Goal: Task Accomplishment & Management: Manage account settings

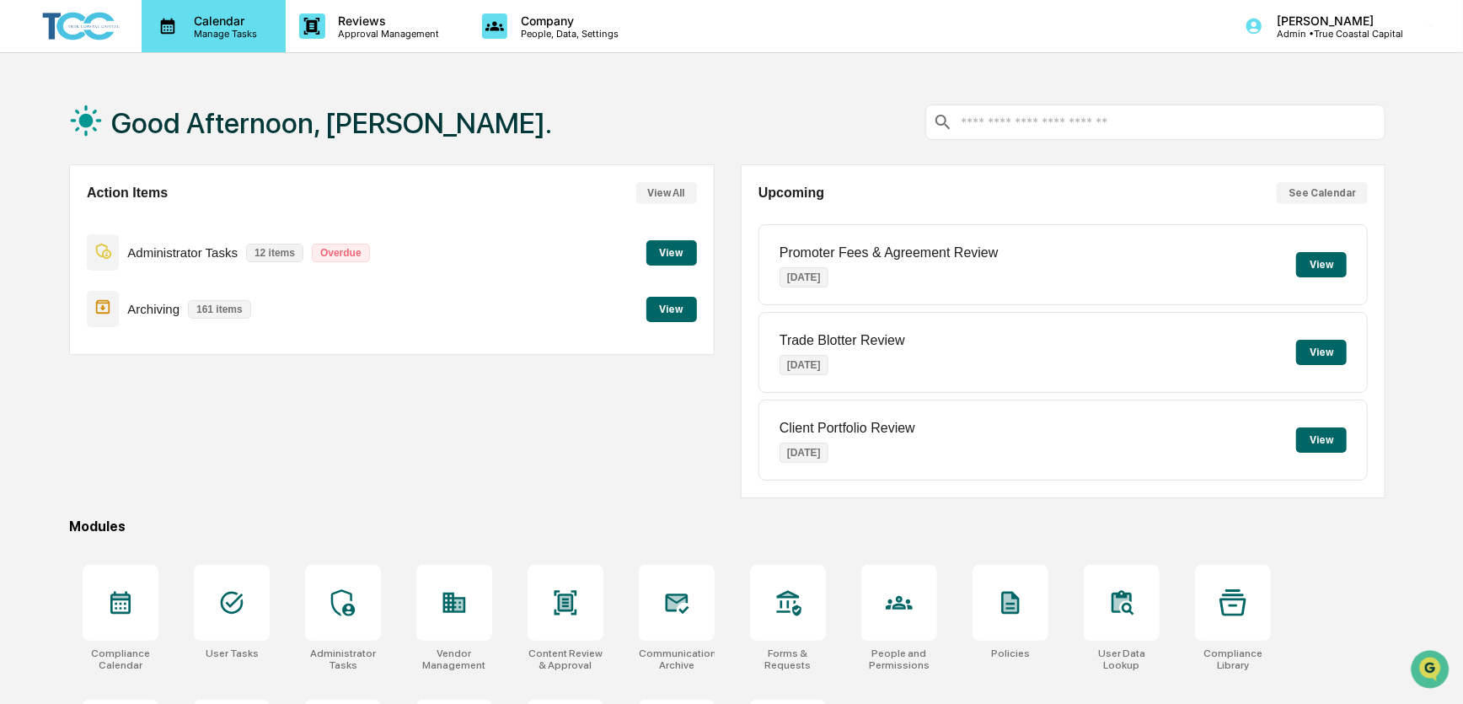
click at [200, 21] on p "Calendar" at bounding box center [222, 20] width 85 height 14
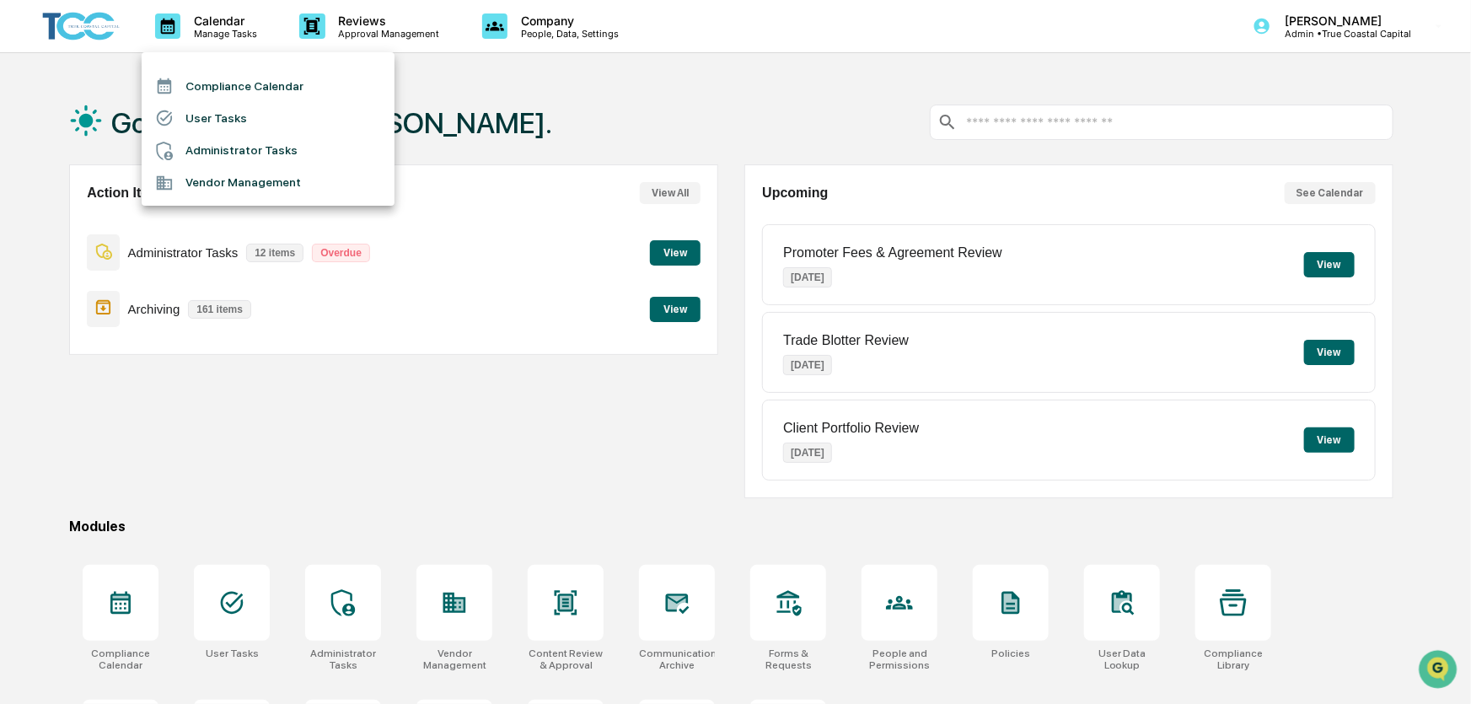
click at [206, 155] on li "Administrator Tasks" at bounding box center [268, 151] width 253 height 32
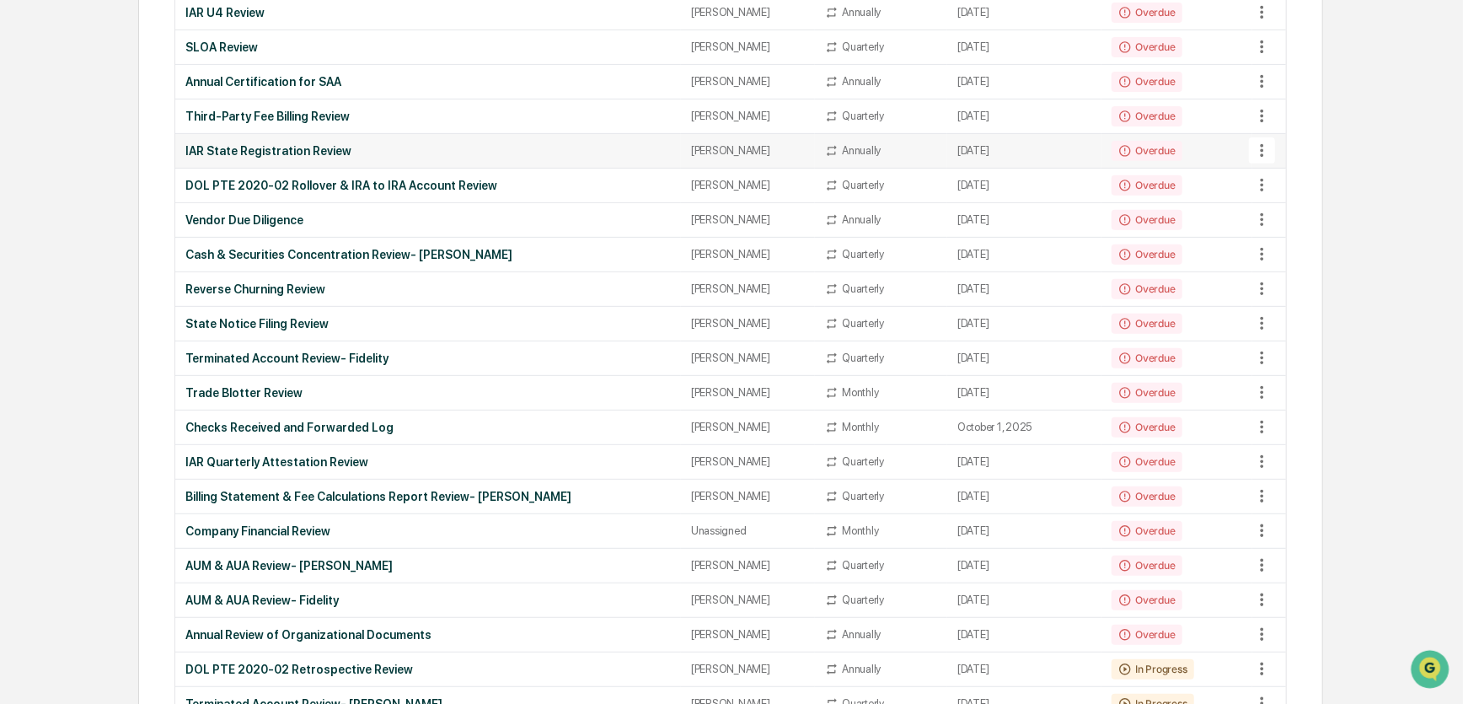
scroll to position [345, 0]
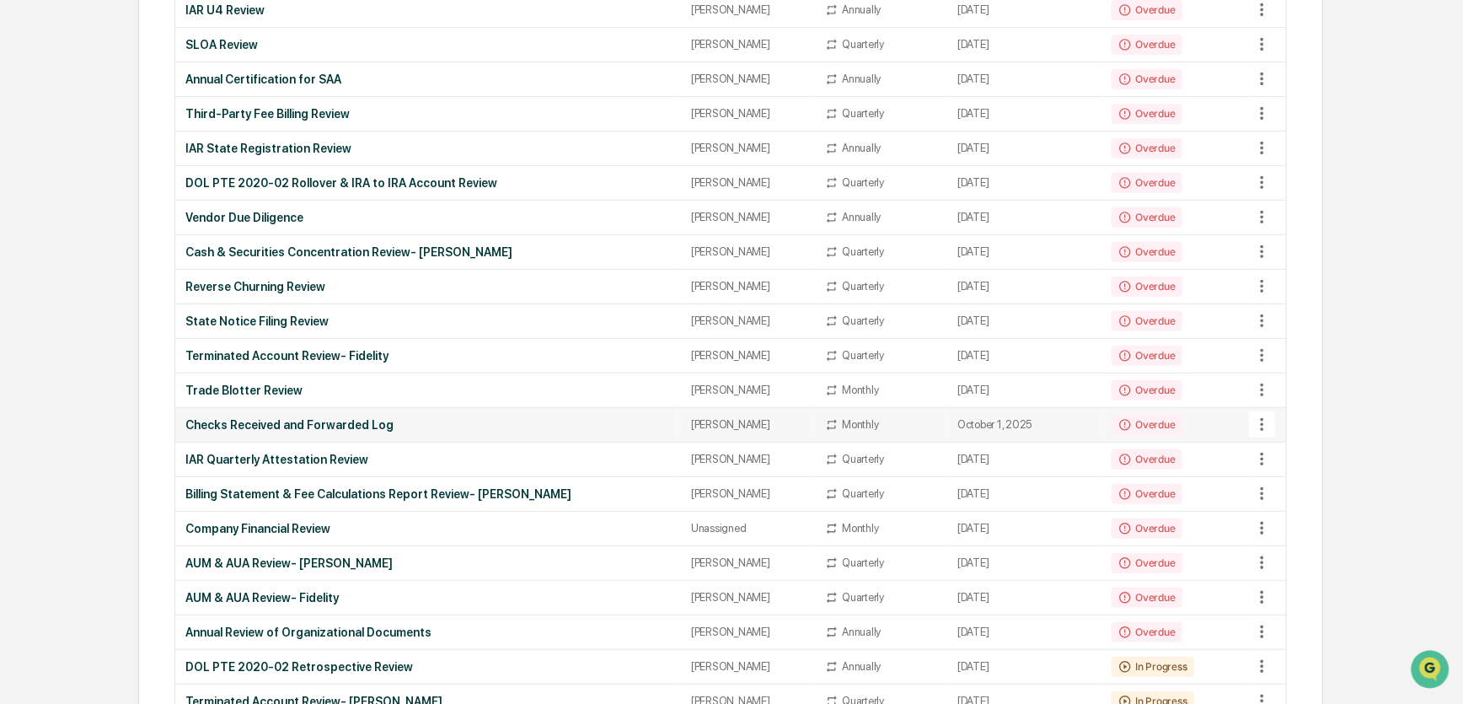
click at [724, 418] on div "[PERSON_NAME]" at bounding box center [748, 424] width 114 height 13
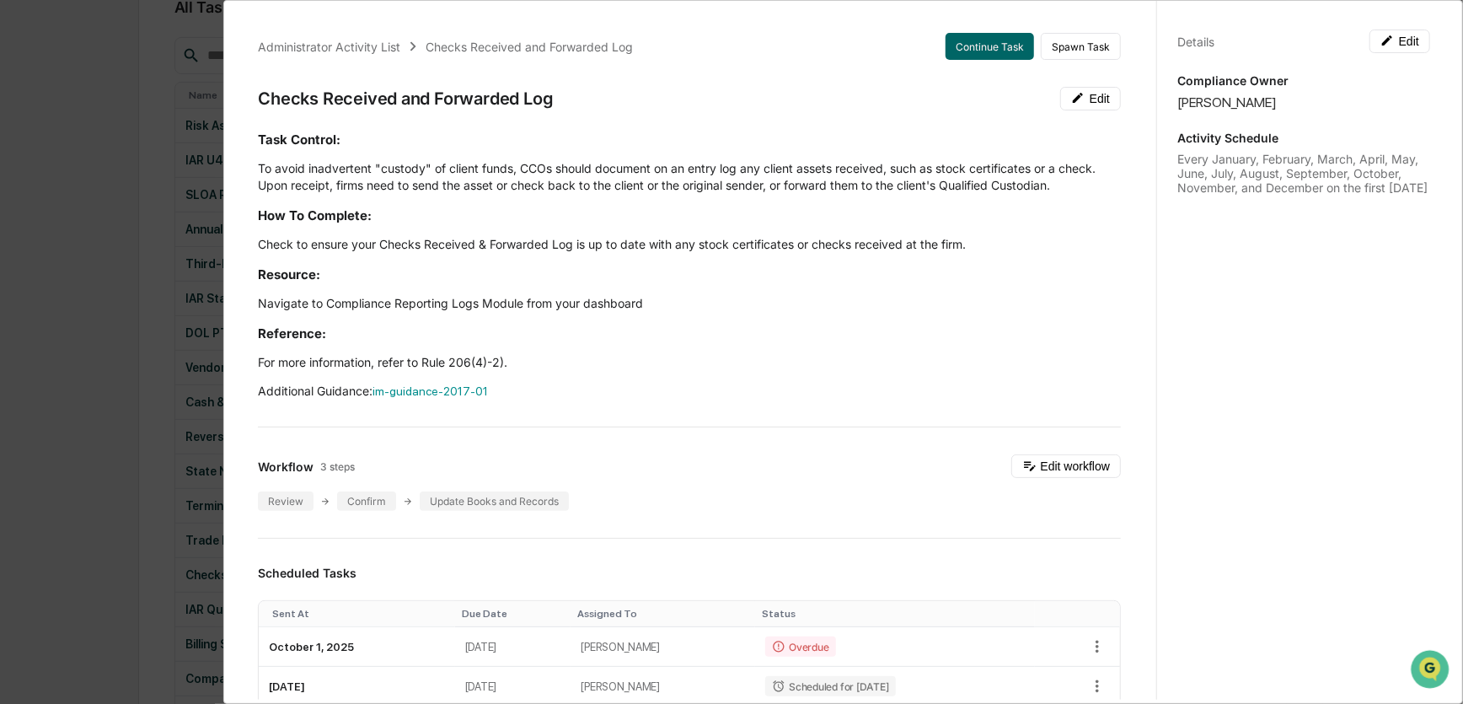
scroll to position [191, 0]
click at [1205, 307] on div "Details Edit Compliance Owner Michael Ross Activity Schedule Every January, Feb…" at bounding box center [1304, 368] width 294 height 744
click at [85, 140] on div "Administrator Activity List Checks Received and Forwarded Log Continue Task Spa…" at bounding box center [731, 352] width 1463 height 704
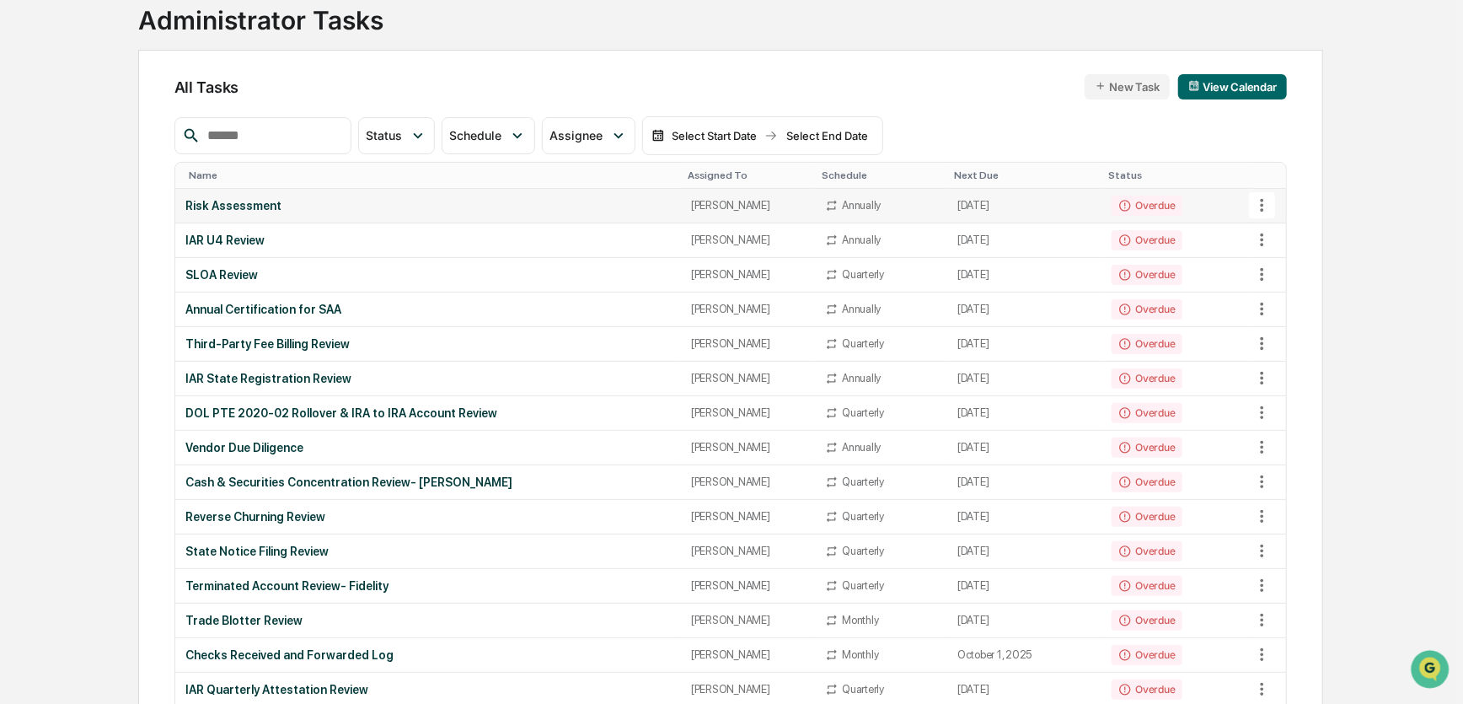
scroll to position [0, 0]
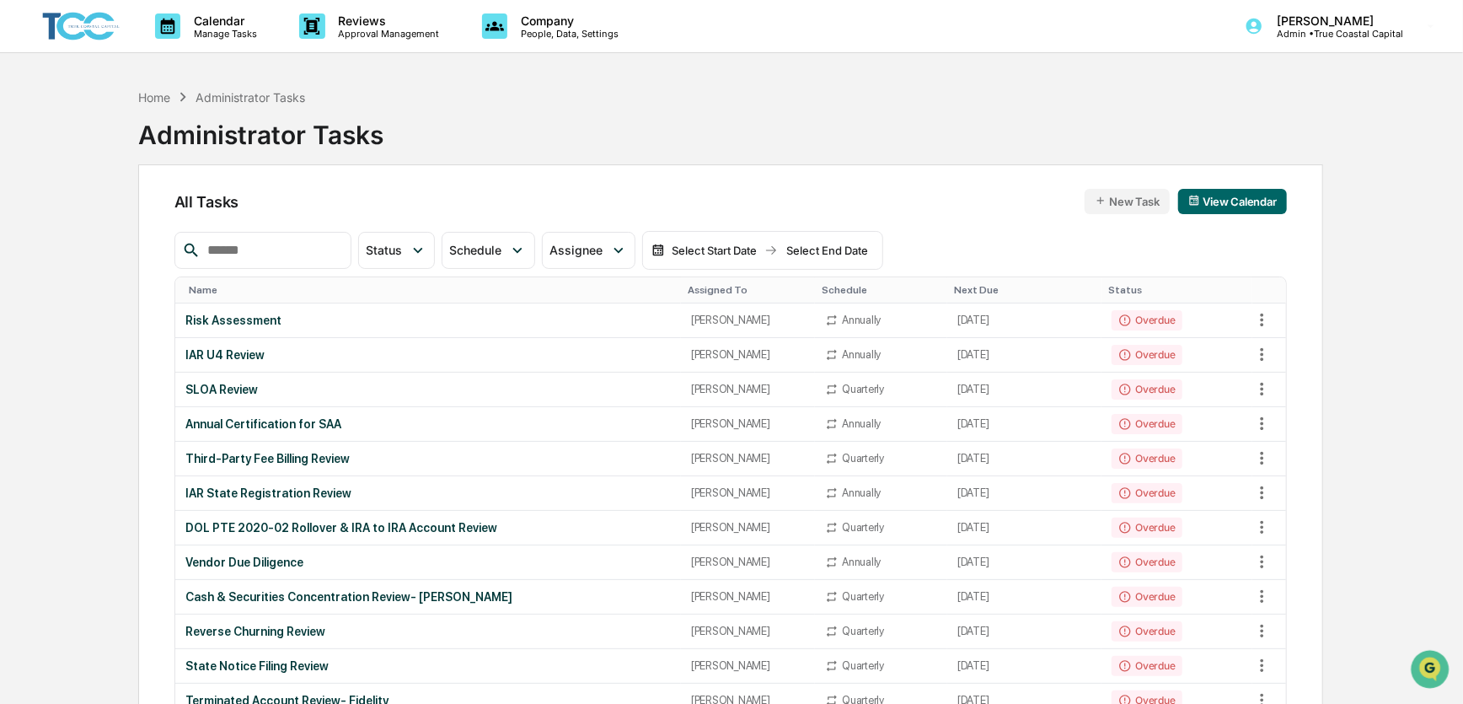
click at [85, 24] on img at bounding box center [80, 26] width 81 height 35
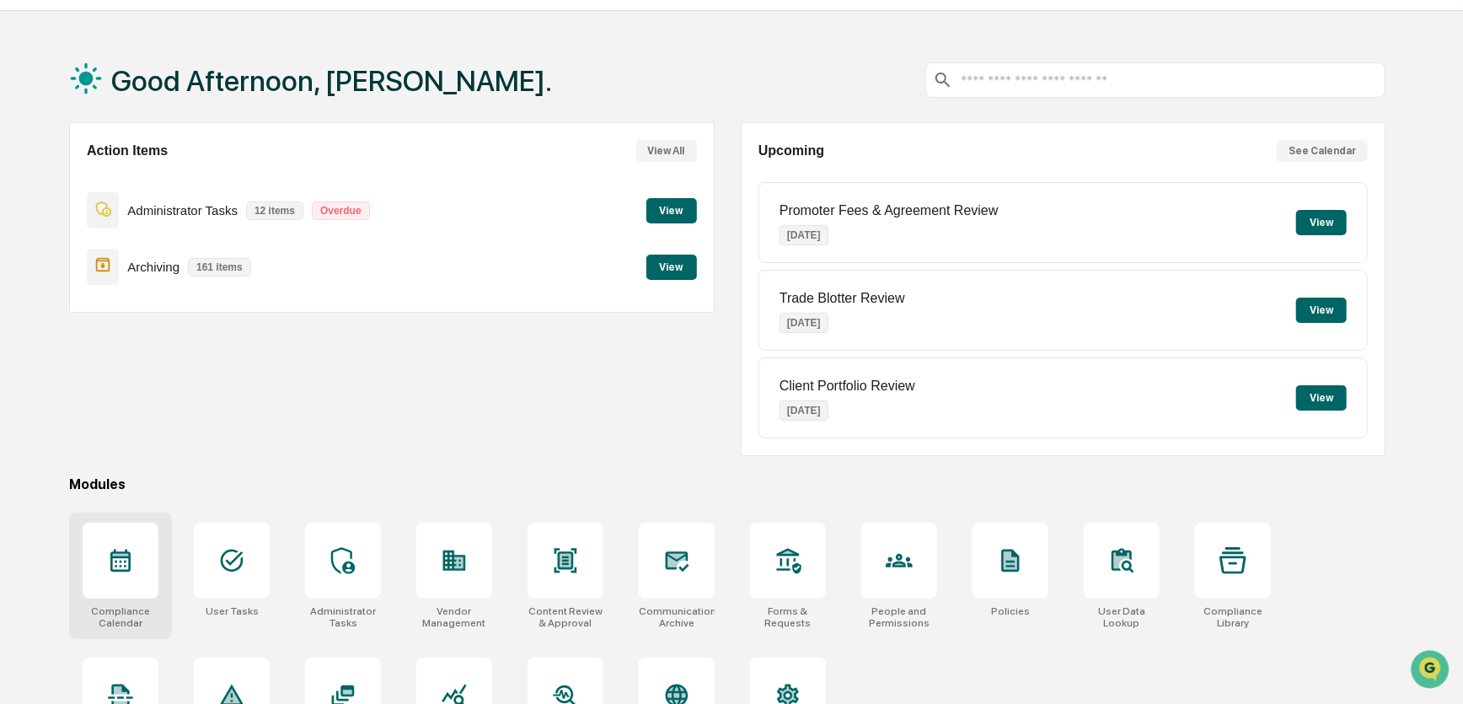
scroll to position [114, 0]
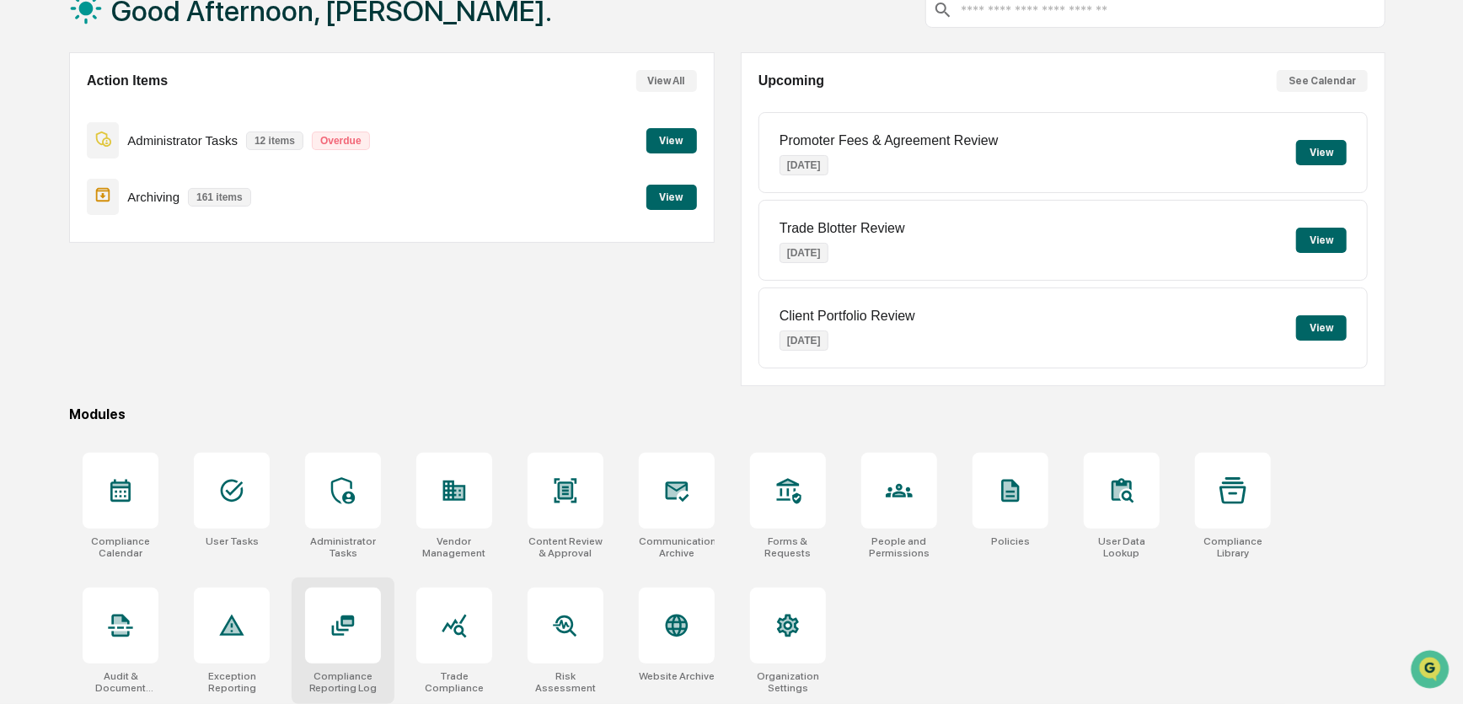
click at [341, 626] on icon at bounding box center [343, 625] width 27 height 27
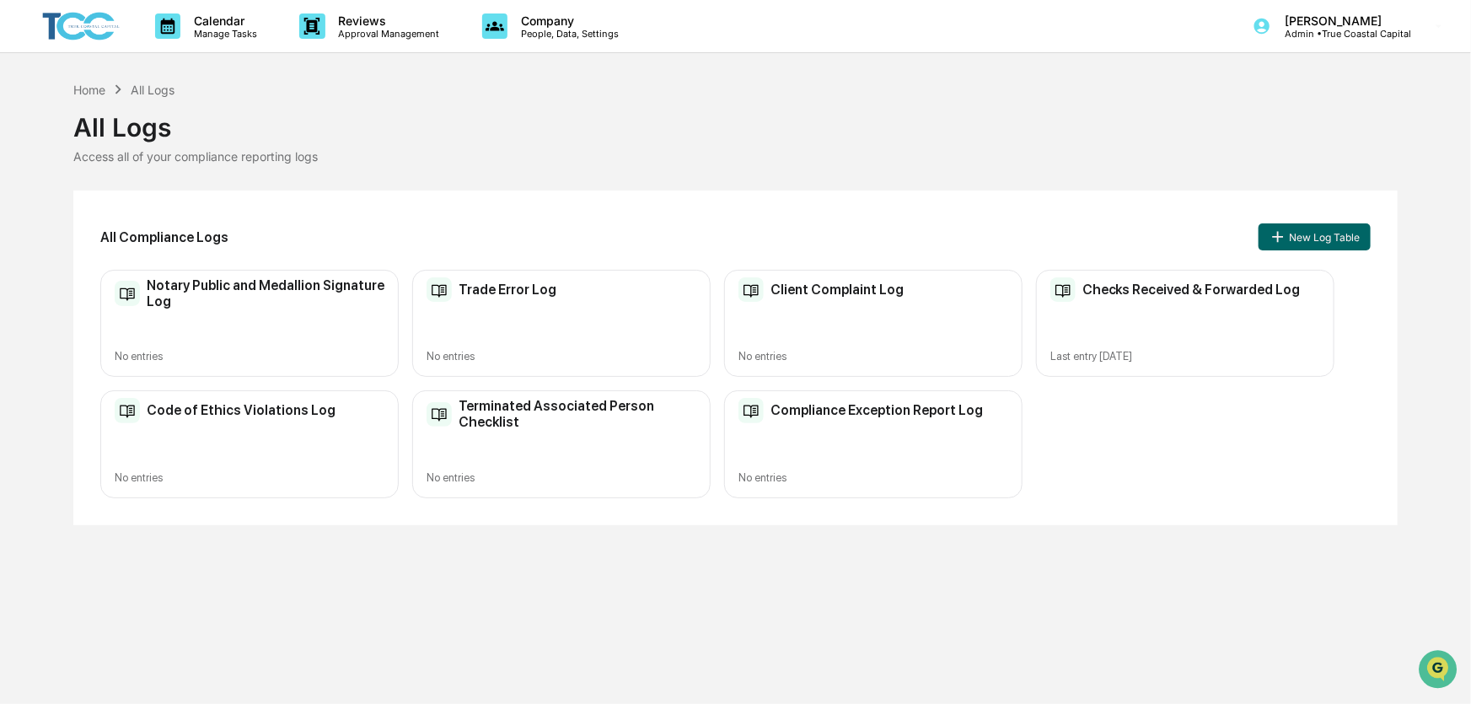
click at [1206, 309] on div "Checks Received & Forwarded Log Last entry Aug 18, 2025" at bounding box center [1185, 323] width 298 height 107
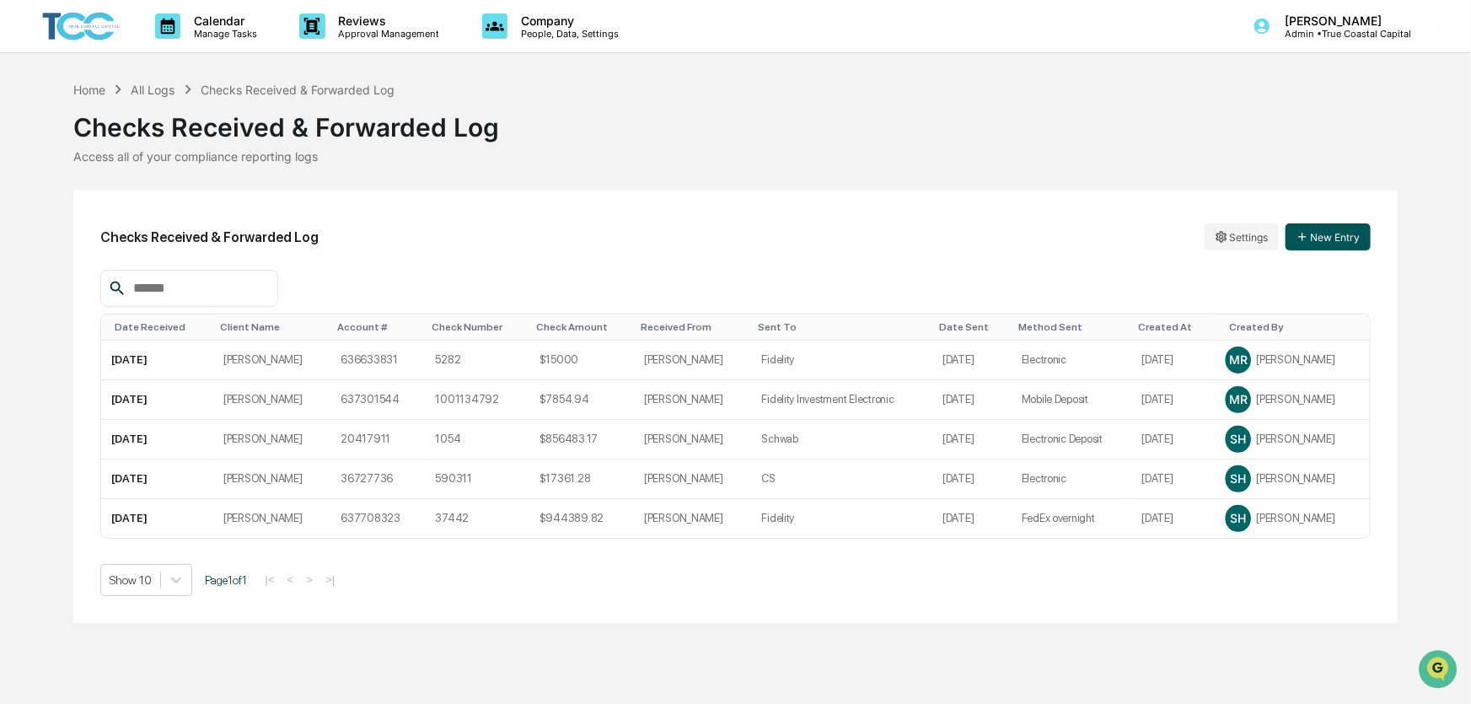
click at [1332, 238] on button "New Entry" at bounding box center [1328, 236] width 85 height 27
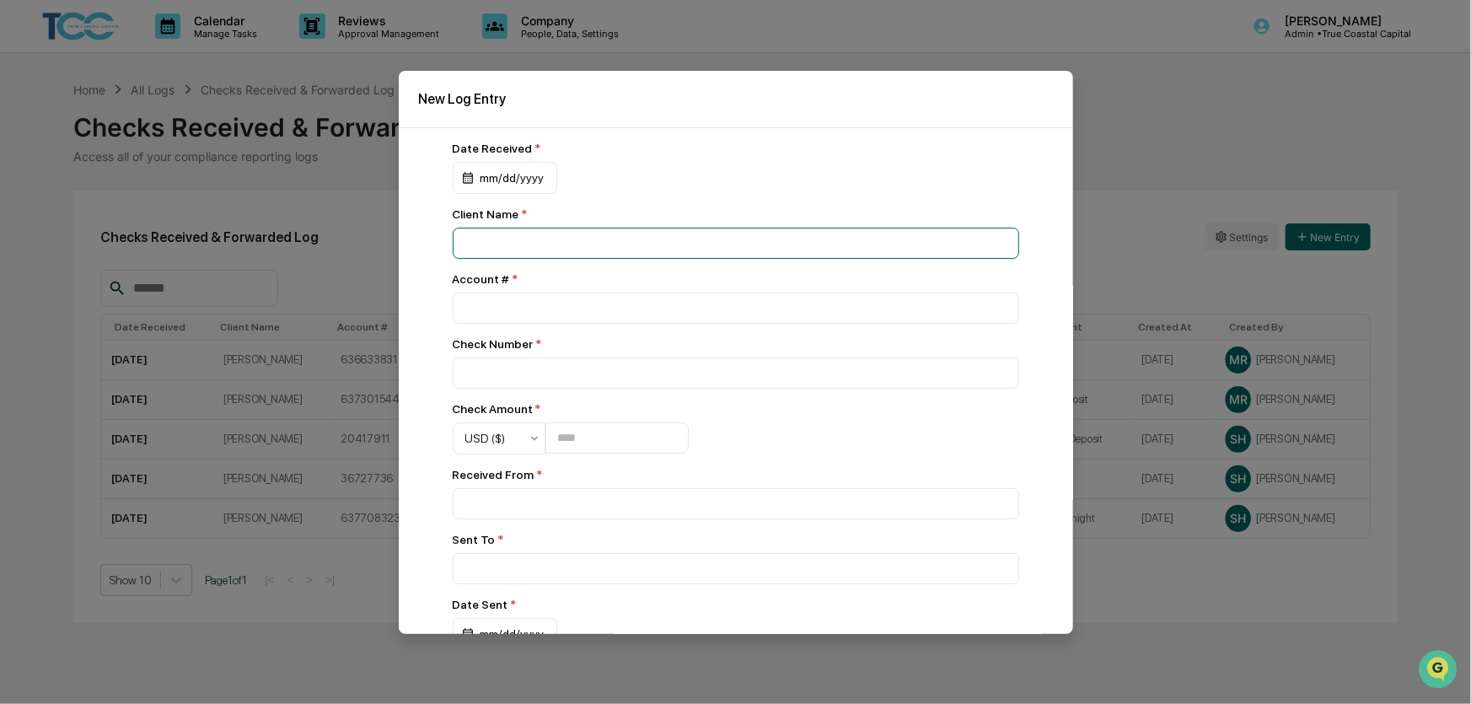
click at [592, 237] on input at bounding box center [736, 243] width 566 height 31
type input "**********"
click at [506, 307] on input "number" at bounding box center [736, 308] width 566 height 31
type input "*********"
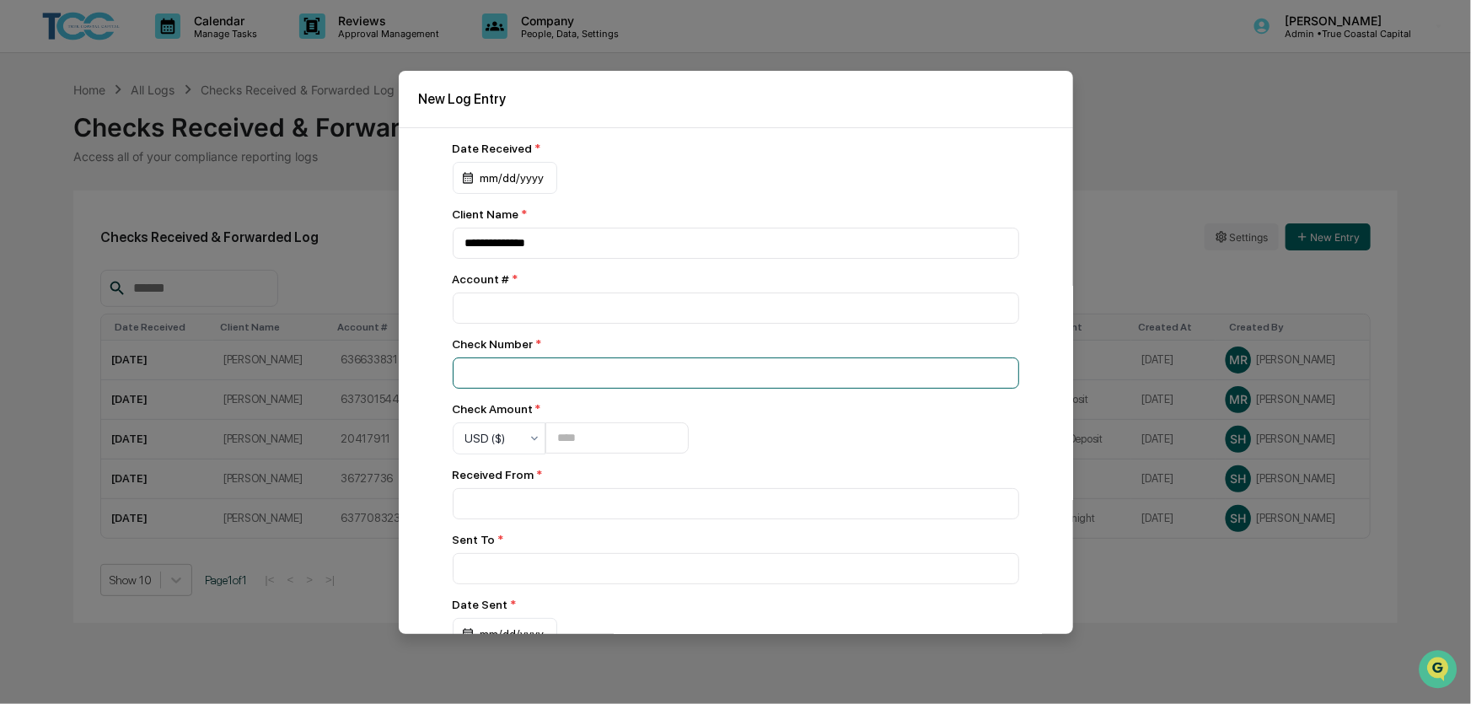
click at [518, 384] on input at bounding box center [736, 372] width 566 height 31
type input "****"
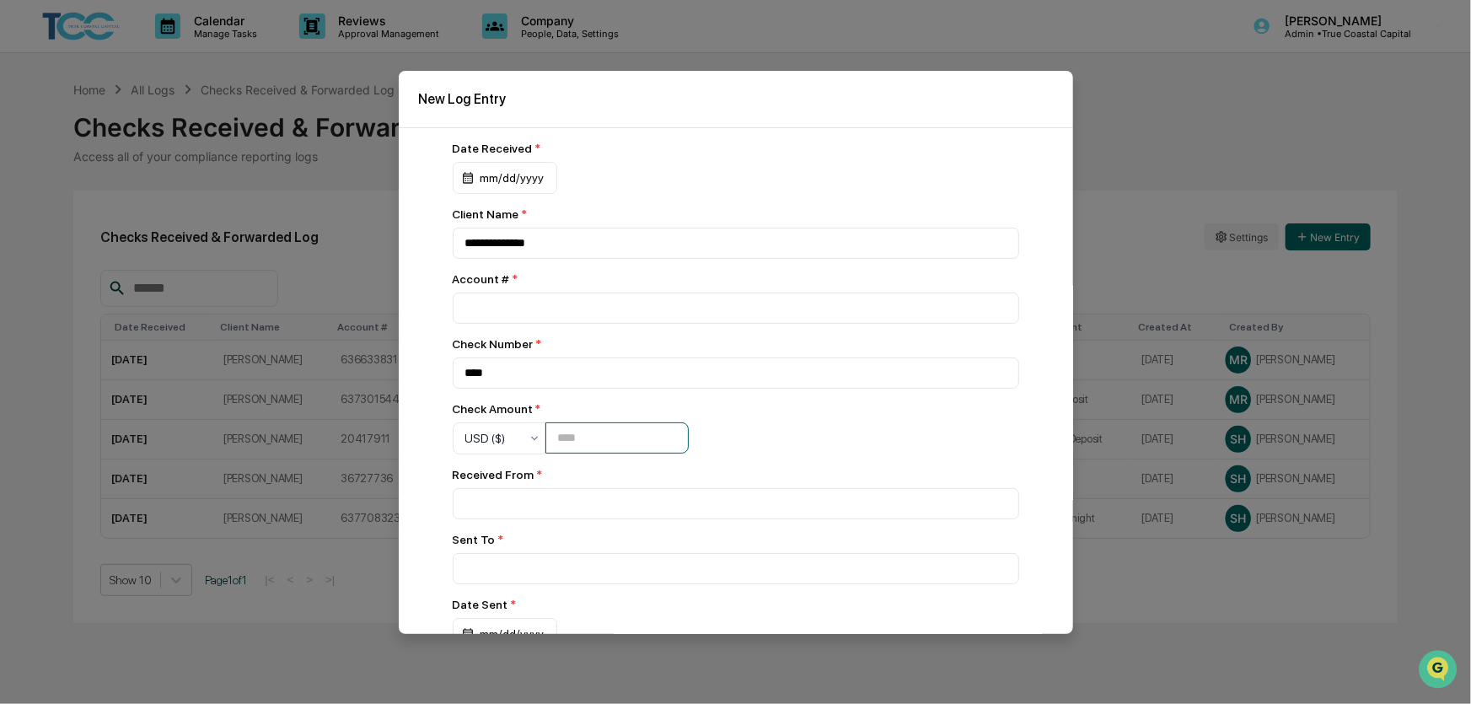
click at [596, 447] on input "number" at bounding box center [616, 437] width 143 height 31
type input "*****"
click at [596, 510] on input at bounding box center [736, 503] width 566 height 31
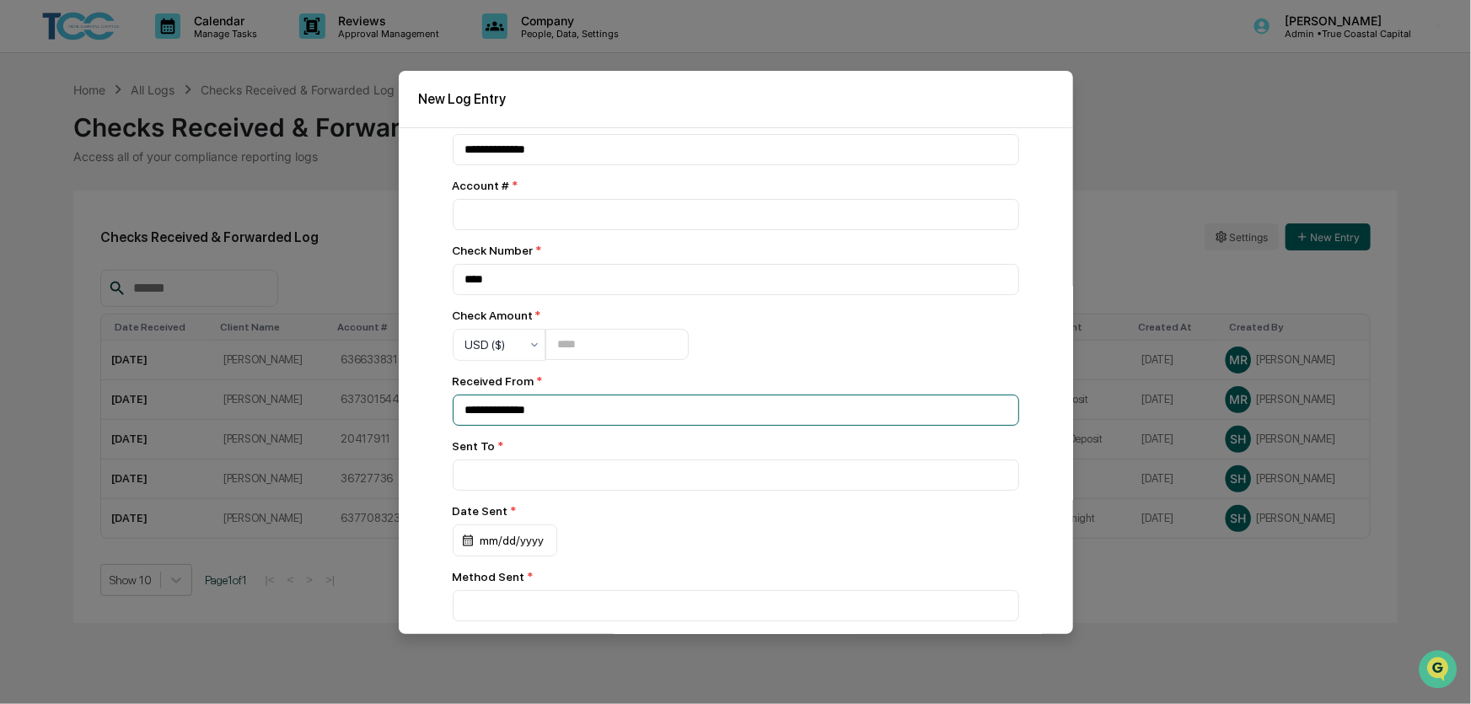
scroll to position [153, 0]
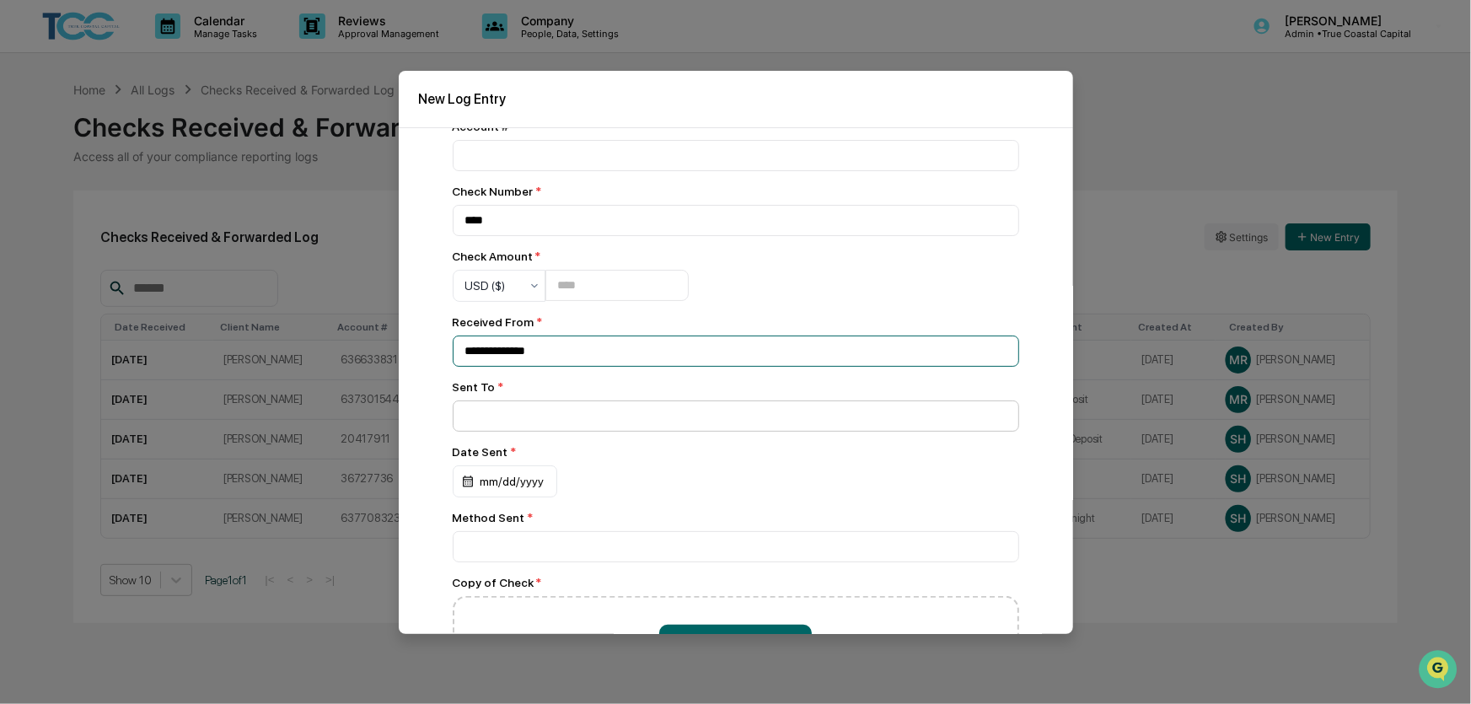
type input "**********"
click at [572, 428] on input at bounding box center [736, 415] width 566 height 31
type input "********"
click at [514, 489] on div "mm/dd/yyyy" at bounding box center [505, 481] width 105 height 32
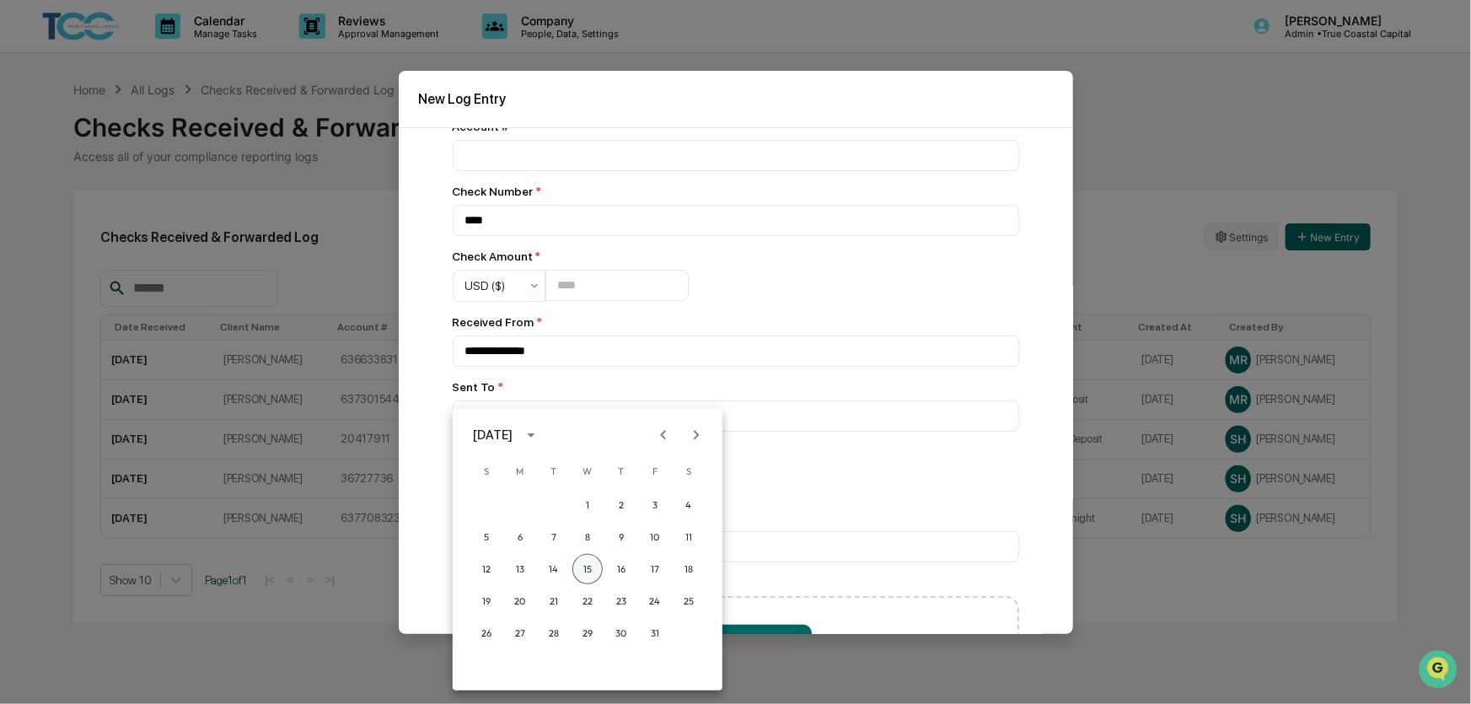
click at [592, 566] on button "15" at bounding box center [587, 569] width 30 height 30
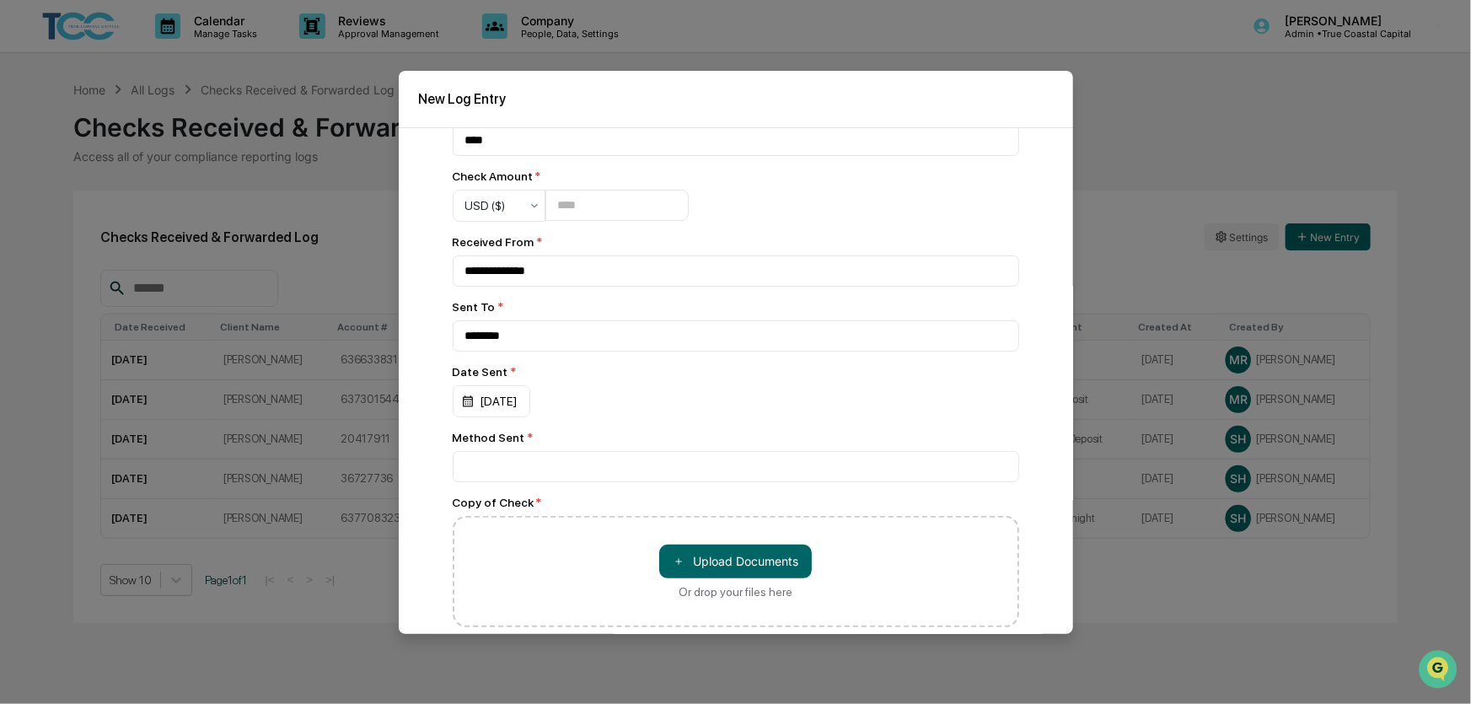
scroll to position [249, 0]
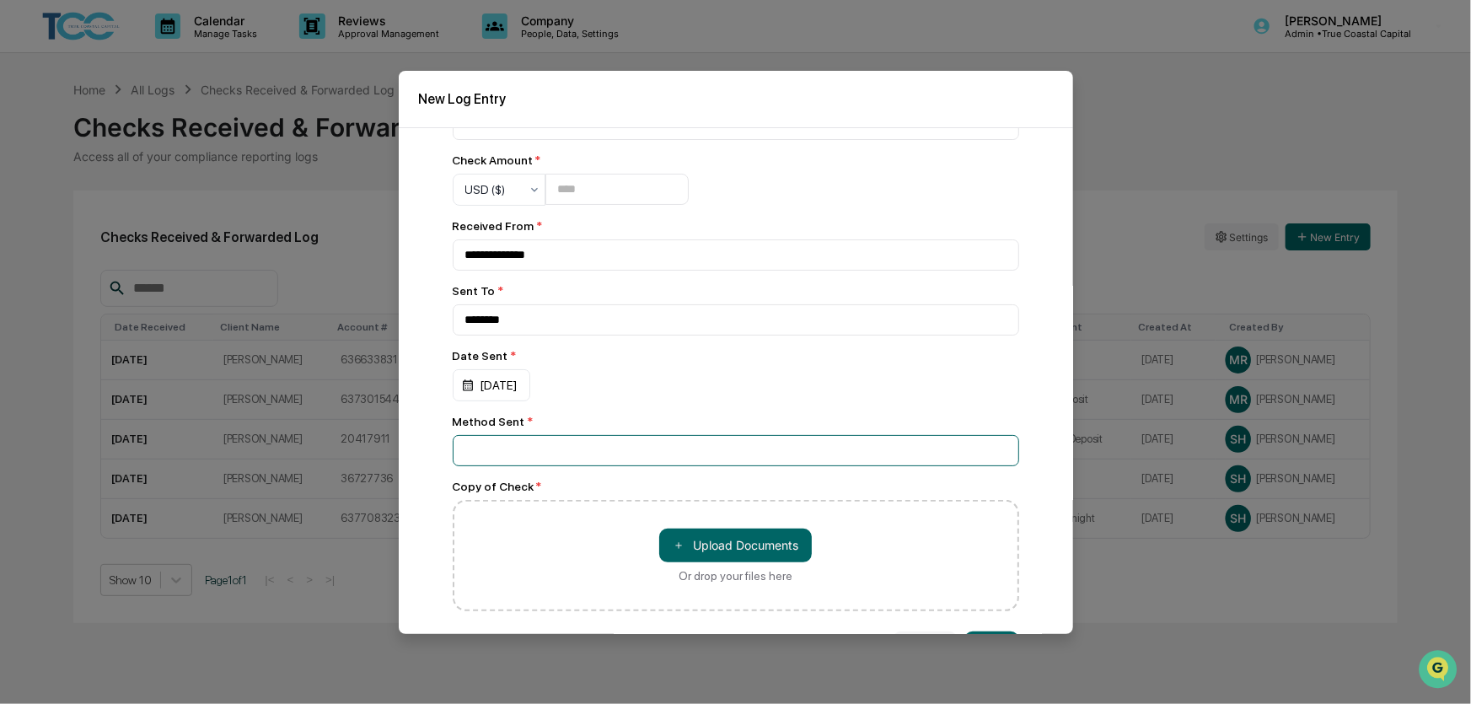
click at [569, 466] on input at bounding box center [736, 450] width 566 height 31
type input "**********"
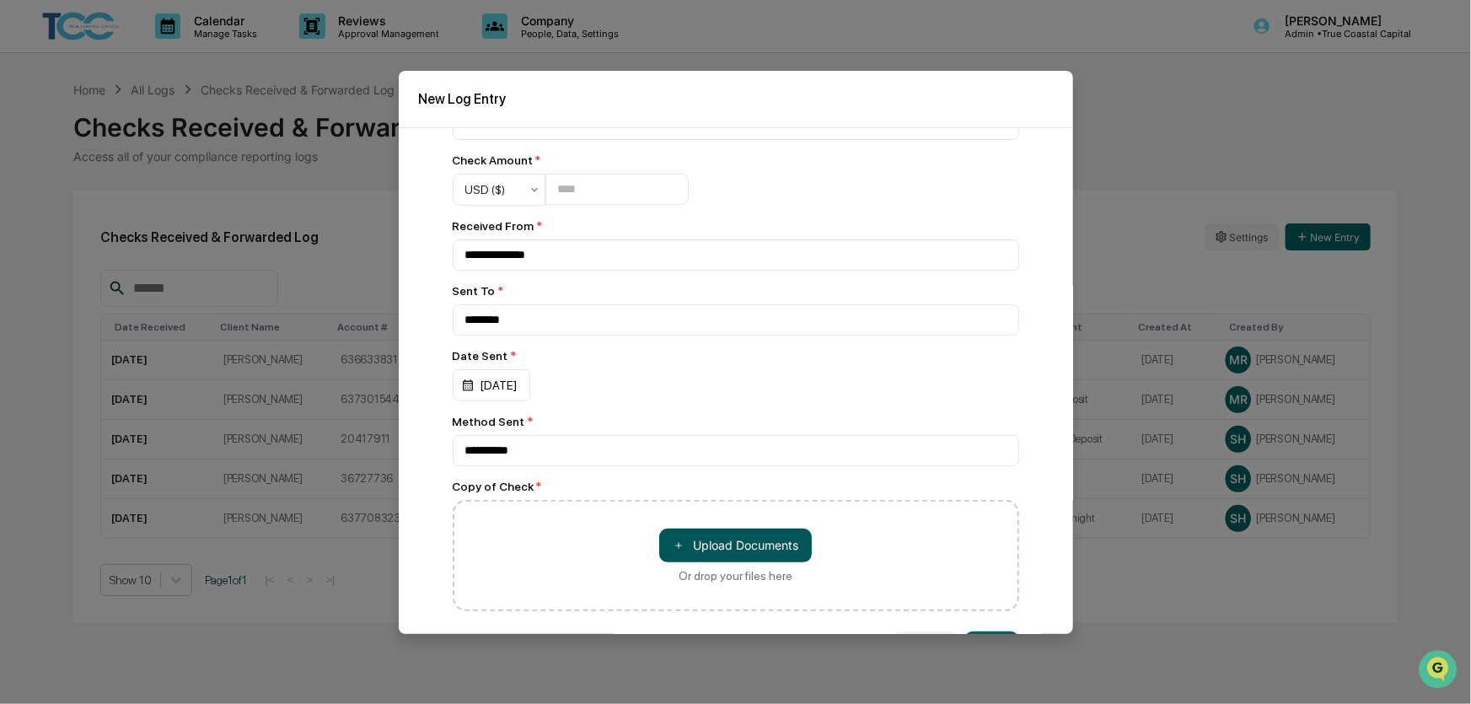
click at [679, 562] on button "＋ Upload Documents" at bounding box center [735, 546] width 153 height 34
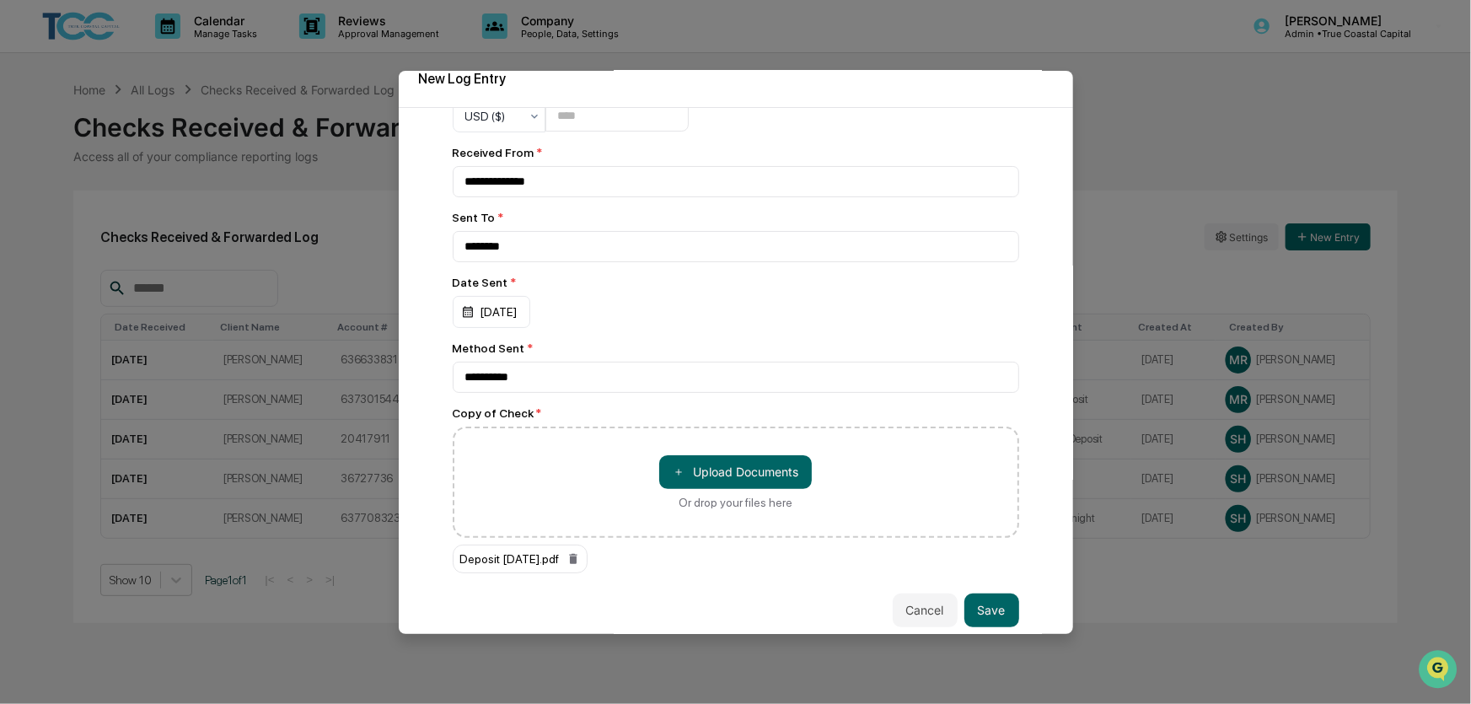
scroll to position [34, 0]
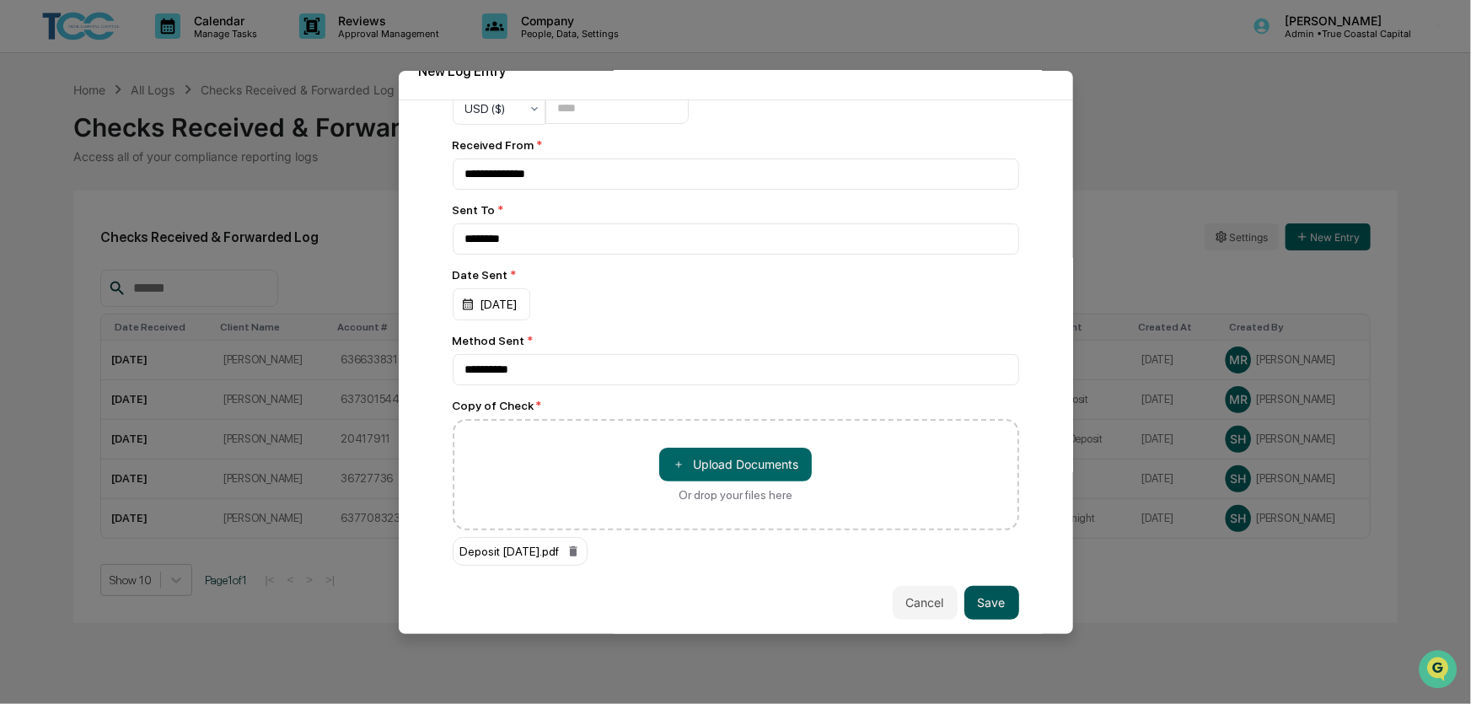
click at [983, 597] on button "Save" at bounding box center [991, 603] width 55 height 34
click at [972, 599] on button "Save" at bounding box center [991, 603] width 55 height 34
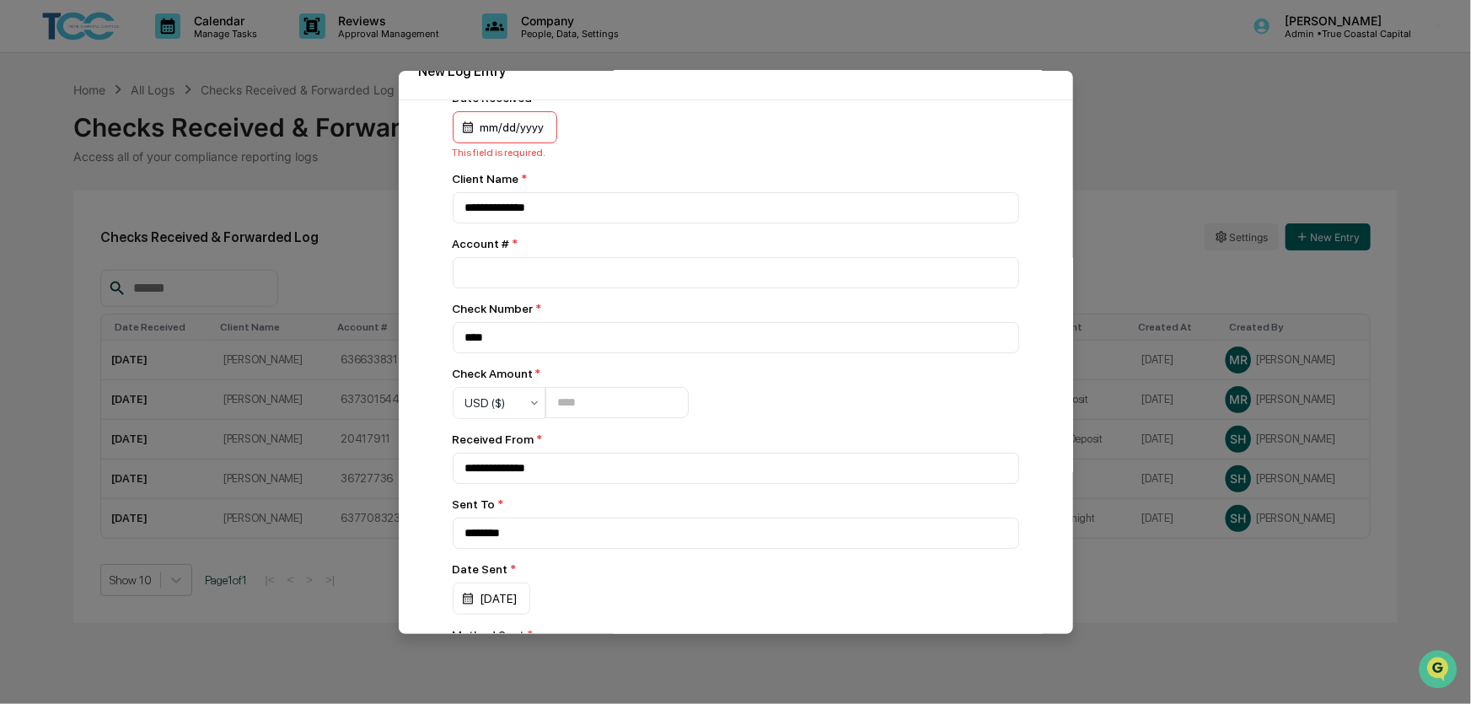
scroll to position [0, 0]
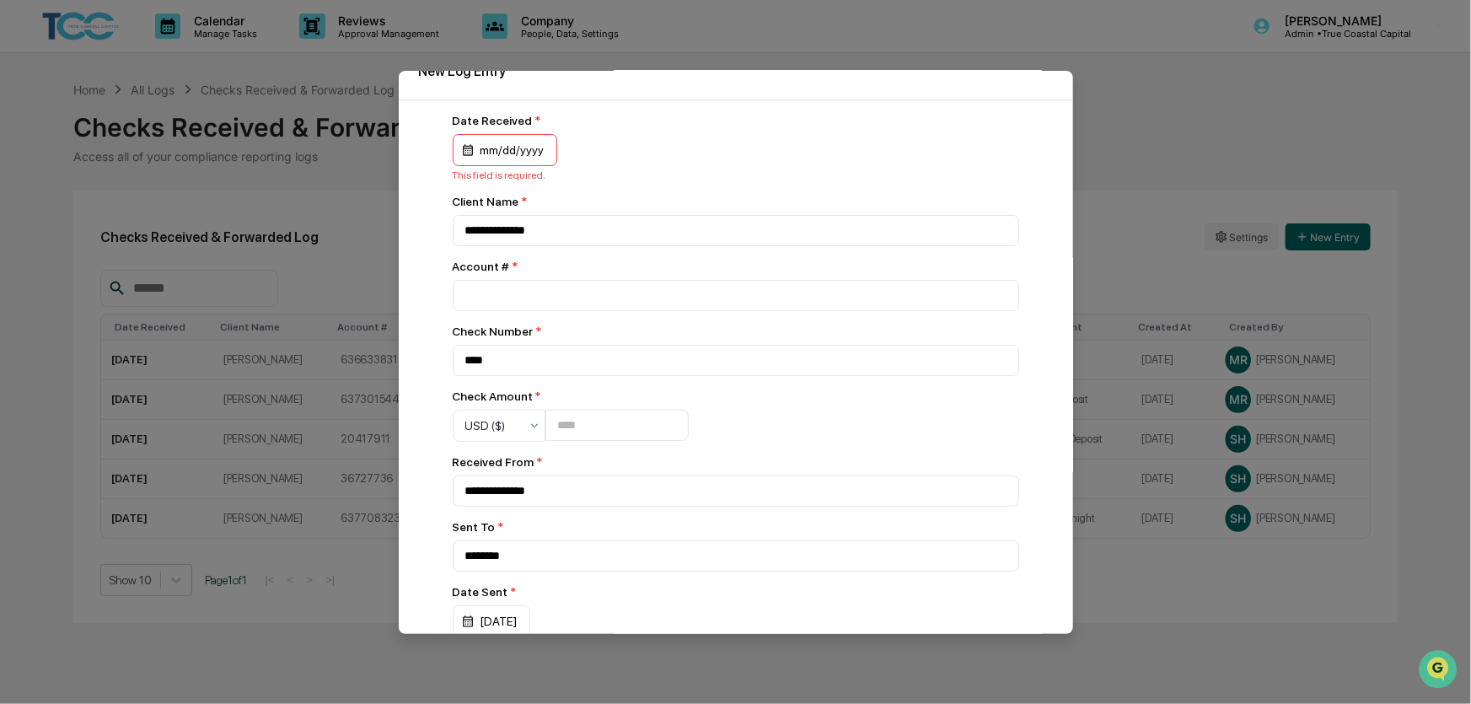
click at [498, 141] on div "mm/dd/yyyy" at bounding box center [505, 150] width 105 height 32
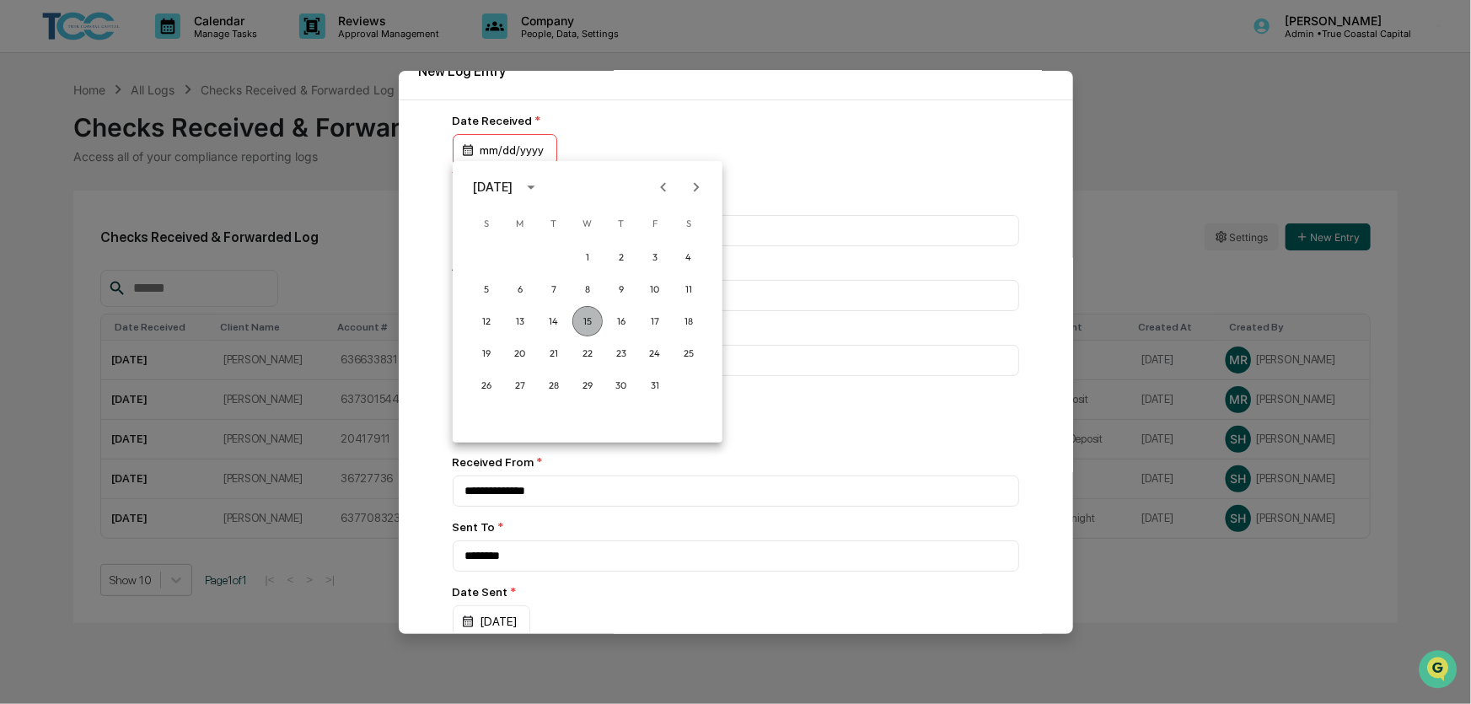
click at [590, 316] on button "15" at bounding box center [587, 321] width 30 height 30
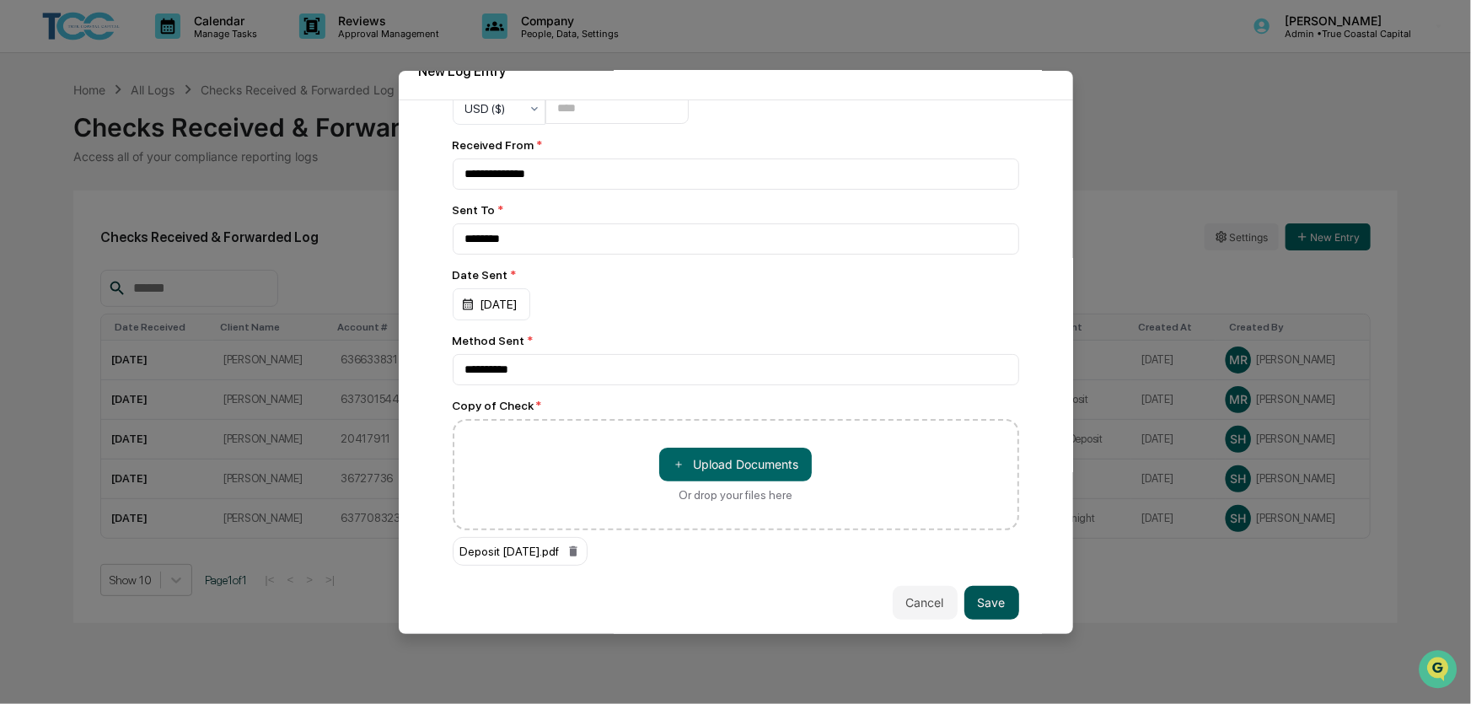
click at [983, 590] on button "Save" at bounding box center [991, 603] width 55 height 34
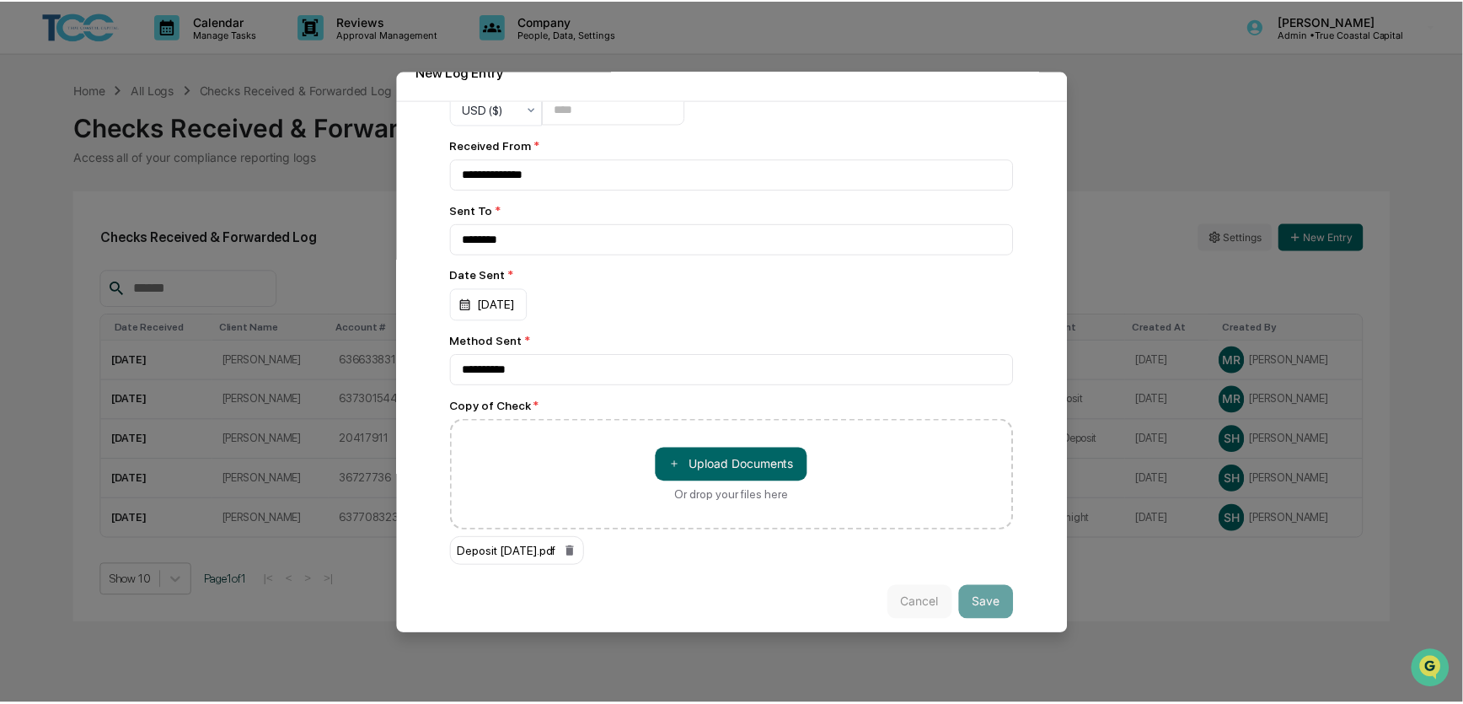
scroll to position [320, 0]
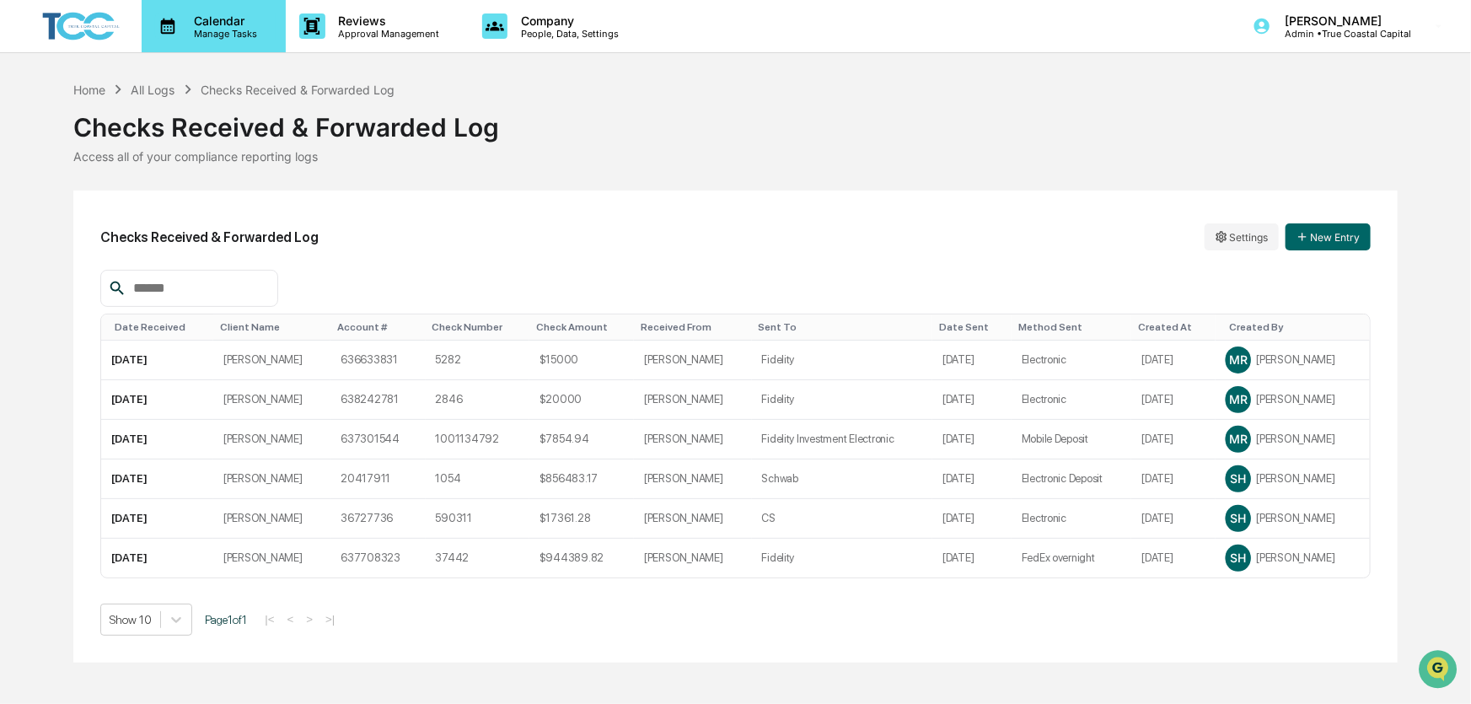
click at [219, 23] on p "Calendar" at bounding box center [222, 20] width 85 height 14
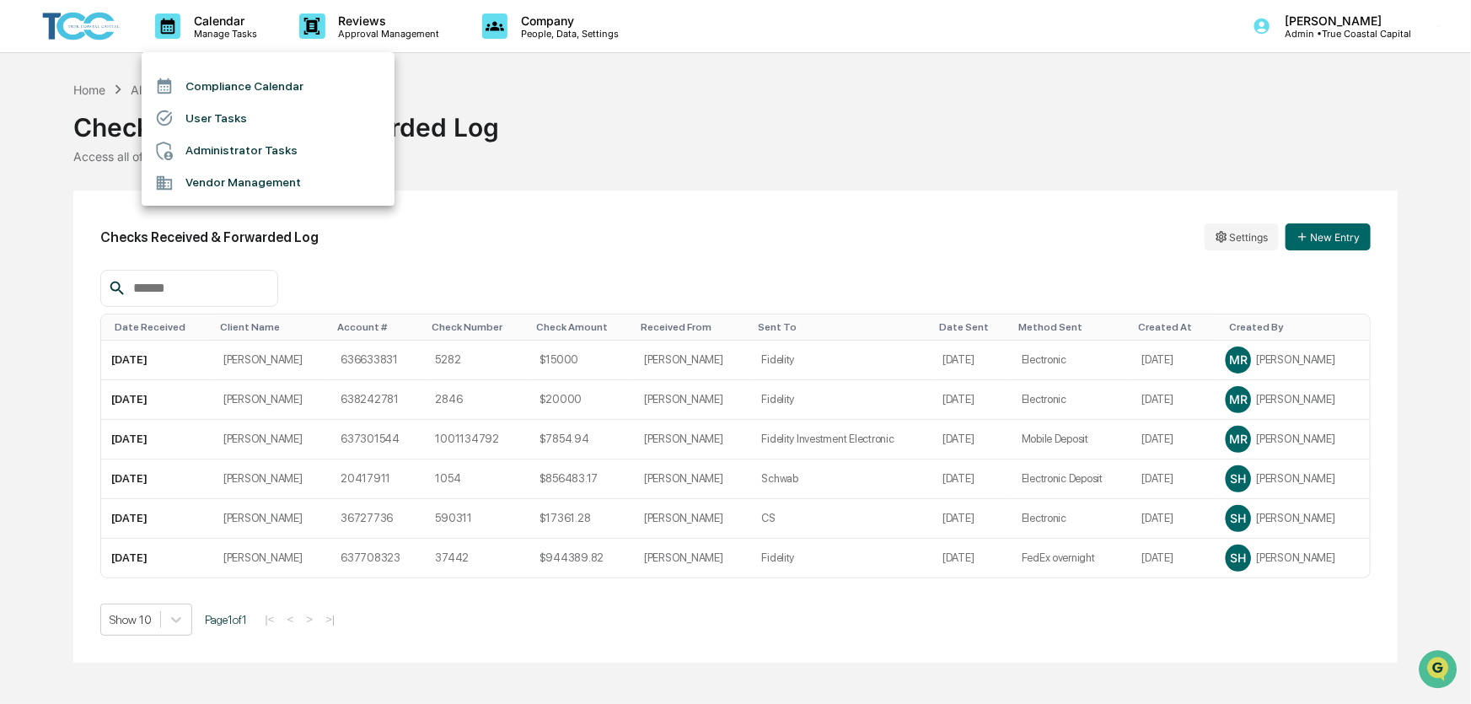
click at [217, 151] on li "Administrator Tasks" at bounding box center [268, 151] width 253 height 32
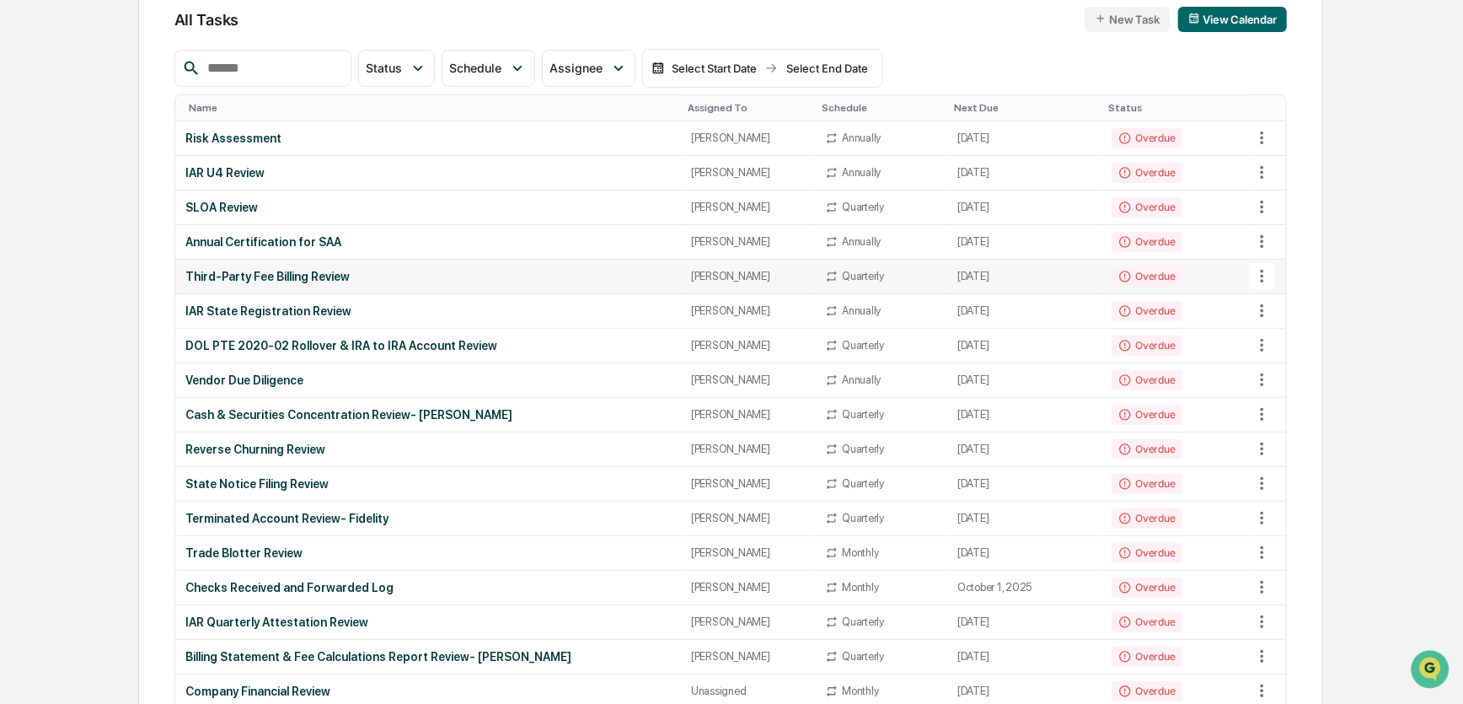
scroll to position [287, 0]
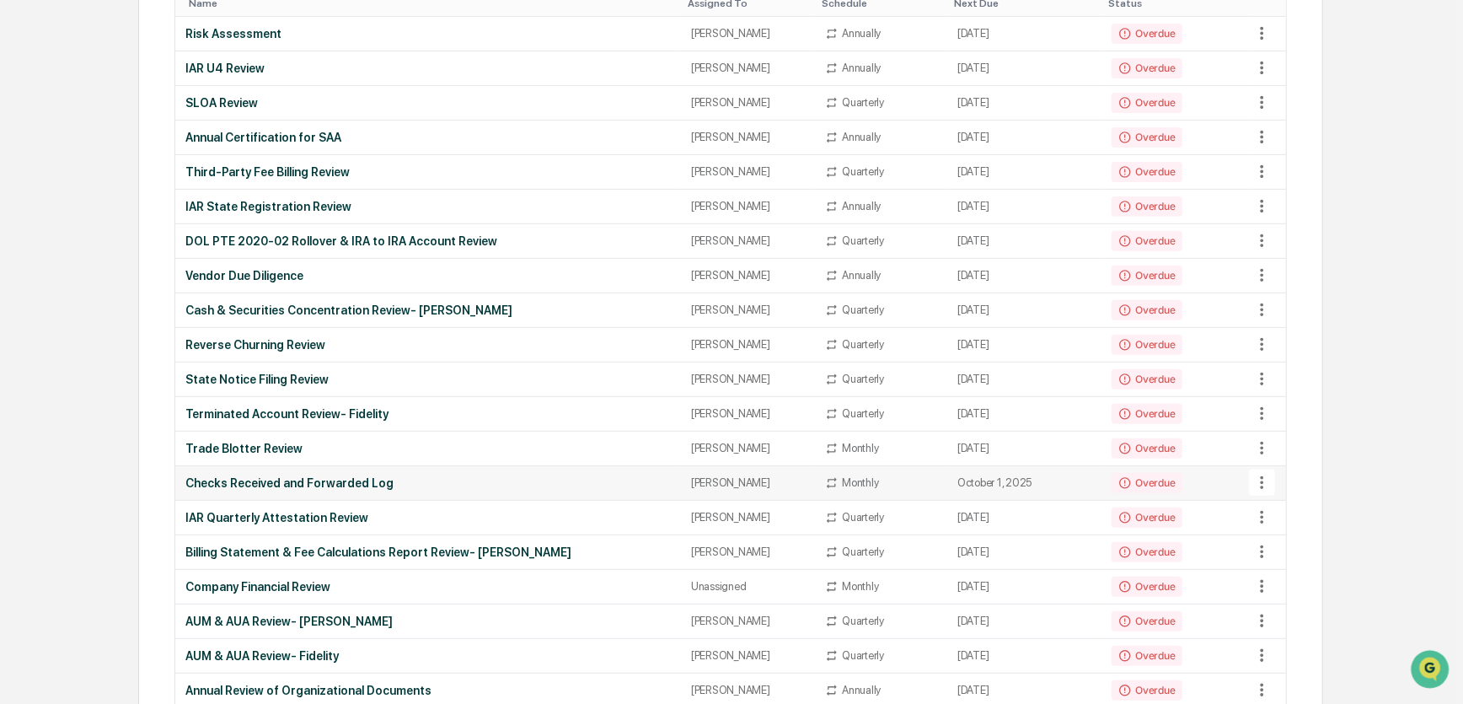
click at [749, 476] on div "[PERSON_NAME]" at bounding box center [748, 482] width 114 height 13
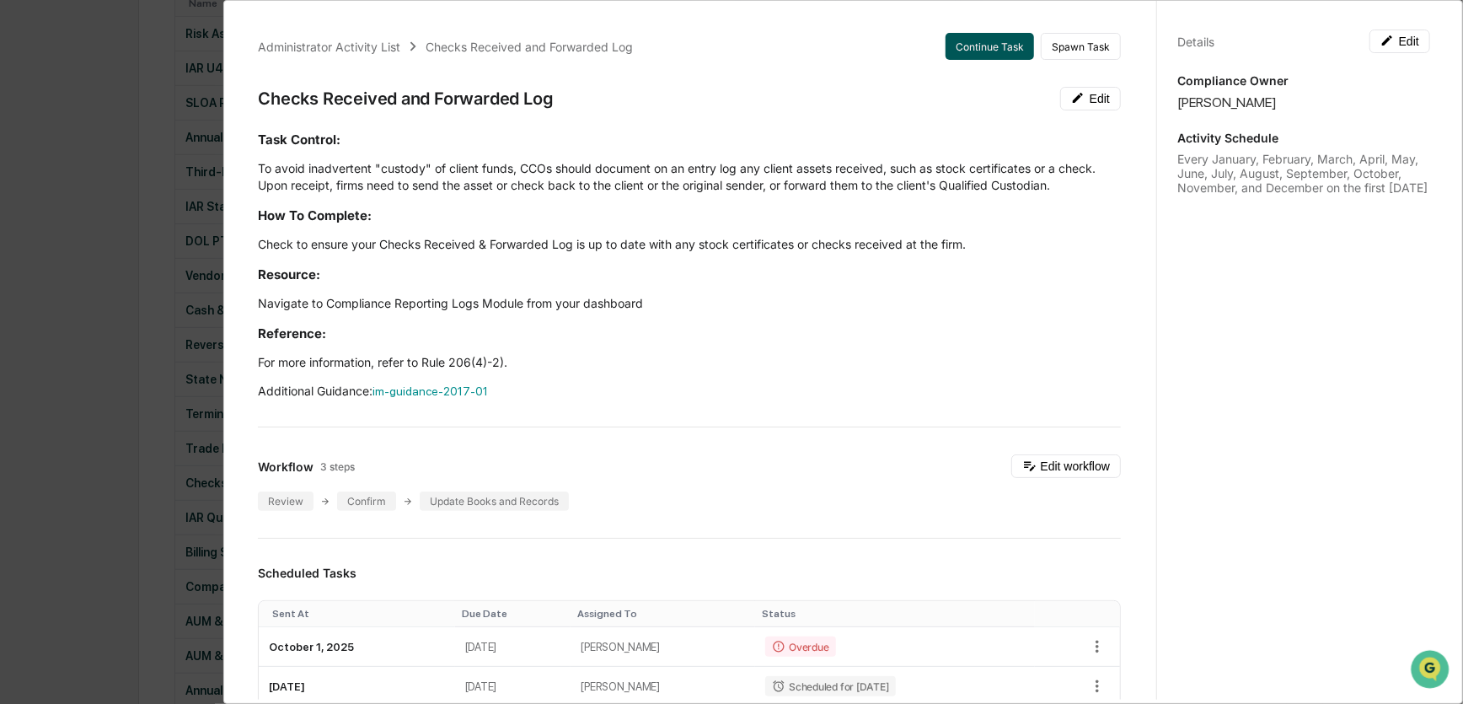
click at [958, 43] on button "Continue Task" at bounding box center [990, 46] width 89 height 27
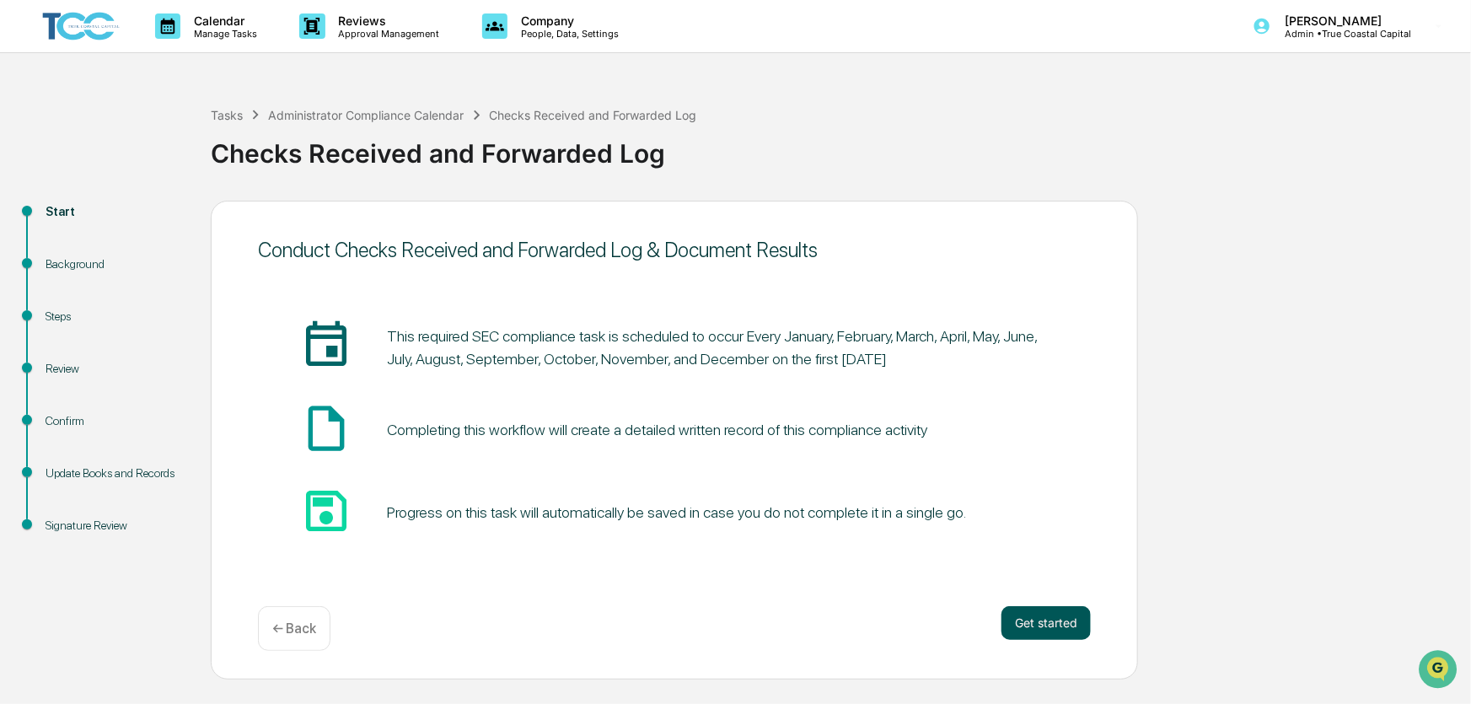
click at [1038, 625] on button "Get started" at bounding box center [1045, 623] width 89 height 34
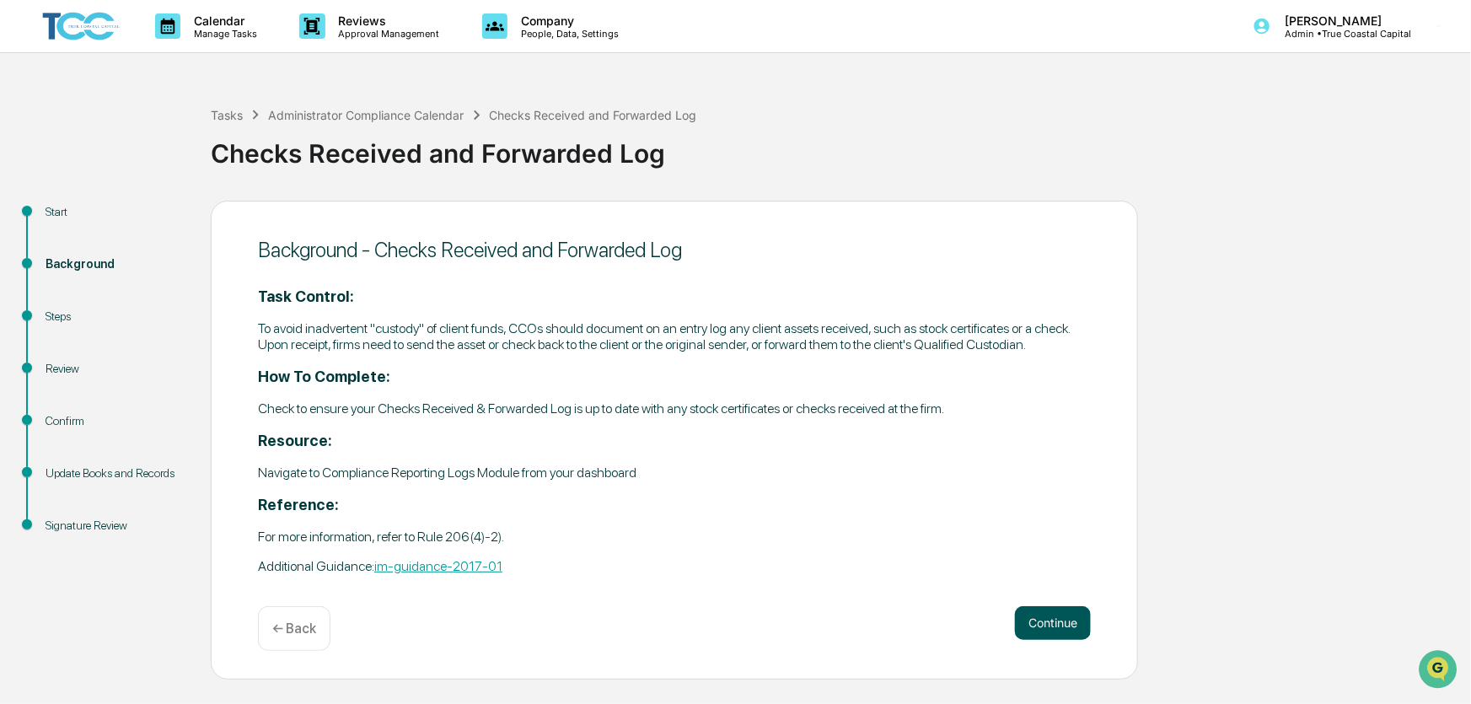
click at [1037, 625] on button "Continue" at bounding box center [1053, 623] width 76 height 34
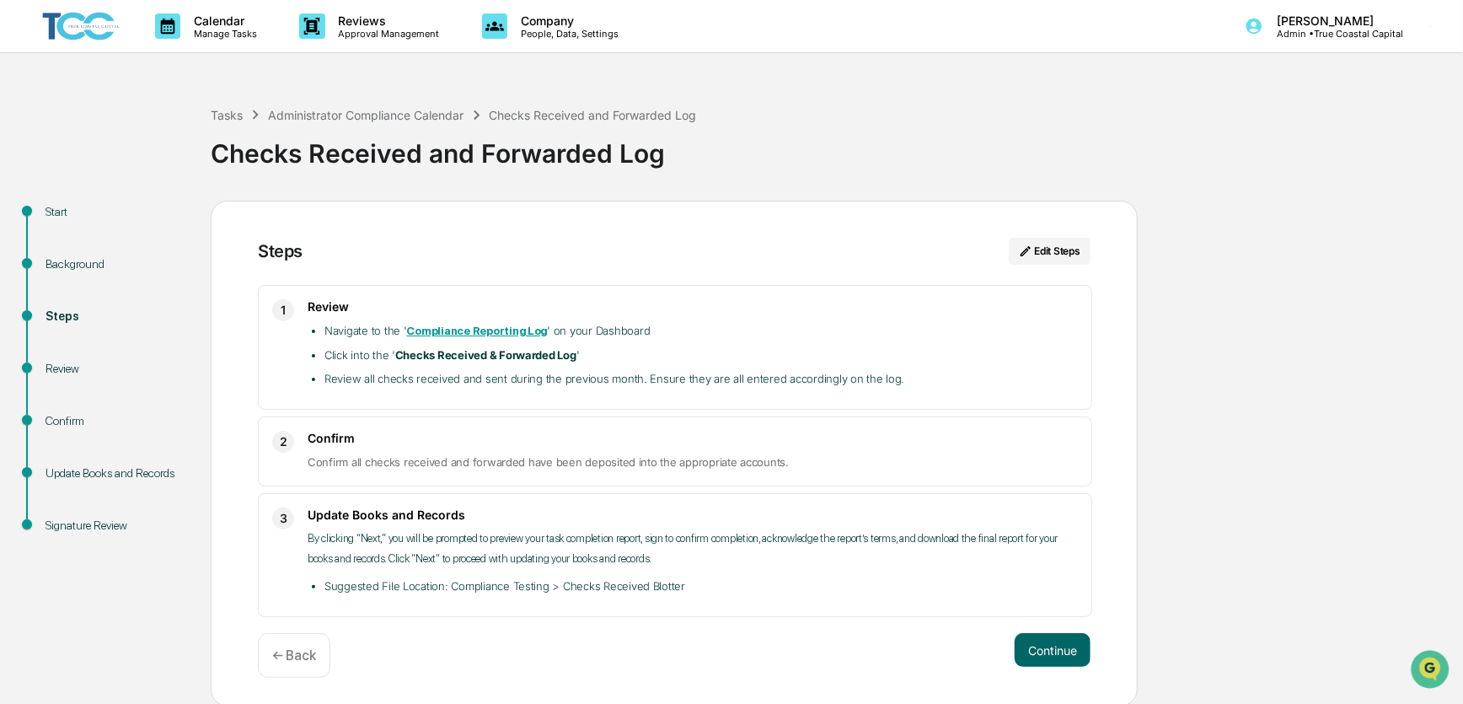
scroll to position [2, 0]
click at [1060, 647] on button "Continue" at bounding box center [1053, 648] width 76 height 34
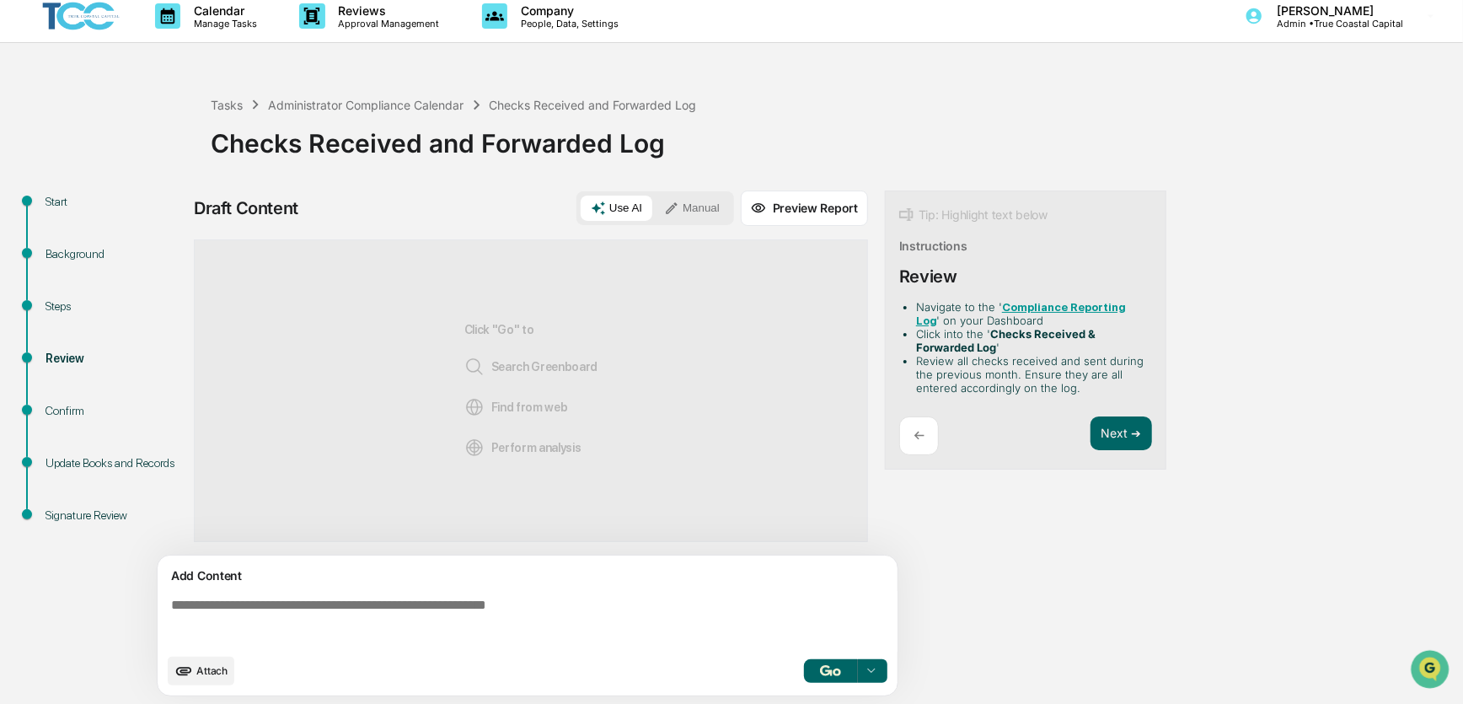
scroll to position [13, 0]
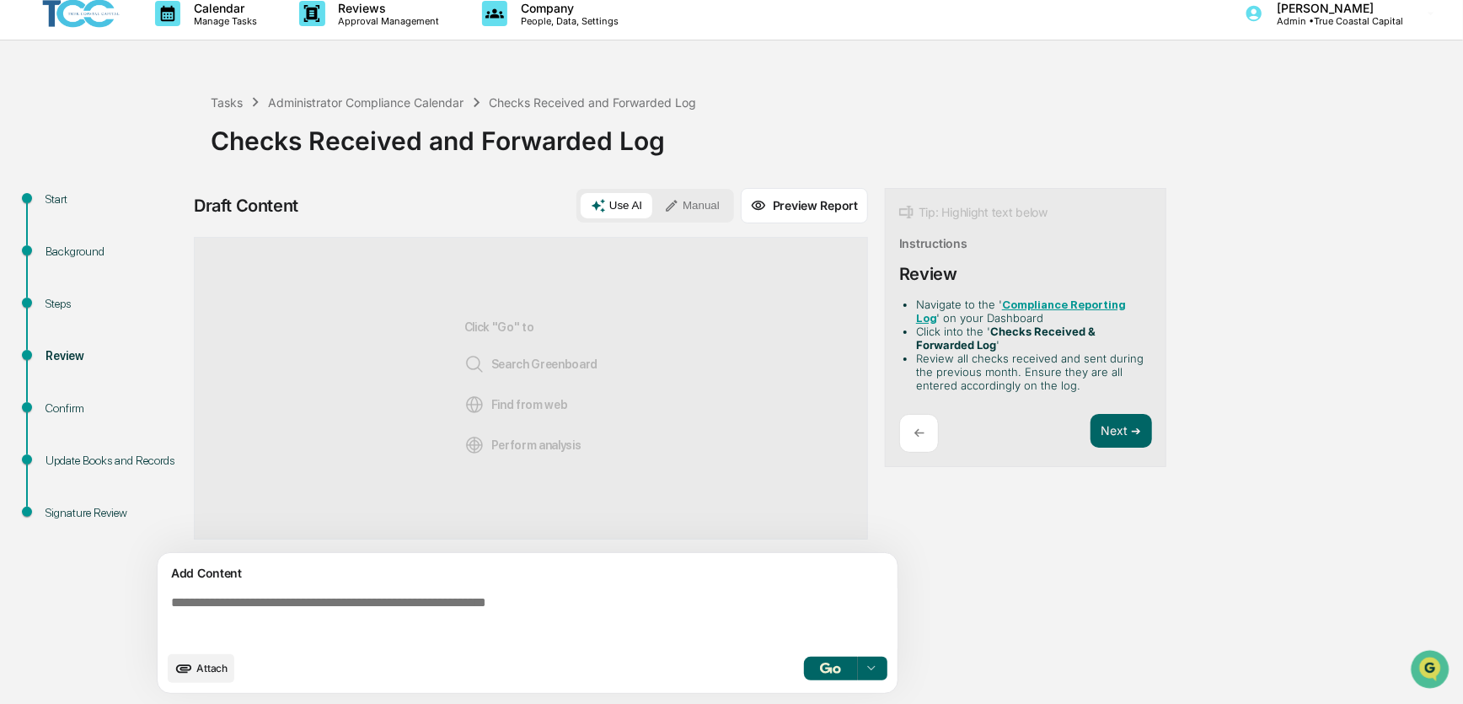
click at [701, 193] on button "Manual" at bounding box center [692, 205] width 76 height 25
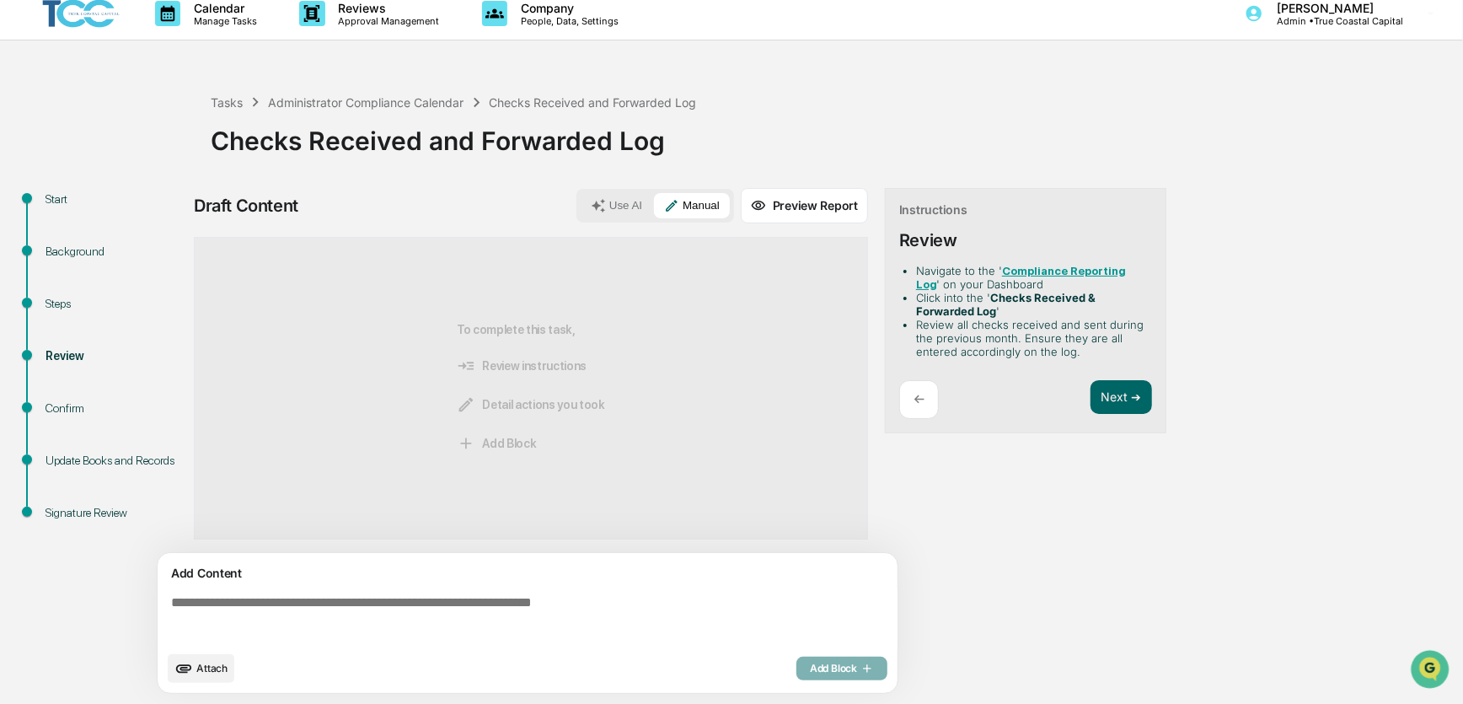
click at [658, 602] on textarea at bounding box center [530, 618] width 733 height 61
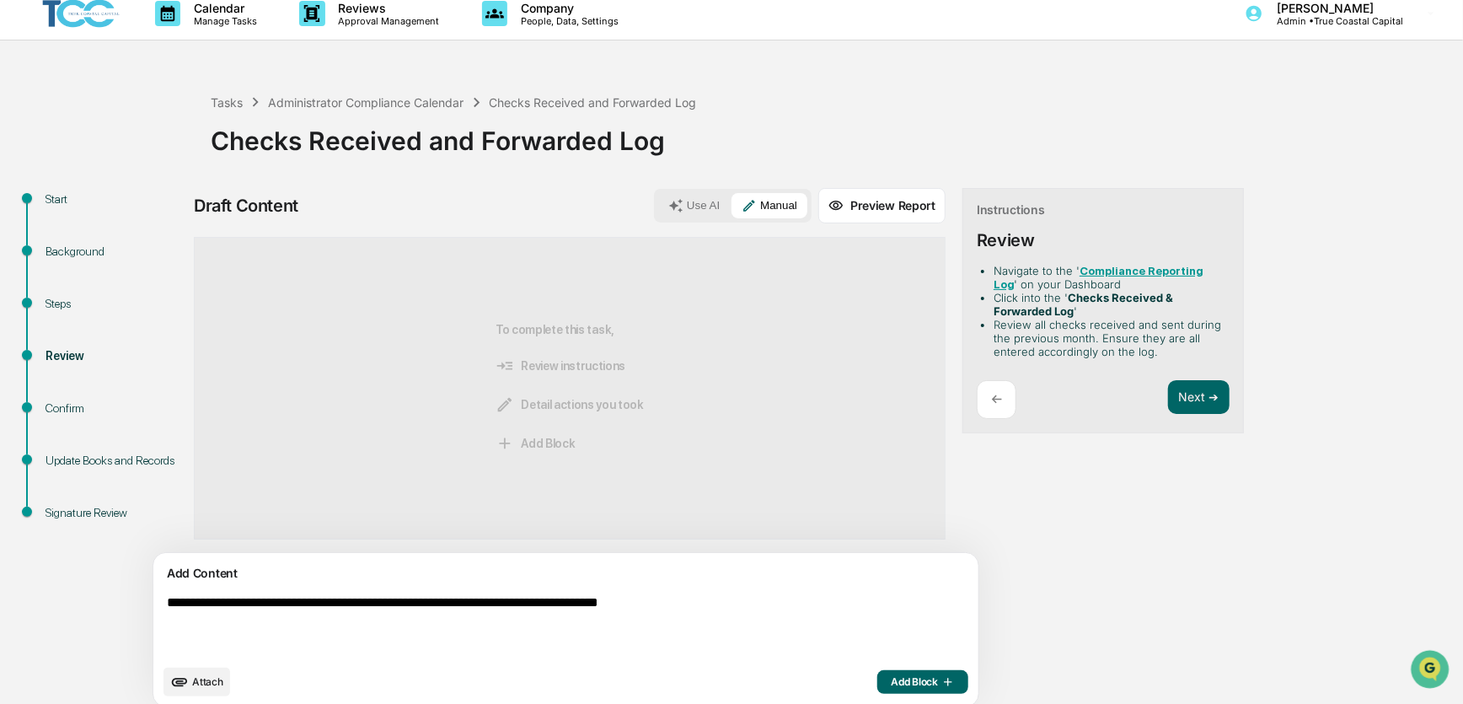
type textarea "**********"
click at [891, 678] on span "Add Block" at bounding box center [923, 681] width 64 height 13
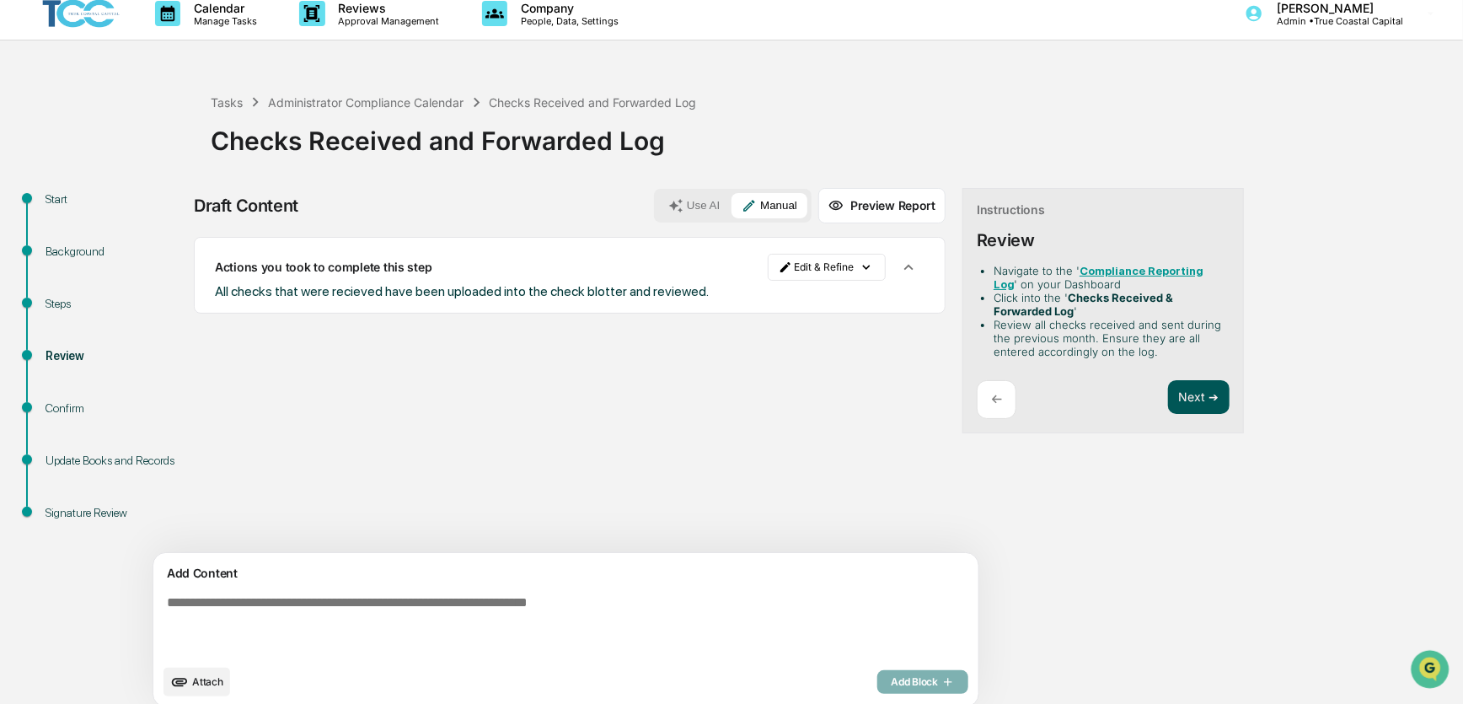
click at [1168, 395] on button "Next ➔" at bounding box center [1199, 397] width 62 height 35
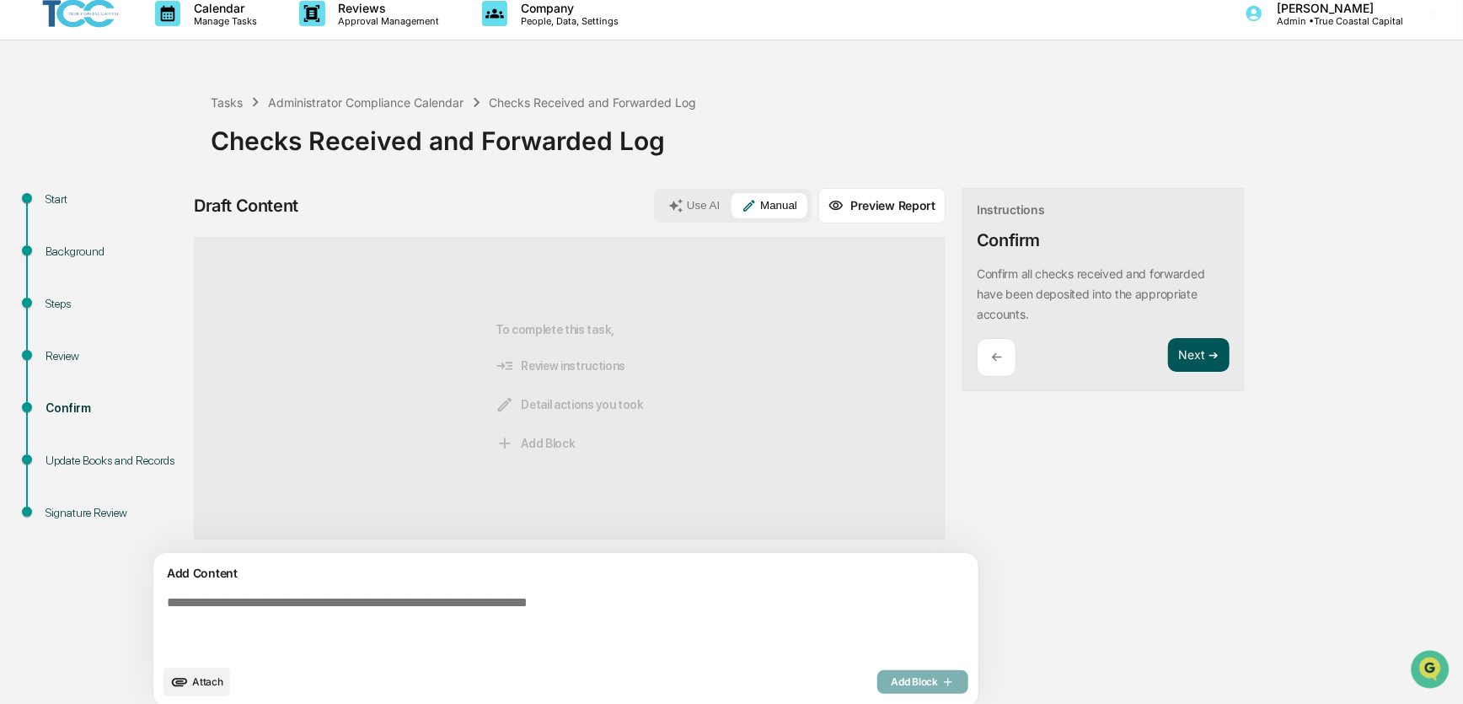
click at [1168, 357] on button "Next ➔" at bounding box center [1199, 355] width 62 height 35
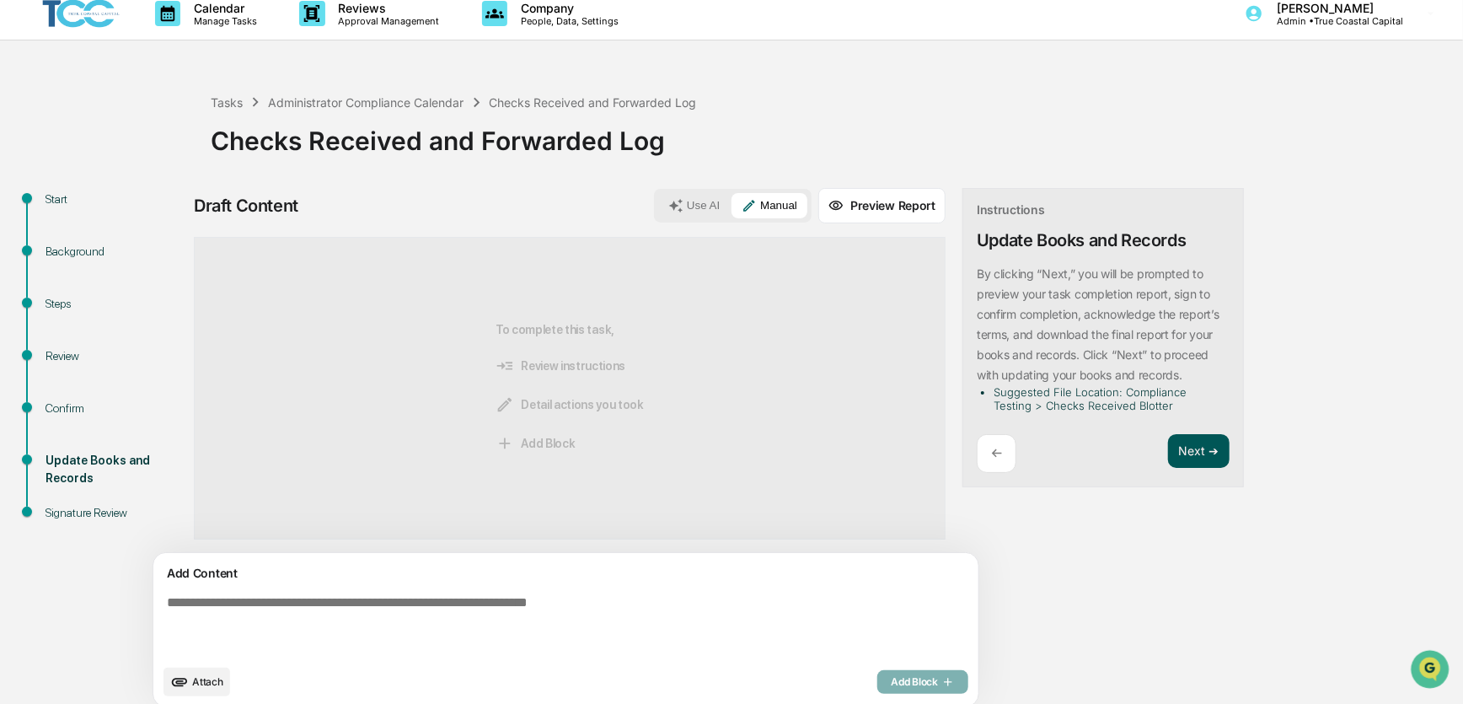
click at [1168, 455] on button "Next ➔" at bounding box center [1199, 451] width 62 height 35
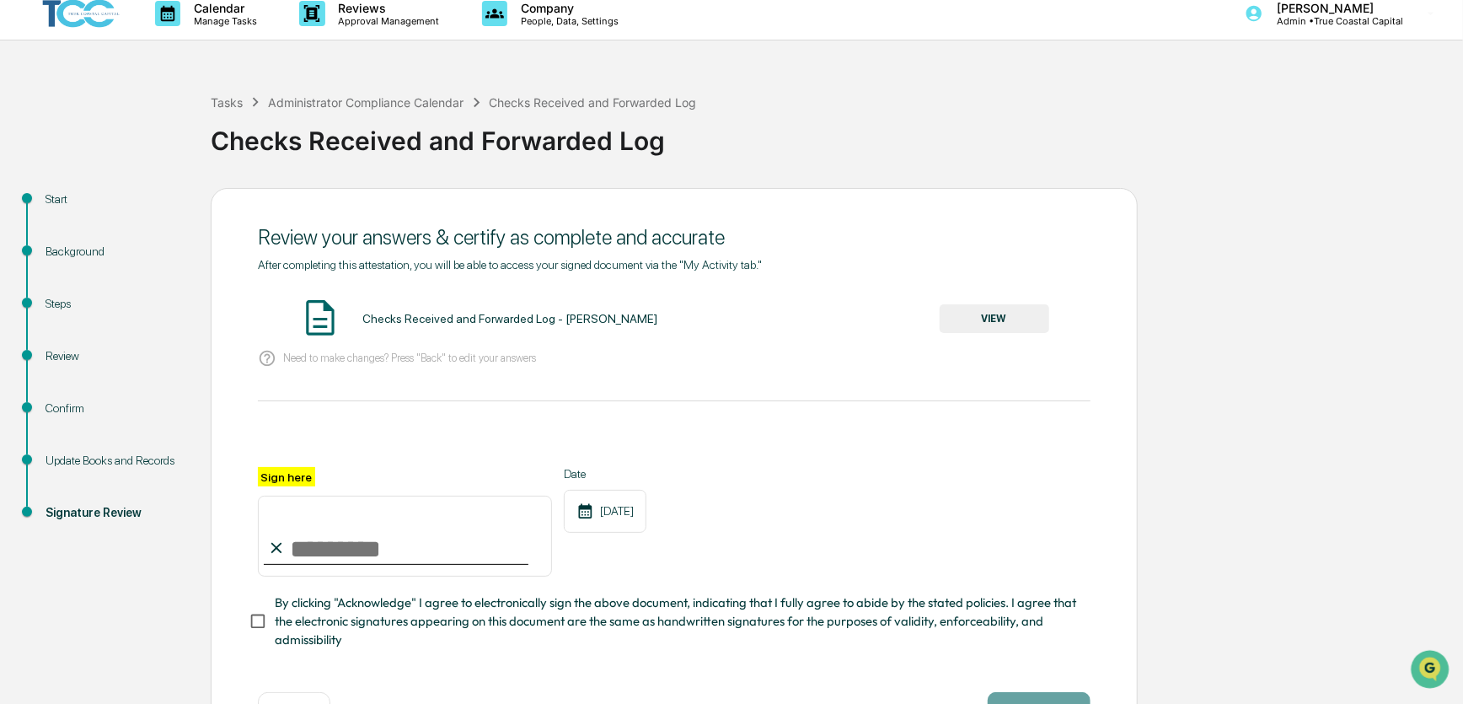
click at [984, 319] on button "VIEW" at bounding box center [995, 318] width 110 height 29
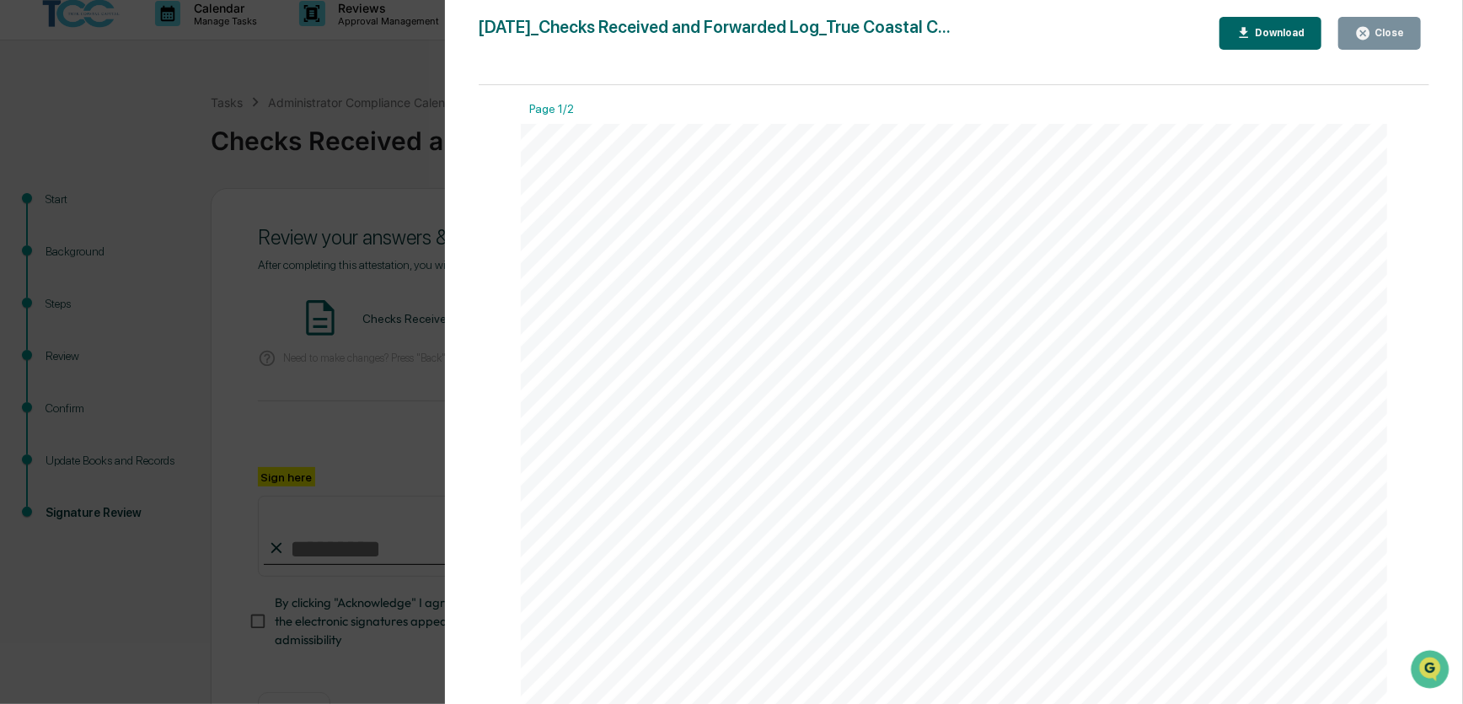
click at [1261, 38] on div "Download" at bounding box center [1278, 33] width 53 height 12
click at [1377, 33] on div "Close" at bounding box center [1388, 33] width 33 height 12
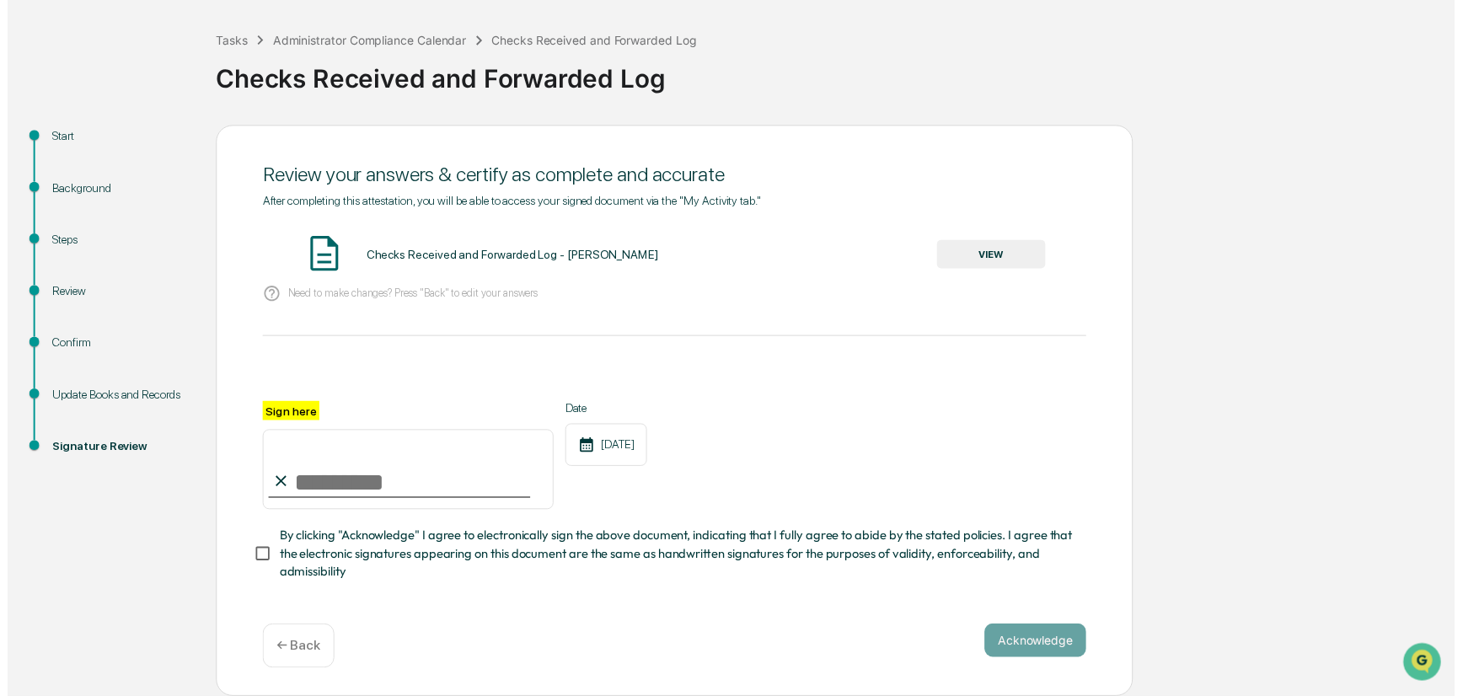
scroll to position [79, 0]
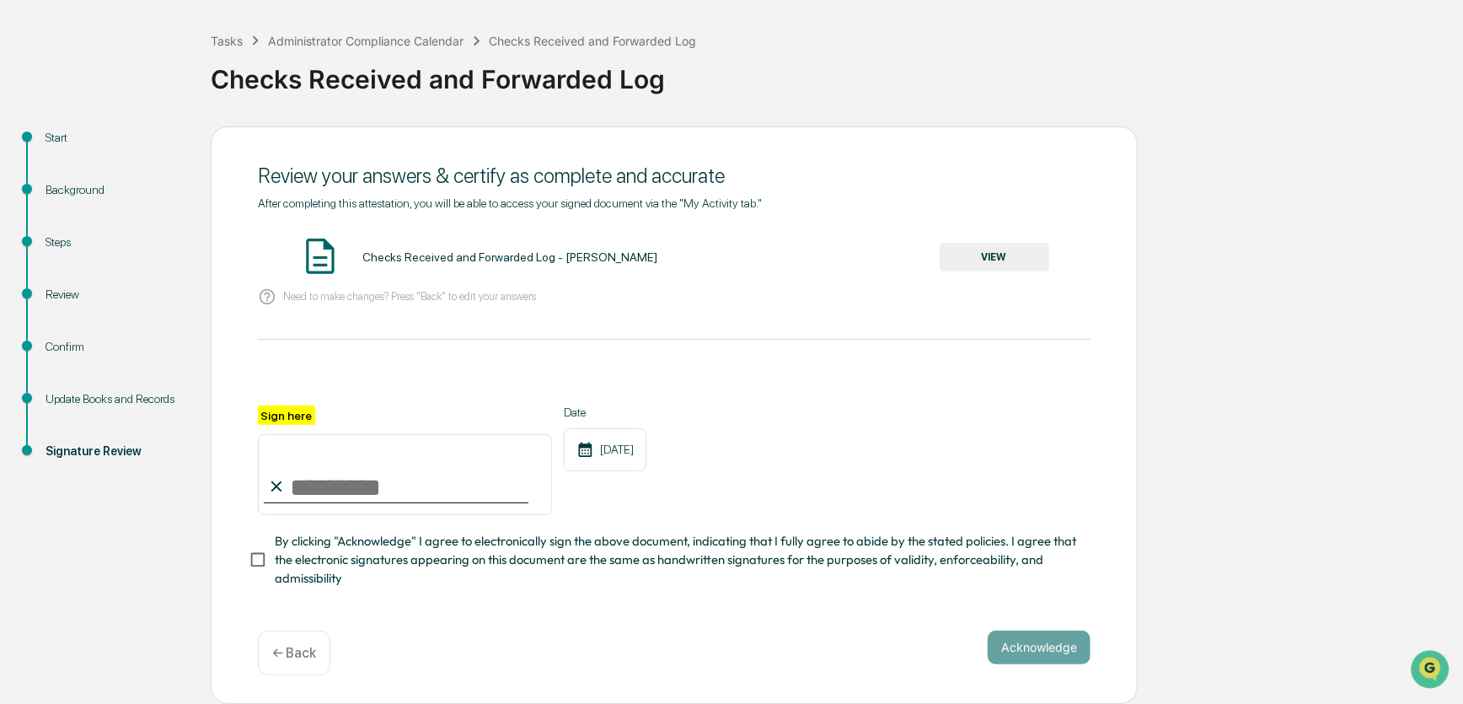
click at [448, 486] on input "Sign here" at bounding box center [405, 474] width 294 height 81
type input "**********"
click at [233, 561] on div "**********" at bounding box center [674, 414] width 927 height 577
click at [1042, 632] on button "Acknowledge" at bounding box center [1039, 647] width 103 height 34
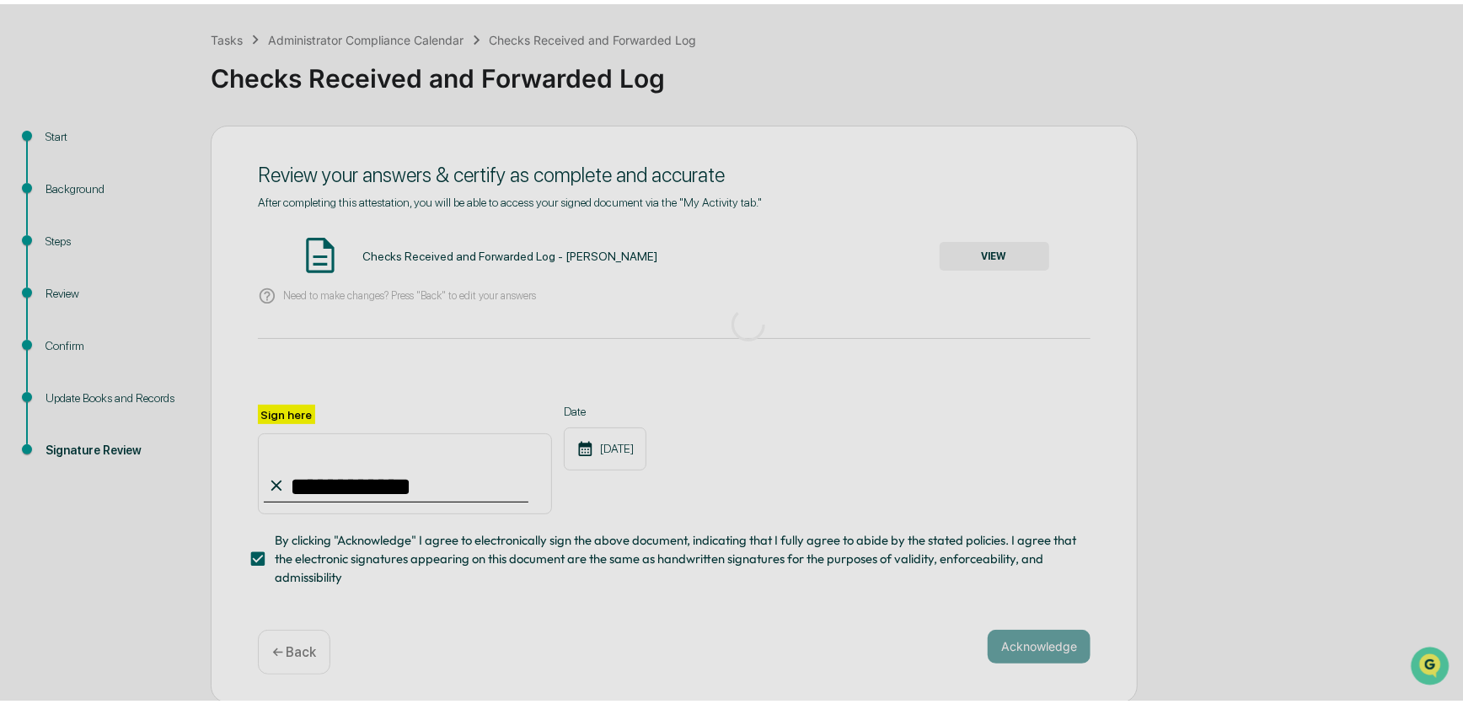
scroll to position [0, 0]
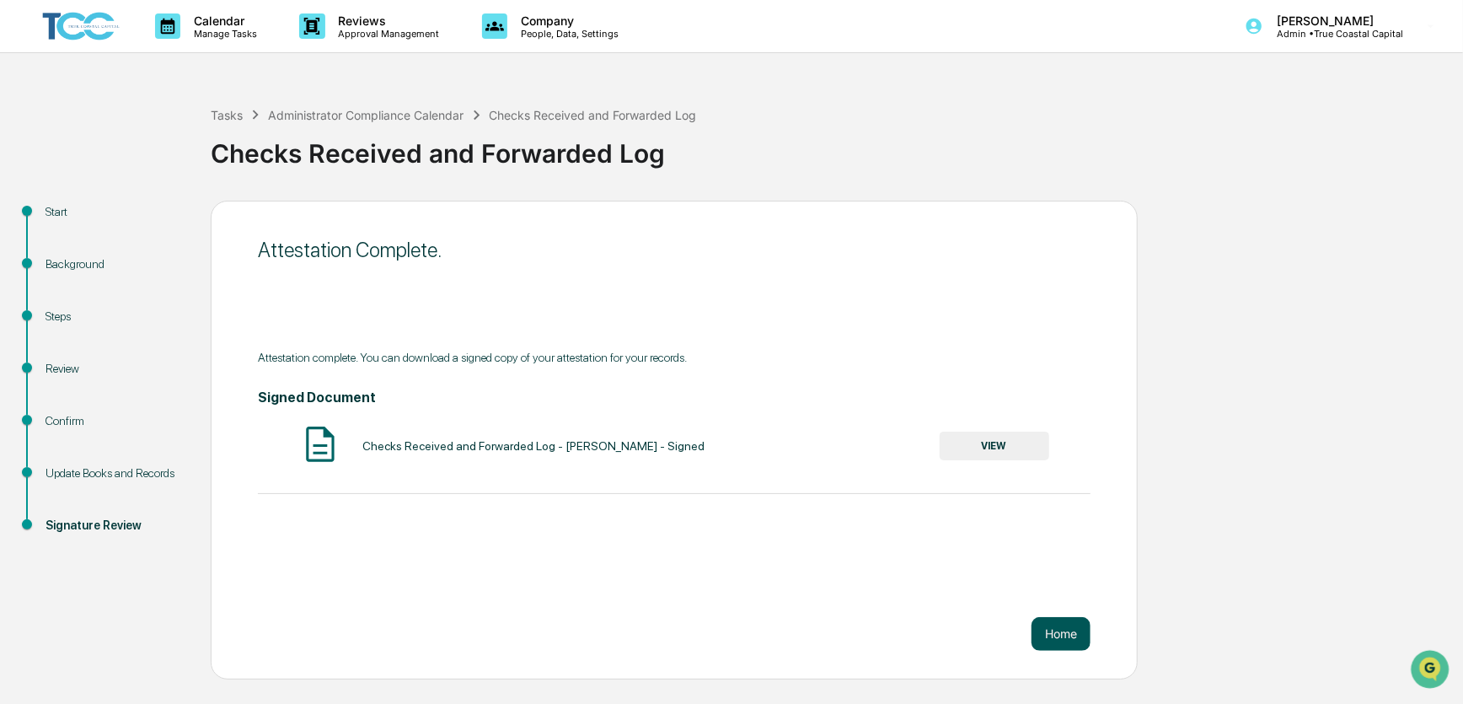
click at [1073, 633] on button "Home" at bounding box center [1061, 634] width 59 height 34
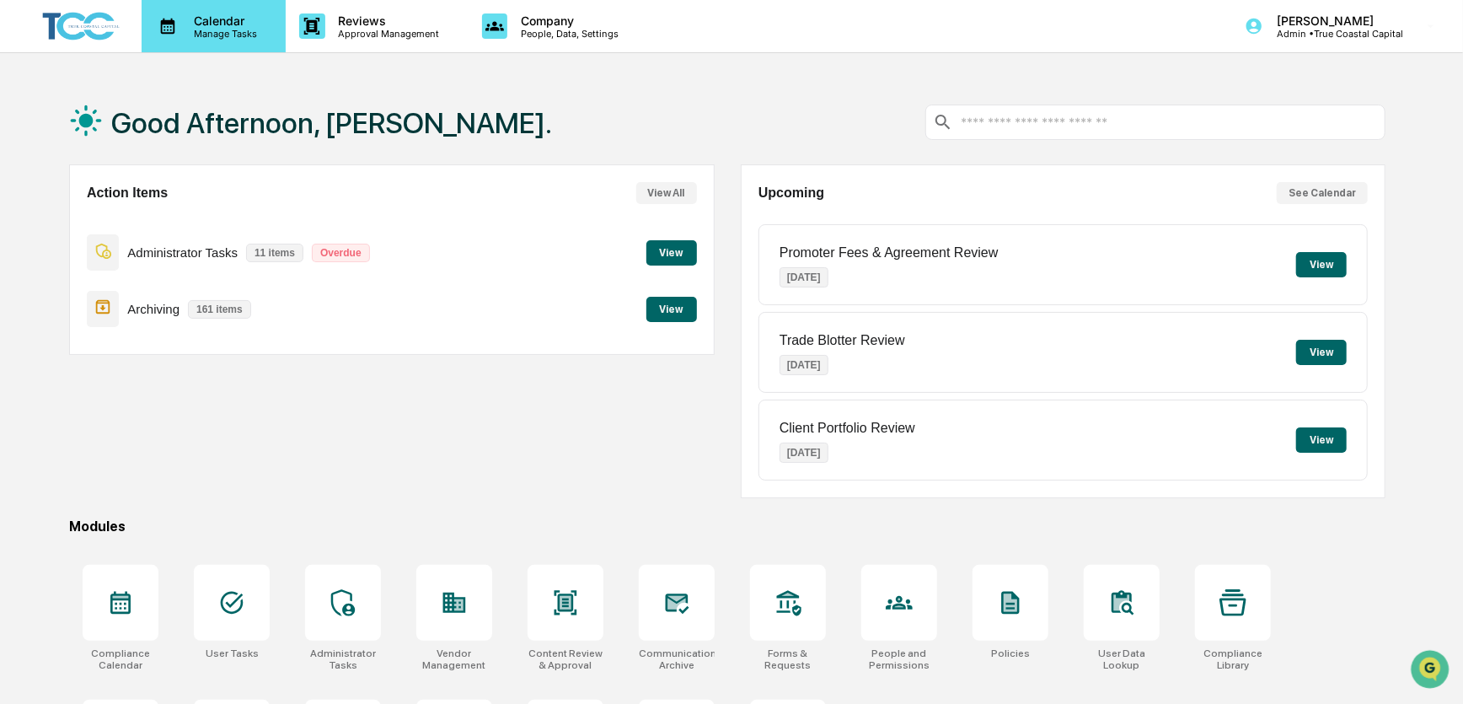
click at [217, 28] on p "Manage Tasks" at bounding box center [222, 34] width 85 height 12
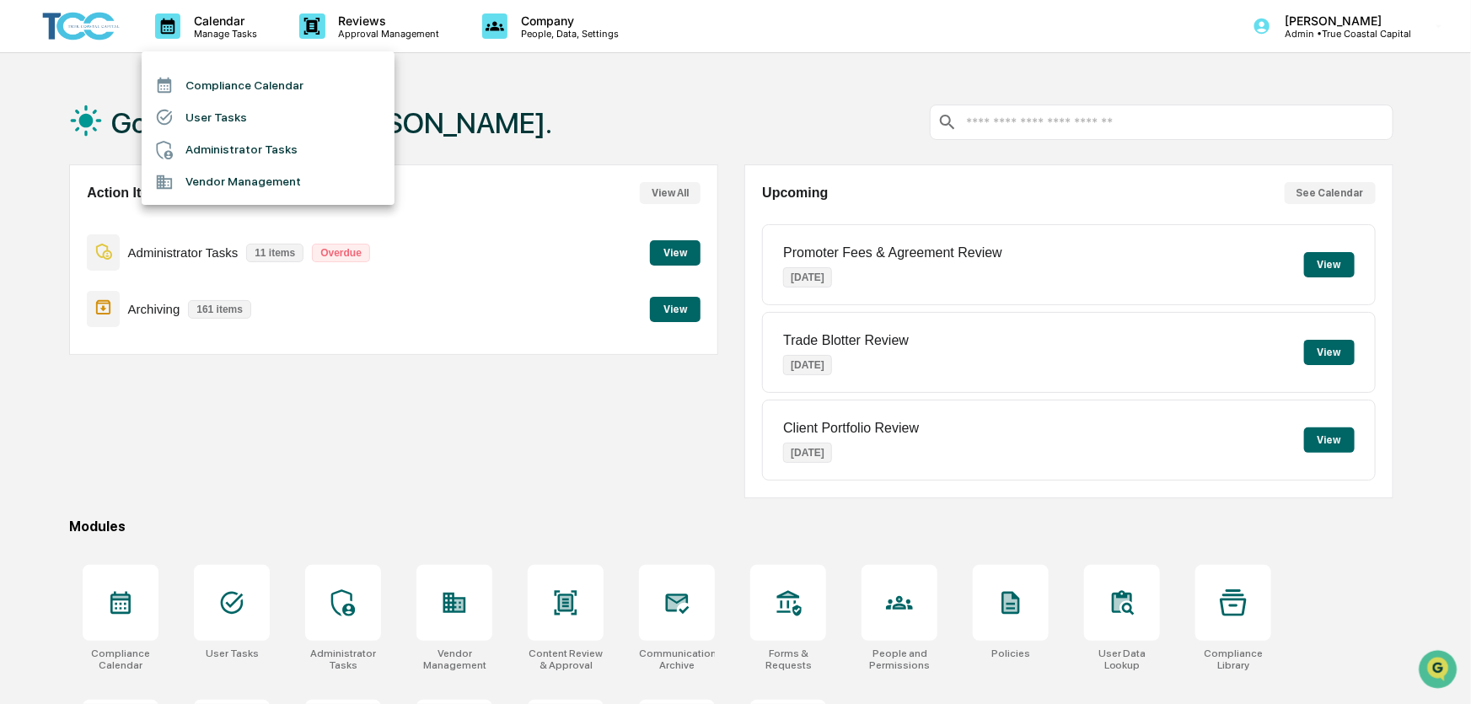
click at [191, 145] on li "Administrator Tasks" at bounding box center [268, 150] width 253 height 32
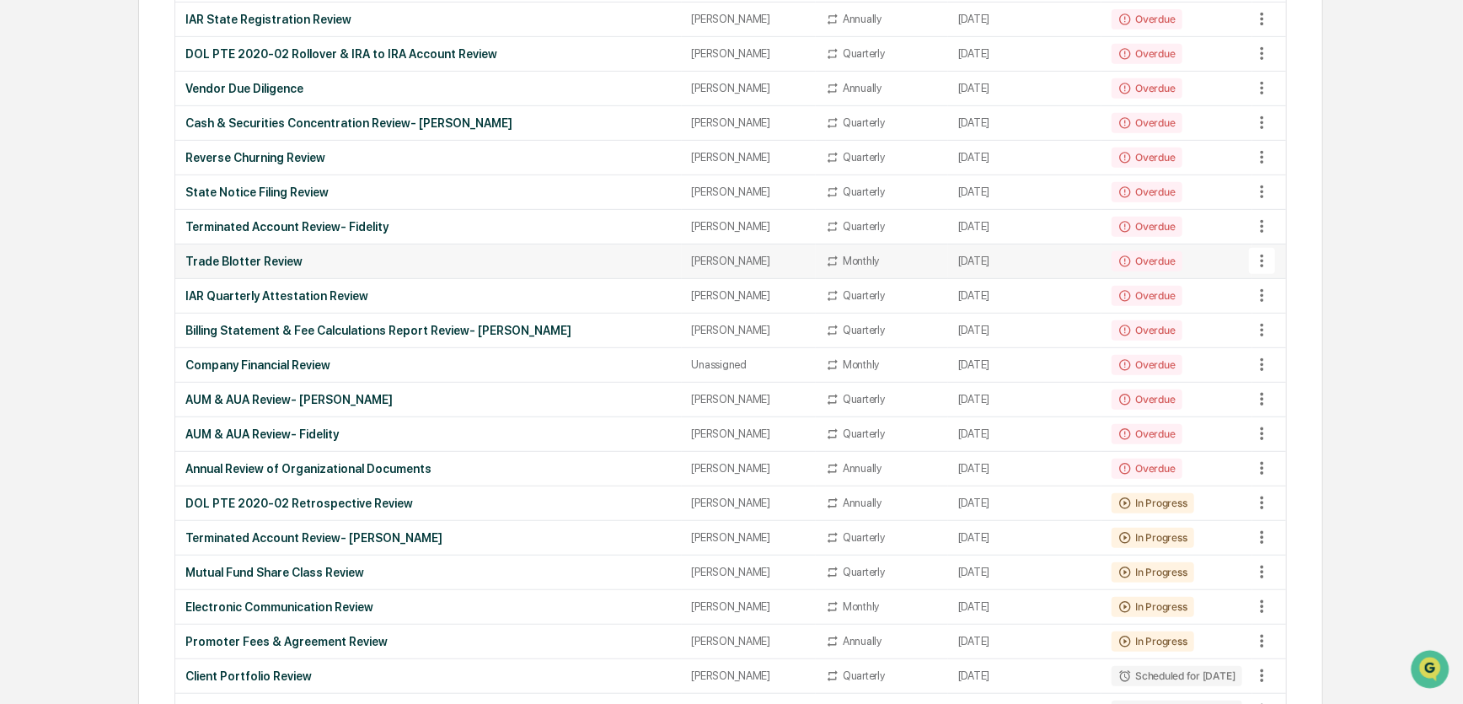
scroll to position [480, 0]
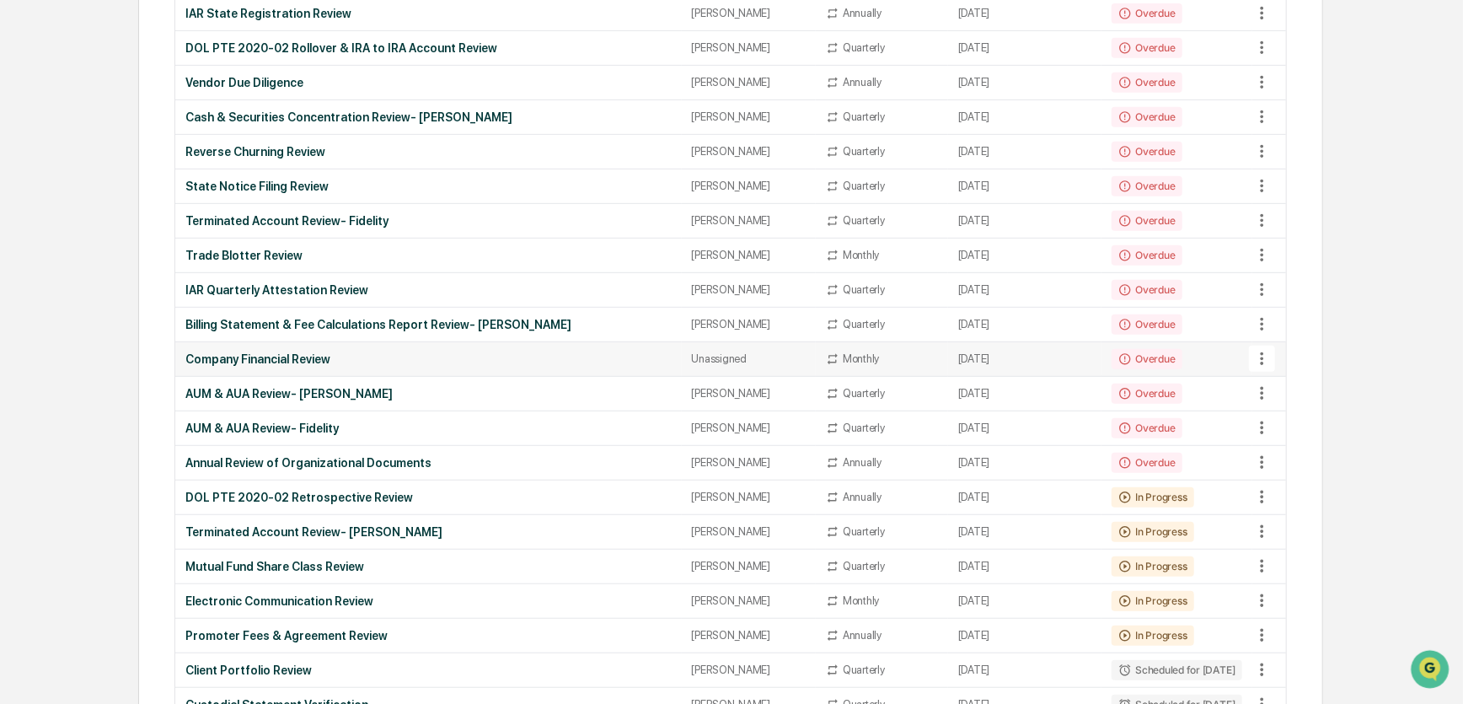
click at [715, 352] on div "Unassigned" at bounding box center [749, 358] width 114 height 13
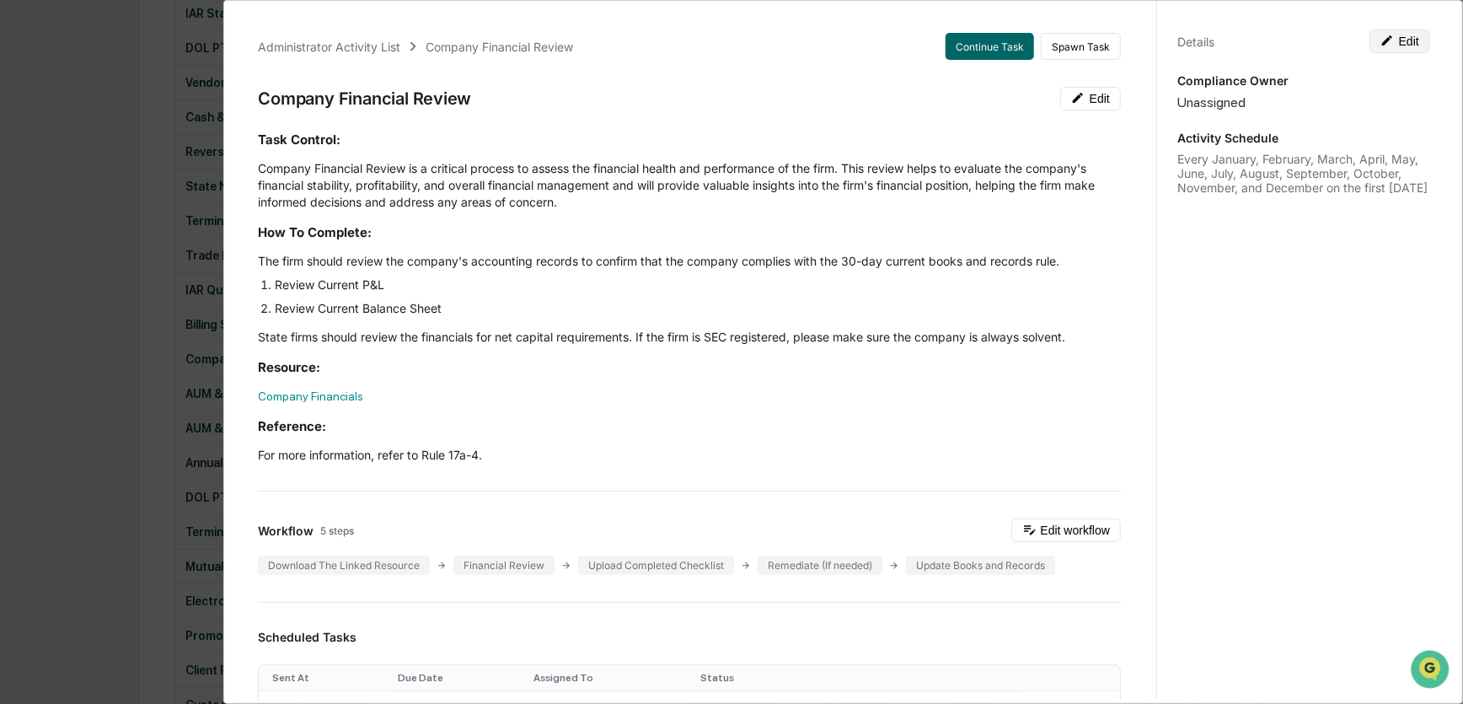
click at [1388, 40] on button "Edit" at bounding box center [1400, 42] width 61 height 24
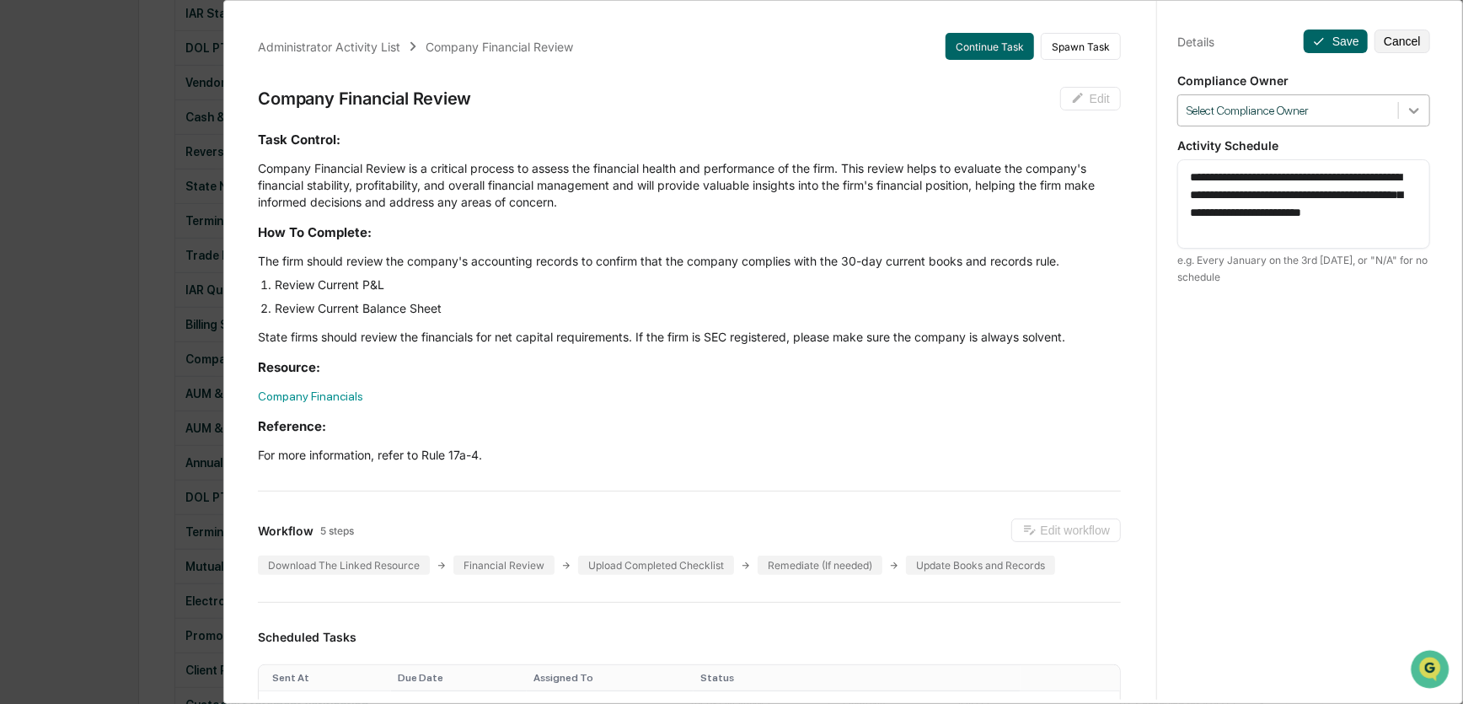
click at [1407, 114] on icon at bounding box center [1414, 110] width 17 height 17
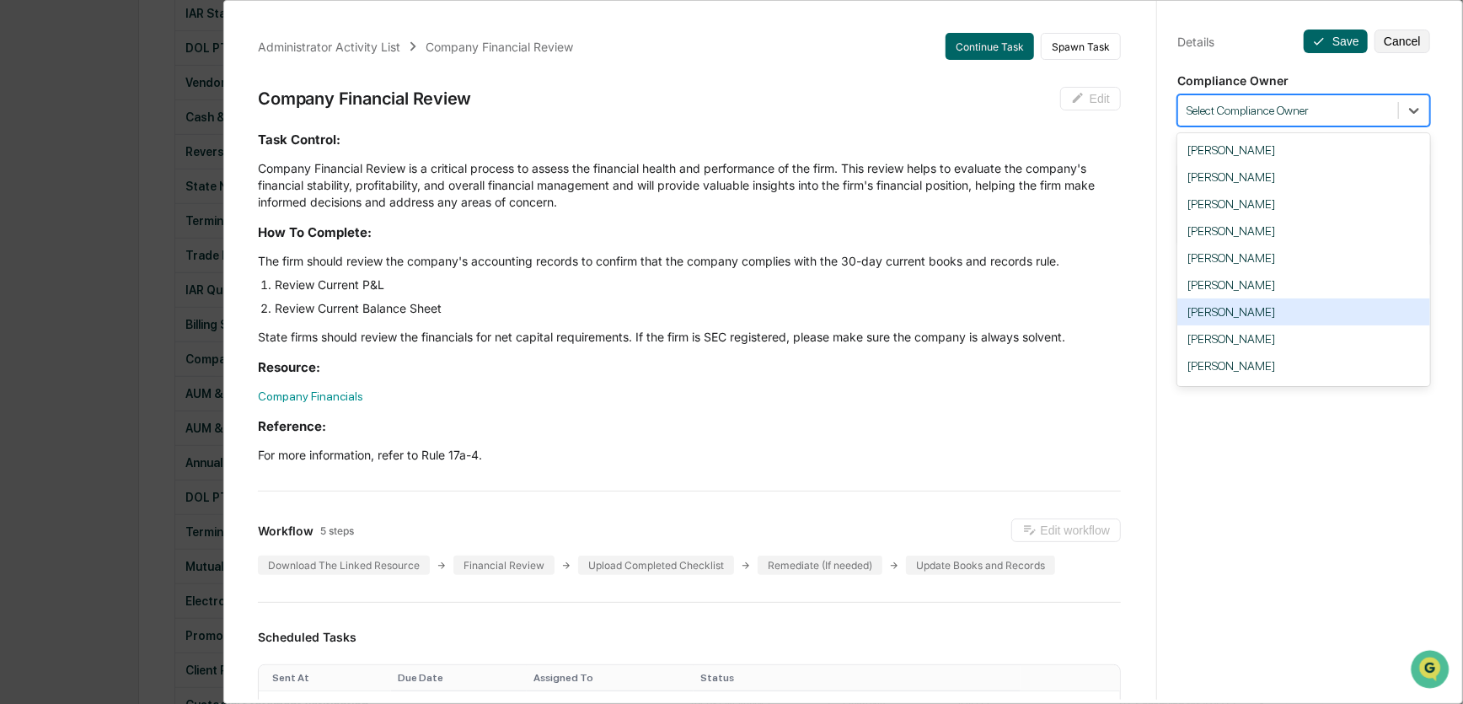
click at [1253, 315] on div "[PERSON_NAME]" at bounding box center [1304, 311] width 253 height 27
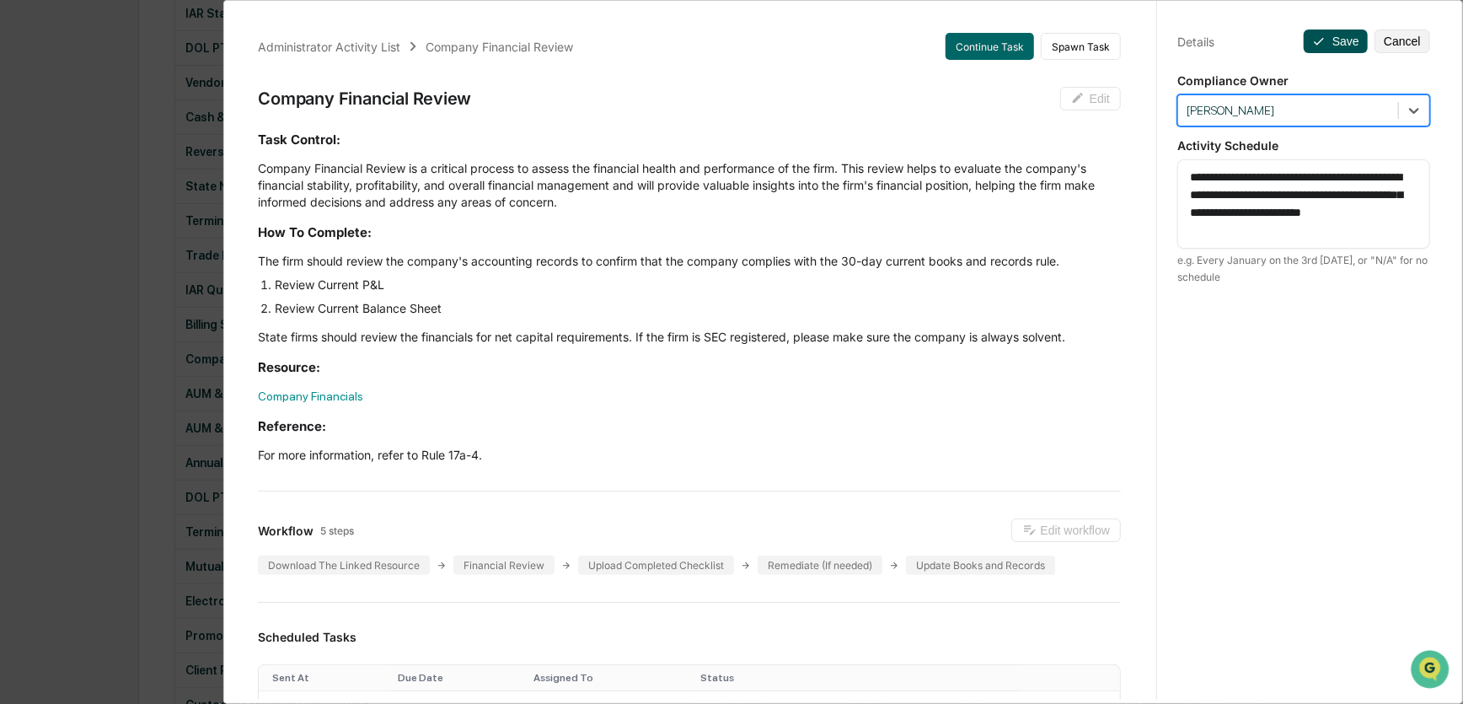
click at [1338, 39] on button "Save" at bounding box center [1336, 42] width 64 height 24
click at [1318, 38] on icon at bounding box center [1319, 41] width 13 height 13
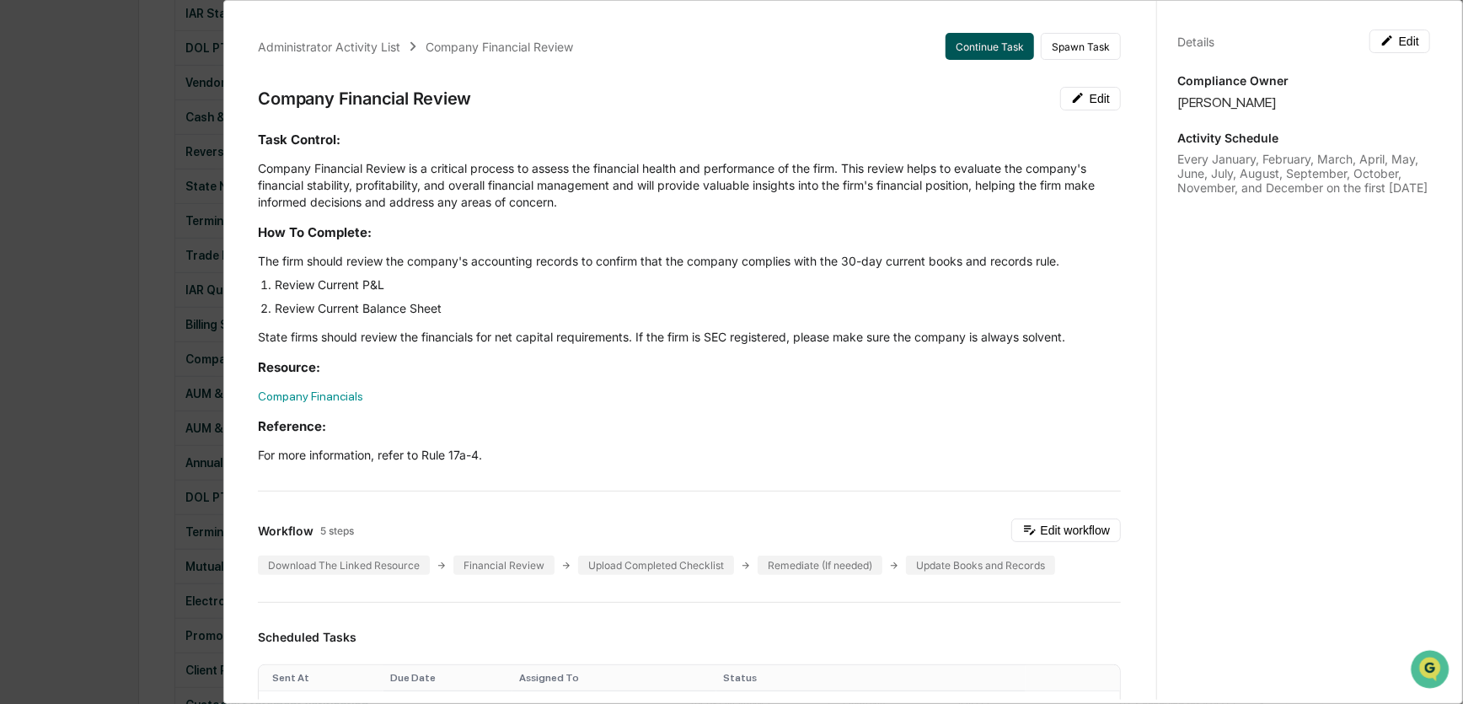
click at [988, 47] on button "Continue Task" at bounding box center [990, 46] width 89 height 27
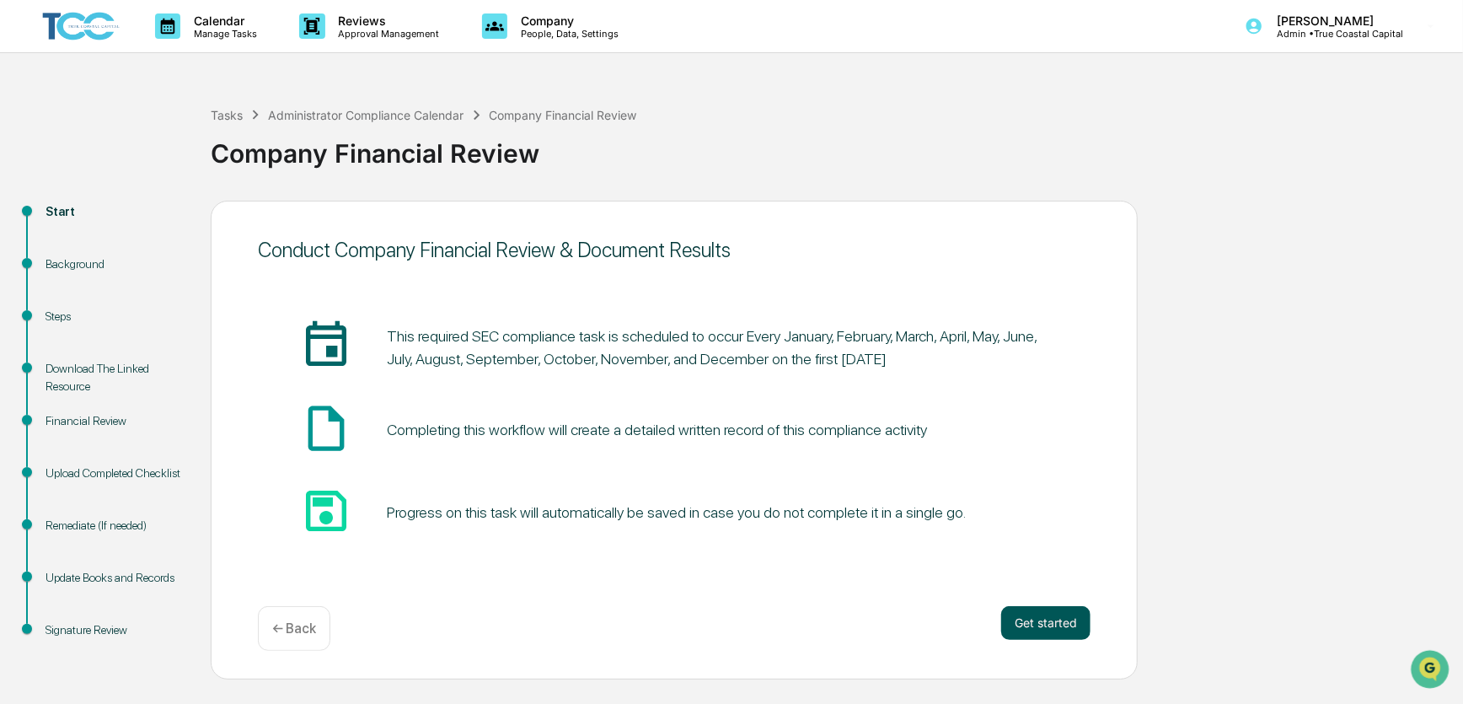
click at [1045, 628] on button "Get started" at bounding box center [1045, 623] width 89 height 34
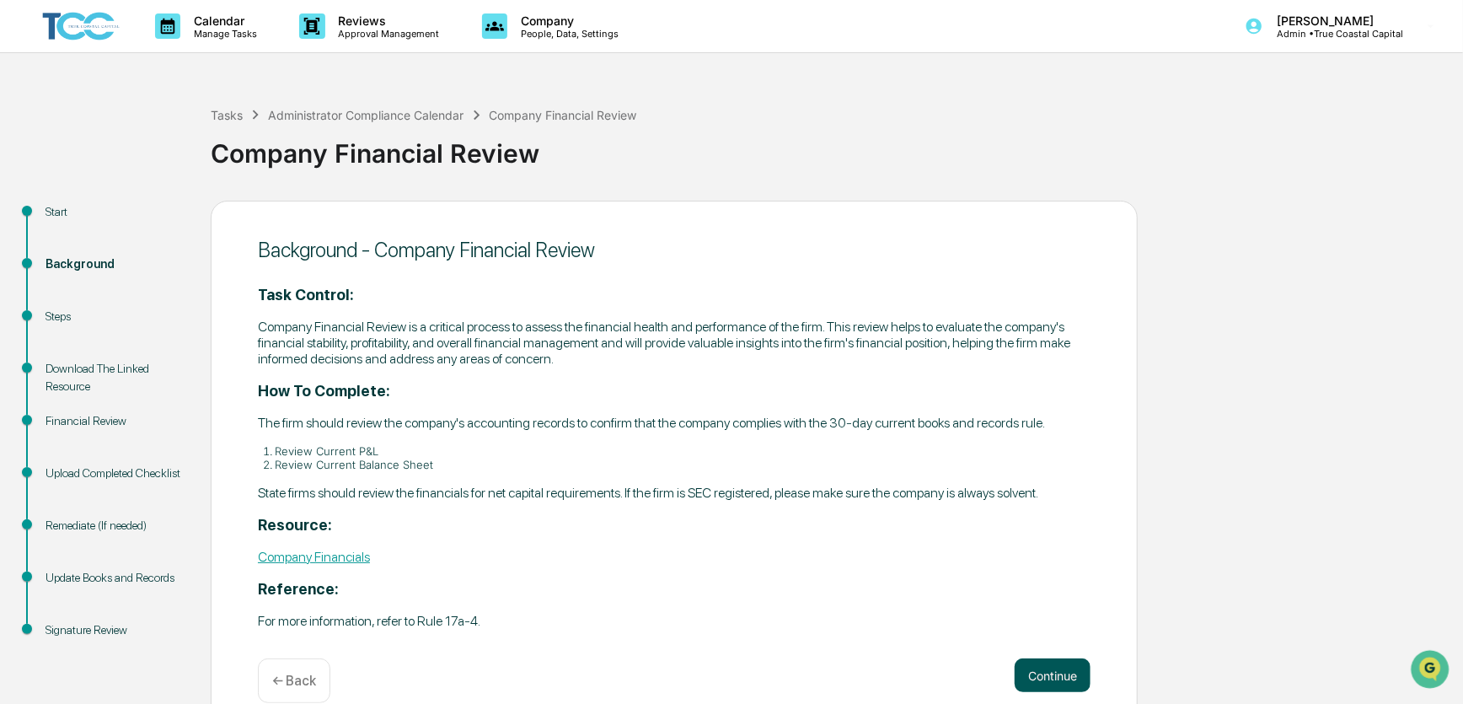
click at [1065, 670] on button "Continue" at bounding box center [1053, 675] width 76 height 34
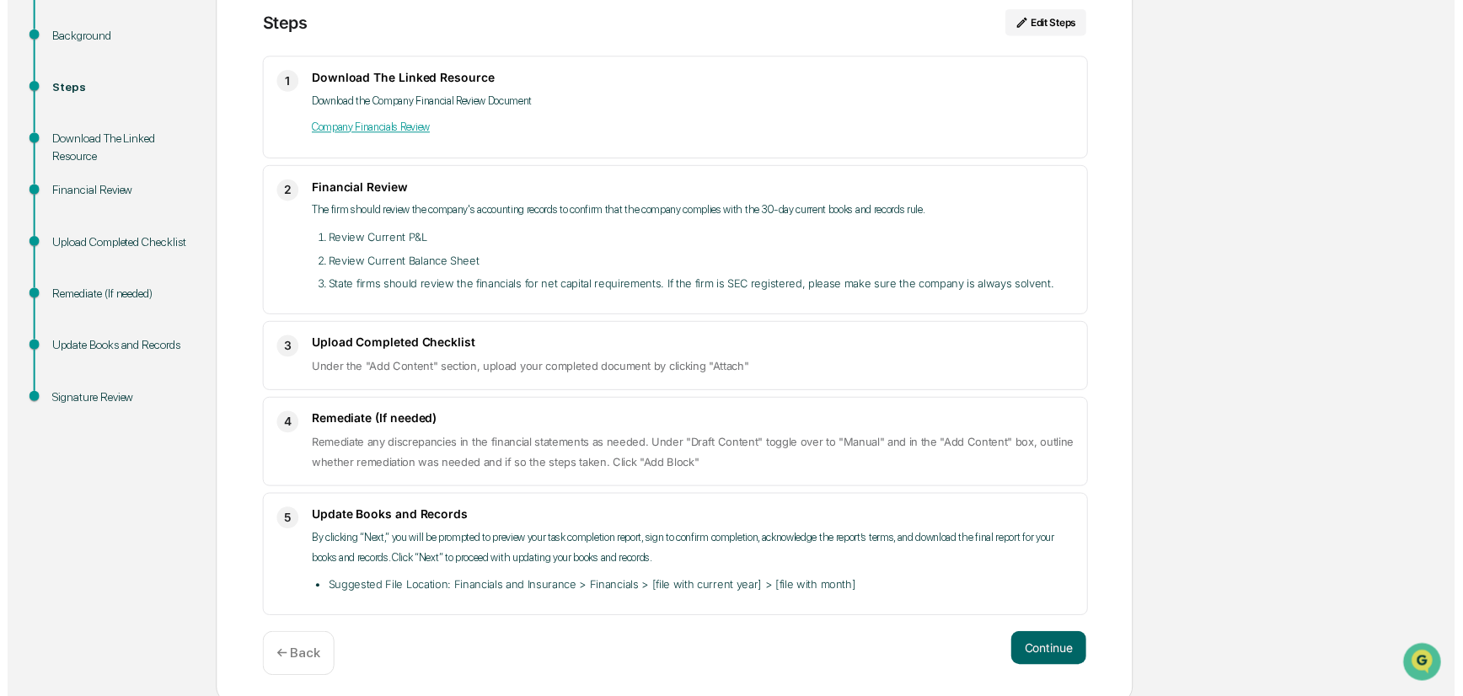
scroll to position [237, 0]
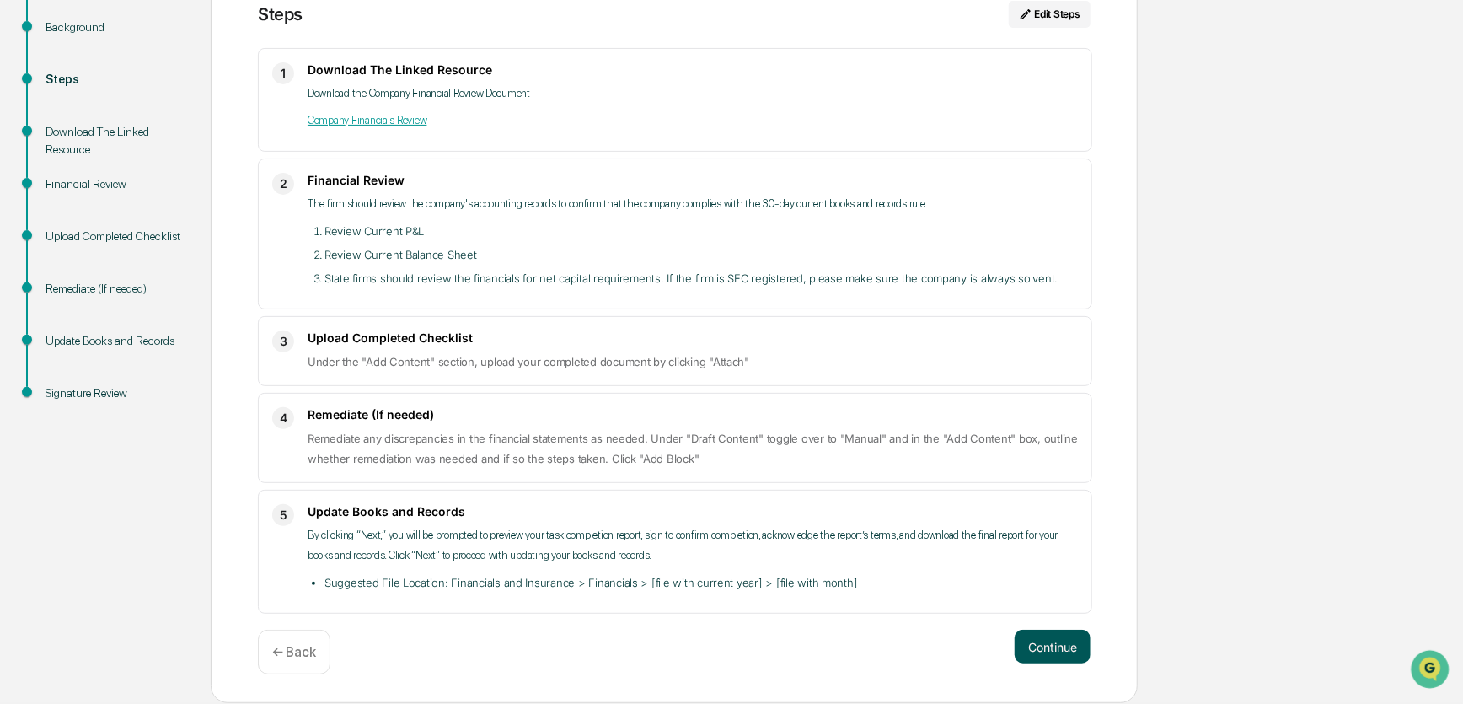
click at [1049, 652] on button "Continue" at bounding box center [1053, 647] width 76 height 34
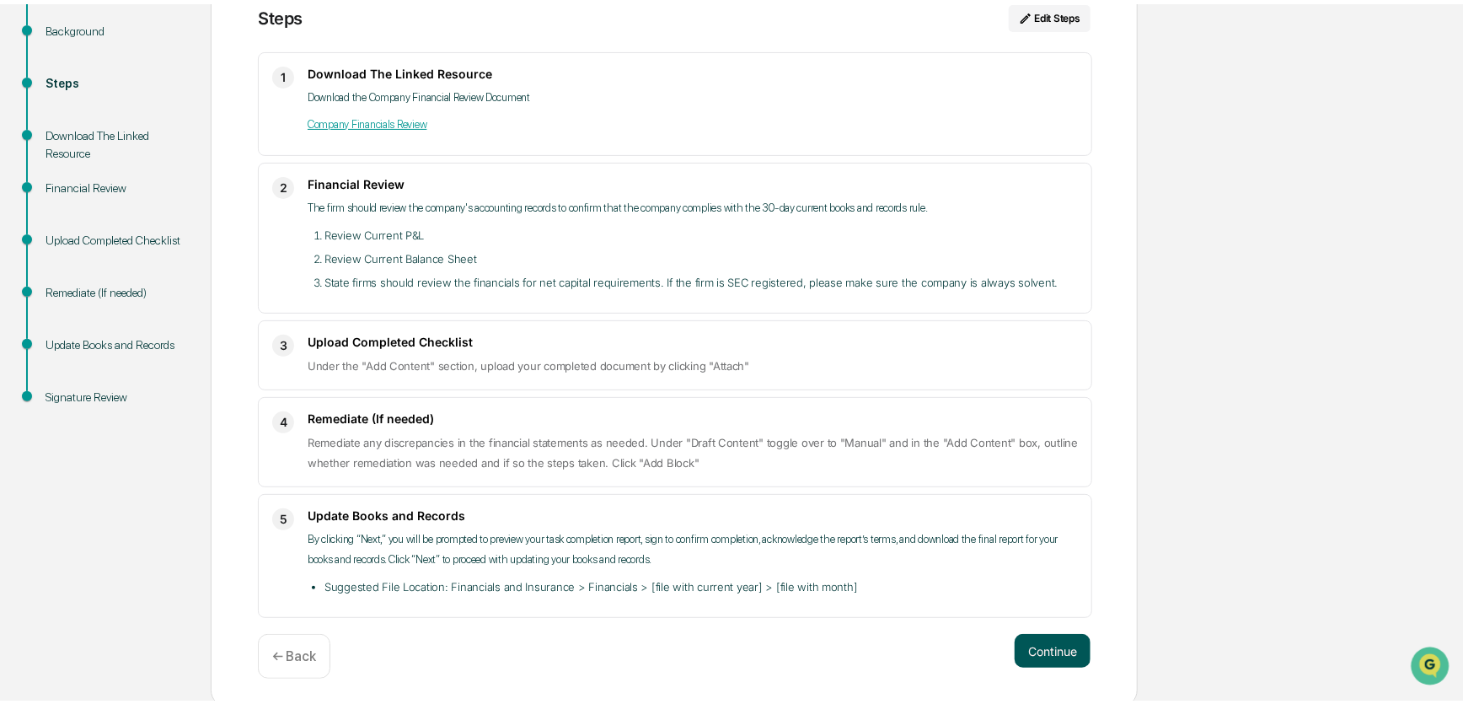
scroll to position [13, 0]
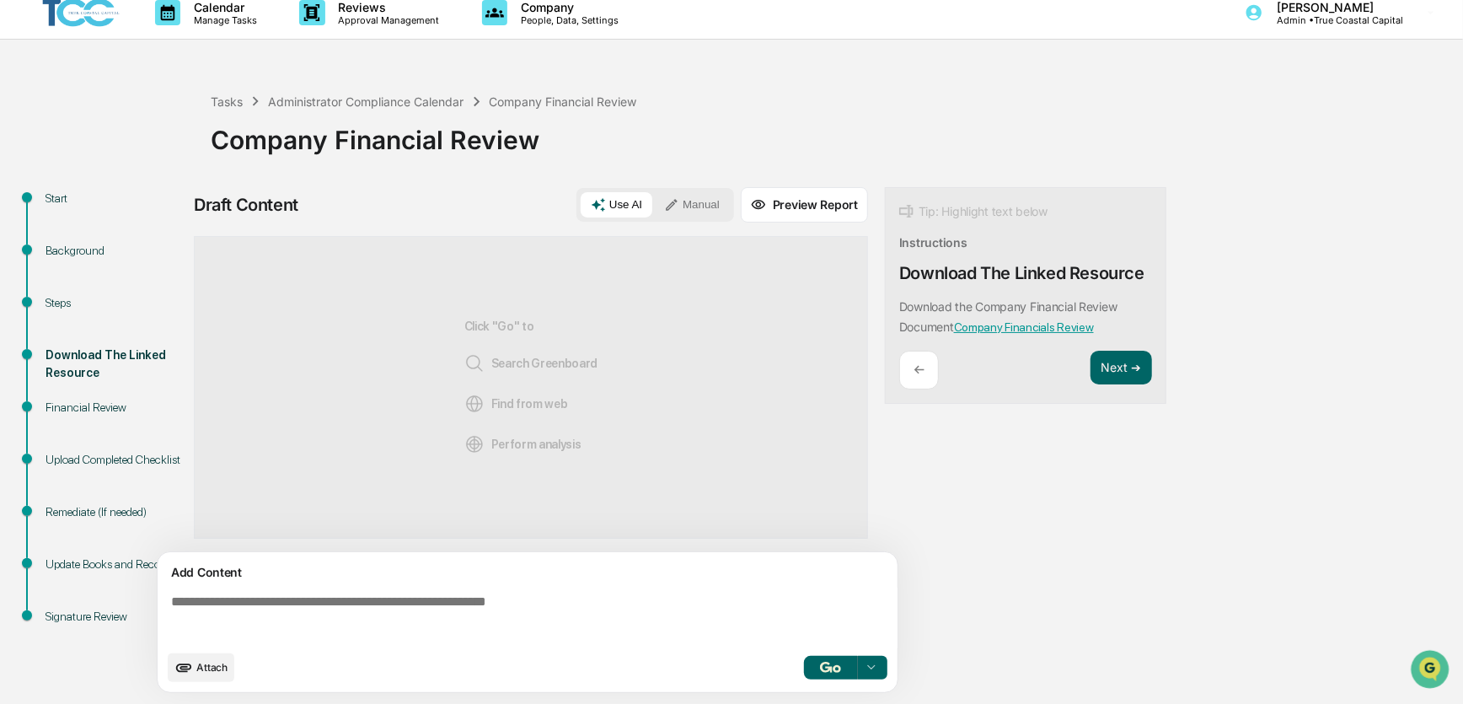
click at [724, 201] on button "Manual" at bounding box center [692, 204] width 76 height 25
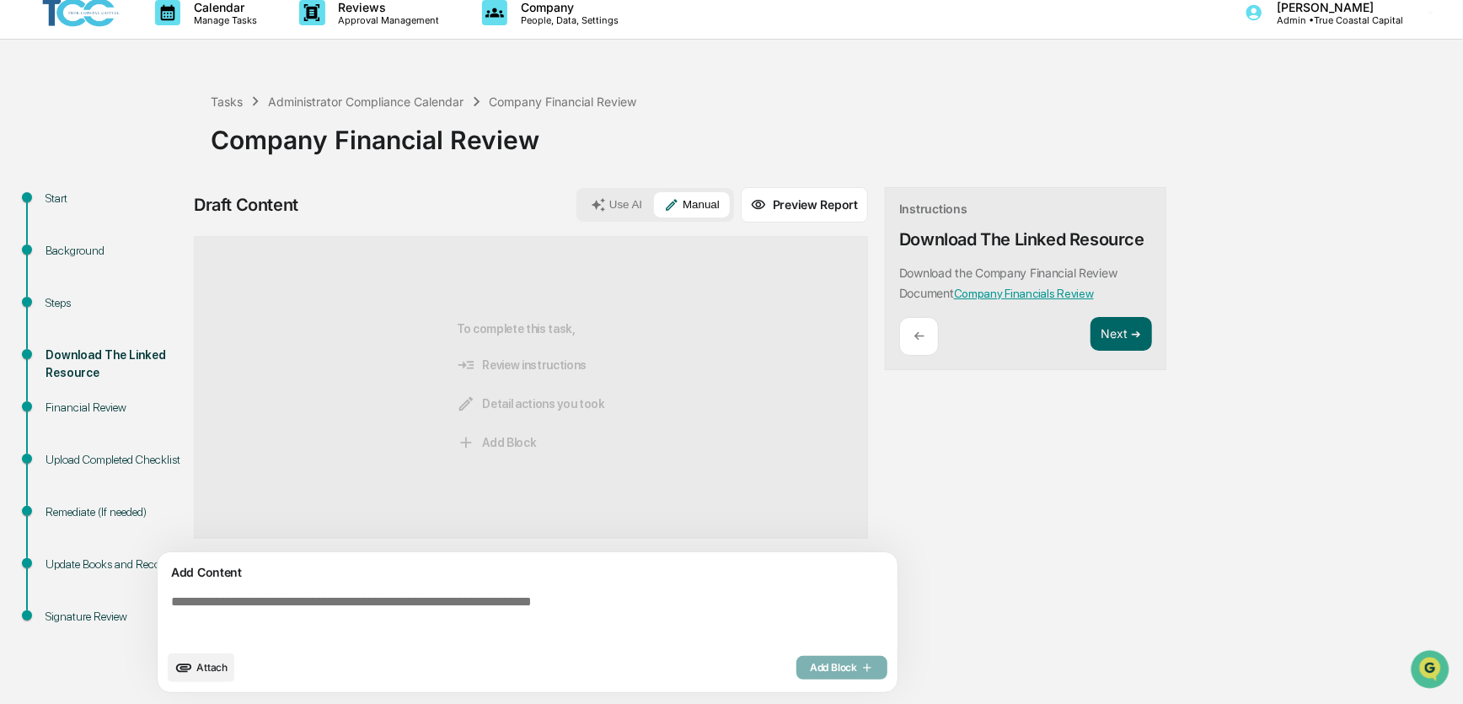
click at [207, 669] on span "Attach" at bounding box center [211, 667] width 31 height 13
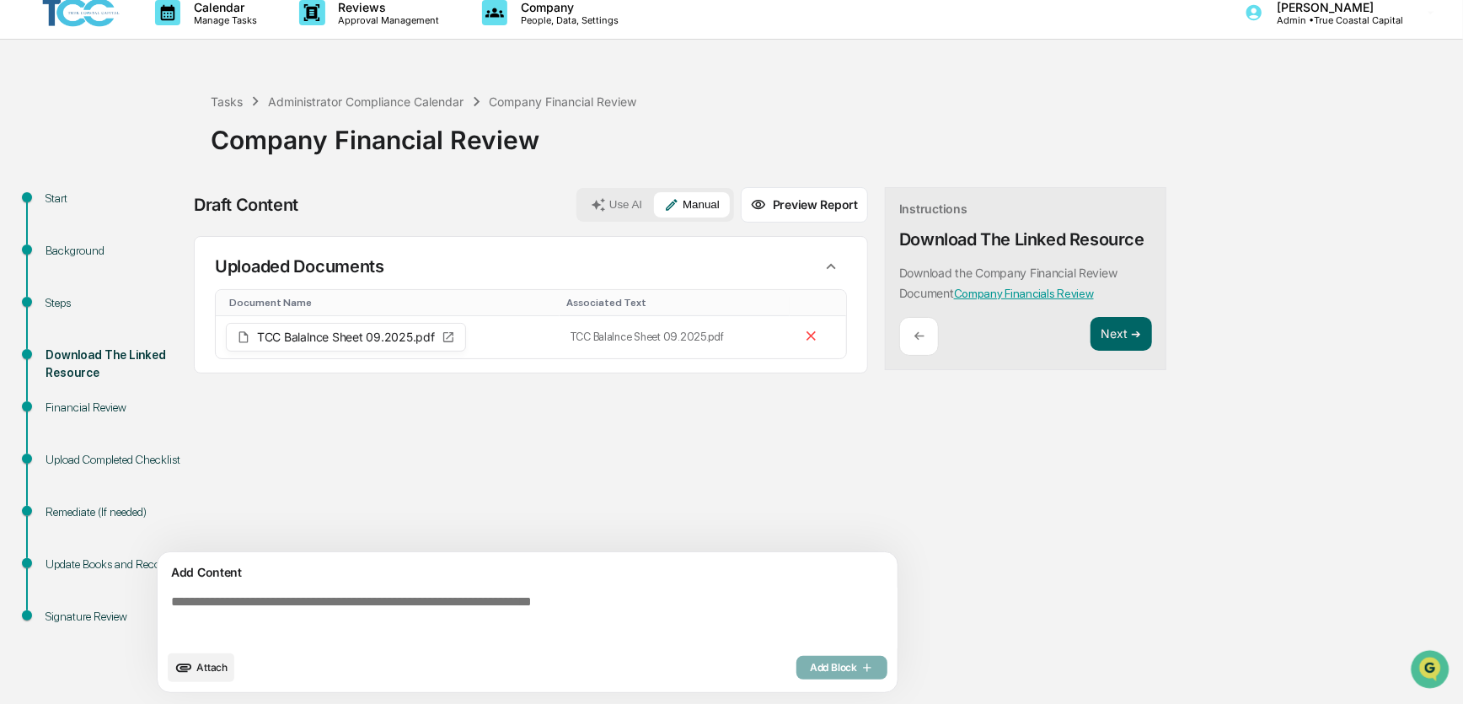
click at [223, 668] on span "Attach" at bounding box center [211, 667] width 31 height 13
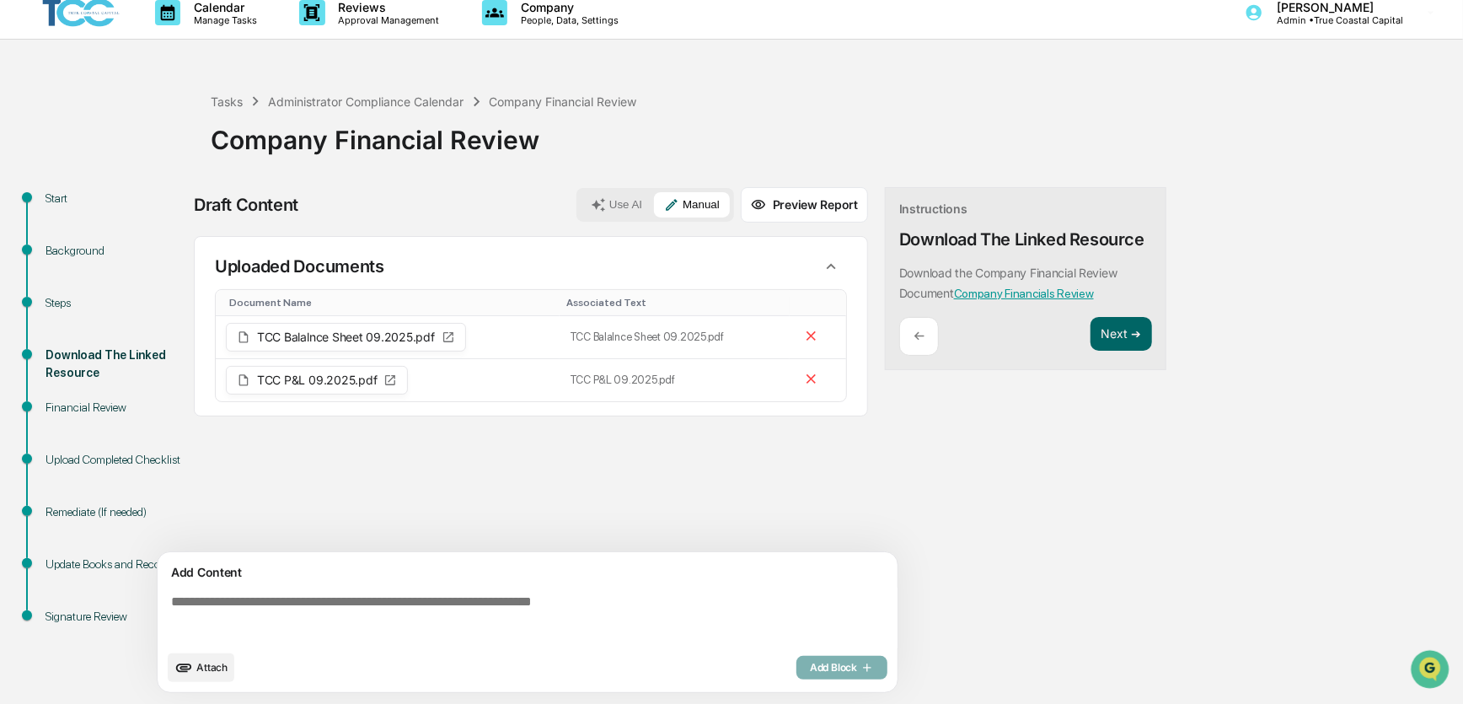
click at [651, 613] on textarea at bounding box center [530, 618] width 733 height 61
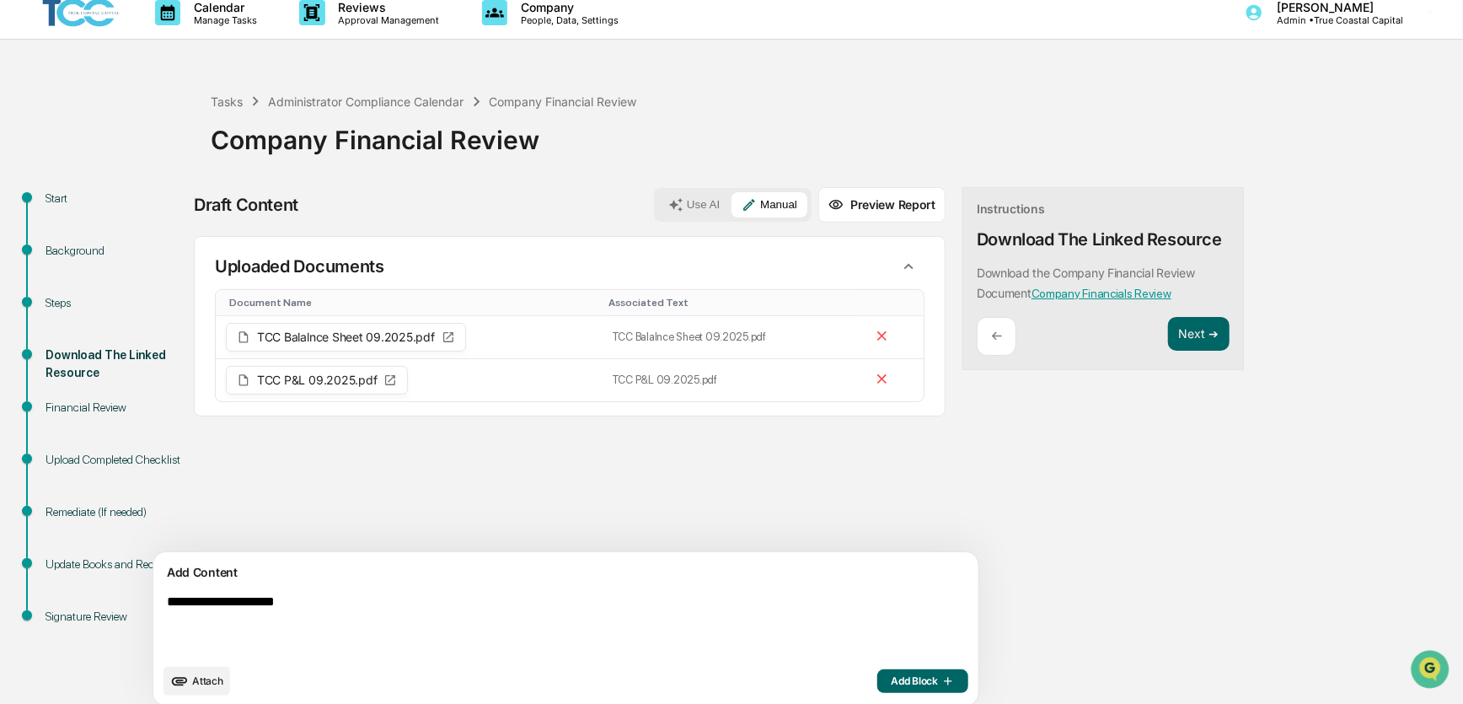
type textarea "**********"
click at [891, 685] on span "Add Block" at bounding box center [923, 680] width 64 height 13
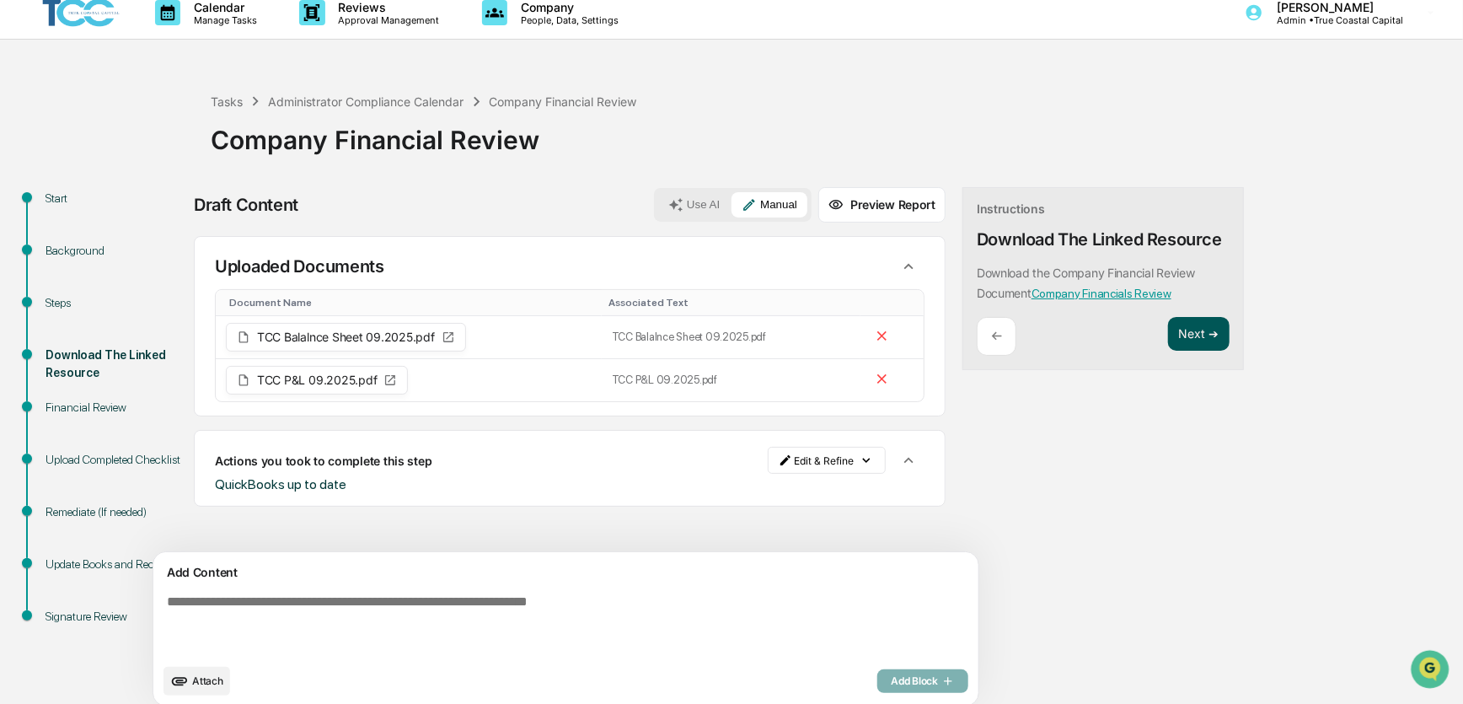
click at [1168, 329] on button "Next ➔" at bounding box center [1199, 334] width 62 height 35
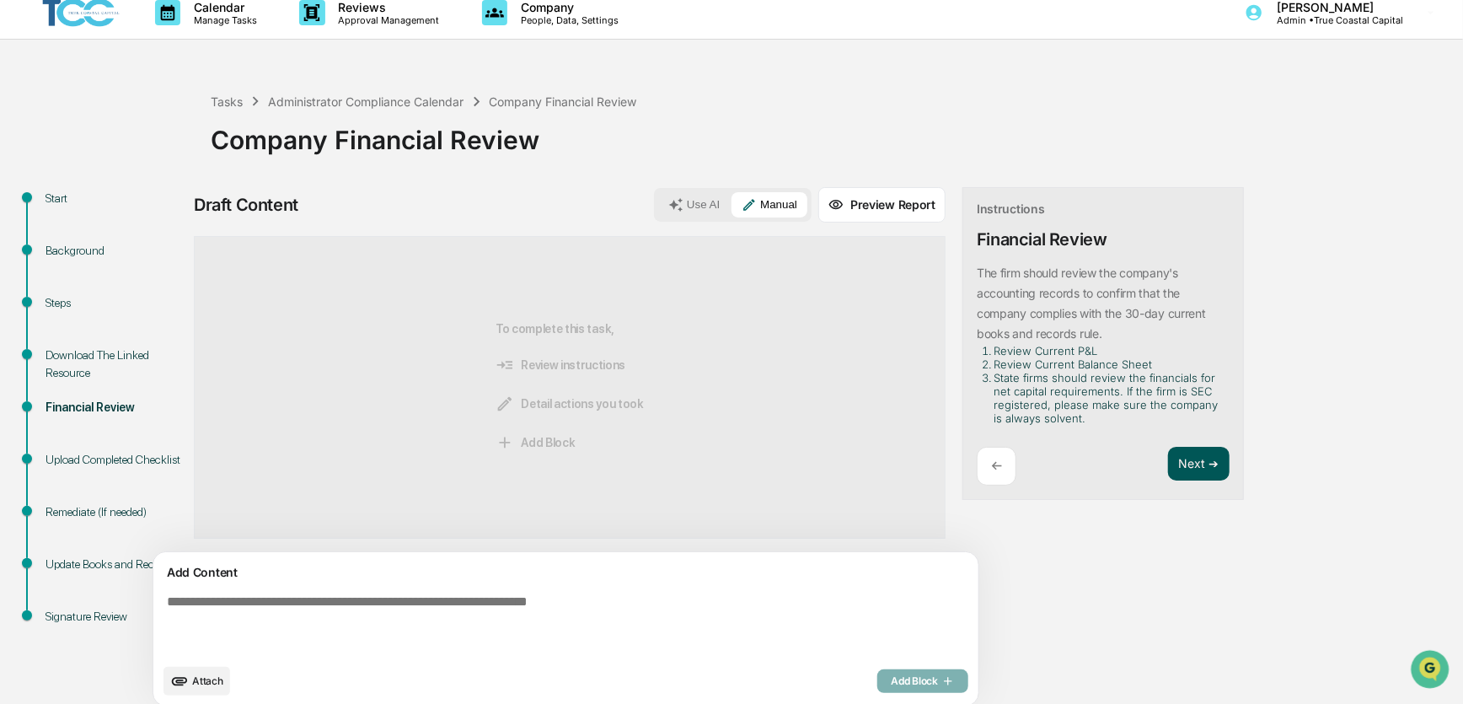
click at [1168, 459] on button "Next ➔" at bounding box center [1199, 464] width 62 height 35
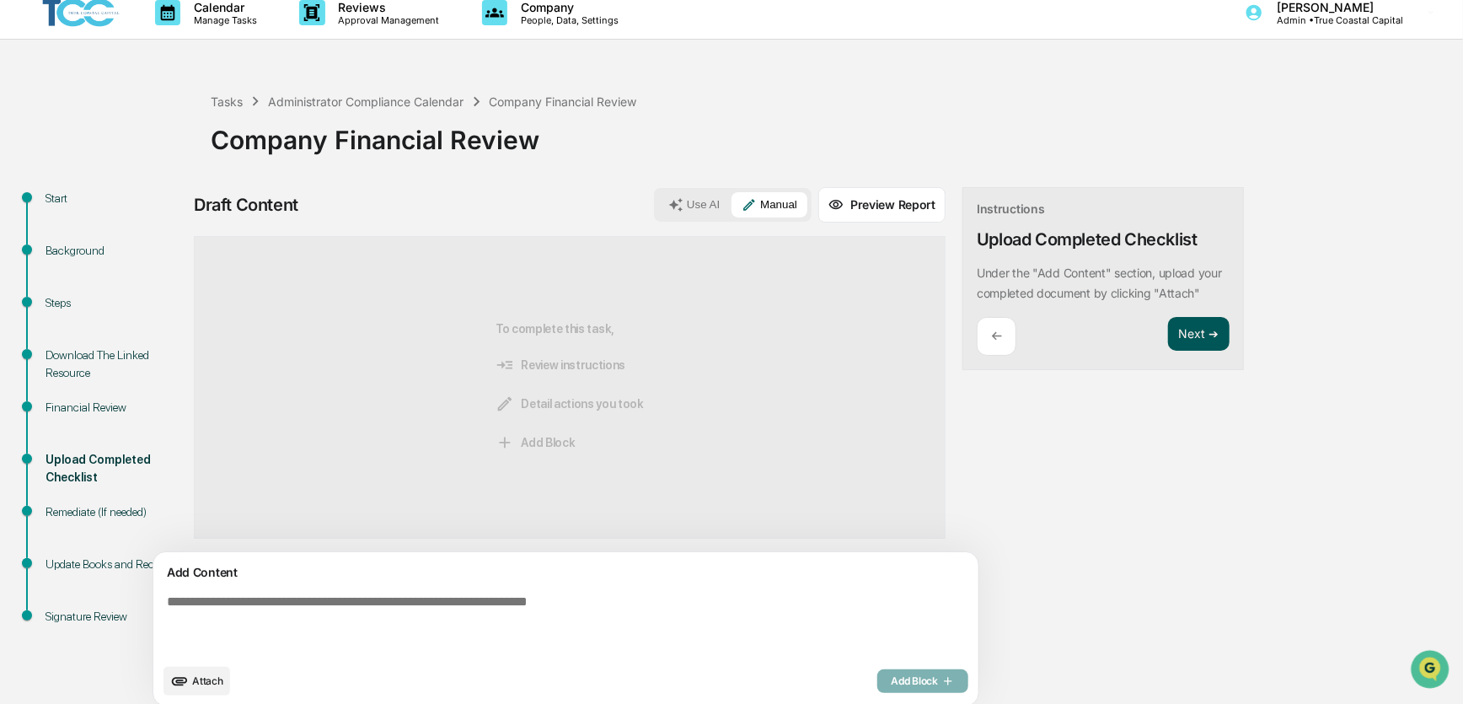
click at [1168, 338] on button "Next ➔" at bounding box center [1199, 334] width 62 height 35
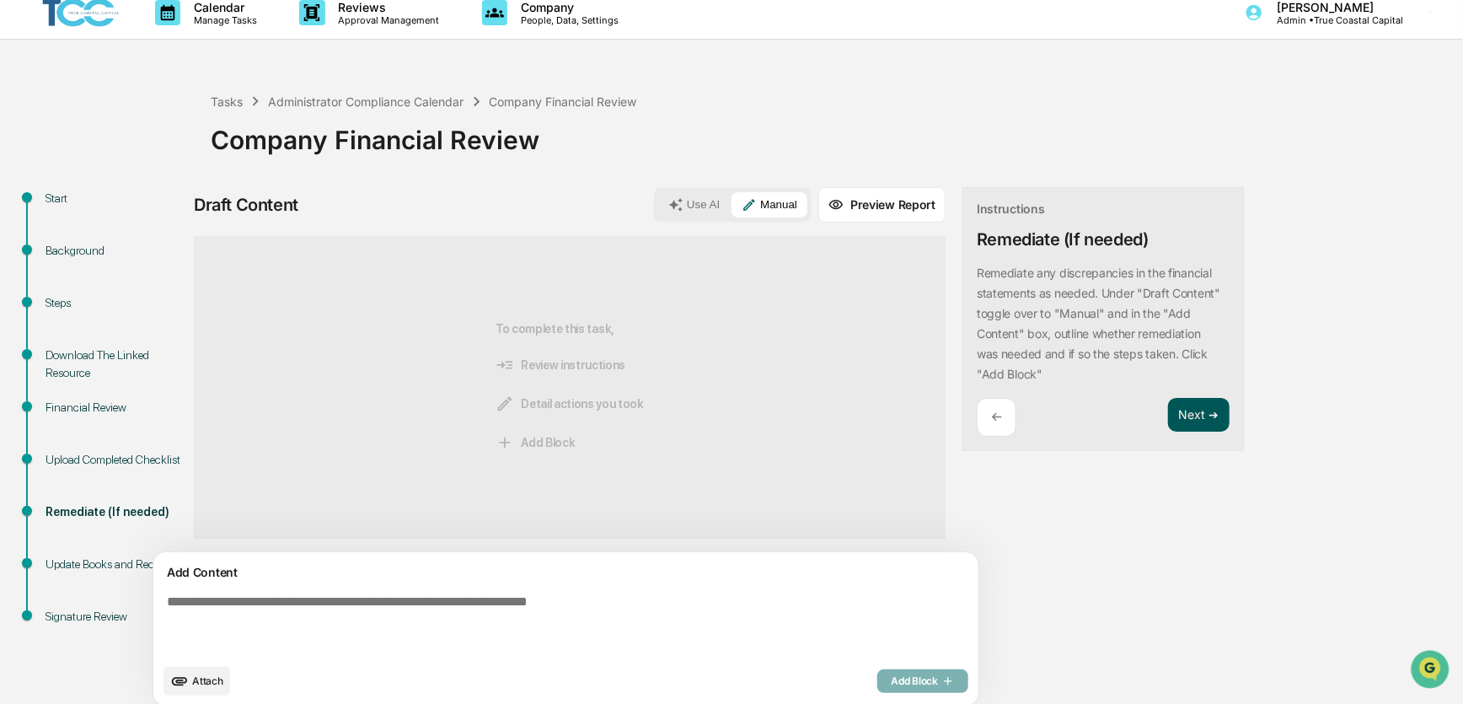
click at [1168, 414] on button "Next ➔" at bounding box center [1199, 415] width 62 height 35
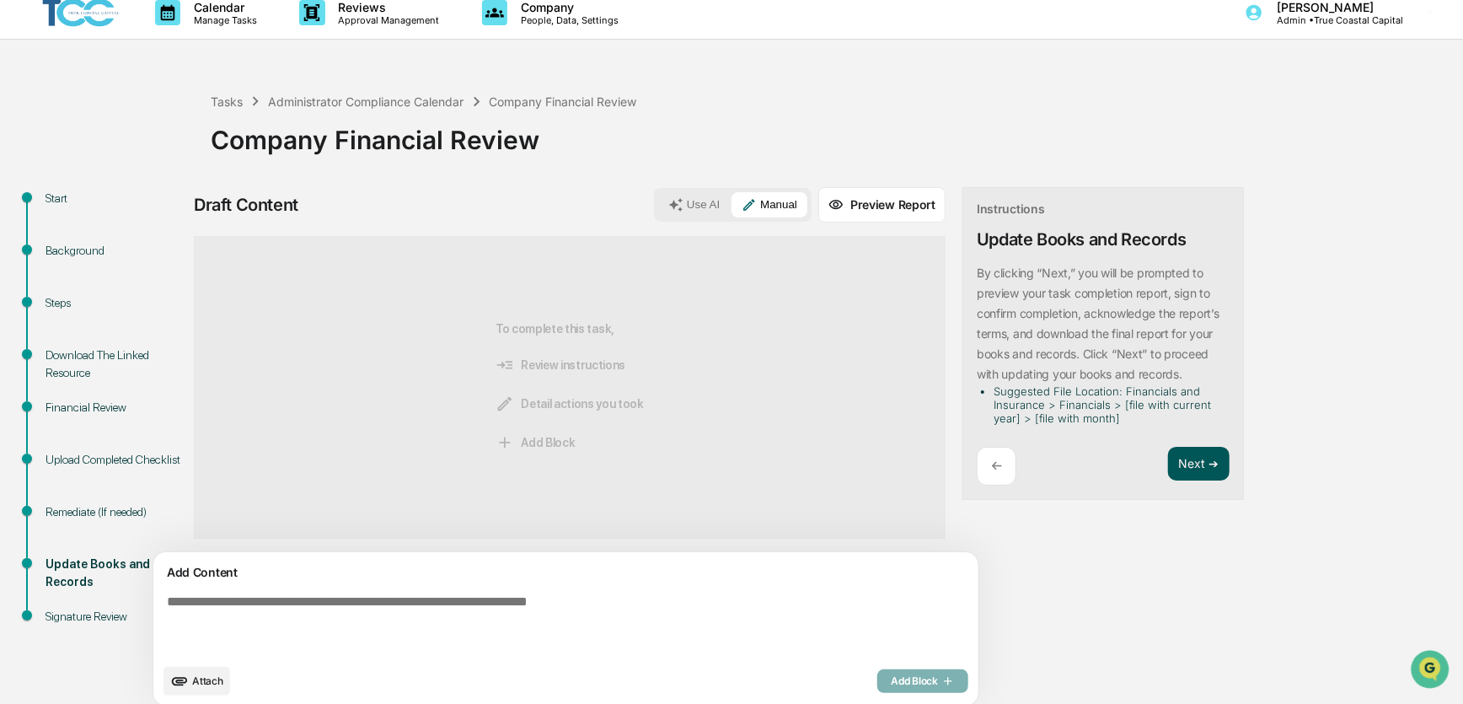
click at [1168, 456] on button "Next ➔" at bounding box center [1199, 464] width 62 height 35
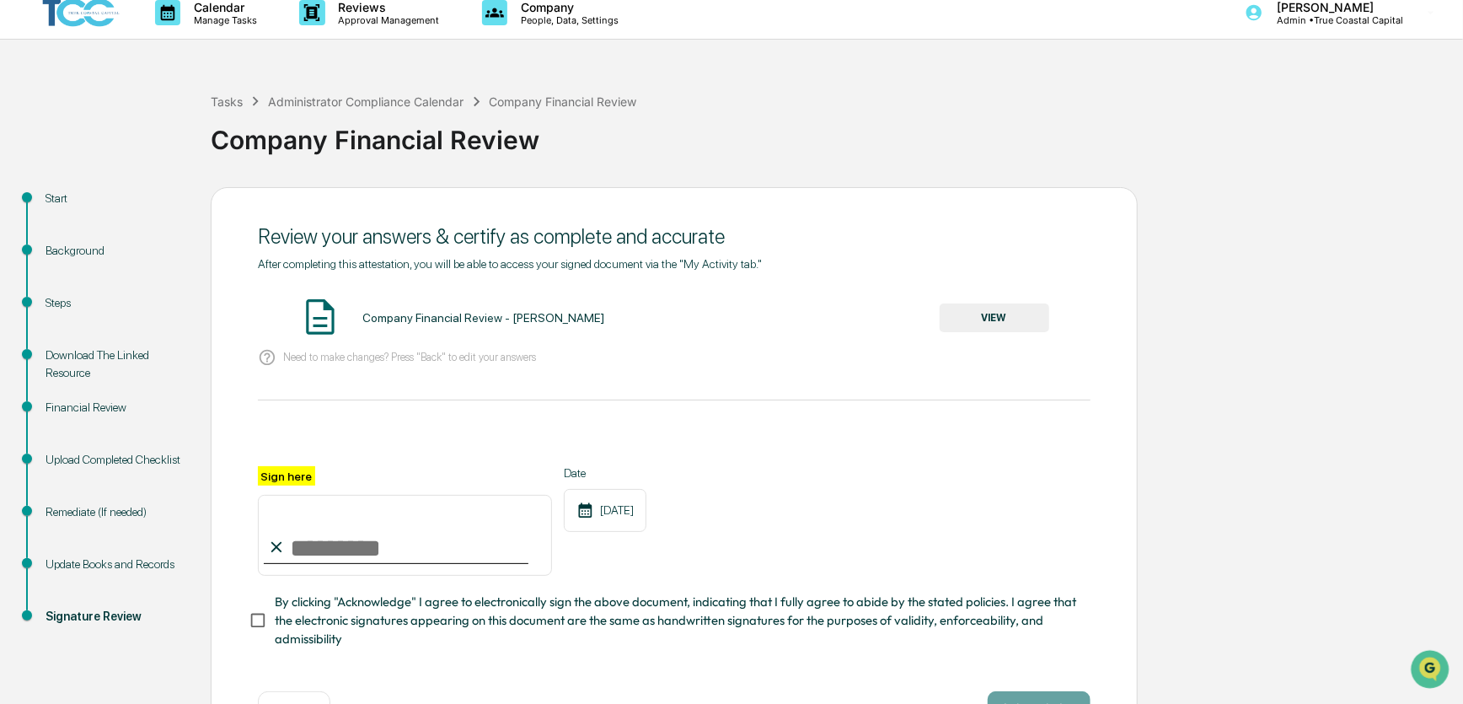
click at [977, 320] on button "VIEW" at bounding box center [995, 317] width 110 height 29
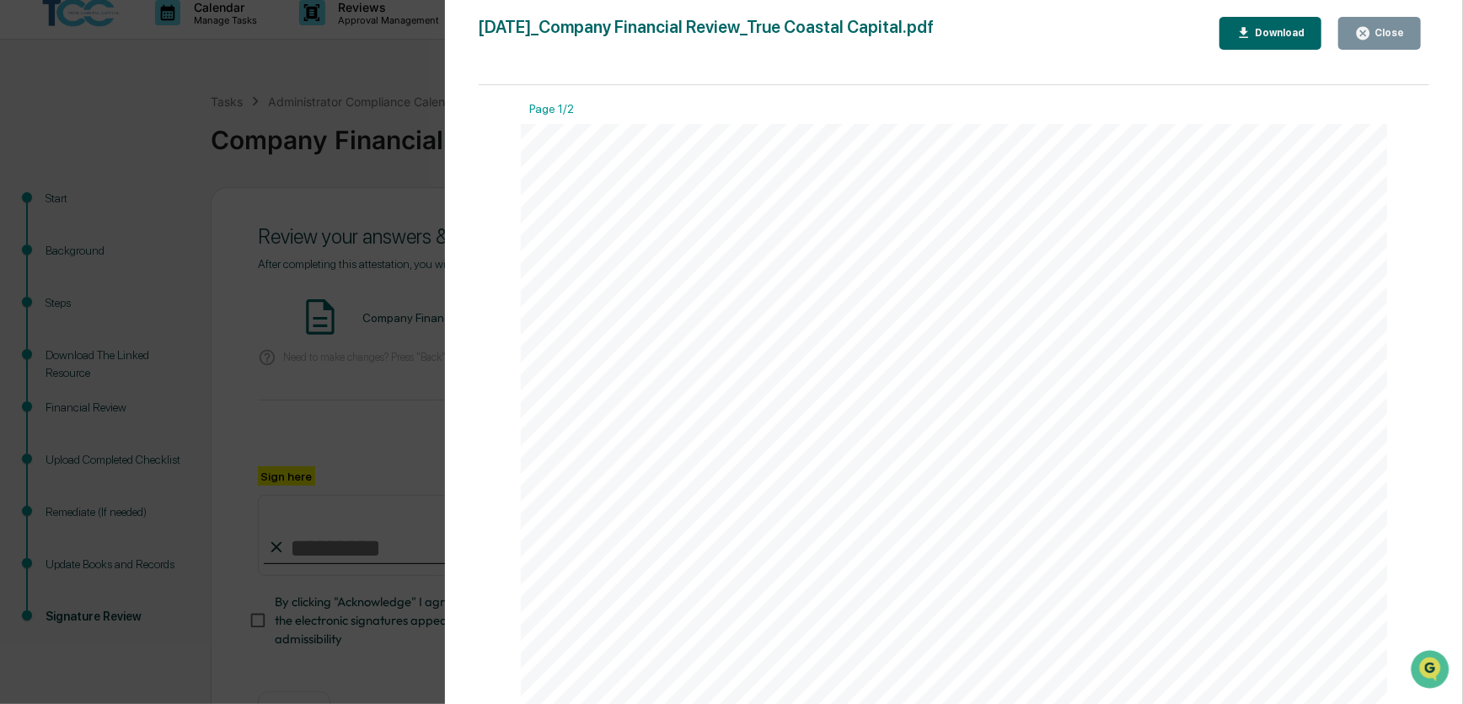
click at [1249, 34] on icon "button" at bounding box center [1244, 32] width 9 height 11
click at [1416, 41] on button "Close" at bounding box center [1380, 33] width 83 height 33
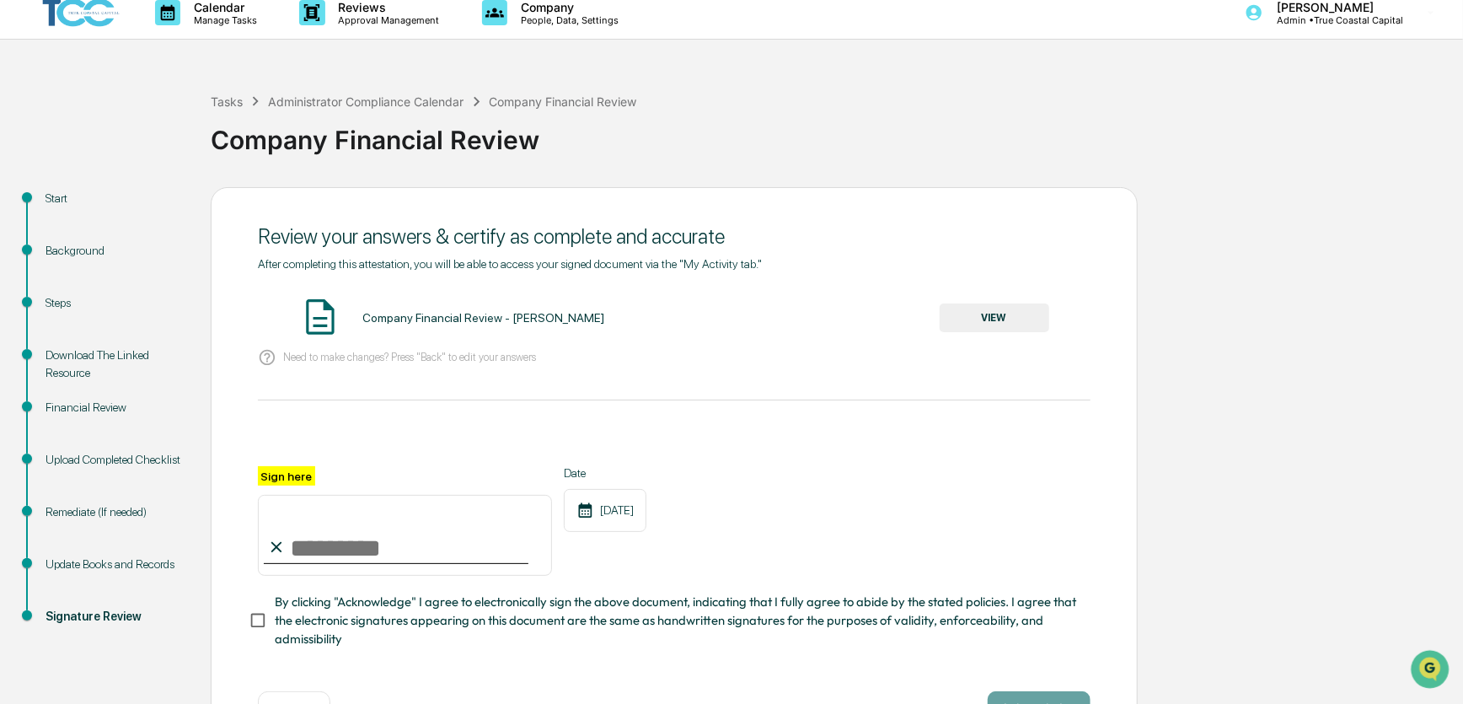
click at [409, 561] on input "Sign here" at bounding box center [405, 535] width 294 height 81
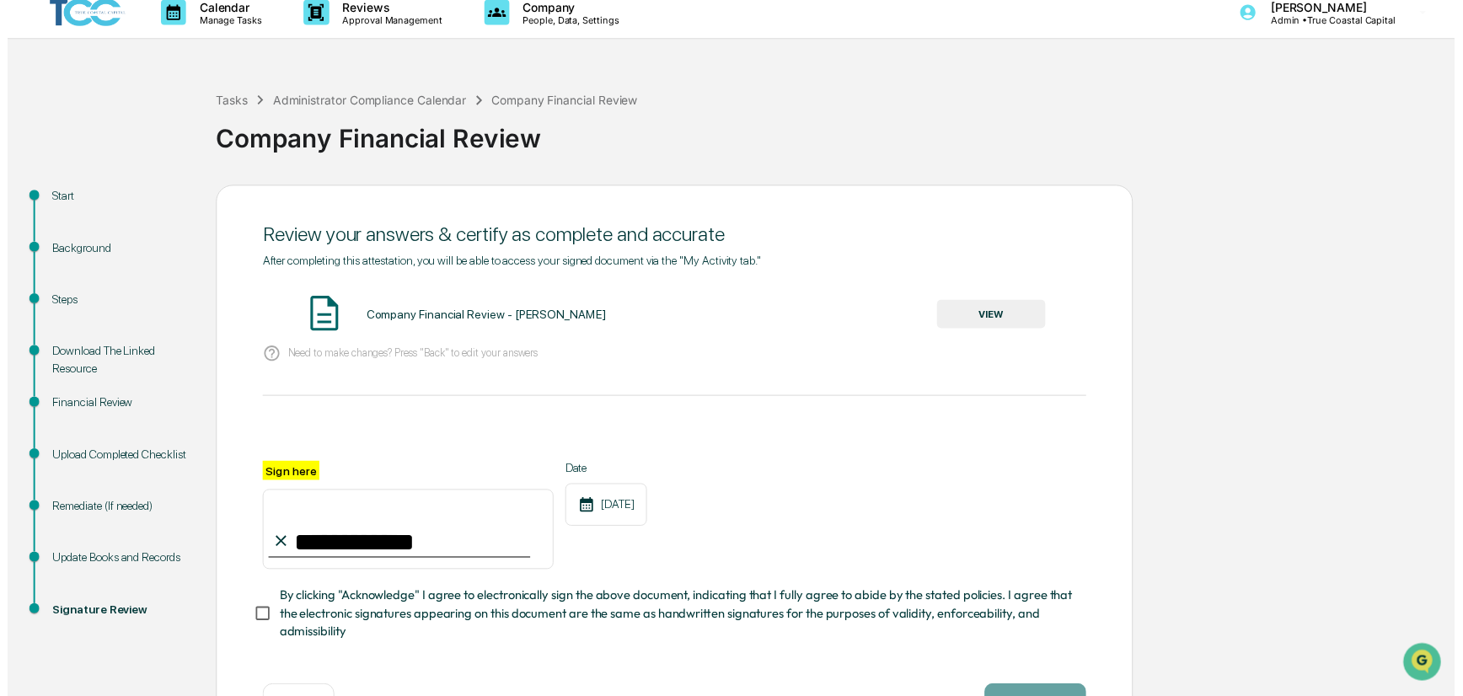
scroll to position [80, 0]
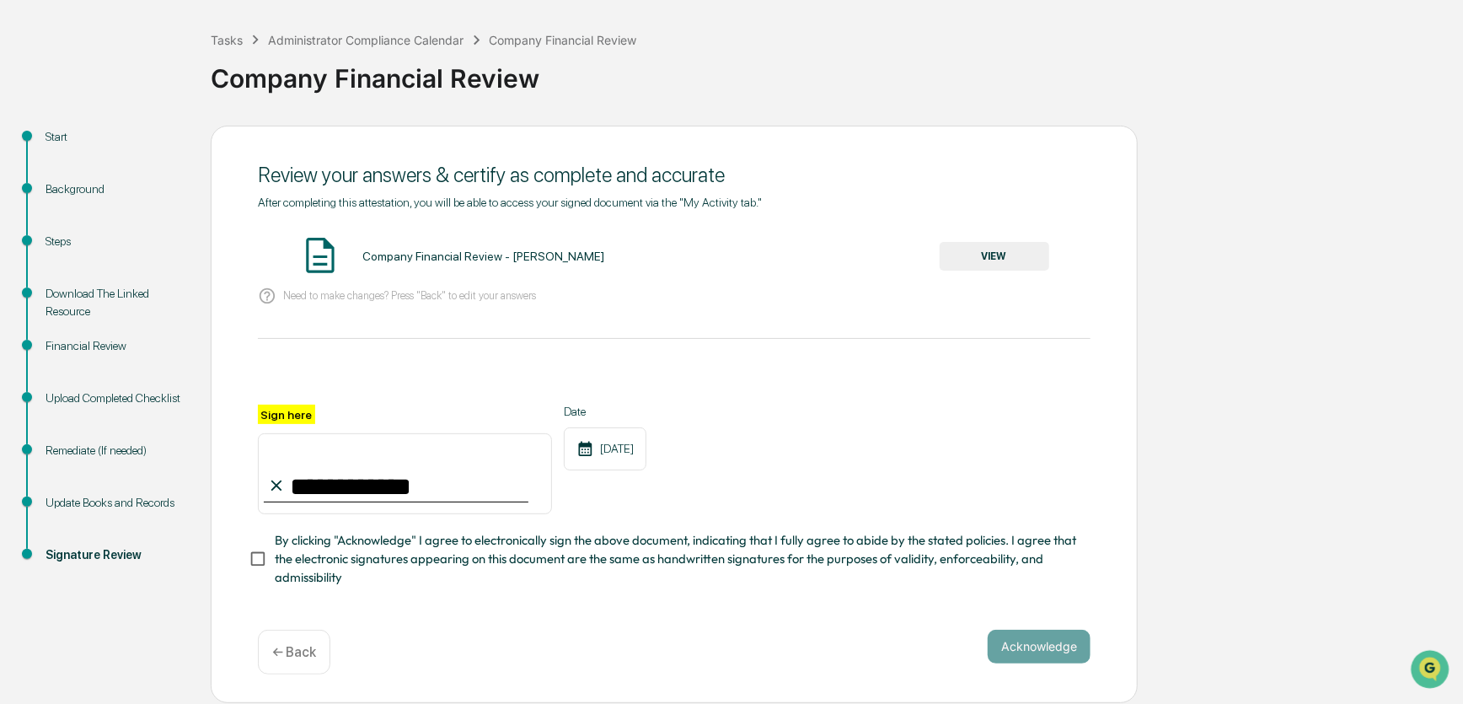
type input "**********"
click at [1024, 647] on button "Acknowledge" at bounding box center [1039, 647] width 103 height 34
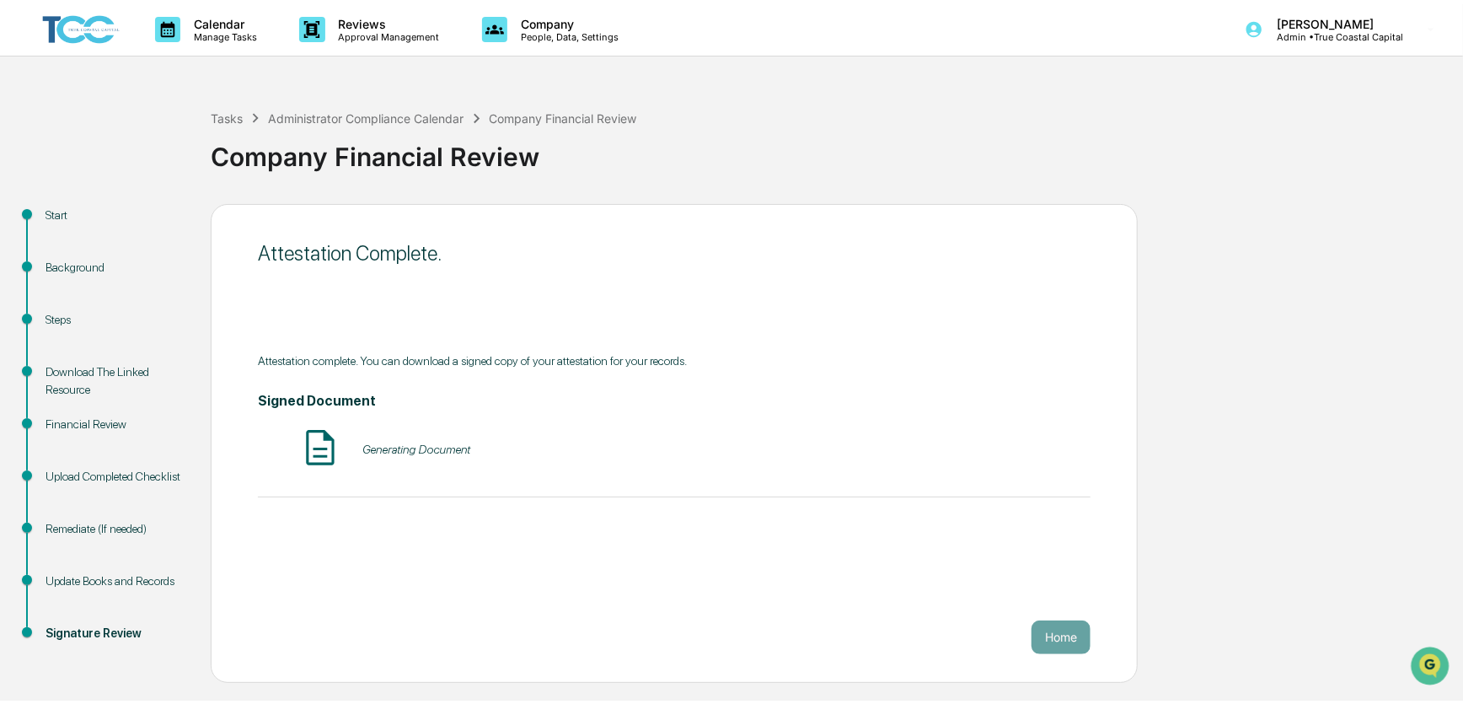
scroll to position [0, 0]
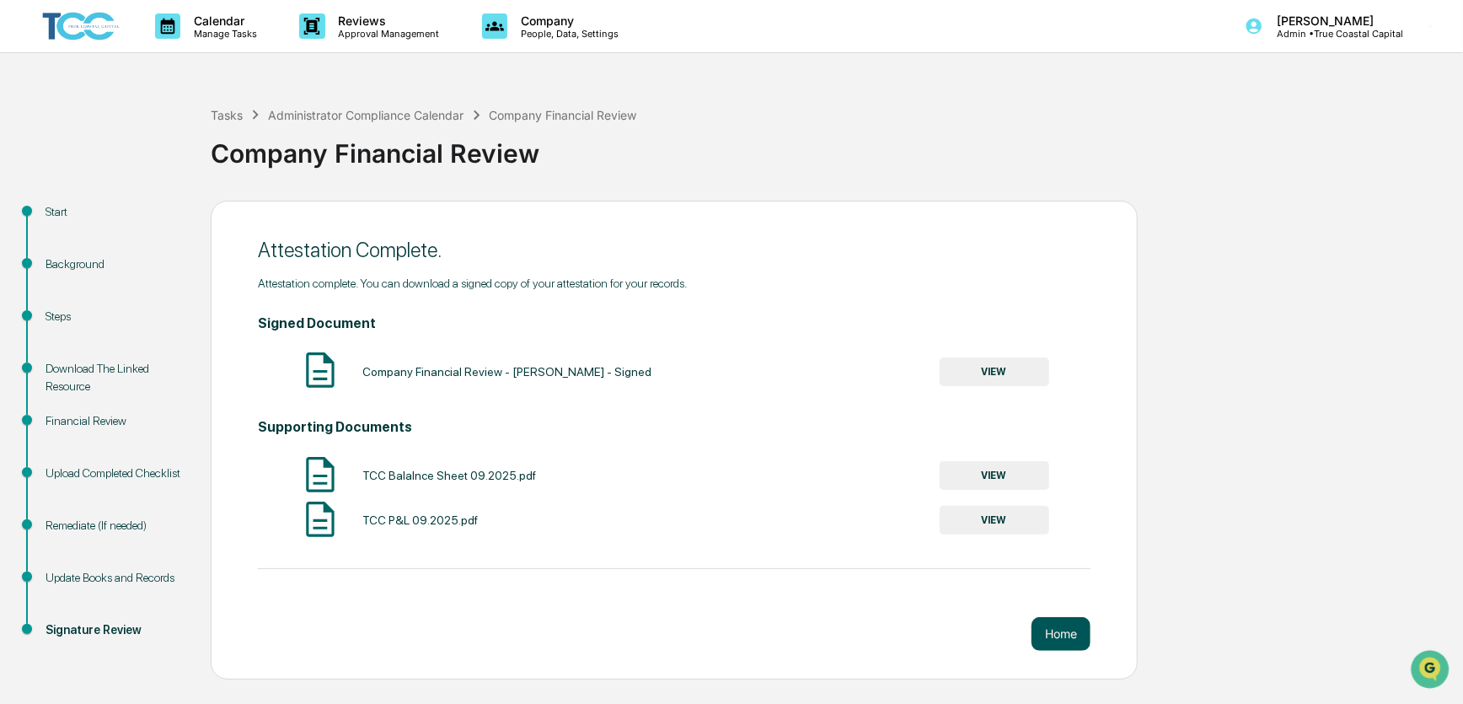
click at [1060, 633] on button "Home" at bounding box center [1061, 634] width 59 height 34
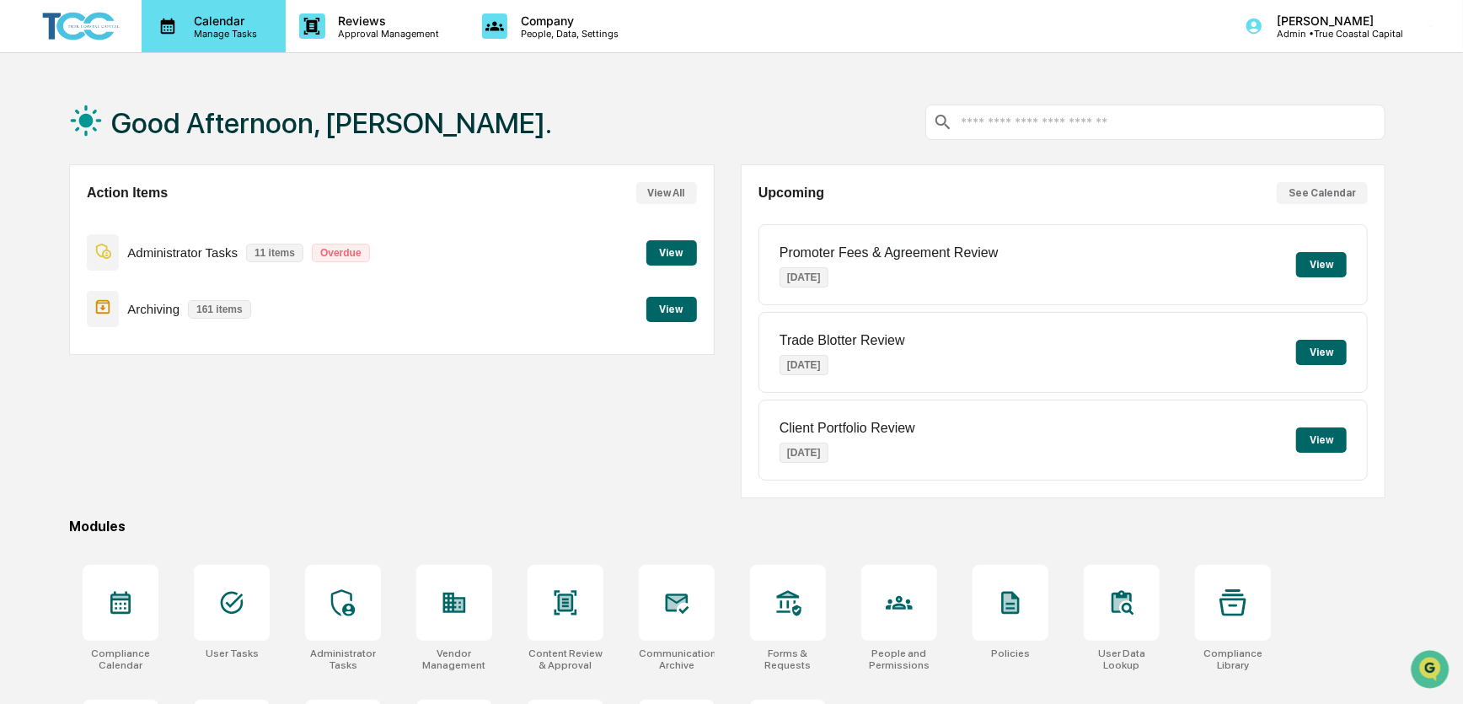
click at [174, 19] on icon at bounding box center [168, 27] width 14 height 16
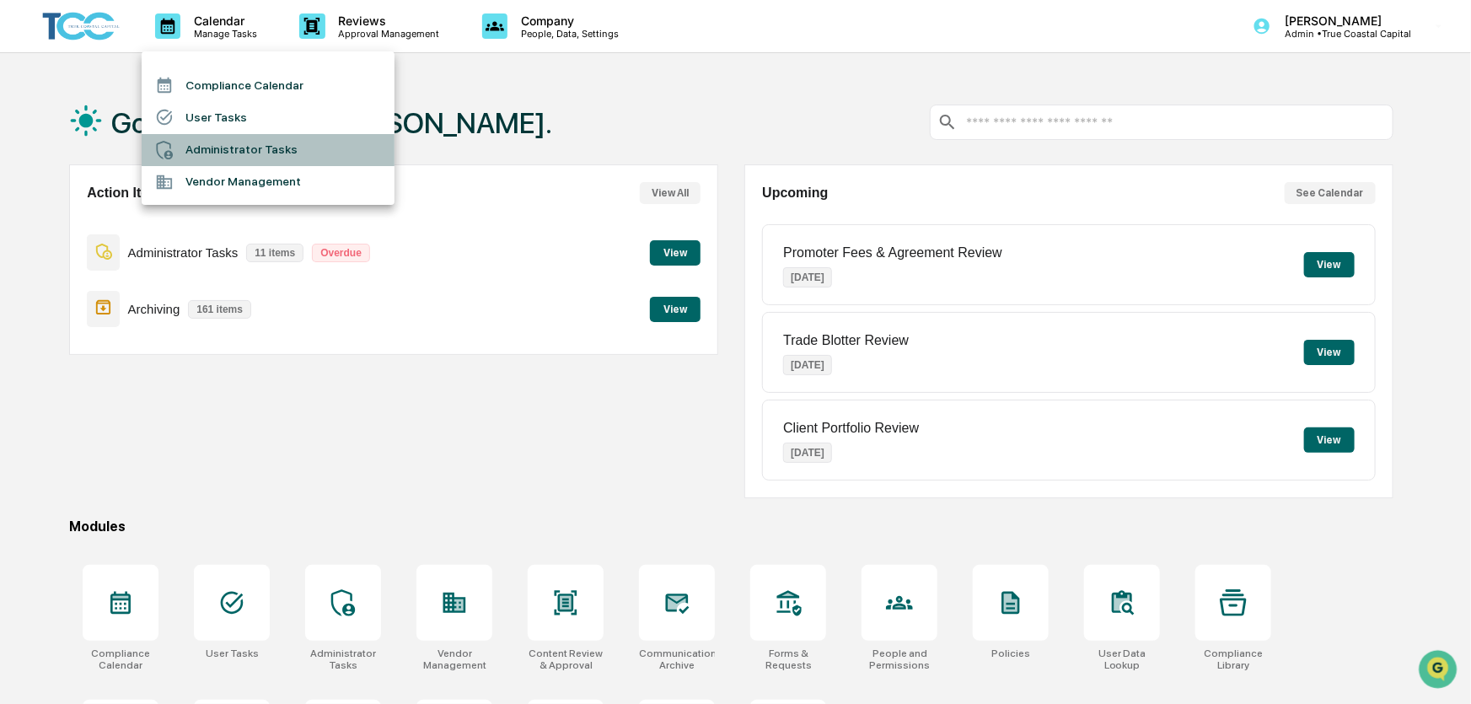
click at [231, 145] on li "Administrator Tasks" at bounding box center [268, 150] width 253 height 32
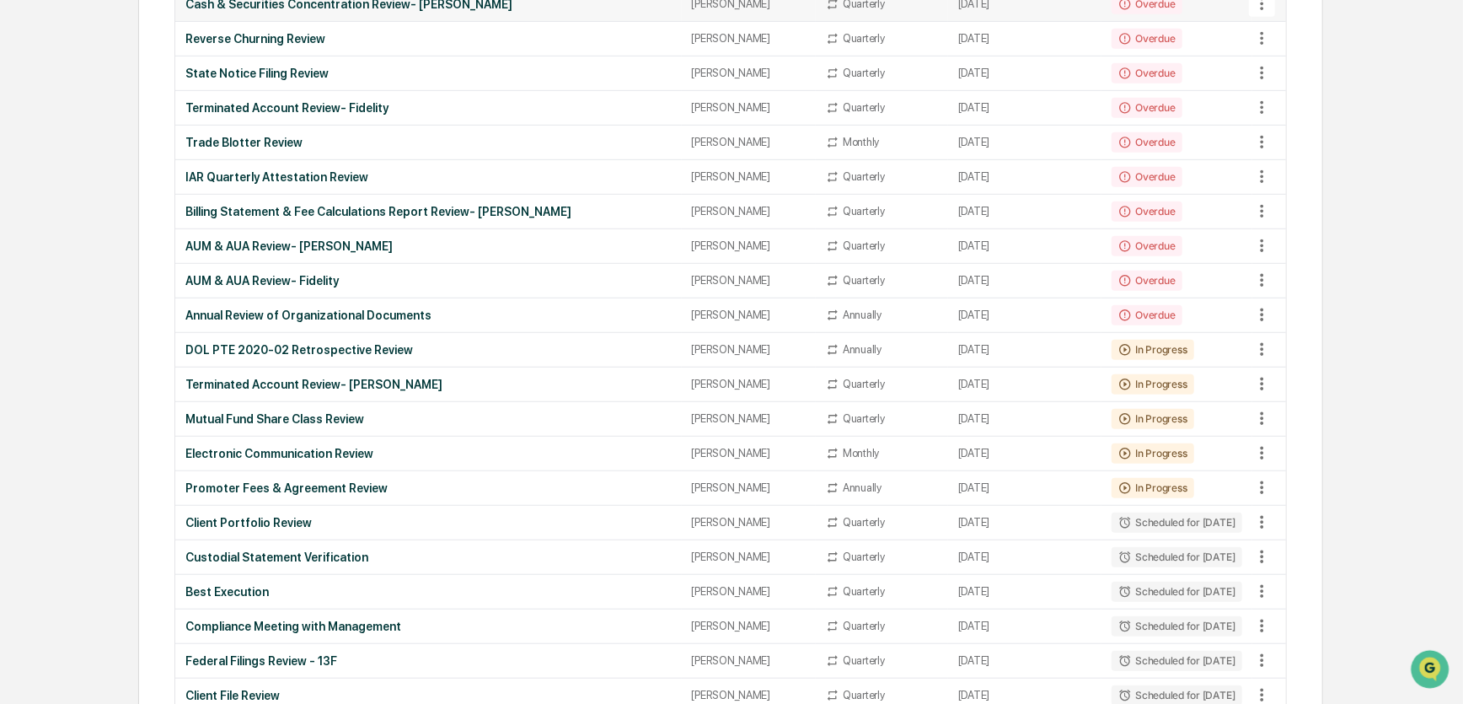
scroll to position [594, 0]
click at [759, 439] on td "[PERSON_NAME]" at bounding box center [749, 452] width 134 height 35
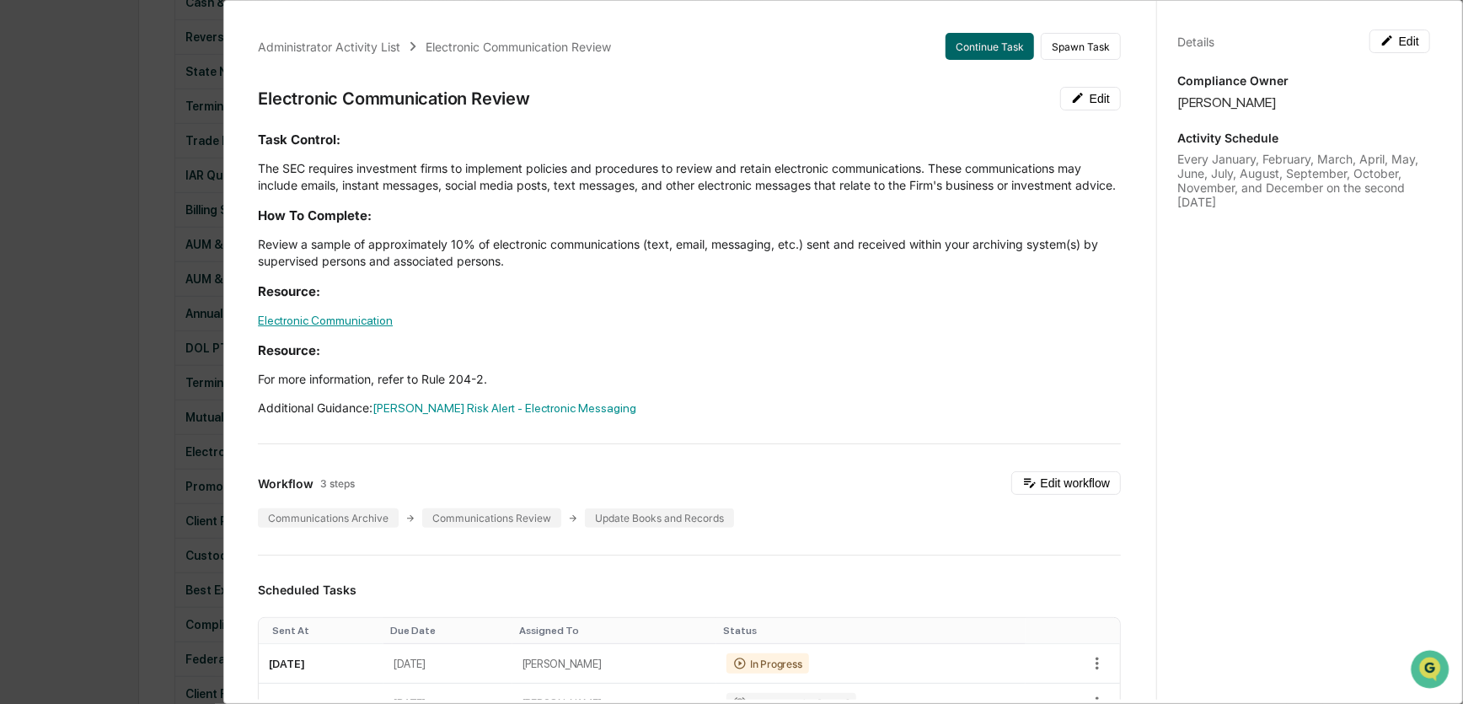
click at [365, 327] on link "Electronic Communication" at bounding box center [325, 320] width 135 height 13
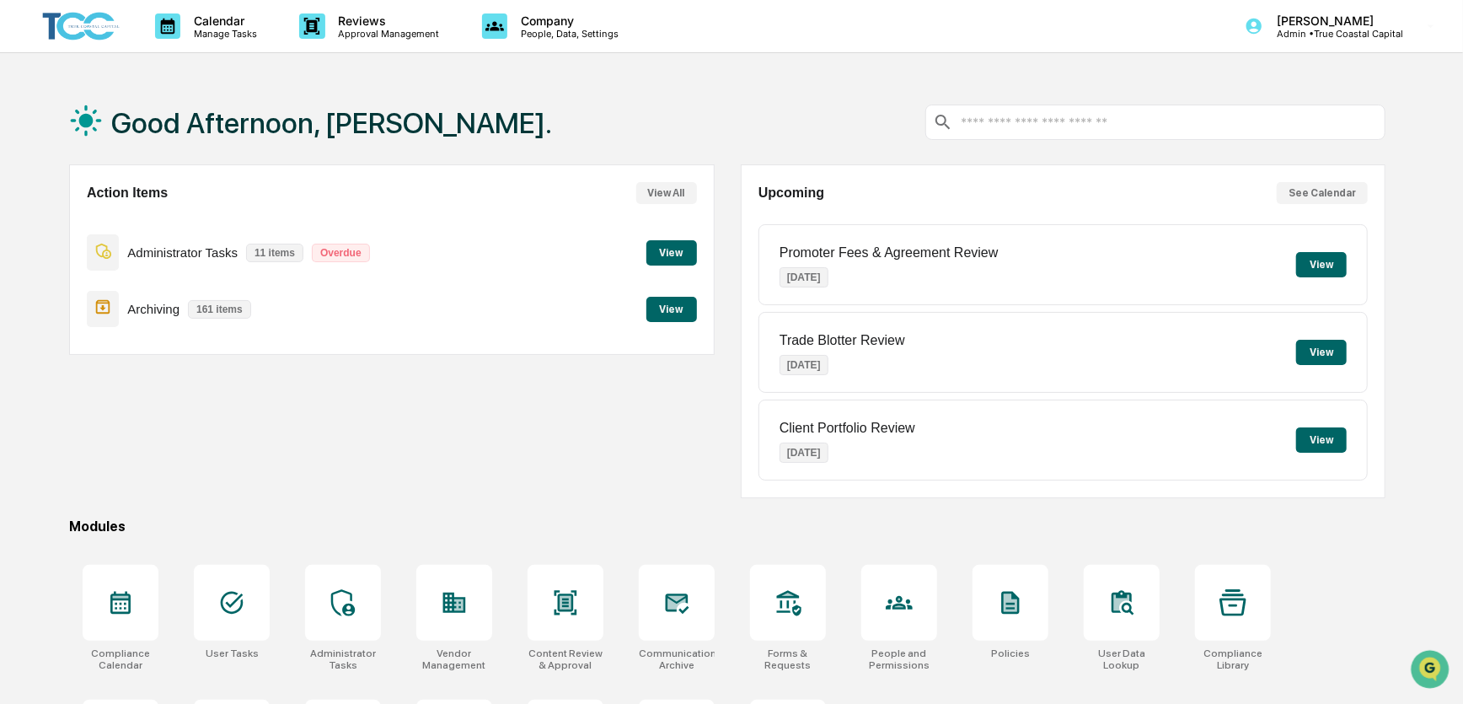
scroll to position [114, 0]
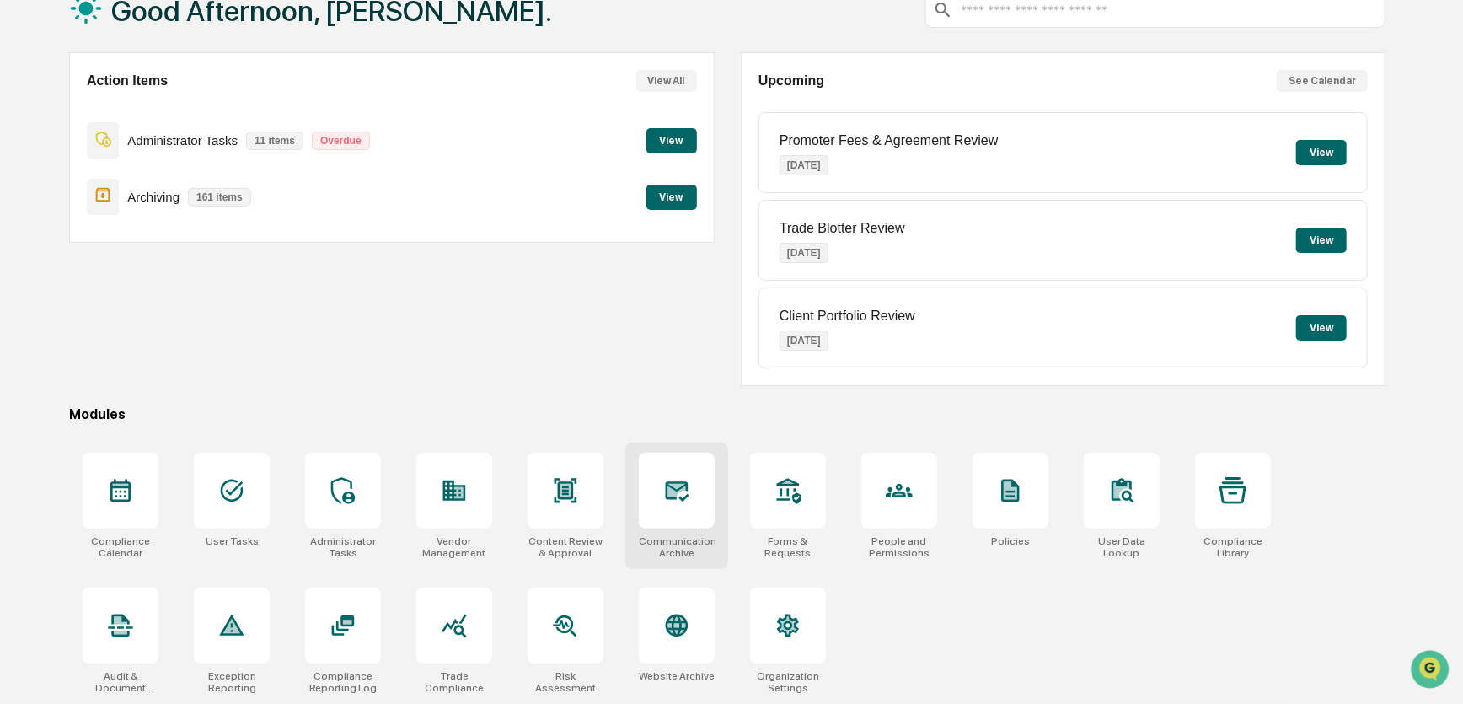
click at [665, 497] on icon at bounding box center [676, 490] width 27 height 27
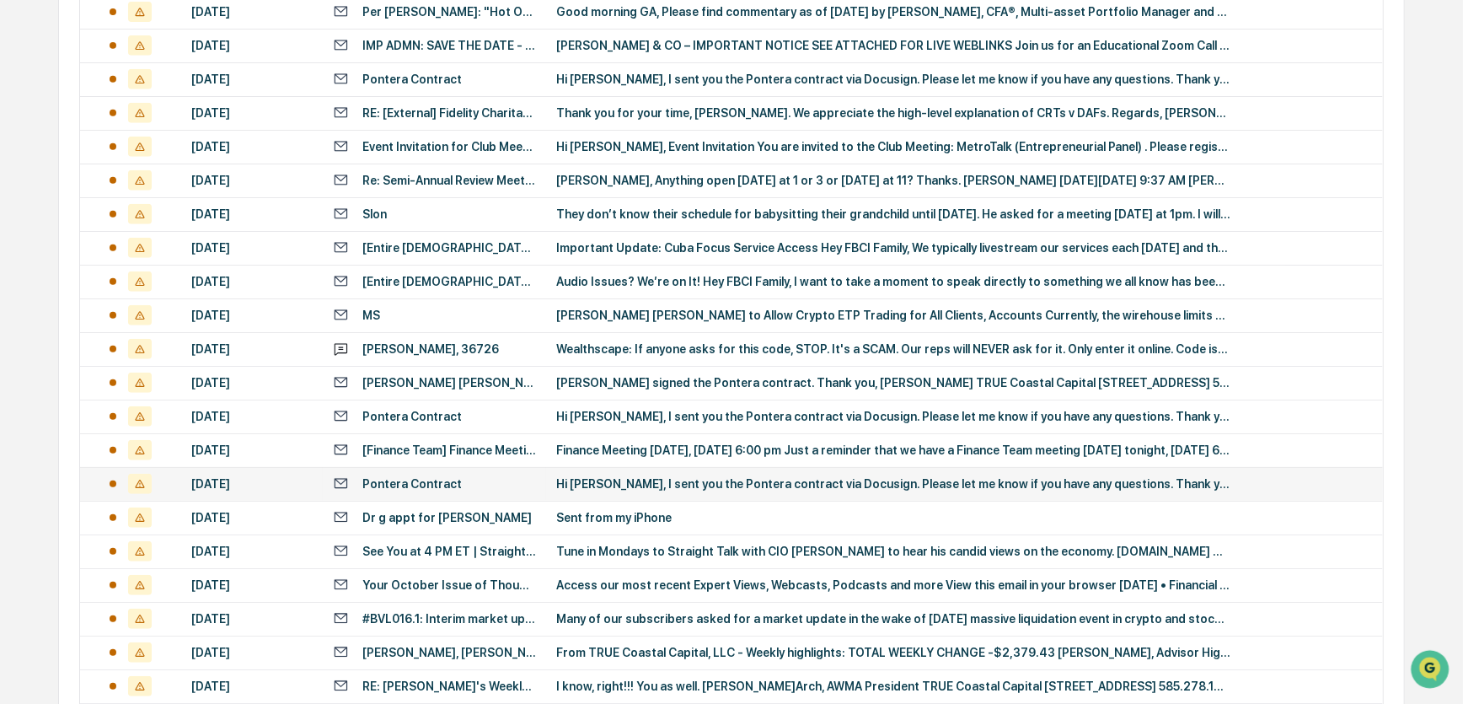
scroll to position [621, 0]
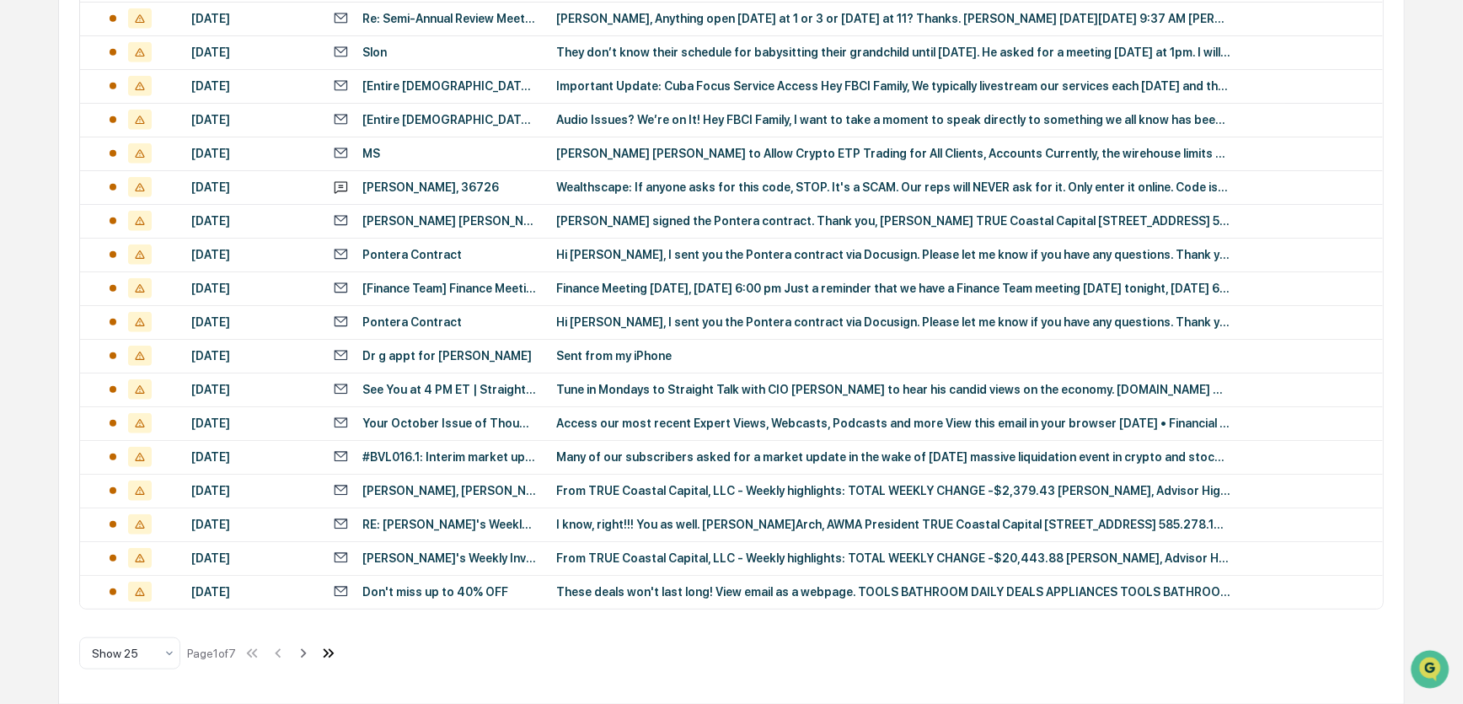
click at [334, 653] on icon at bounding box center [328, 653] width 19 height 19
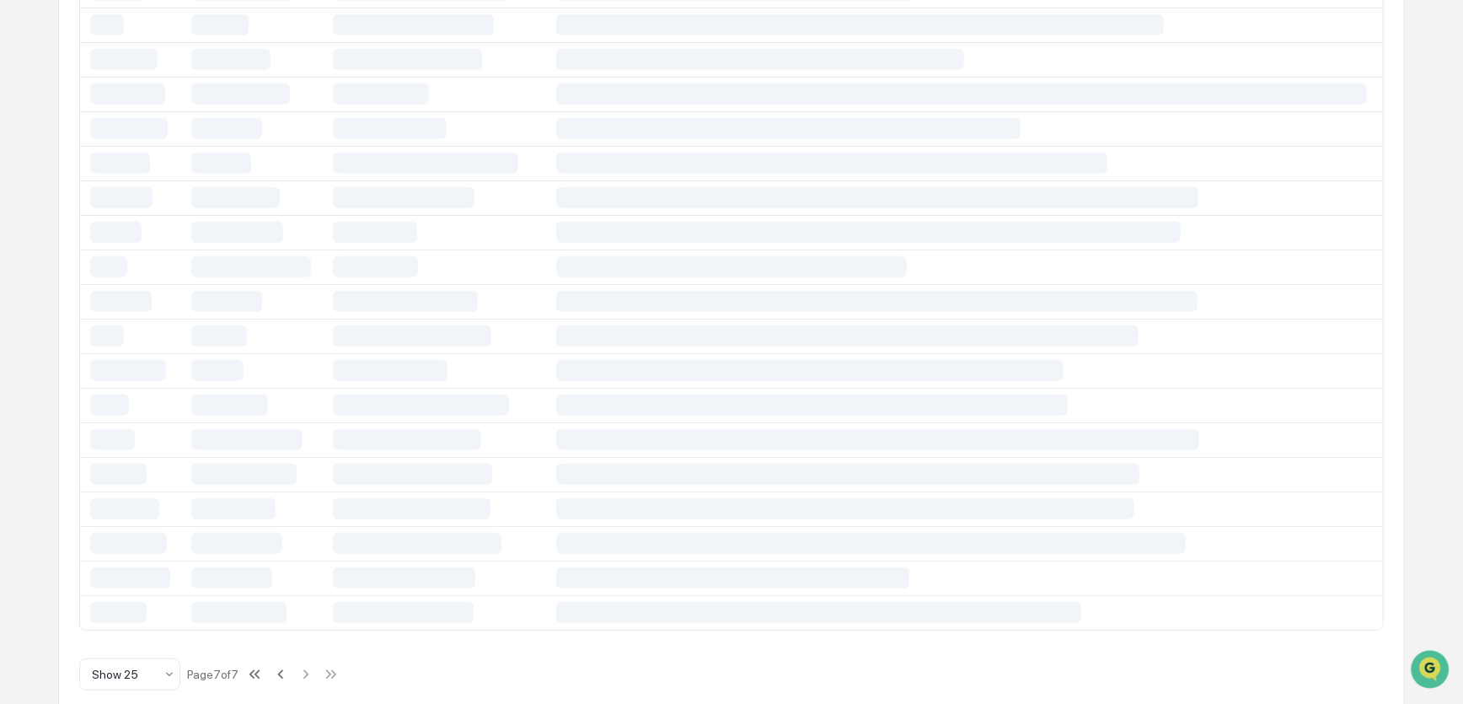
scroll to position [149, 0]
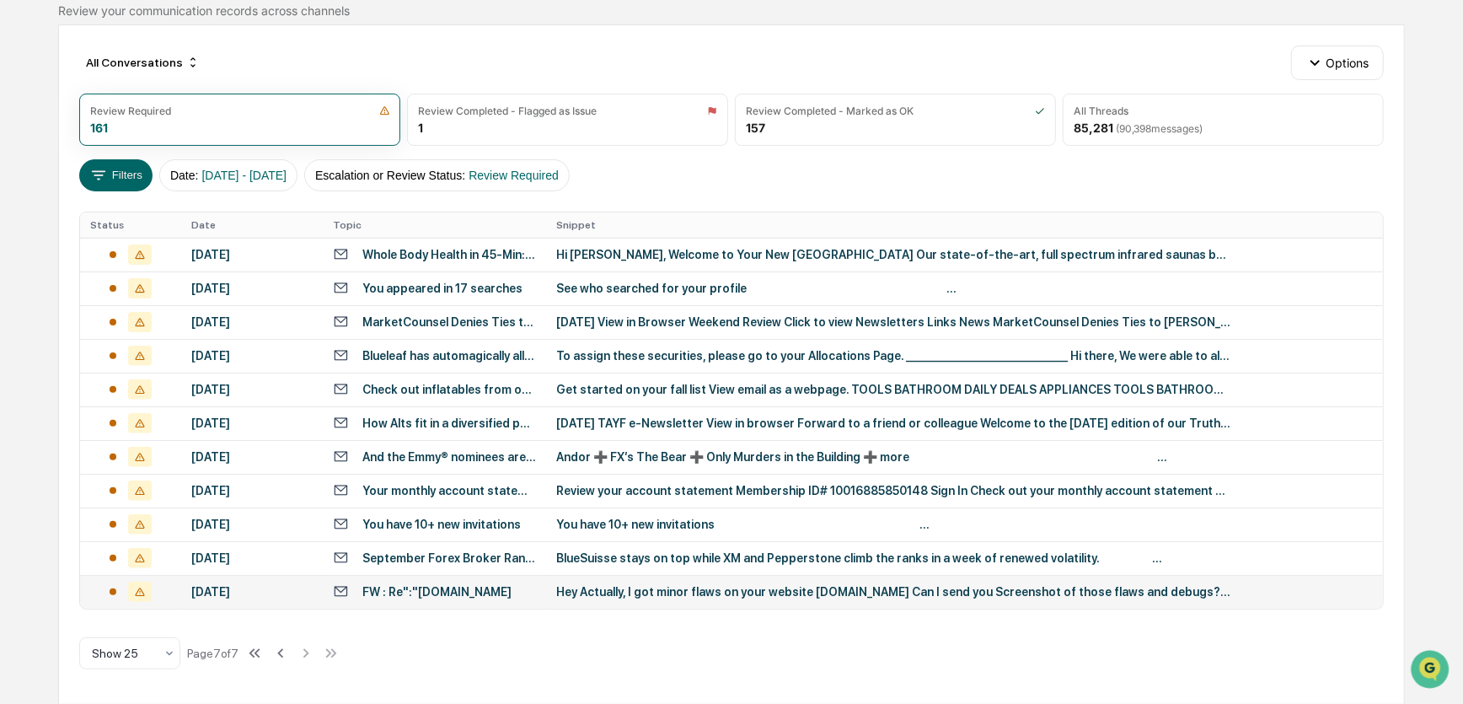
click at [448, 585] on div "FW : Re":"truecoastalcapital.com" at bounding box center [436, 591] width 149 height 13
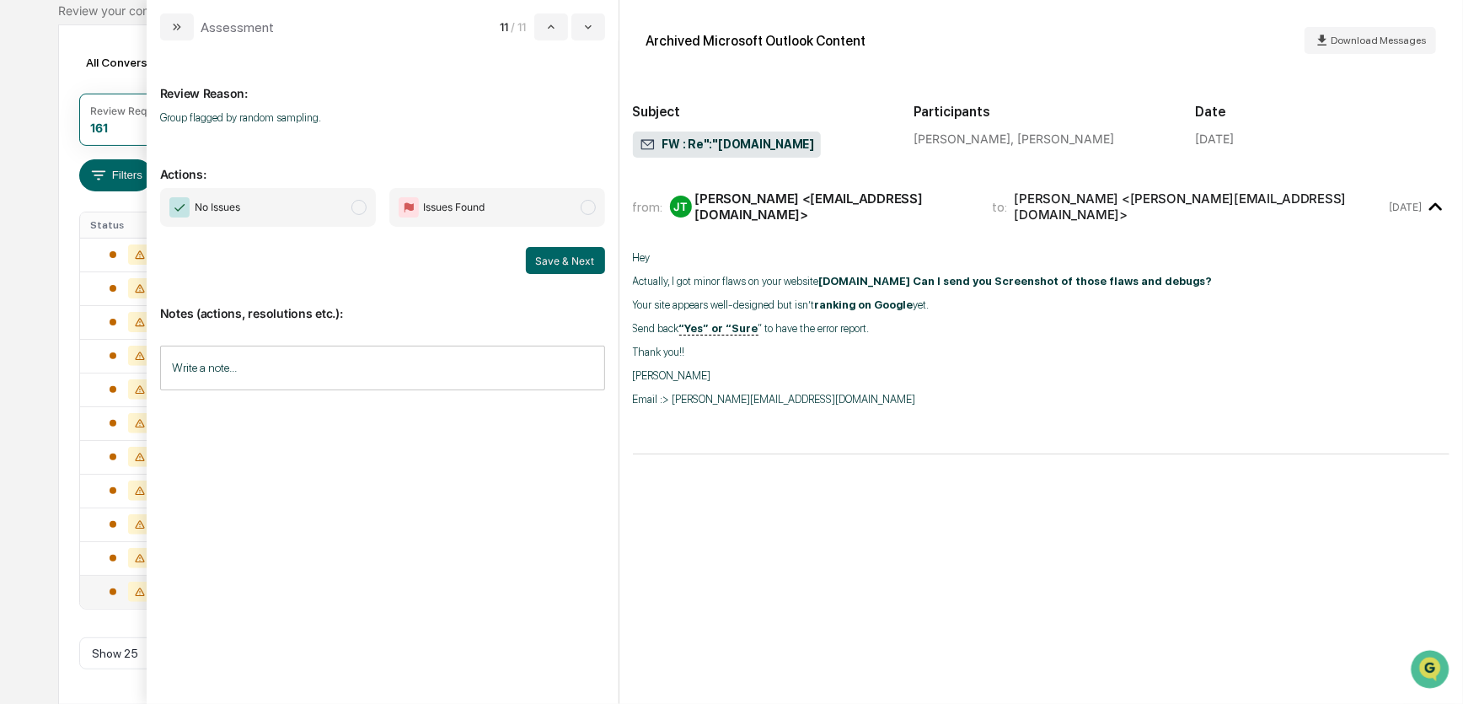
click at [338, 211] on span "No Issues" at bounding box center [268, 207] width 216 height 39
click at [546, 261] on button "Save & Next" at bounding box center [565, 260] width 79 height 27
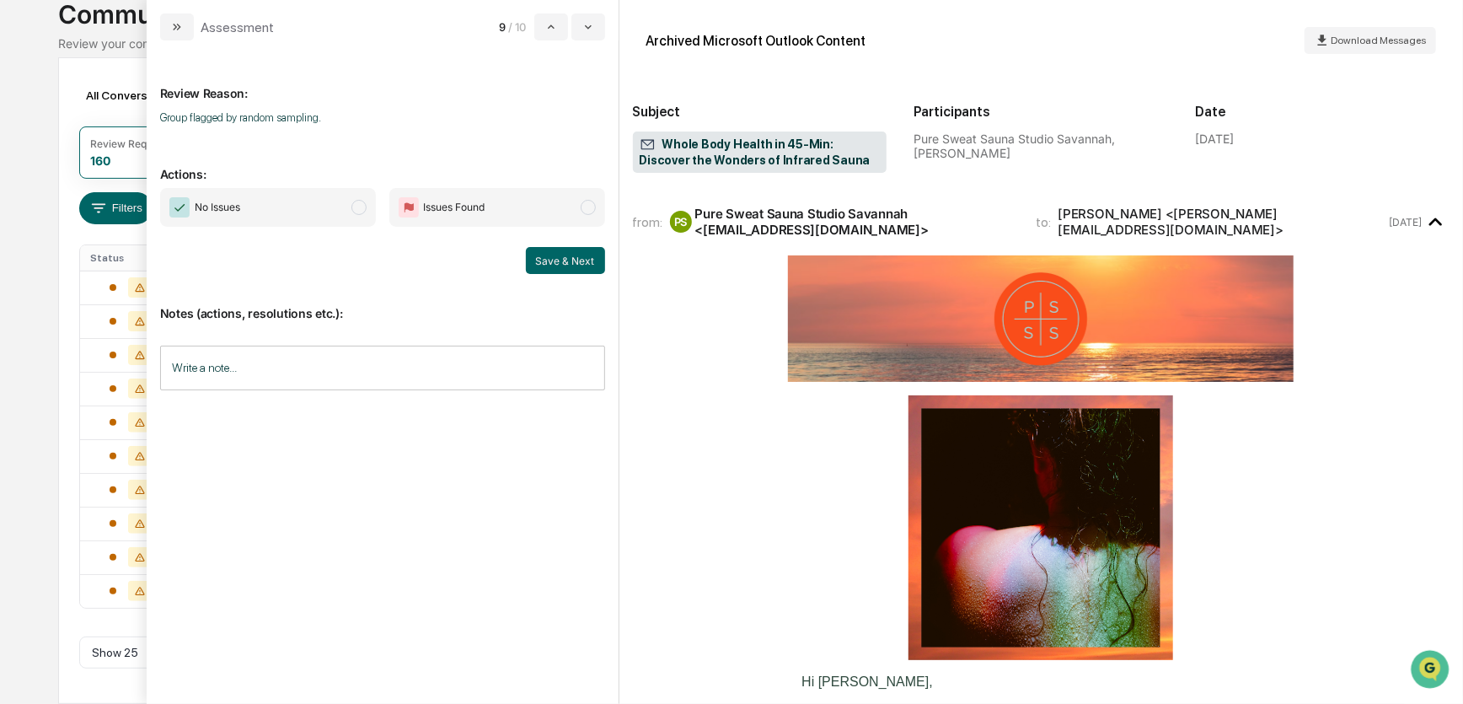
scroll to position [115, 0]
click at [311, 217] on span "No Issues" at bounding box center [268, 207] width 216 height 39
click at [555, 261] on button "Save & Next" at bounding box center [565, 260] width 79 height 27
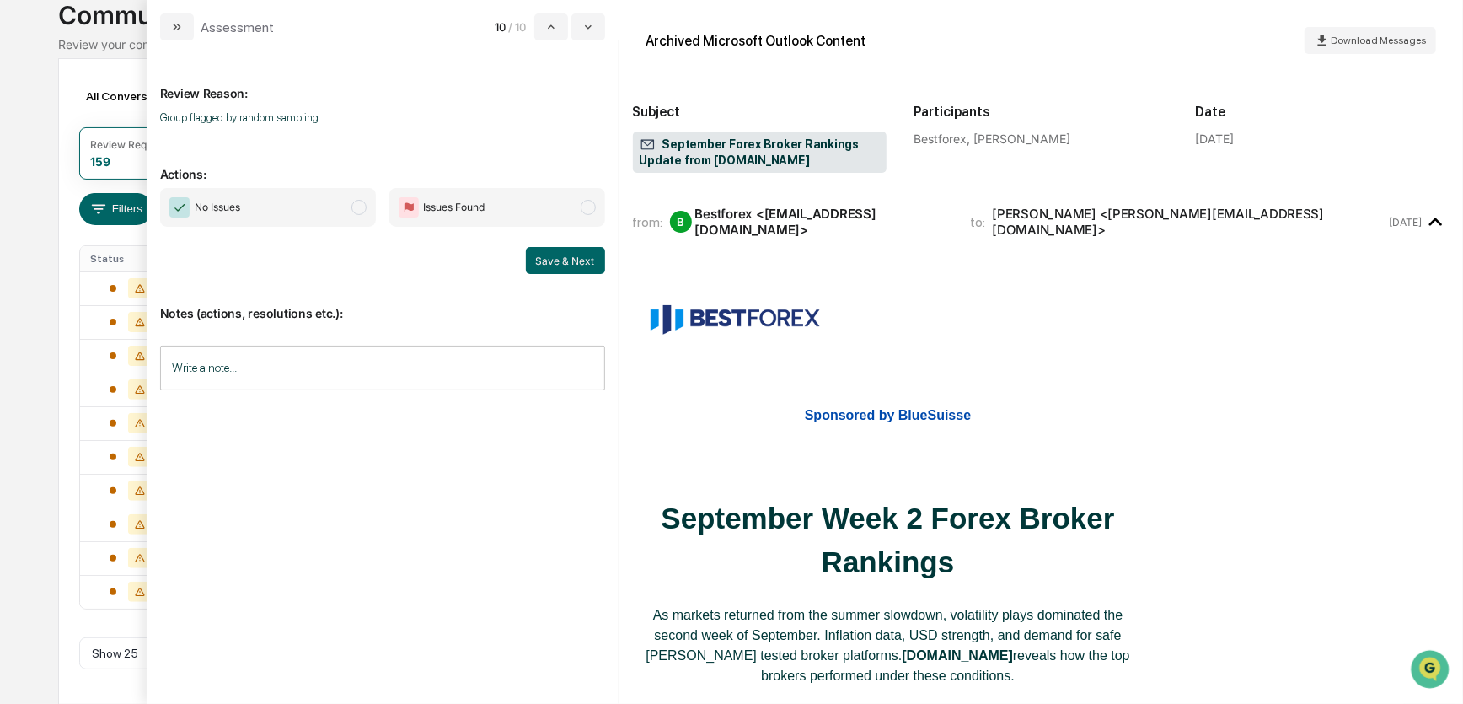
click at [291, 216] on span "No Issues" at bounding box center [268, 207] width 216 height 39
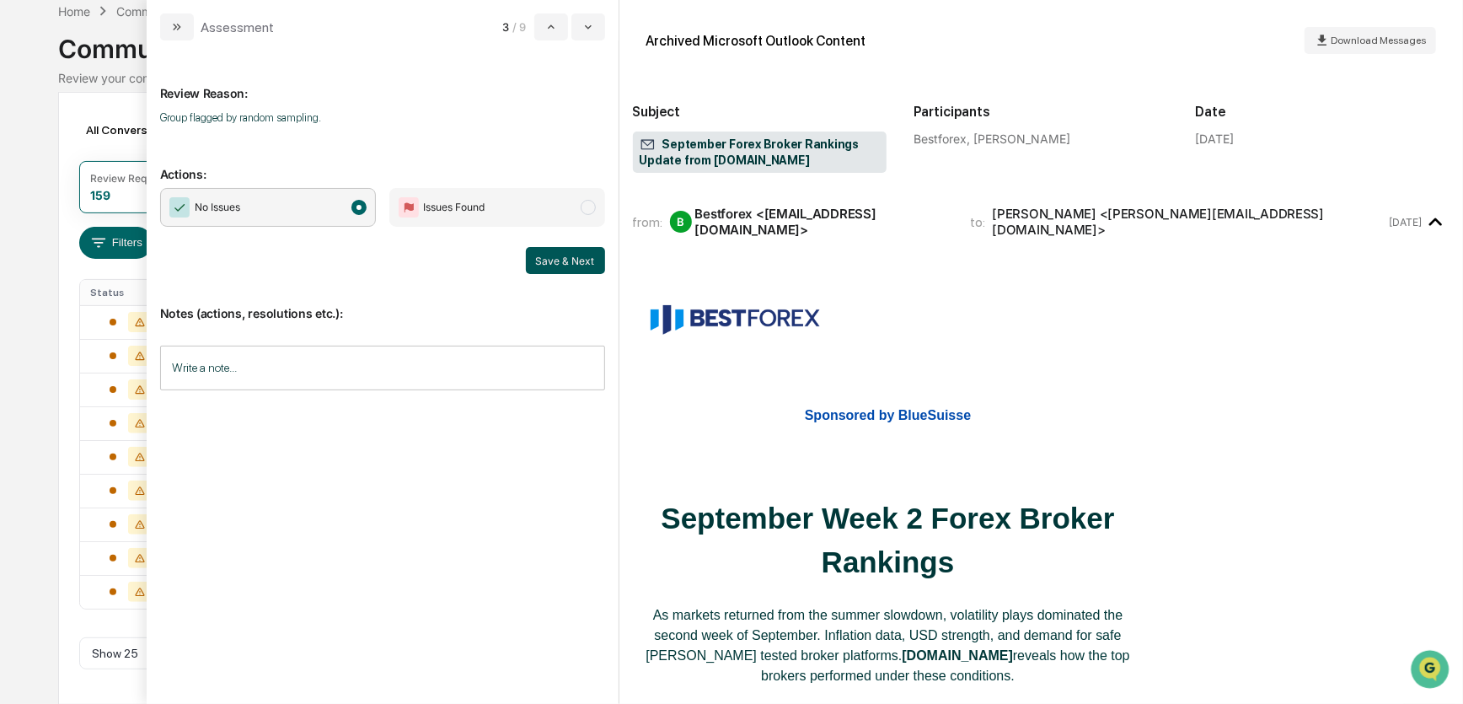
click at [545, 256] on button "Save & Next" at bounding box center [565, 260] width 79 height 27
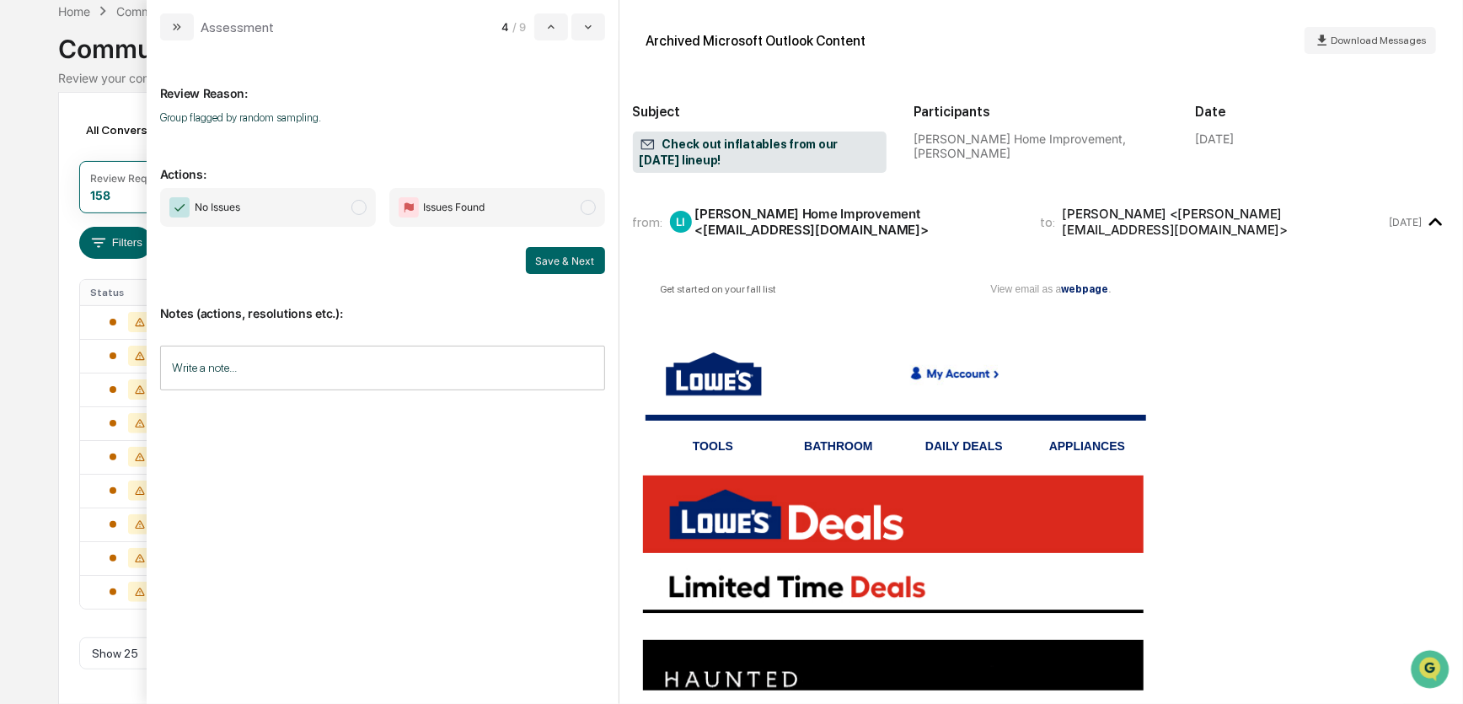
scroll to position [48, 0]
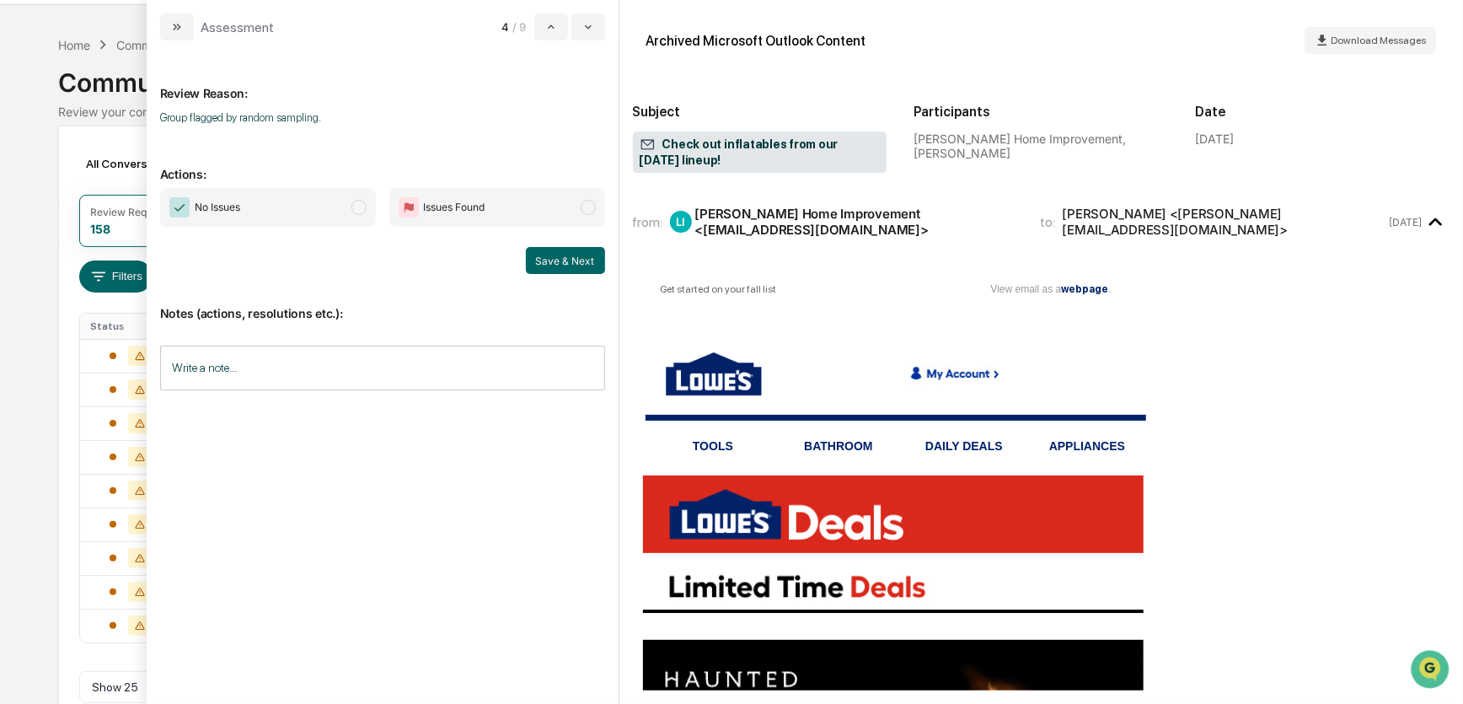
click at [283, 212] on span "No Issues" at bounding box center [268, 207] width 216 height 39
click at [547, 258] on button "Save & Next" at bounding box center [565, 260] width 79 height 27
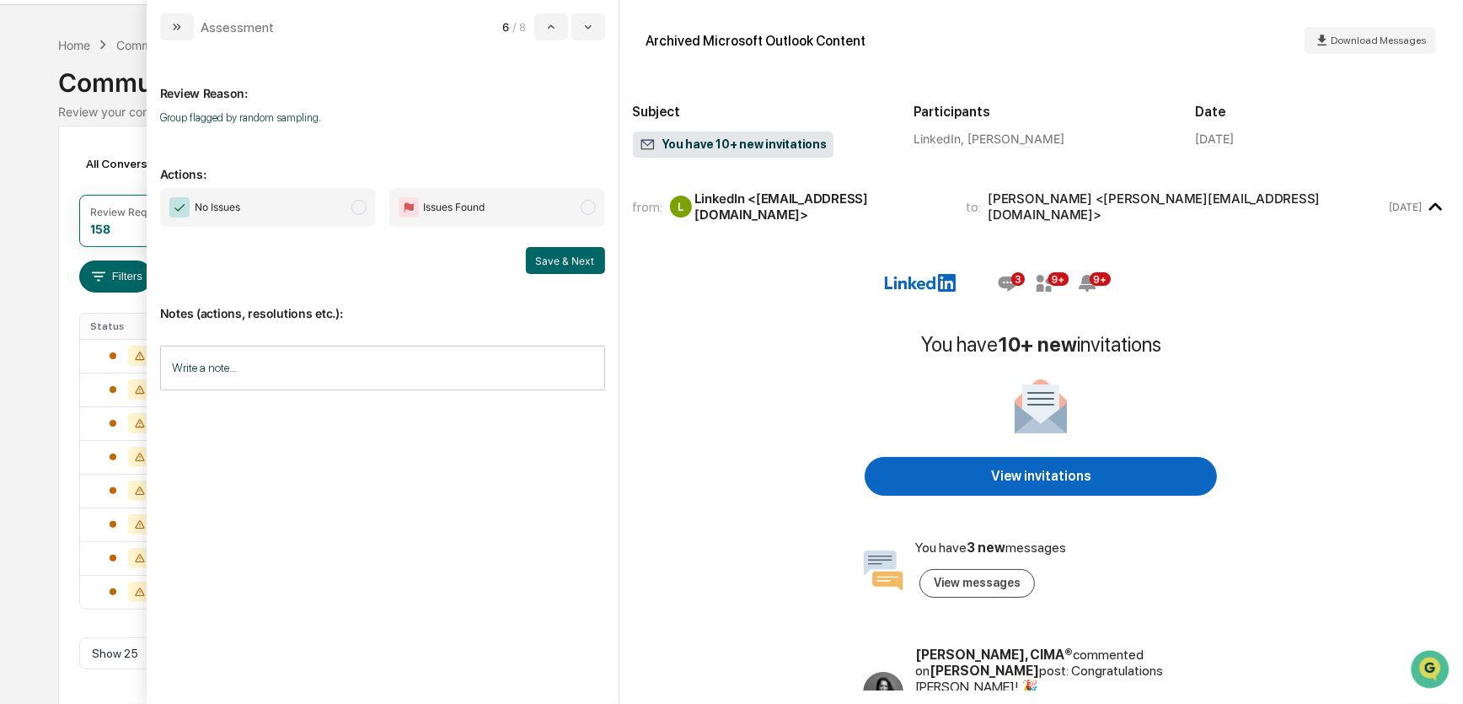
click at [298, 209] on span "No Issues" at bounding box center [268, 207] width 216 height 39
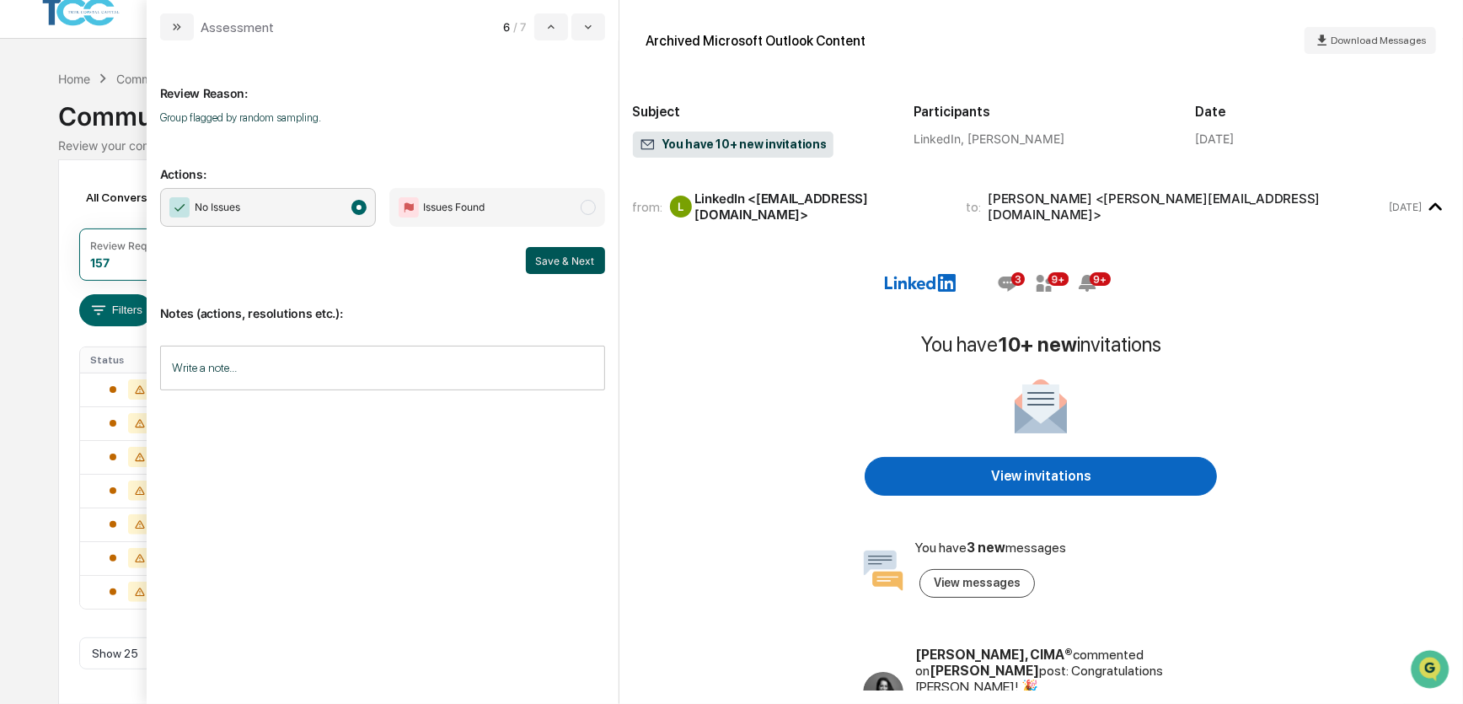
click at [542, 259] on button "Save & Next" at bounding box center [565, 260] width 79 height 27
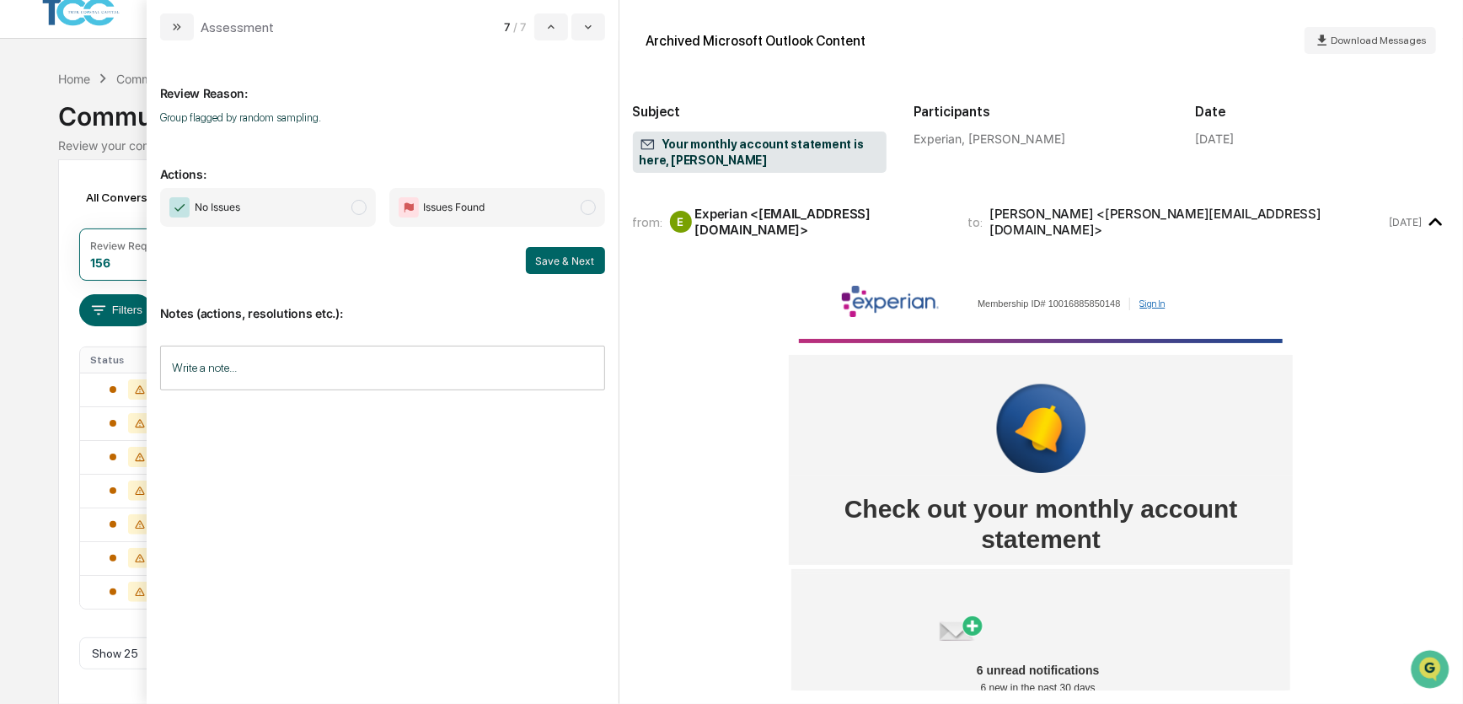
click at [295, 210] on span "No Issues" at bounding box center [268, 207] width 216 height 39
click at [564, 258] on button "Save & Next" at bounding box center [565, 260] width 79 height 27
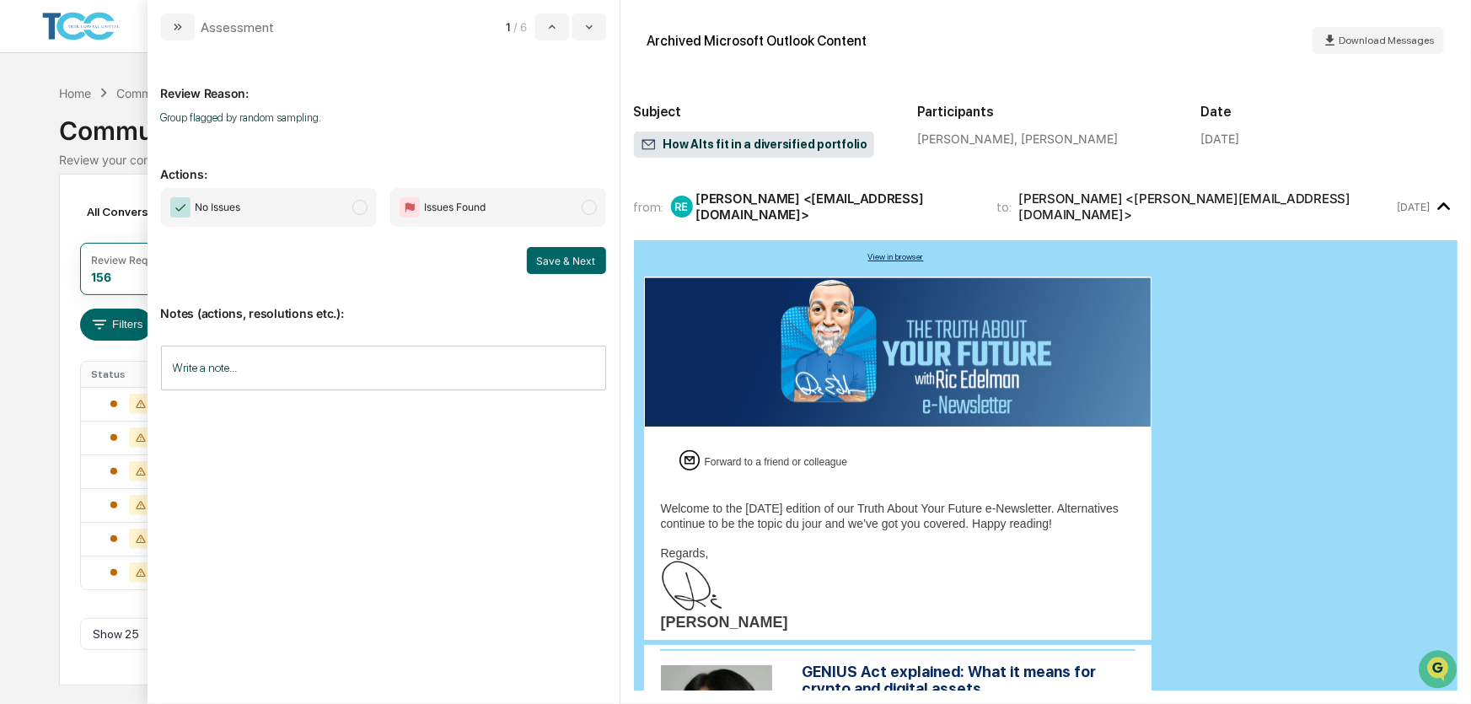
click at [314, 210] on span "No Issues" at bounding box center [269, 207] width 216 height 39
click at [559, 261] on button "Save & Next" at bounding box center [566, 260] width 79 height 27
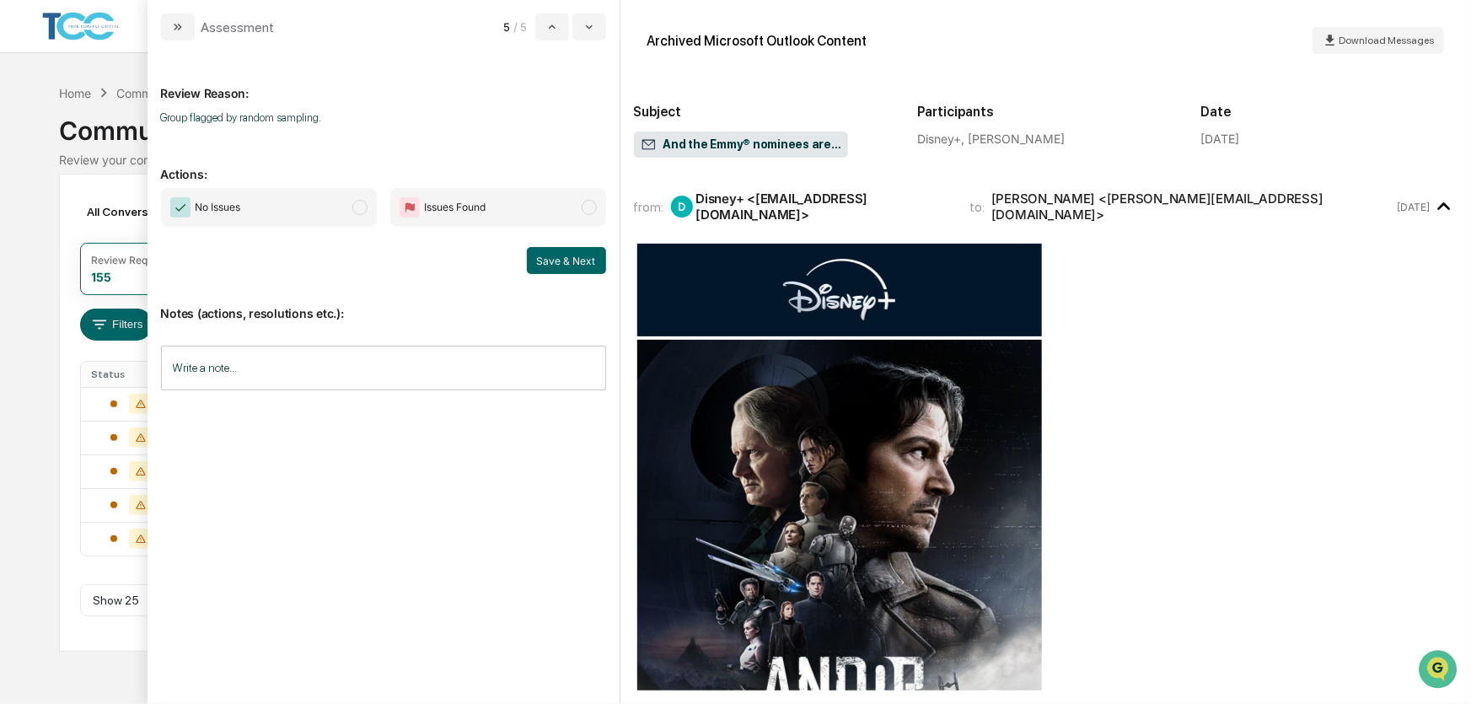
click at [303, 216] on span "No Issues" at bounding box center [269, 207] width 216 height 39
click at [564, 261] on button "Save & Next" at bounding box center [566, 260] width 79 height 27
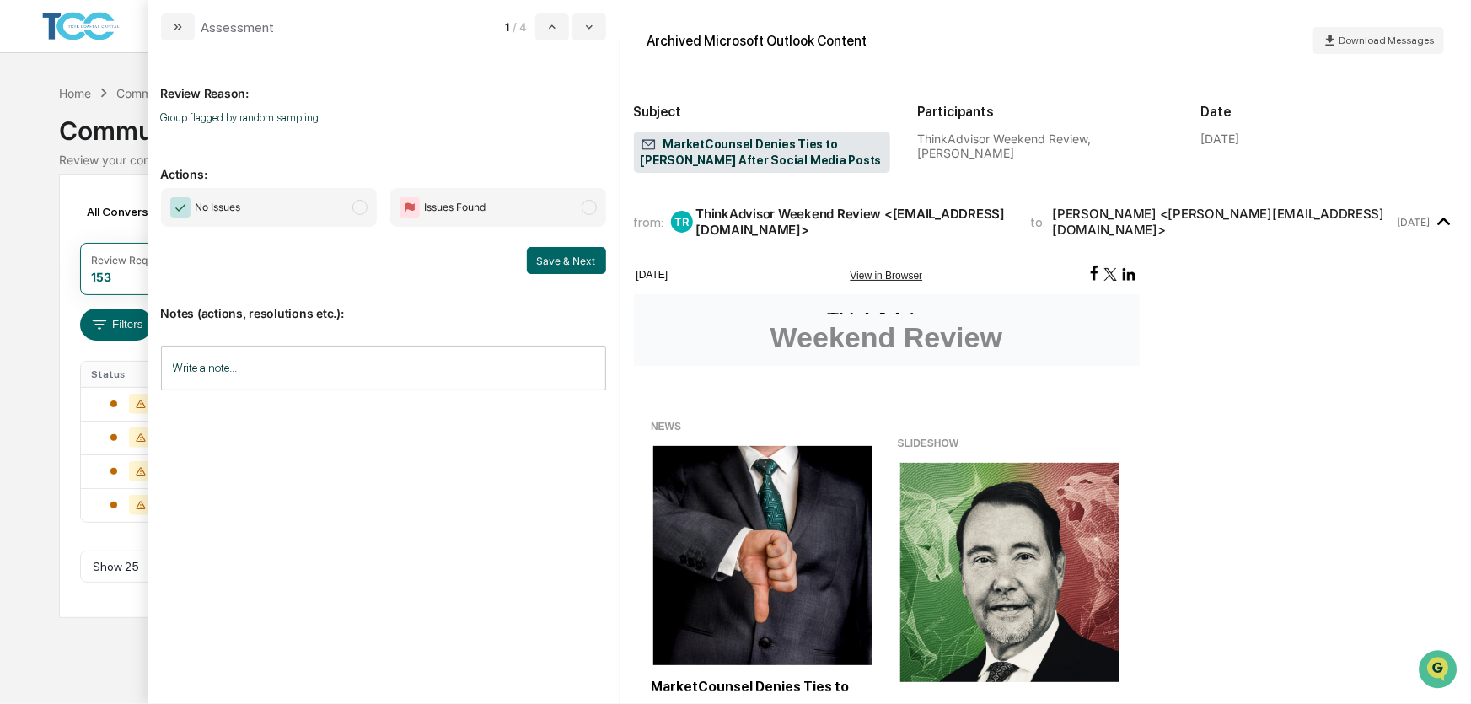
click at [314, 212] on span "No Issues" at bounding box center [269, 207] width 216 height 39
click at [561, 260] on button "Save & Next" at bounding box center [566, 260] width 79 height 27
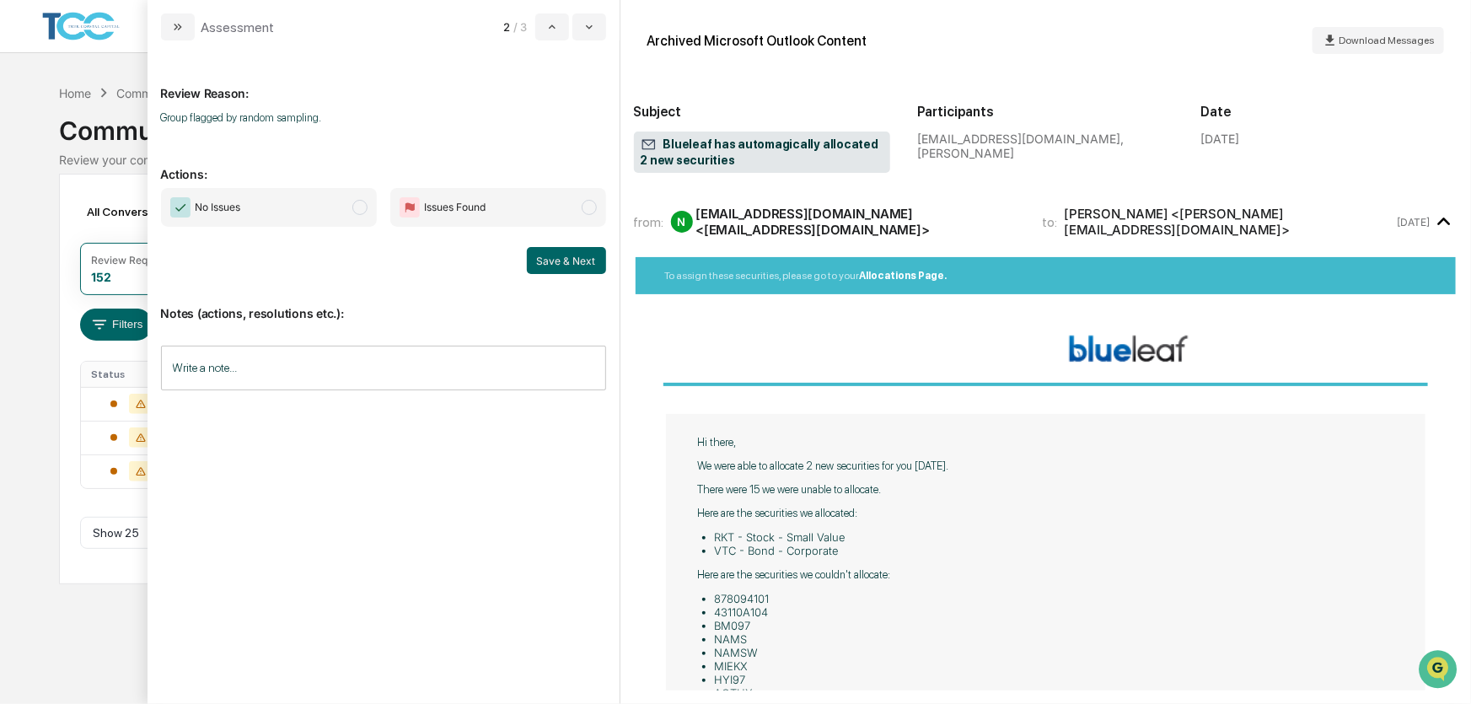
click at [310, 210] on span "No Issues" at bounding box center [269, 207] width 216 height 39
click at [572, 266] on button "Save & Next" at bounding box center [566, 260] width 79 height 27
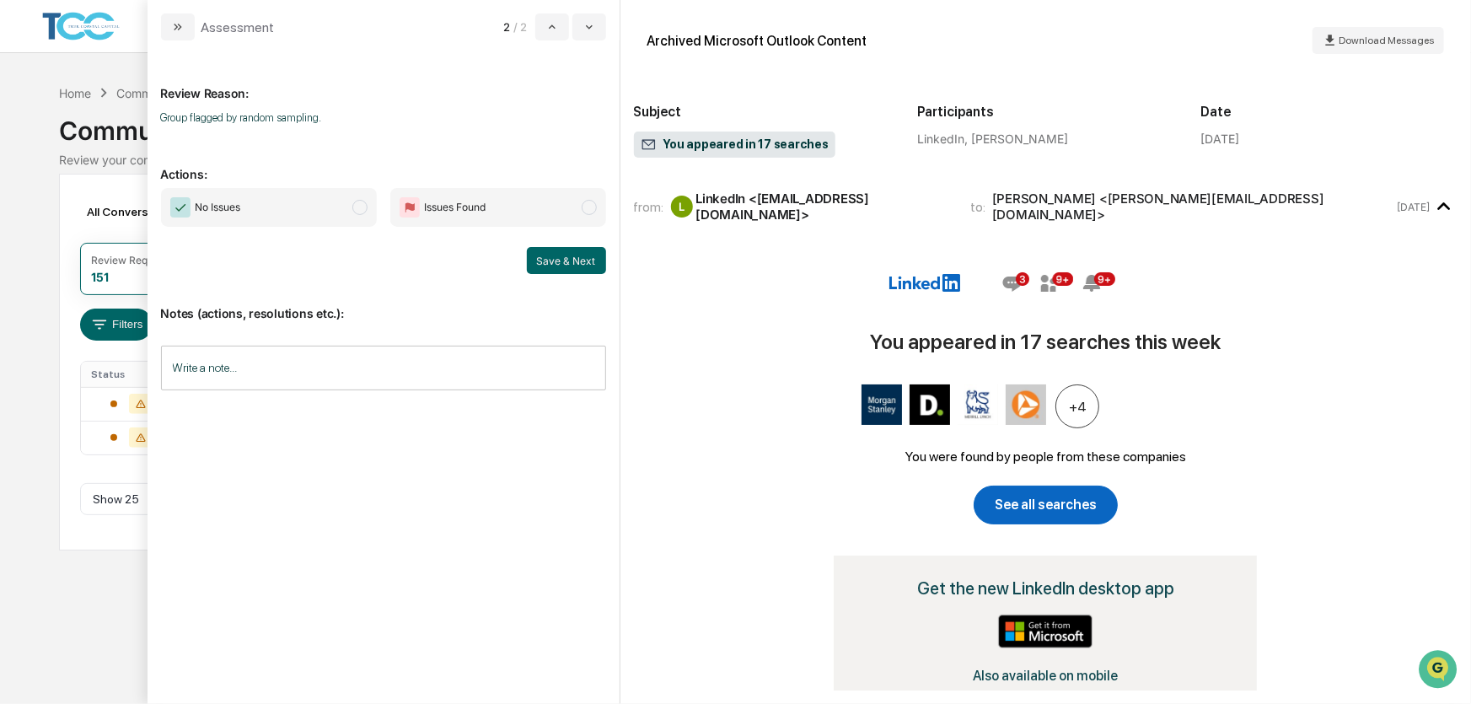
click at [293, 216] on span "No Issues" at bounding box center [269, 207] width 216 height 39
click at [556, 253] on button "Save & Next" at bounding box center [566, 260] width 79 height 27
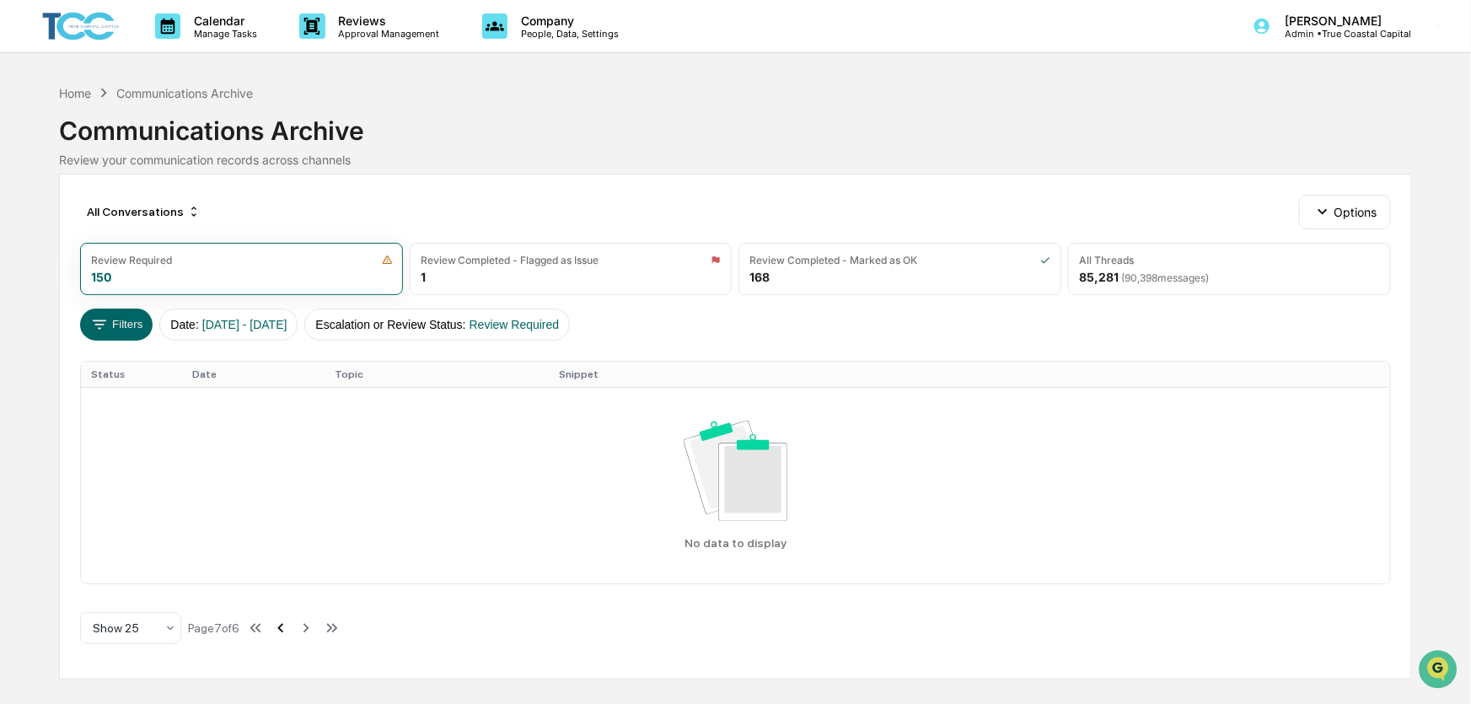
click at [282, 632] on icon at bounding box center [280, 628] width 19 height 19
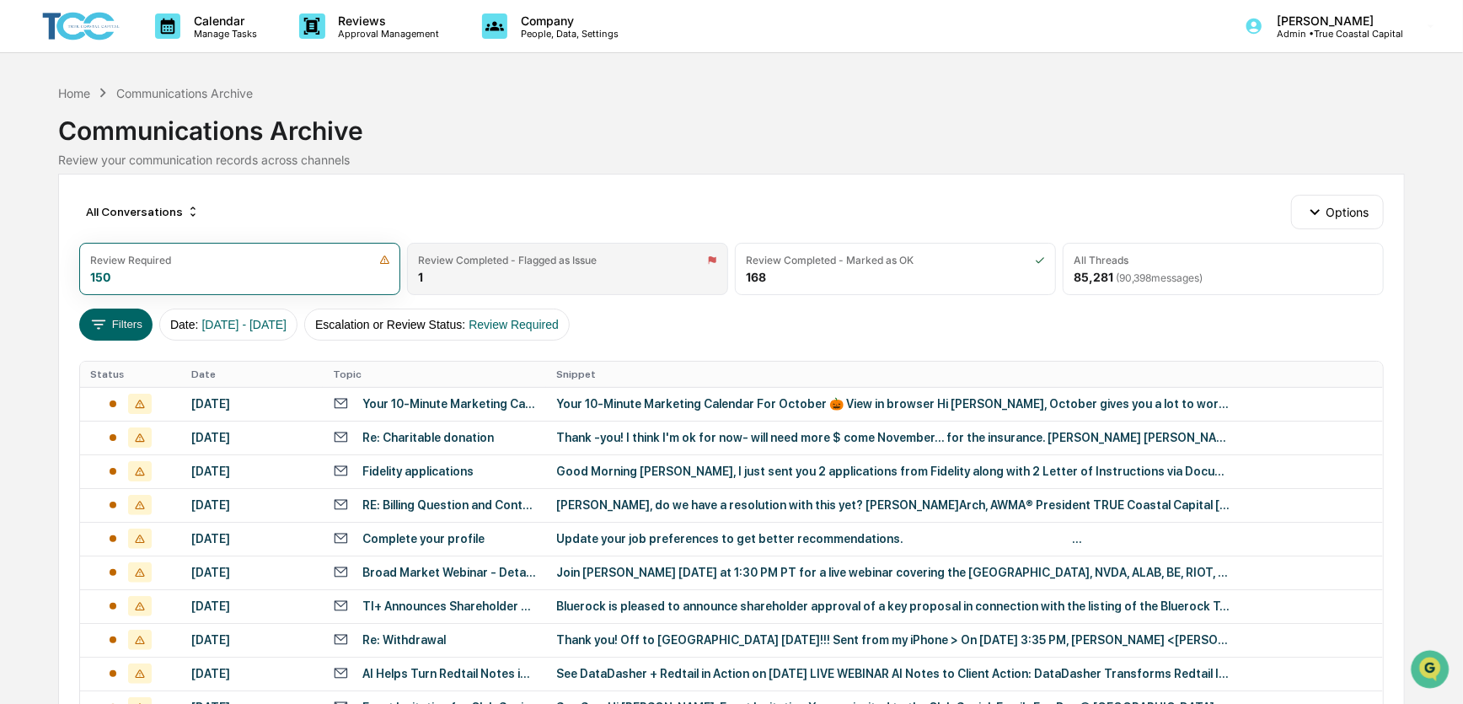
click at [555, 278] on div "Review Completed - Flagged as Issue 1" at bounding box center [567, 269] width 321 height 52
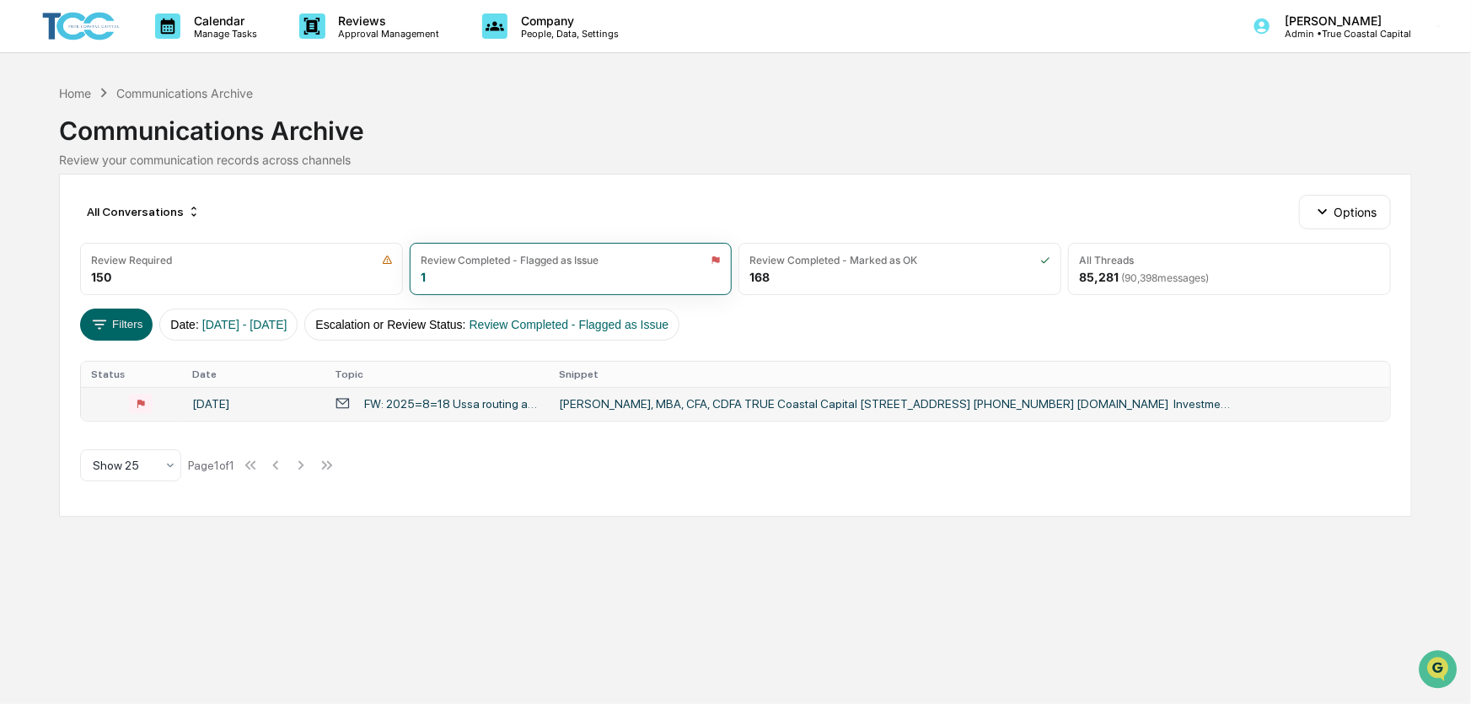
click at [599, 407] on div "Sam Hubbard, MBA, CFA, CDFA TRUE Coastal Capital 21 East York Street Savannah, …" at bounding box center [896, 403] width 674 height 13
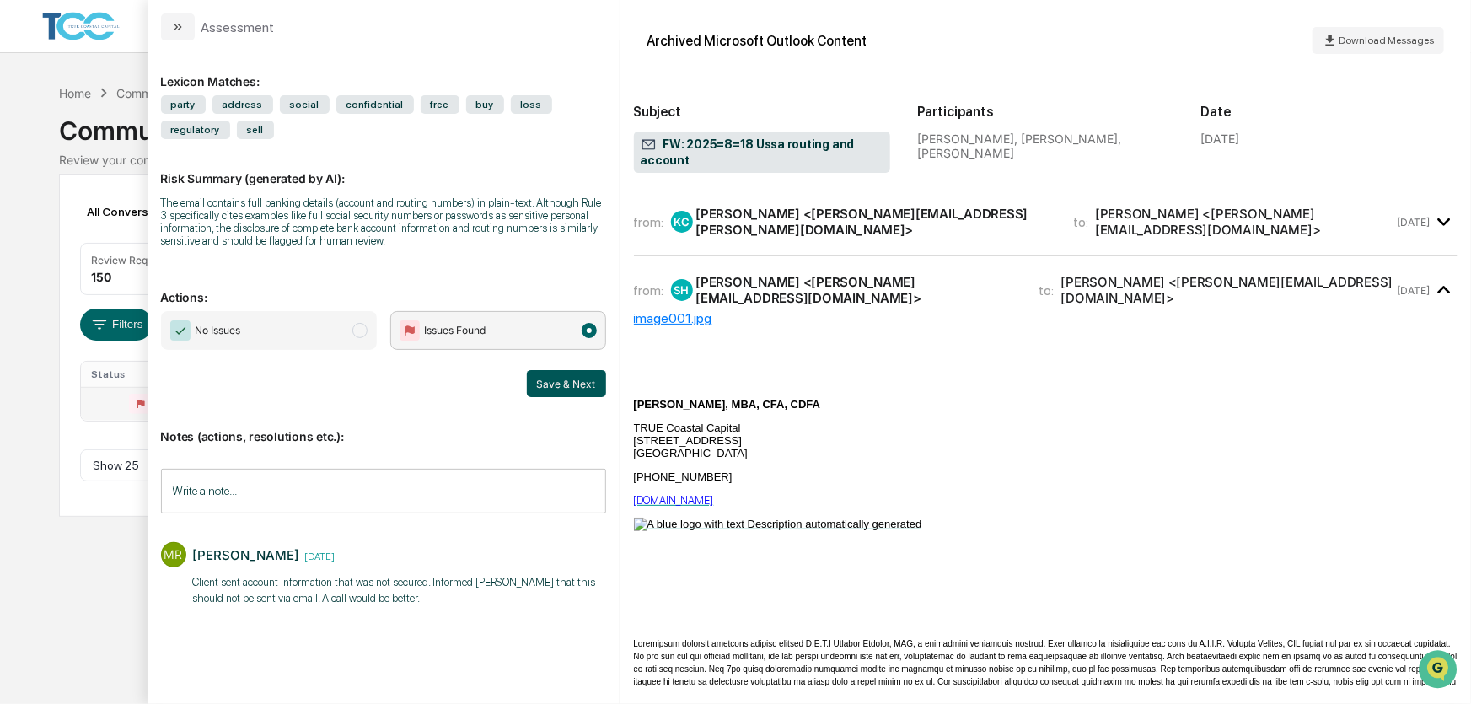
click at [572, 386] on button "Save & Next" at bounding box center [566, 383] width 79 height 27
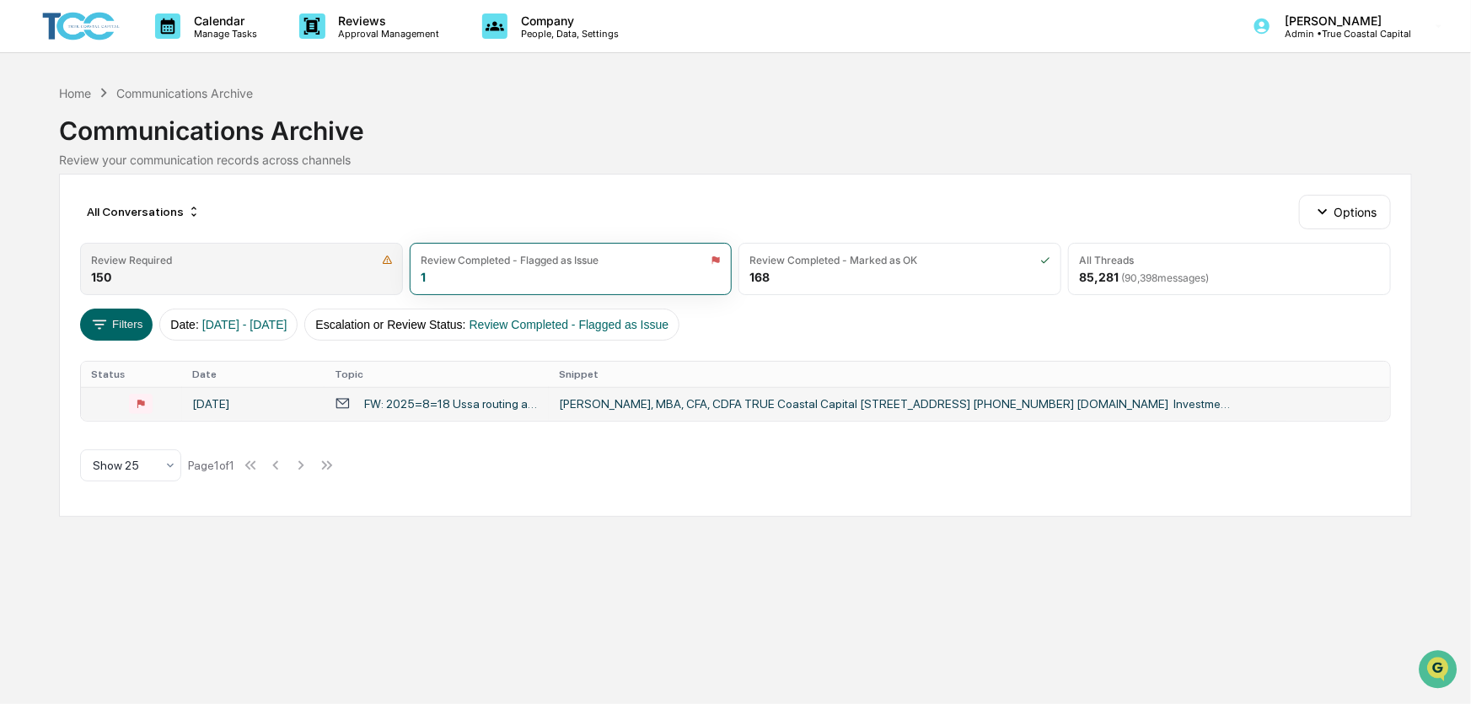
click at [246, 259] on div "Review Required" at bounding box center [241, 260] width 301 height 13
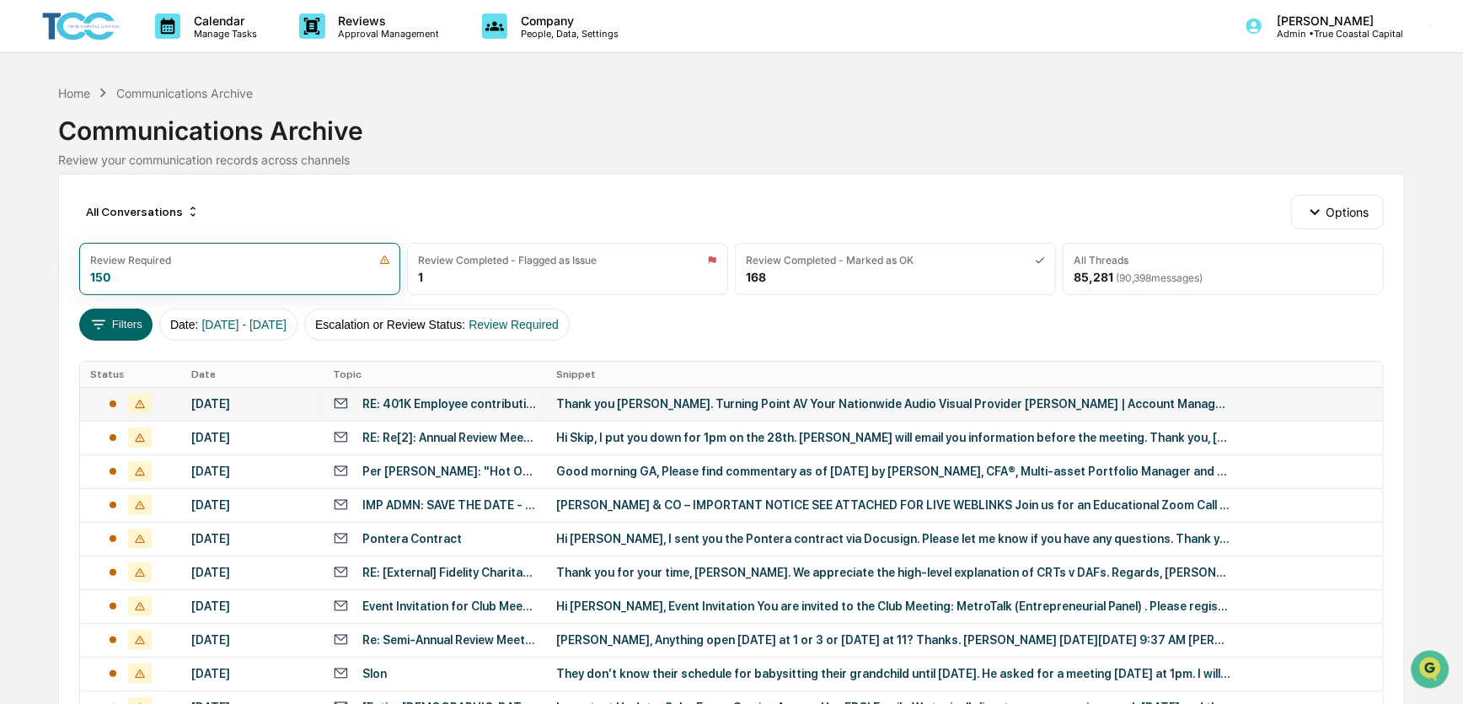
click at [281, 405] on div "October 13, 2025" at bounding box center [251, 403] width 121 height 13
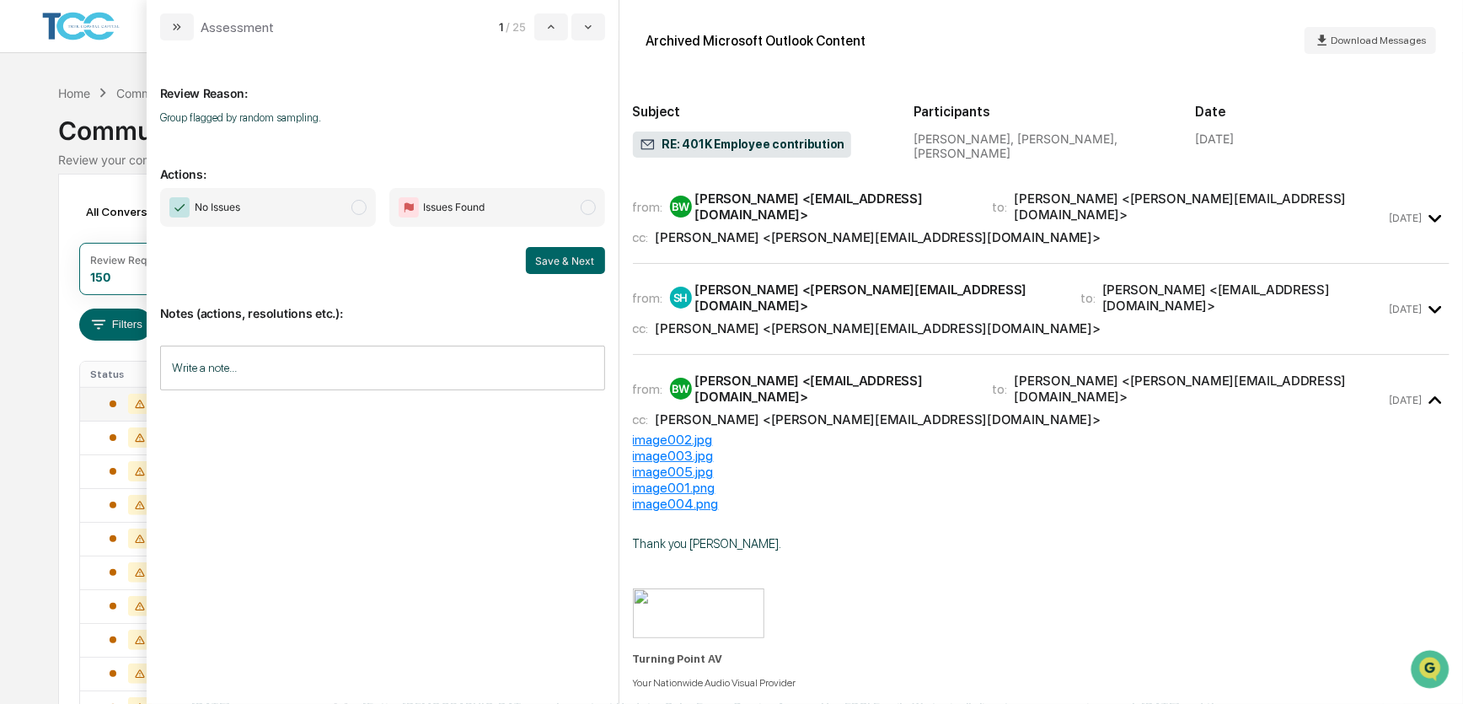
click at [330, 203] on span "No Issues" at bounding box center [268, 207] width 216 height 39
click at [558, 265] on button "Save & Next" at bounding box center [565, 260] width 79 height 27
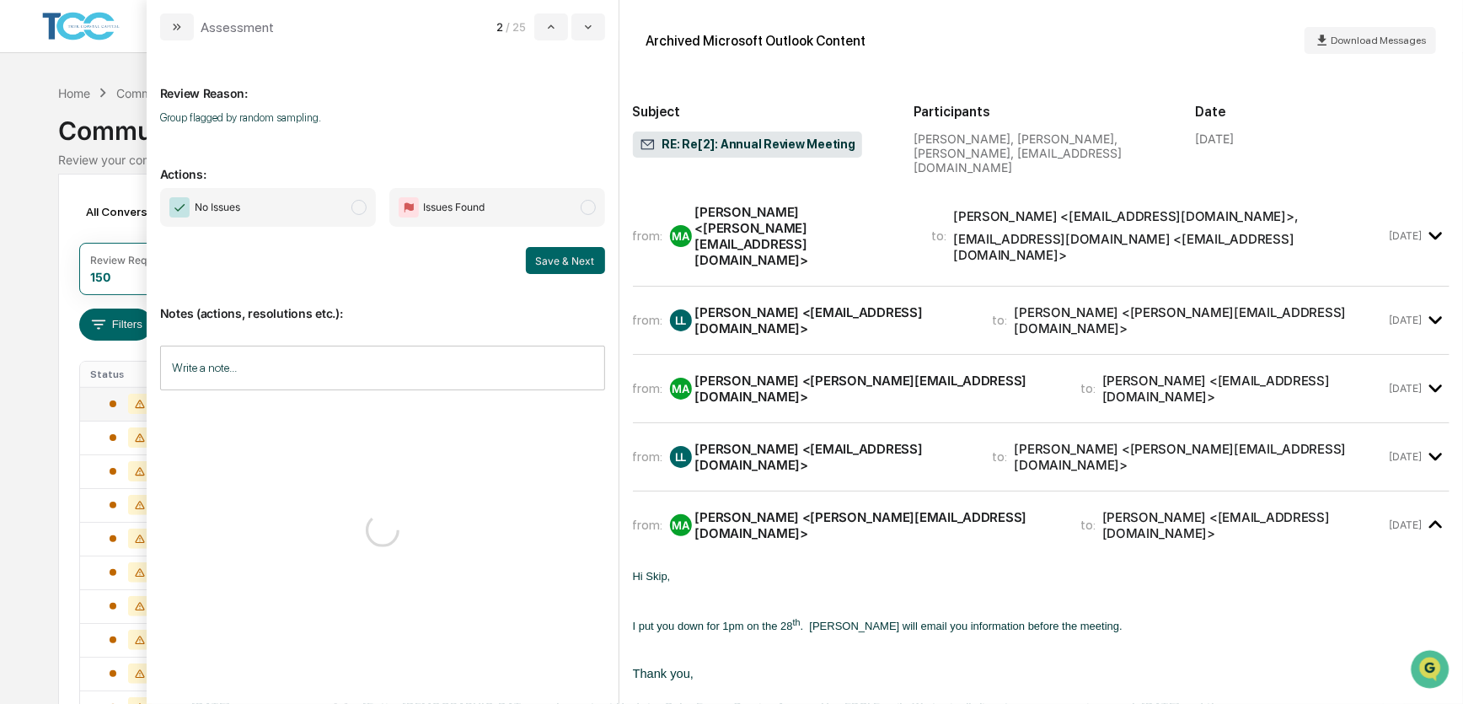
click at [316, 205] on span "No Issues" at bounding box center [268, 207] width 216 height 39
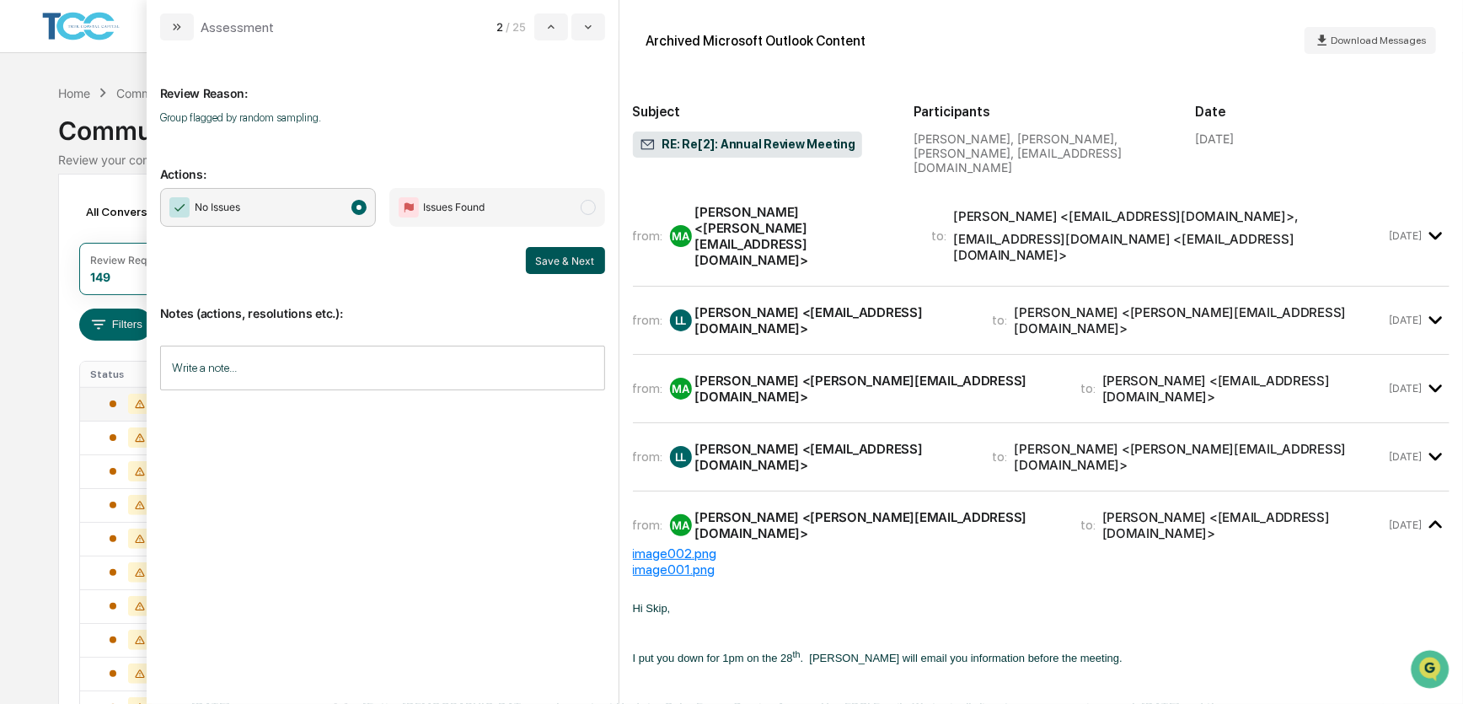
click at [554, 267] on button "Save & Next" at bounding box center [565, 260] width 79 height 27
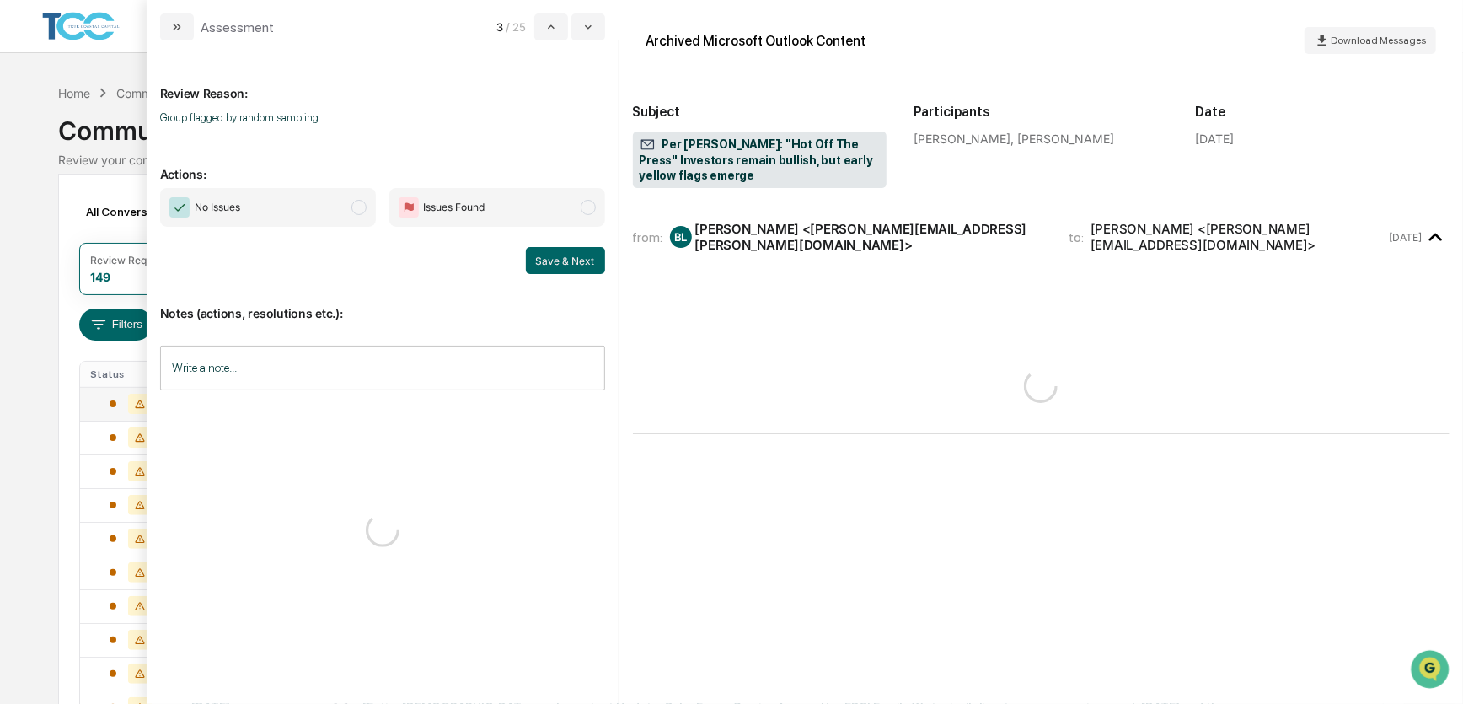
click at [320, 197] on span "No Issues" at bounding box center [268, 207] width 216 height 39
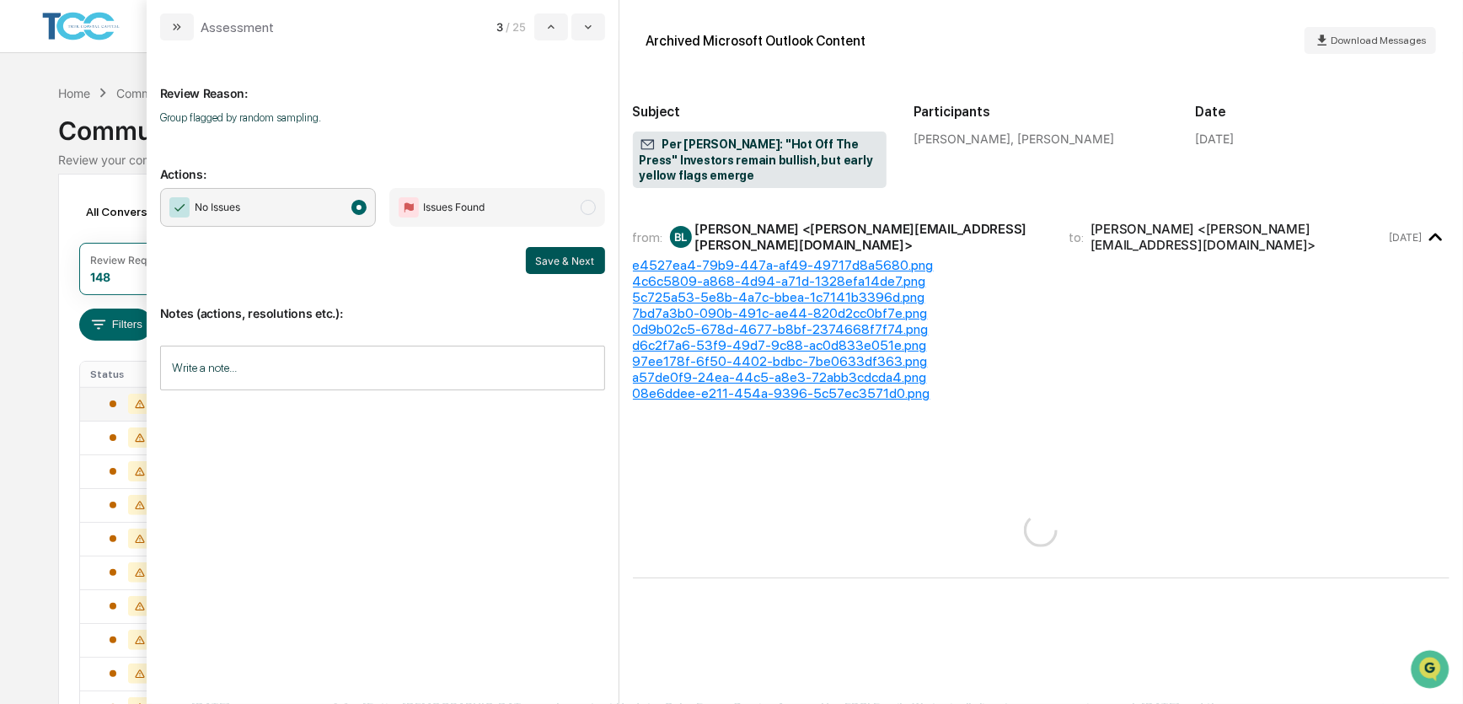
click at [552, 255] on button "Save & Next" at bounding box center [565, 260] width 79 height 27
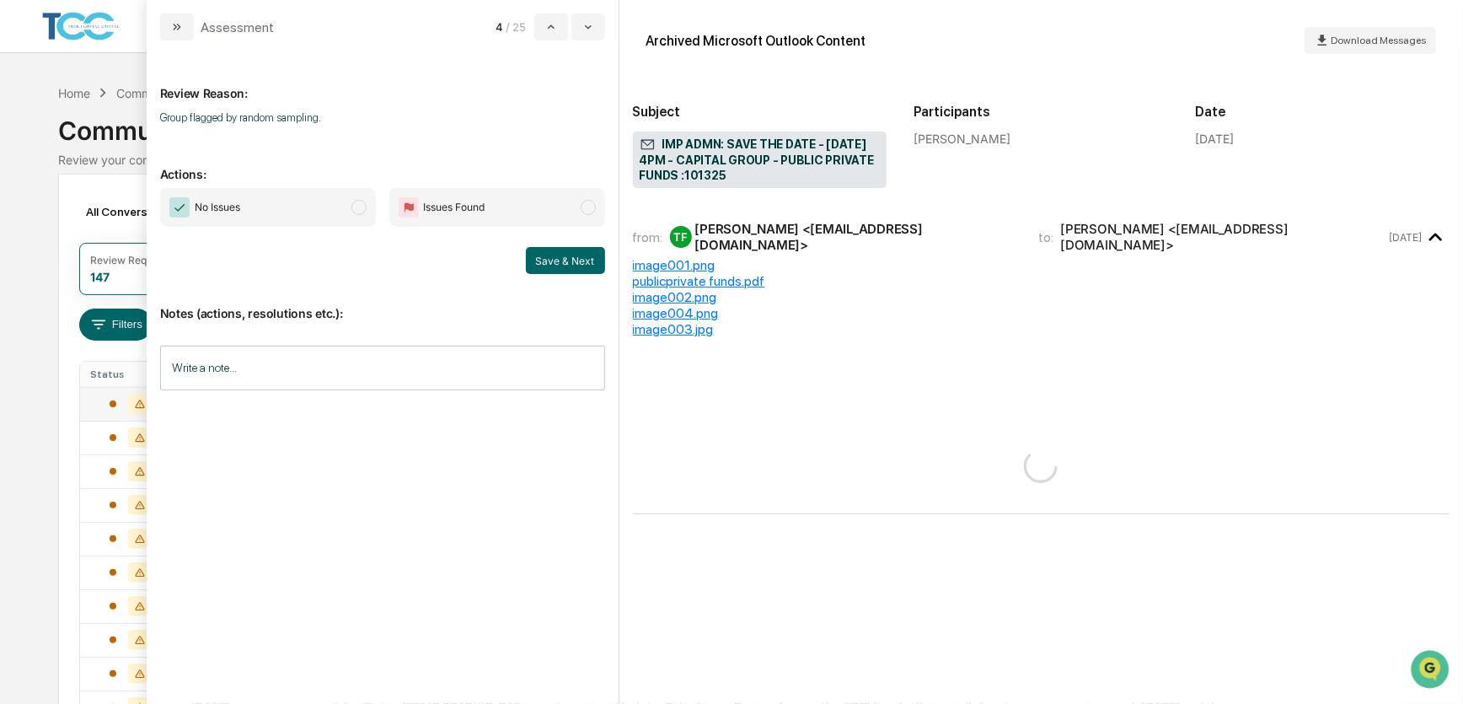
click at [326, 205] on span "No Issues" at bounding box center [268, 207] width 216 height 39
click at [567, 262] on button "Save & Next" at bounding box center [565, 260] width 79 height 27
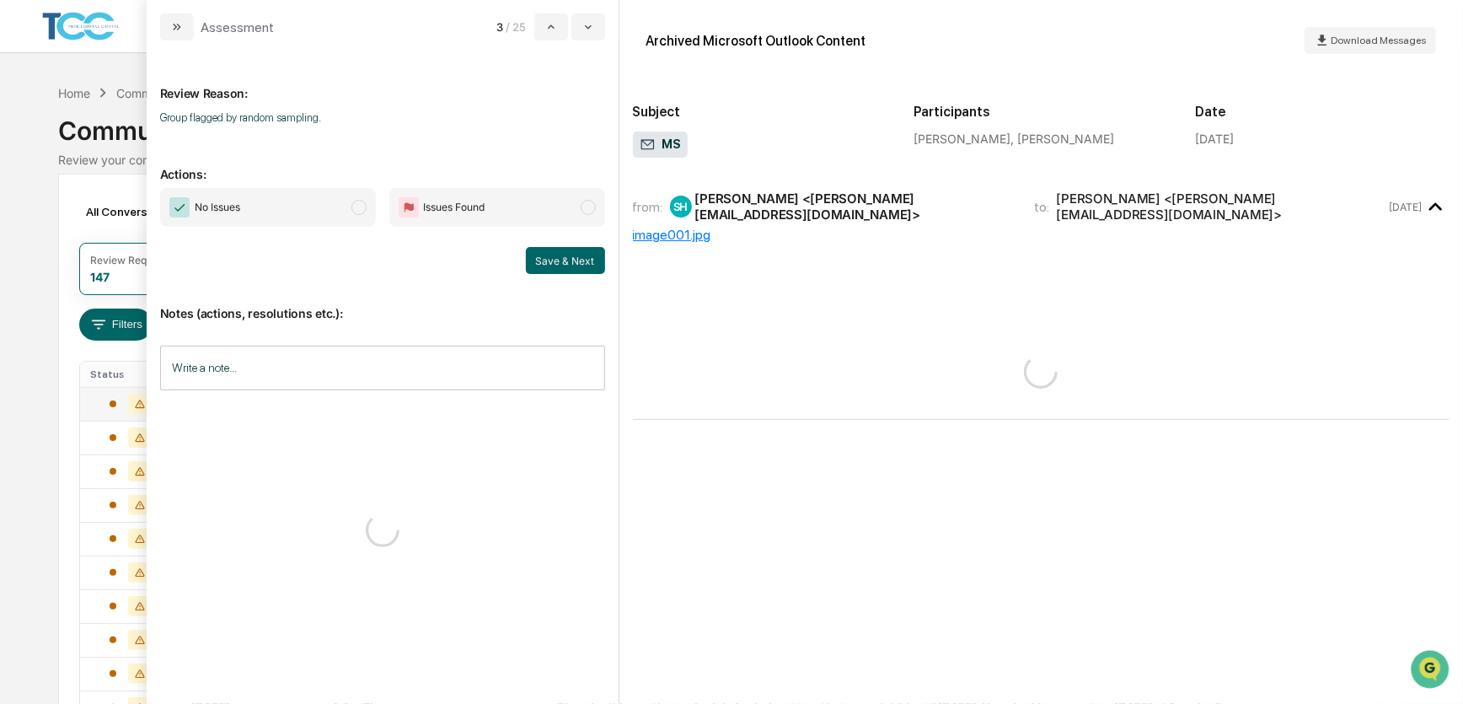
click at [336, 210] on span "No Issues" at bounding box center [268, 207] width 216 height 39
click at [566, 255] on button "Save & Next" at bounding box center [565, 260] width 79 height 27
click at [341, 204] on span "No Issues" at bounding box center [268, 207] width 216 height 39
click at [556, 262] on button "Save & Next" at bounding box center [565, 260] width 79 height 27
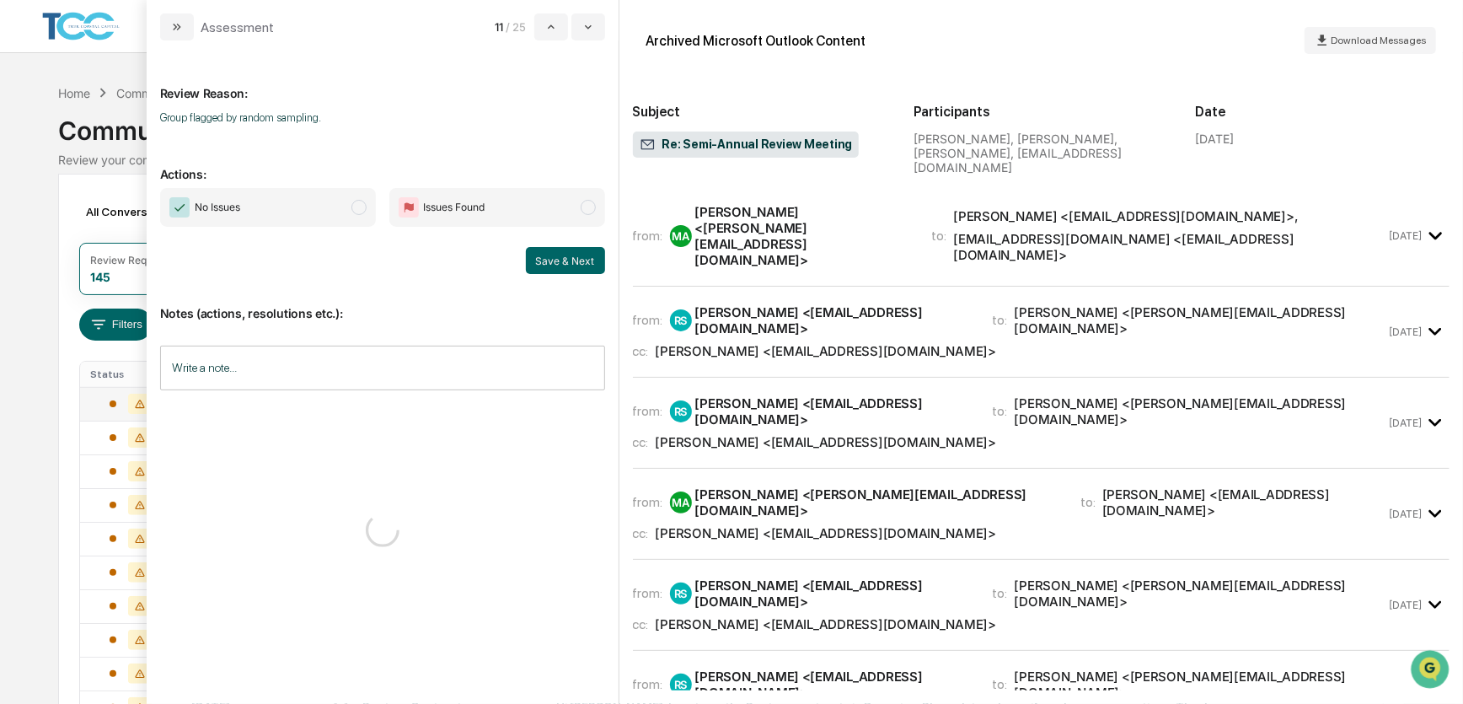
click at [345, 210] on span "No Issues" at bounding box center [268, 207] width 216 height 39
click at [564, 254] on button "Save & Next" at bounding box center [565, 260] width 79 height 27
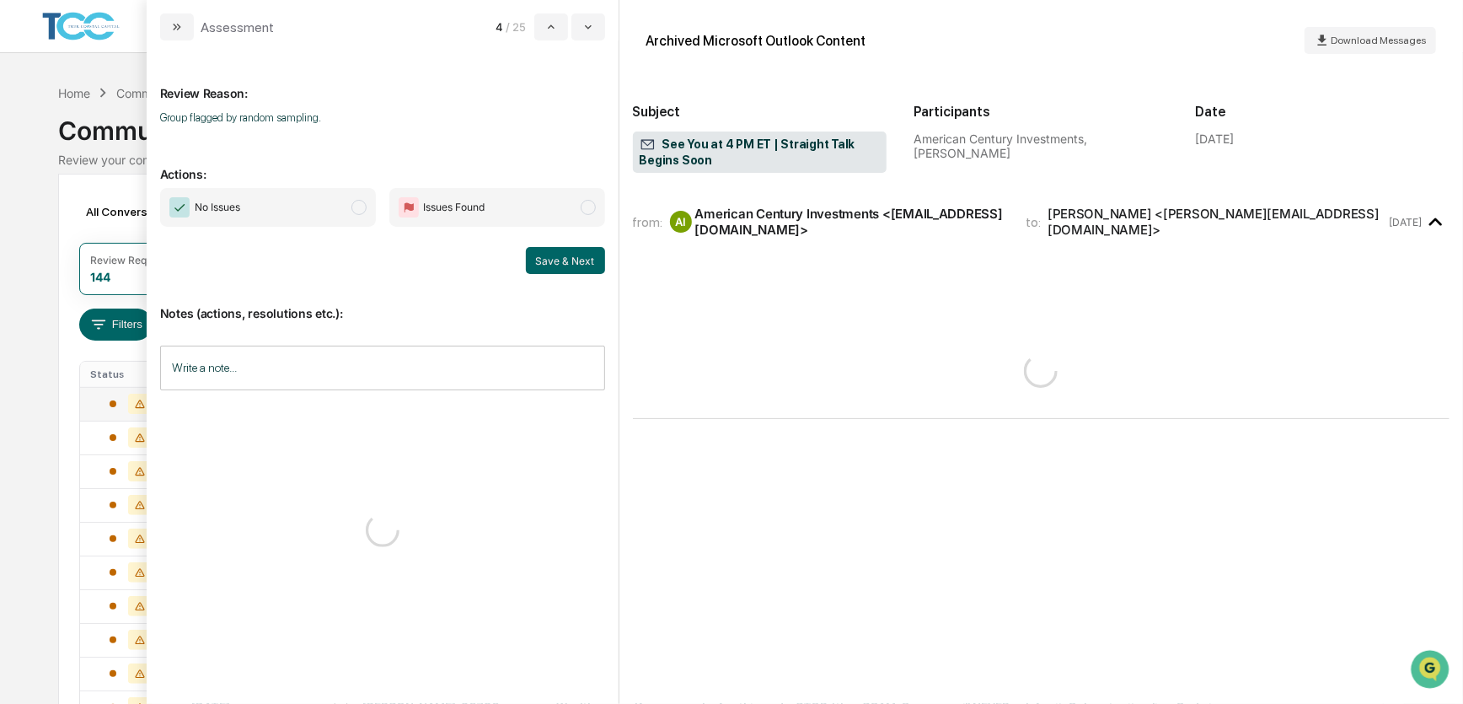
click at [334, 208] on span "No Issues" at bounding box center [268, 207] width 216 height 39
click at [550, 261] on button "Save & Next" at bounding box center [565, 260] width 79 height 27
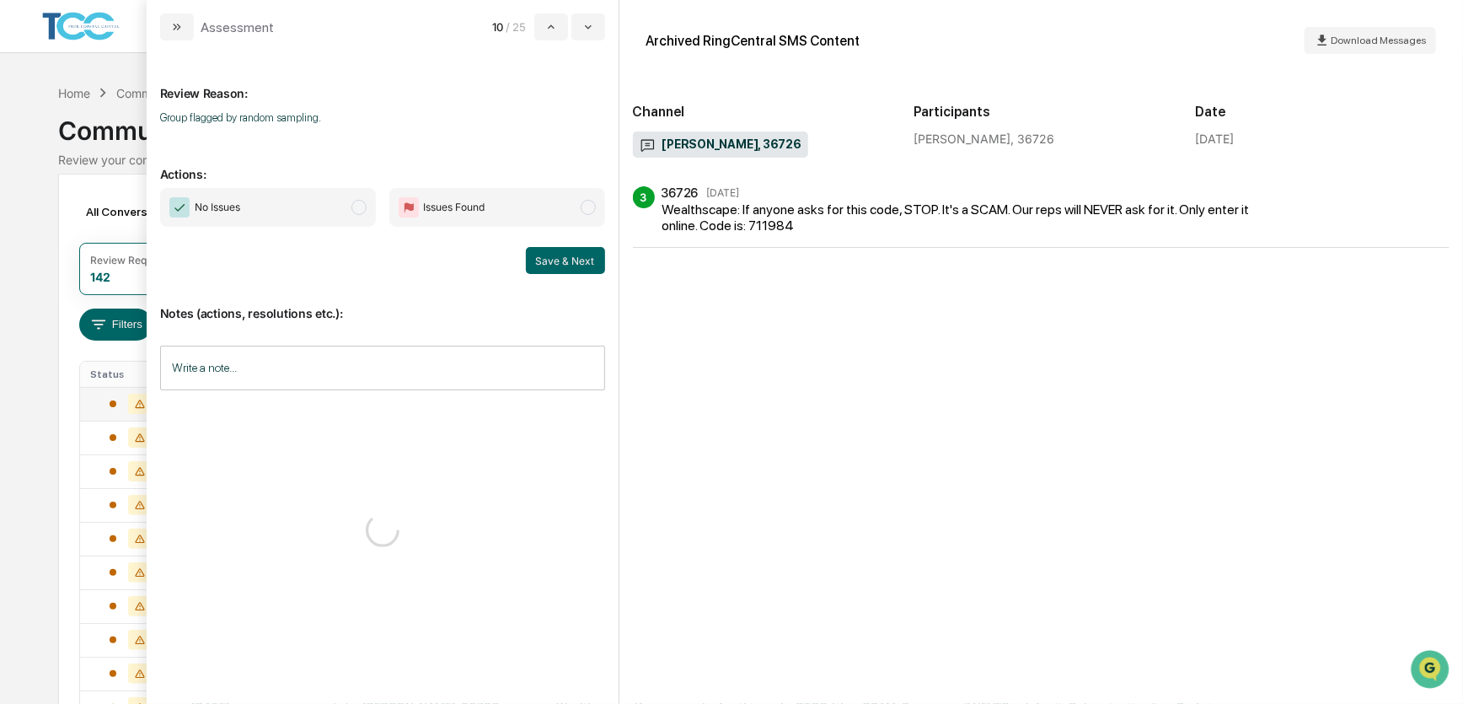
click at [314, 210] on span "No Issues" at bounding box center [268, 207] width 216 height 39
click at [538, 260] on button "Save & Next" at bounding box center [565, 260] width 79 height 27
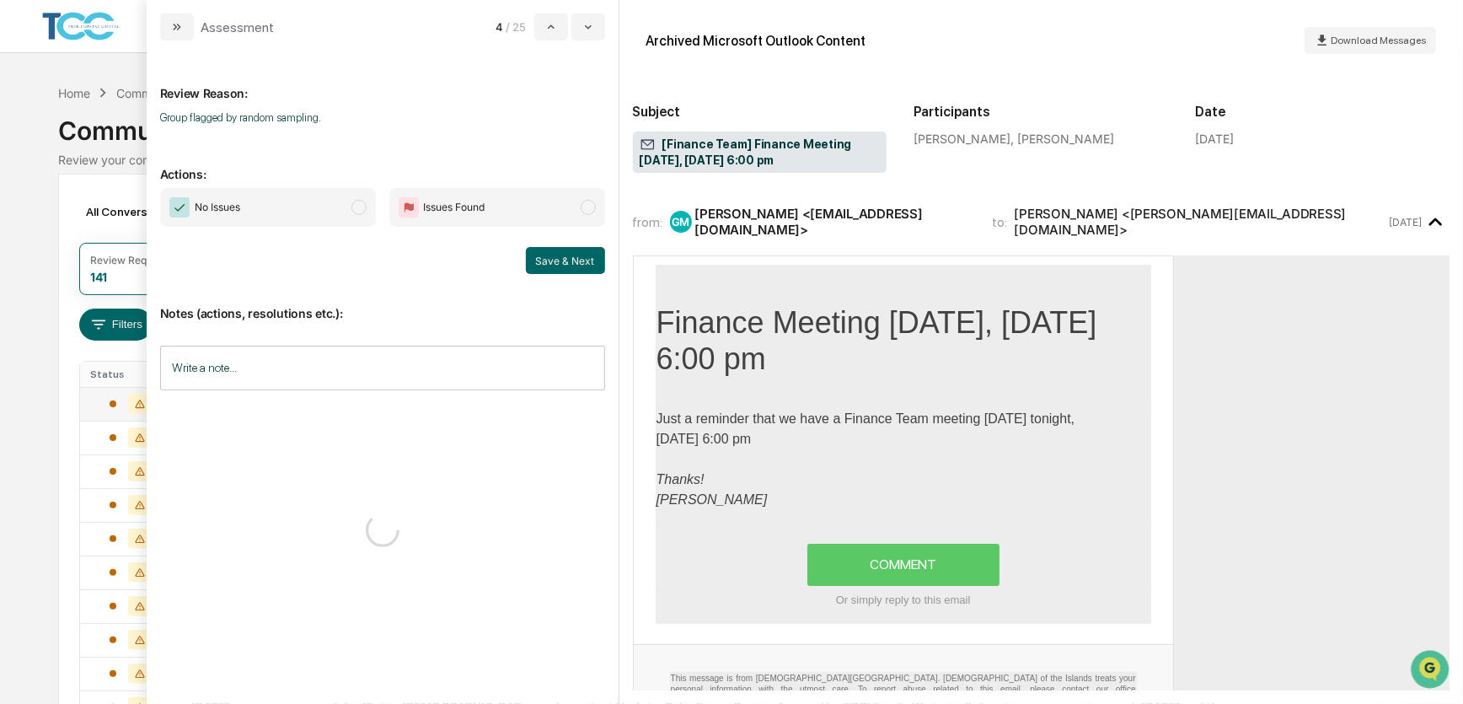
click at [323, 216] on span "No Issues" at bounding box center [268, 207] width 216 height 39
click at [563, 261] on button "Save & Next" at bounding box center [565, 260] width 79 height 27
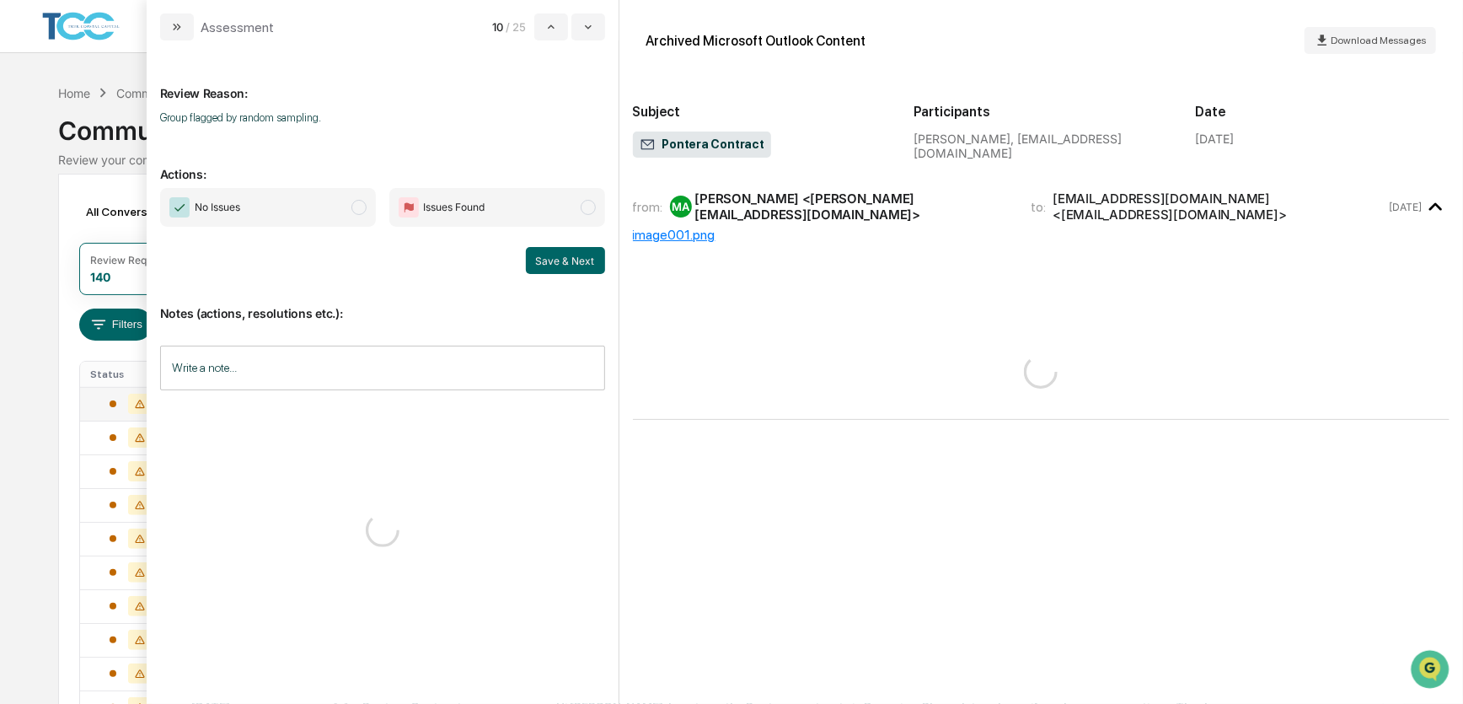
click at [331, 211] on span "No Issues" at bounding box center [268, 207] width 216 height 39
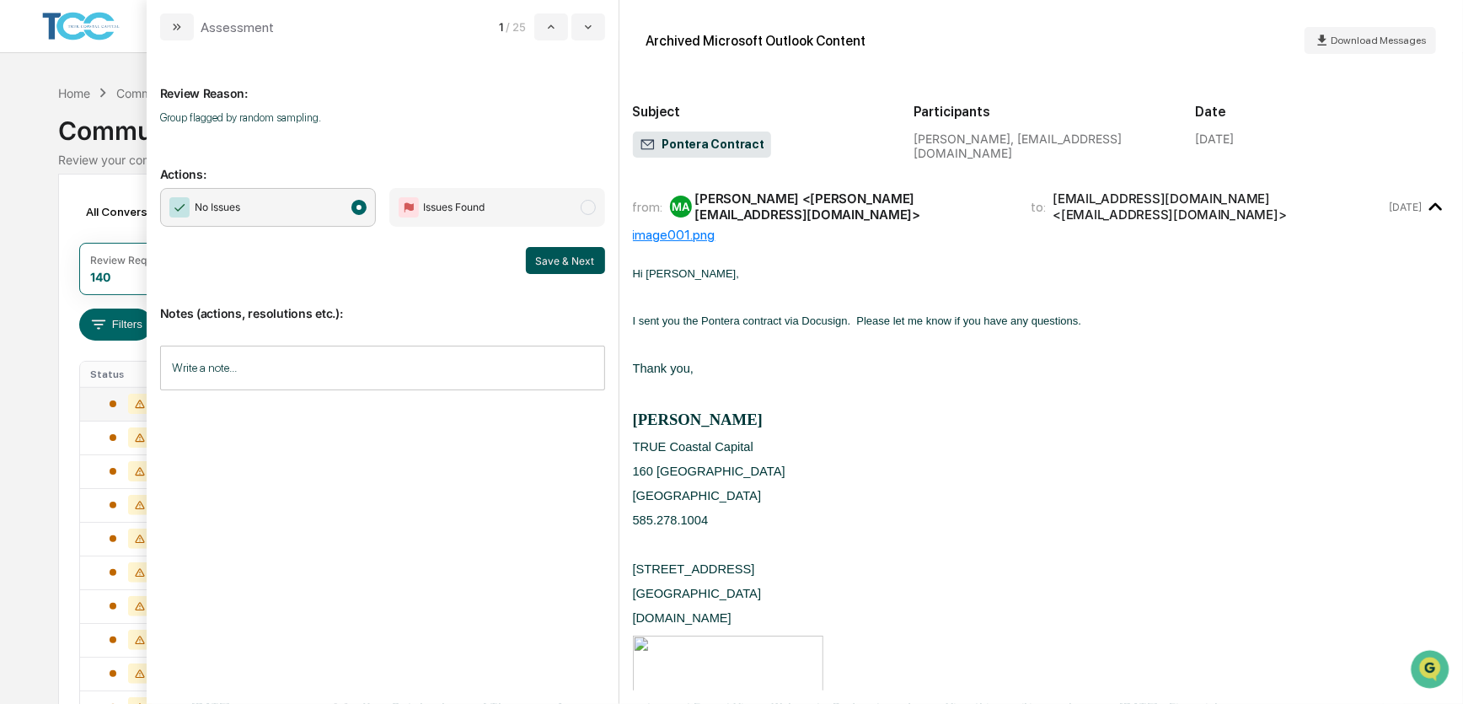
click at [561, 259] on button "Save & Next" at bounding box center [565, 260] width 79 height 27
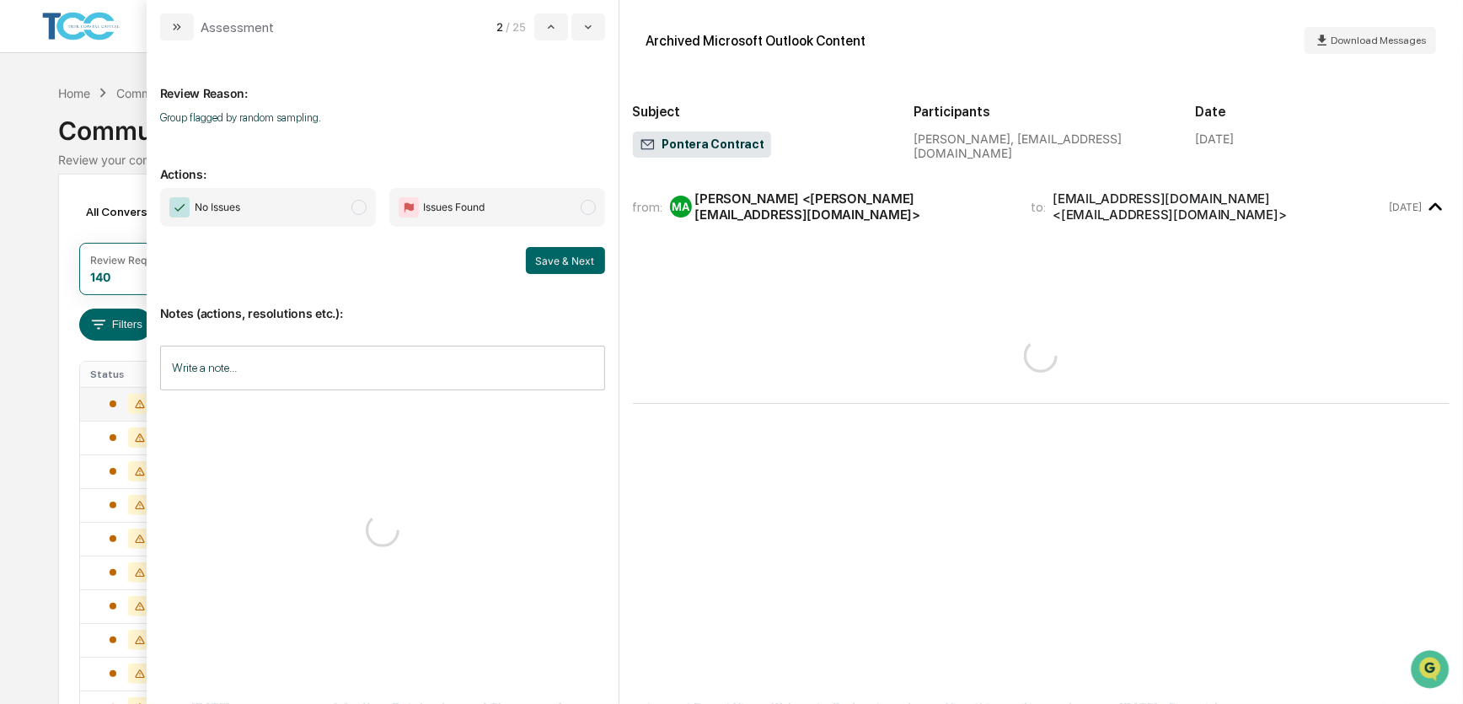
click at [338, 204] on span "No Issues" at bounding box center [268, 207] width 216 height 39
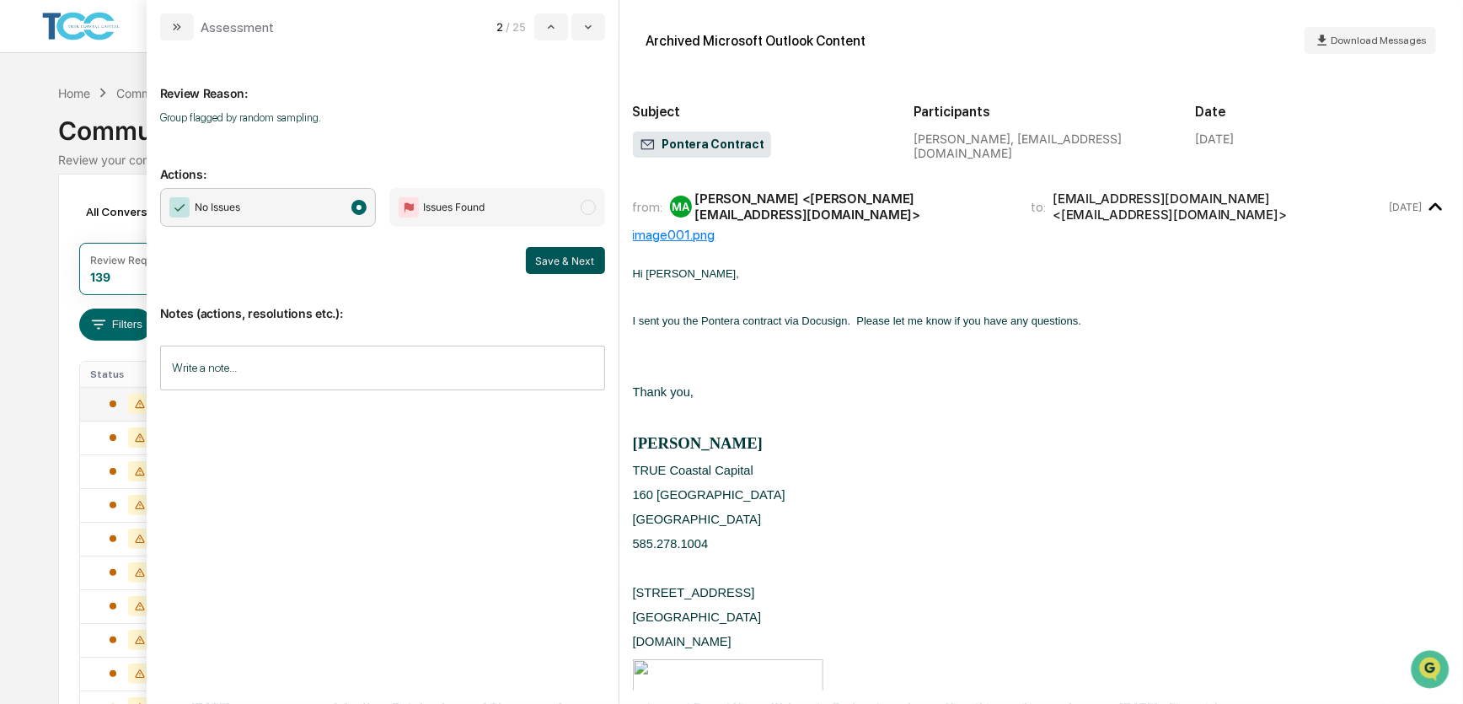
click at [557, 255] on button "Save & Next" at bounding box center [565, 260] width 79 height 27
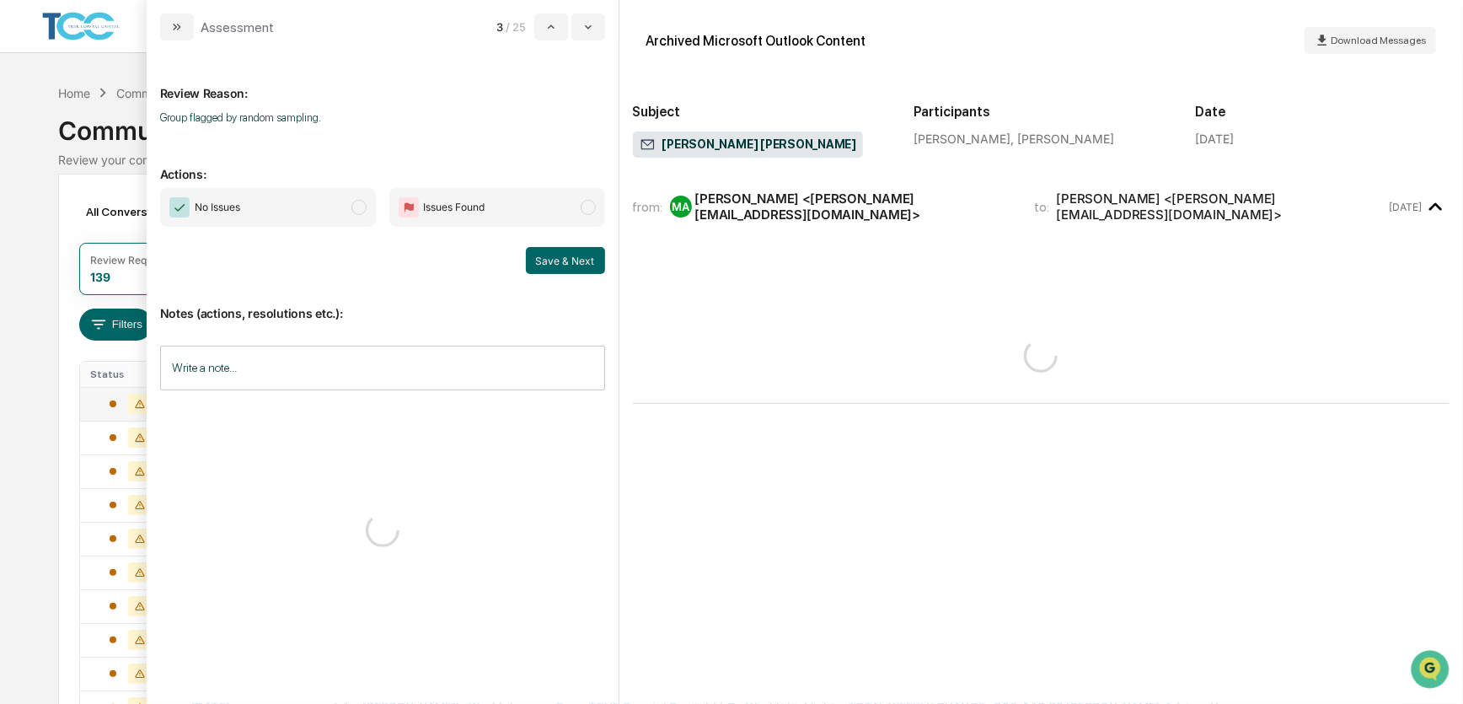
click at [342, 210] on span "No Issues" at bounding box center [268, 207] width 216 height 39
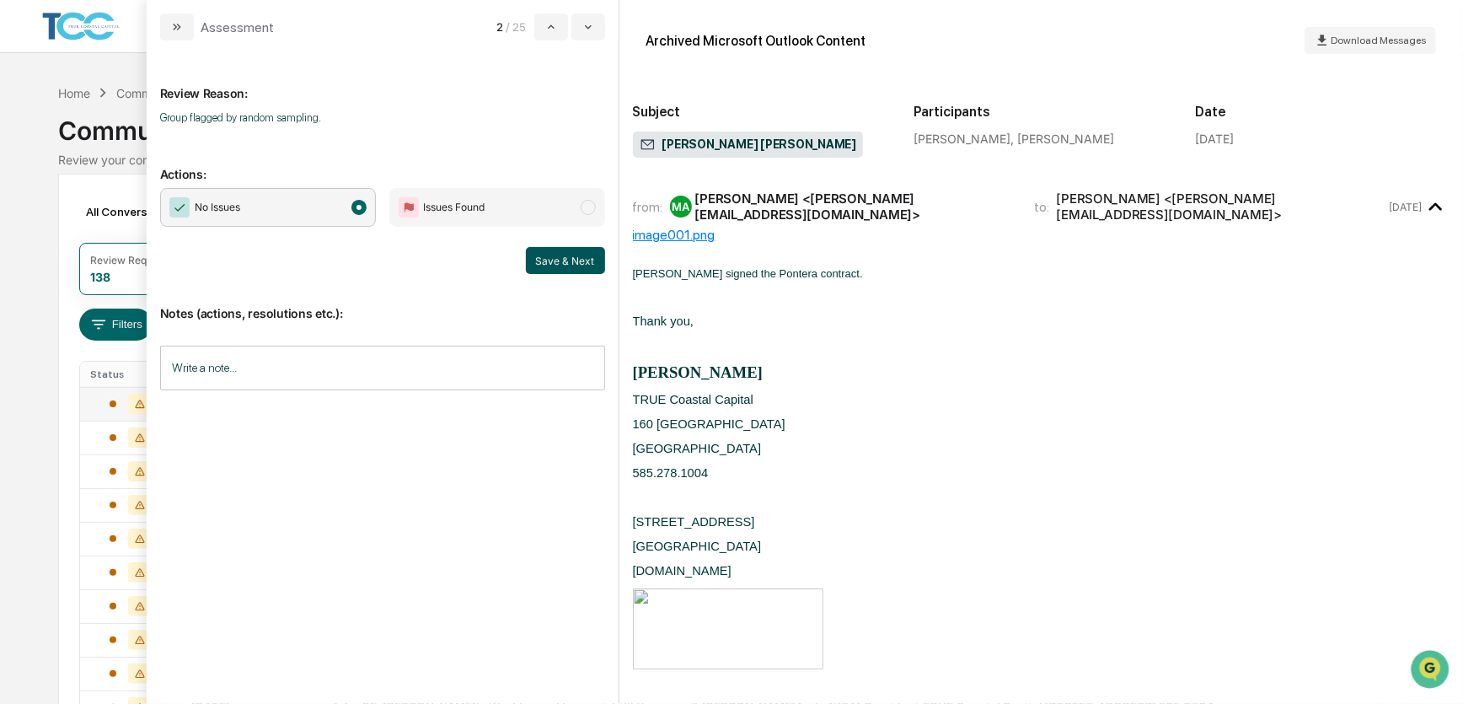
click at [556, 263] on button "Save & Next" at bounding box center [565, 260] width 79 height 27
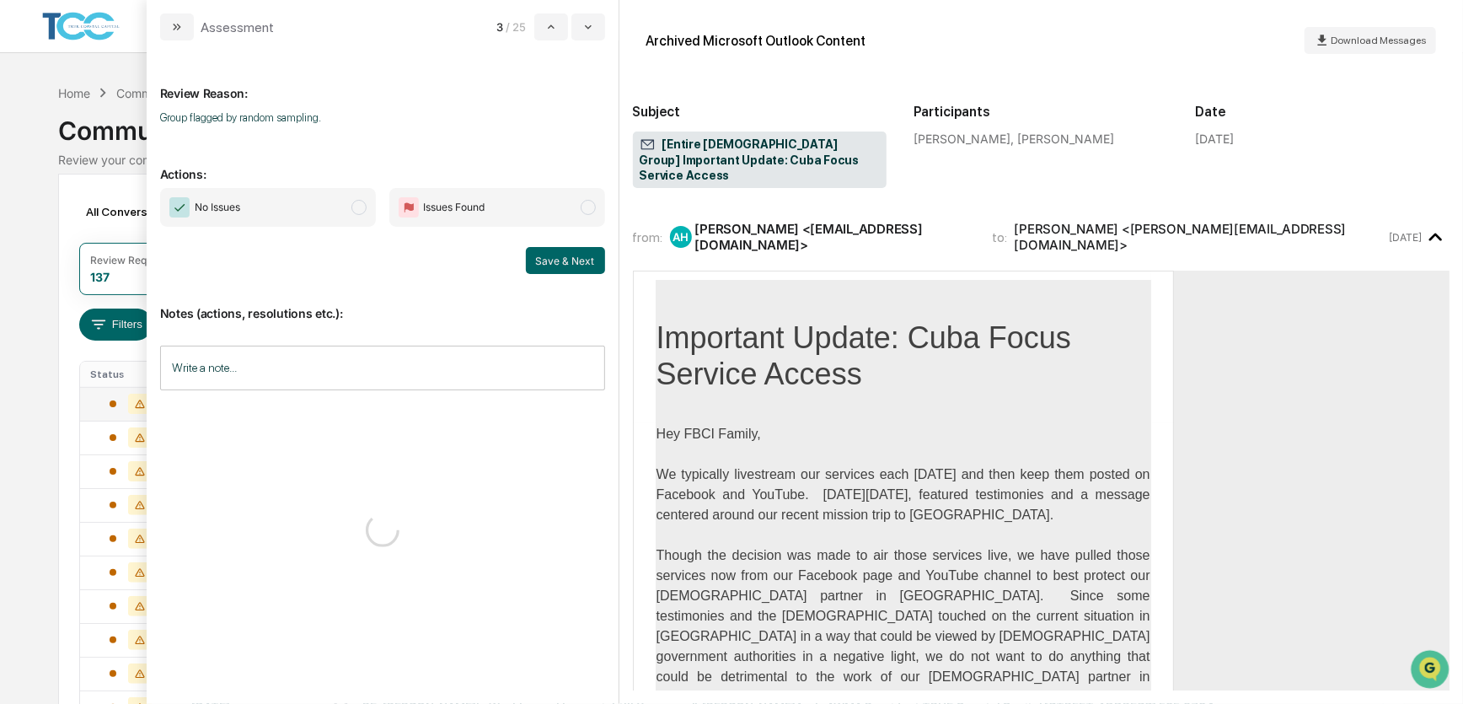
click at [346, 207] on span "No Issues" at bounding box center [268, 207] width 216 height 39
click at [545, 253] on button "Save & Next" at bounding box center [565, 260] width 79 height 27
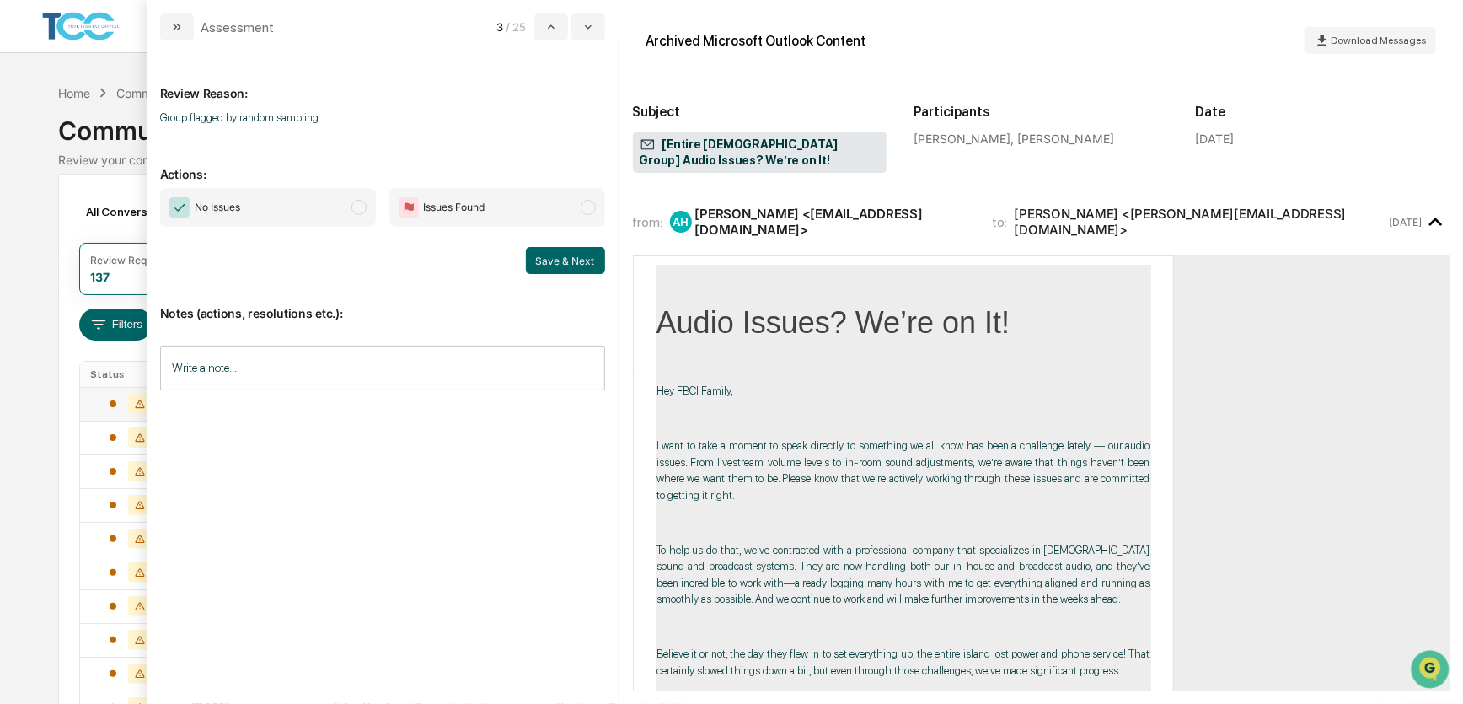
click at [327, 201] on span "No Issues" at bounding box center [268, 207] width 216 height 39
click at [582, 261] on button "Save & Next" at bounding box center [565, 260] width 79 height 27
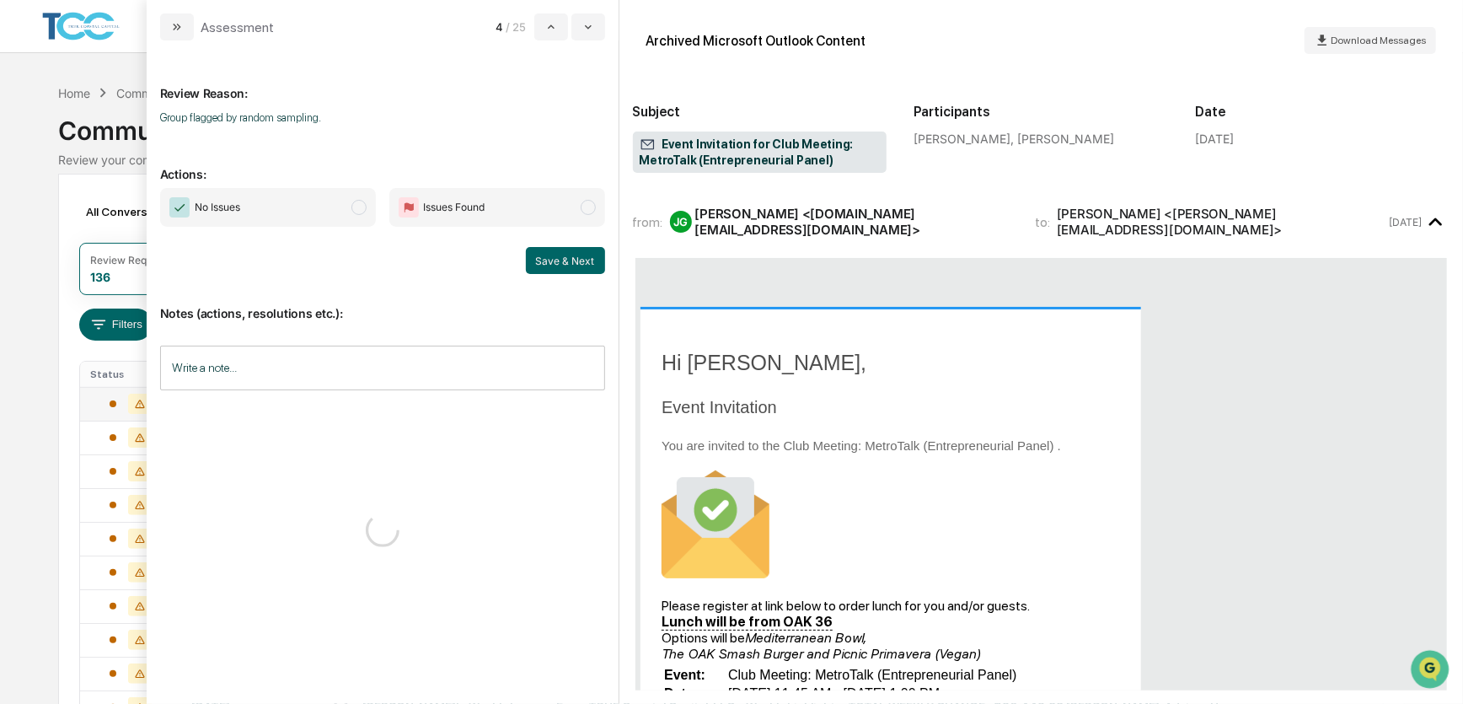
click at [329, 211] on span "No Issues" at bounding box center [268, 207] width 216 height 39
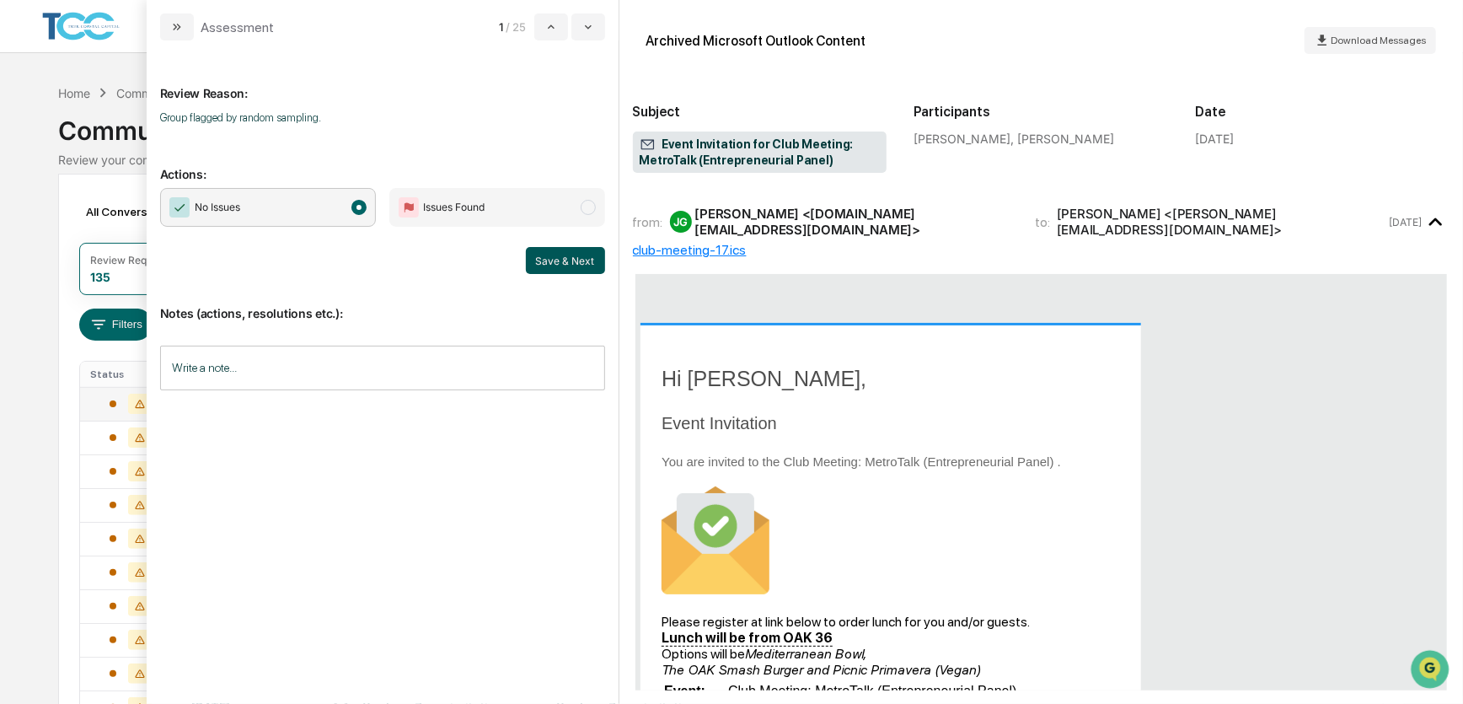
click at [566, 256] on button "Save & Next" at bounding box center [565, 260] width 79 height 27
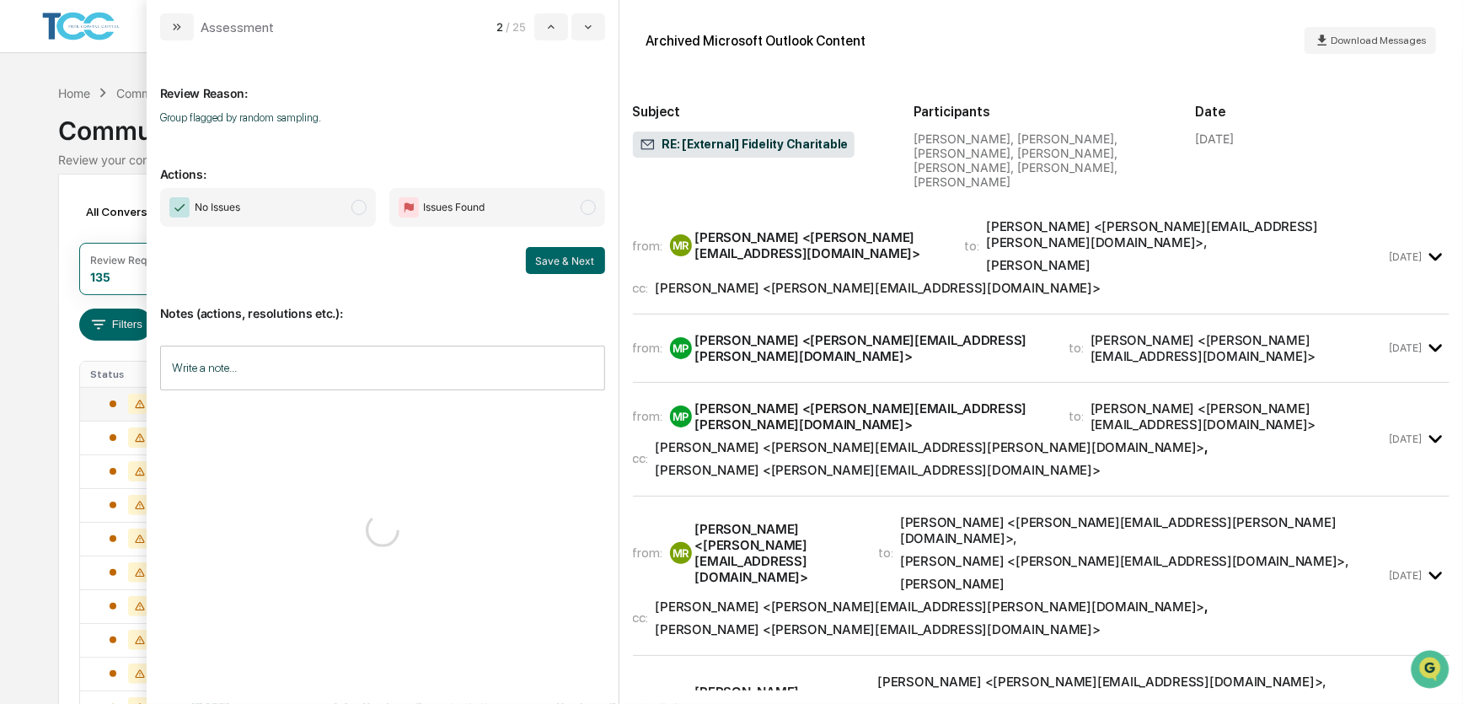
click at [346, 202] on span "No Issues" at bounding box center [268, 207] width 216 height 39
click at [572, 261] on button "Save & Next" at bounding box center [565, 260] width 79 height 27
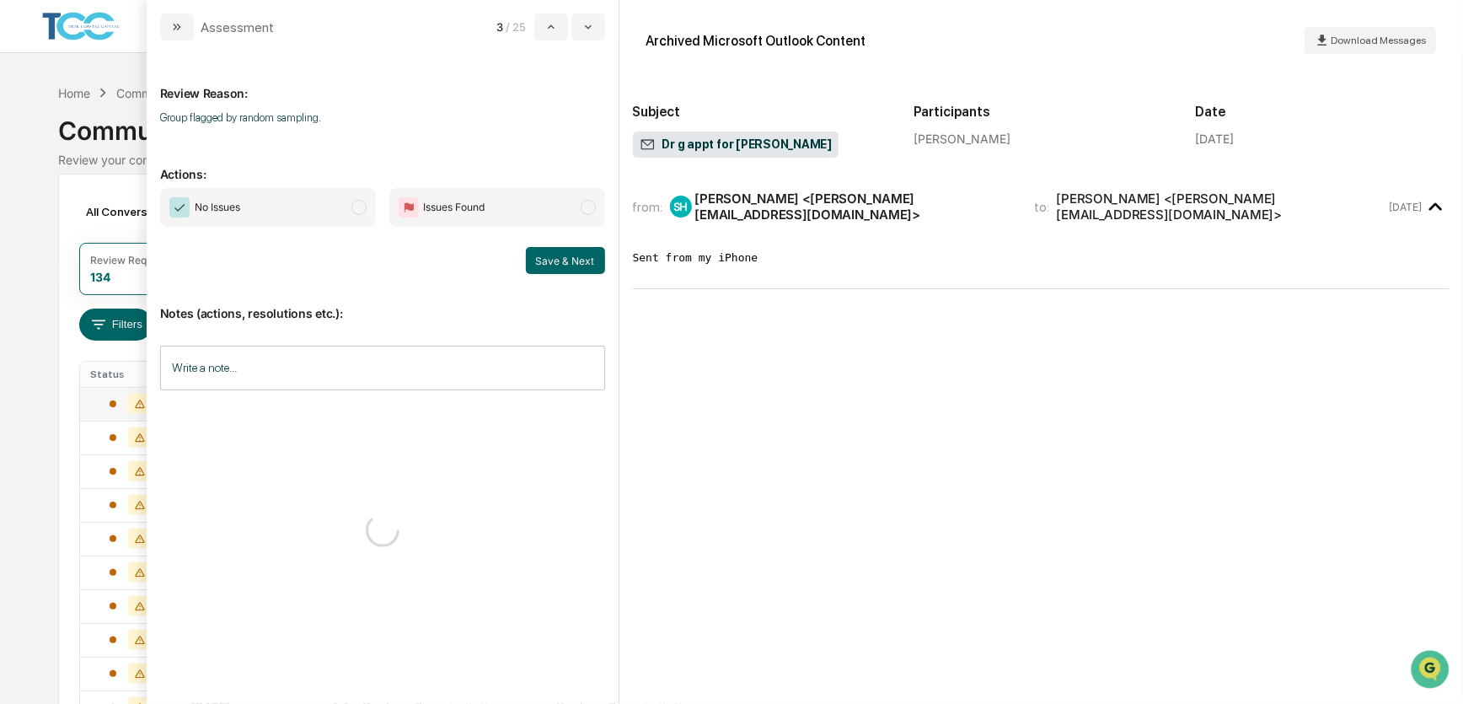
click at [323, 217] on span "No Issues" at bounding box center [268, 207] width 216 height 39
click at [561, 259] on button "Save & Next" at bounding box center [565, 260] width 79 height 27
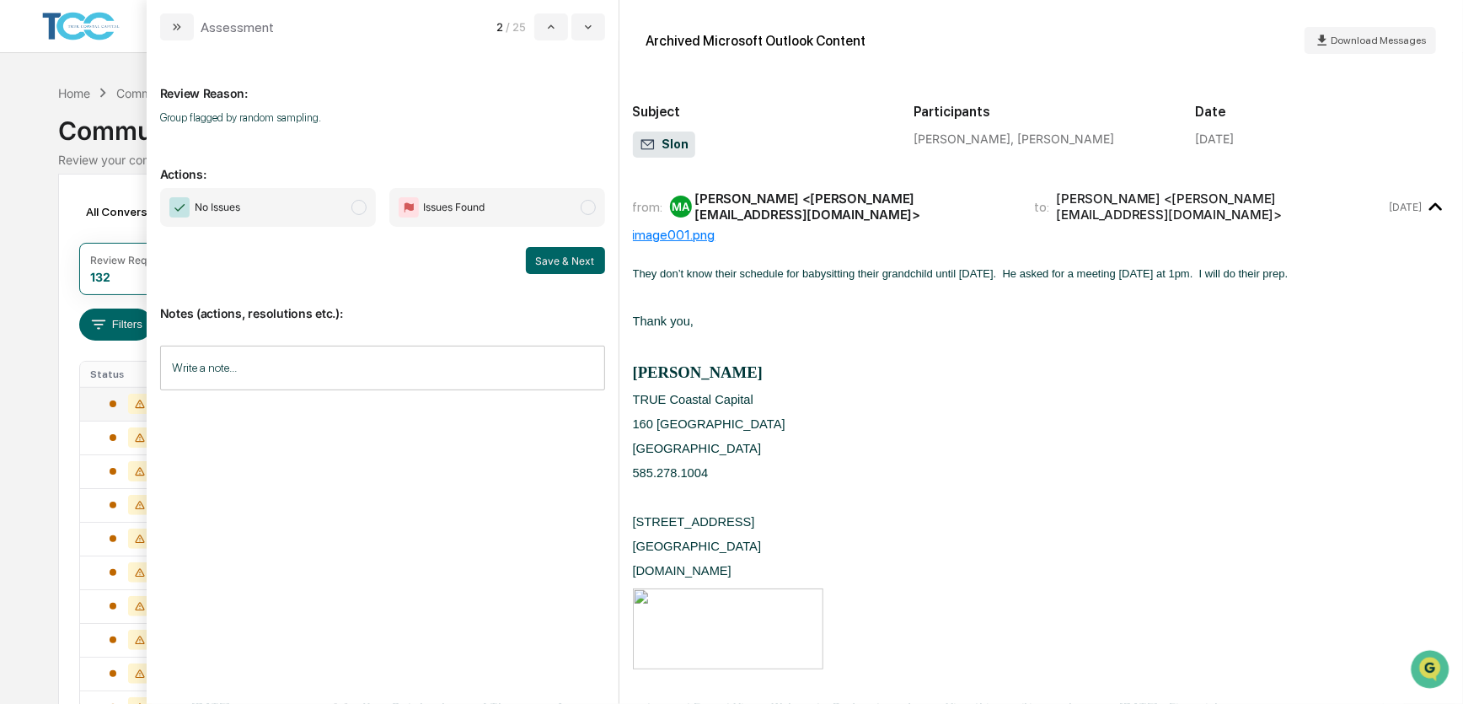
click at [341, 213] on span "No Issues" at bounding box center [268, 207] width 216 height 39
click at [572, 261] on button "Save & Next" at bounding box center [565, 260] width 79 height 27
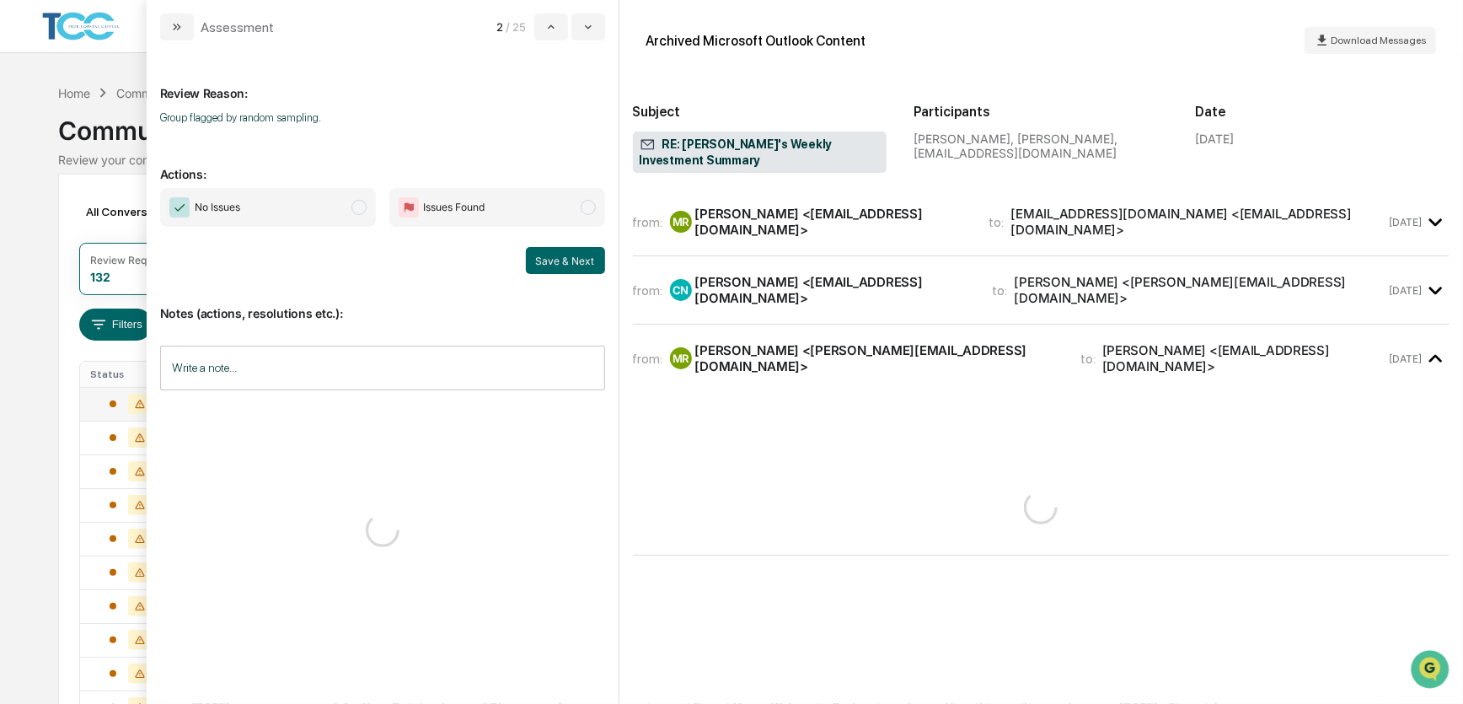
click at [344, 208] on span "No Issues" at bounding box center [268, 207] width 216 height 39
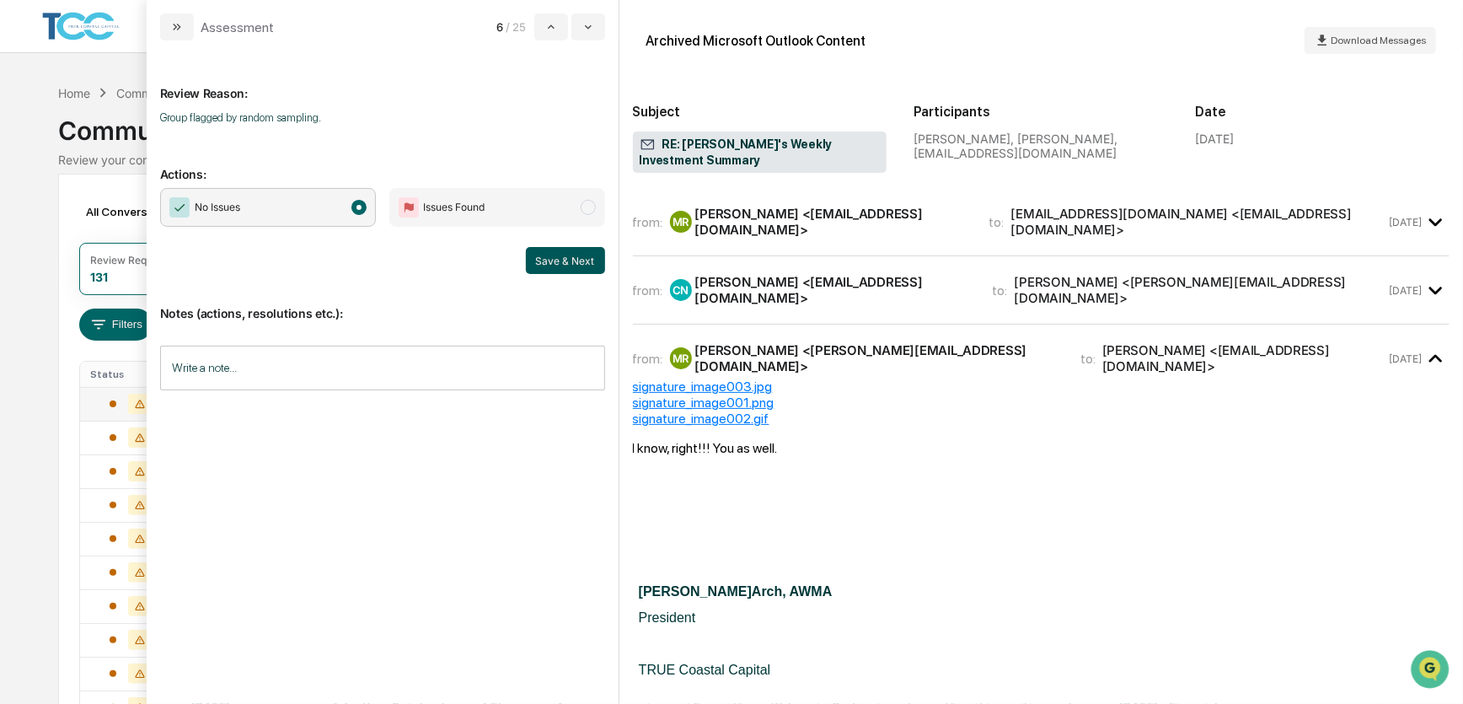
click at [572, 260] on button "Save & Next" at bounding box center [565, 260] width 79 height 27
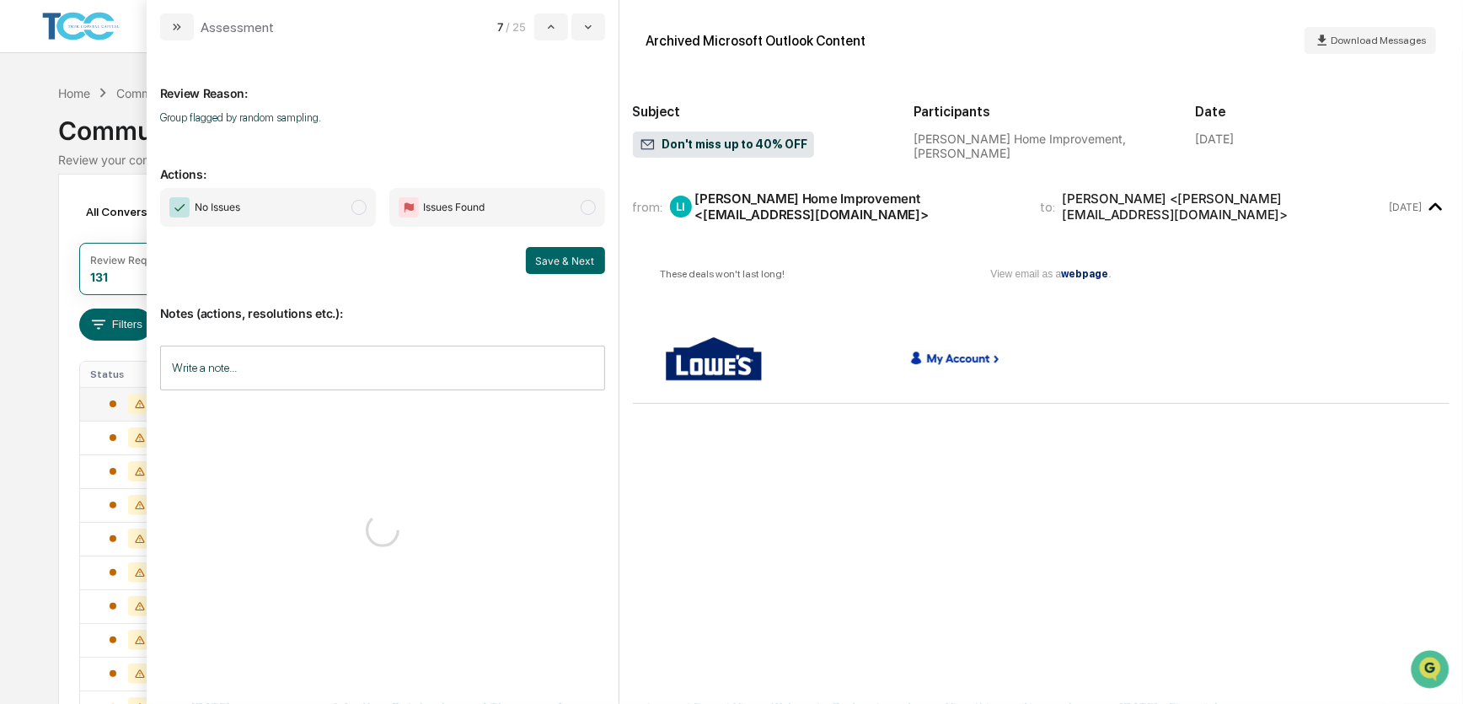
click at [337, 212] on span "No Issues" at bounding box center [268, 207] width 216 height 39
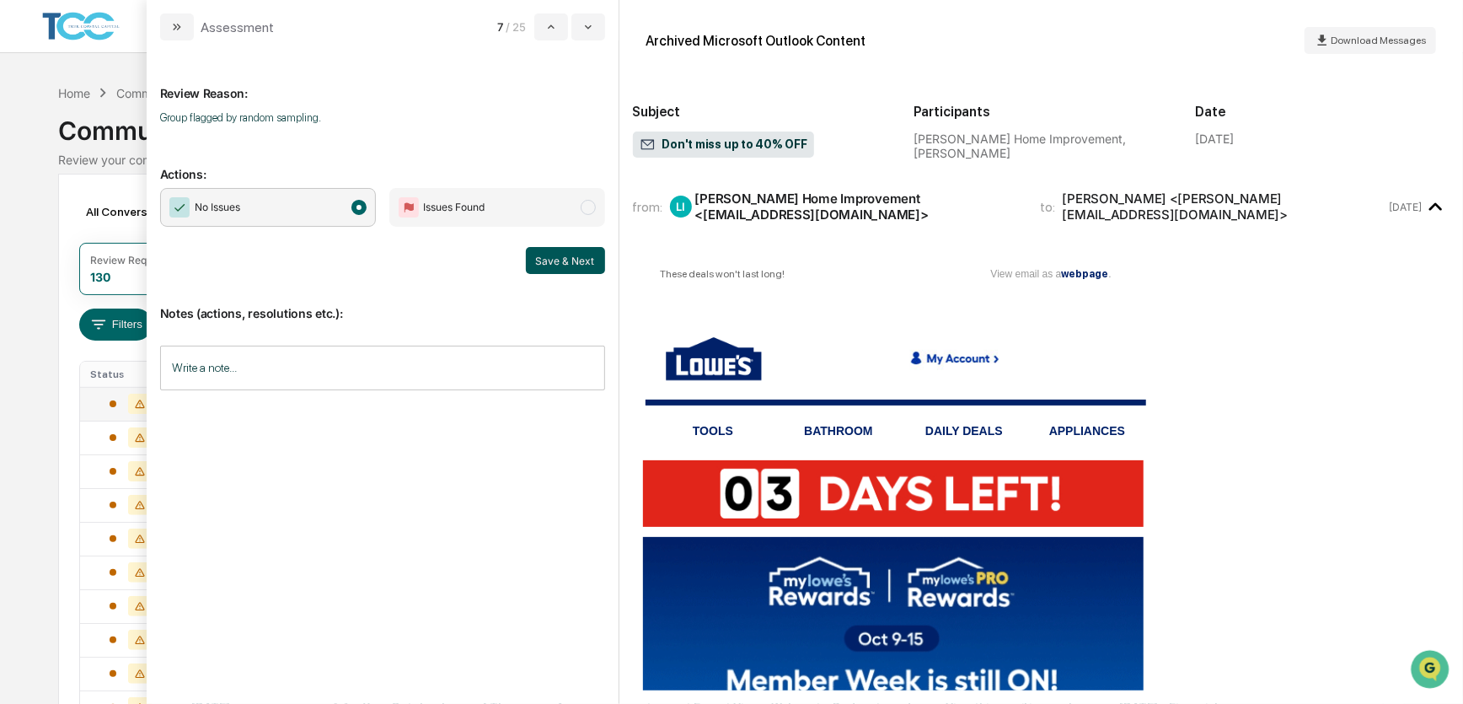
click at [556, 264] on button "Save & Next" at bounding box center [565, 260] width 79 height 27
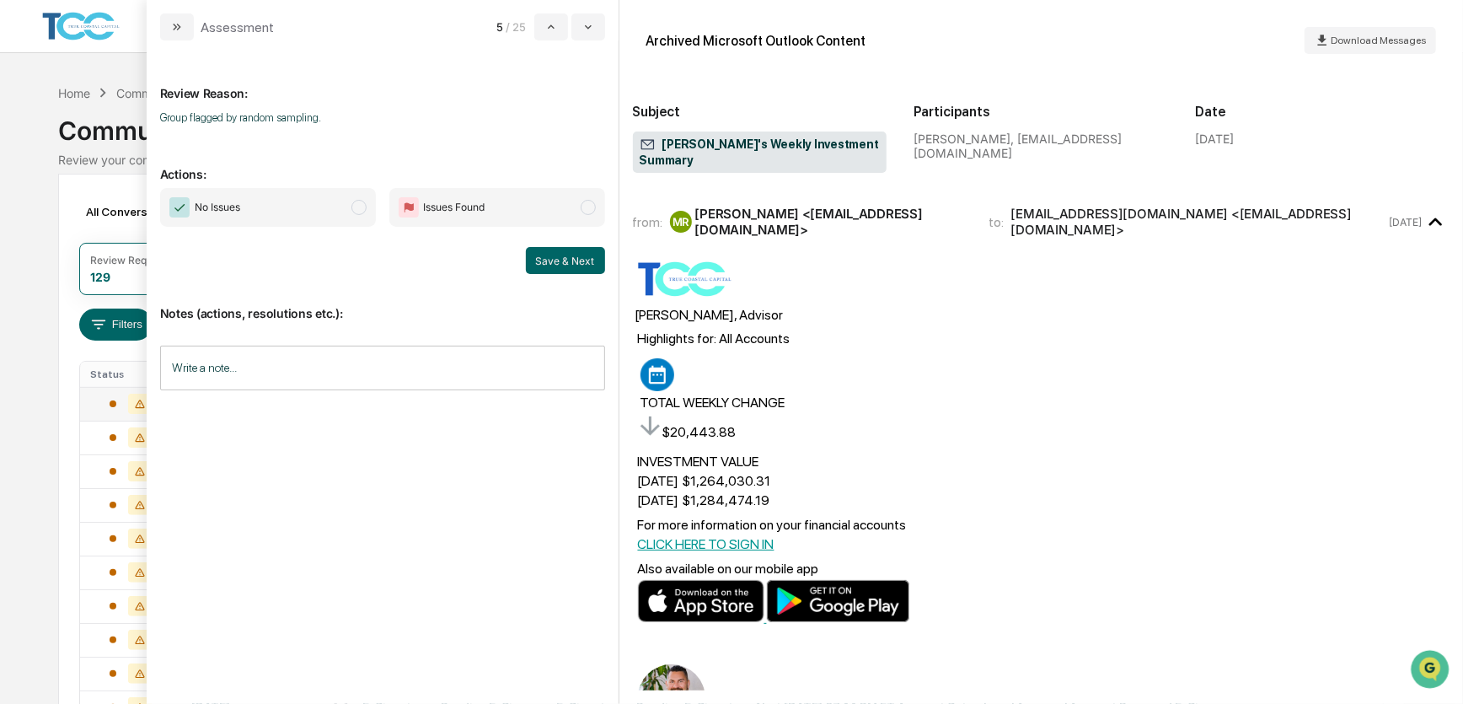
click at [324, 216] on span "No Issues" at bounding box center [268, 207] width 216 height 39
drag, startPoint x: 552, startPoint y: 267, endPoint x: 540, endPoint y: 266, distance: 12.7
click at [553, 268] on button "Save & Next" at bounding box center [565, 260] width 79 height 27
click at [332, 212] on span "No Issues" at bounding box center [268, 207] width 216 height 39
click at [558, 266] on button "Save & Next" at bounding box center [565, 260] width 79 height 27
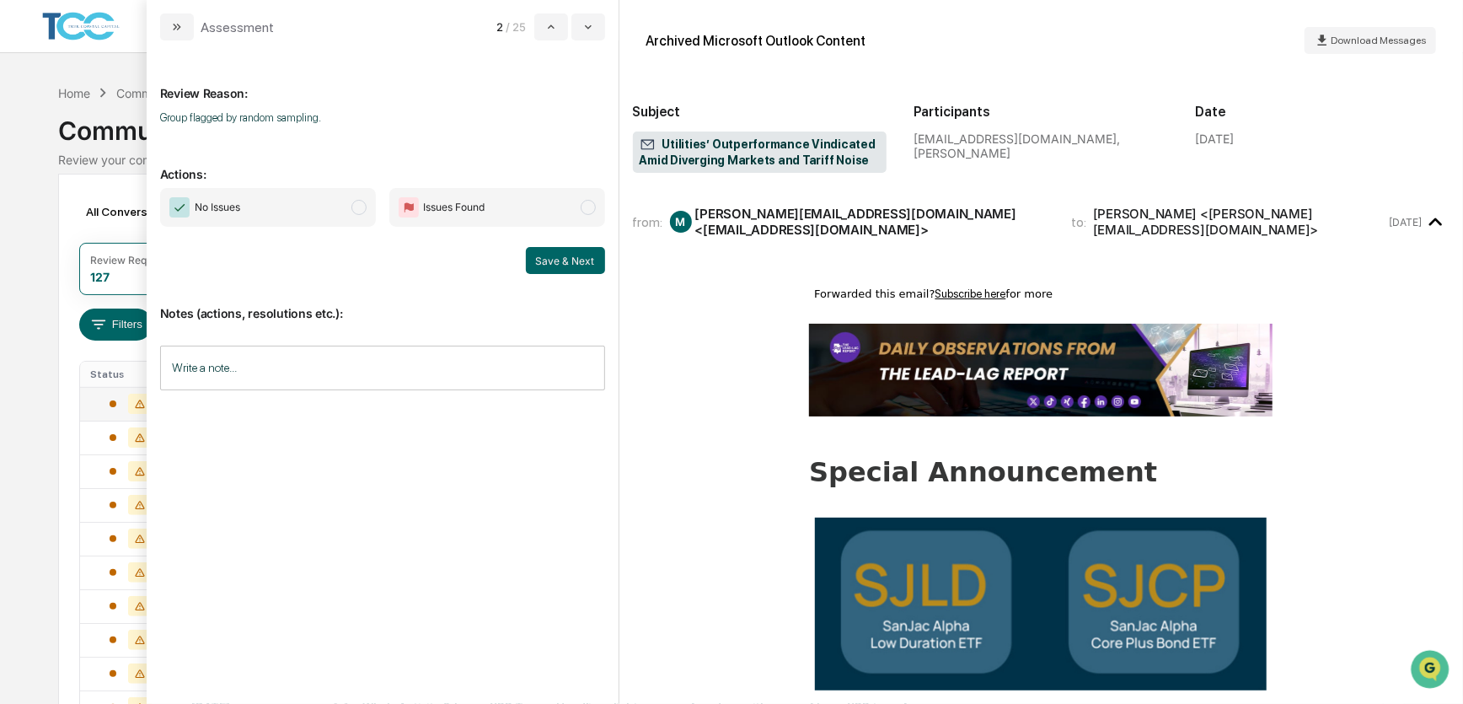
click at [337, 216] on span "No Issues" at bounding box center [268, 207] width 216 height 39
click at [556, 266] on button "Save & Next" at bounding box center [565, 260] width 79 height 27
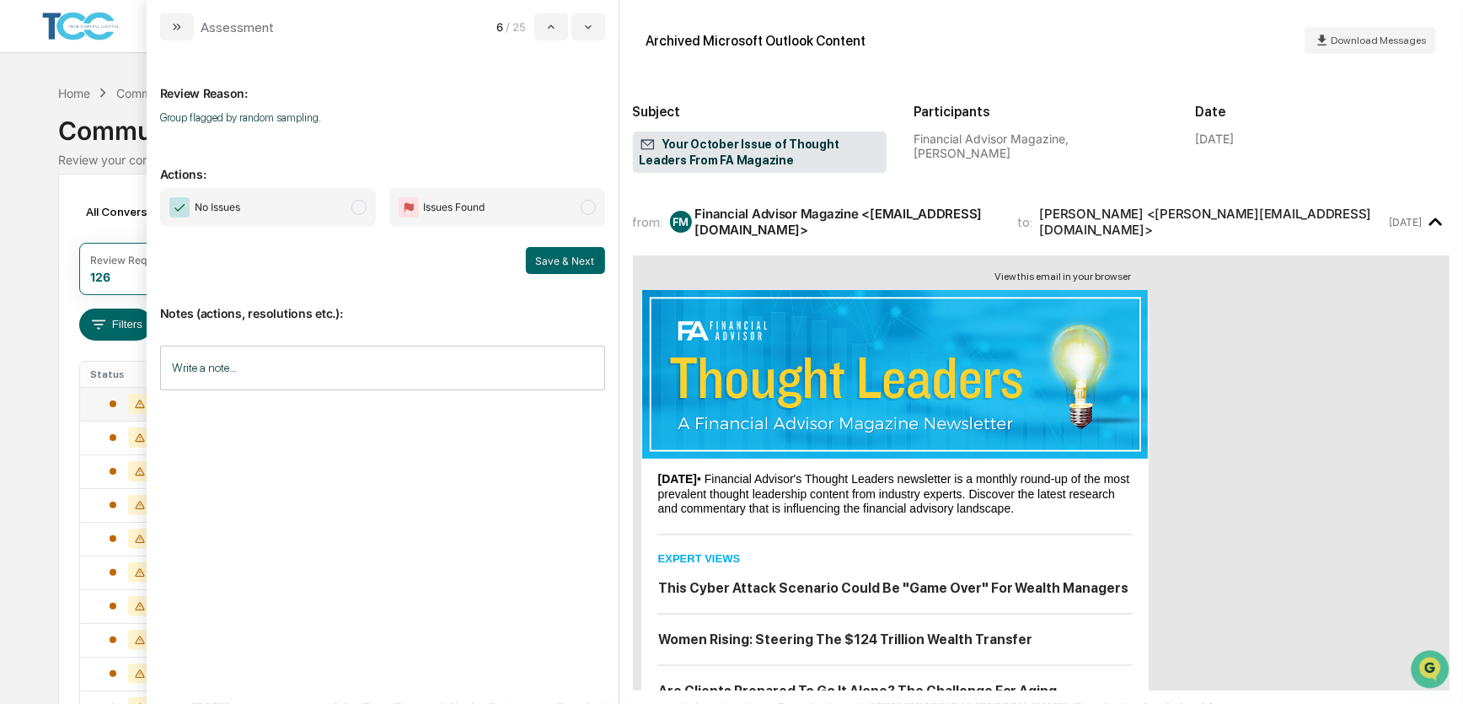
click at [324, 211] on span "No Issues" at bounding box center [268, 207] width 216 height 39
click at [561, 260] on button "Save & Next" at bounding box center [565, 260] width 79 height 27
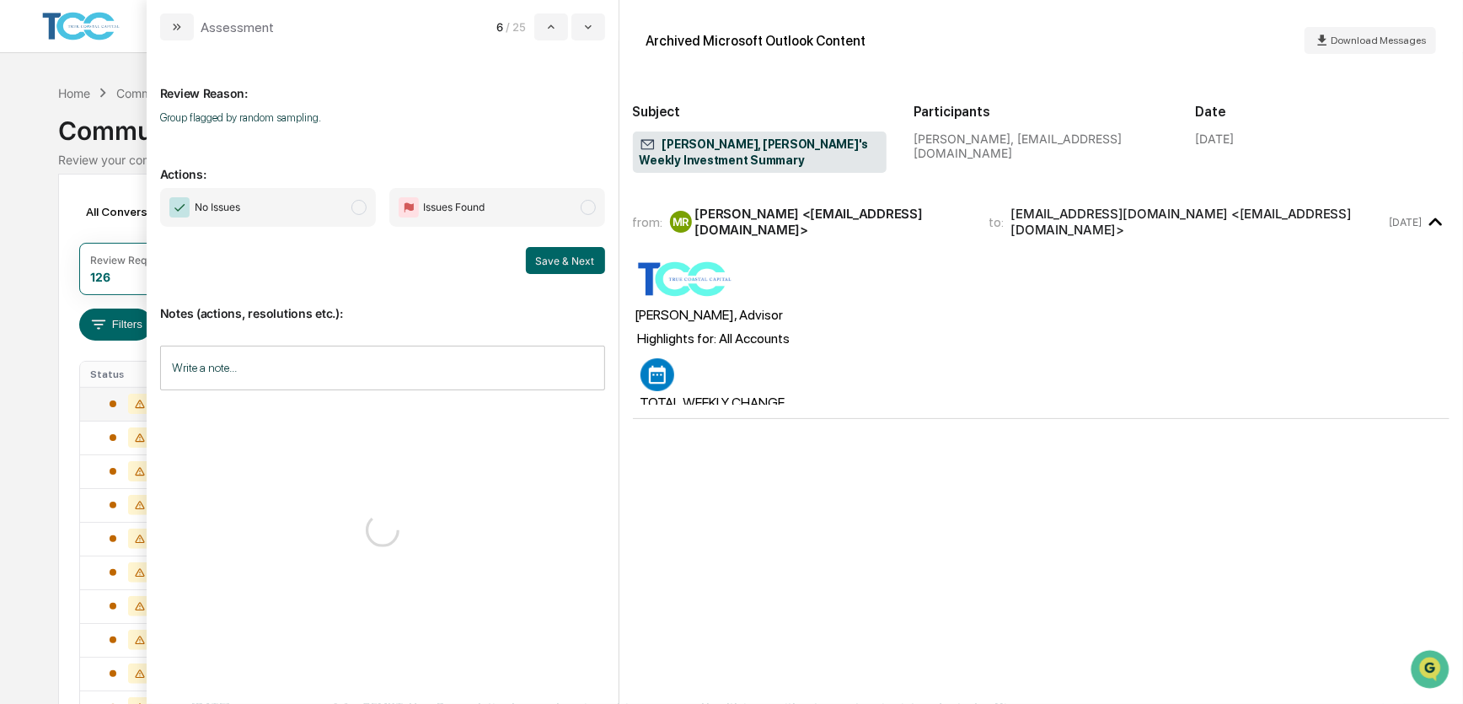
click at [332, 209] on span "No Issues" at bounding box center [268, 207] width 216 height 39
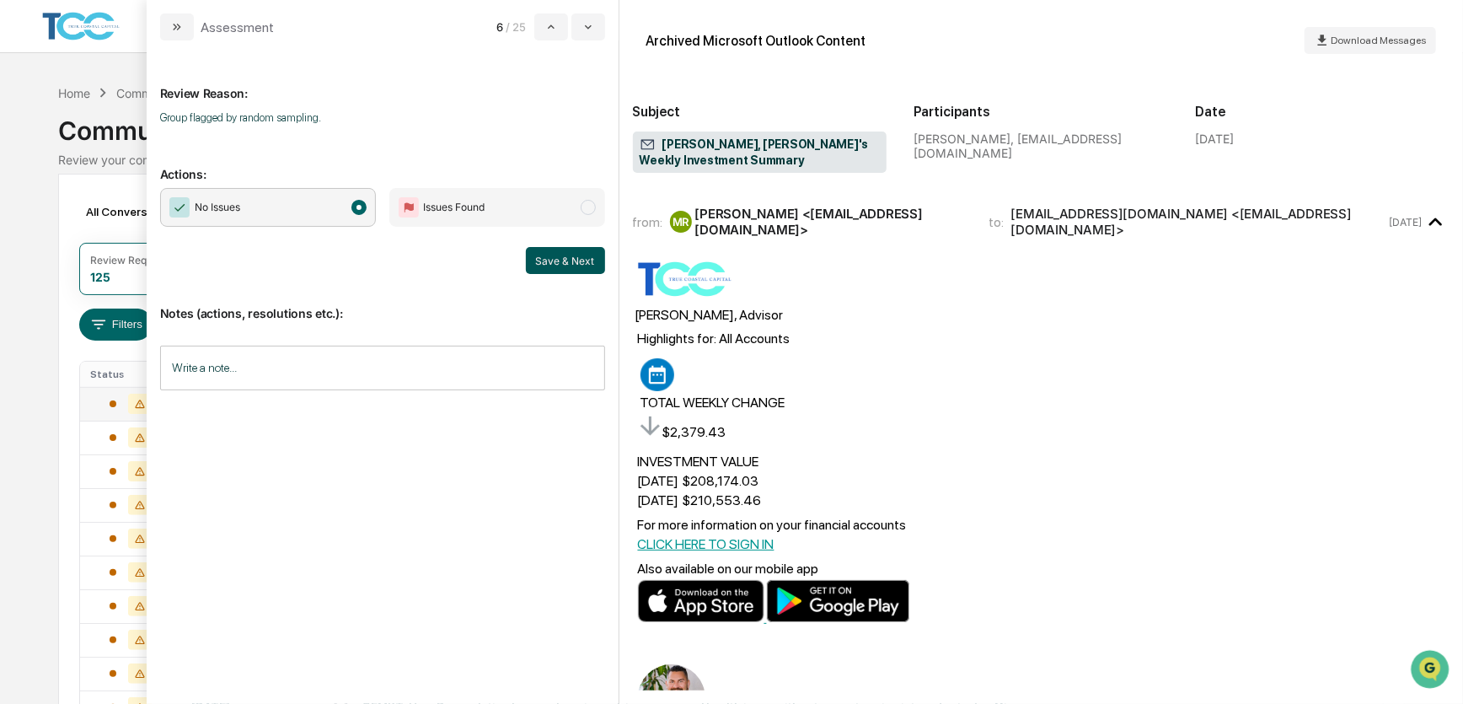
click at [552, 257] on button "Save & Next" at bounding box center [565, 260] width 79 height 27
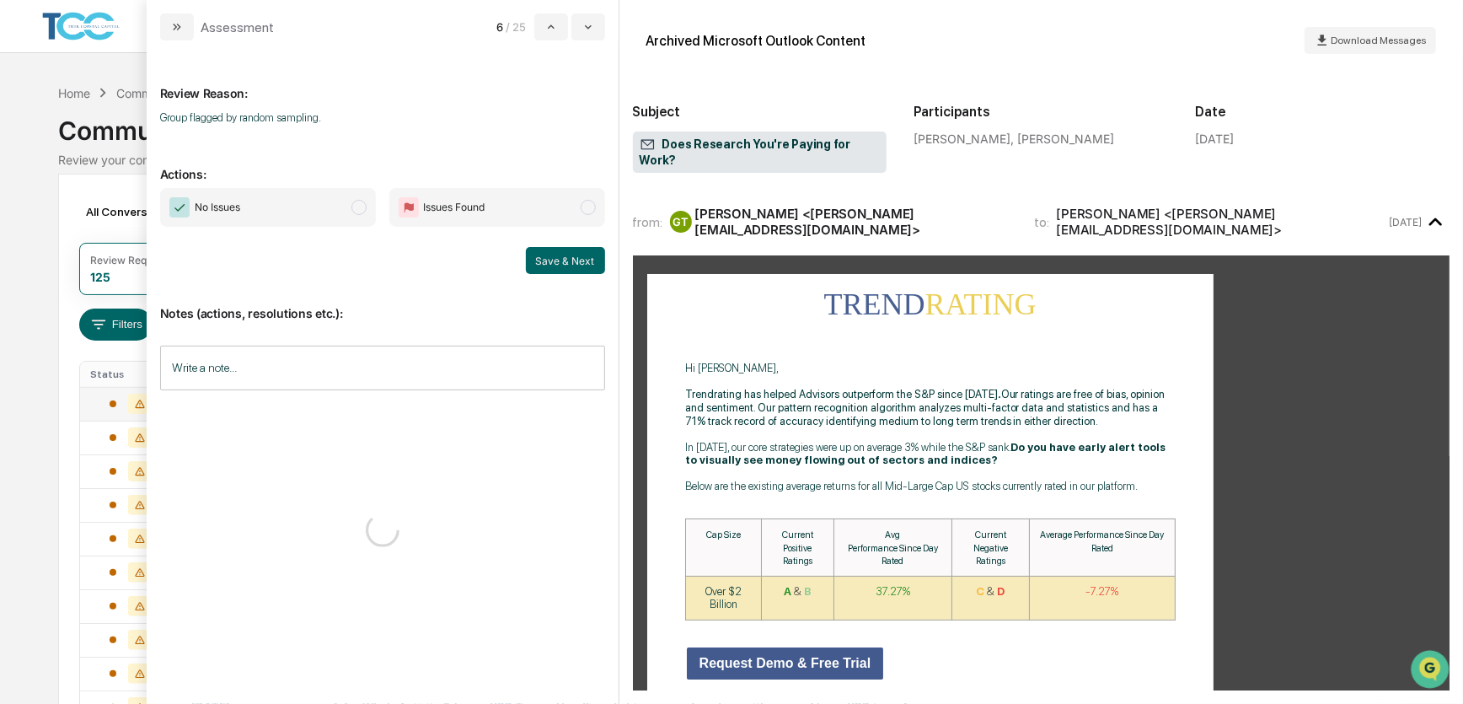
click at [309, 211] on span "No Issues" at bounding box center [268, 207] width 216 height 39
click at [550, 254] on button "Save & Next" at bounding box center [565, 260] width 79 height 27
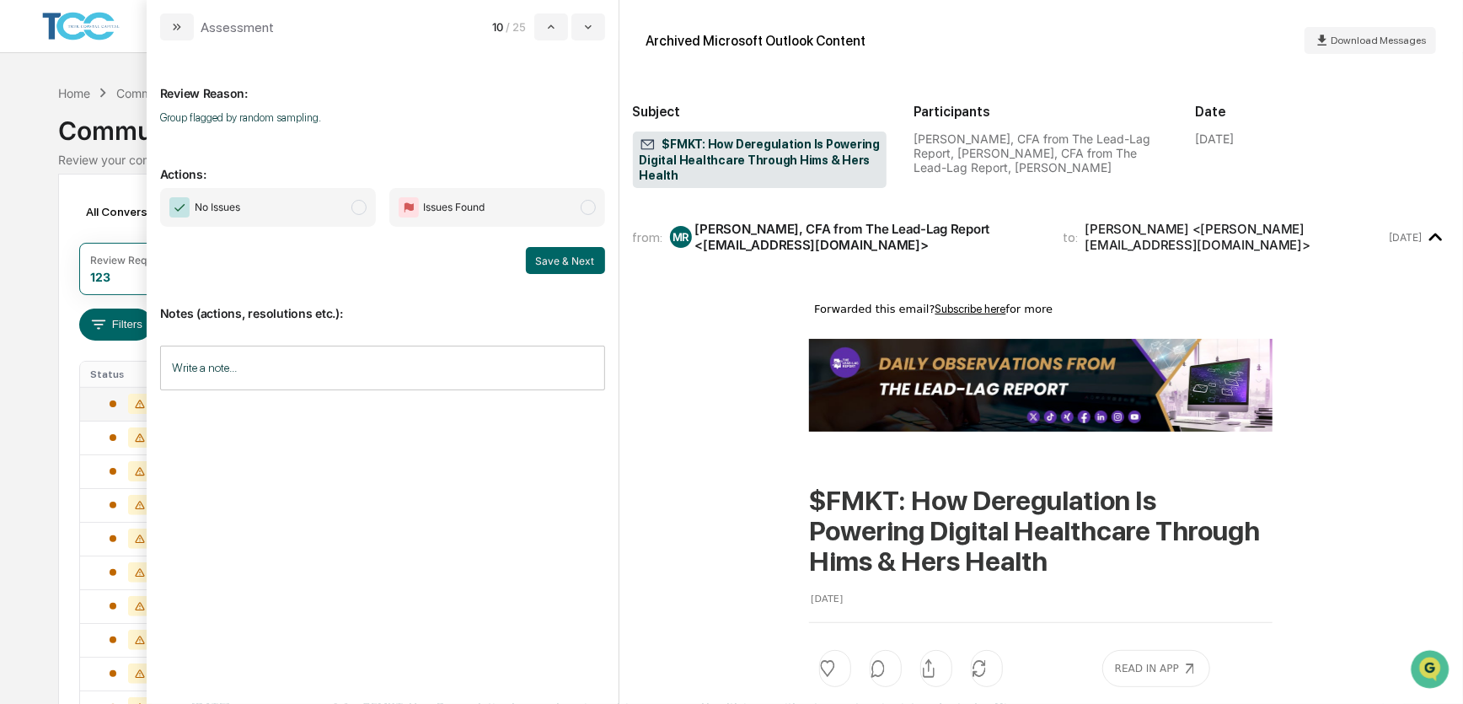
click at [325, 212] on span "No Issues" at bounding box center [268, 207] width 216 height 39
click at [565, 261] on button "Save & Next" at bounding box center [565, 260] width 79 height 27
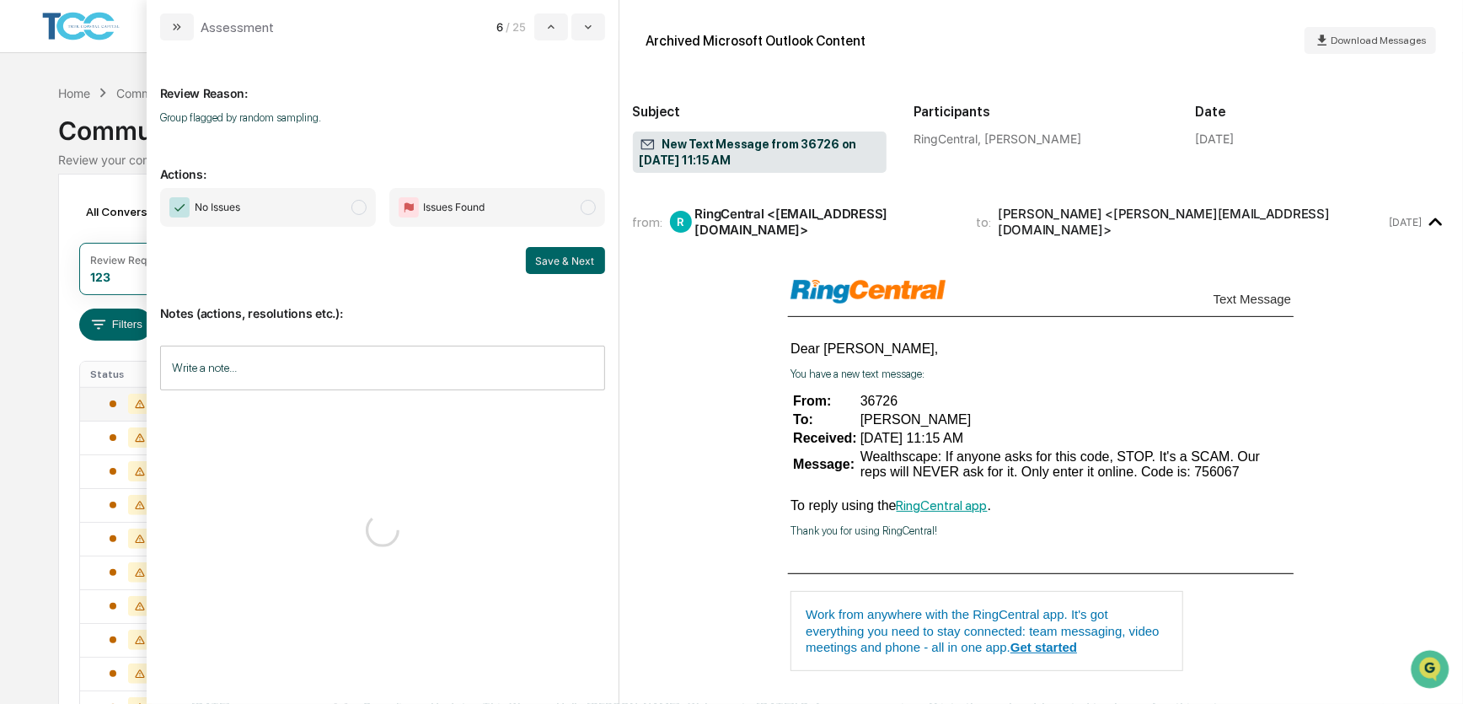
click at [325, 213] on span "No Issues" at bounding box center [268, 207] width 216 height 39
click at [539, 261] on button "Save & Next" at bounding box center [565, 260] width 79 height 27
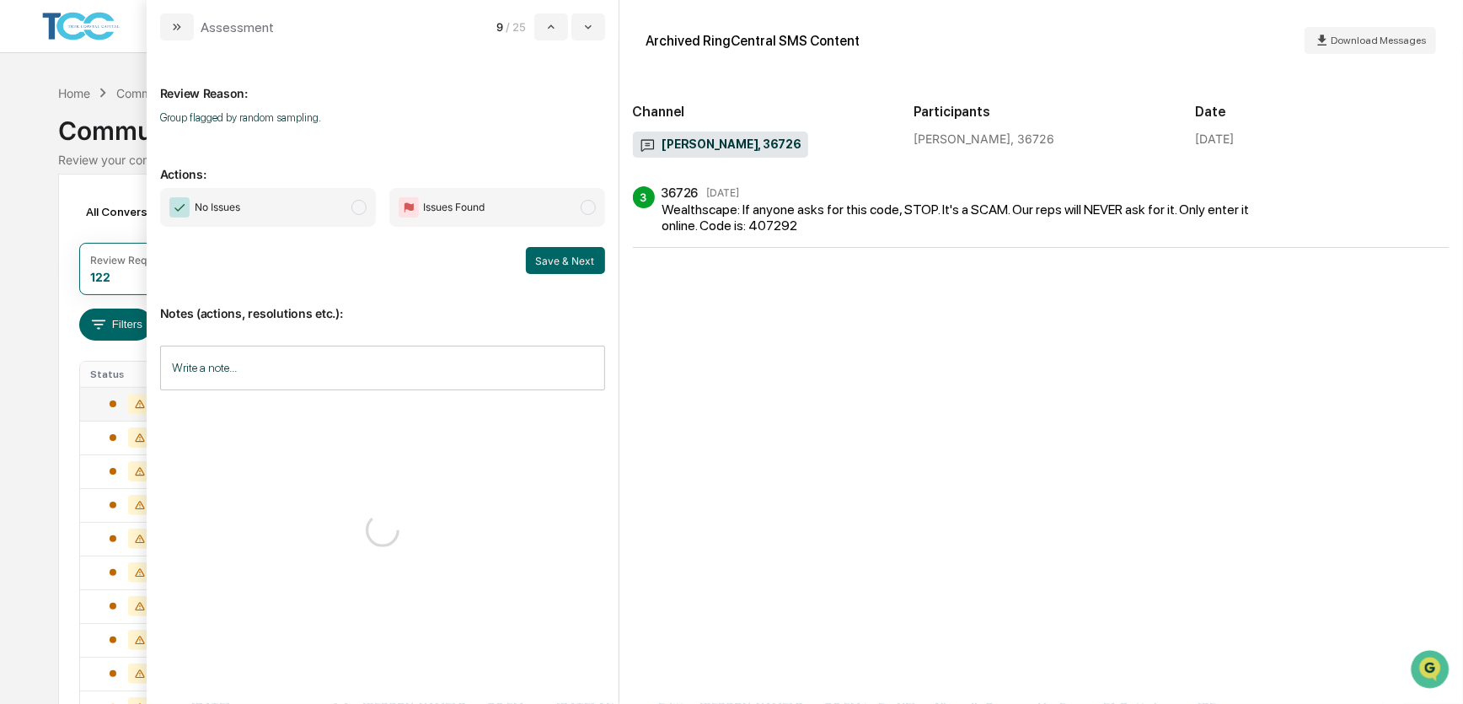
click at [314, 212] on span "No Issues" at bounding box center [268, 207] width 216 height 39
click at [544, 259] on button "Save & Next" at bounding box center [565, 260] width 79 height 27
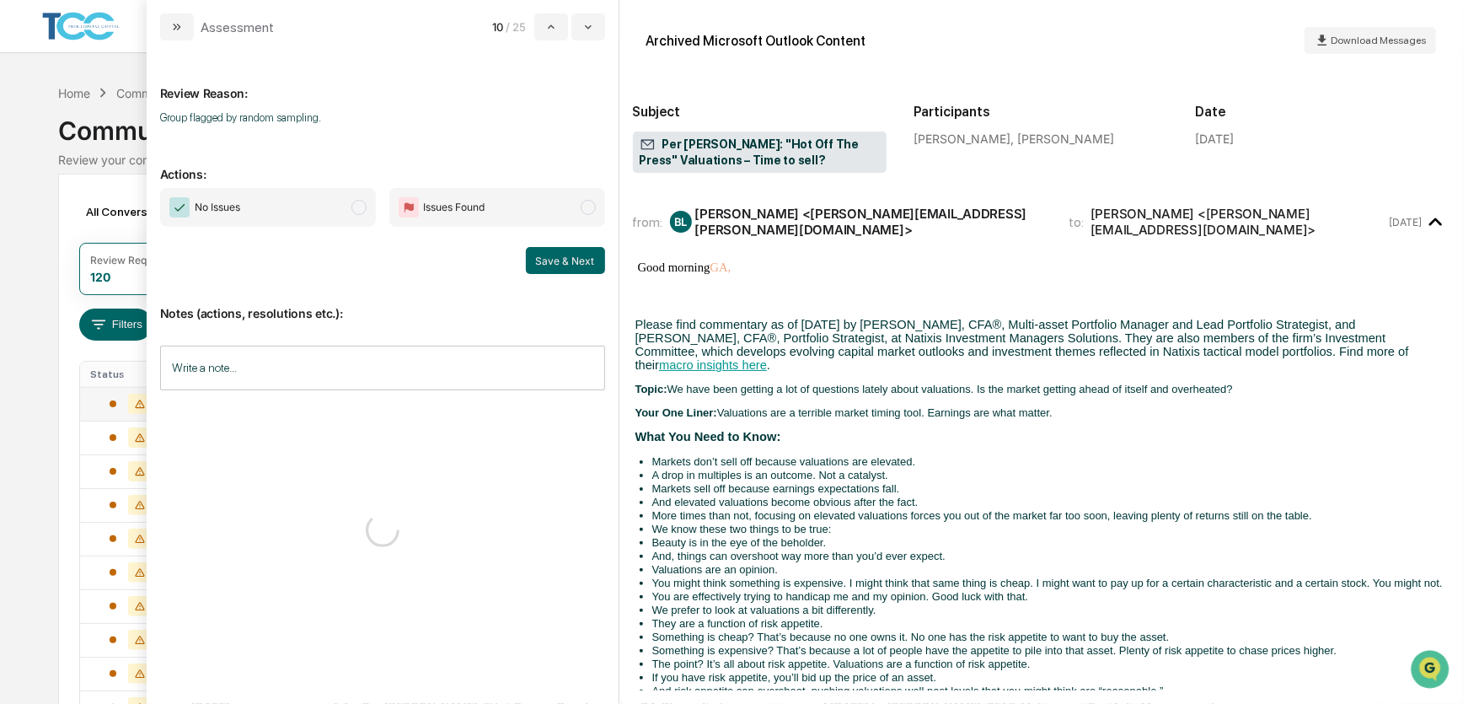
click at [325, 212] on span "No Issues" at bounding box center [268, 207] width 216 height 39
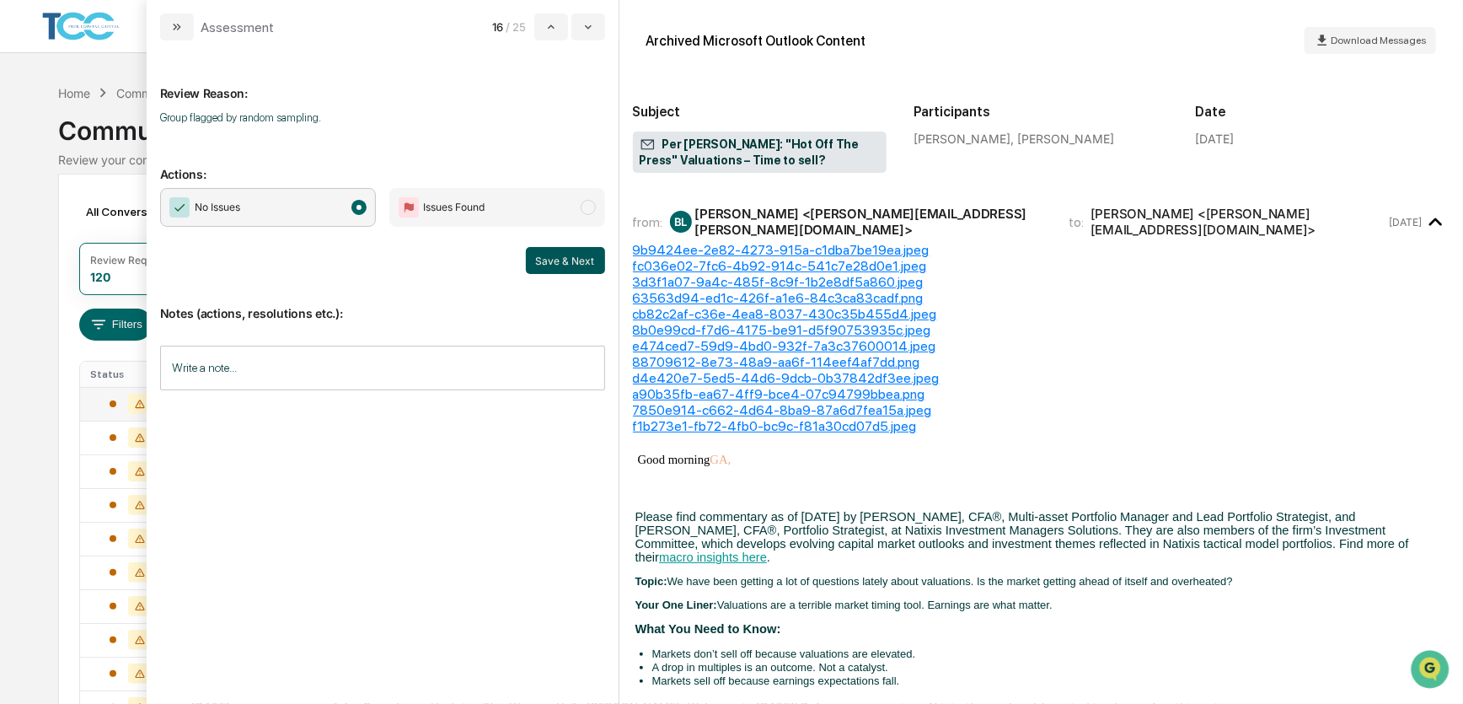
click at [573, 260] on button "Save & Next" at bounding box center [565, 260] width 79 height 27
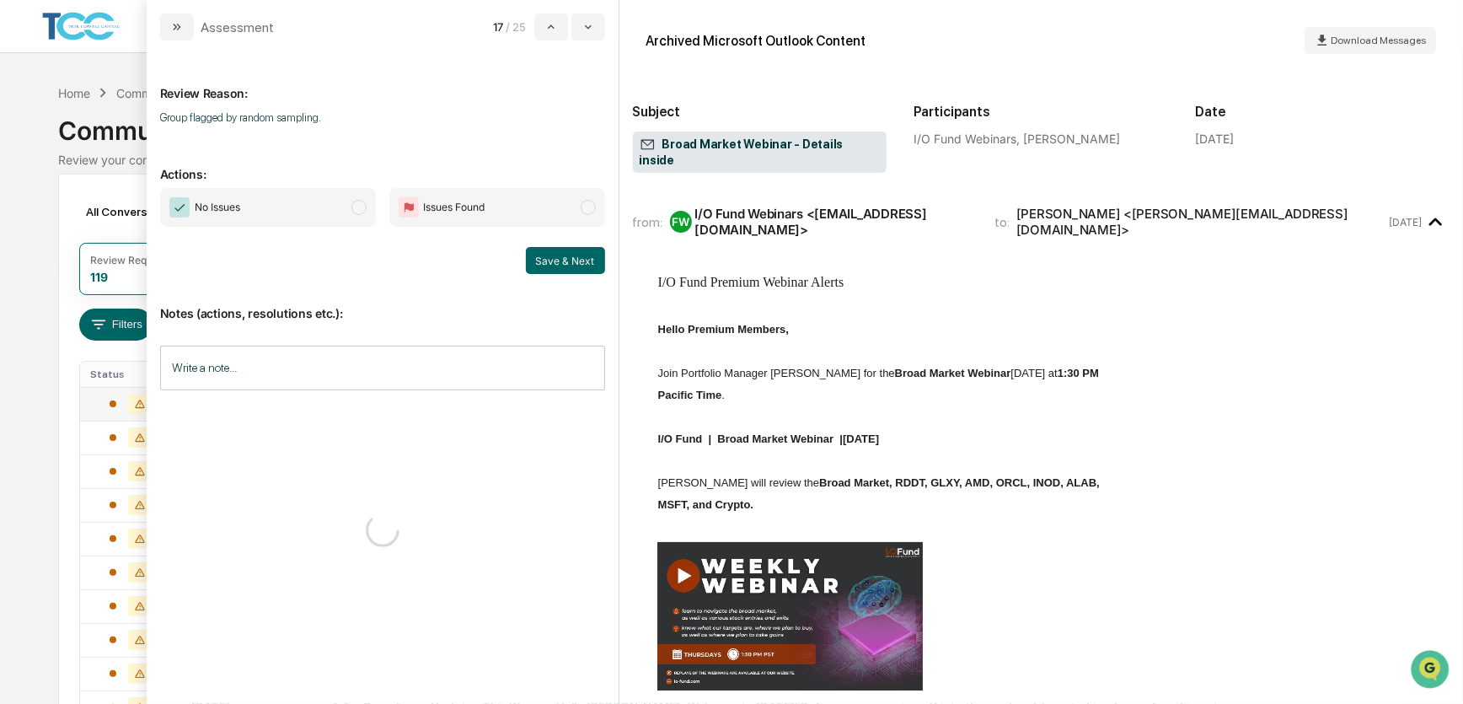
click at [311, 201] on span "No Issues" at bounding box center [268, 207] width 216 height 39
click at [581, 262] on button "Save & Next" at bounding box center [565, 260] width 79 height 27
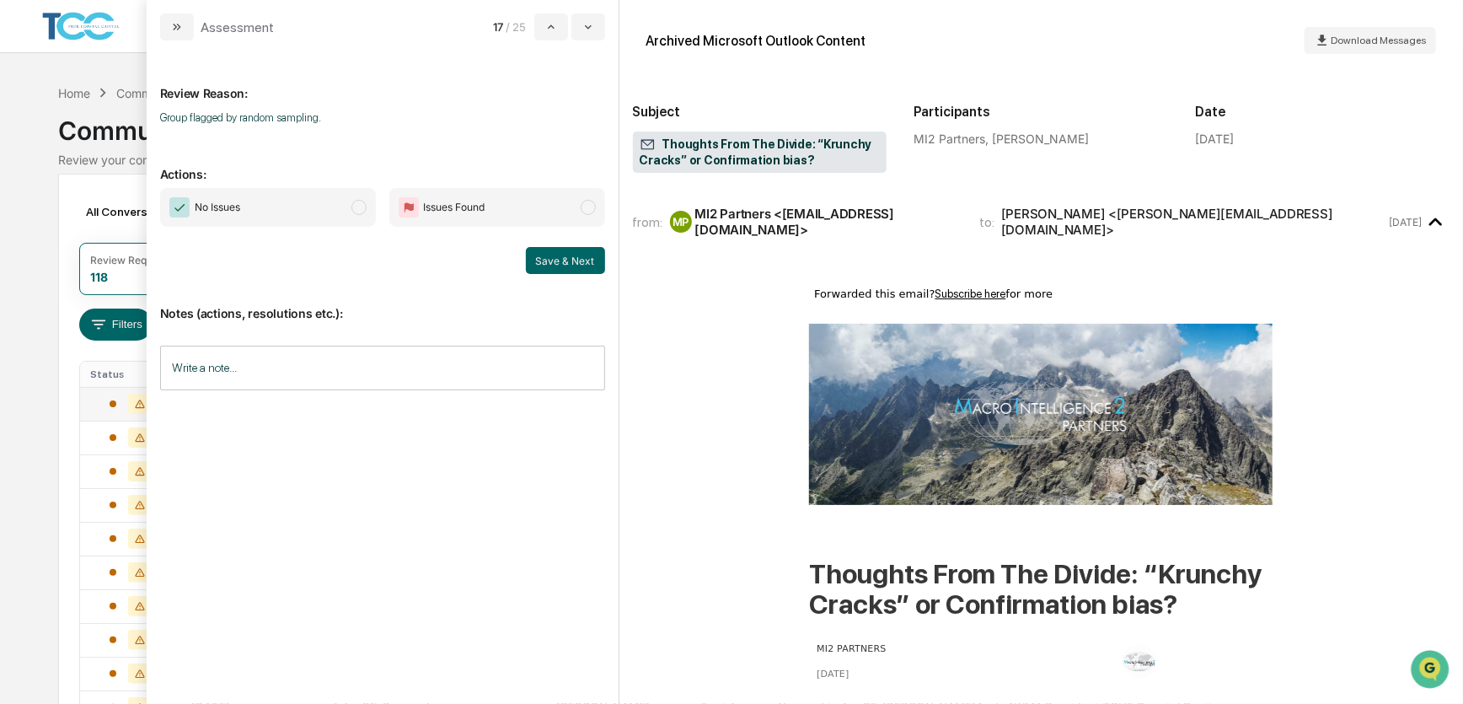
click at [309, 216] on span "No Issues" at bounding box center [268, 207] width 216 height 39
click at [555, 266] on button "Save & Next" at bounding box center [565, 260] width 79 height 27
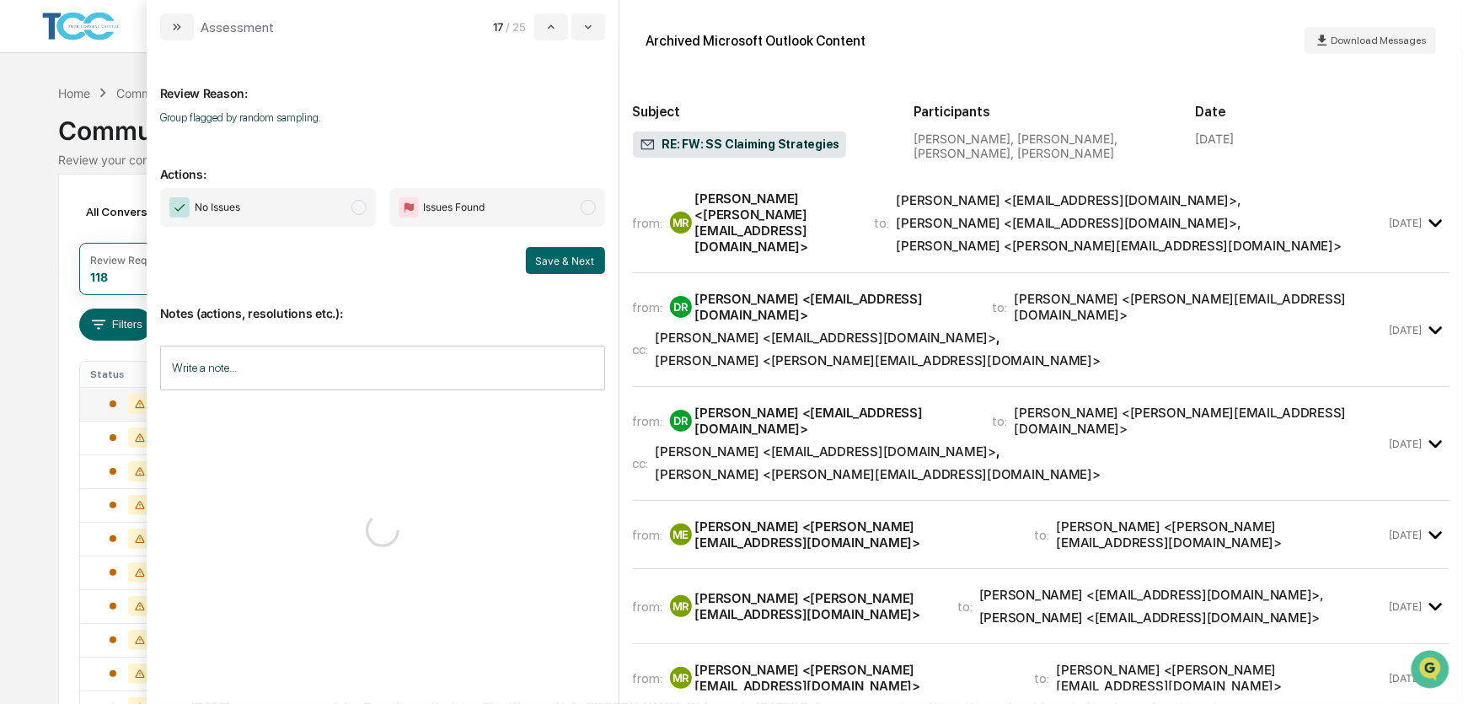
click at [300, 210] on span "No Issues" at bounding box center [268, 207] width 216 height 39
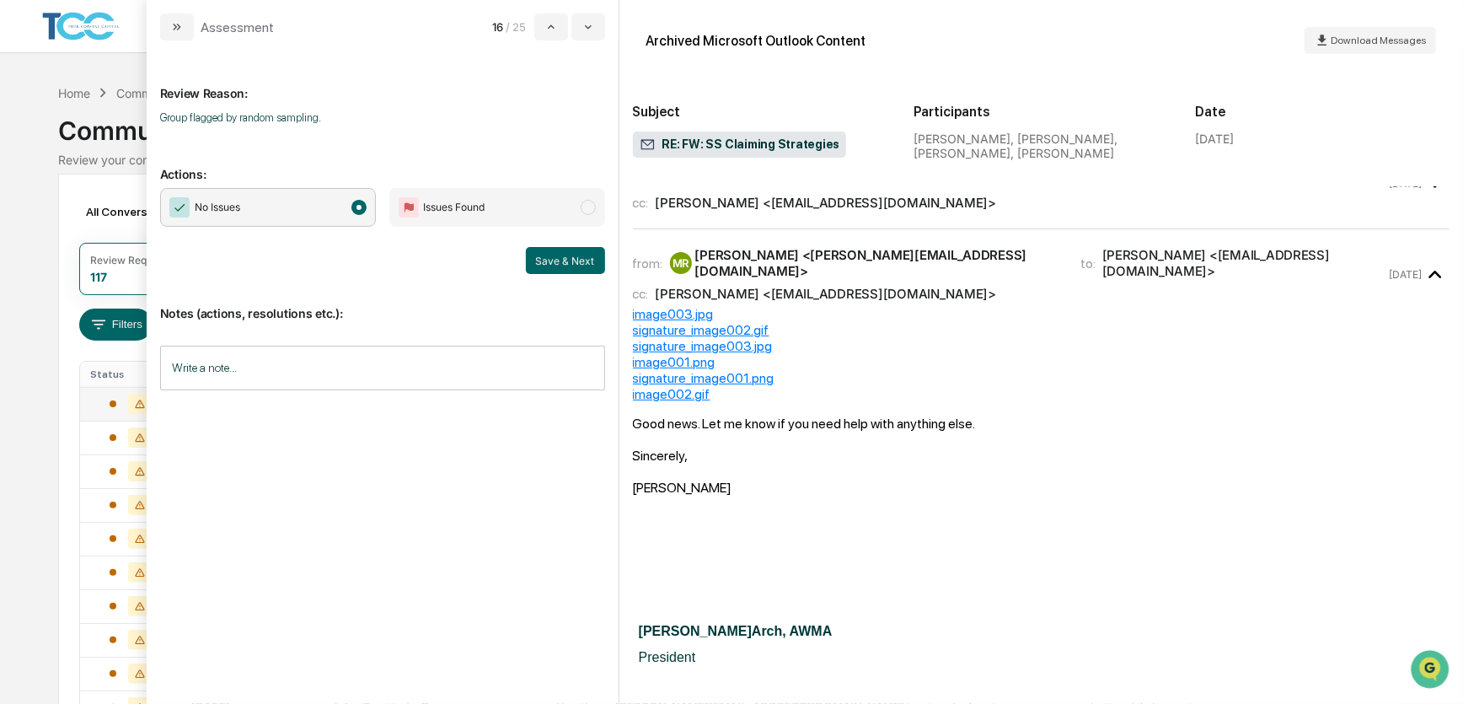
scroll to position [632, 0]
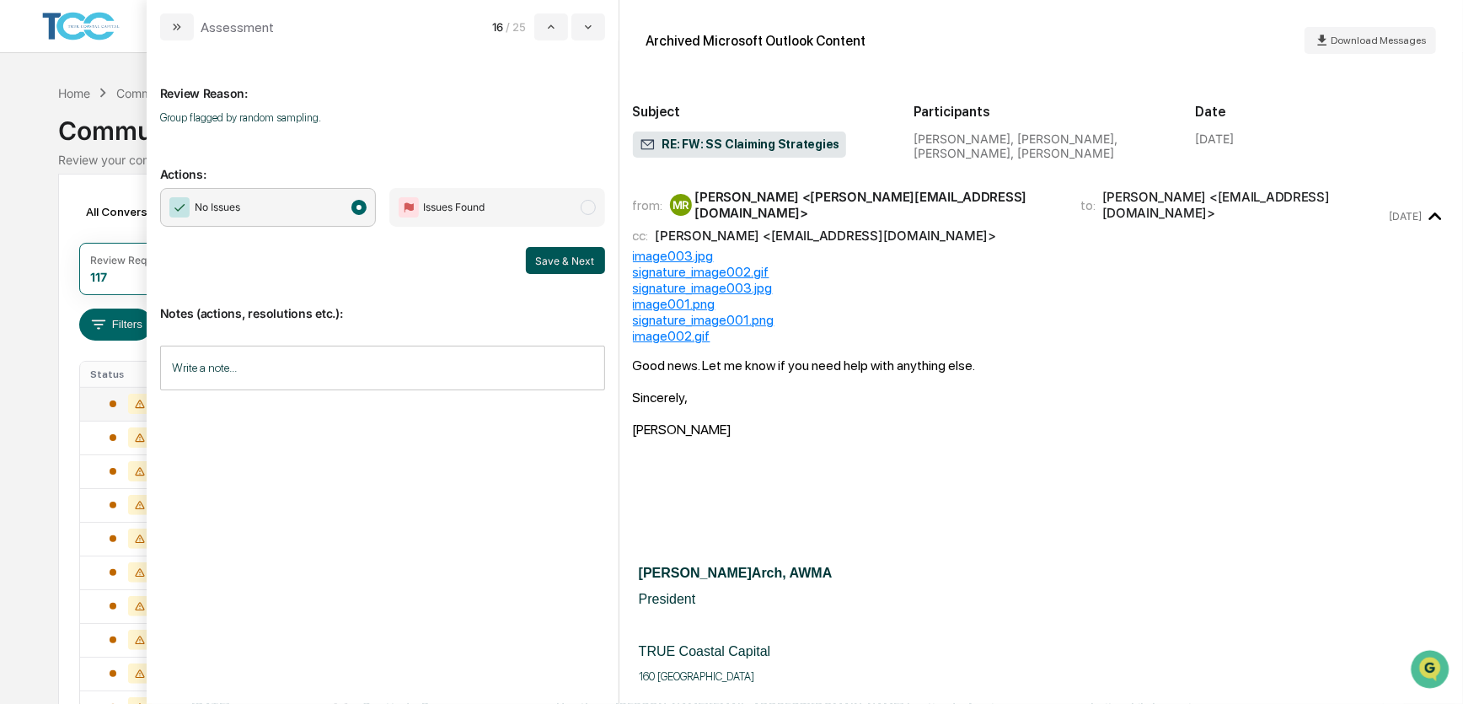
click at [575, 258] on button "Save & Next" at bounding box center [565, 260] width 79 height 27
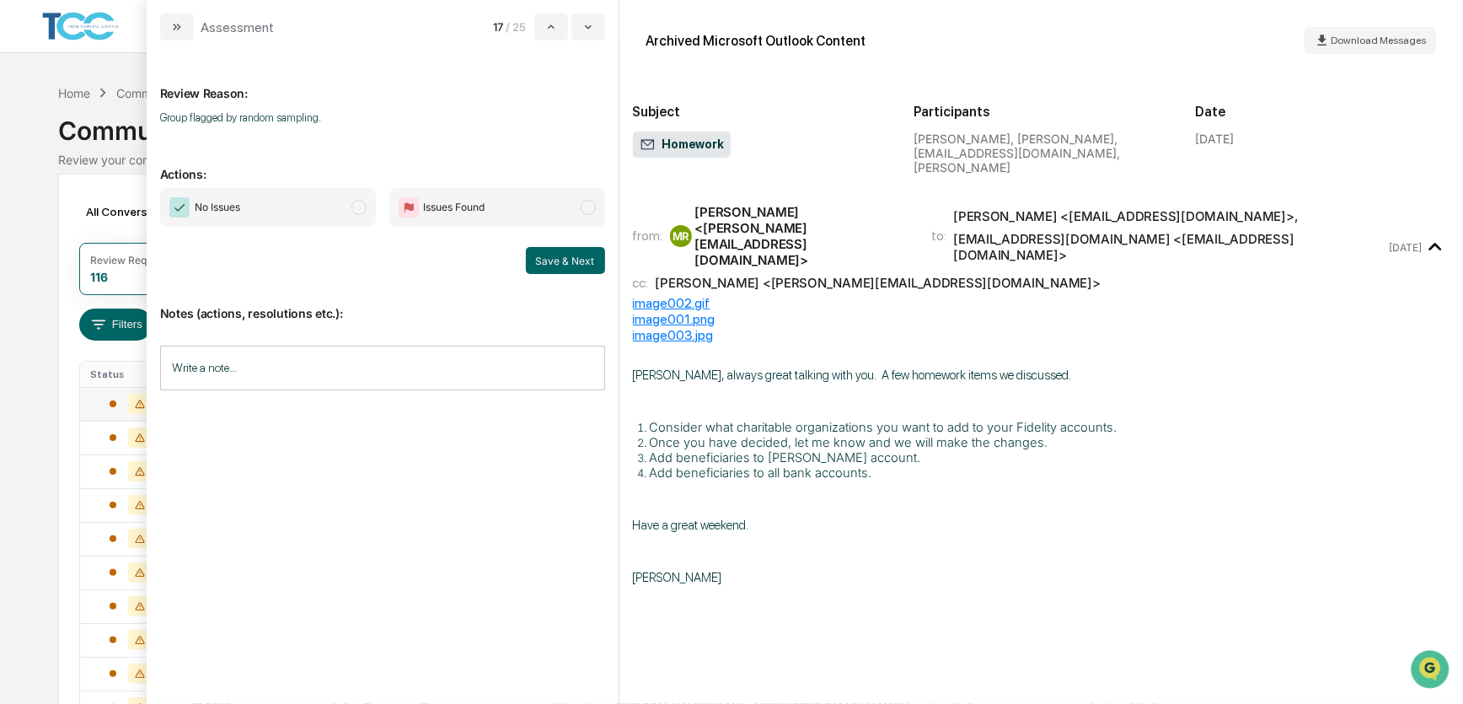
click at [287, 212] on span "No Issues" at bounding box center [268, 207] width 216 height 39
click at [570, 260] on button "Save & Next" at bounding box center [565, 260] width 79 height 27
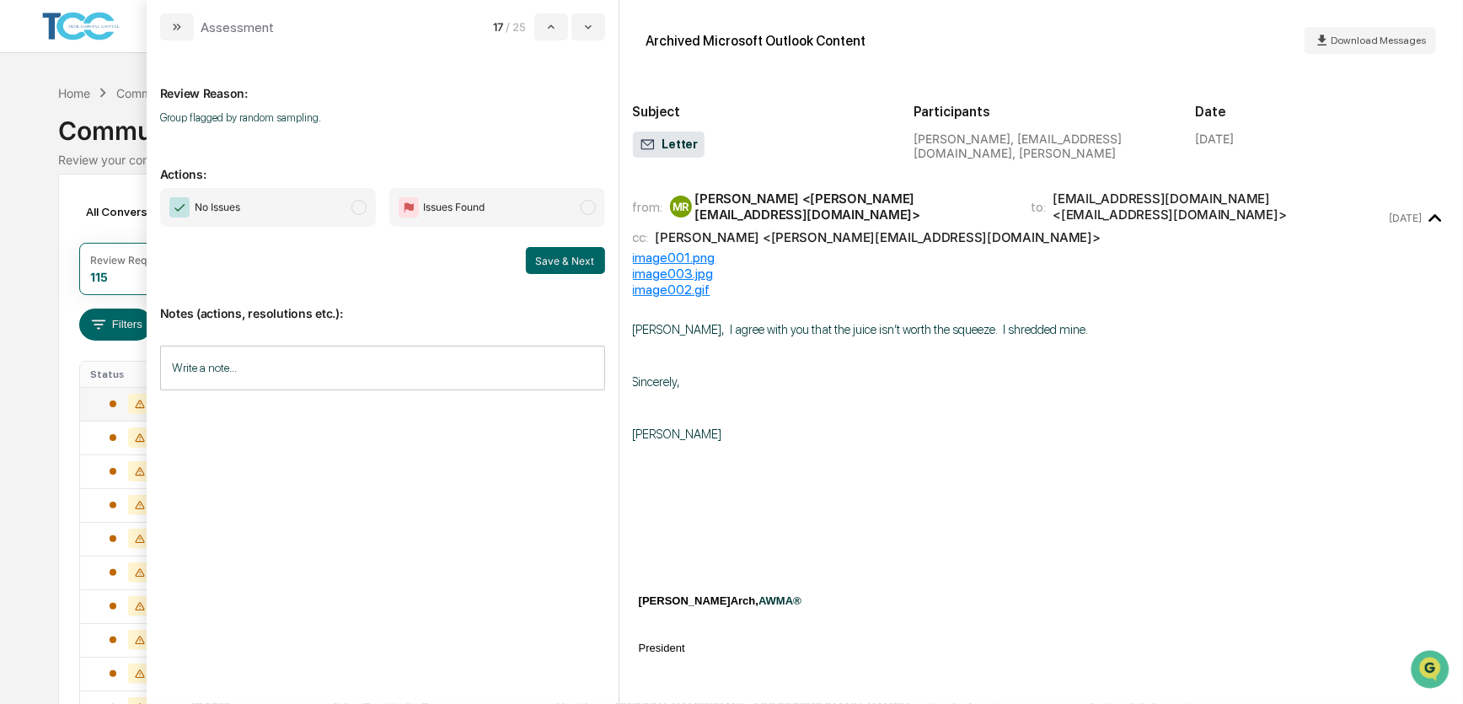
click at [305, 215] on span "No Issues" at bounding box center [268, 207] width 216 height 39
click at [554, 254] on button "Save & Next" at bounding box center [565, 260] width 79 height 27
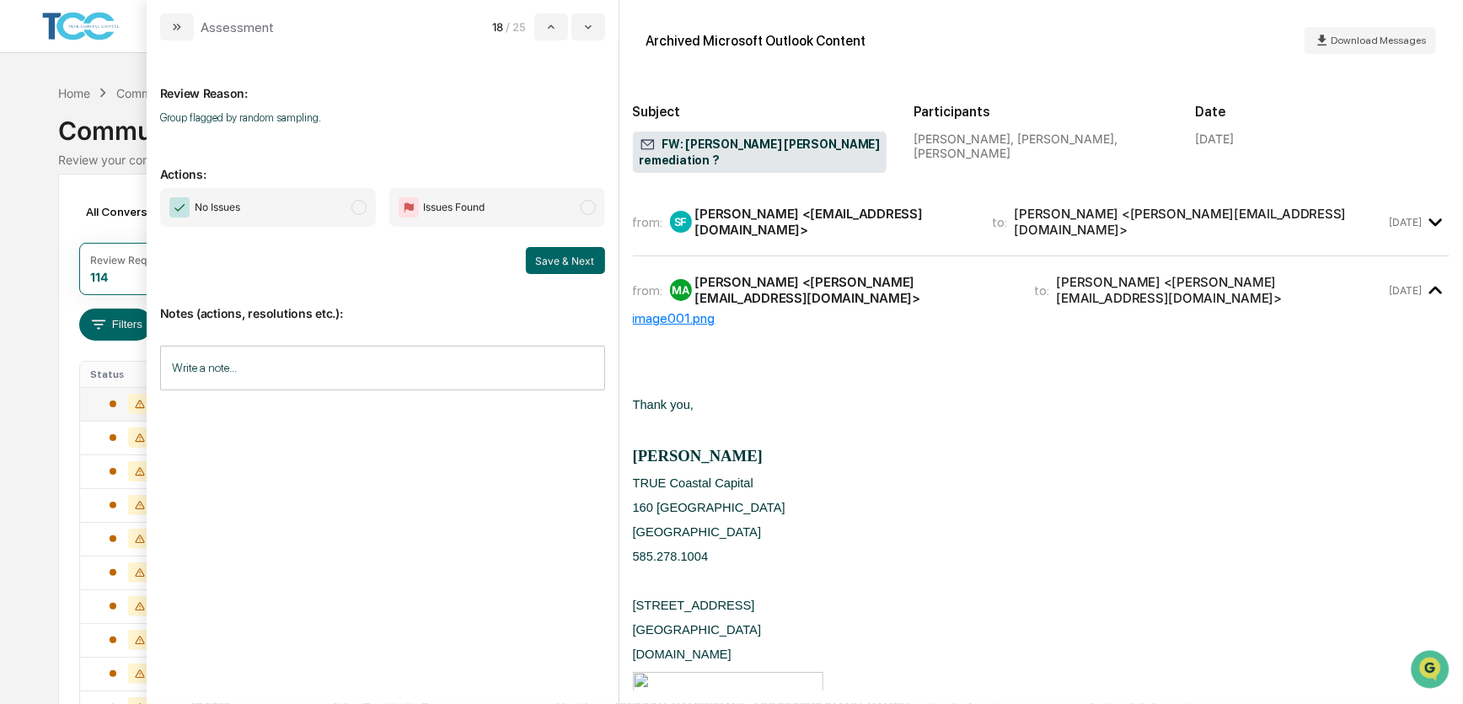
click at [344, 212] on span "No Issues" at bounding box center [268, 207] width 216 height 39
click at [567, 261] on button "Save & Next" at bounding box center [565, 260] width 79 height 27
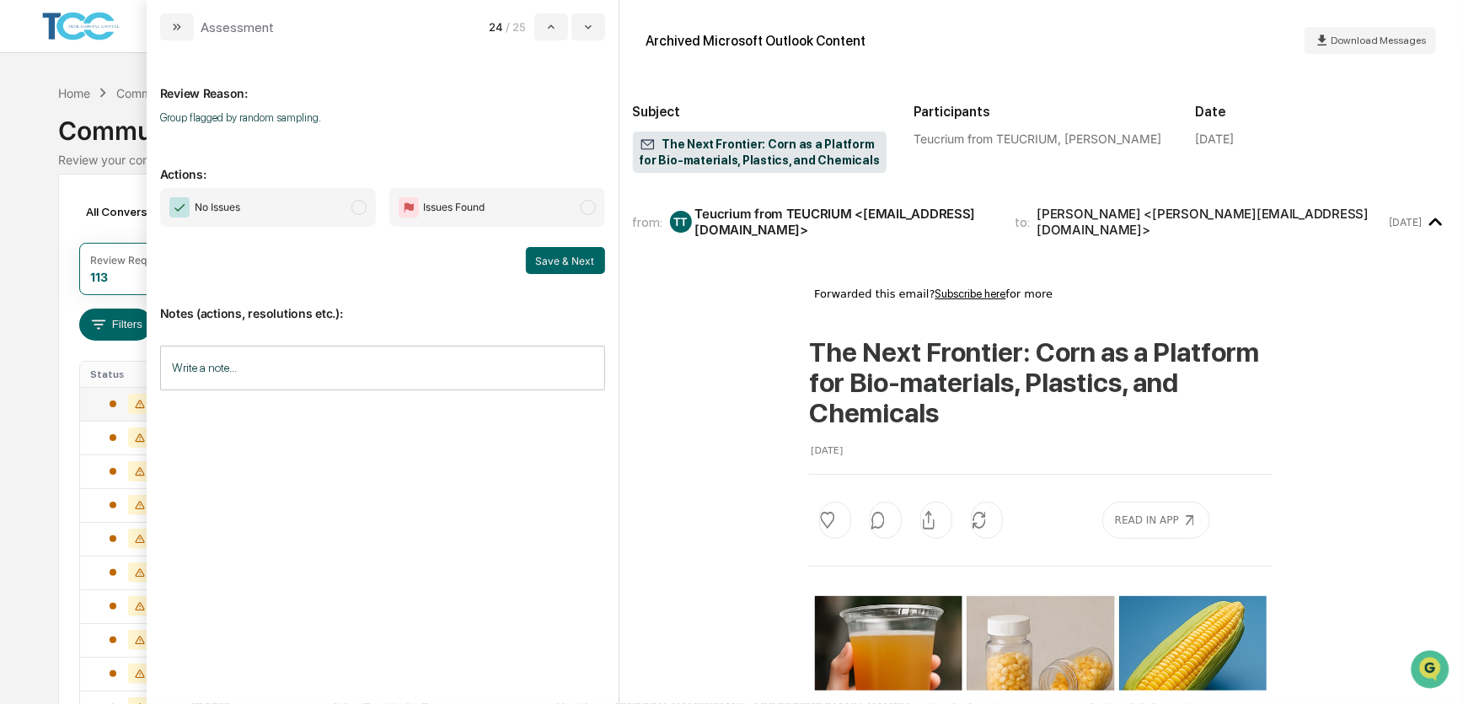
click at [346, 211] on span "No Issues" at bounding box center [268, 207] width 216 height 39
click at [566, 266] on button "Save & Next" at bounding box center [565, 260] width 79 height 27
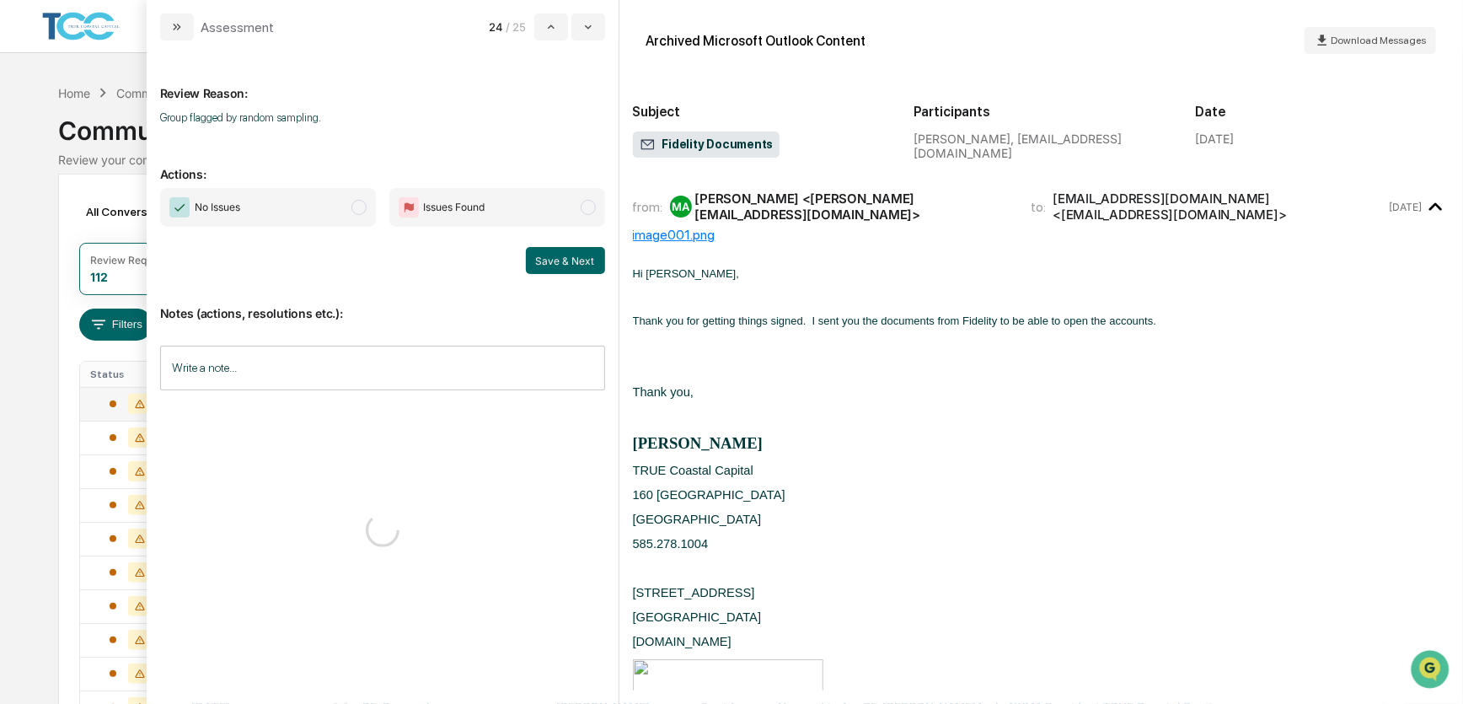
click at [330, 211] on span "No Issues" at bounding box center [268, 207] width 216 height 39
click at [550, 259] on button "Save & Next" at bounding box center [565, 260] width 79 height 27
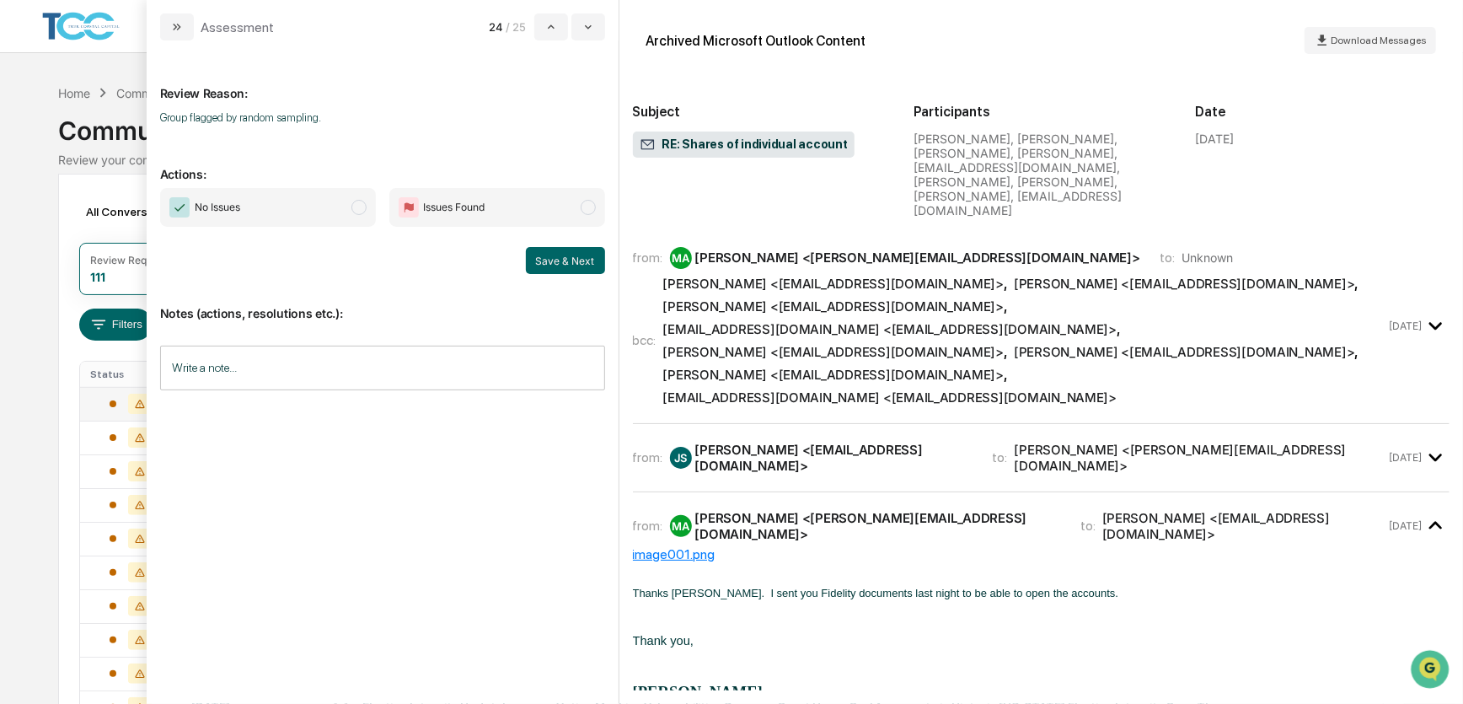
click at [346, 217] on span "No Issues" at bounding box center [268, 207] width 216 height 39
click at [554, 261] on button "Save & Next" at bounding box center [565, 260] width 79 height 27
click at [547, 260] on button "Save & Next" at bounding box center [565, 260] width 79 height 27
click at [341, 215] on span "No Issues" at bounding box center [268, 207] width 216 height 39
click at [557, 262] on button "Save & Next" at bounding box center [565, 260] width 79 height 27
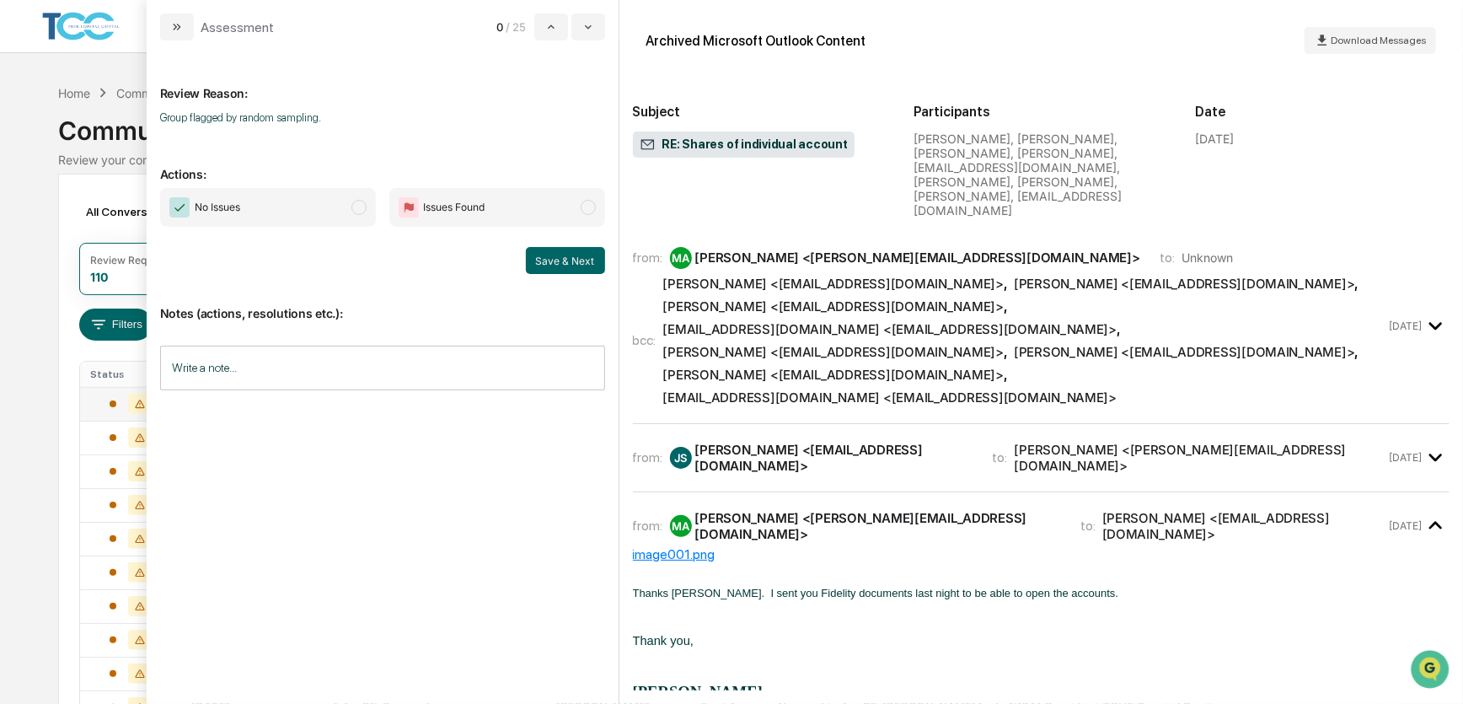
click at [324, 213] on span "No Issues" at bounding box center [268, 207] width 216 height 39
click at [566, 254] on button "Save & Next" at bounding box center [565, 260] width 79 height 27
click at [333, 207] on span "No Issues" at bounding box center [268, 207] width 216 height 39
click at [575, 265] on button "Save & Next" at bounding box center [565, 260] width 79 height 27
click at [164, 26] on button "modal" at bounding box center [177, 26] width 34 height 27
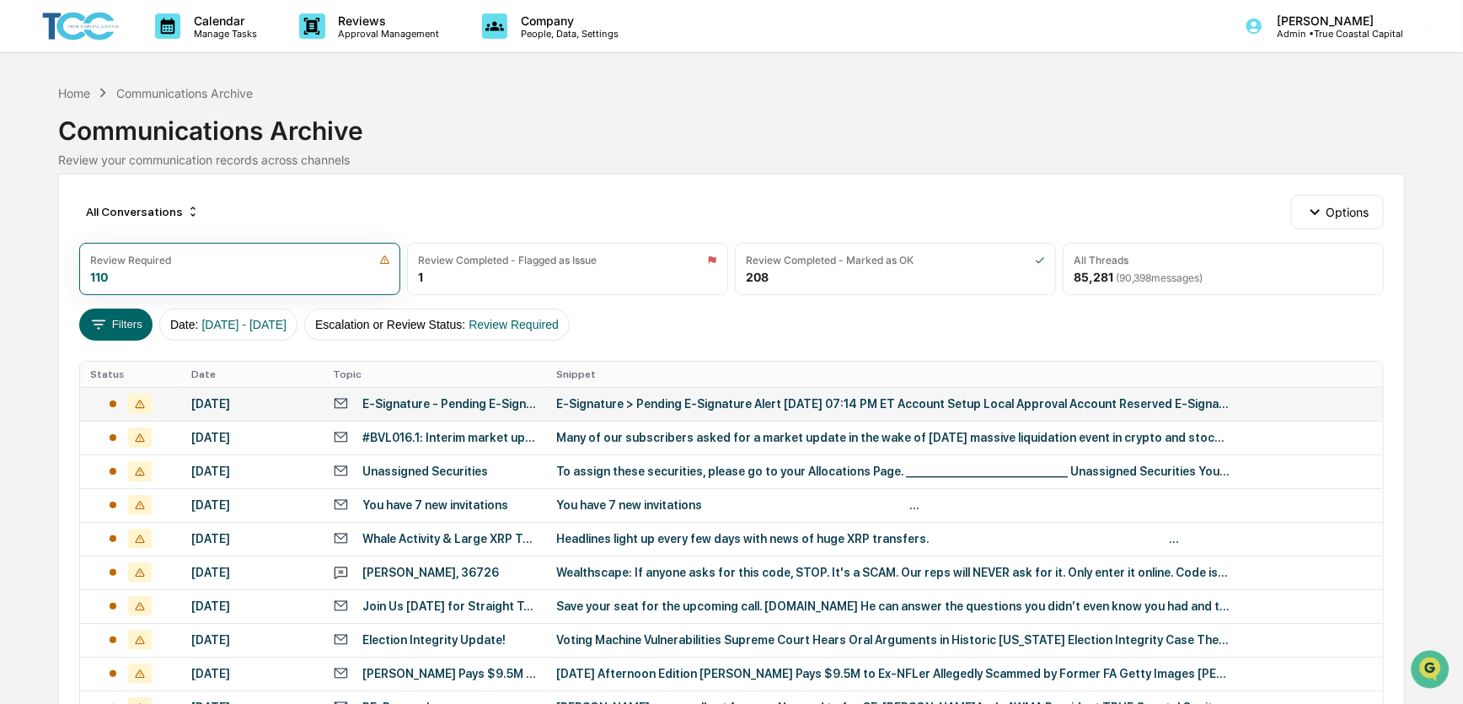
click at [285, 409] on div "October 12, 2025" at bounding box center [251, 403] width 121 height 13
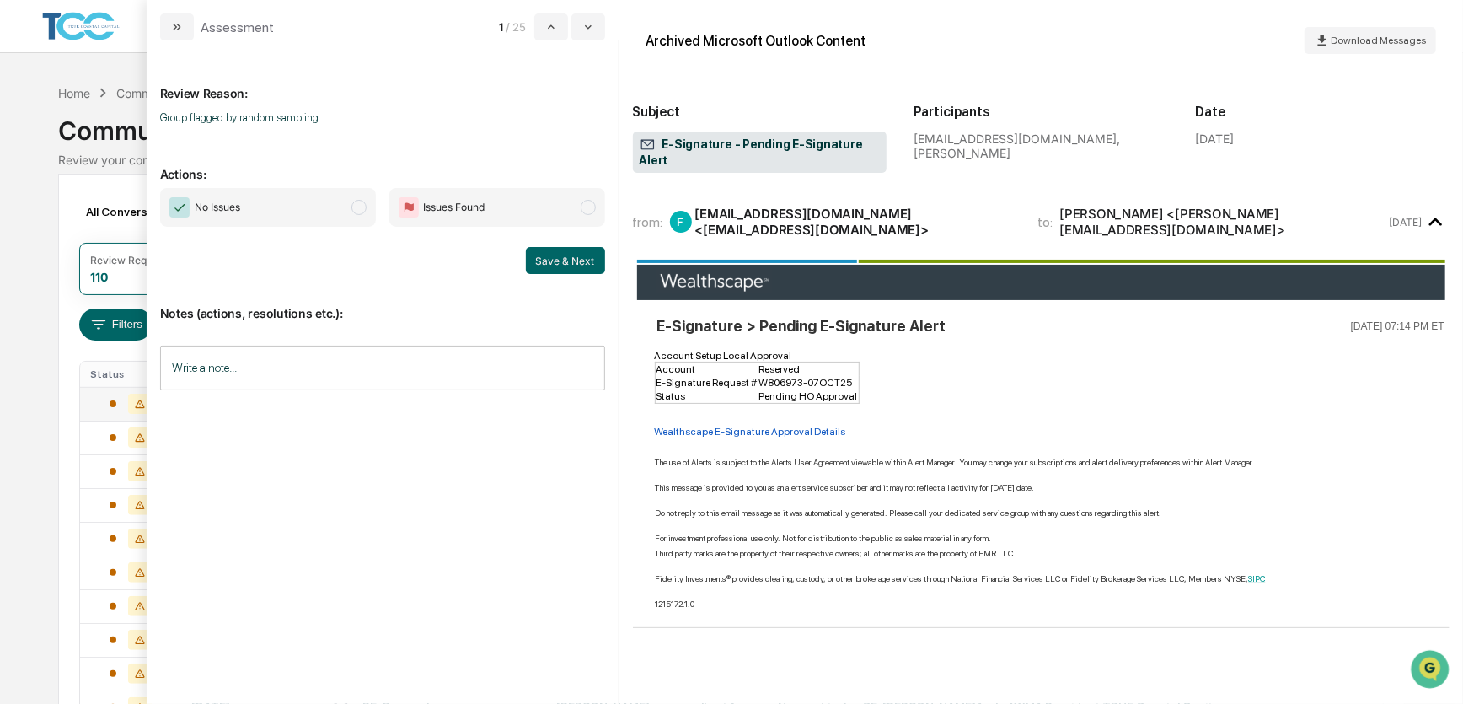
click at [287, 210] on span "No Issues" at bounding box center [268, 207] width 216 height 39
click at [558, 263] on button "Save & Next" at bounding box center [565, 260] width 79 height 27
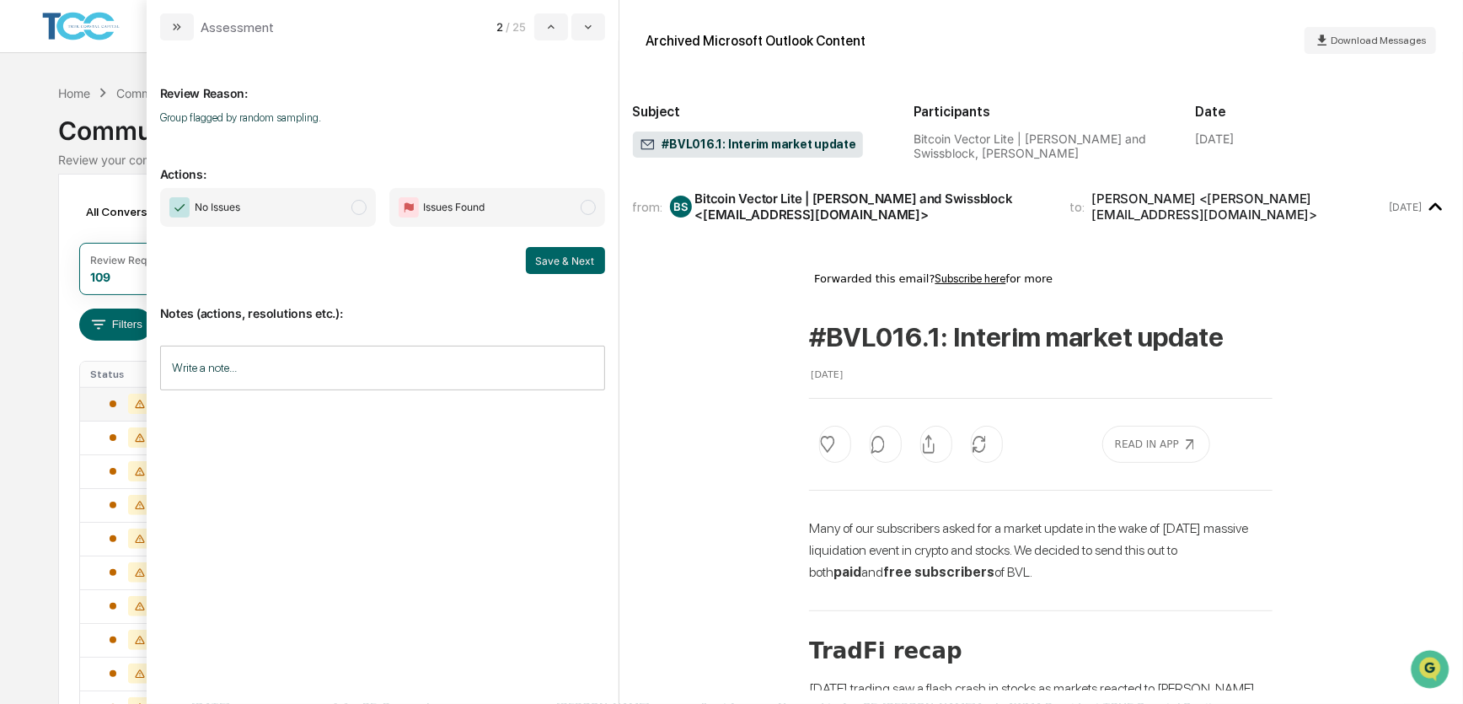
click at [331, 204] on span "No Issues" at bounding box center [268, 207] width 216 height 39
click at [557, 255] on button "Save & Next" at bounding box center [565, 260] width 79 height 27
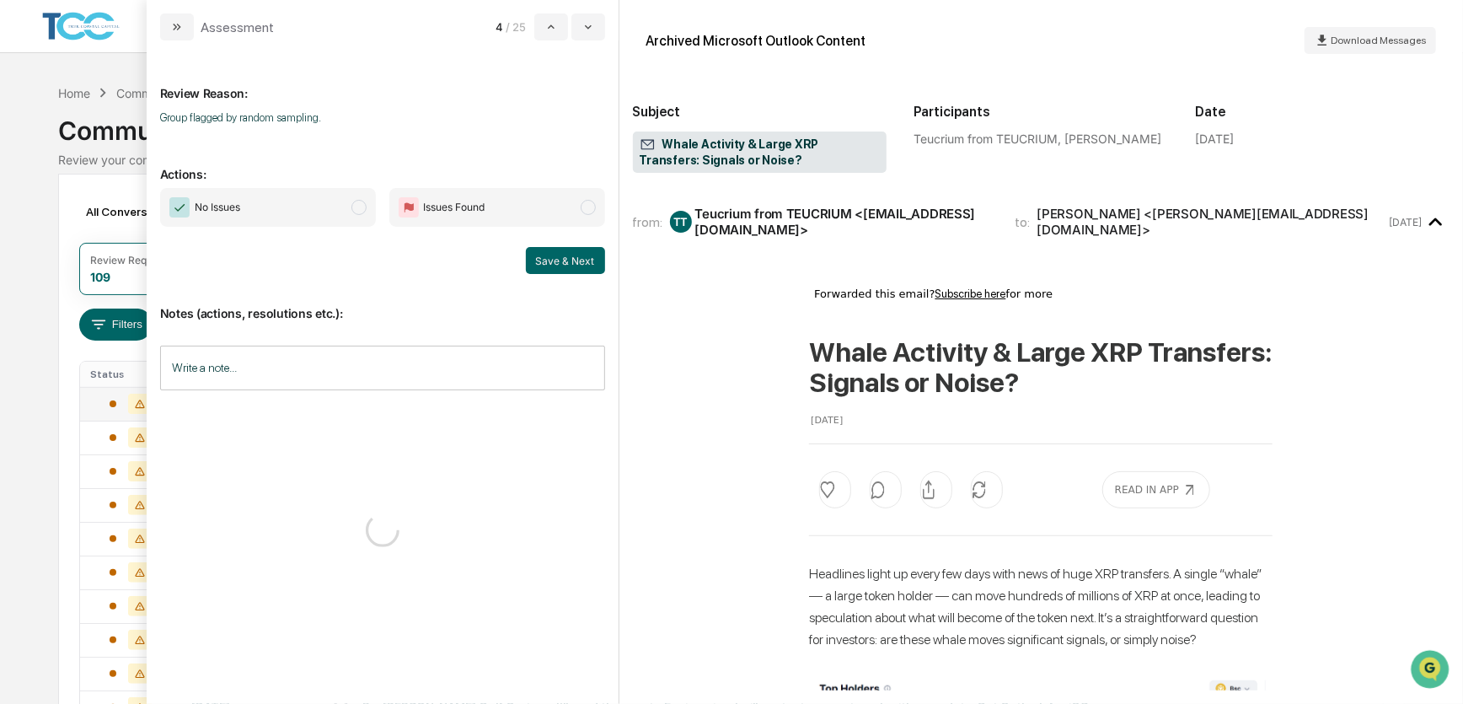
click at [343, 206] on span "No Issues" at bounding box center [268, 207] width 216 height 39
click at [566, 261] on button "Save & Next" at bounding box center [565, 260] width 79 height 27
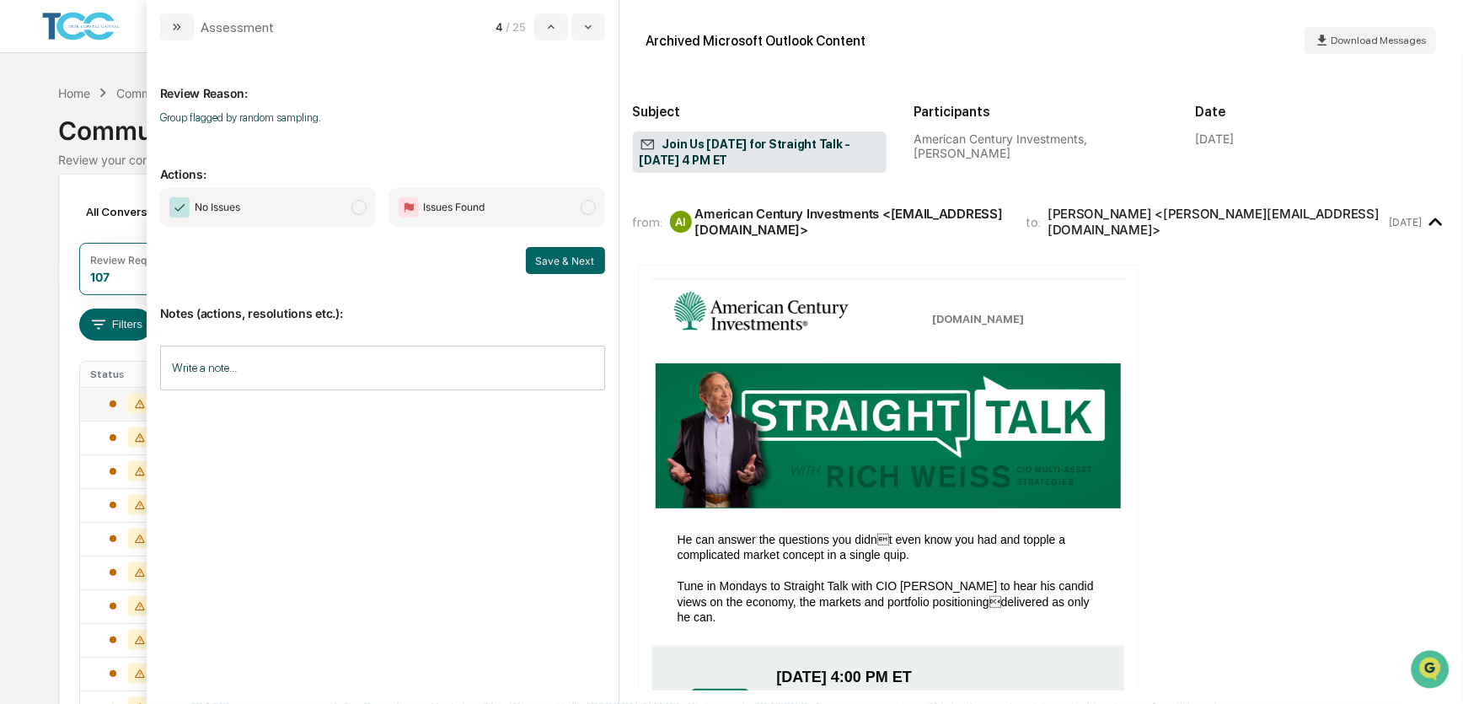
click at [332, 193] on span "No Issues" at bounding box center [268, 207] width 216 height 39
click at [566, 255] on button "Save & Next" at bounding box center [565, 260] width 79 height 27
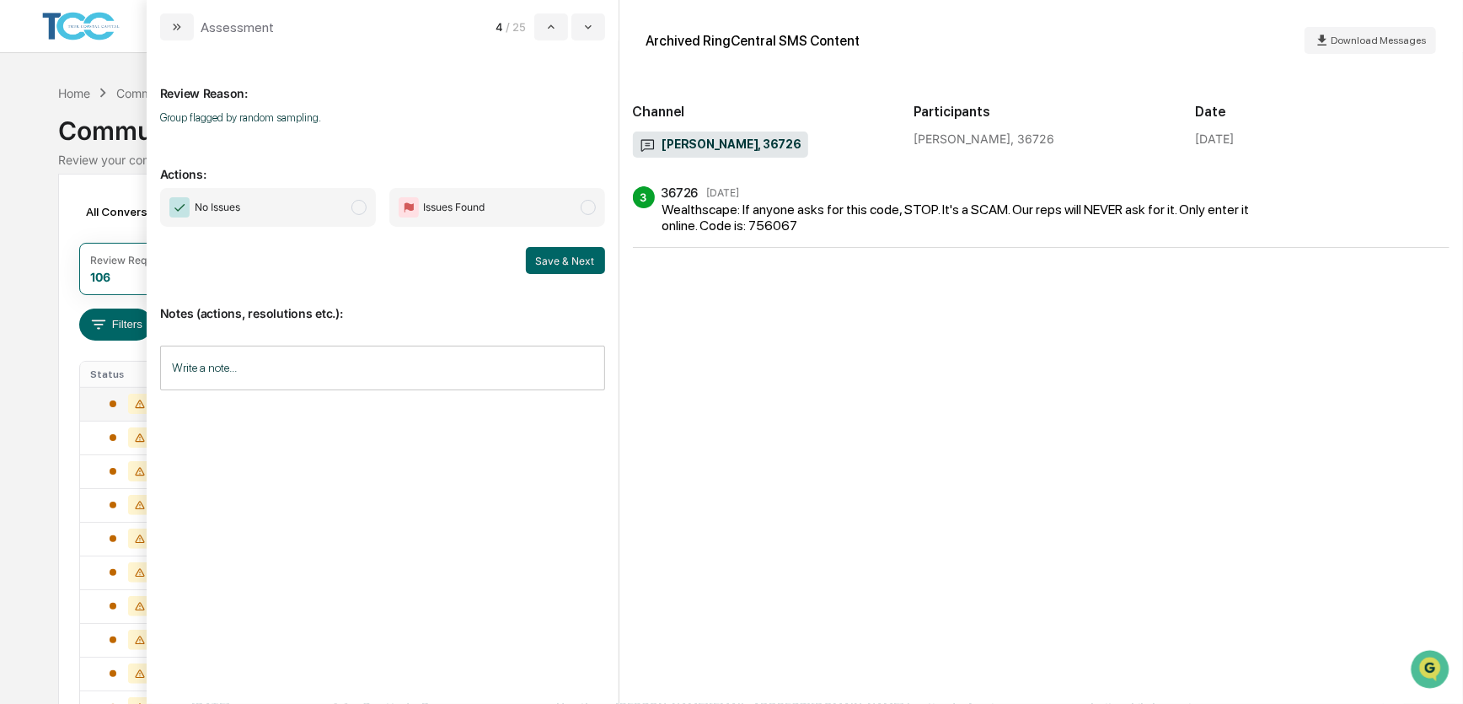
click at [329, 202] on span "No Issues" at bounding box center [268, 207] width 216 height 39
click at [568, 255] on button "Save & Next" at bounding box center [565, 260] width 79 height 27
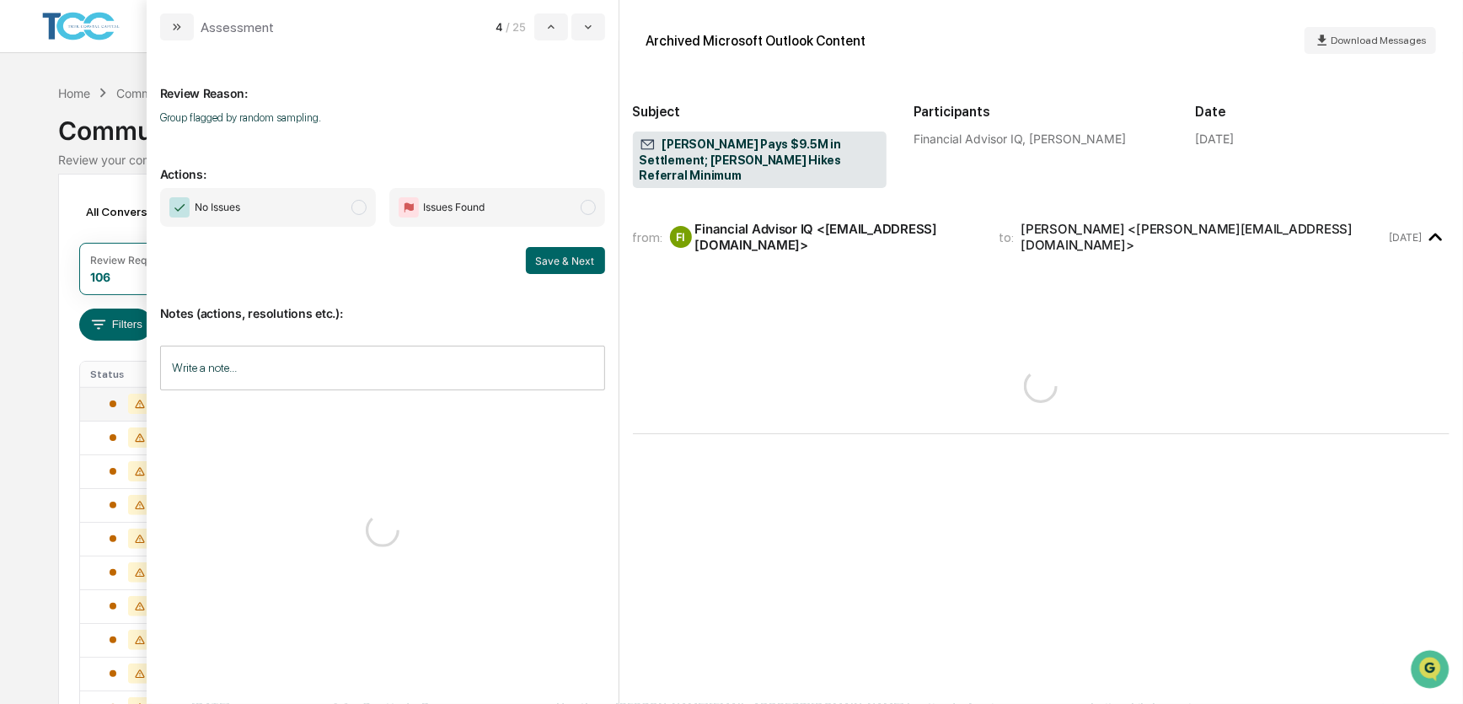
click at [345, 201] on span "No Issues" at bounding box center [268, 207] width 216 height 39
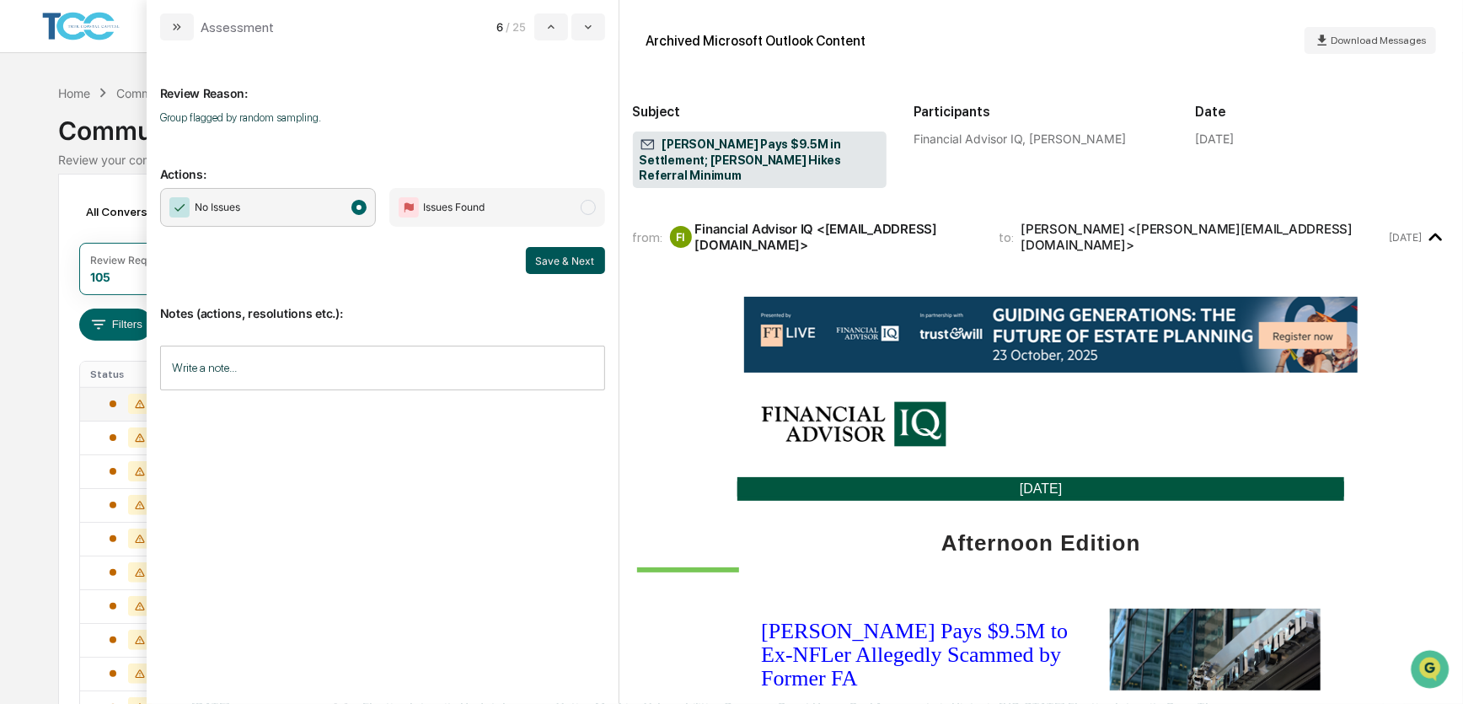
click at [556, 258] on button "Save & Next" at bounding box center [565, 260] width 79 height 27
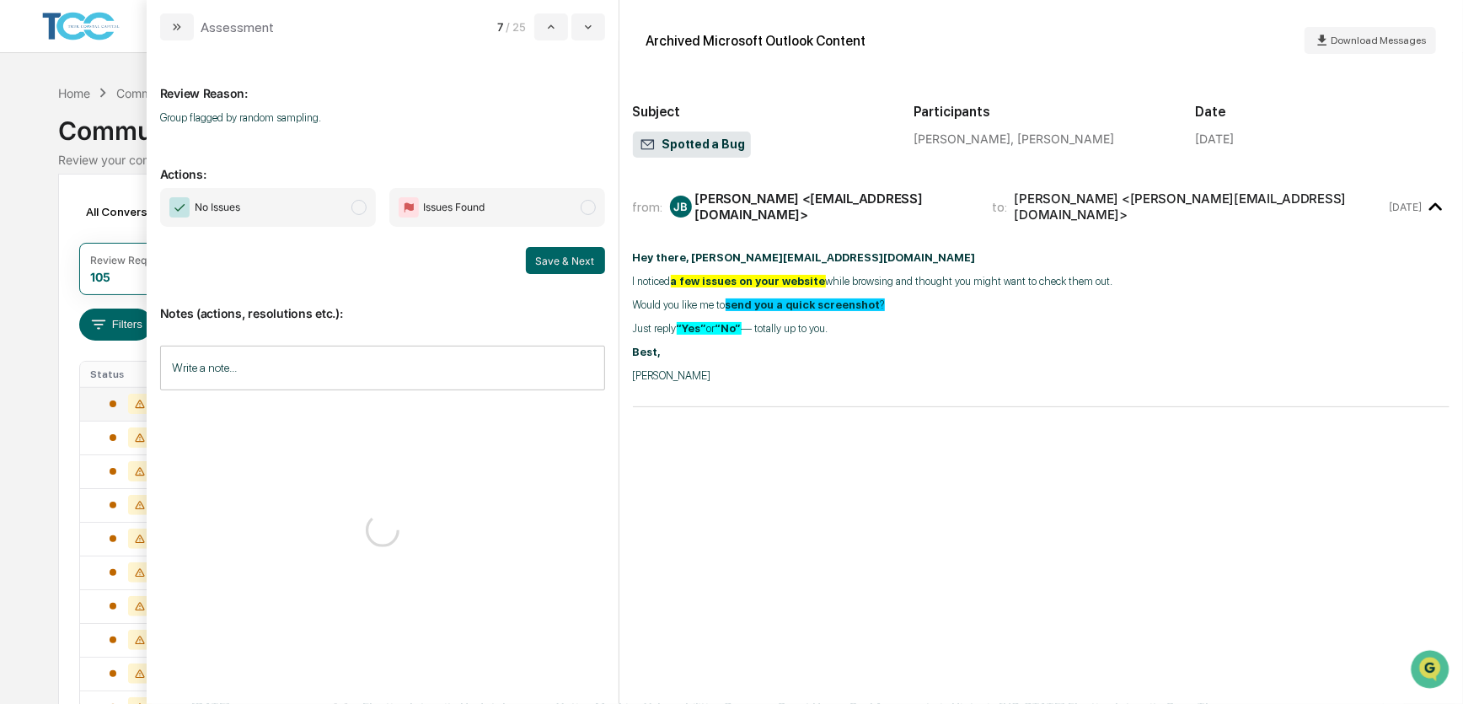
click at [333, 202] on span "No Issues" at bounding box center [268, 207] width 216 height 39
click at [563, 256] on button "Save & Next" at bounding box center [565, 260] width 79 height 27
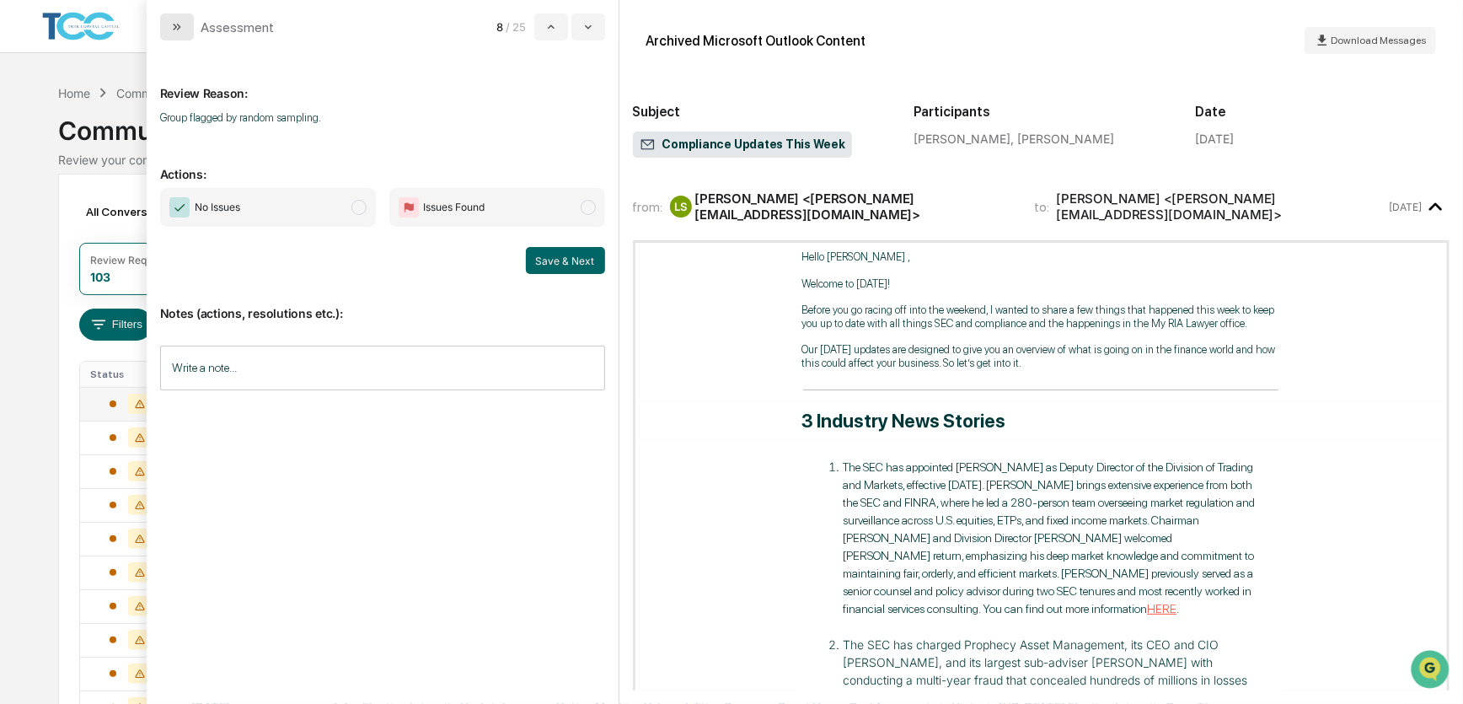
click at [179, 27] on icon "modal" at bounding box center [178, 27] width 4 height 7
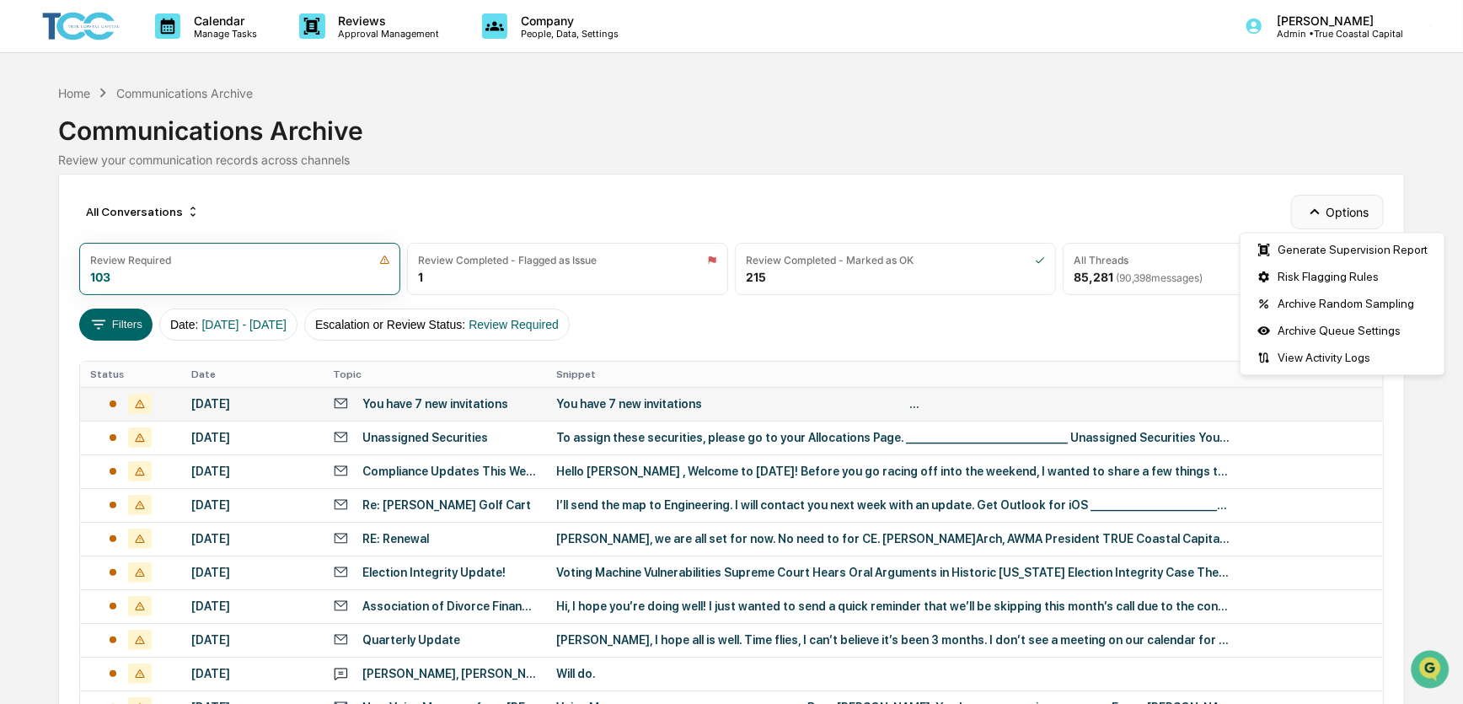
click at [1311, 205] on icon "button" at bounding box center [1315, 211] width 19 height 19
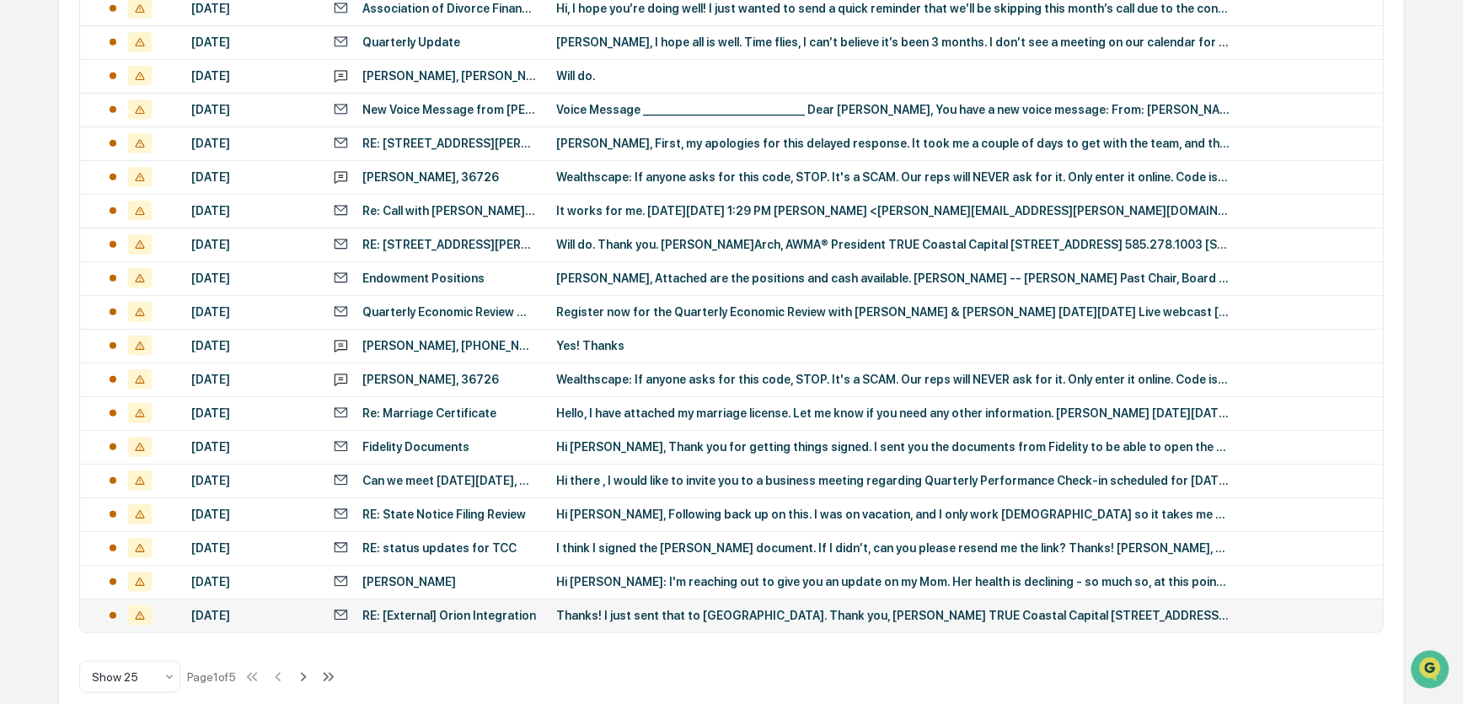
scroll to position [621, 0]
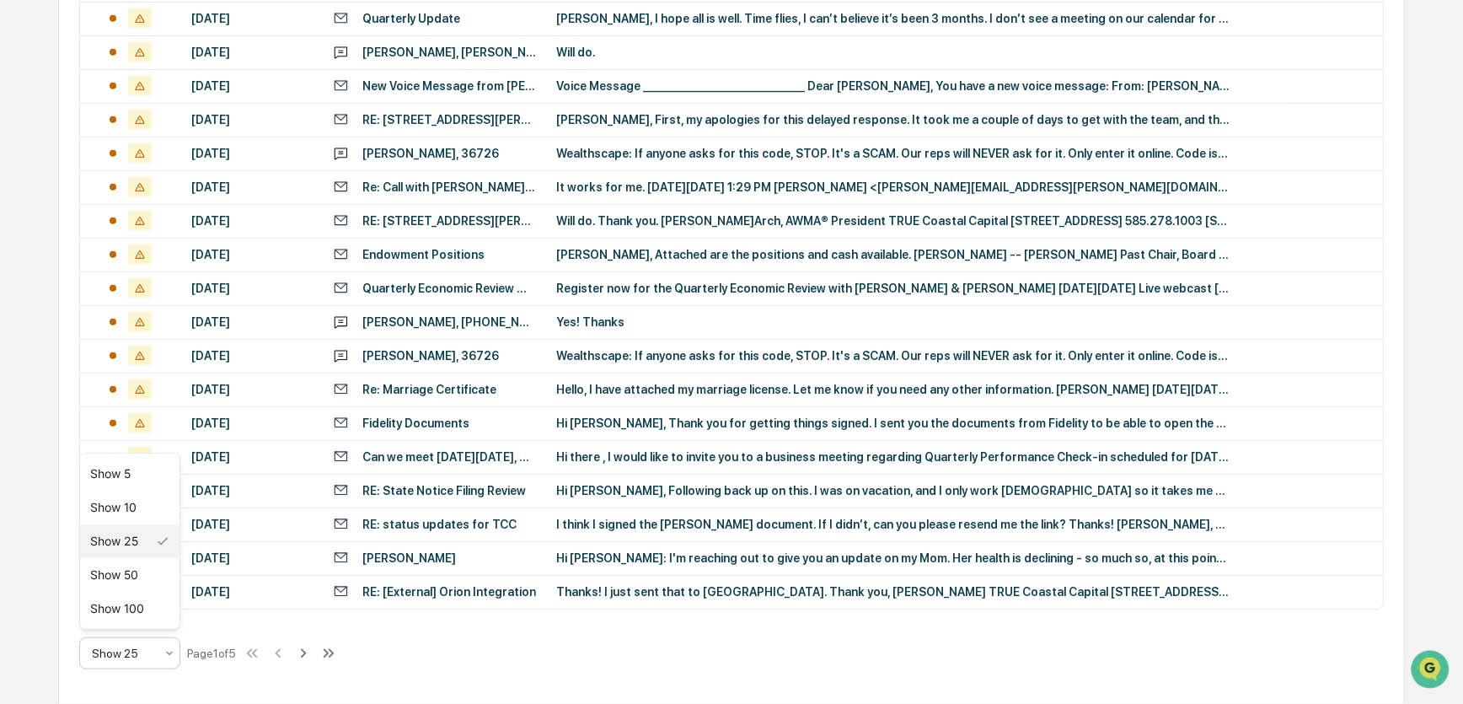
click at [164, 658] on icon at bounding box center [169, 653] width 13 height 13
click at [155, 612] on div "Show 100" at bounding box center [129, 609] width 99 height 34
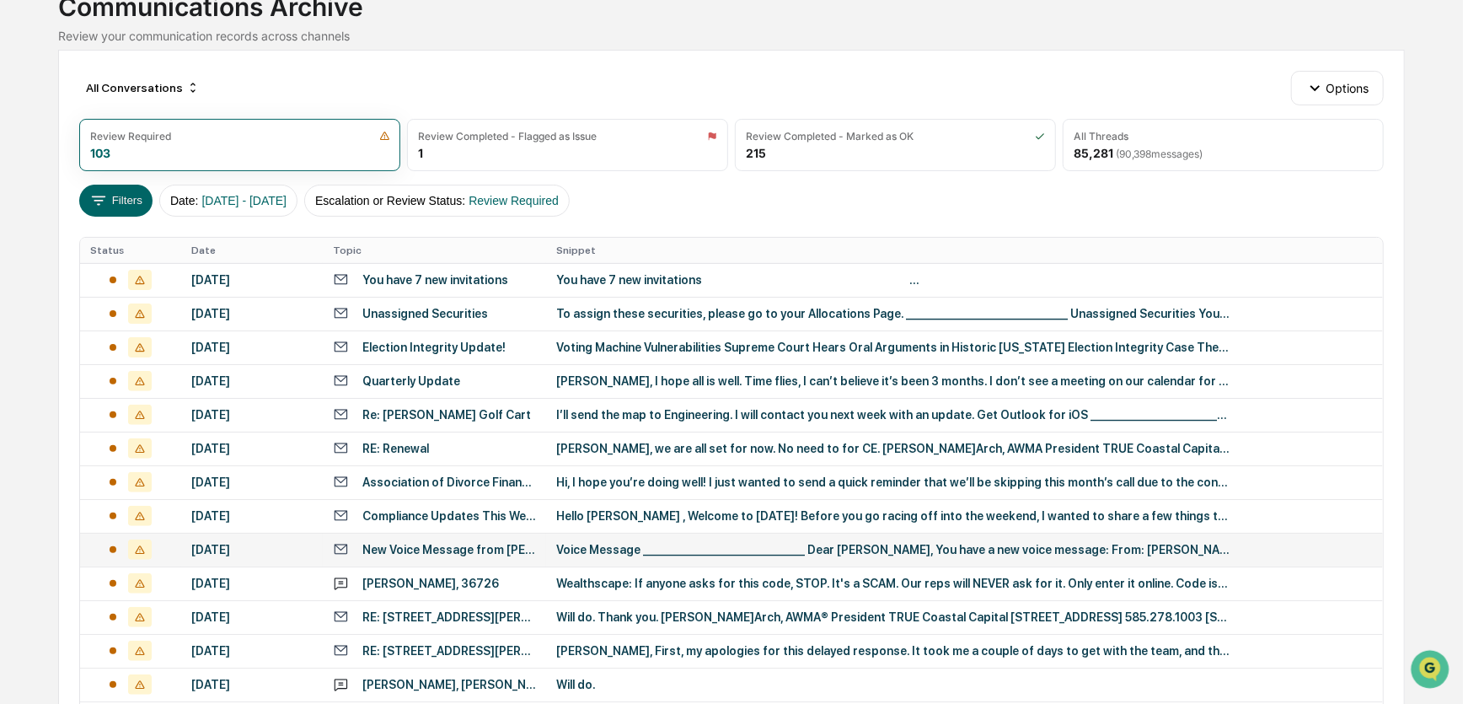
scroll to position [103, 0]
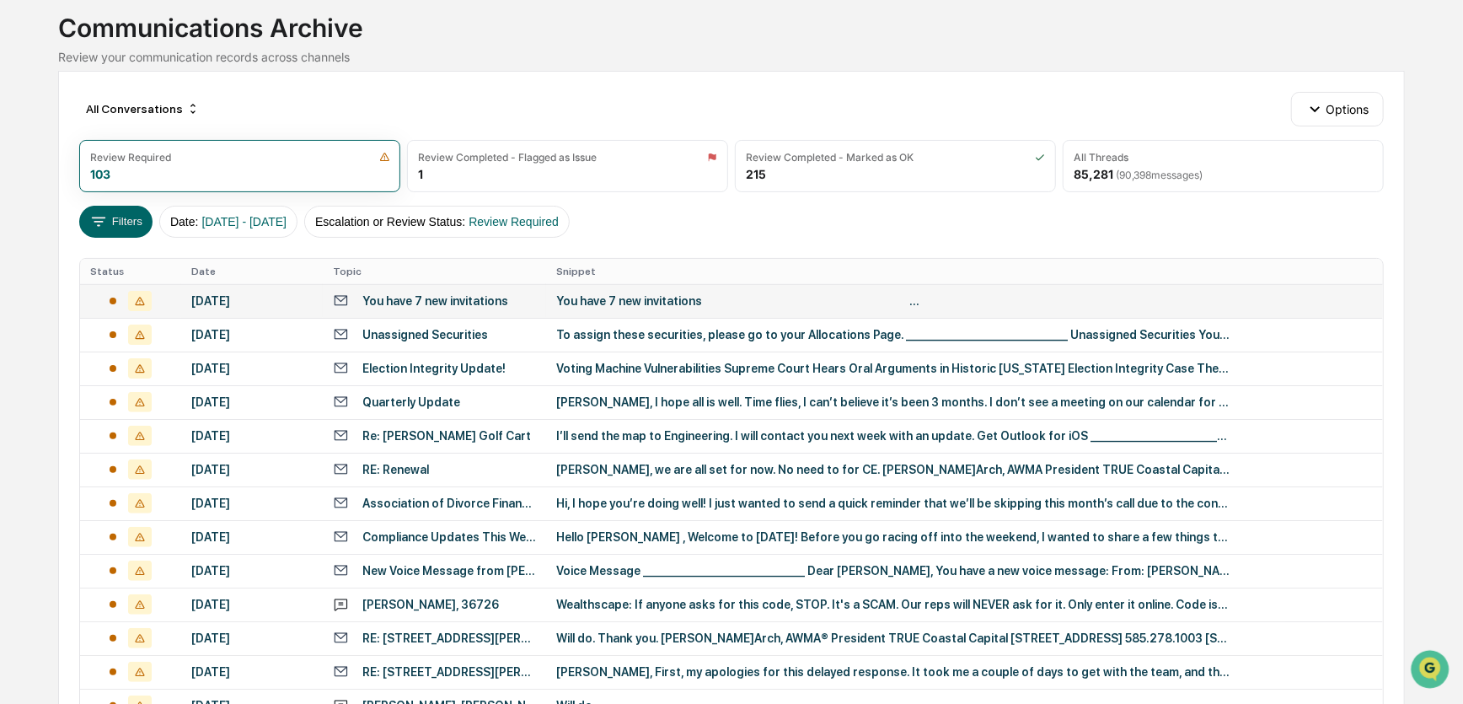
click at [257, 297] on div "October 12, 2025" at bounding box center [251, 300] width 121 height 13
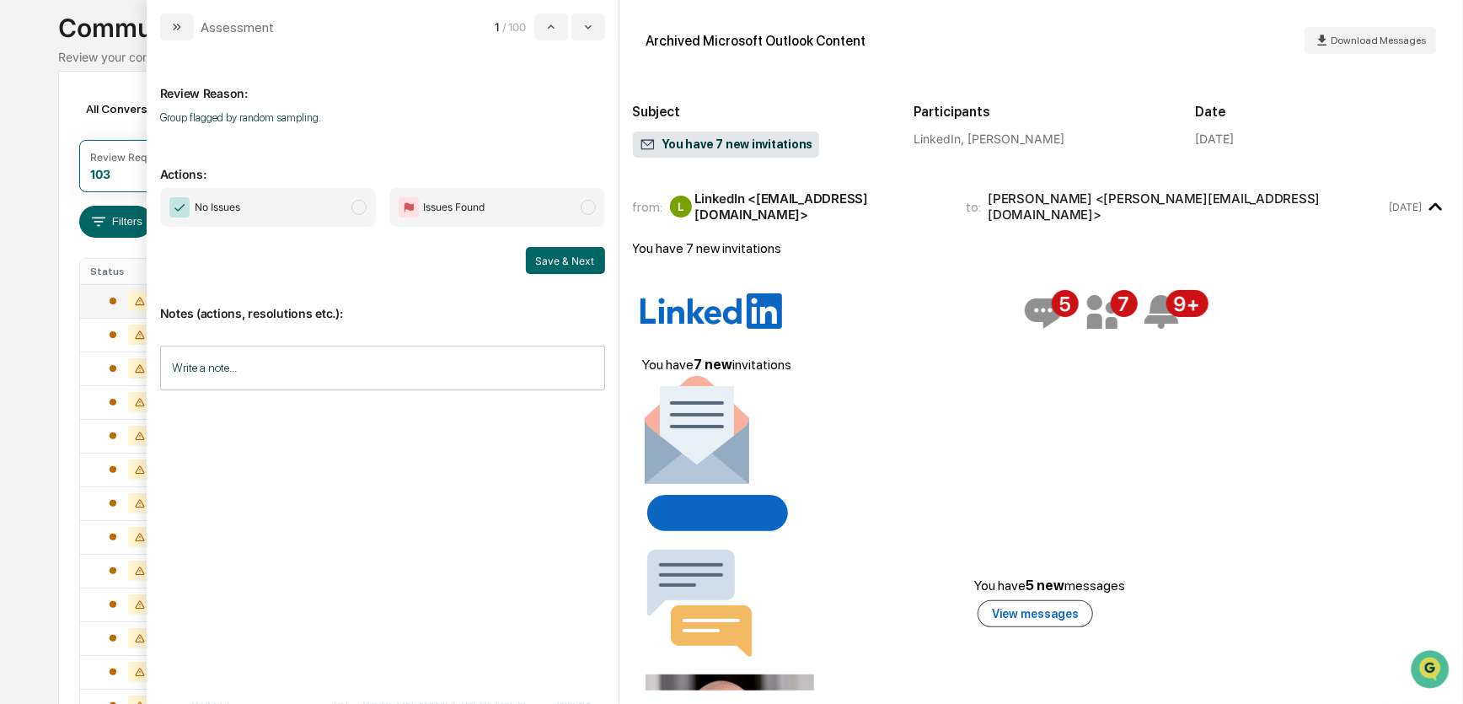
click at [334, 201] on span "No Issues" at bounding box center [268, 207] width 216 height 39
click at [550, 258] on button "Save & Next" at bounding box center [565, 260] width 79 height 27
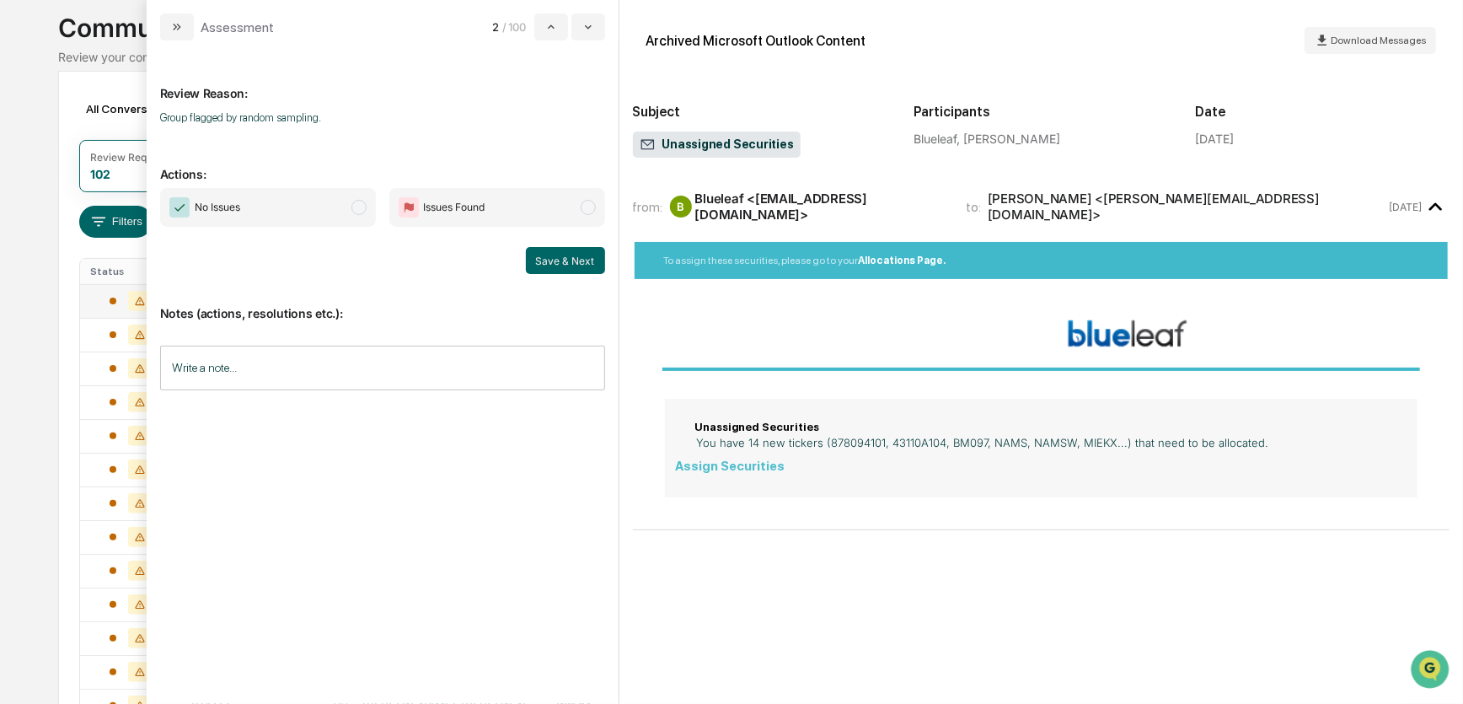
click at [331, 208] on span "No Issues" at bounding box center [268, 207] width 216 height 39
click at [553, 262] on button "Save & Next" at bounding box center [565, 260] width 79 height 27
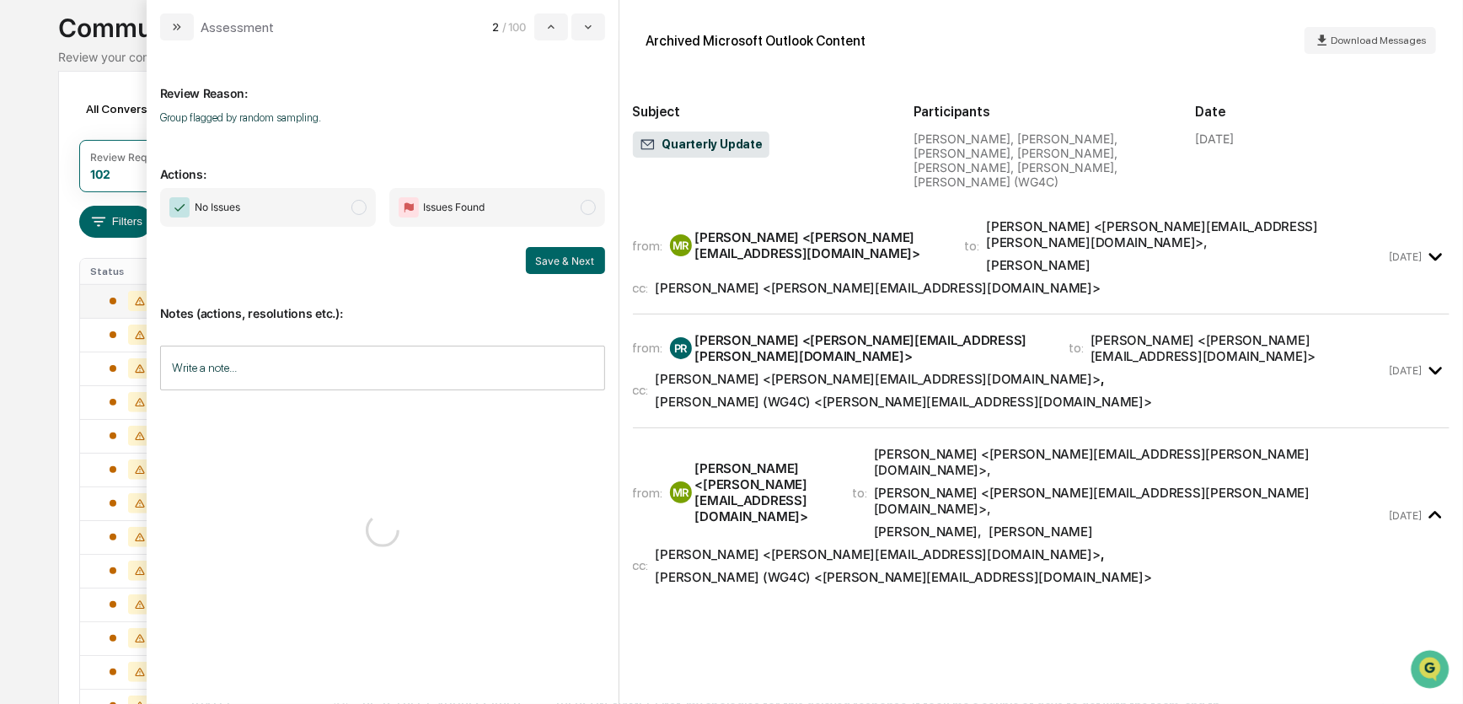
click at [337, 213] on span "No Issues" at bounding box center [268, 207] width 216 height 39
click at [568, 260] on button "Save & Next" at bounding box center [565, 260] width 79 height 27
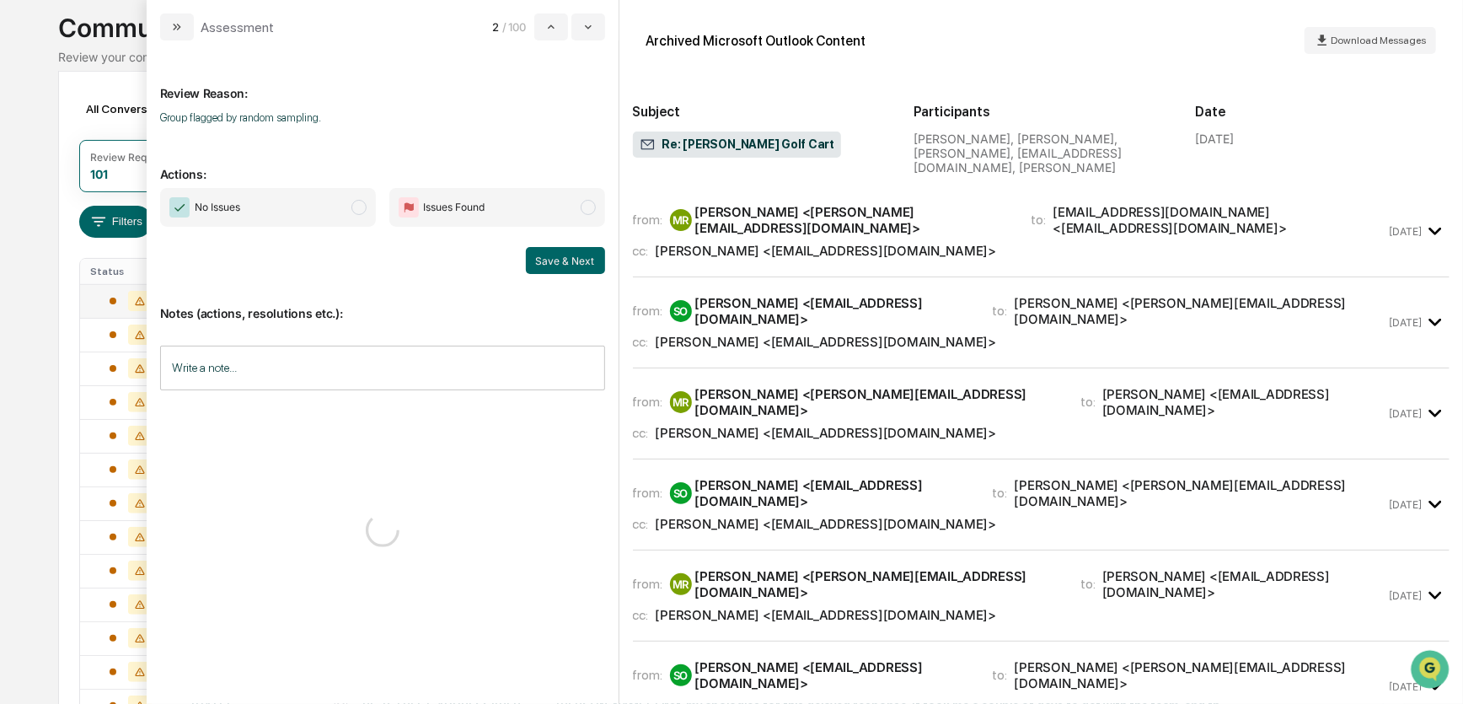
click at [346, 206] on span "No Issues" at bounding box center [268, 207] width 216 height 39
click at [548, 260] on button "Save & Next" at bounding box center [565, 260] width 79 height 27
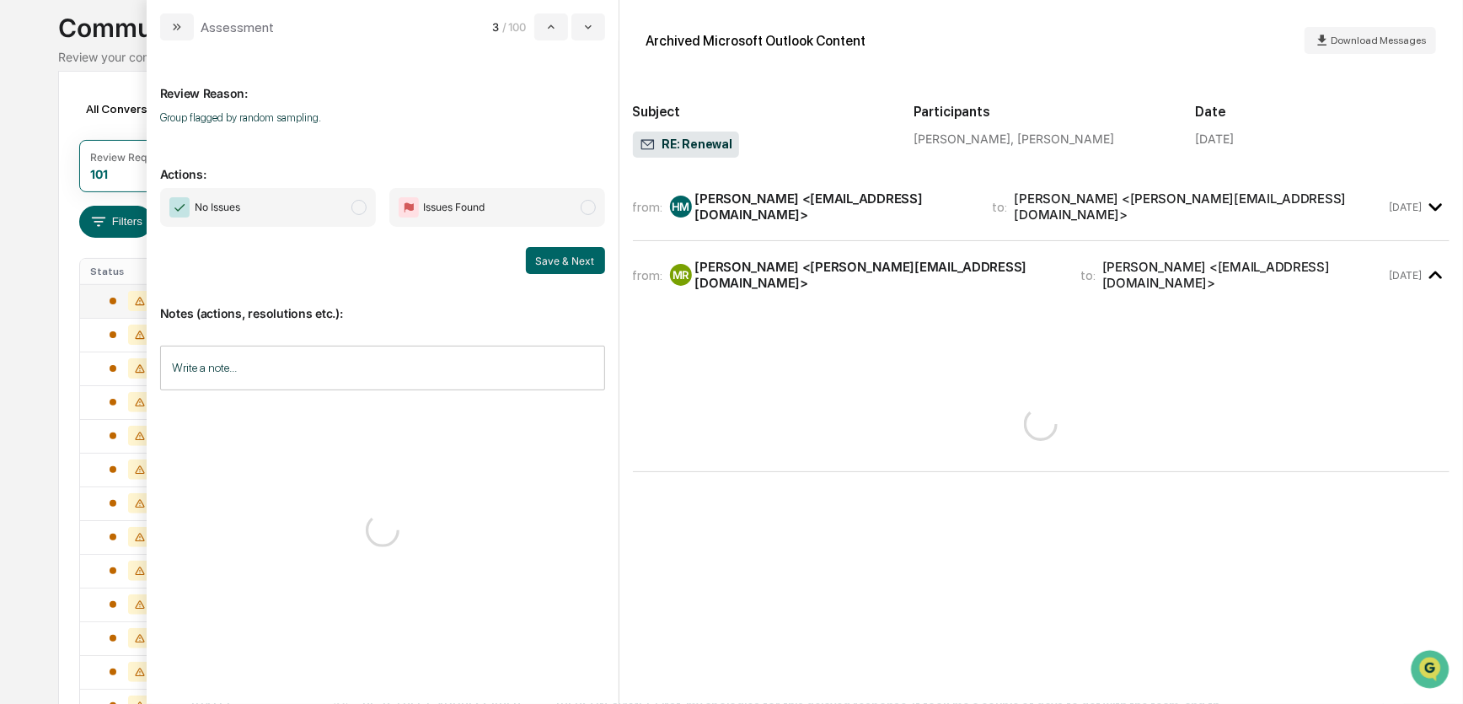
click at [334, 209] on span "No Issues" at bounding box center [268, 207] width 216 height 39
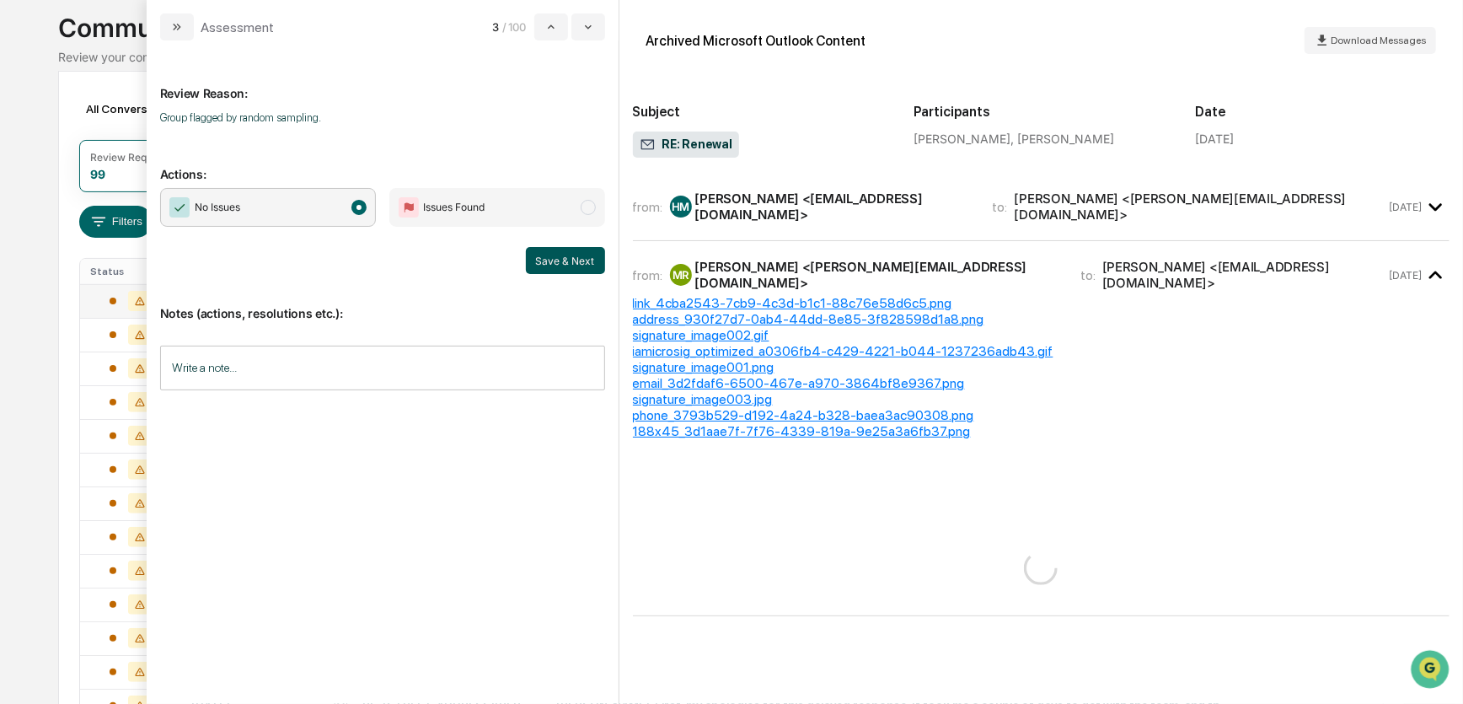
click at [550, 255] on button "Save & Next" at bounding box center [565, 260] width 79 height 27
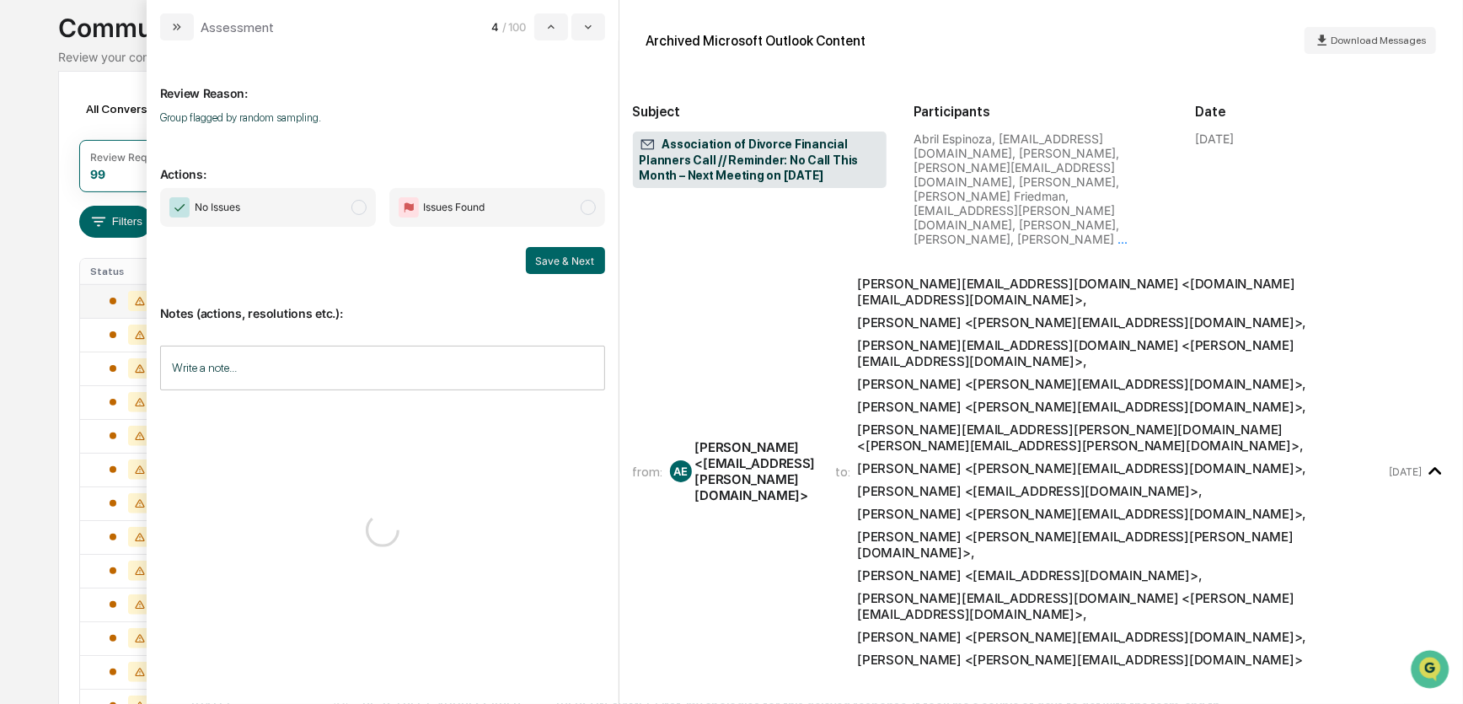
click at [325, 211] on span "No Issues" at bounding box center [268, 207] width 216 height 39
click at [561, 260] on button "Save & Next" at bounding box center [565, 260] width 79 height 27
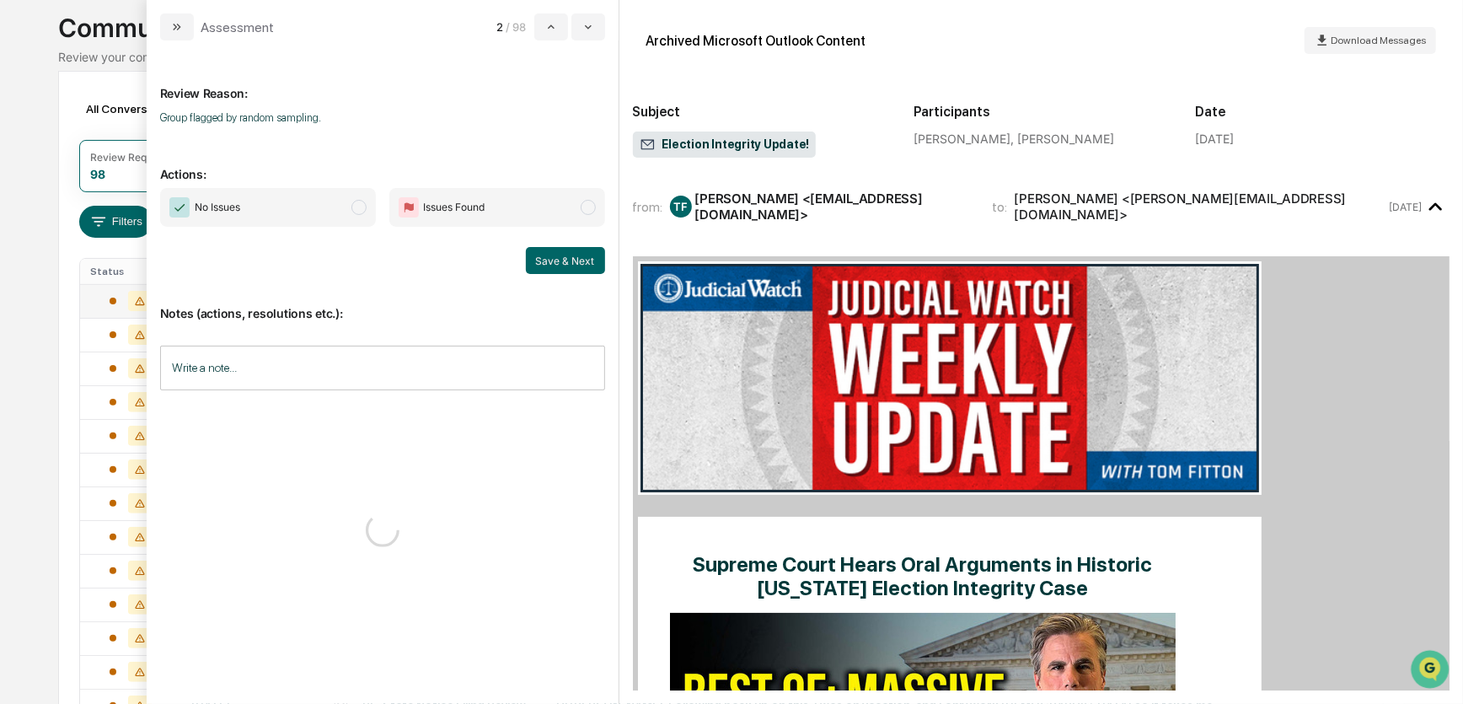
click at [333, 208] on span "No Issues" at bounding box center [268, 207] width 216 height 39
click at [573, 257] on button "Save & Next" at bounding box center [565, 260] width 79 height 27
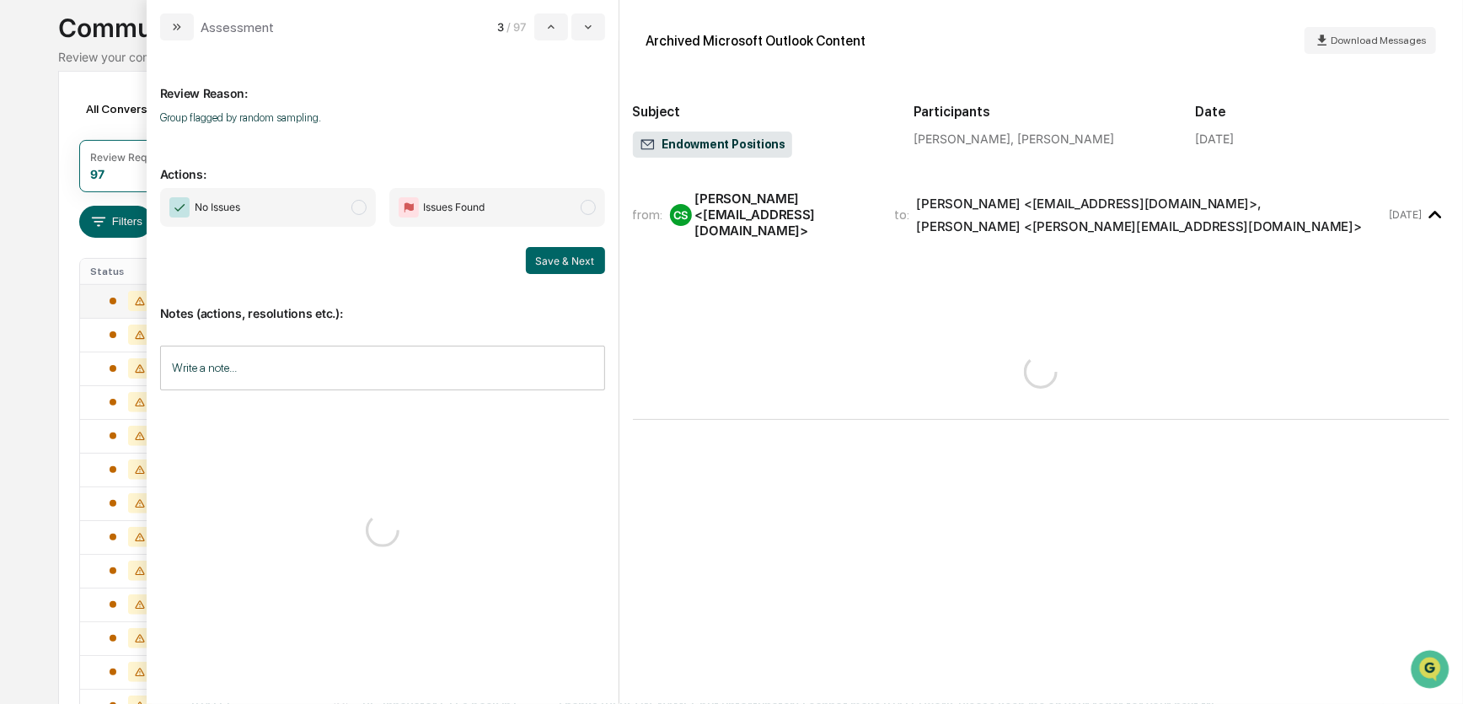
click at [347, 207] on span "No Issues" at bounding box center [268, 207] width 216 height 39
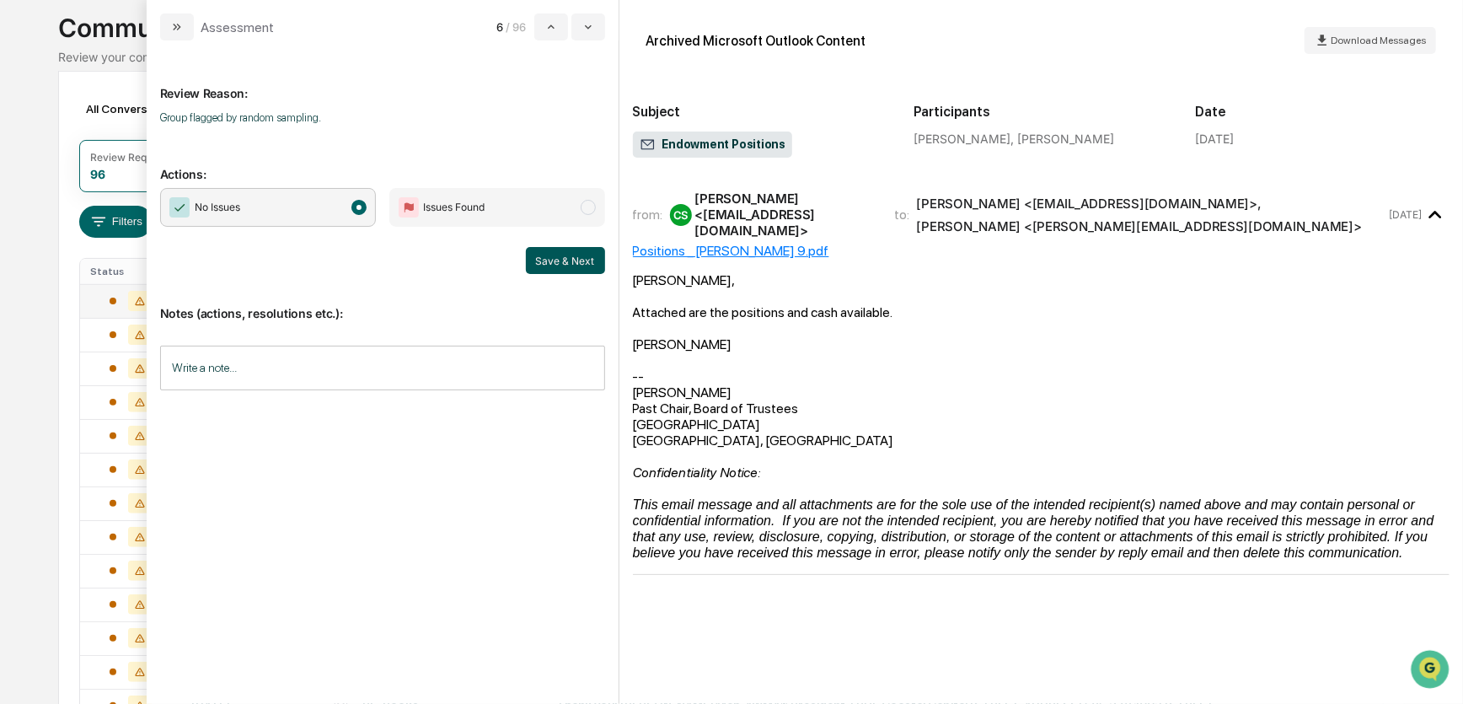
click at [575, 255] on button "Save & Next" at bounding box center [565, 260] width 79 height 27
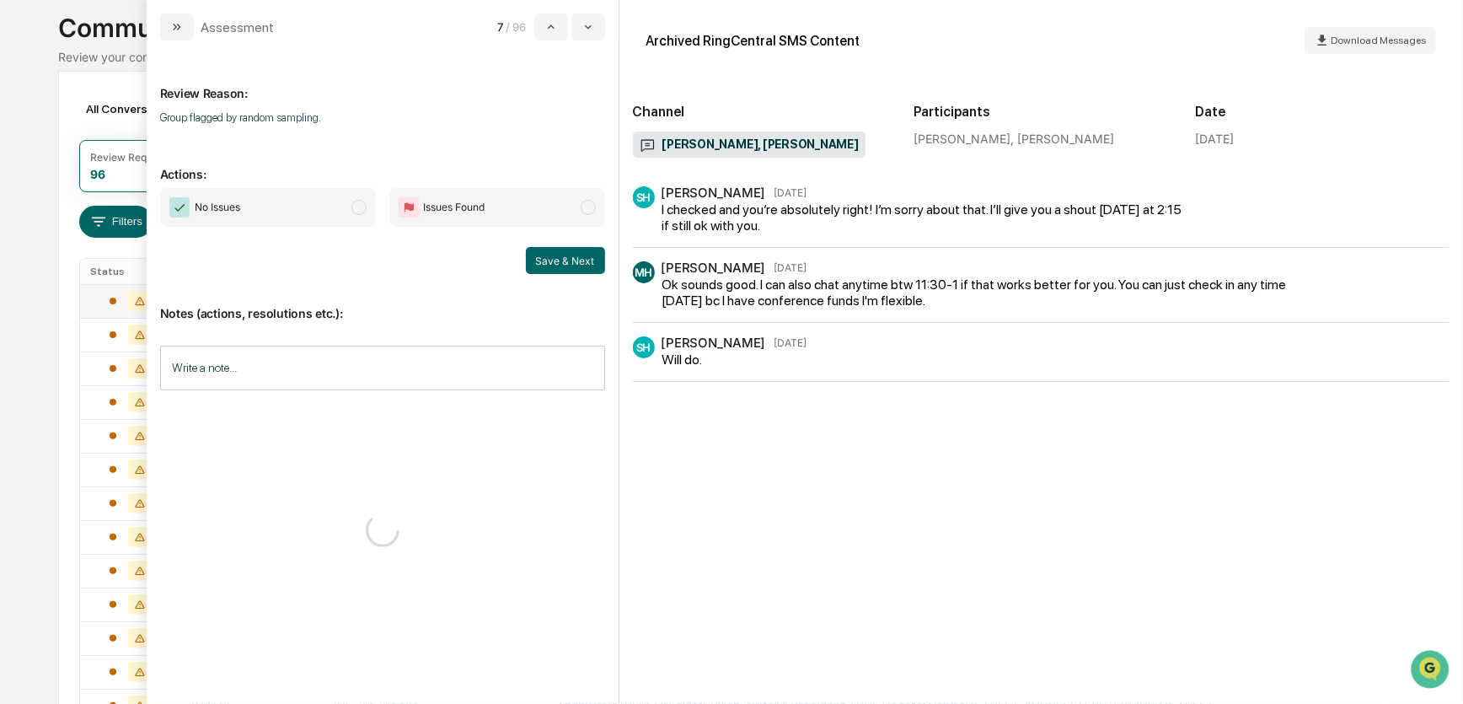
click at [341, 209] on span "No Issues" at bounding box center [268, 207] width 216 height 39
click at [579, 265] on button "Save & Next" at bounding box center [565, 260] width 79 height 27
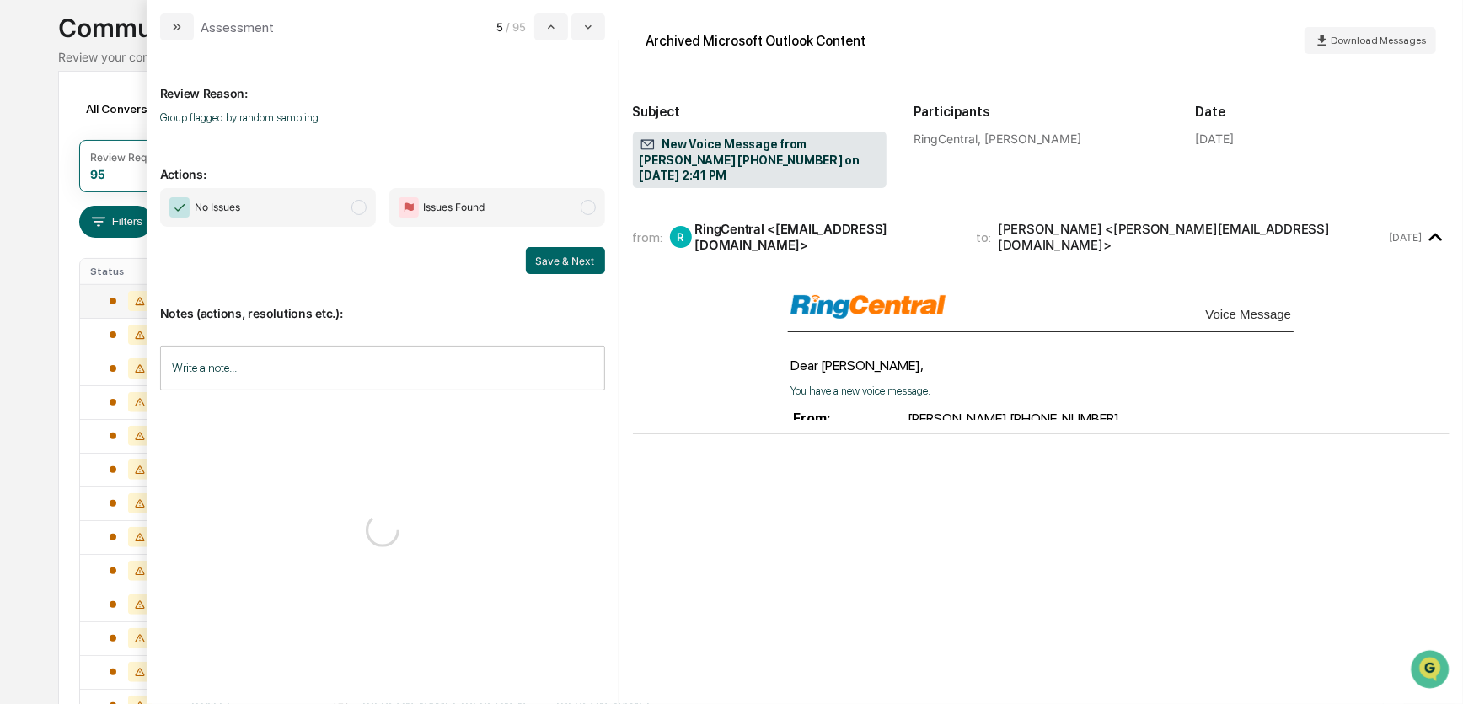
click at [342, 212] on span "No Issues" at bounding box center [268, 207] width 216 height 39
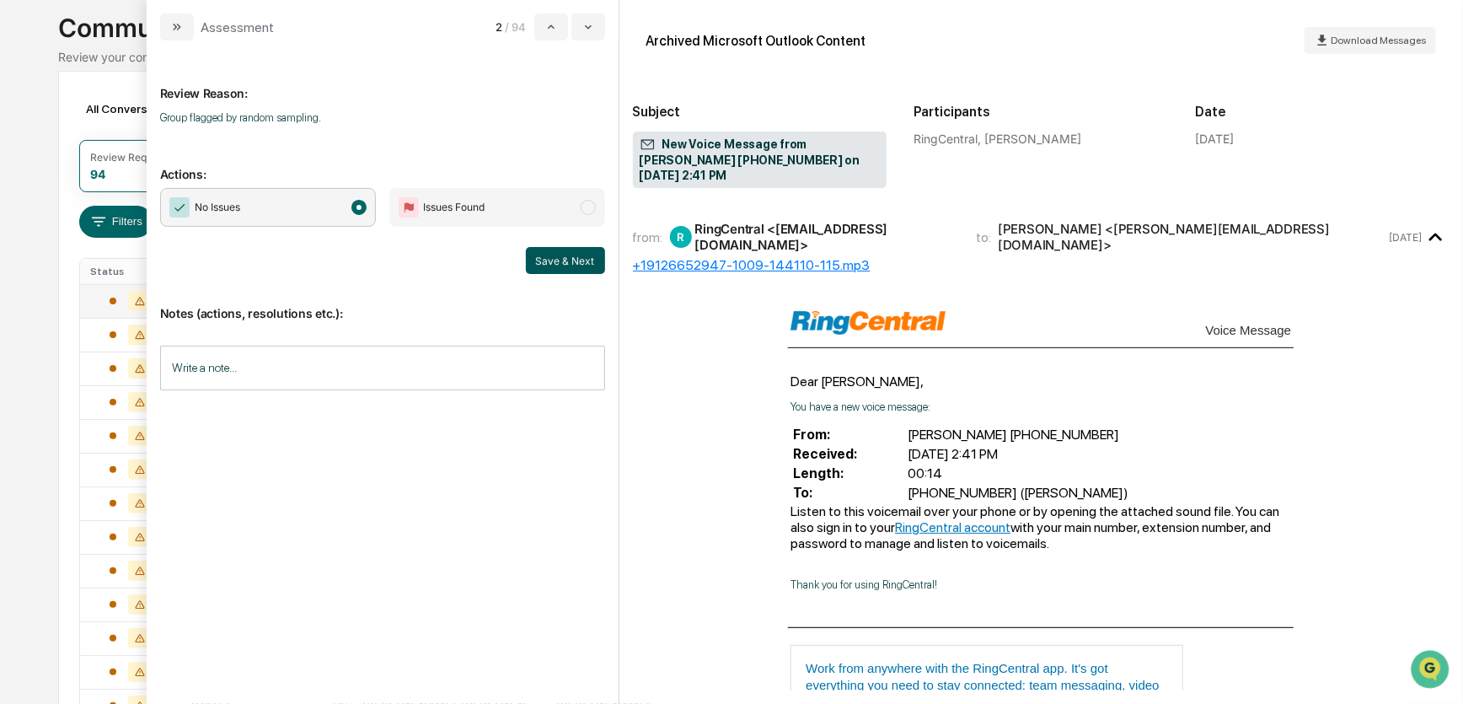
click at [555, 257] on button "Save & Next" at bounding box center [565, 260] width 79 height 27
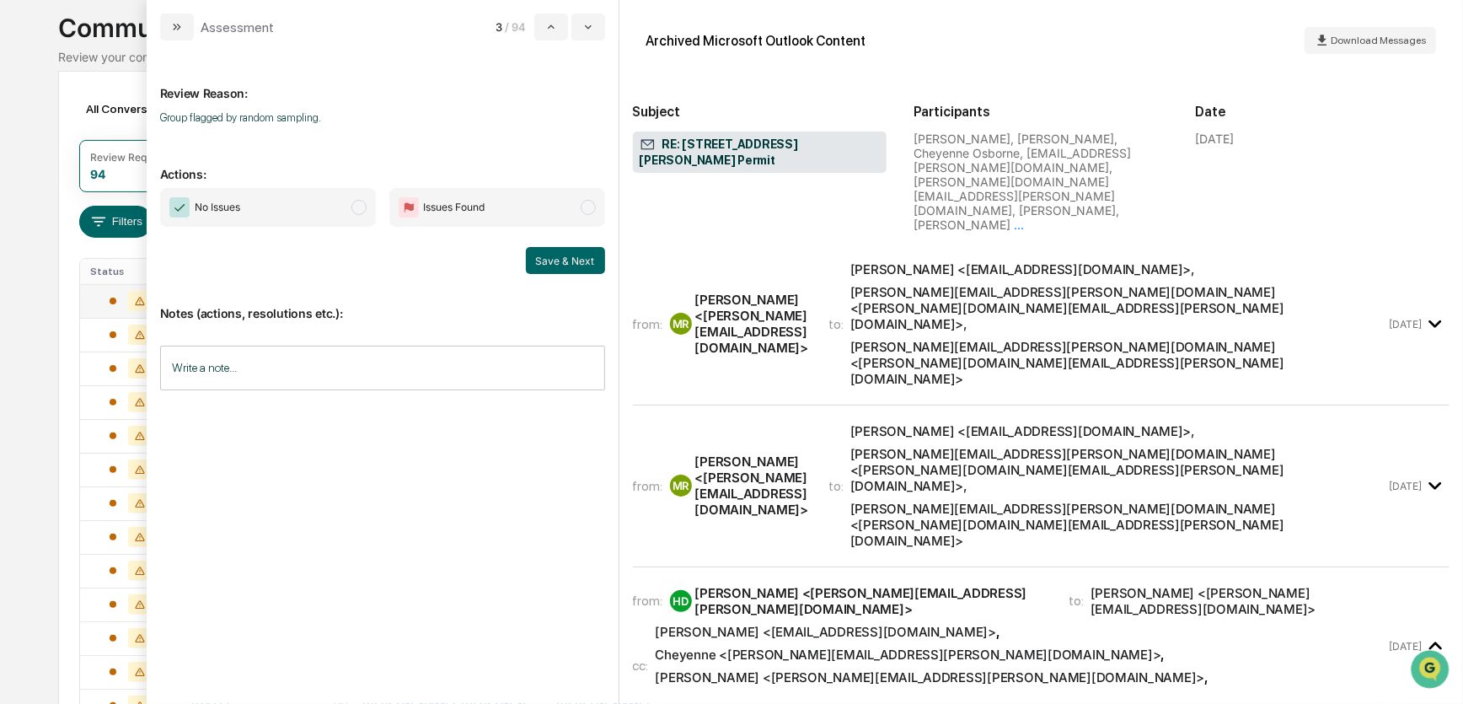
click at [352, 212] on span "modal" at bounding box center [359, 207] width 15 height 15
click at [568, 261] on button "Save & Next" at bounding box center [565, 260] width 79 height 27
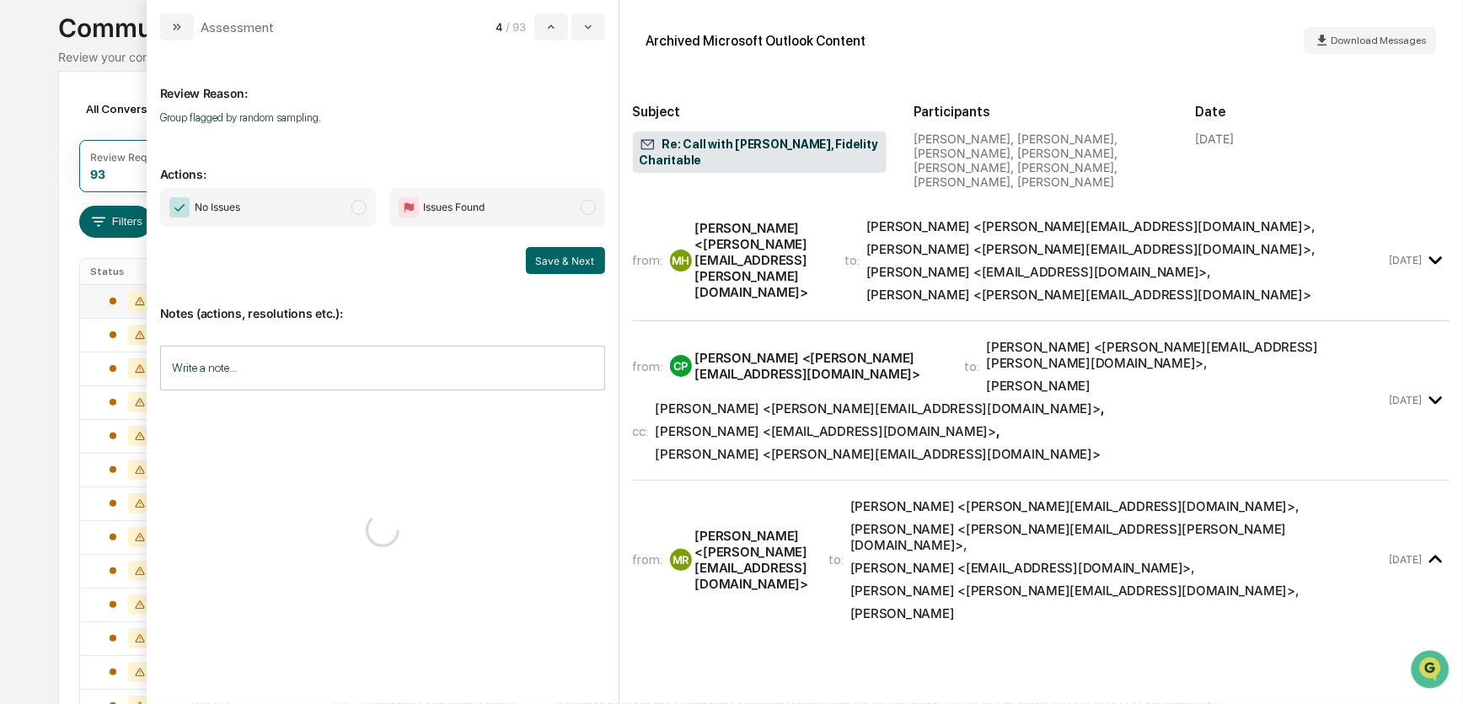
click at [345, 202] on span "No Issues" at bounding box center [268, 207] width 216 height 39
click at [557, 260] on button "Save & Next" at bounding box center [565, 260] width 79 height 27
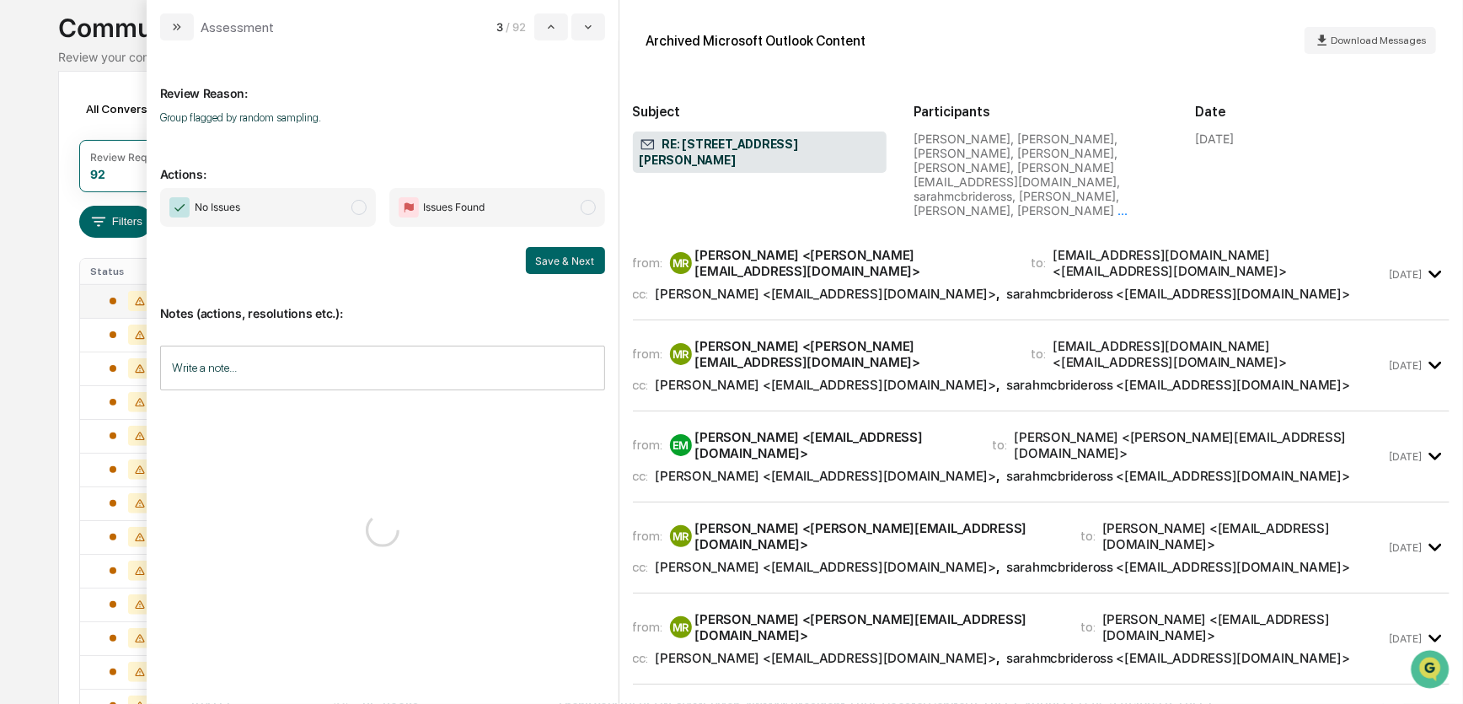
click at [349, 204] on span "No Issues" at bounding box center [268, 207] width 216 height 39
click at [572, 261] on button "Save & Next" at bounding box center [565, 260] width 79 height 27
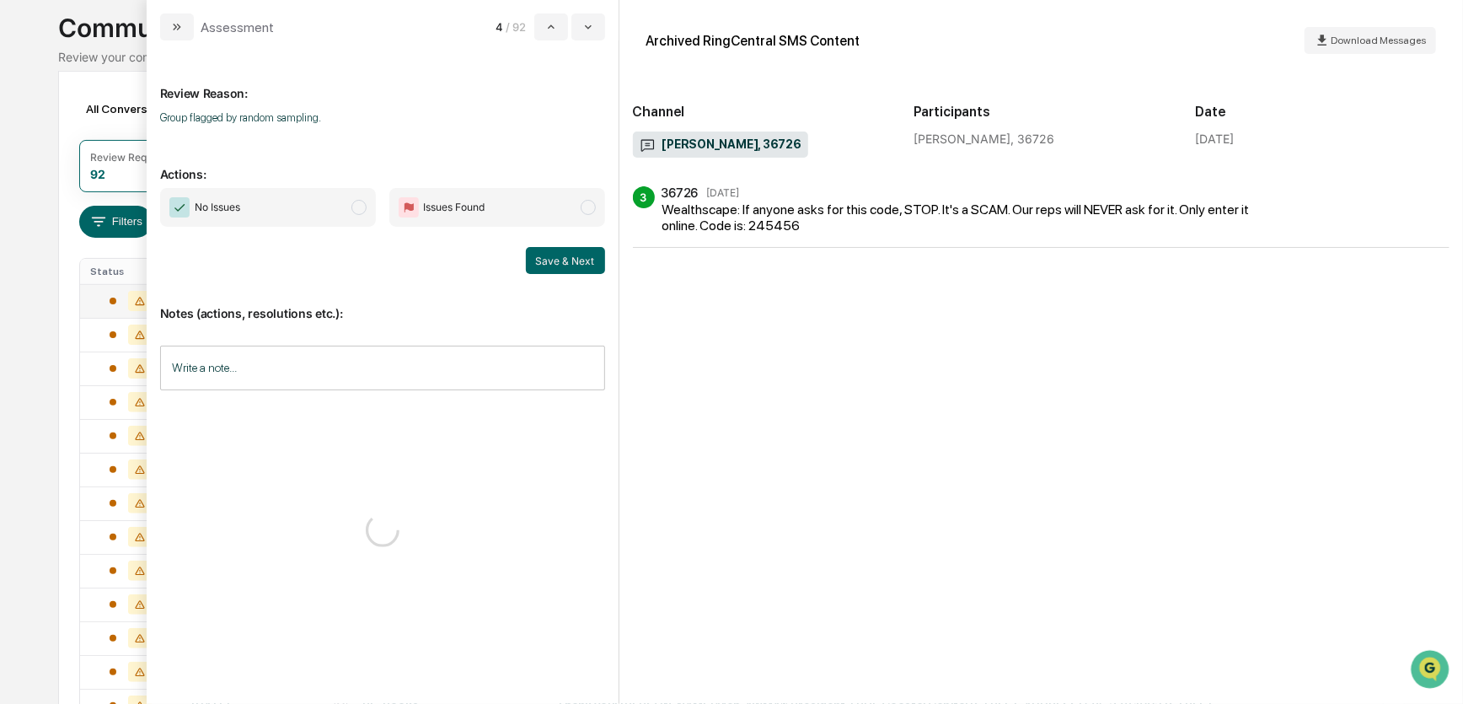
click at [346, 212] on span "No Issues" at bounding box center [268, 207] width 216 height 39
drag, startPoint x: 558, startPoint y: 261, endPoint x: 527, endPoint y: 261, distance: 31.2
click at [559, 261] on button "Save & Next" at bounding box center [565, 260] width 79 height 27
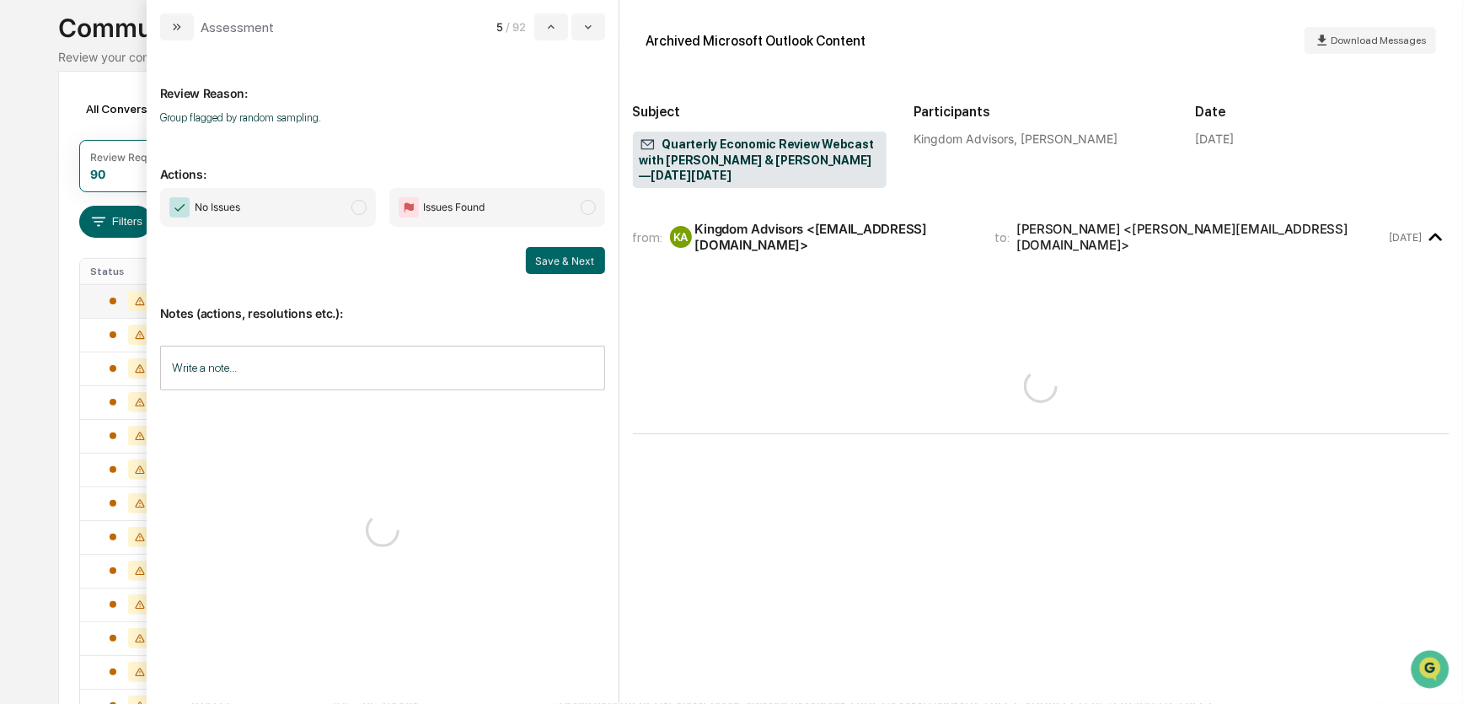
click at [350, 211] on span "No Issues" at bounding box center [268, 207] width 216 height 39
click at [548, 260] on button "Save & Next" at bounding box center [565, 260] width 79 height 27
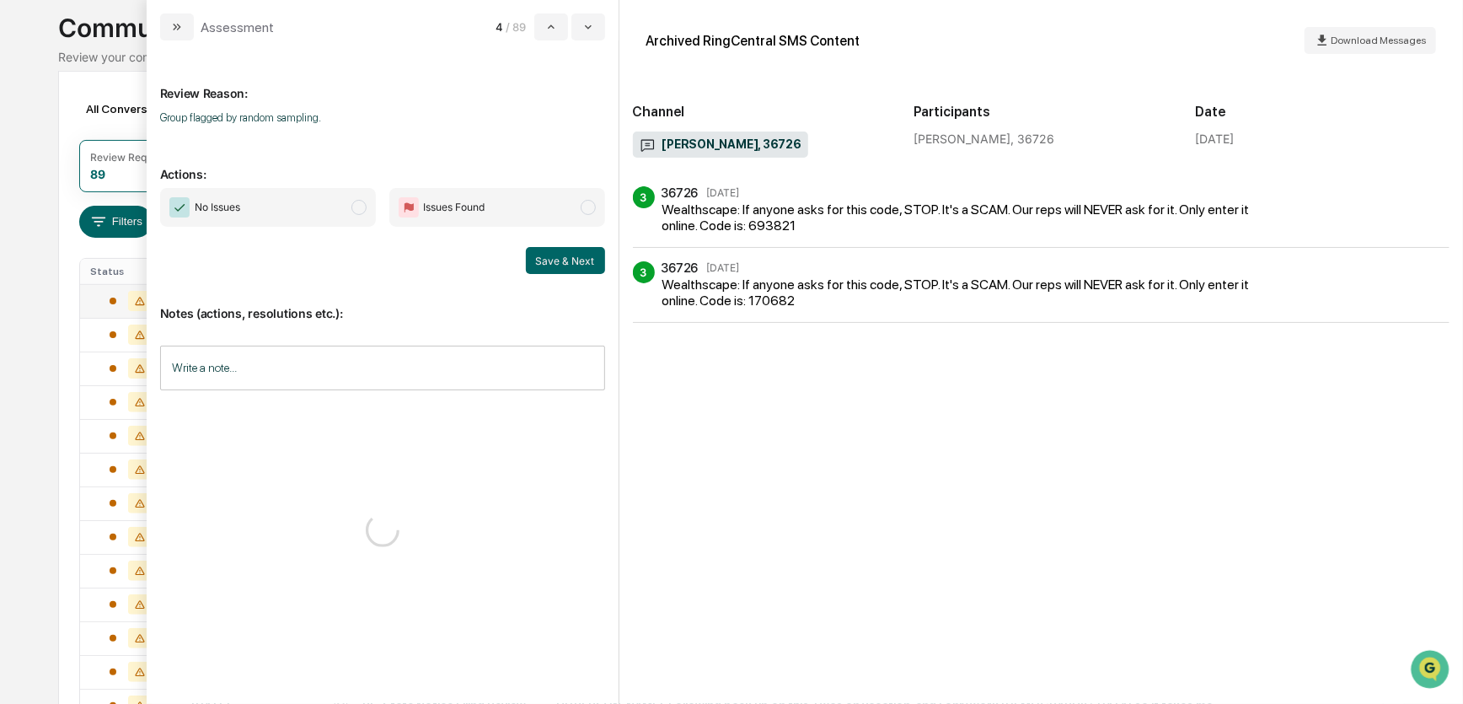
click at [341, 210] on span "No Issues" at bounding box center [268, 207] width 216 height 39
click at [572, 265] on button "Save & Next" at bounding box center [565, 260] width 79 height 27
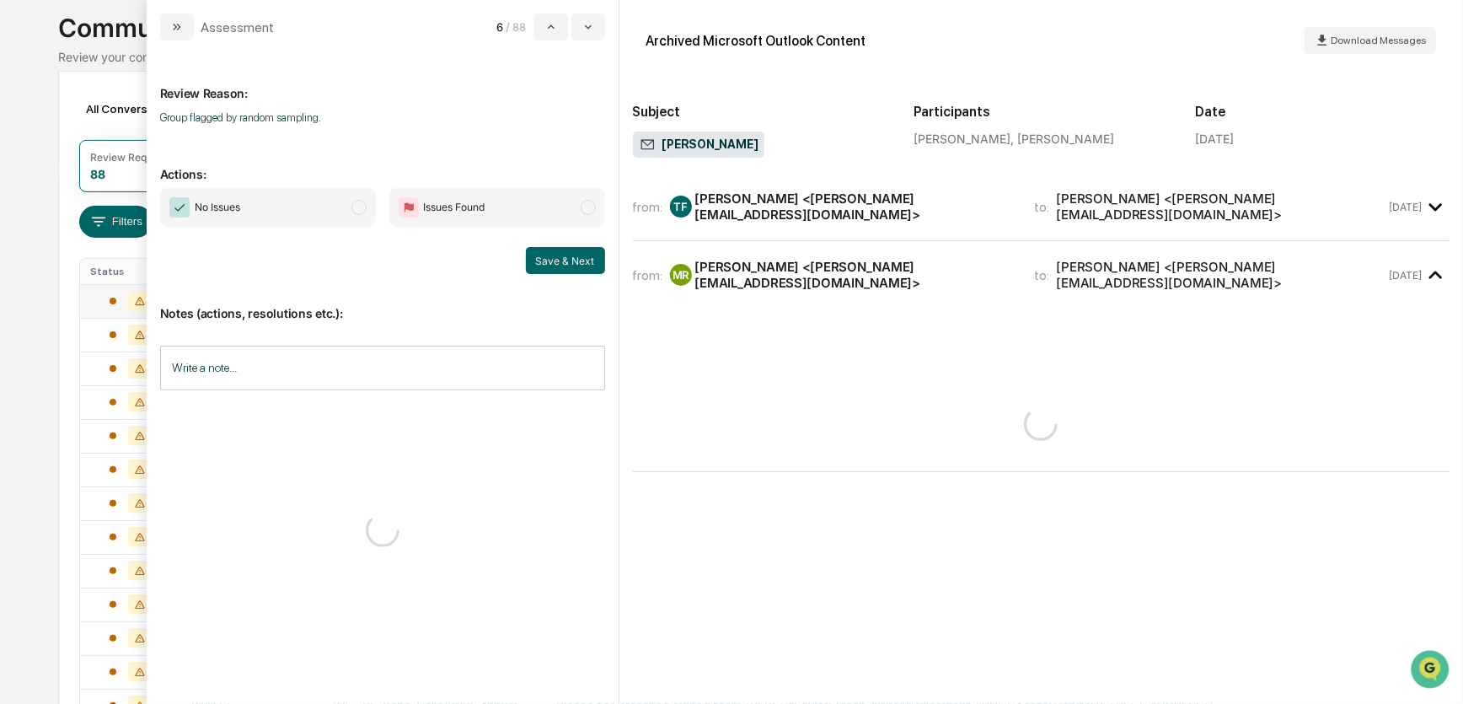
click at [346, 210] on span "No Issues" at bounding box center [268, 207] width 216 height 39
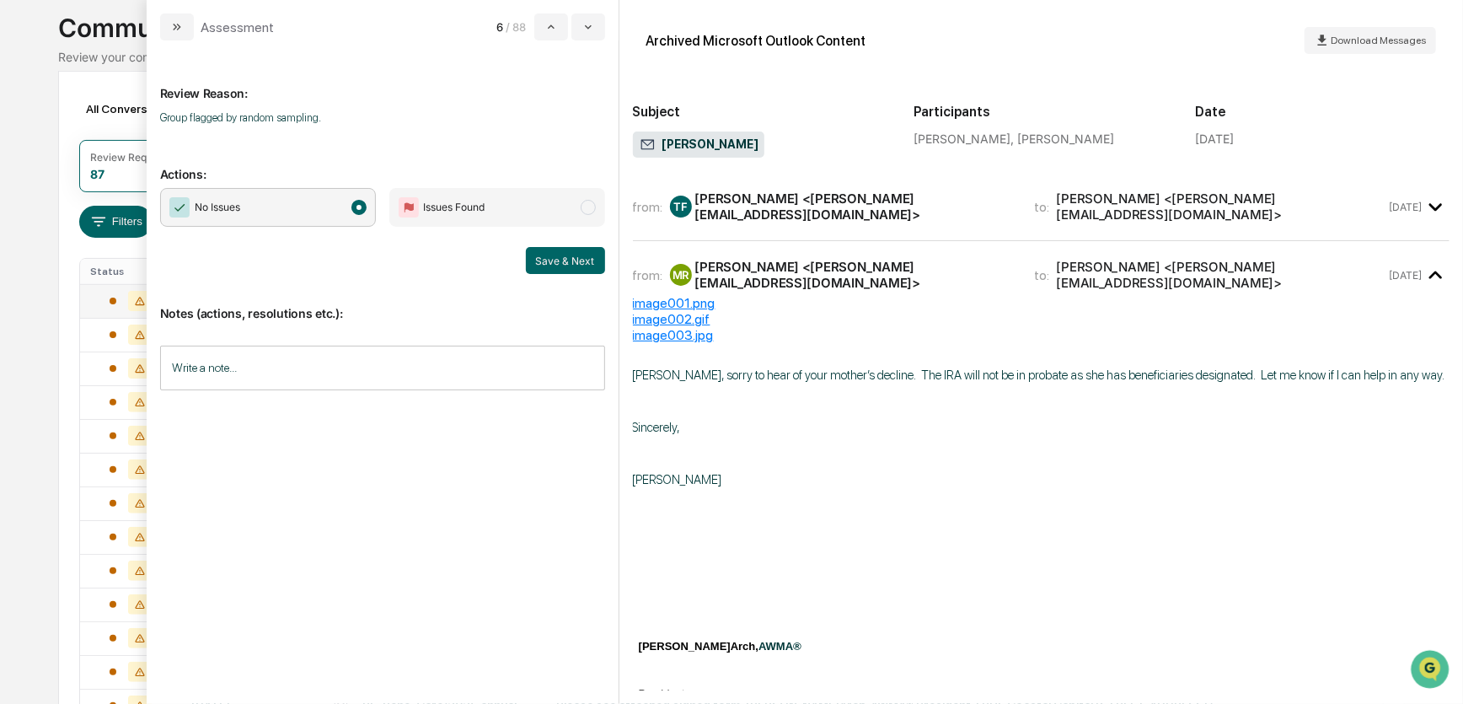
click at [555, 265] on button "Save & Next" at bounding box center [565, 260] width 79 height 27
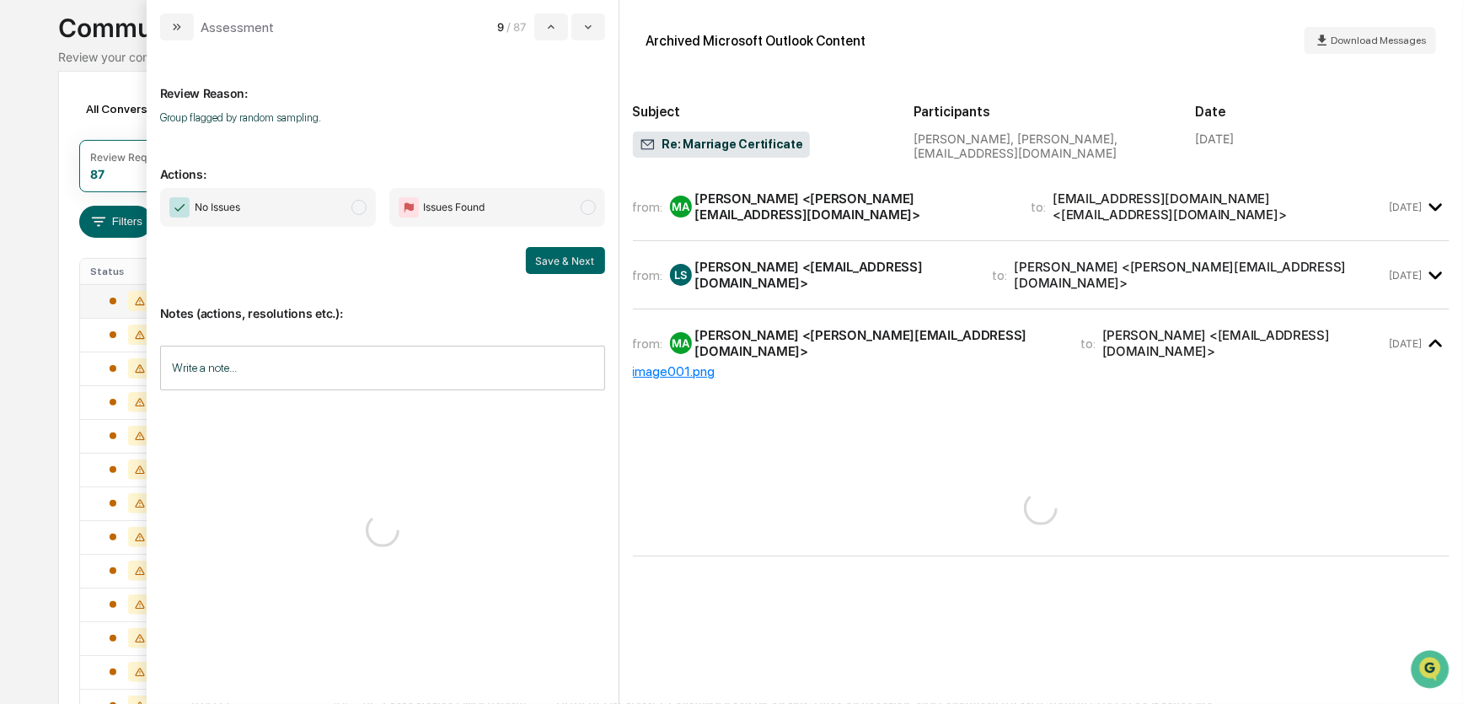
click at [347, 207] on span "No Issues" at bounding box center [268, 207] width 216 height 39
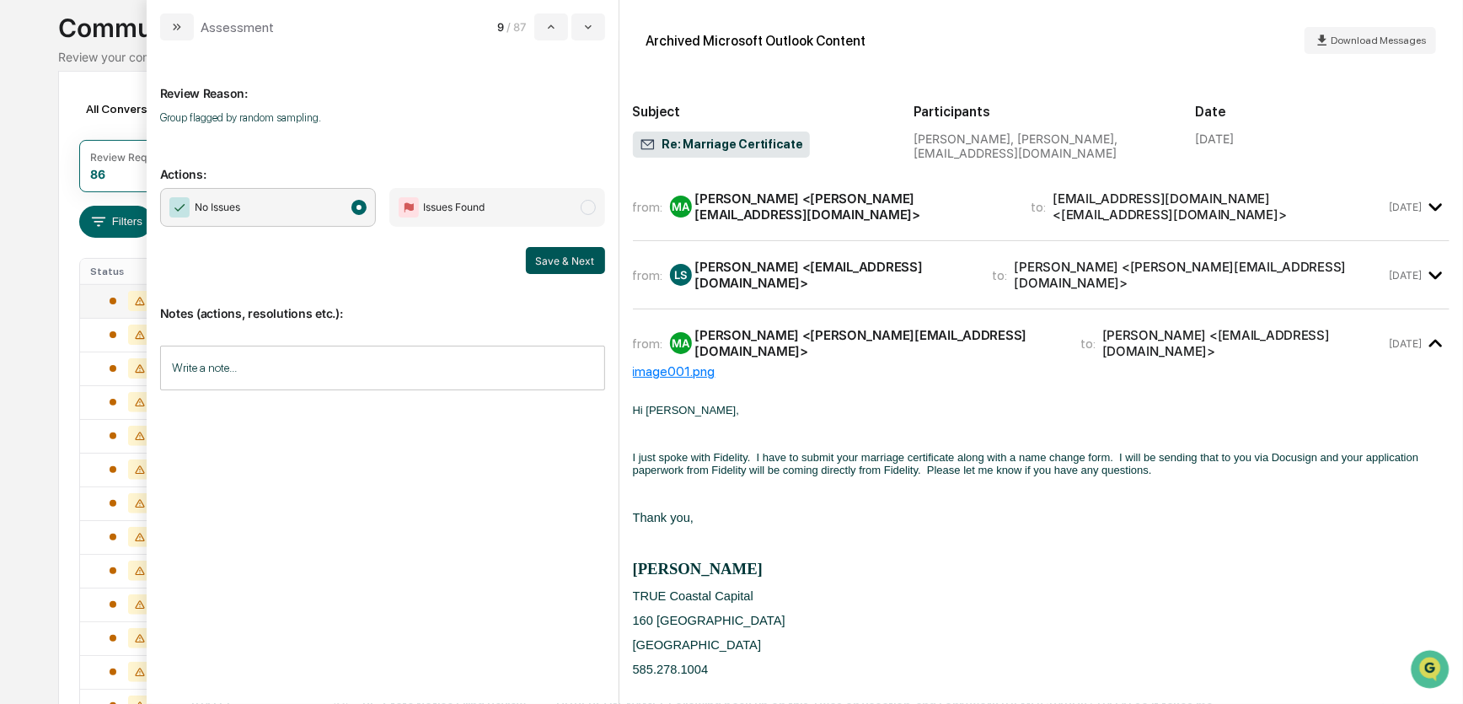
click at [578, 259] on button "Save & Next" at bounding box center [565, 260] width 79 height 27
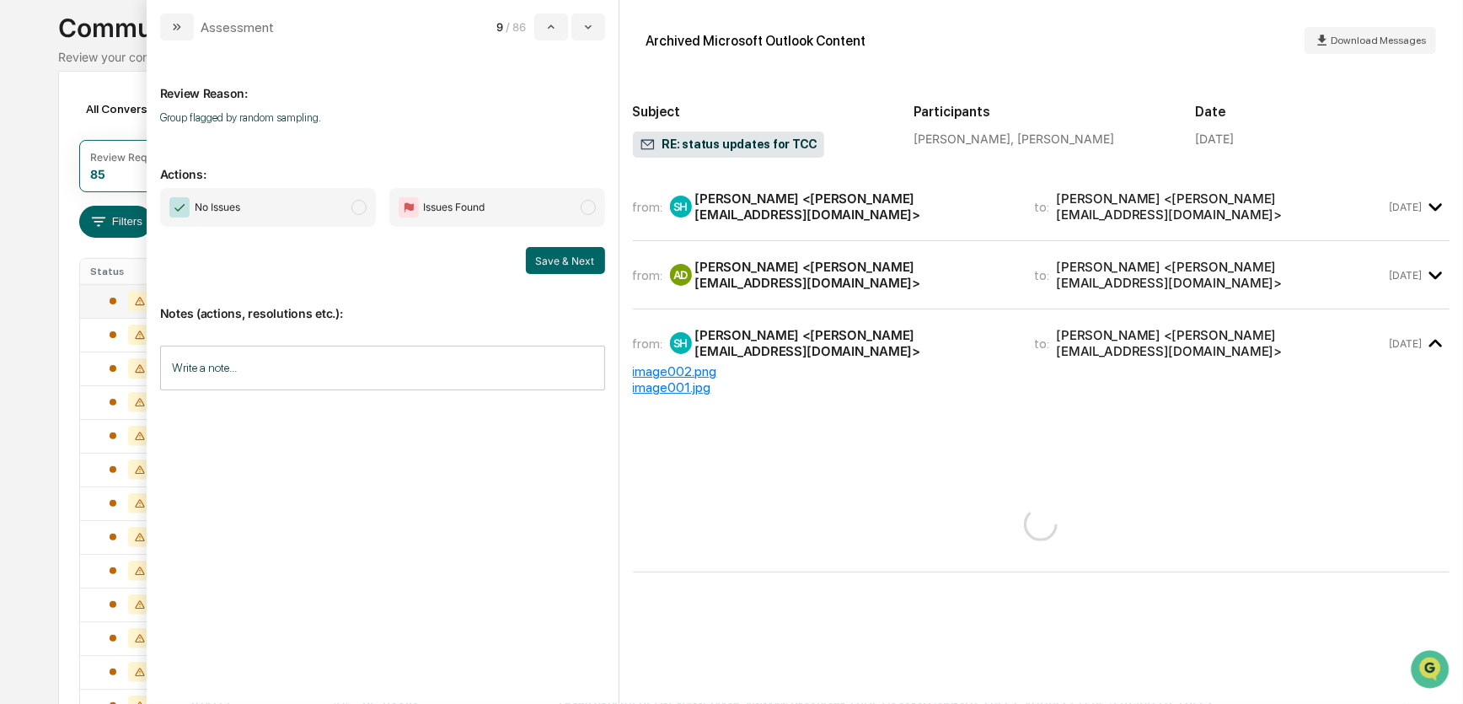
drag, startPoint x: 344, startPoint y: 212, endPoint x: 350, endPoint y: 219, distance: 9.0
click at [343, 212] on span "No Issues" at bounding box center [268, 207] width 216 height 39
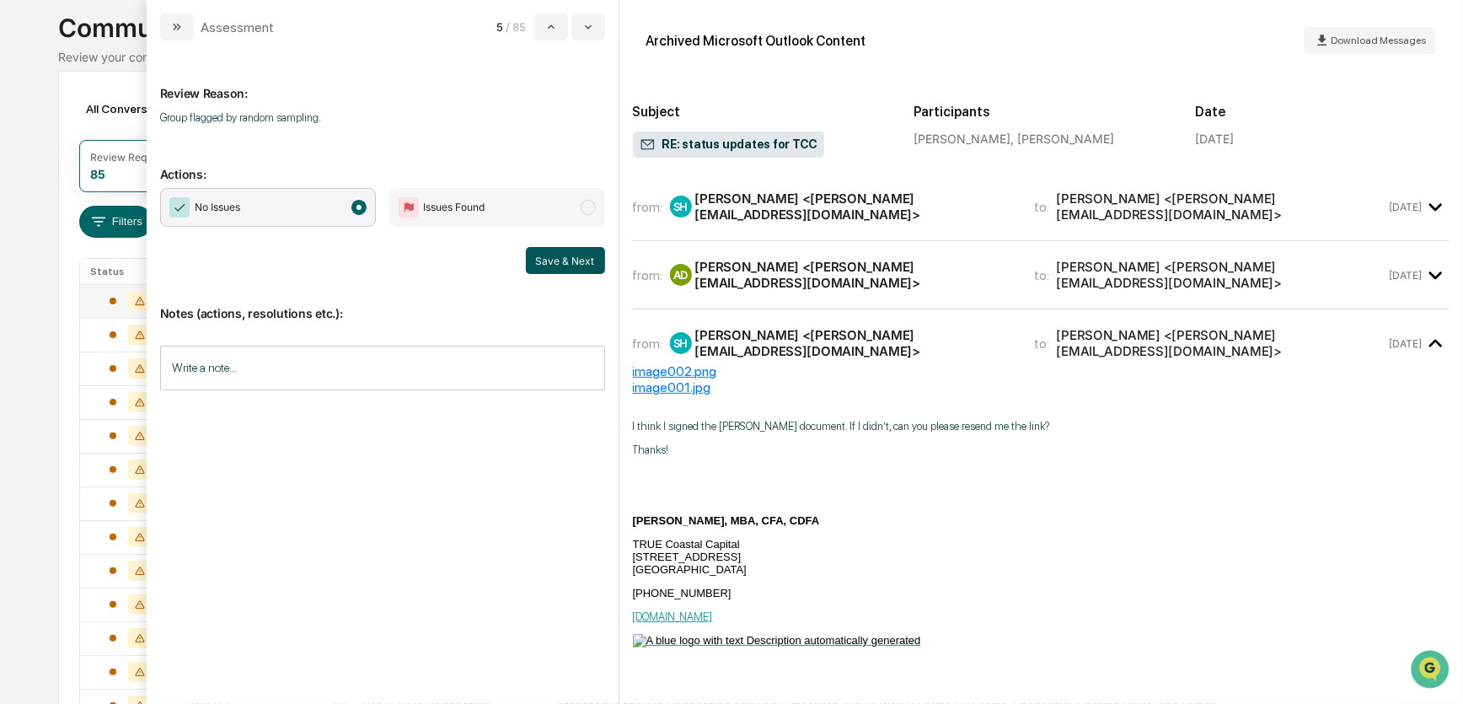
click at [555, 261] on button "Save & Next" at bounding box center [565, 260] width 79 height 27
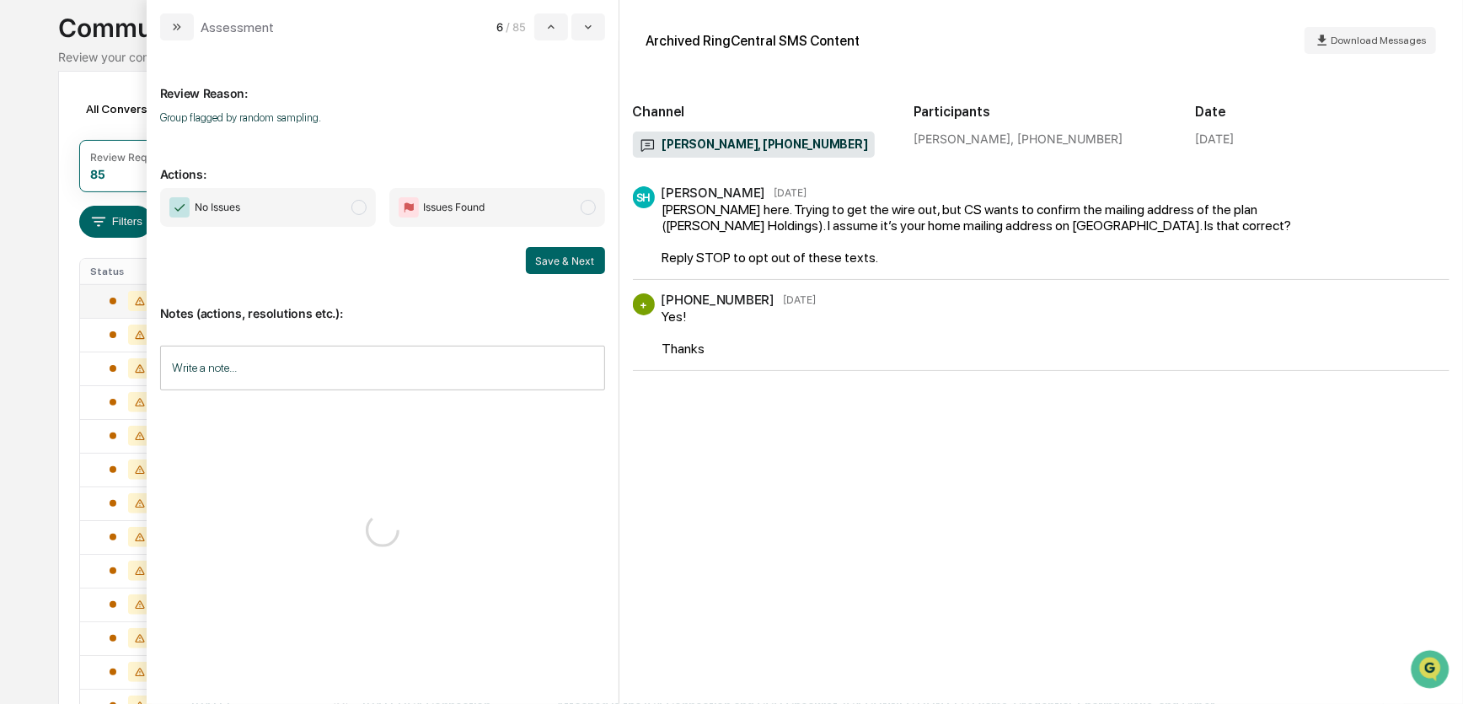
click at [304, 208] on span "No Issues" at bounding box center [268, 207] width 216 height 39
click at [601, 256] on button "Save & Next" at bounding box center [565, 260] width 79 height 27
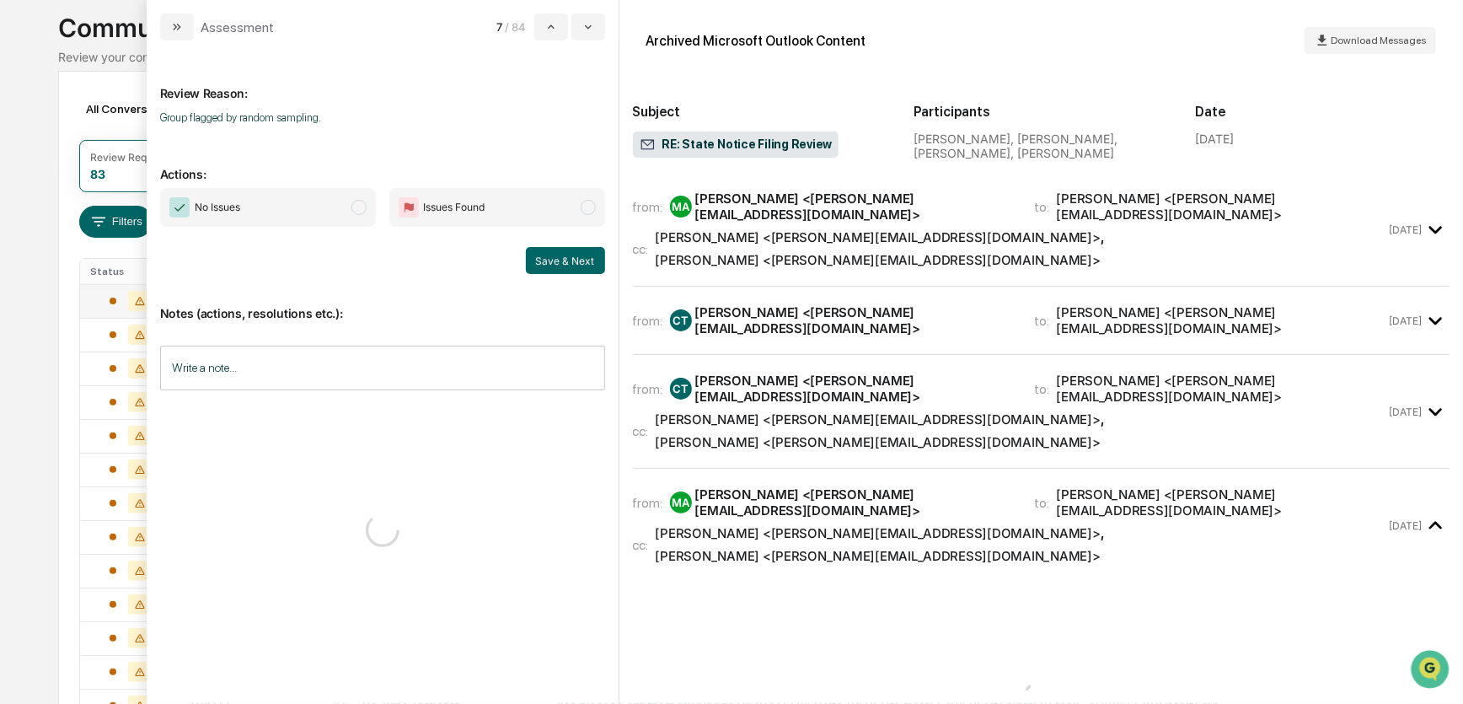
click at [308, 193] on span "No Issues" at bounding box center [268, 207] width 216 height 39
click at [580, 258] on button "Save & Next" at bounding box center [565, 260] width 79 height 27
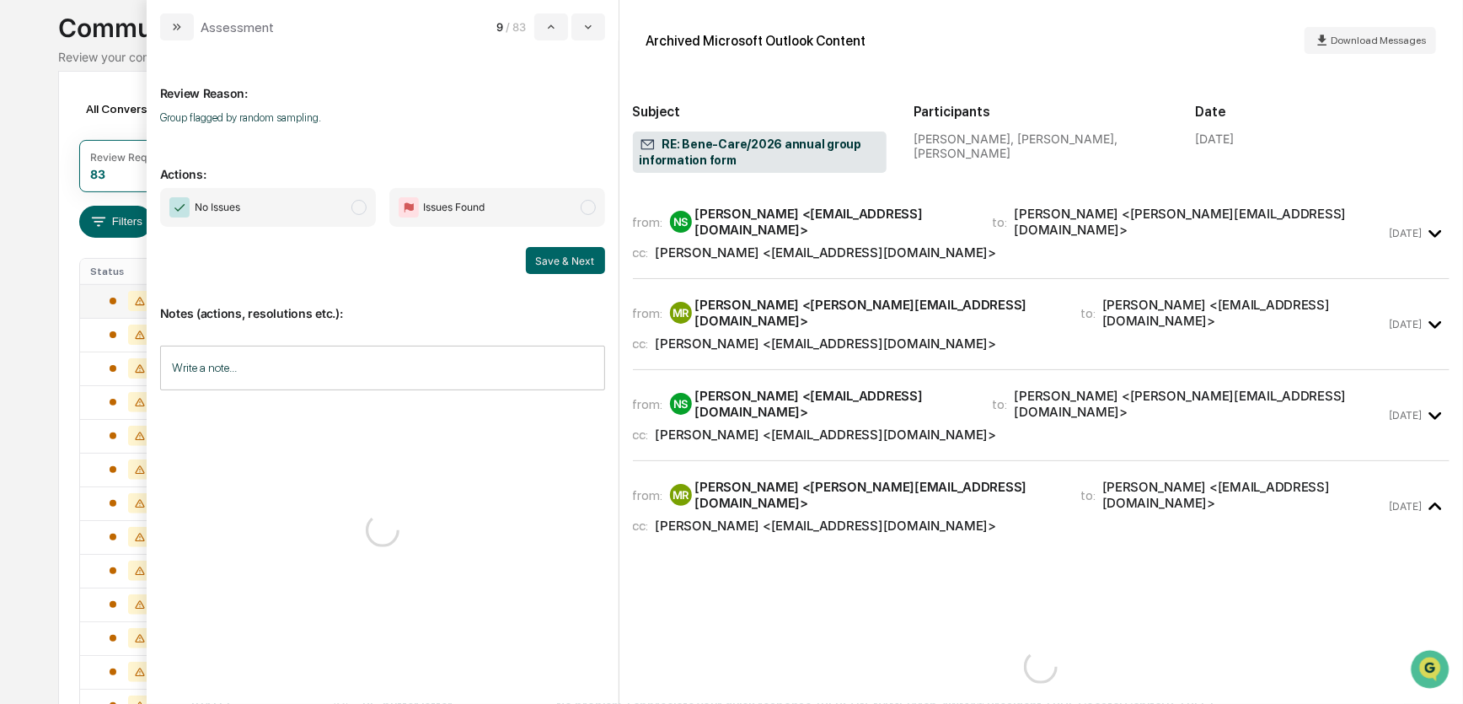
click at [328, 198] on span "No Issues" at bounding box center [268, 207] width 216 height 39
click at [562, 263] on button "Save & Next" at bounding box center [565, 260] width 79 height 27
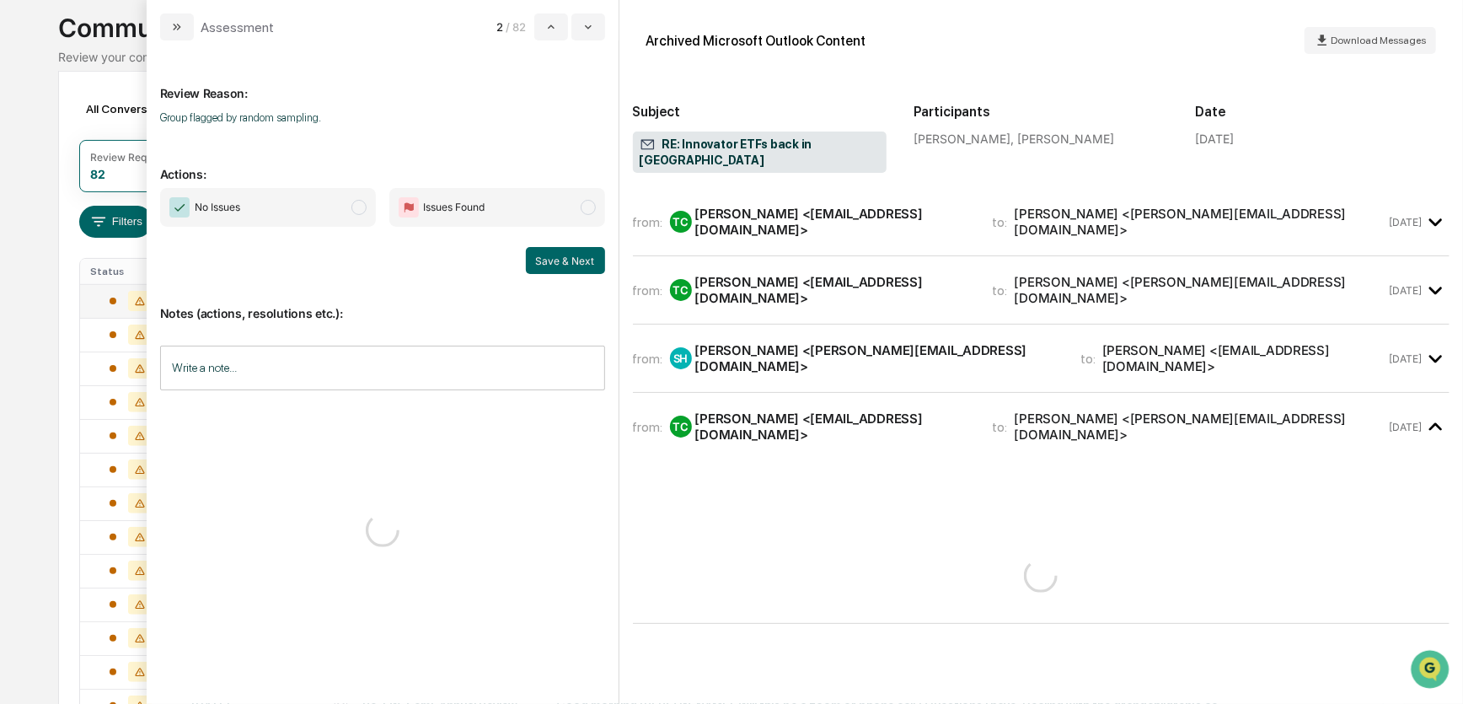
click at [324, 210] on span "No Issues" at bounding box center [268, 207] width 216 height 39
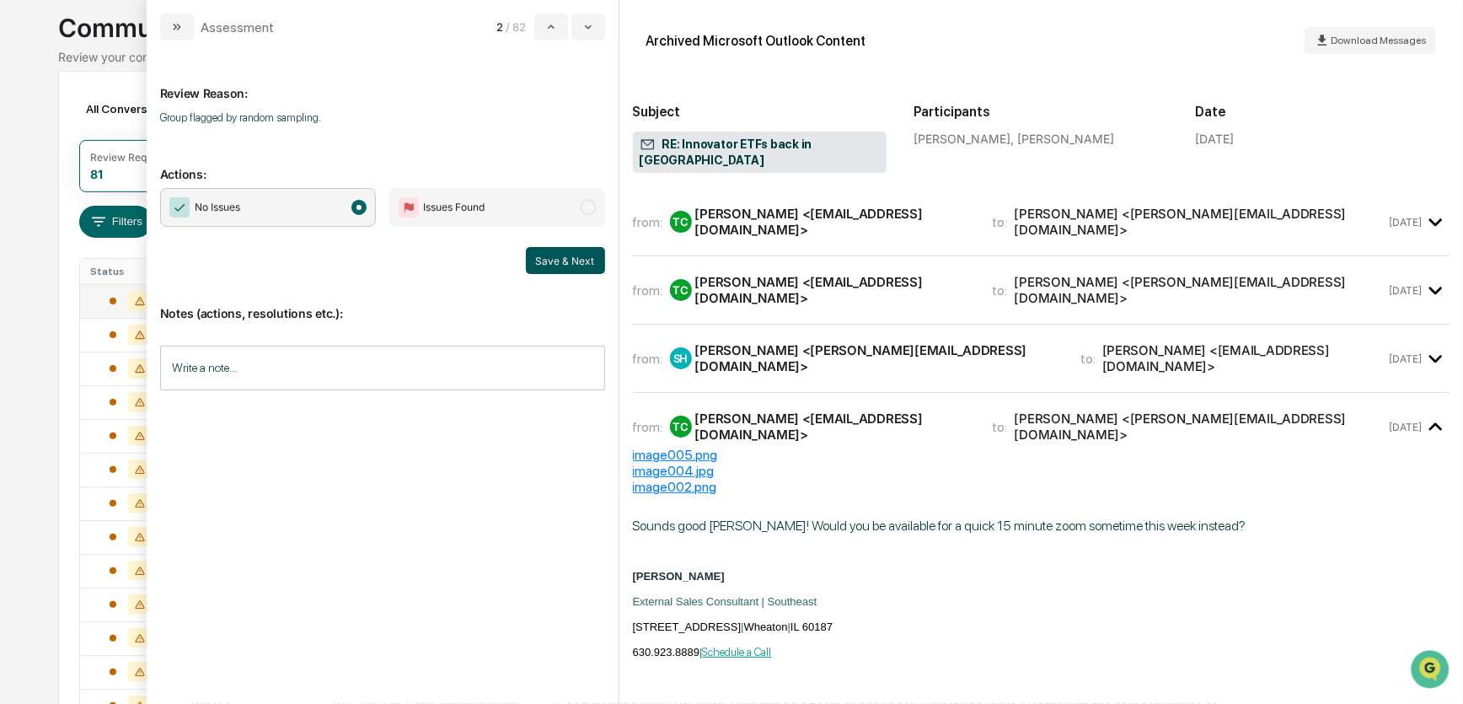
click at [551, 257] on button "Save & Next" at bounding box center [565, 260] width 79 height 27
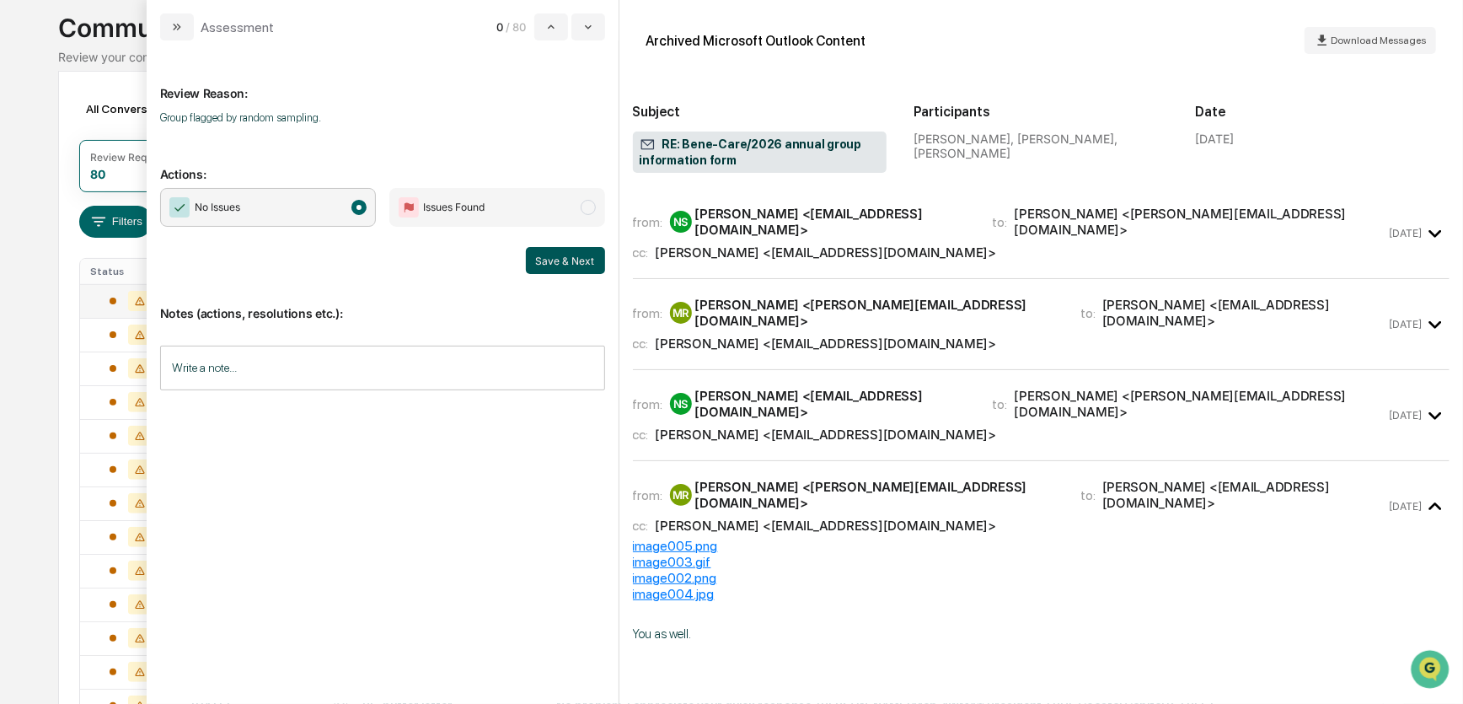
click at [587, 267] on button "Save & Next" at bounding box center [565, 260] width 79 height 27
click at [352, 210] on span "modal" at bounding box center [359, 207] width 15 height 15
click at [545, 258] on button "Save & Next" at bounding box center [565, 260] width 79 height 27
click at [175, 25] on icon "modal" at bounding box center [175, 27] width 4 height 7
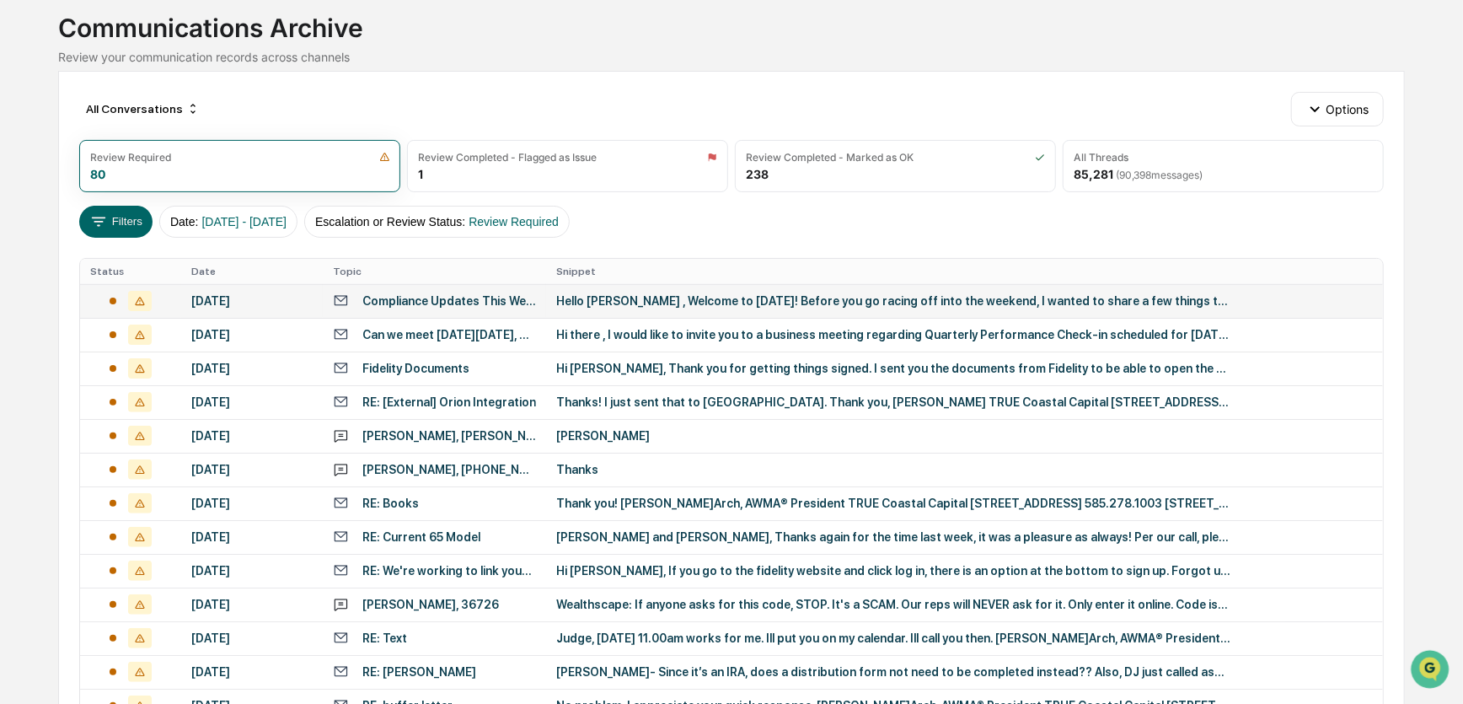
click at [233, 297] on div "October 10, 2025" at bounding box center [251, 300] width 121 height 13
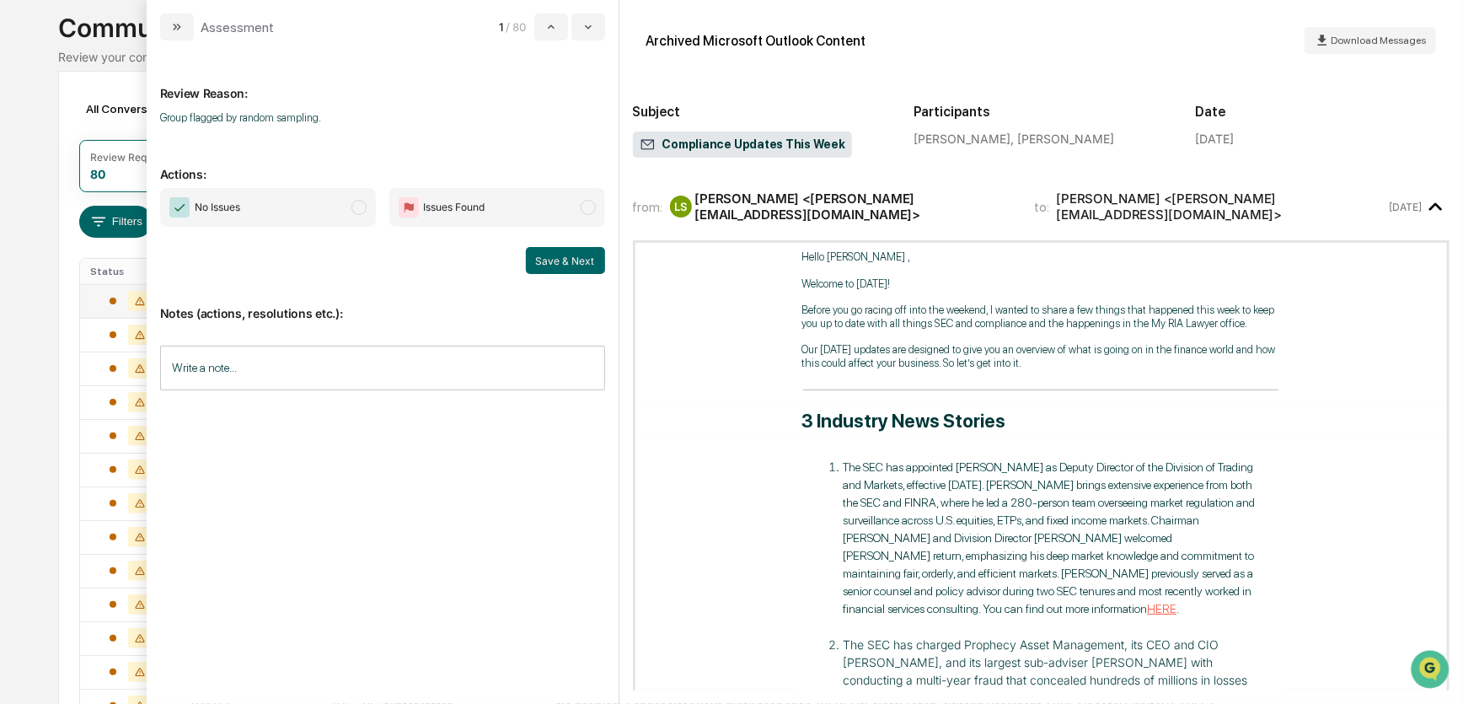
click at [270, 218] on span "No Issues" at bounding box center [268, 207] width 216 height 39
click at [577, 257] on button "Save & Next" at bounding box center [565, 260] width 79 height 27
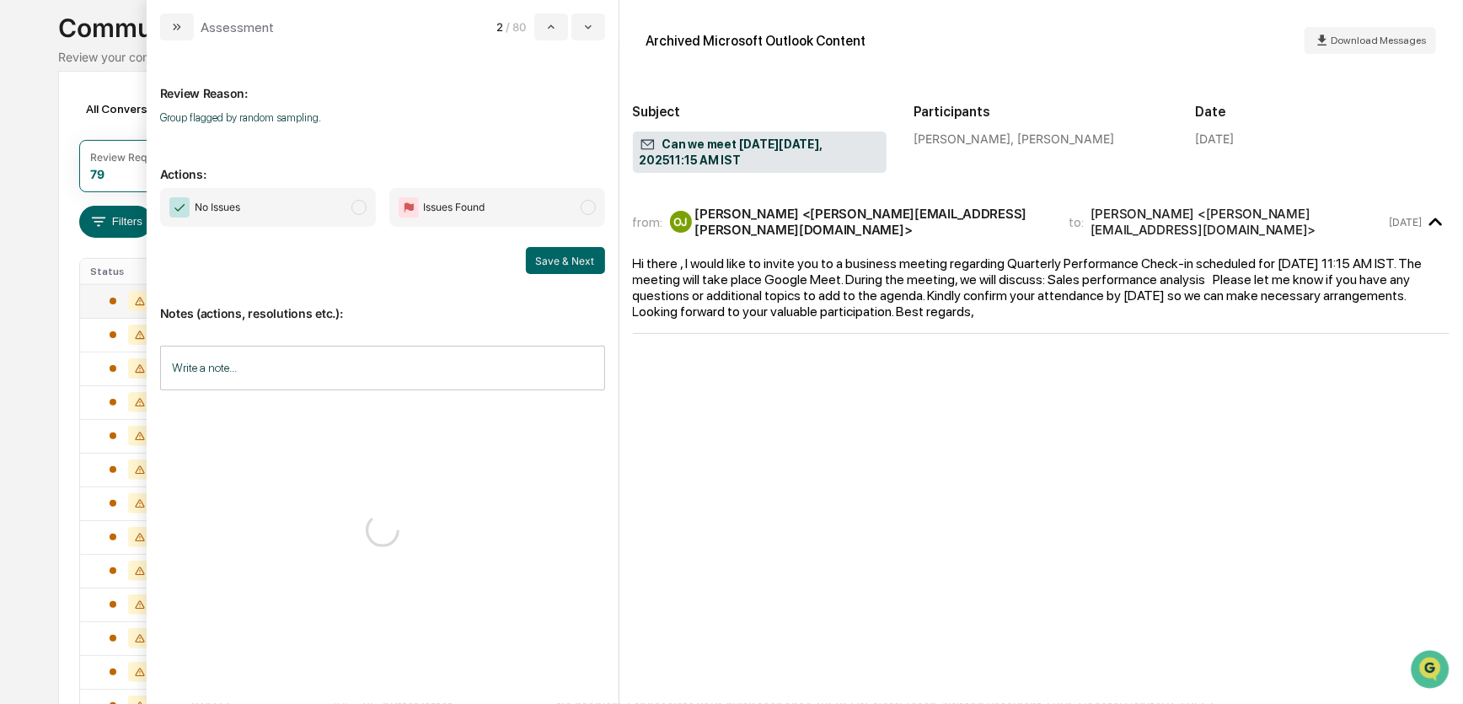
click at [341, 206] on span "No Issues" at bounding box center [268, 207] width 216 height 39
click at [559, 259] on button "Save & Next" at bounding box center [565, 260] width 79 height 27
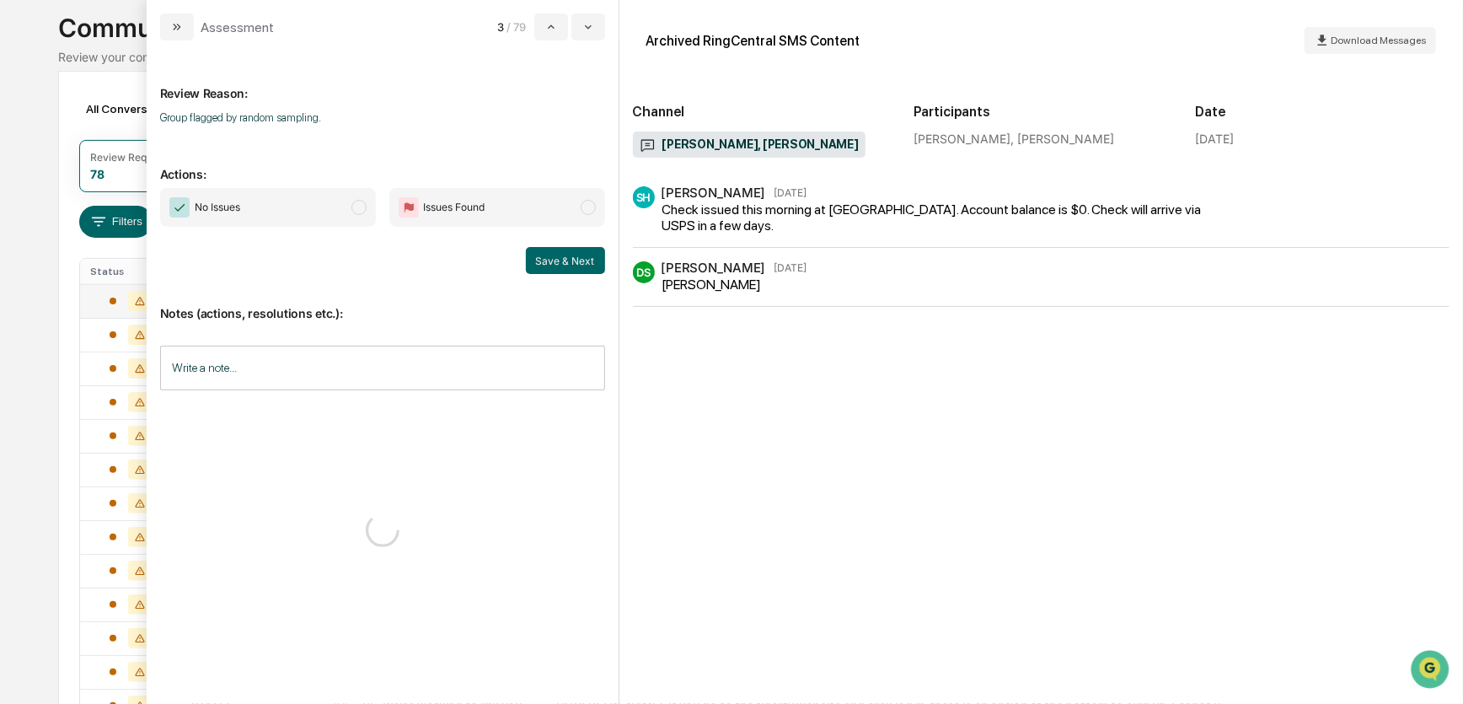
click at [347, 203] on span "No Issues" at bounding box center [268, 207] width 216 height 39
click at [576, 261] on button "Save & Next" at bounding box center [565, 260] width 79 height 27
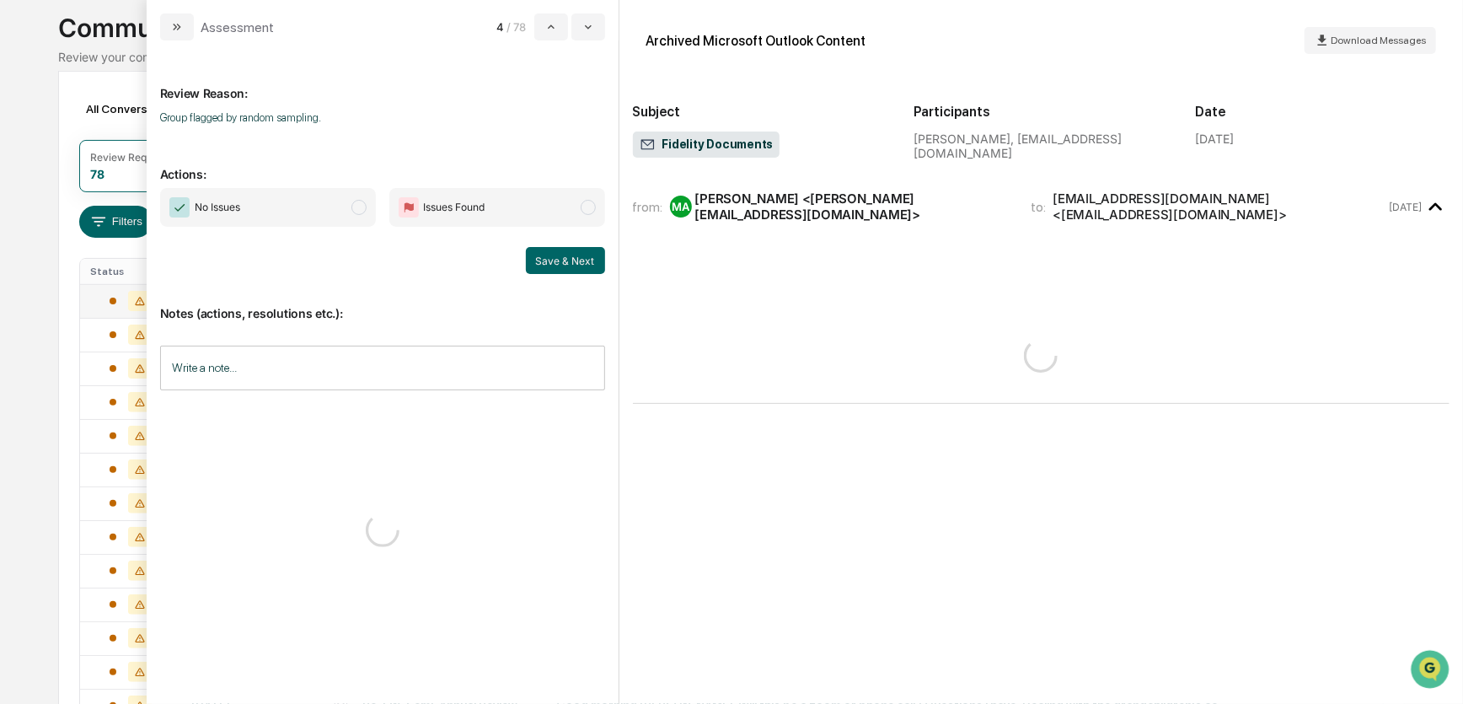
click at [340, 213] on span "No Issues" at bounding box center [268, 207] width 216 height 39
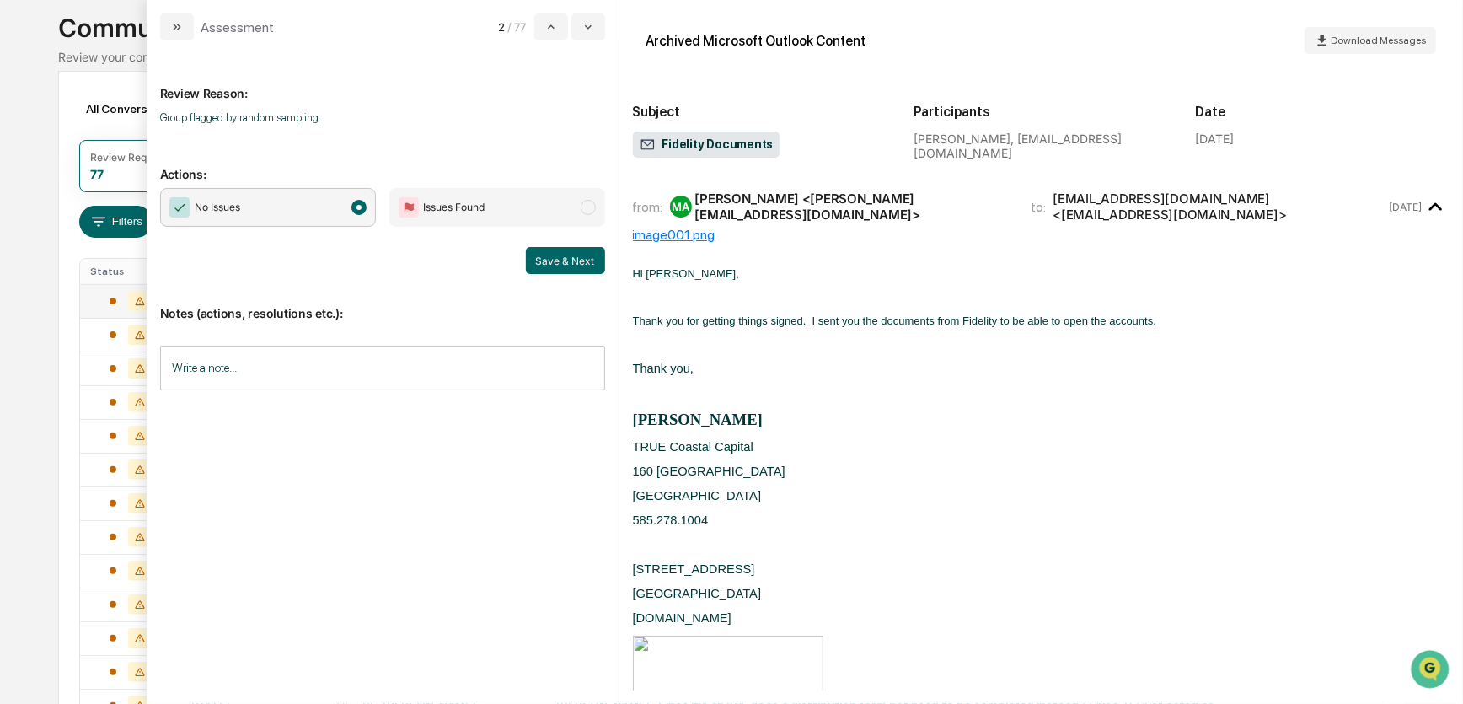
click at [547, 263] on button "Save & Next" at bounding box center [565, 260] width 79 height 27
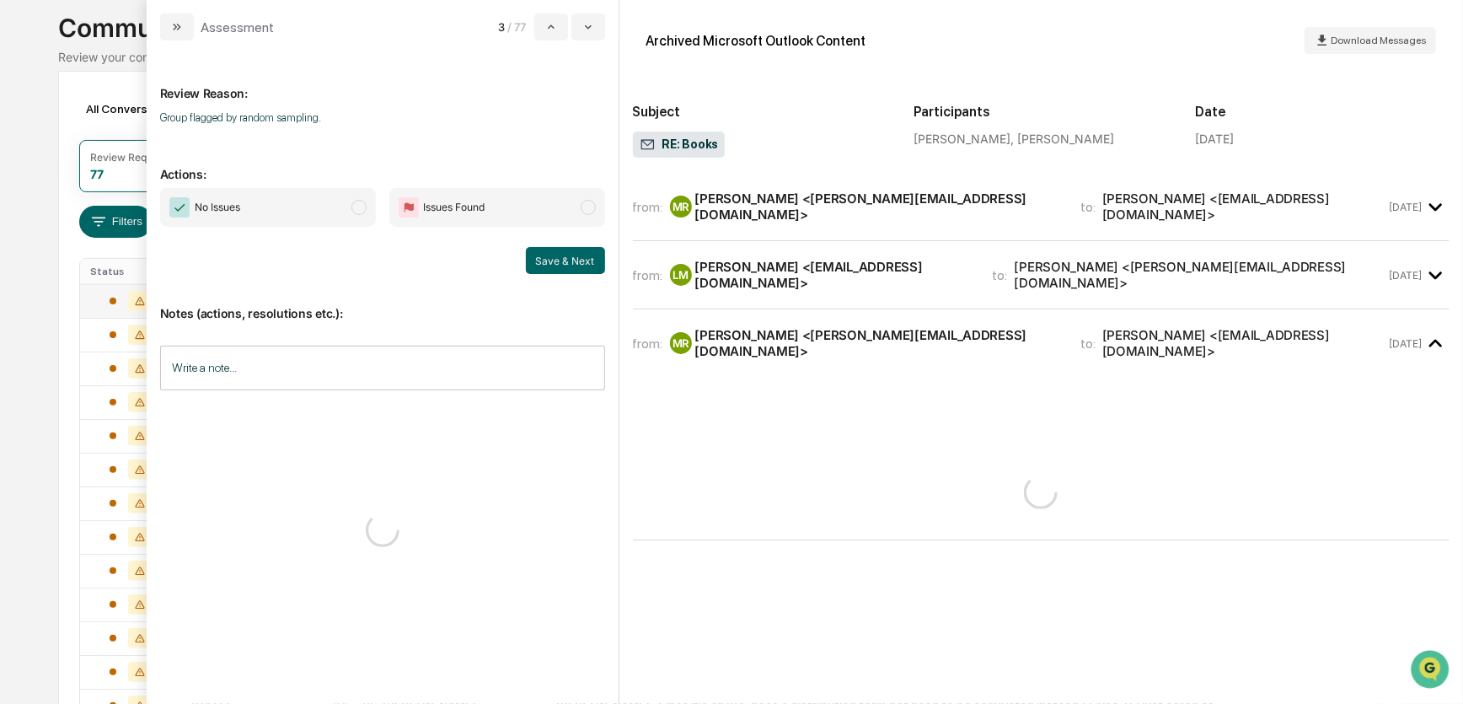
click at [330, 213] on span "No Issues" at bounding box center [268, 207] width 216 height 39
click at [557, 258] on button "Save & Next" at bounding box center [565, 260] width 79 height 27
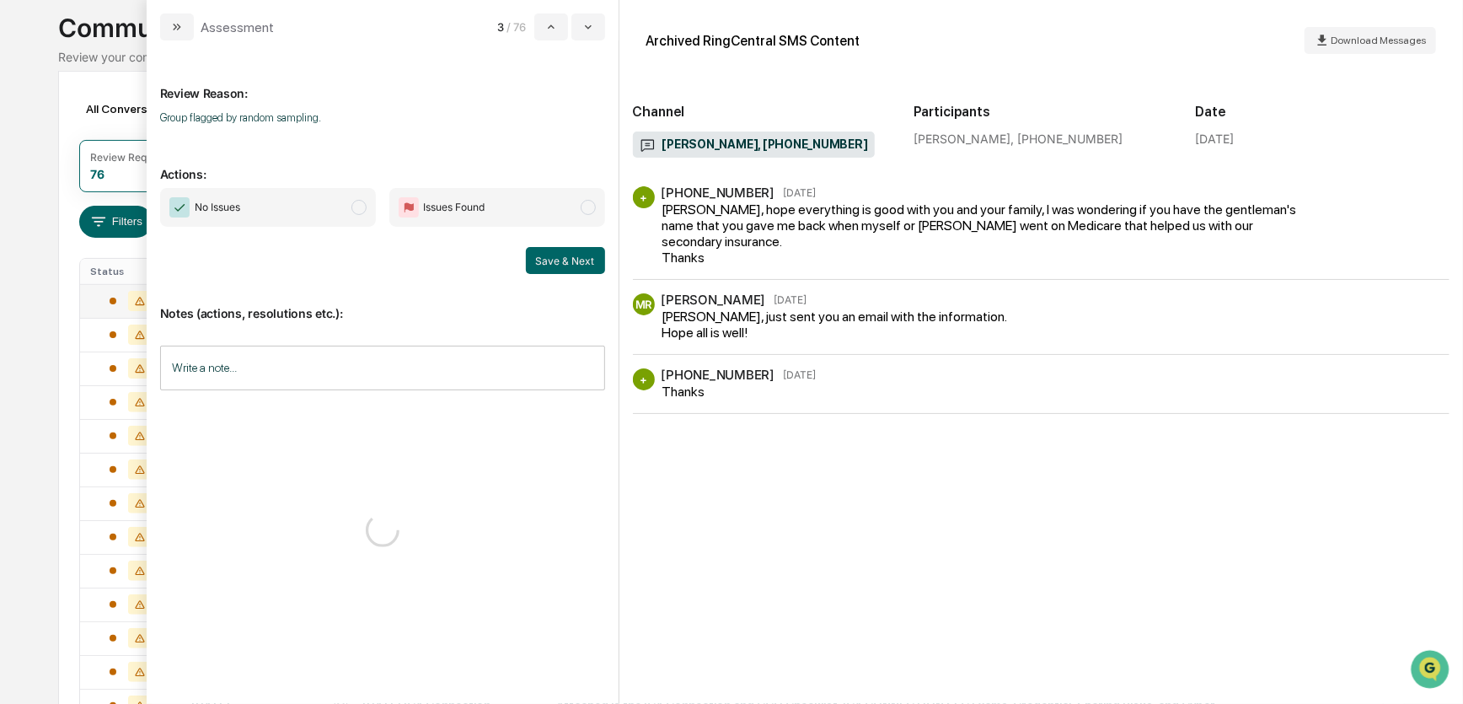
click at [338, 211] on span "No Issues" at bounding box center [268, 207] width 216 height 39
click at [557, 266] on button "Save & Next" at bounding box center [565, 260] width 79 height 27
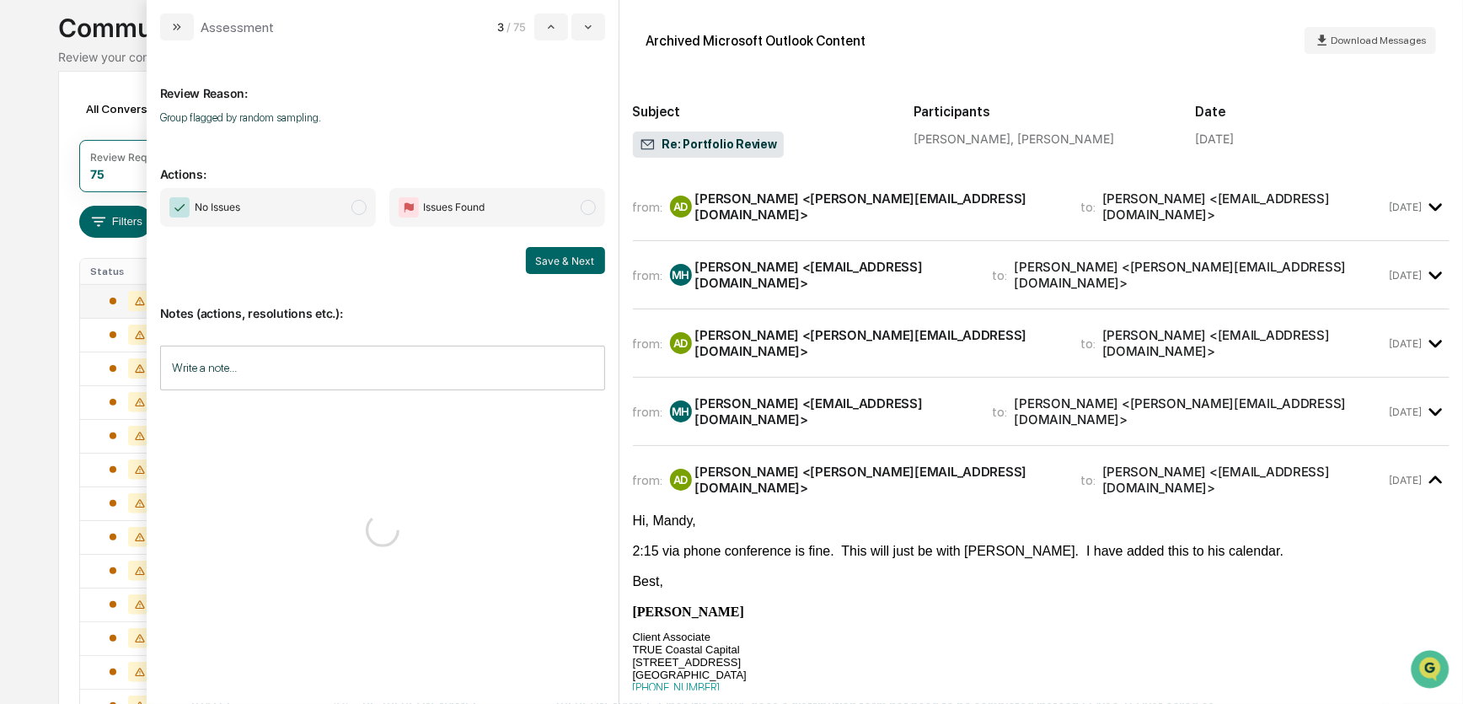
click at [346, 210] on span "No Issues" at bounding box center [268, 207] width 216 height 39
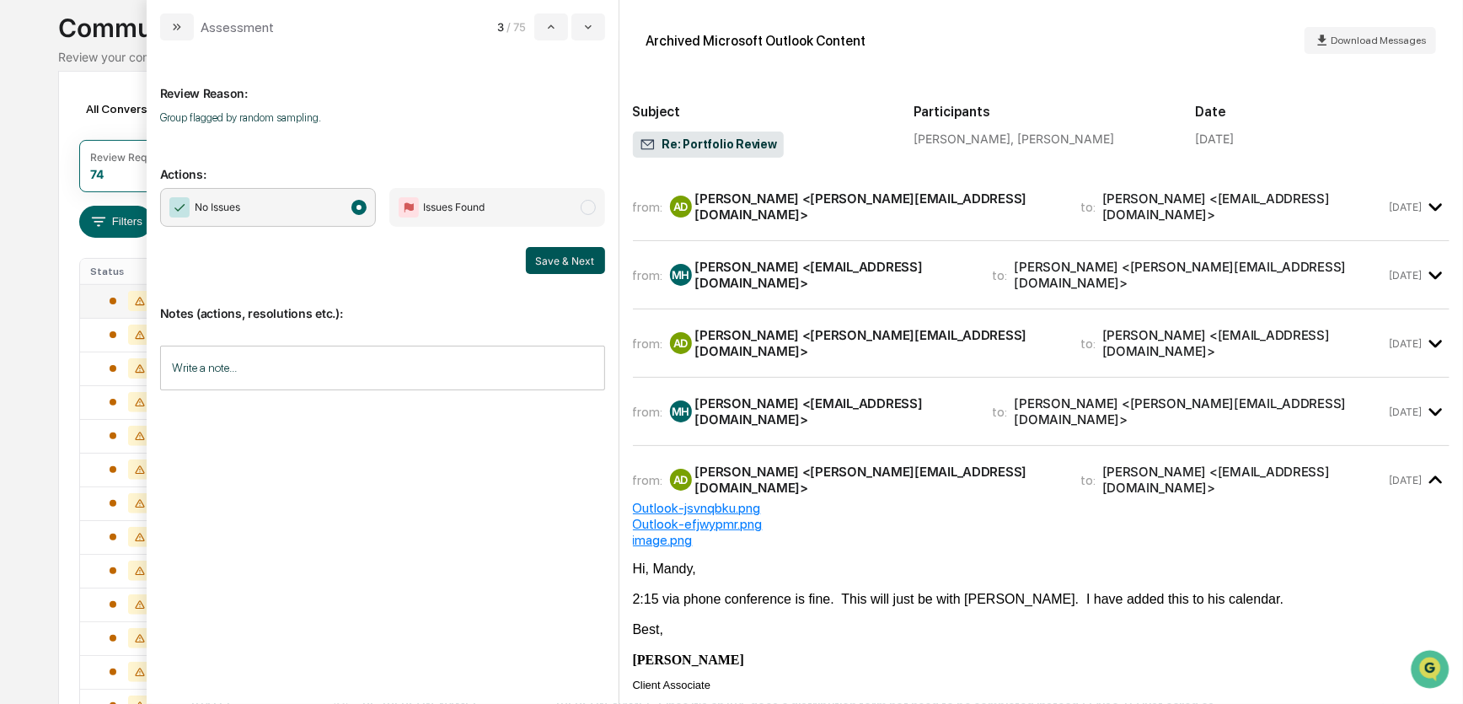
click at [549, 259] on button "Save & Next" at bounding box center [565, 260] width 79 height 27
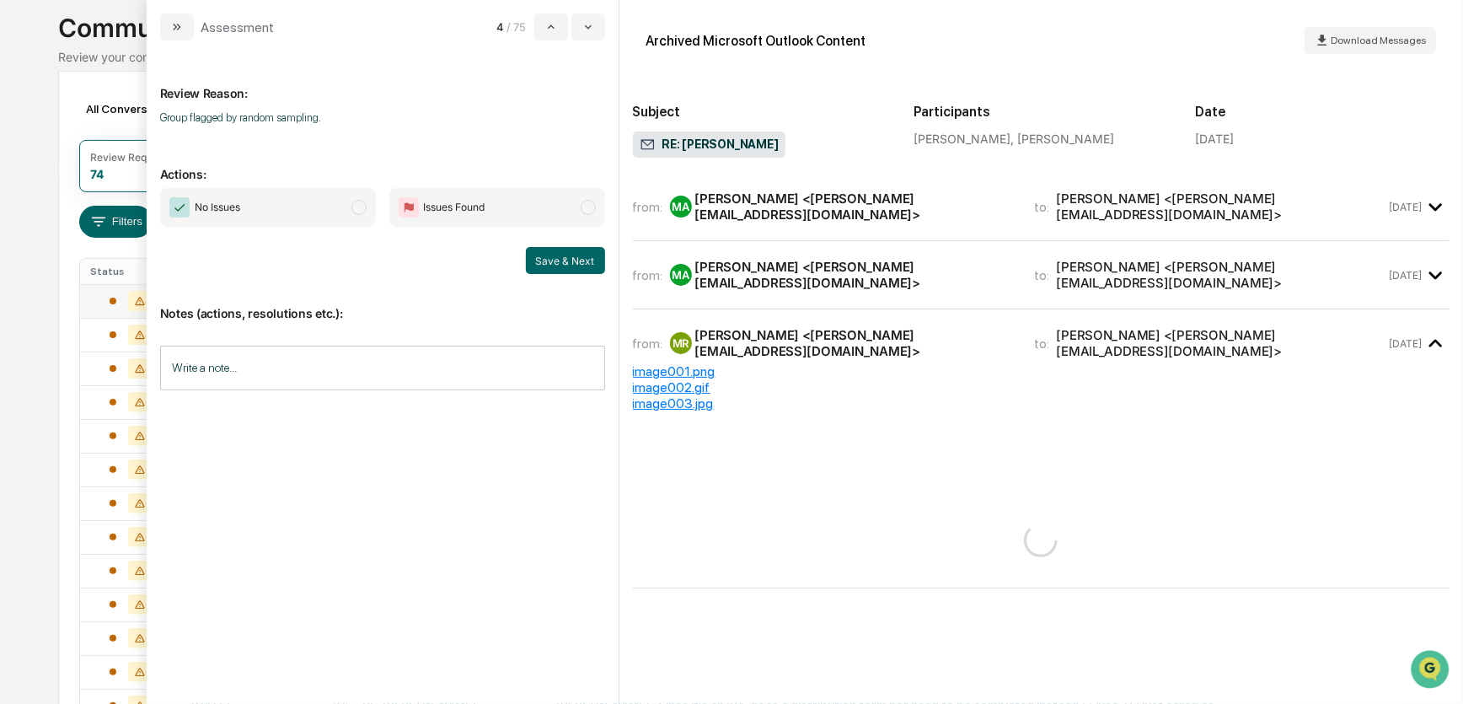
click at [339, 217] on span "No Issues" at bounding box center [268, 207] width 216 height 39
click at [556, 261] on button "Save & Next" at bounding box center [565, 260] width 79 height 27
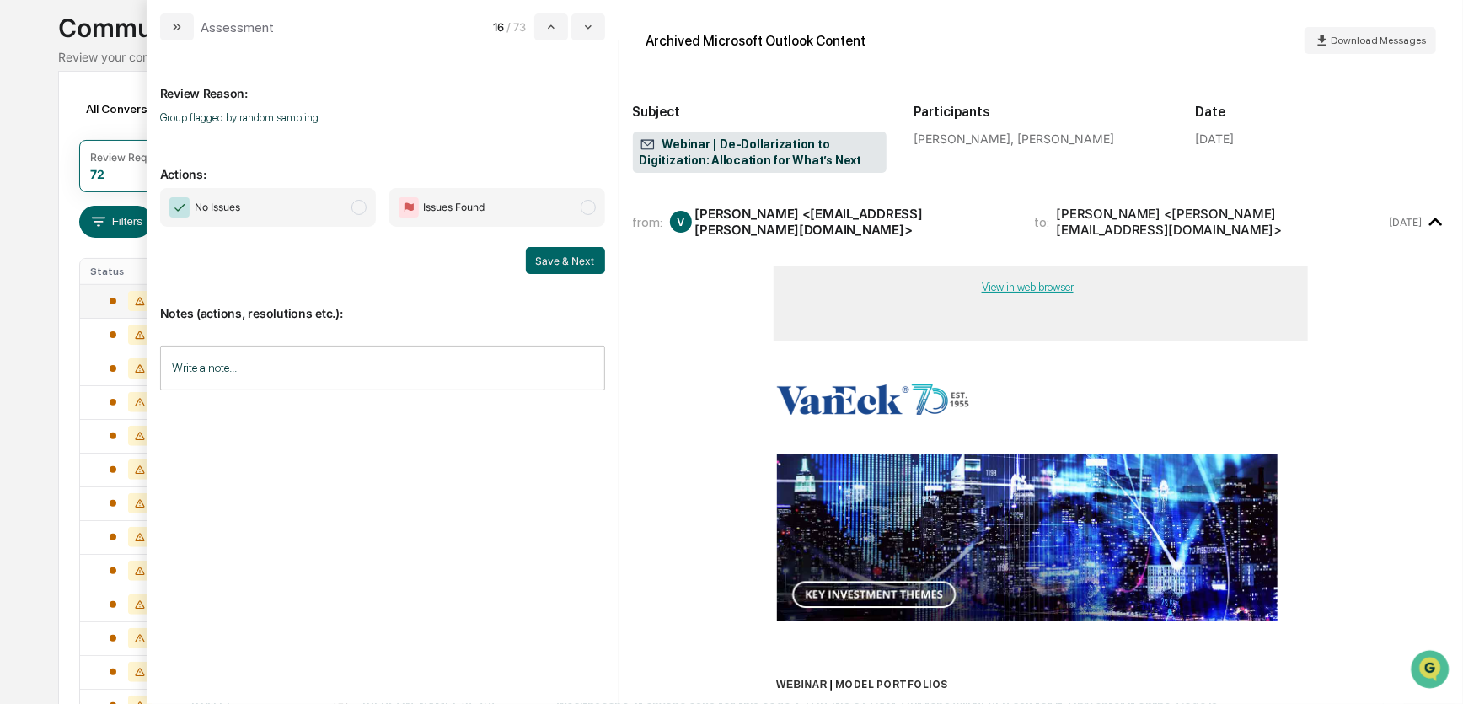
click at [347, 210] on span "No Issues" at bounding box center [268, 207] width 216 height 39
click at [553, 256] on button "Save & Next" at bounding box center [565, 260] width 79 height 27
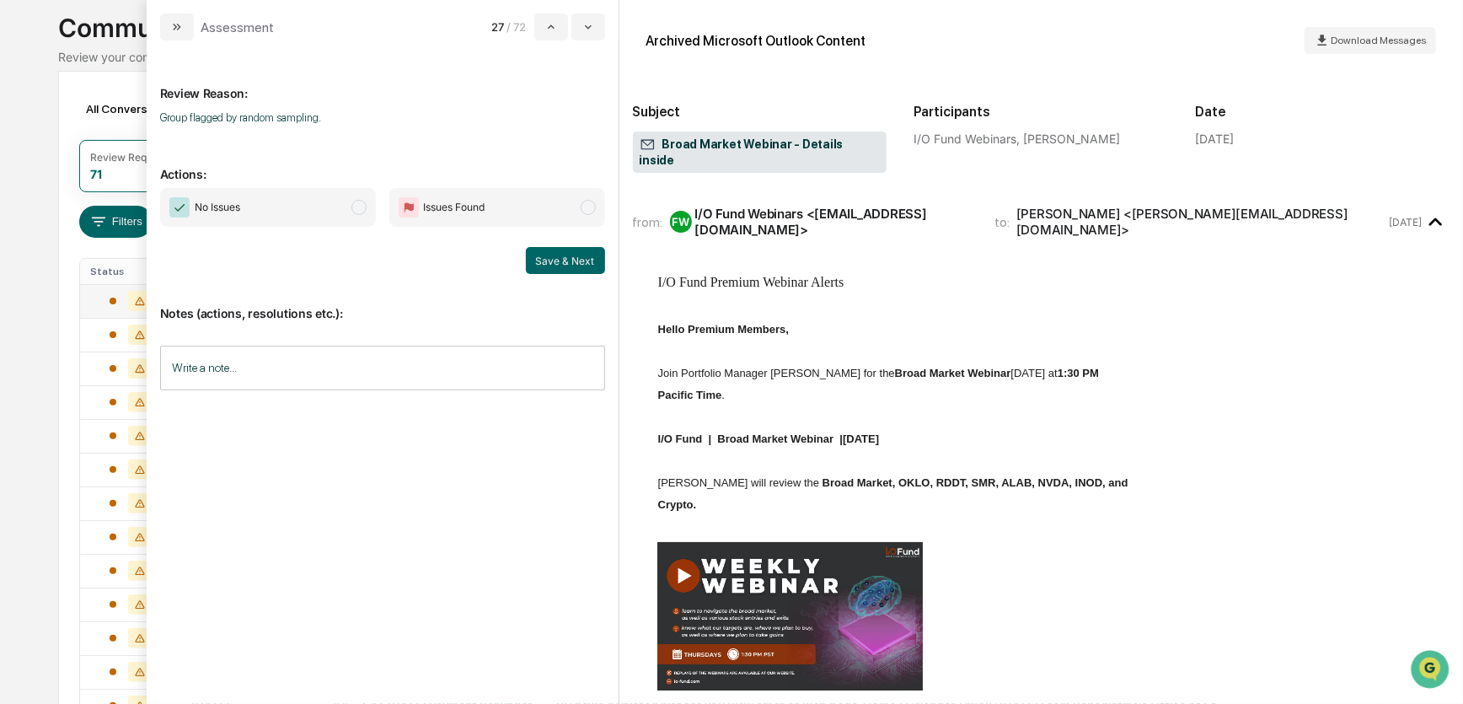
click at [350, 211] on span "No Issues" at bounding box center [268, 207] width 216 height 39
click at [556, 260] on button "Save & Next" at bounding box center [565, 260] width 79 height 27
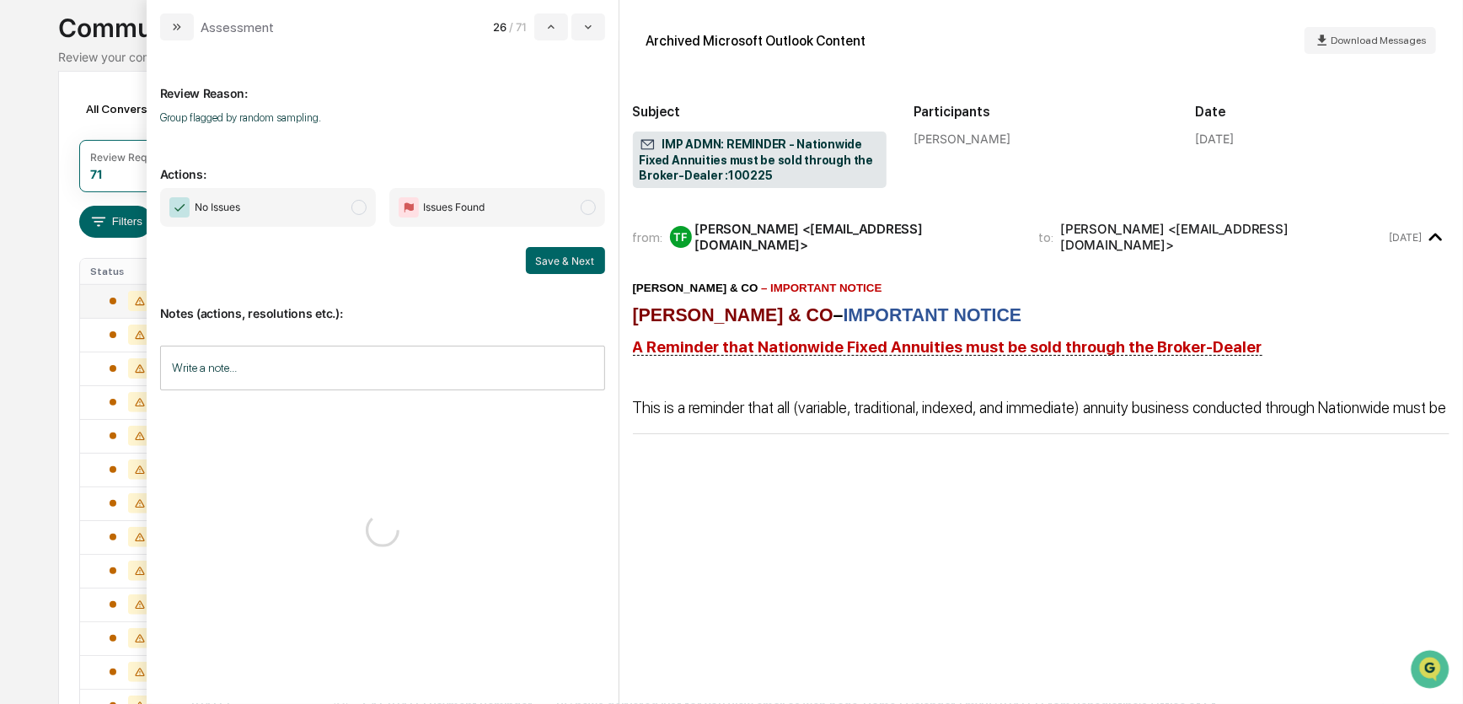
click at [344, 213] on span "No Issues" at bounding box center [268, 207] width 216 height 39
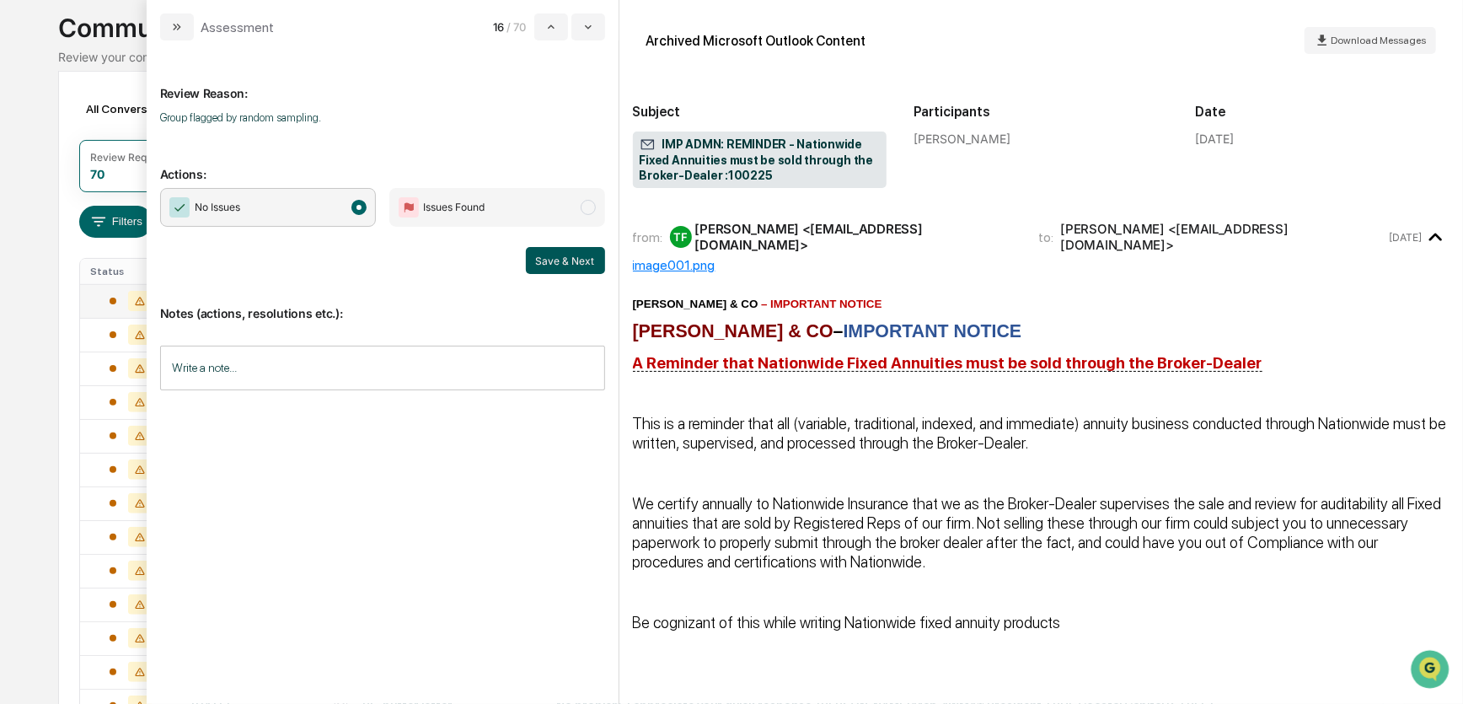
click at [557, 264] on button "Save & Next" at bounding box center [565, 260] width 79 height 27
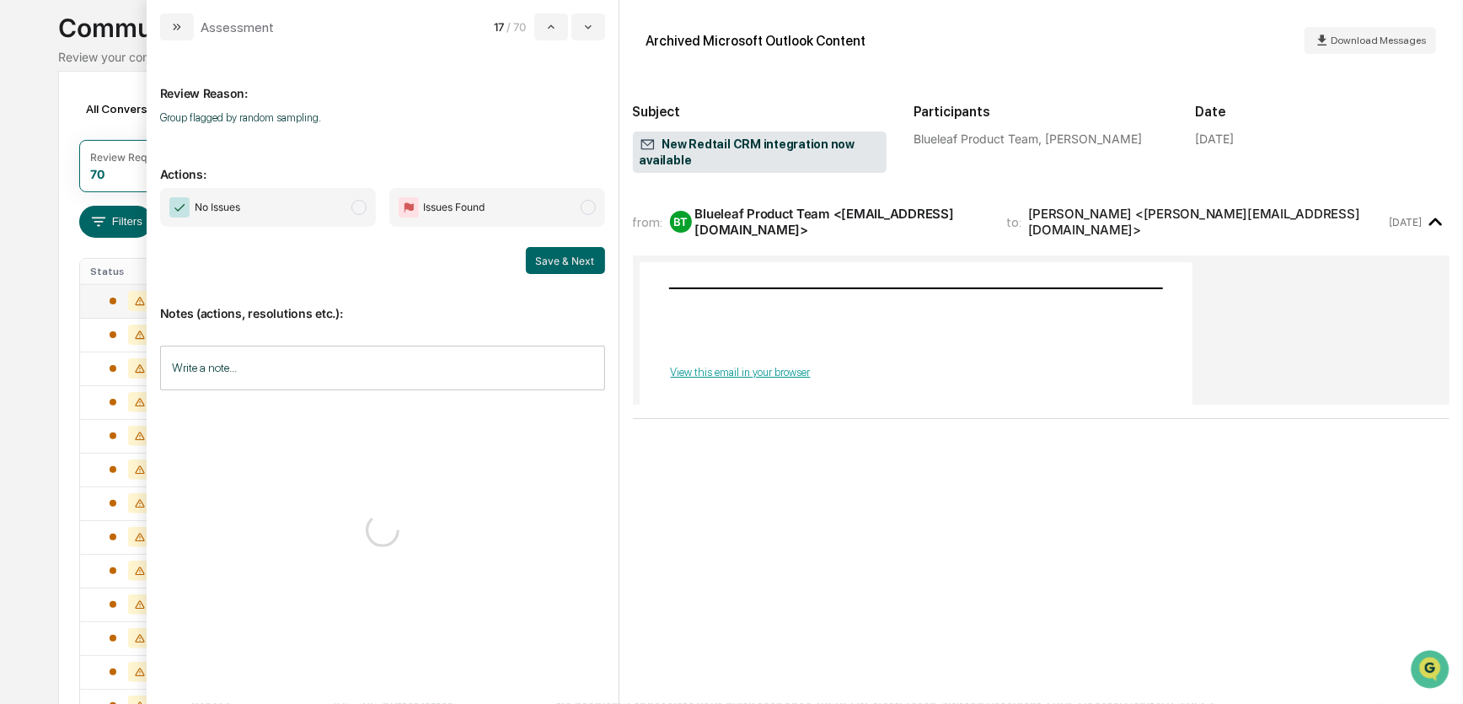
click at [312, 210] on span "No Issues" at bounding box center [268, 207] width 216 height 39
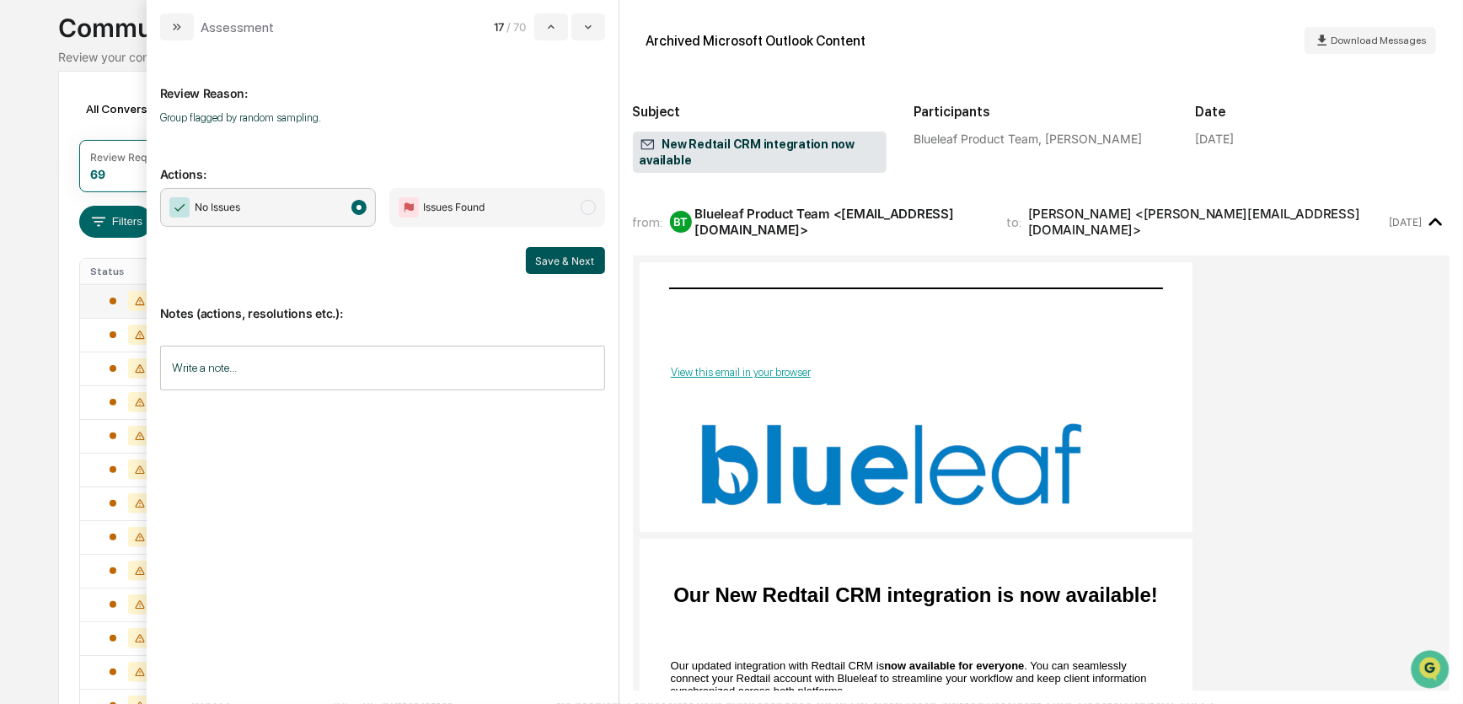
click at [552, 264] on button "Save & Next" at bounding box center [565, 260] width 79 height 27
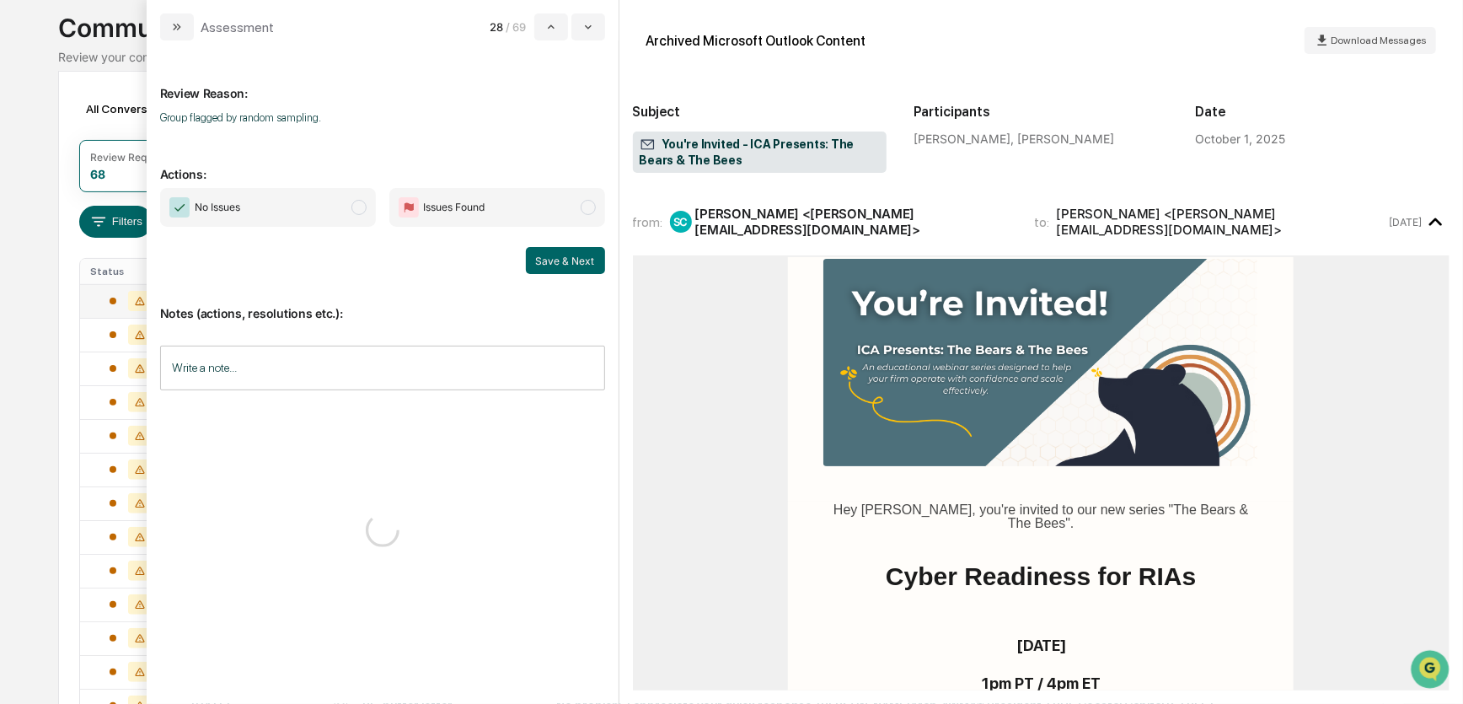
click at [348, 214] on span "No Issues" at bounding box center [268, 207] width 216 height 39
click at [563, 266] on button "Save & Next" at bounding box center [565, 260] width 79 height 27
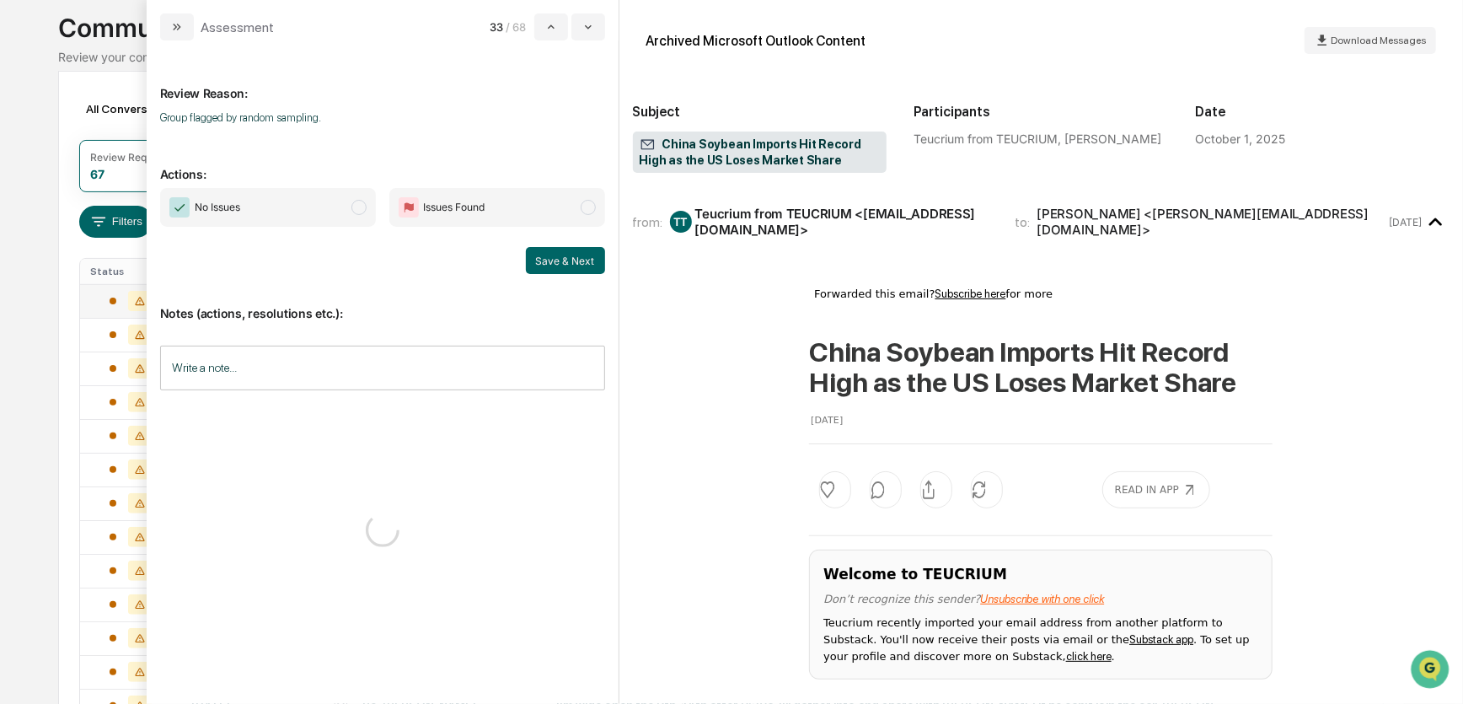
click at [352, 216] on span "No Issues" at bounding box center [268, 207] width 216 height 39
click at [556, 263] on button "Save & Next" at bounding box center [565, 260] width 79 height 27
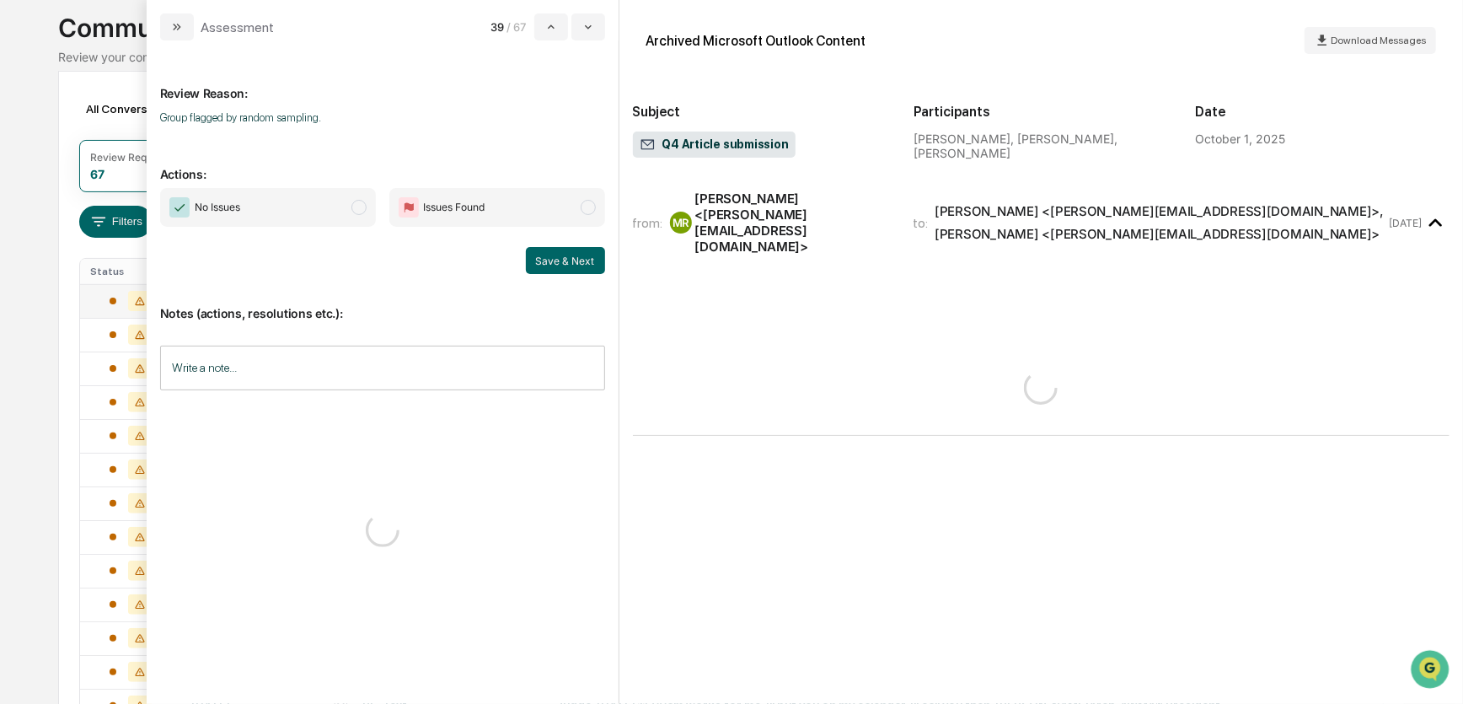
click at [351, 208] on span "No Issues" at bounding box center [268, 207] width 216 height 39
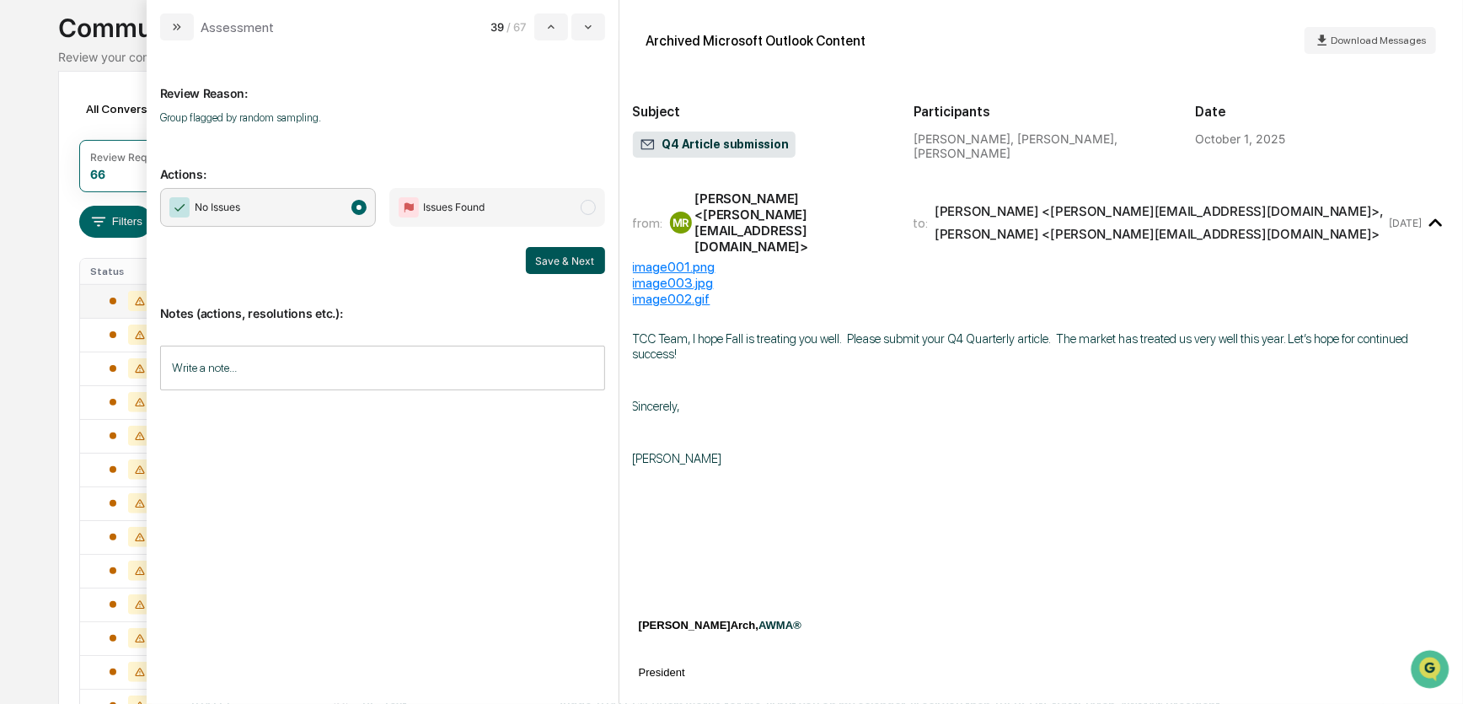
click at [553, 263] on button "Save & Next" at bounding box center [565, 260] width 79 height 27
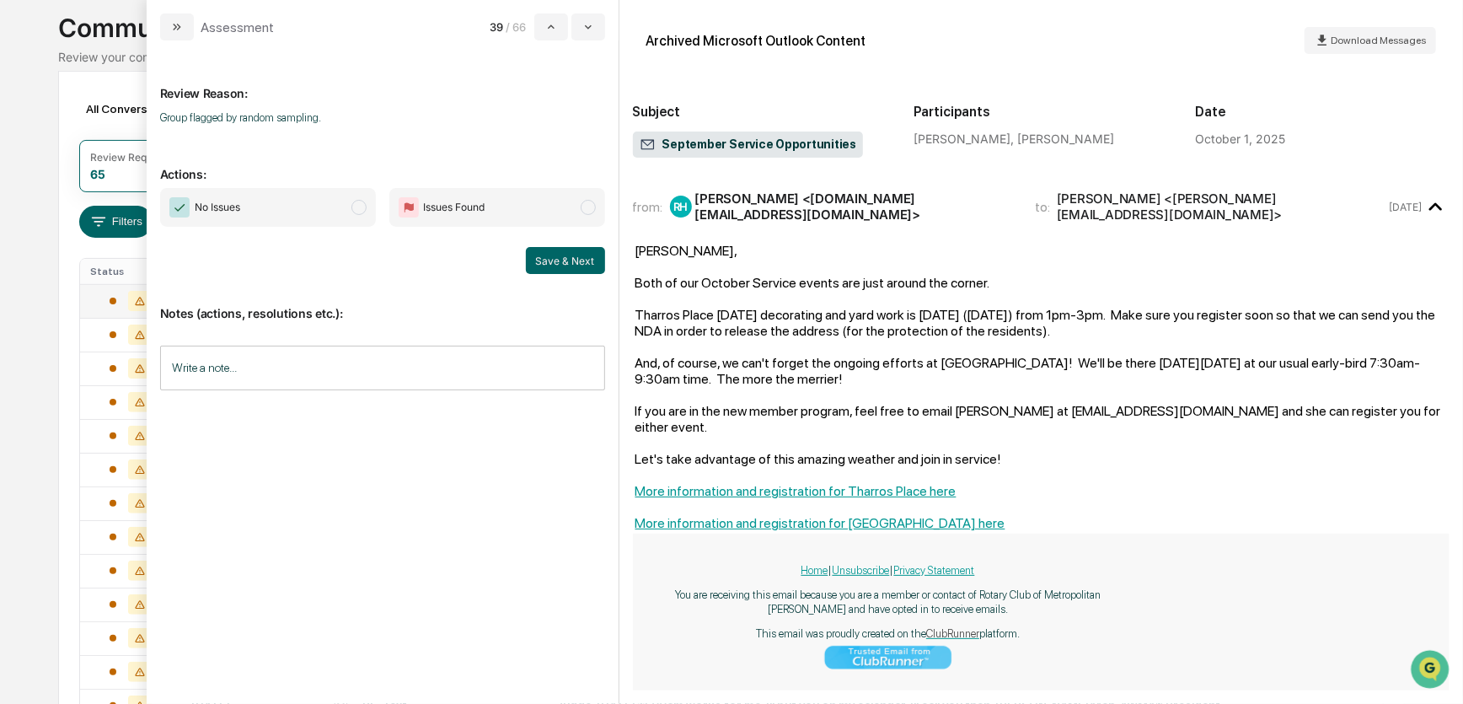
click at [347, 218] on span "No Issues" at bounding box center [268, 207] width 216 height 39
click at [543, 258] on button "Save & Next" at bounding box center [565, 260] width 79 height 27
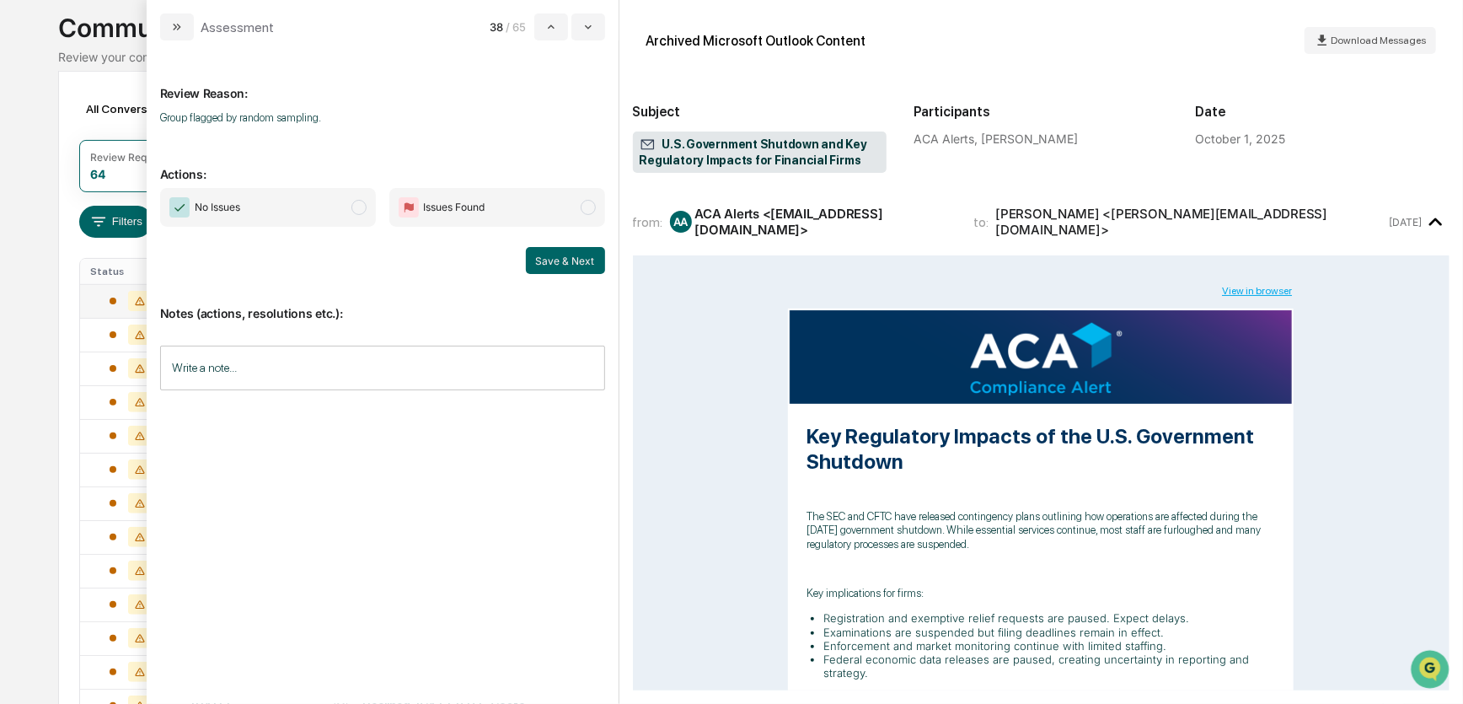
click at [350, 212] on span "No Issues" at bounding box center [268, 207] width 216 height 39
click at [561, 265] on button "Save & Next" at bounding box center [565, 260] width 79 height 27
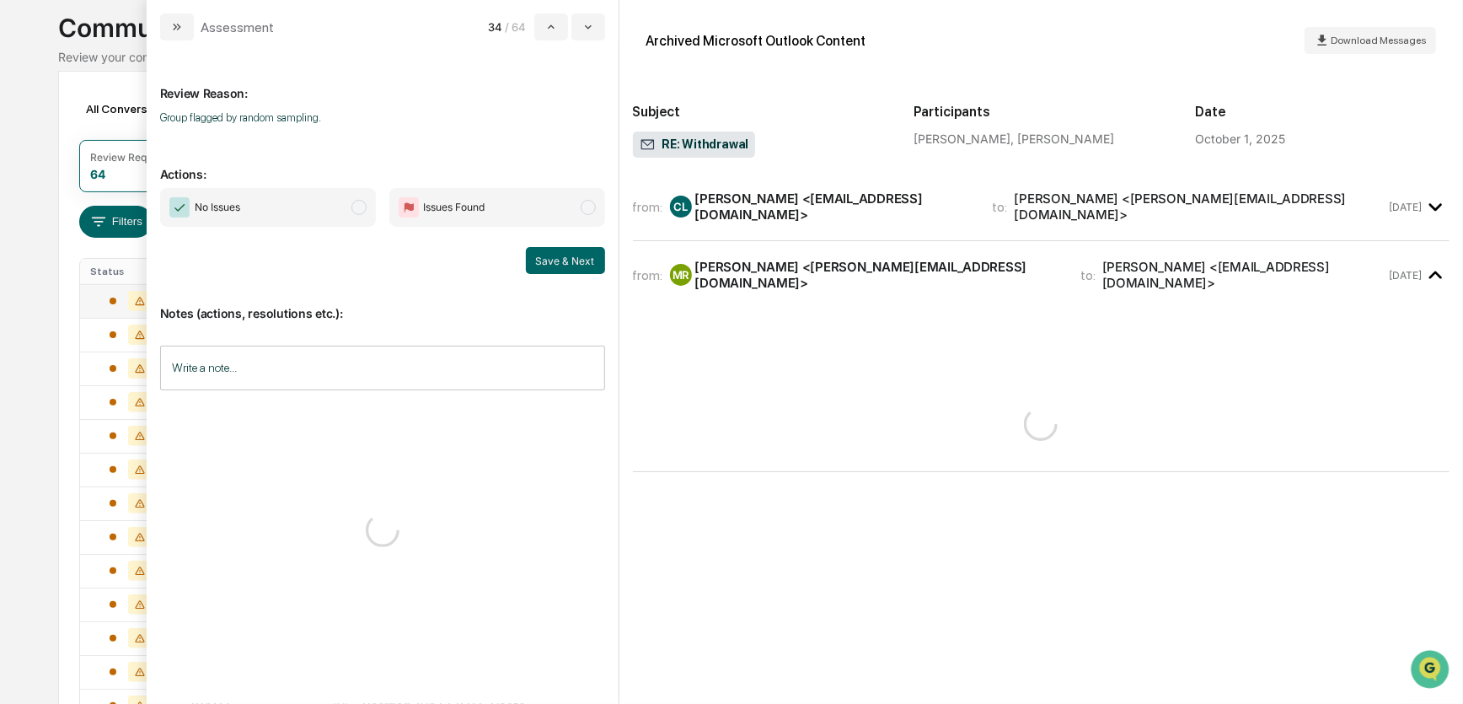
click at [303, 211] on span "No Issues" at bounding box center [268, 207] width 216 height 39
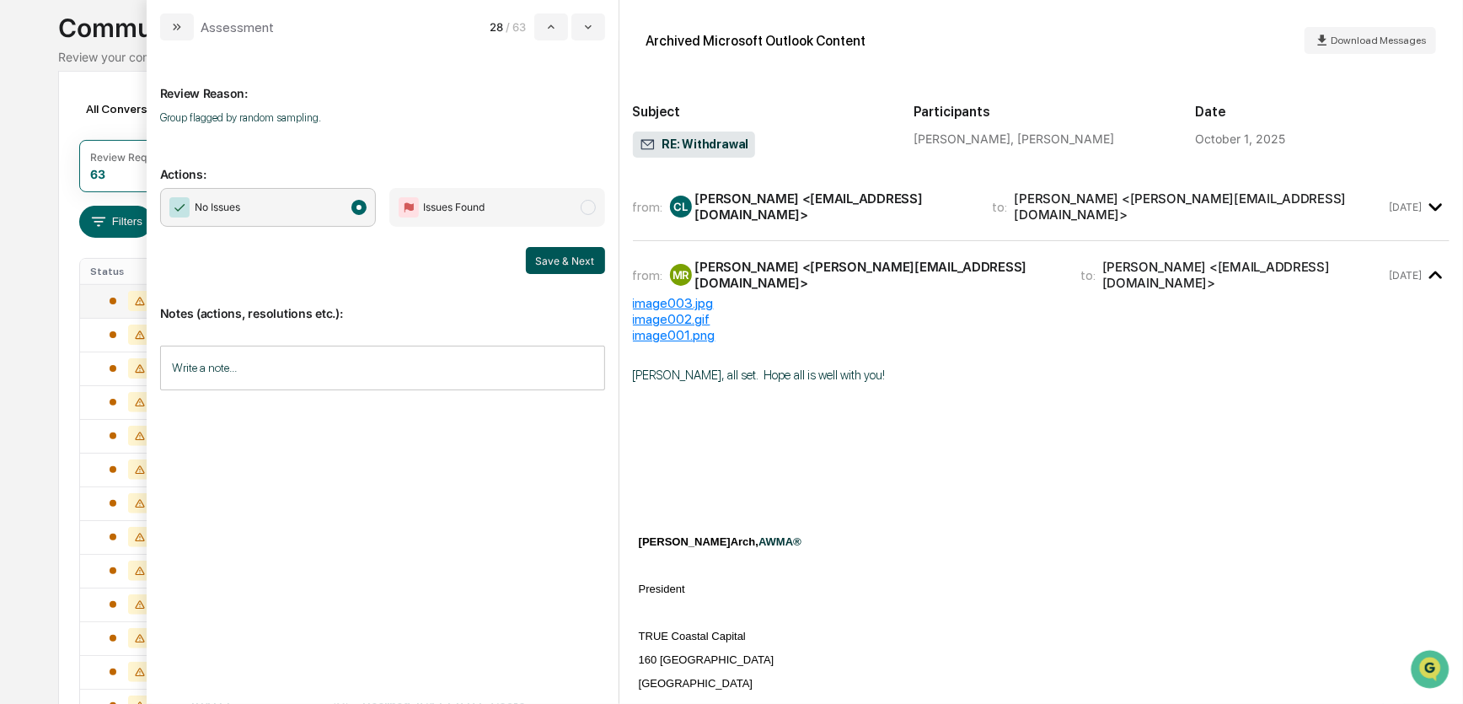
click at [537, 259] on button "Save & Next" at bounding box center [565, 260] width 79 height 27
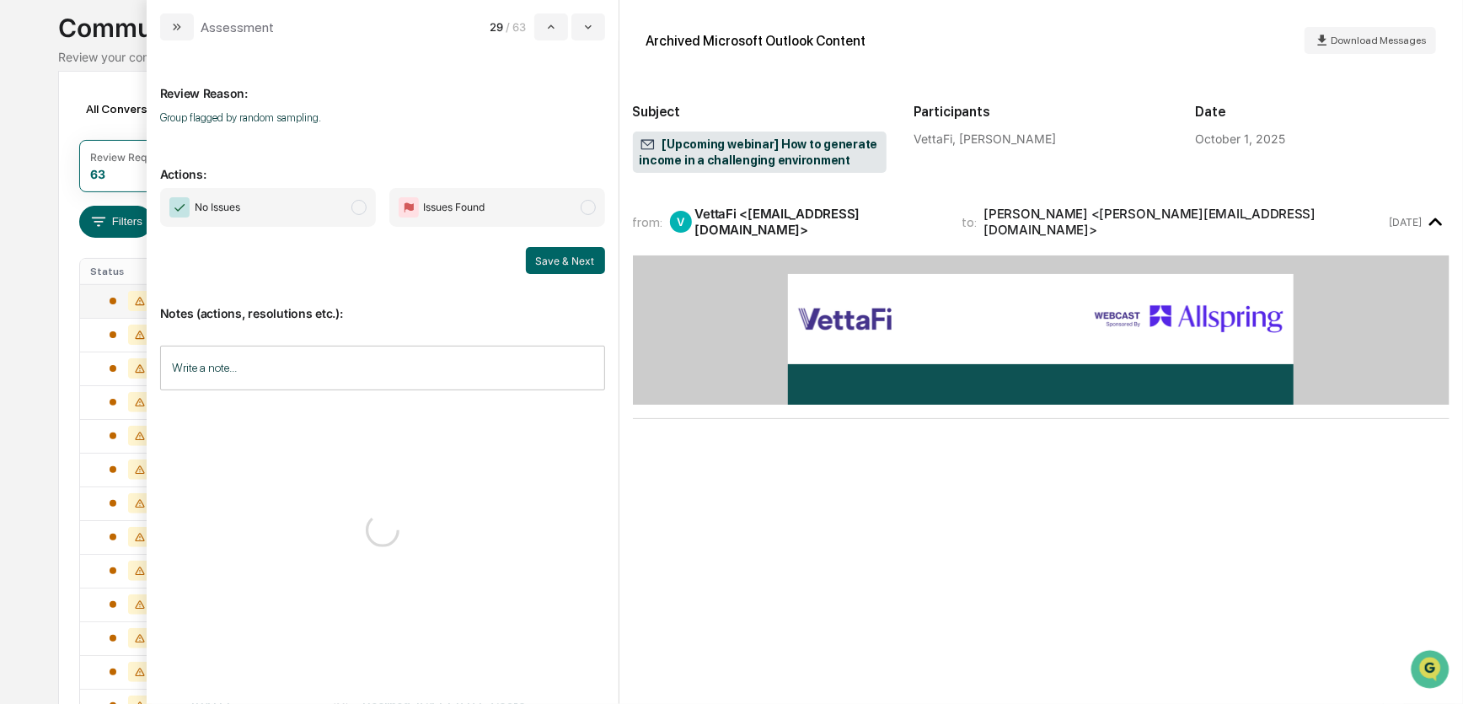
click at [331, 209] on span "No Issues" at bounding box center [268, 207] width 216 height 39
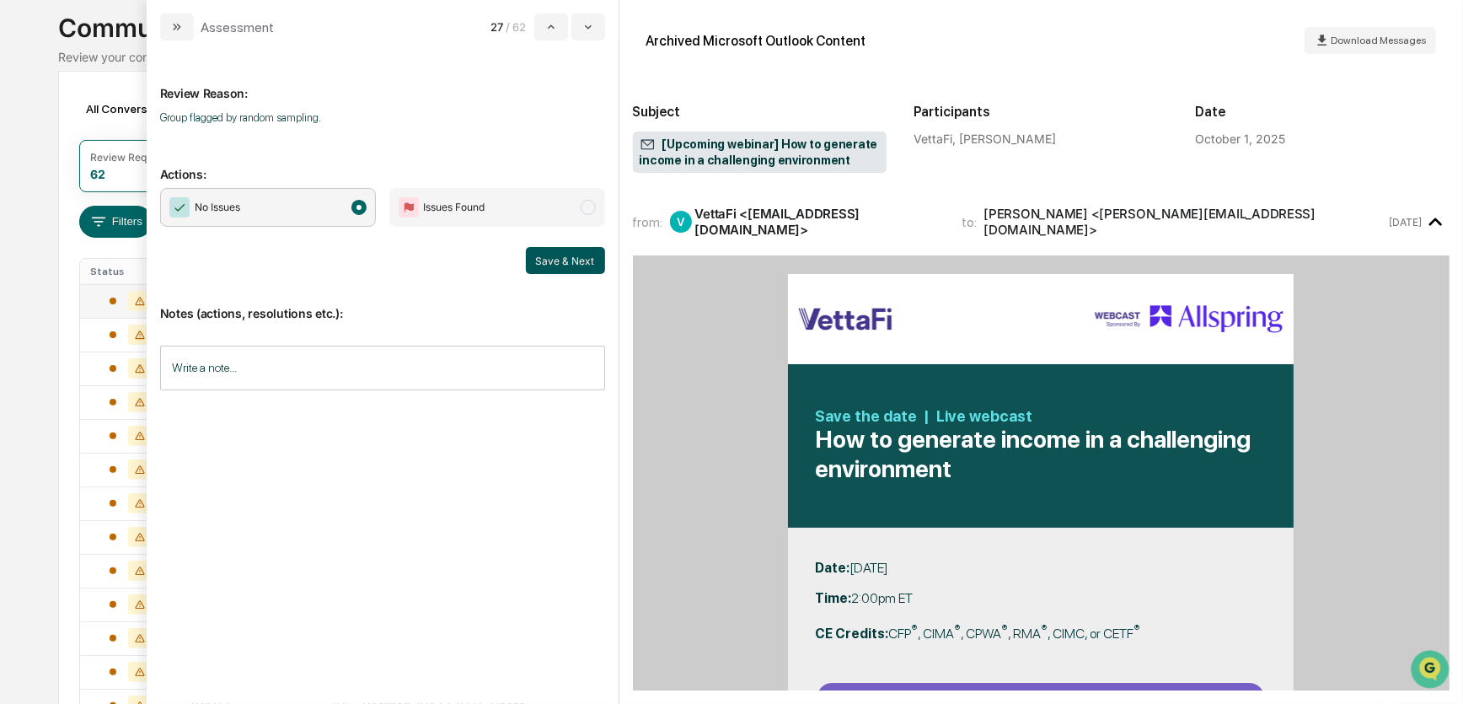
click at [541, 259] on button "Save & Next" at bounding box center [565, 260] width 79 height 27
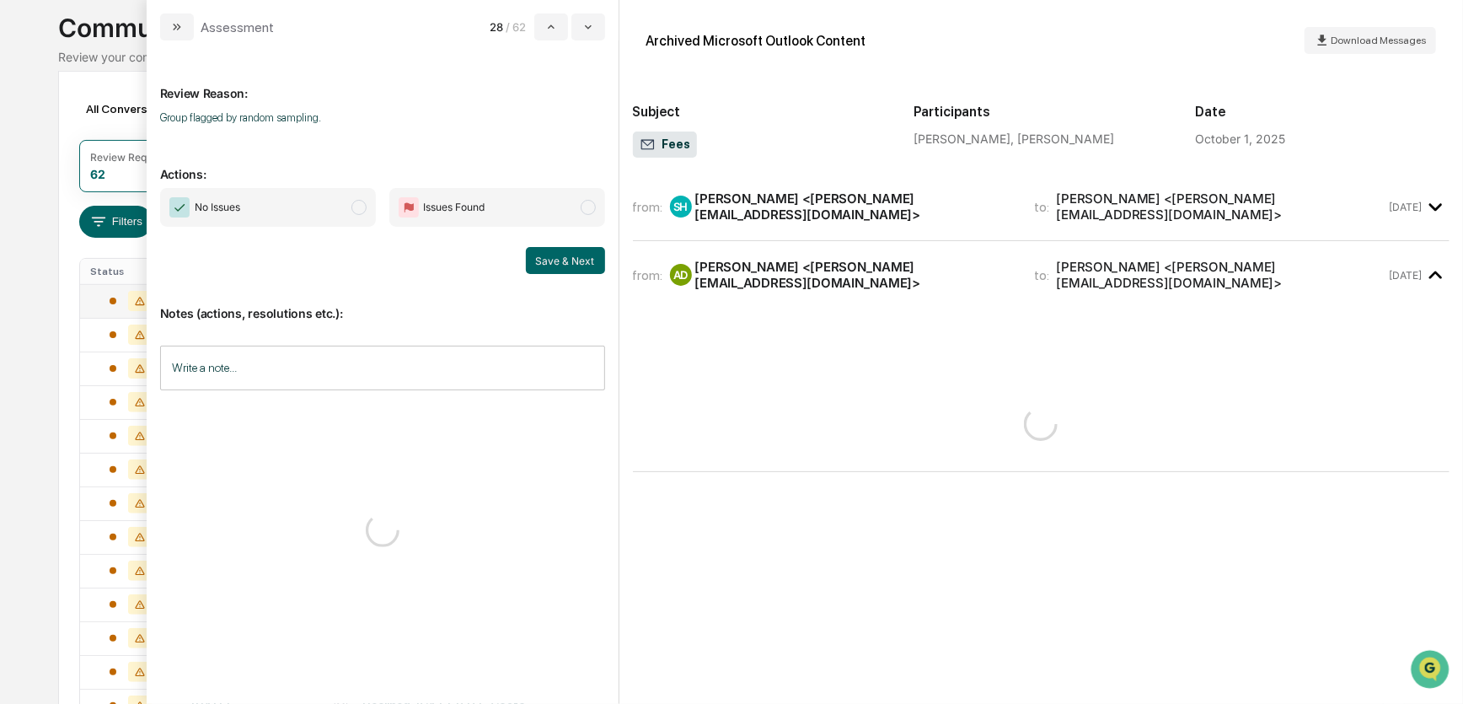
click at [344, 214] on span "No Issues" at bounding box center [268, 207] width 216 height 39
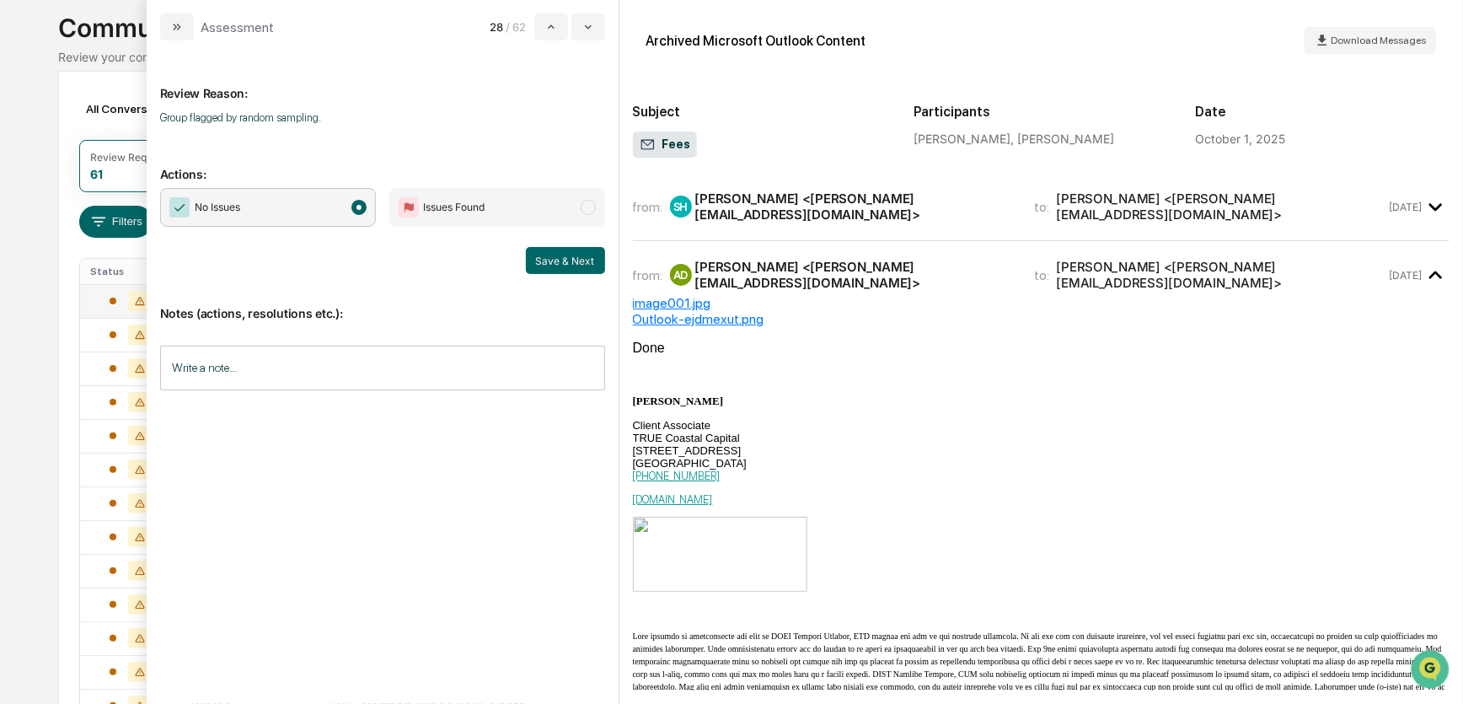
drag, startPoint x: 541, startPoint y: 260, endPoint x: 533, endPoint y: 259, distance: 8.6
click at [542, 260] on button "Save & Next" at bounding box center [565, 260] width 79 height 27
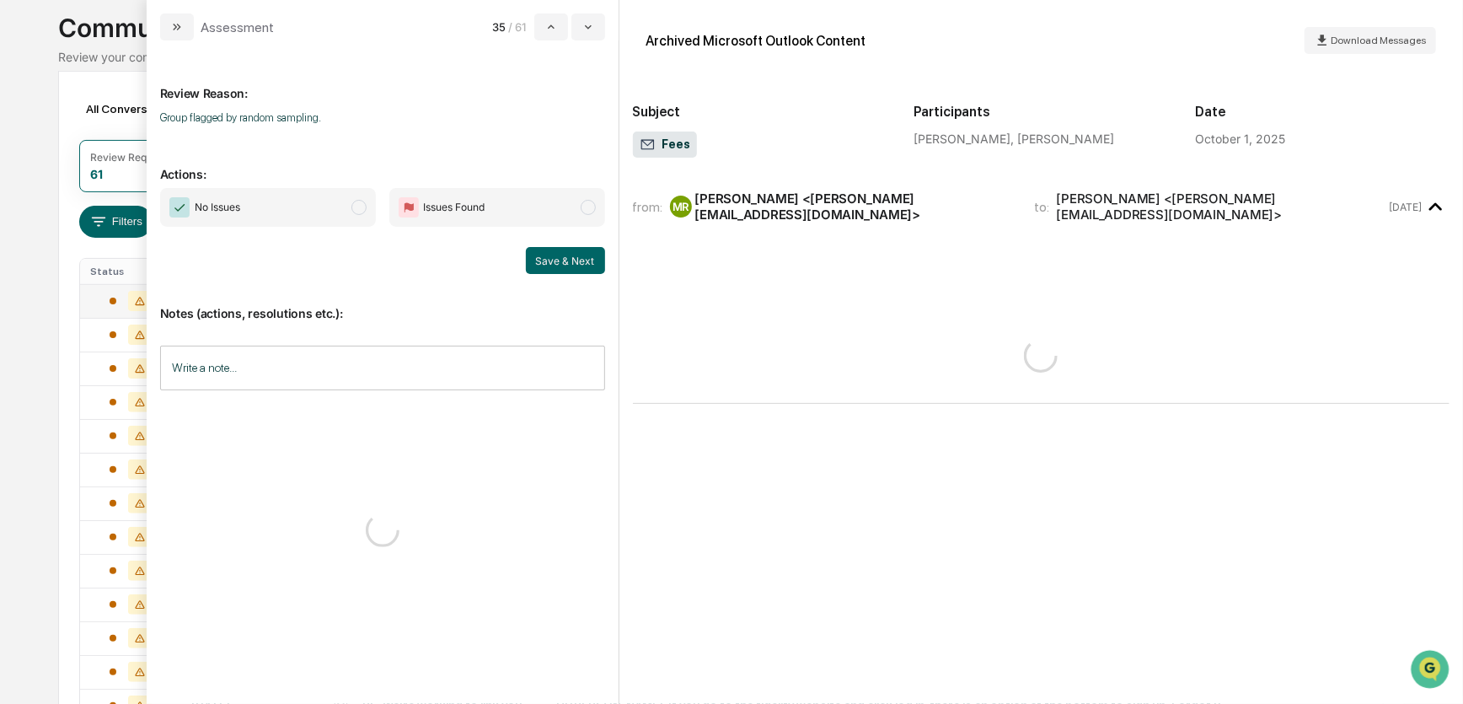
click at [341, 211] on span "No Issues" at bounding box center [268, 207] width 216 height 39
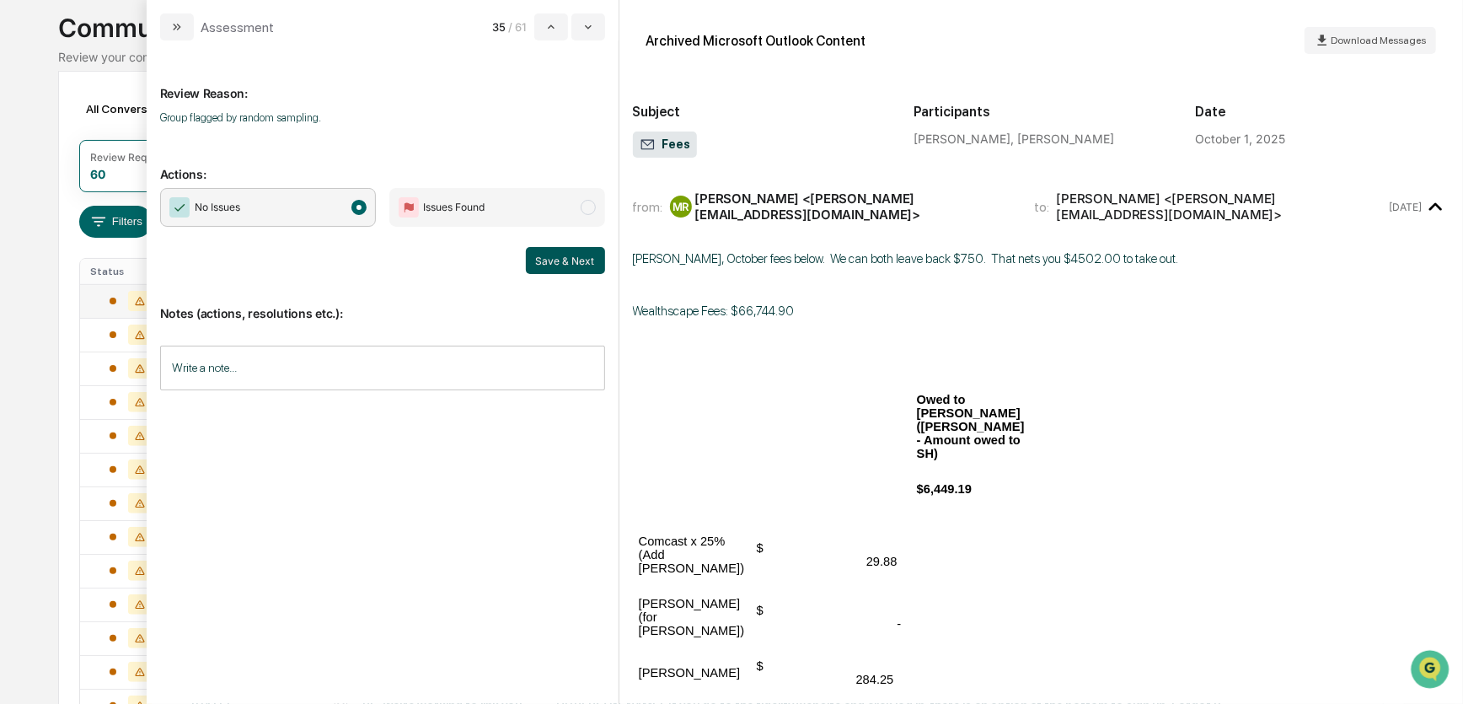
click at [541, 260] on button "Save & Next" at bounding box center [565, 260] width 79 height 27
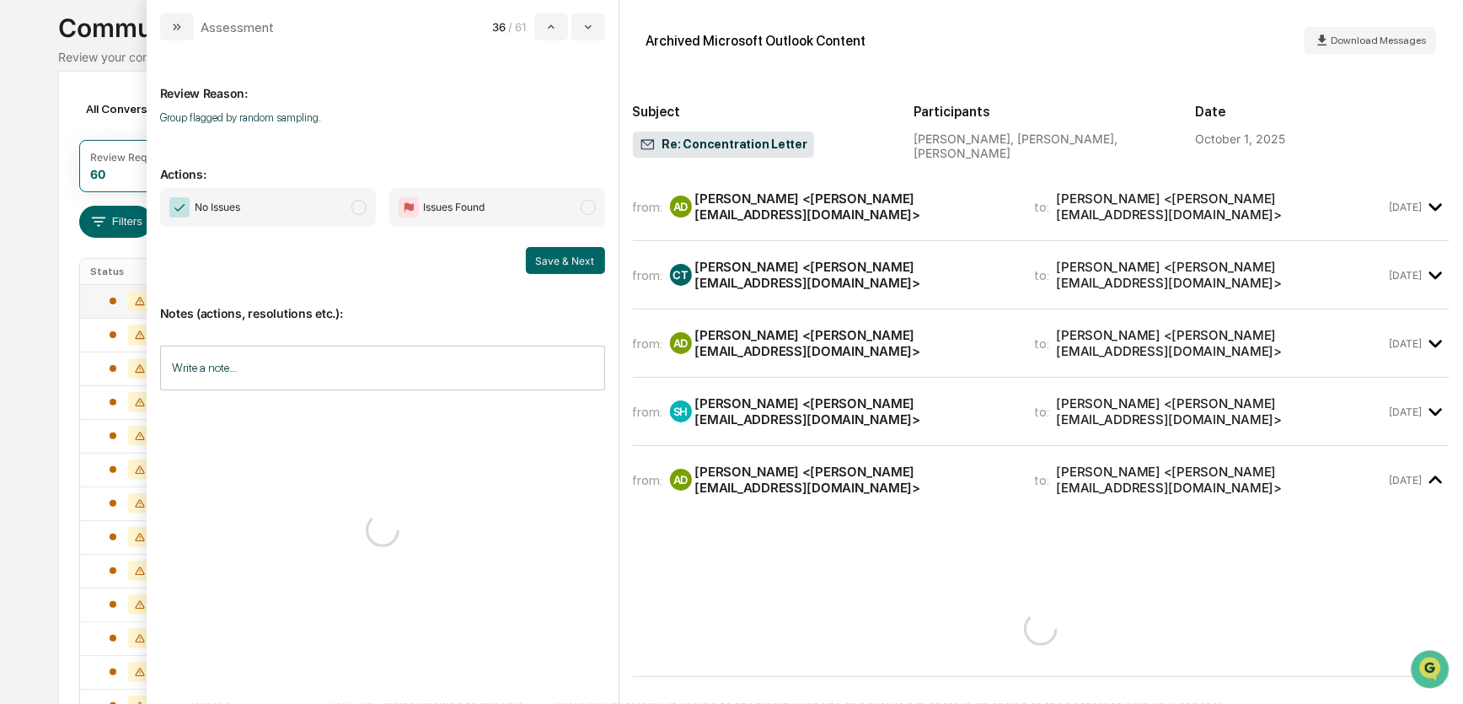
click at [347, 212] on span "No Issues" at bounding box center [268, 207] width 216 height 39
click at [561, 260] on button "Save & Next" at bounding box center [565, 260] width 79 height 27
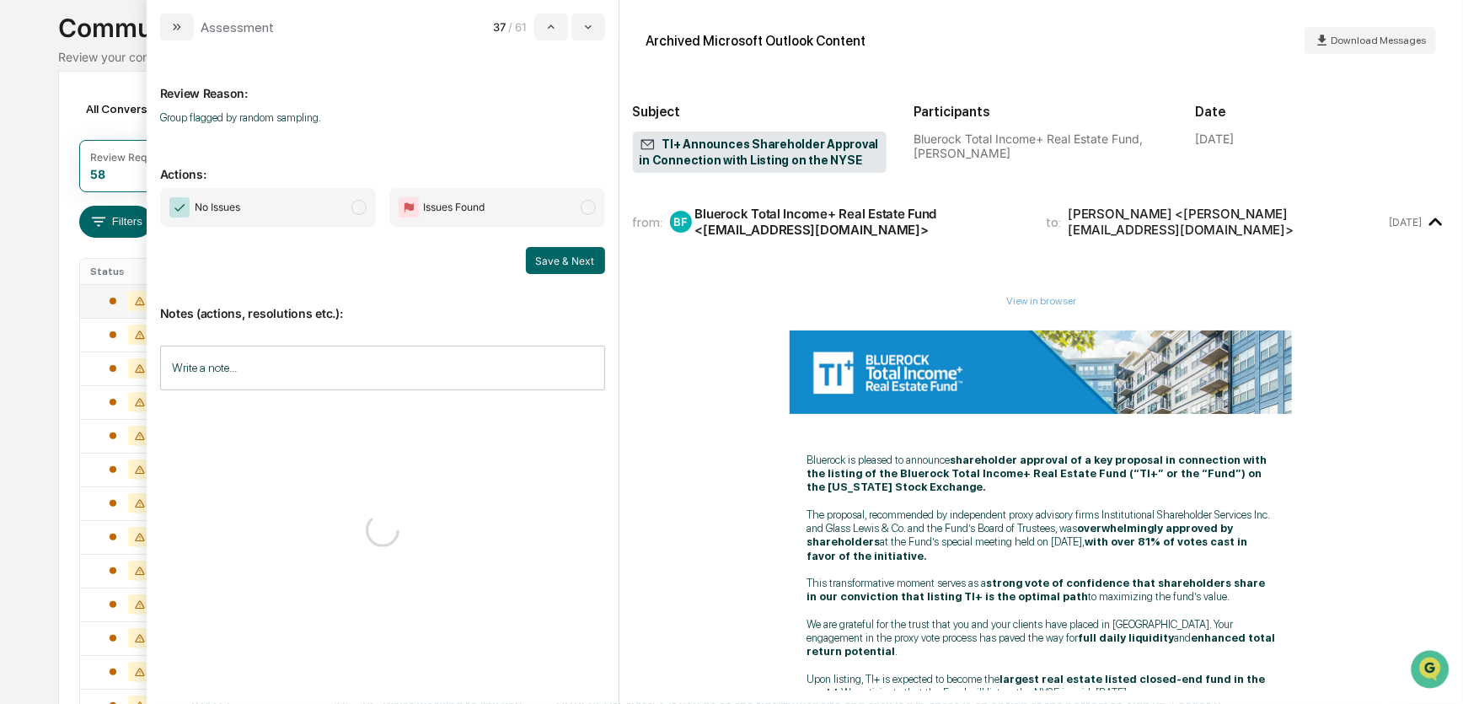
click at [343, 212] on span "No Issues" at bounding box center [268, 207] width 216 height 39
click at [549, 261] on button "Save & Next" at bounding box center [565, 260] width 79 height 27
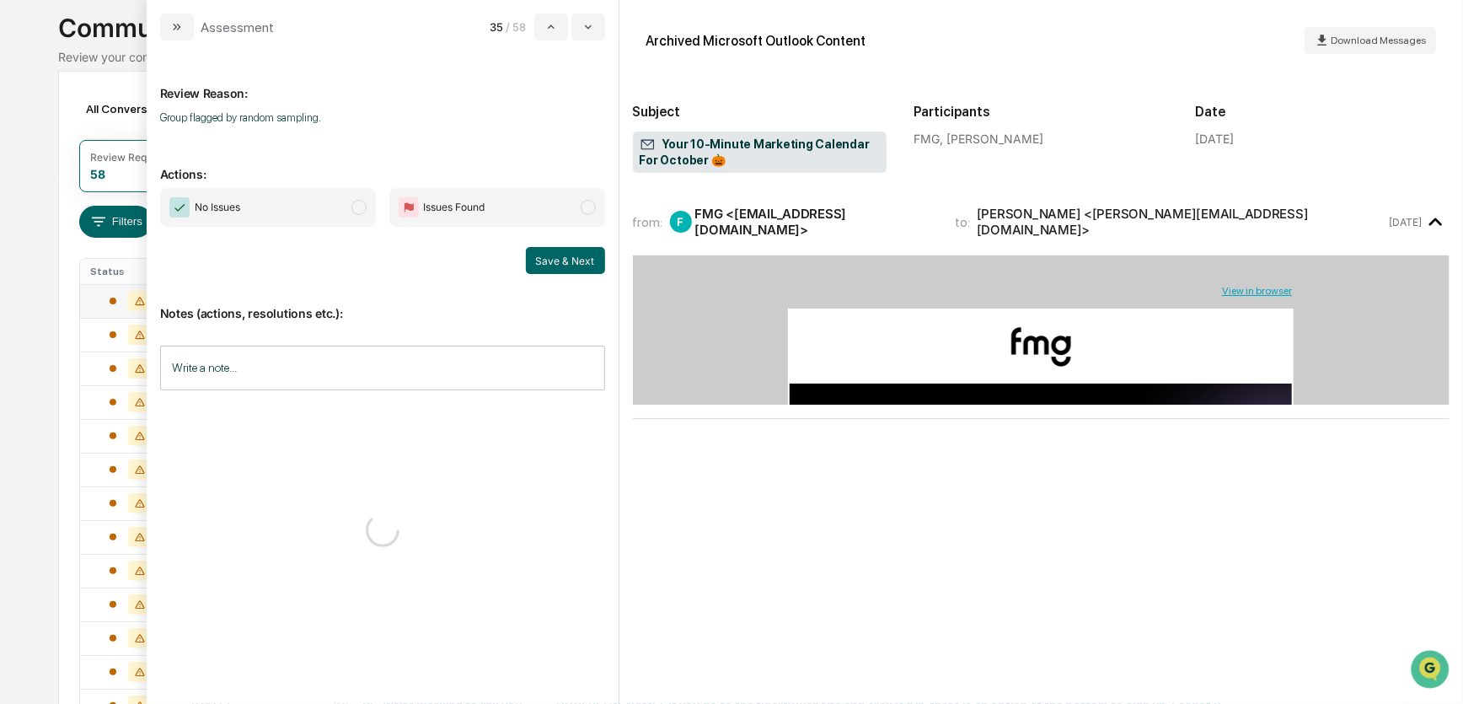
click at [354, 216] on span "No Issues" at bounding box center [268, 207] width 216 height 39
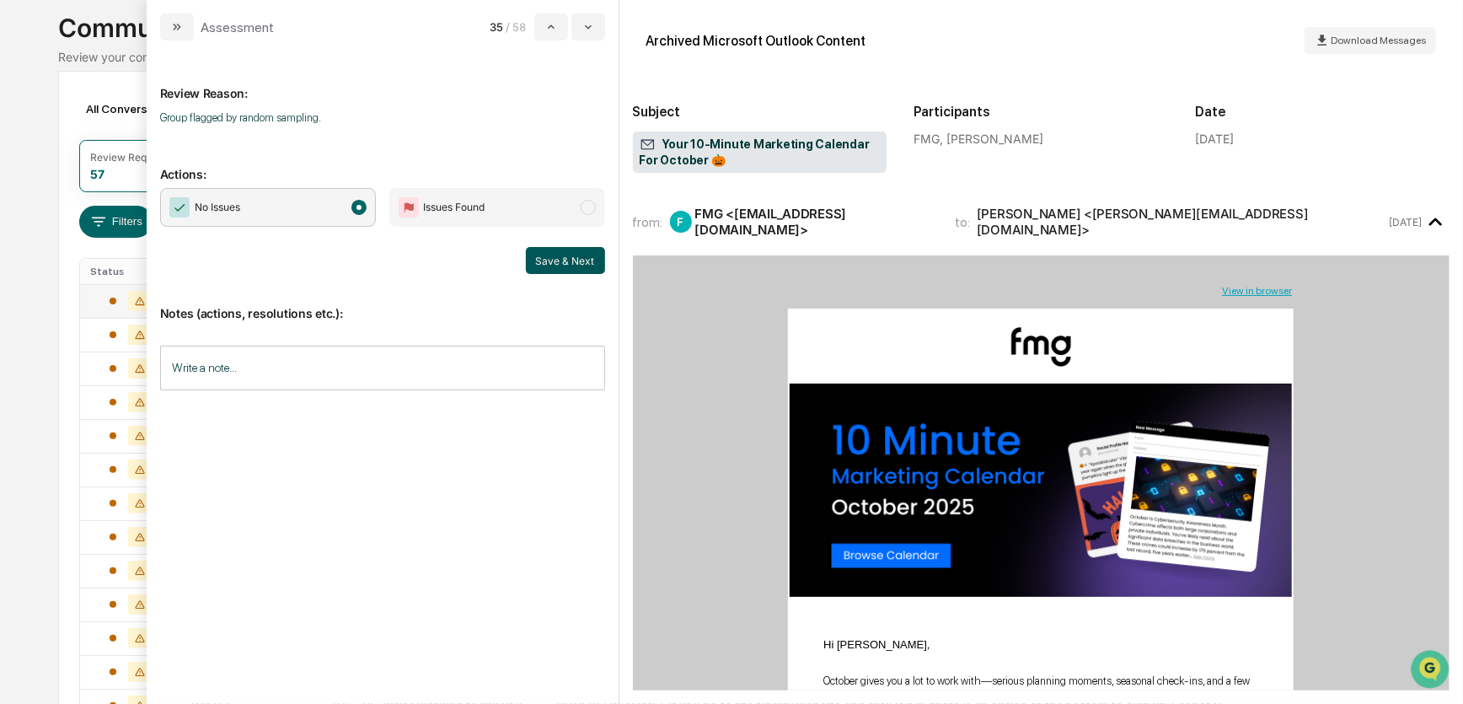
click at [561, 265] on button "Save & Next" at bounding box center [565, 260] width 79 height 27
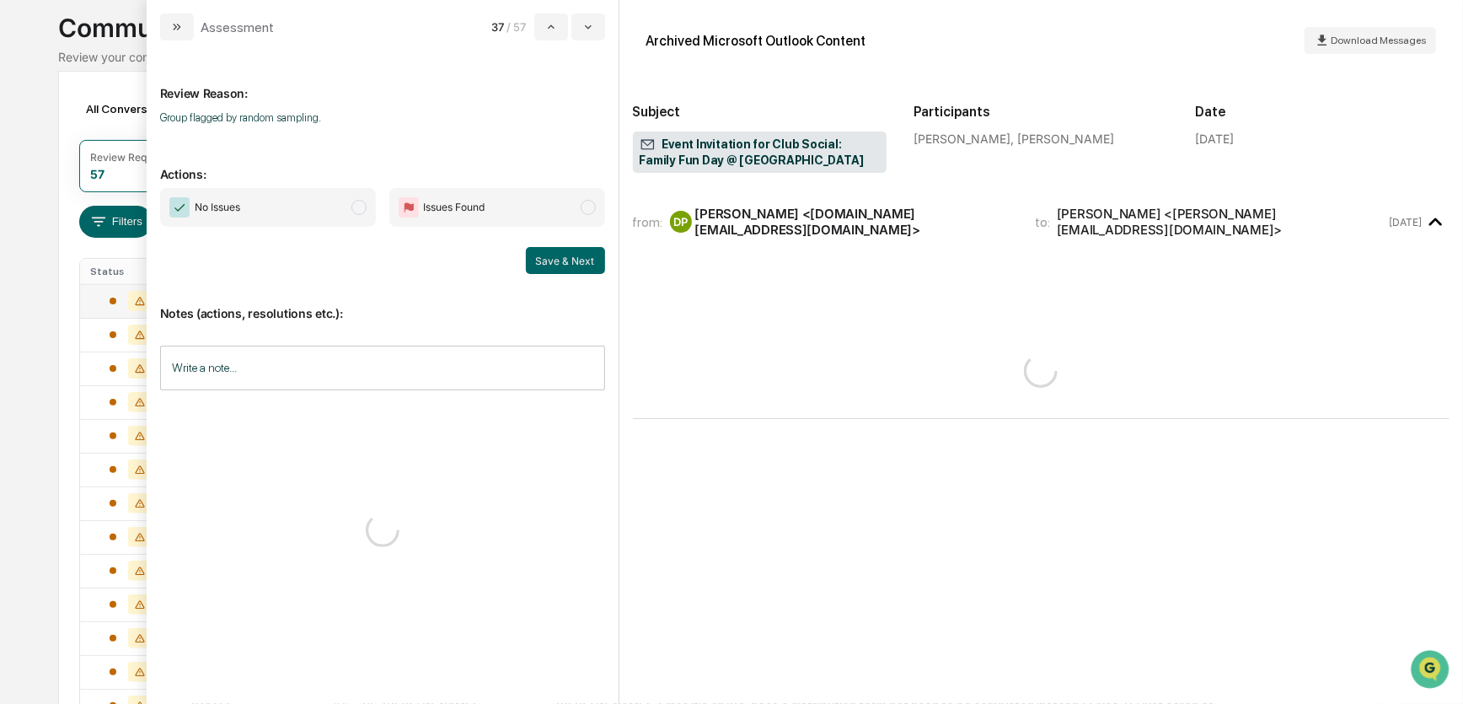
click at [333, 217] on span "No Issues" at bounding box center [268, 207] width 216 height 39
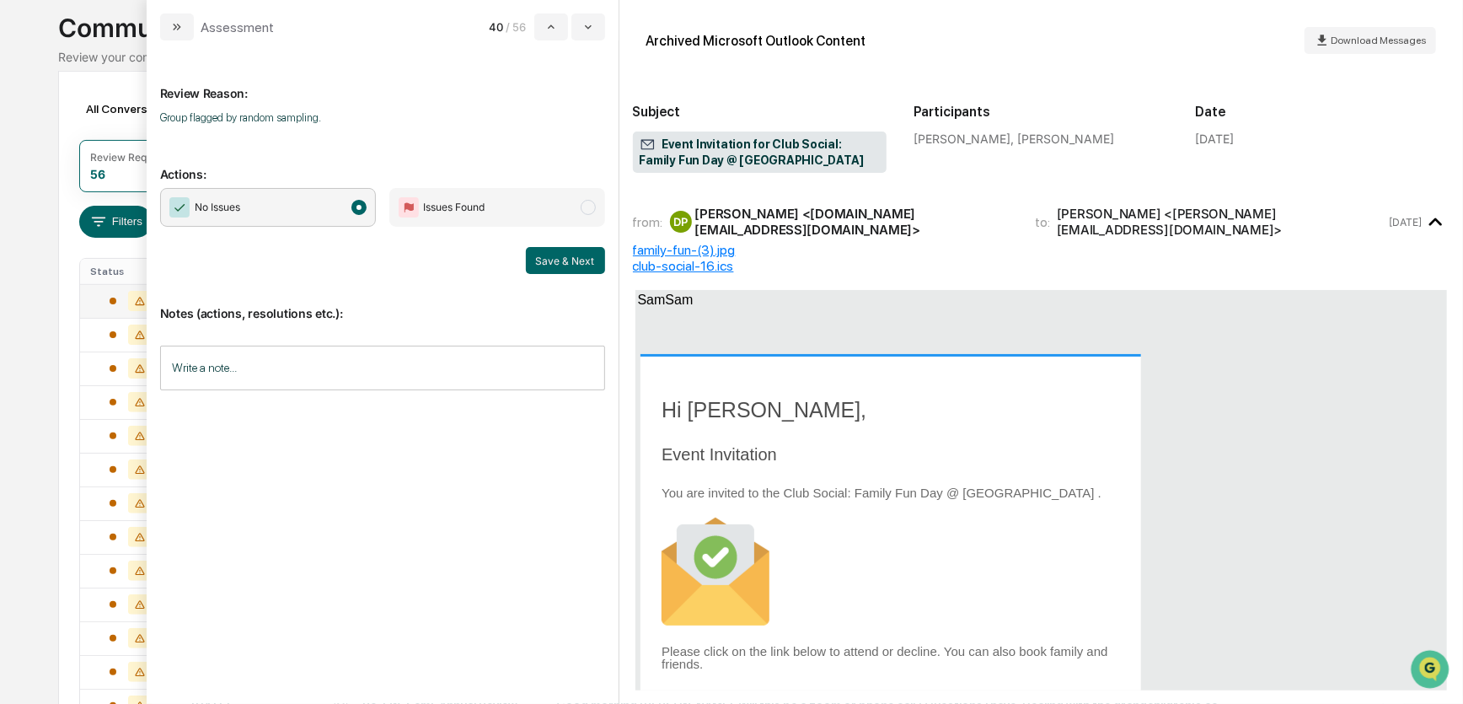
click at [540, 265] on button "Save & Next" at bounding box center [565, 260] width 79 height 27
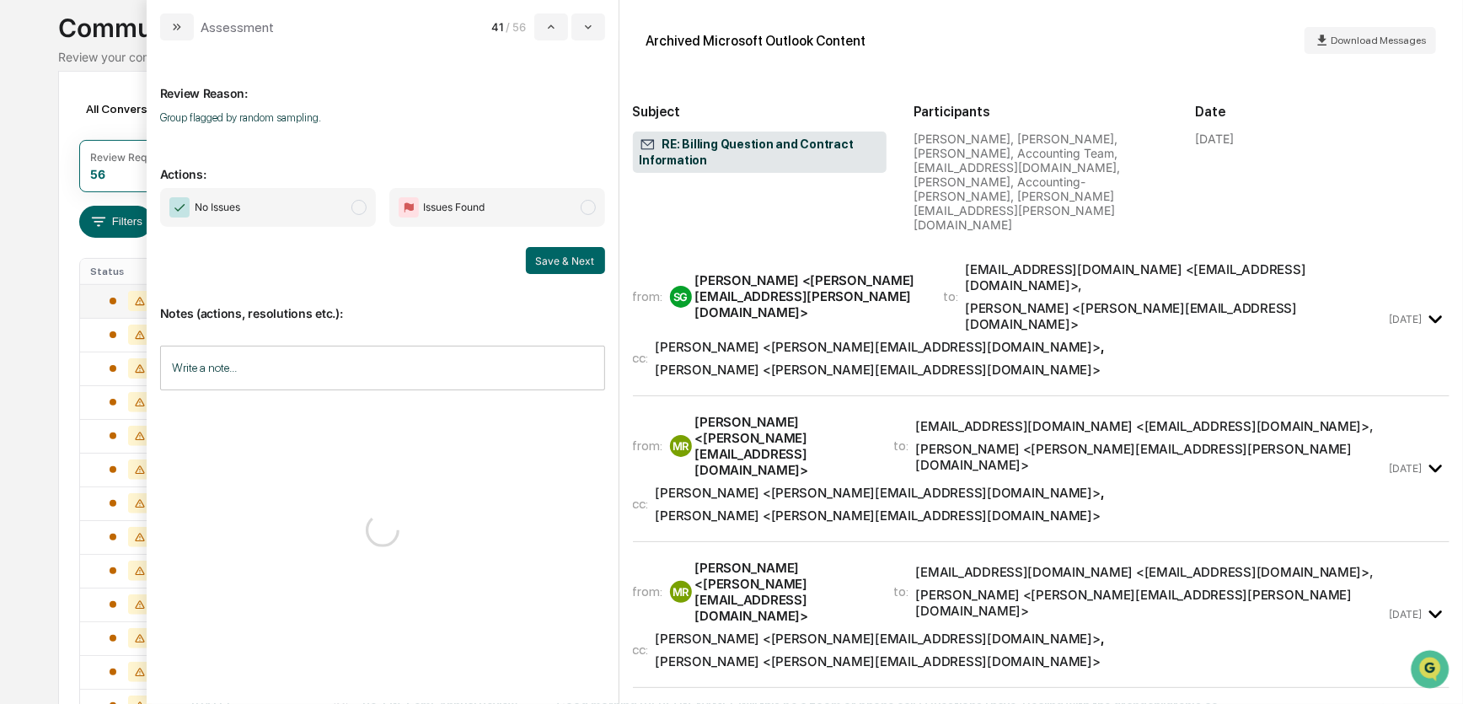
click at [340, 213] on span "No Issues" at bounding box center [268, 207] width 216 height 39
click at [572, 255] on button "Save & Next" at bounding box center [565, 260] width 79 height 27
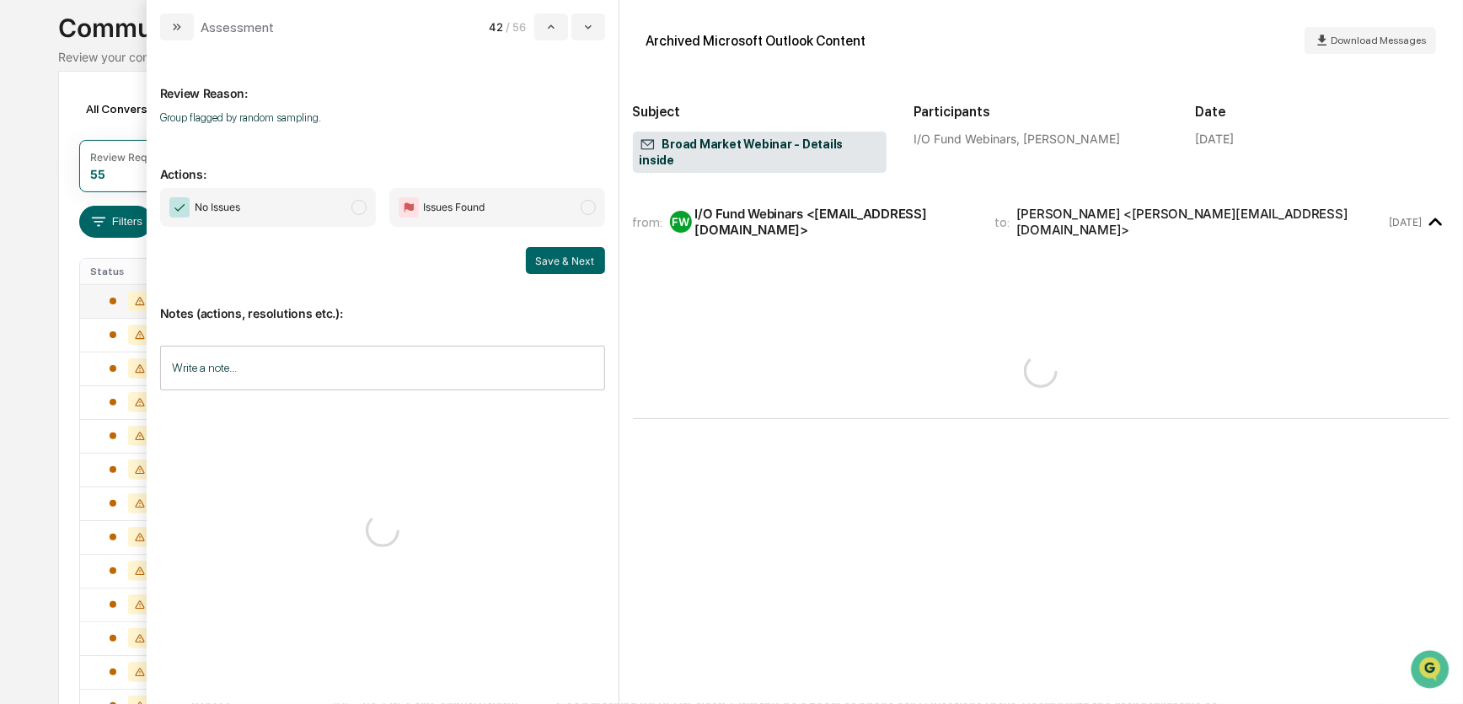
click at [343, 209] on span "No Issues" at bounding box center [268, 207] width 216 height 39
click at [561, 260] on button "Save & Next" at bounding box center [565, 260] width 79 height 27
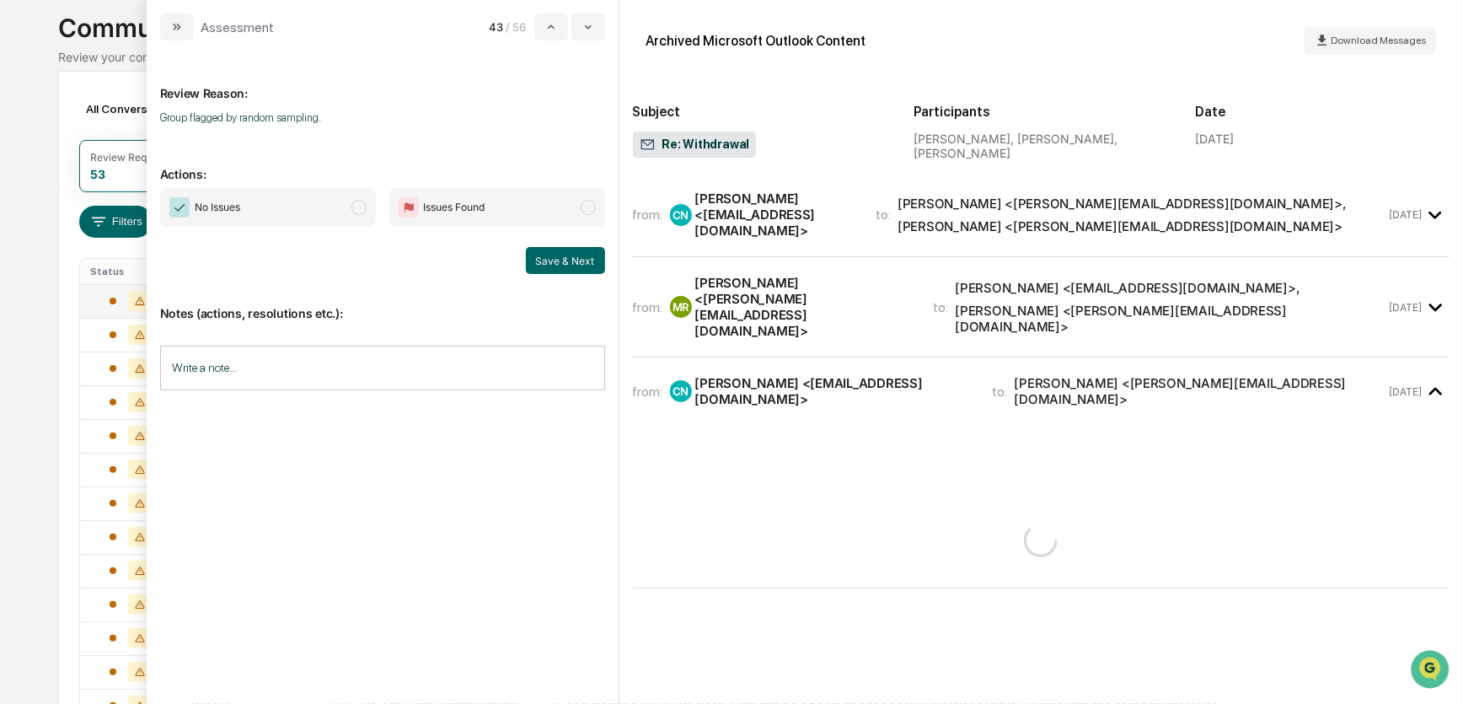
click at [347, 213] on span "No Issues" at bounding box center [268, 207] width 216 height 39
click at [571, 260] on button "Save & Next" at bounding box center [565, 260] width 79 height 27
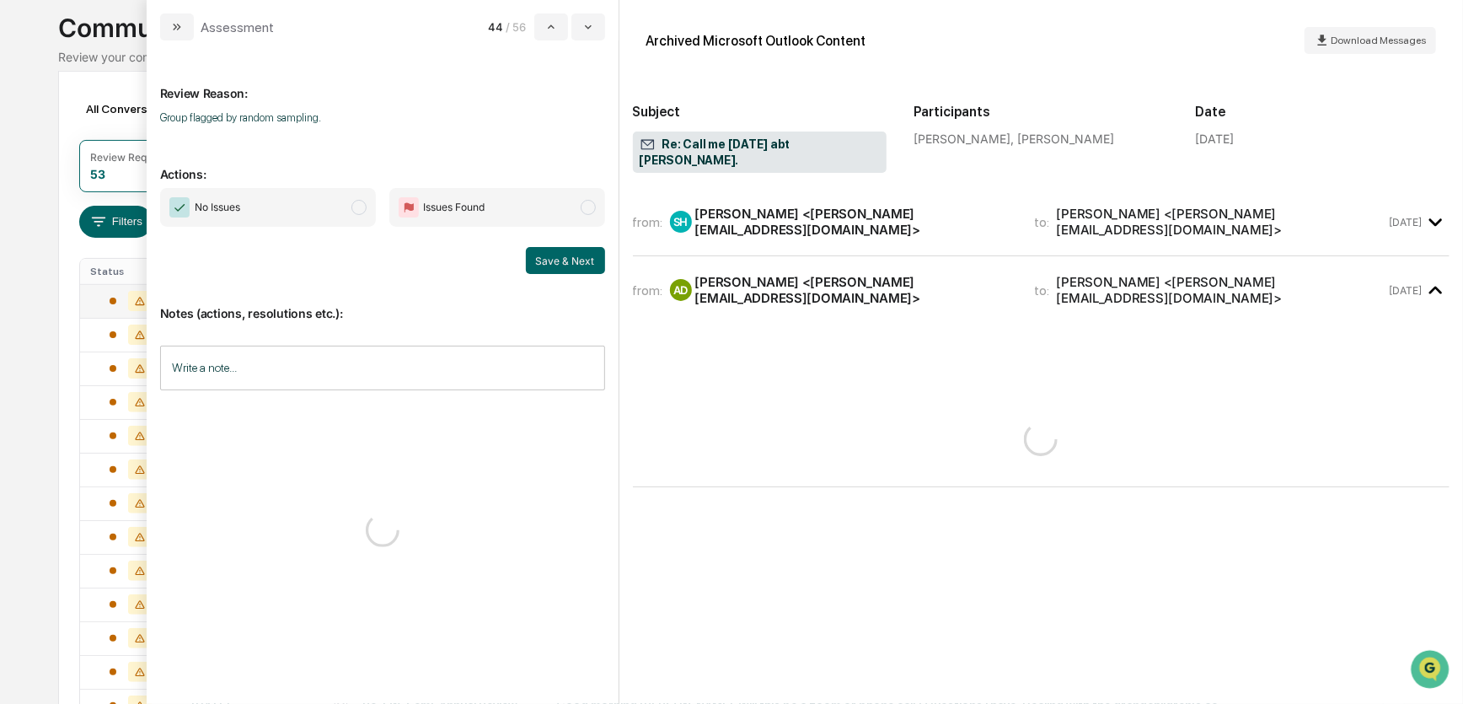
click at [344, 212] on span "No Issues" at bounding box center [268, 207] width 216 height 39
click at [560, 259] on button "Save & Next" at bounding box center [565, 260] width 79 height 27
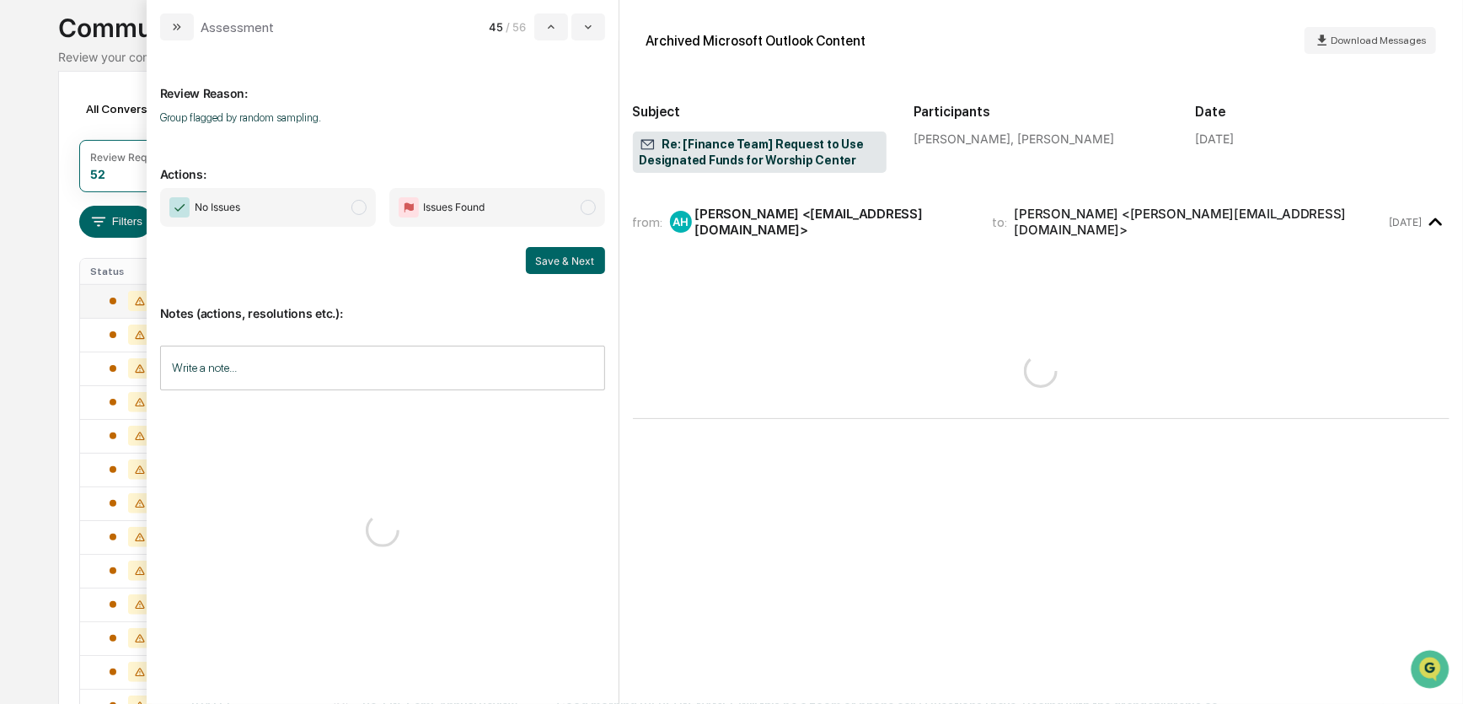
click at [346, 217] on span "No Issues" at bounding box center [268, 207] width 216 height 39
click at [553, 258] on button "Save & Next" at bounding box center [565, 260] width 79 height 27
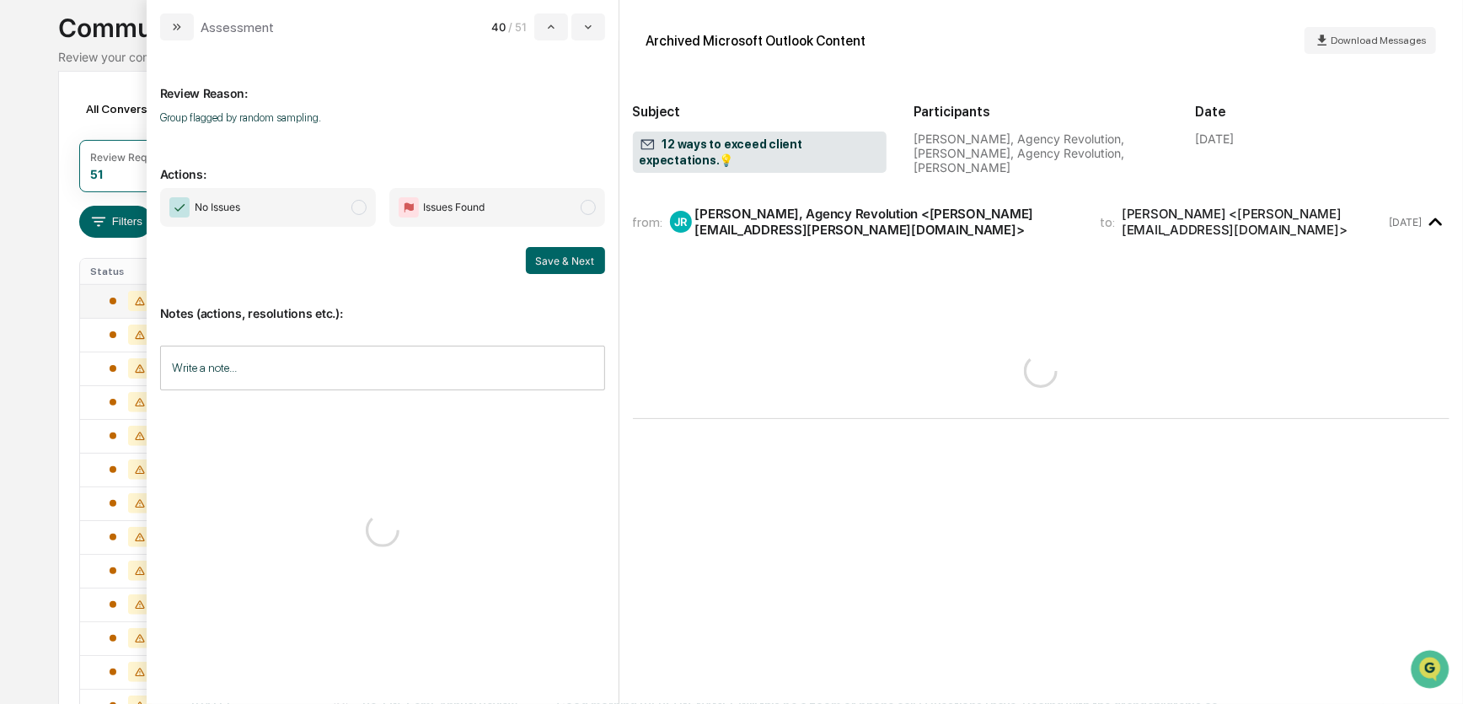
click at [341, 213] on span "No Issues" at bounding box center [268, 207] width 216 height 39
click at [556, 261] on button "Save & Next" at bounding box center [565, 260] width 79 height 27
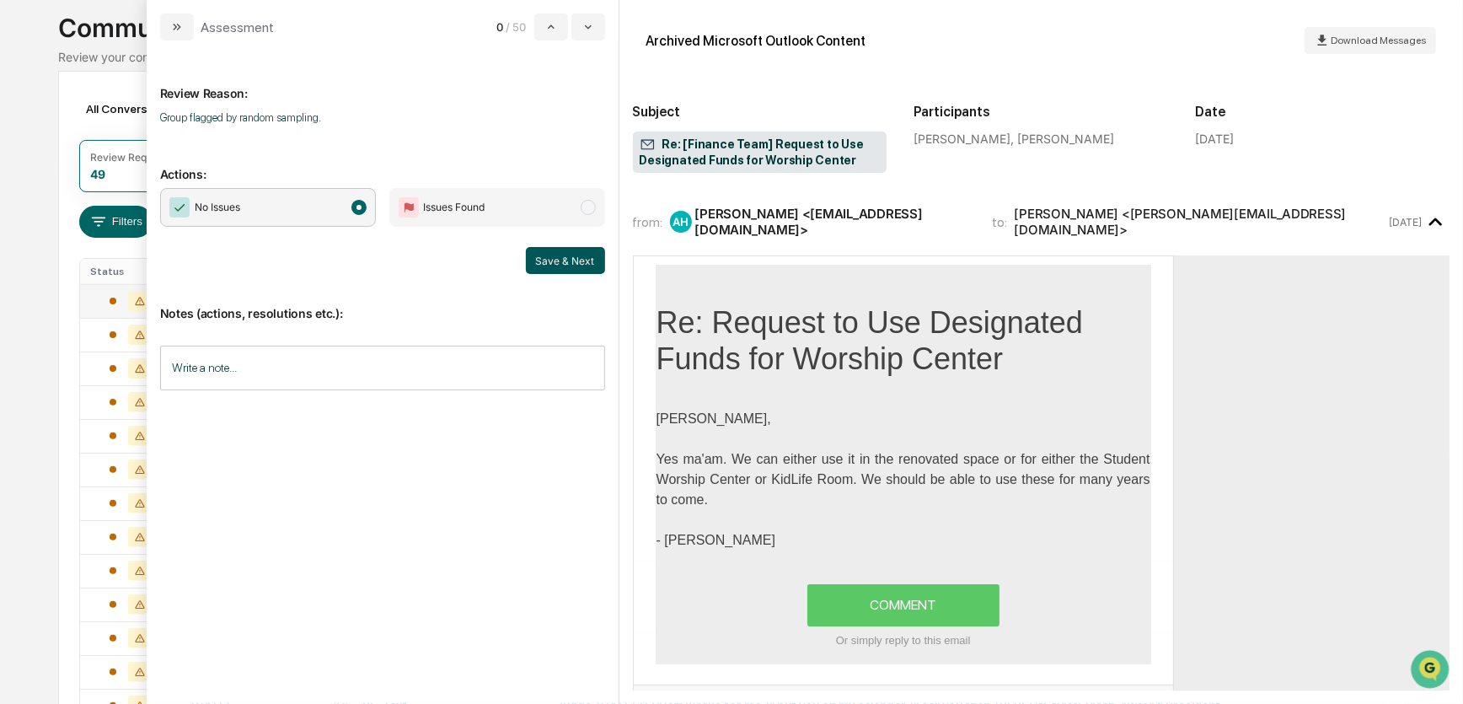
click at [558, 255] on button "Save & Next" at bounding box center [565, 260] width 79 height 27
click at [172, 29] on icon "modal" at bounding box center [176, 26] width 13 height 13
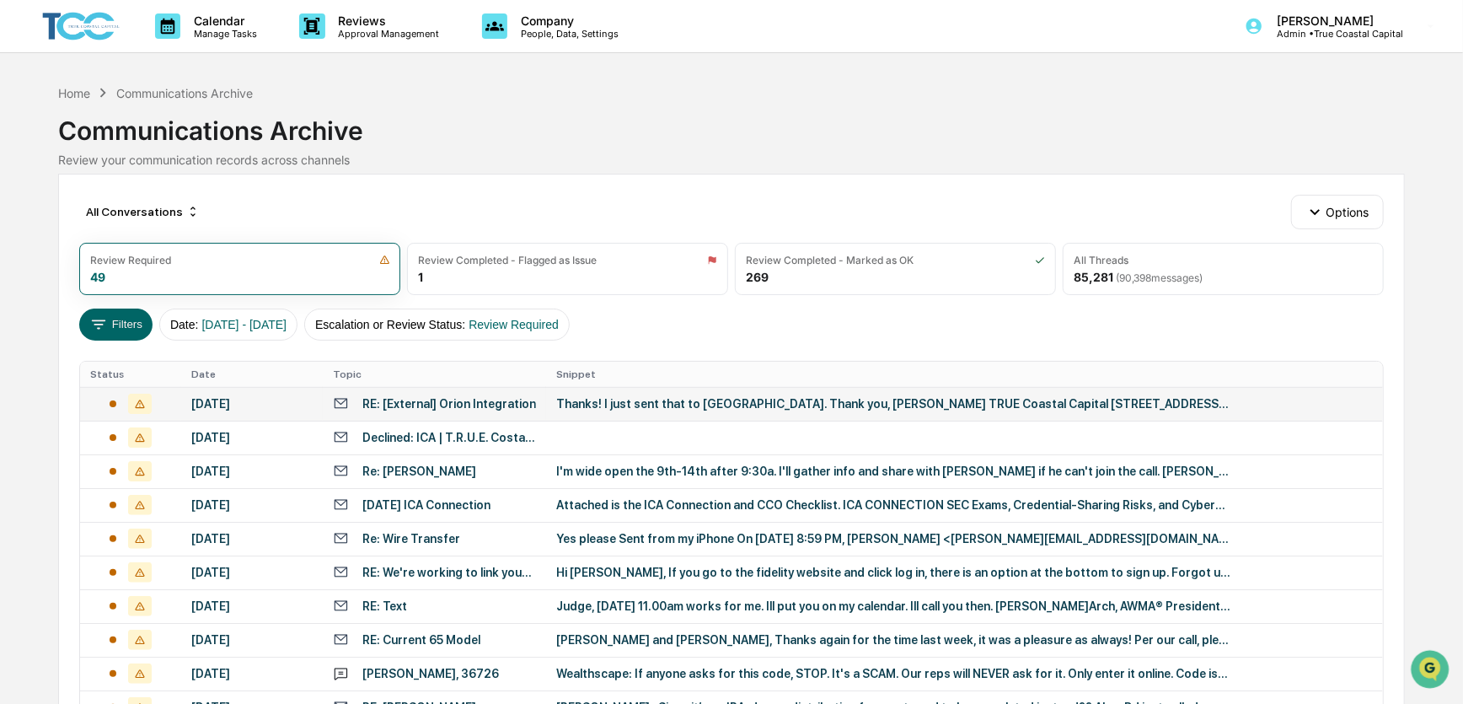
click at [292, 400] on div "[DATE]" at bounding box center [251, 403] width 121 height 13
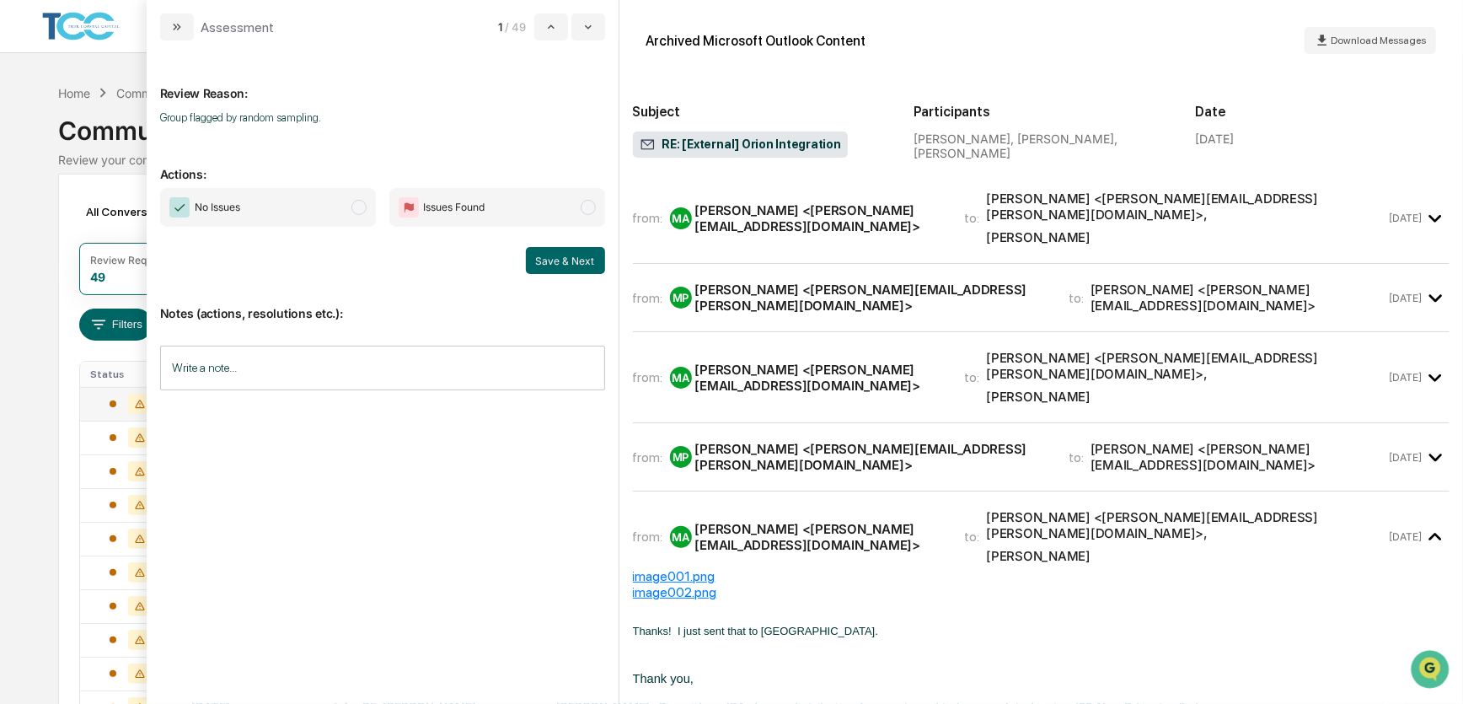
click at [319, 202] on span "No Issues" at bounding box center [268, 207] width 216 height 39
click at [545, 255] on button "Save & Next" at bounding box center [565, 260] width 79 height 27
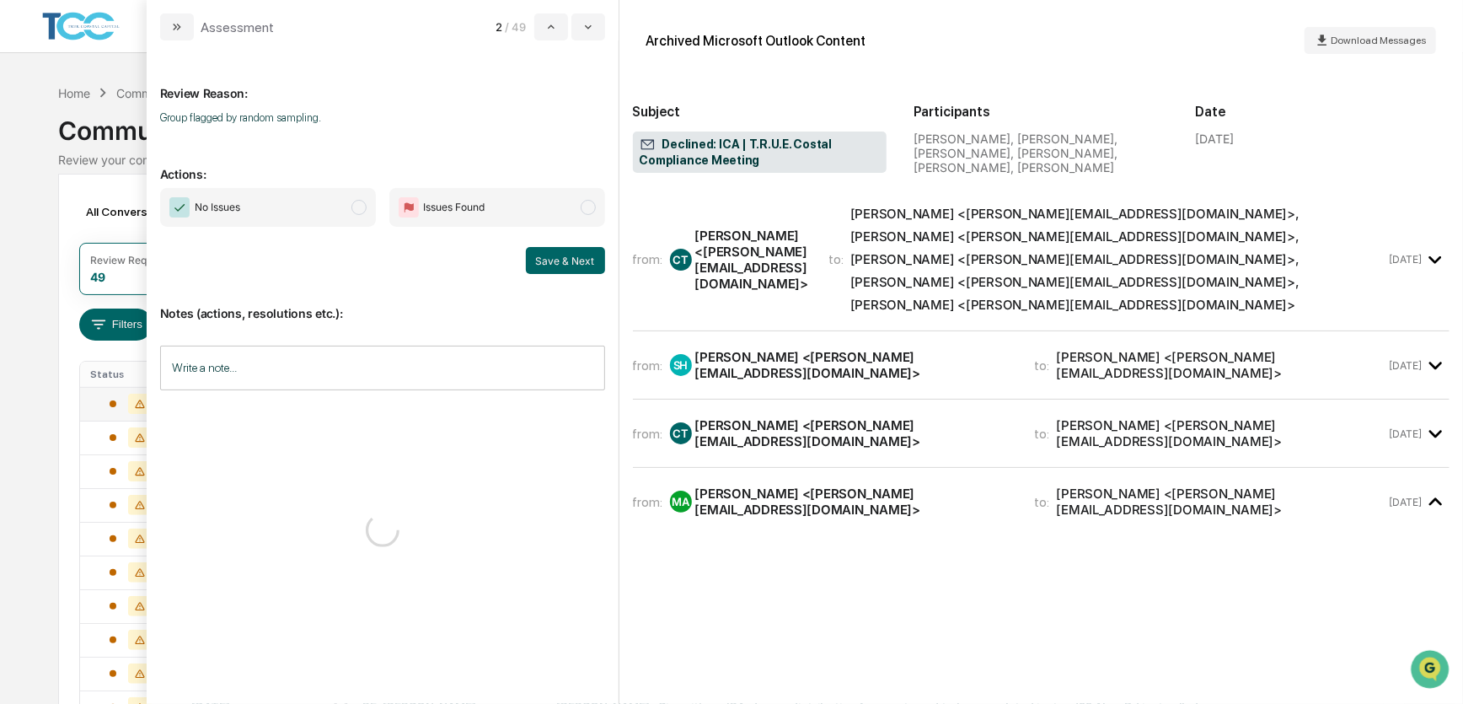
click at [330, 211] on span "No Issues" at bounding box center [268, 207] width 216 height 39
click at [564, 255] on button "Save & Next" at bounding box center [565, 260] width 79 height 27
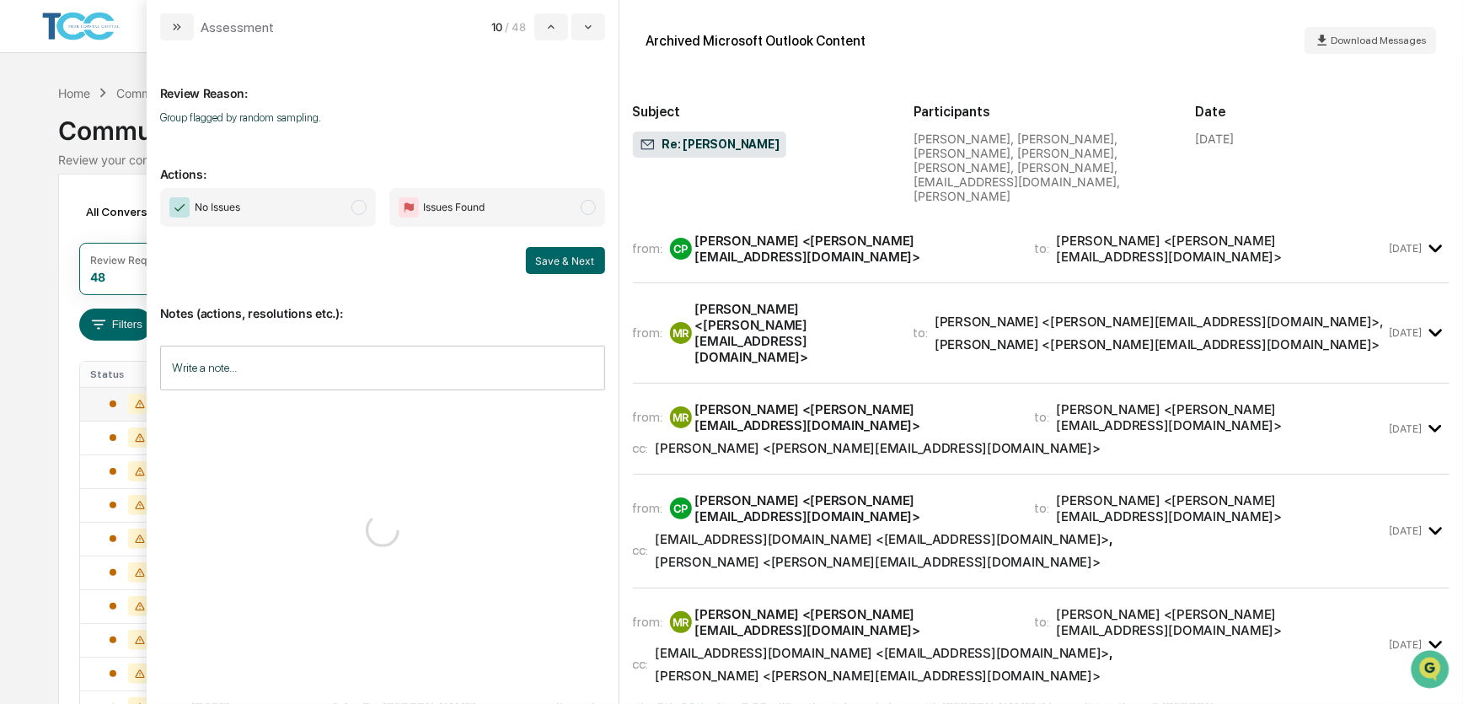
click at [328, 202] on span "No Issues" at bounding box center [268, 207] width 216 height 39
click at [540, 261] on button "Save & Next" at bounding box center [565, 260] width 79 height 27
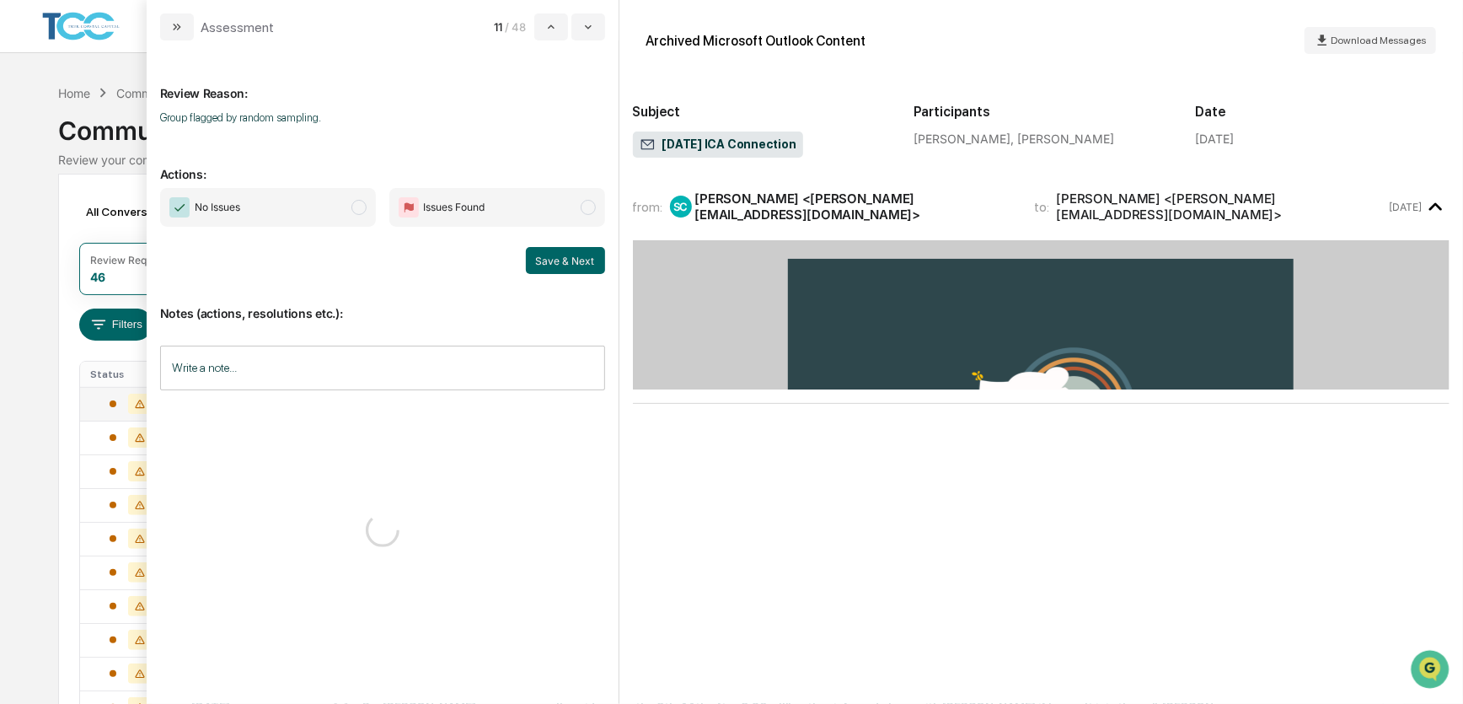
click at [320, 200] on span "No Issues" at bounding box center [268, 207] width 216 height 39
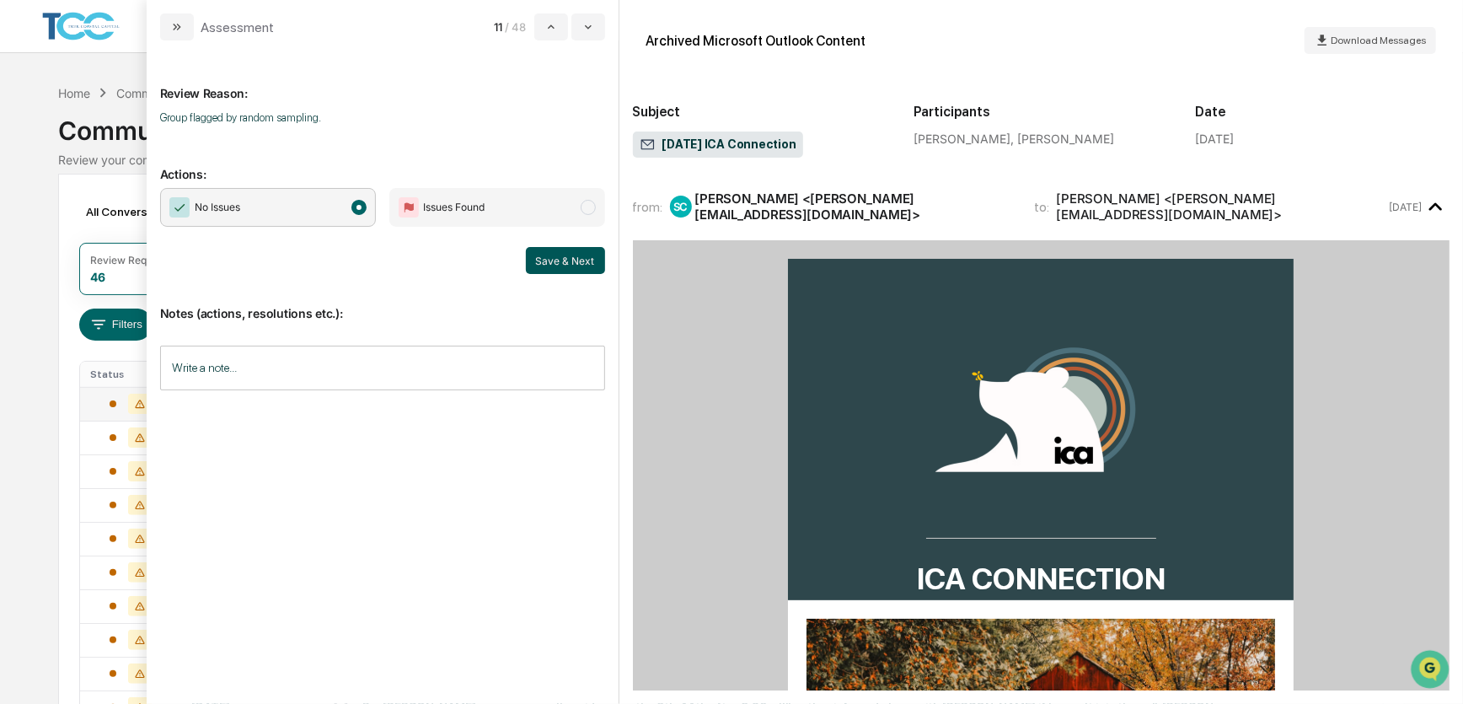
click at [556, 261] on button "Save & Next" at bounding box center [565, 260] width 79 height 27
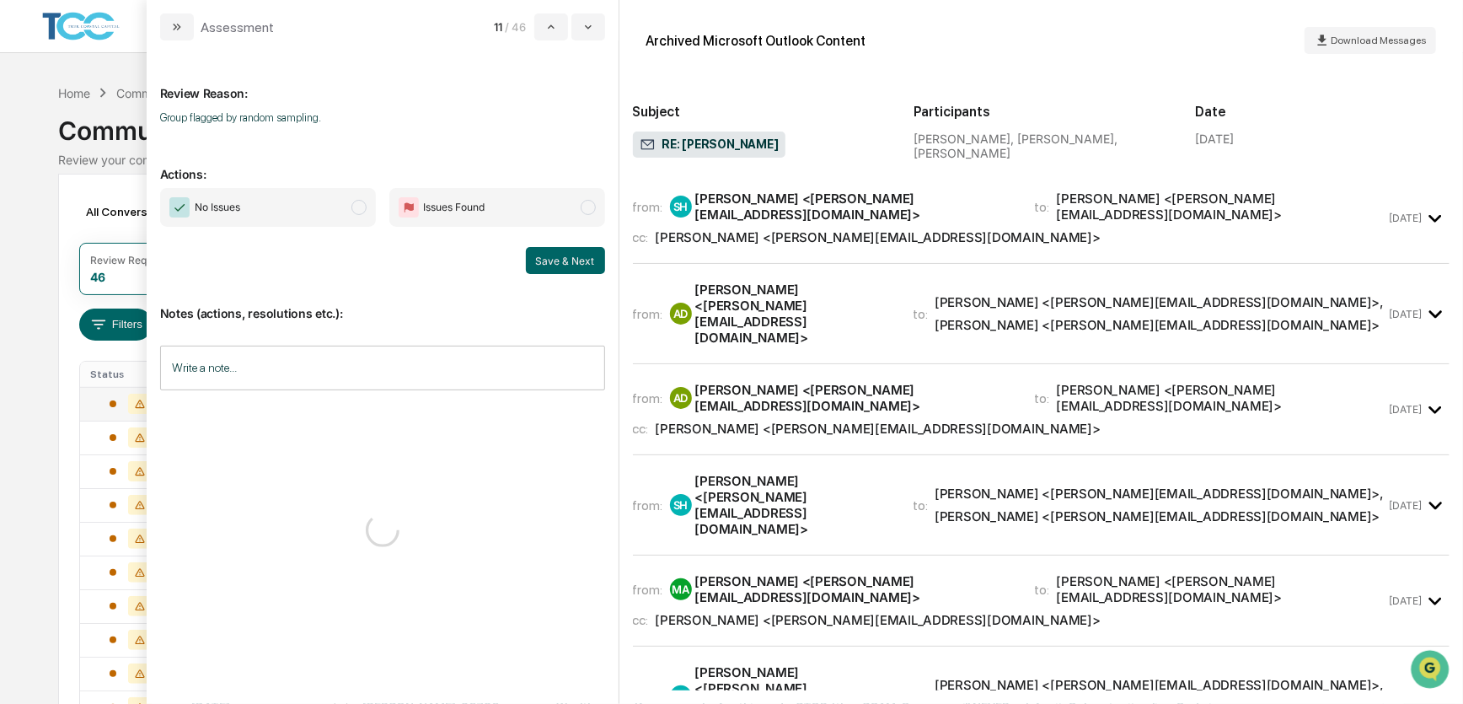
click at [346, 219] on span "No Issues" at bounding box center [268, 207] width 216 height 39
click at [548, 256] on button "Save & Next" at bounding box center [565, 260] width 79 height 27
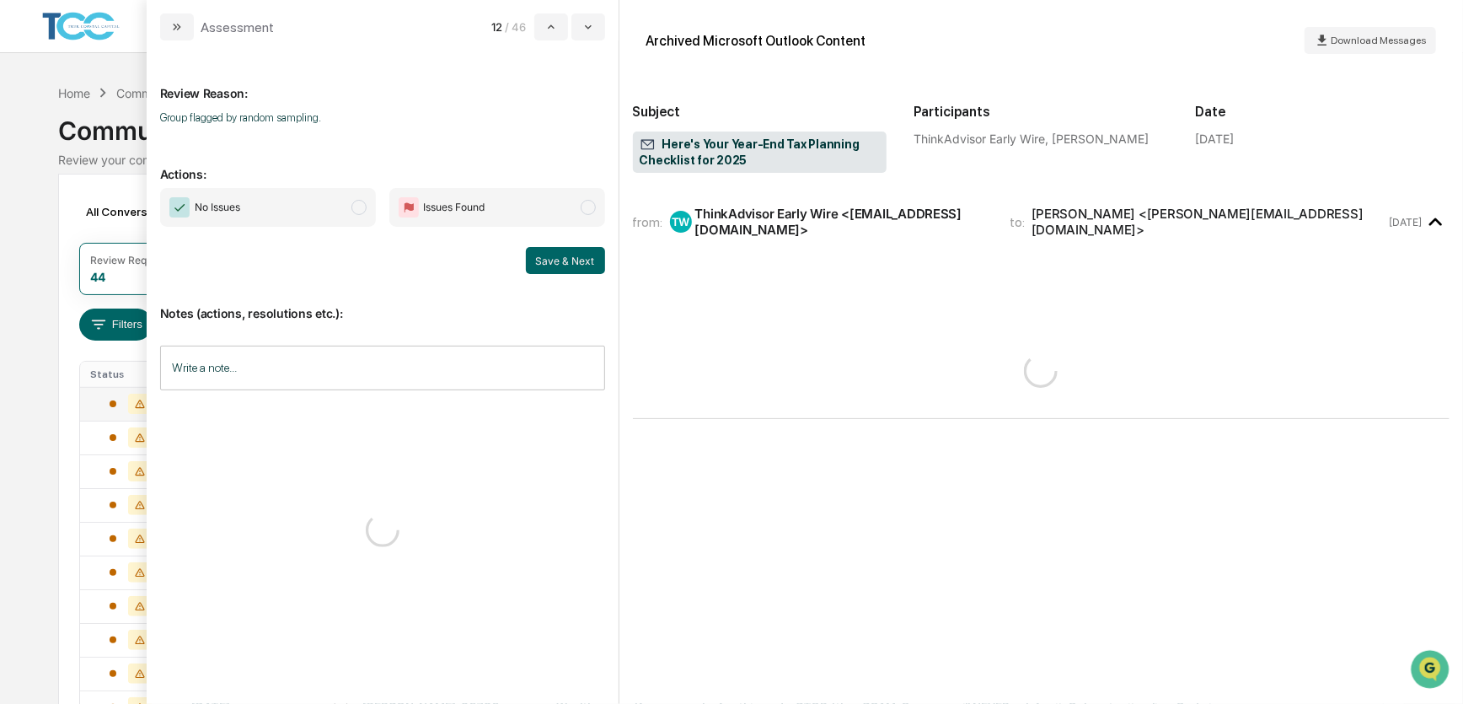
click at [347, 217] on span "No Issues" at bounding box center [268, 207] width 216 height 39
click at [550, 261] on button "Save & Next" at bounding box center [565, 260] width 79 height 27
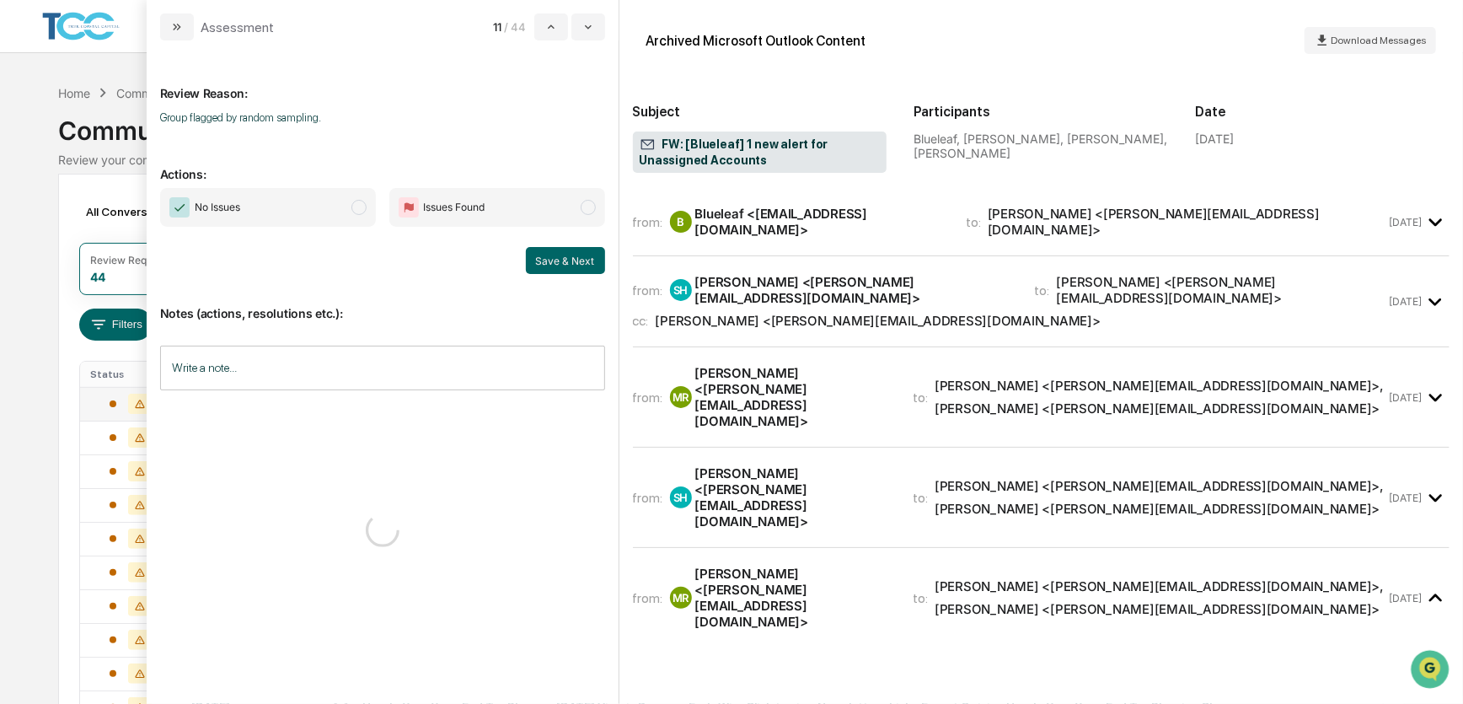
click at [346, 209] on span "No Issues" at bounding box center [268, 207] width 216 height 39
click at [549, 258] on button "Save & Next" at bounding box center [565, 260] width 79 height 27
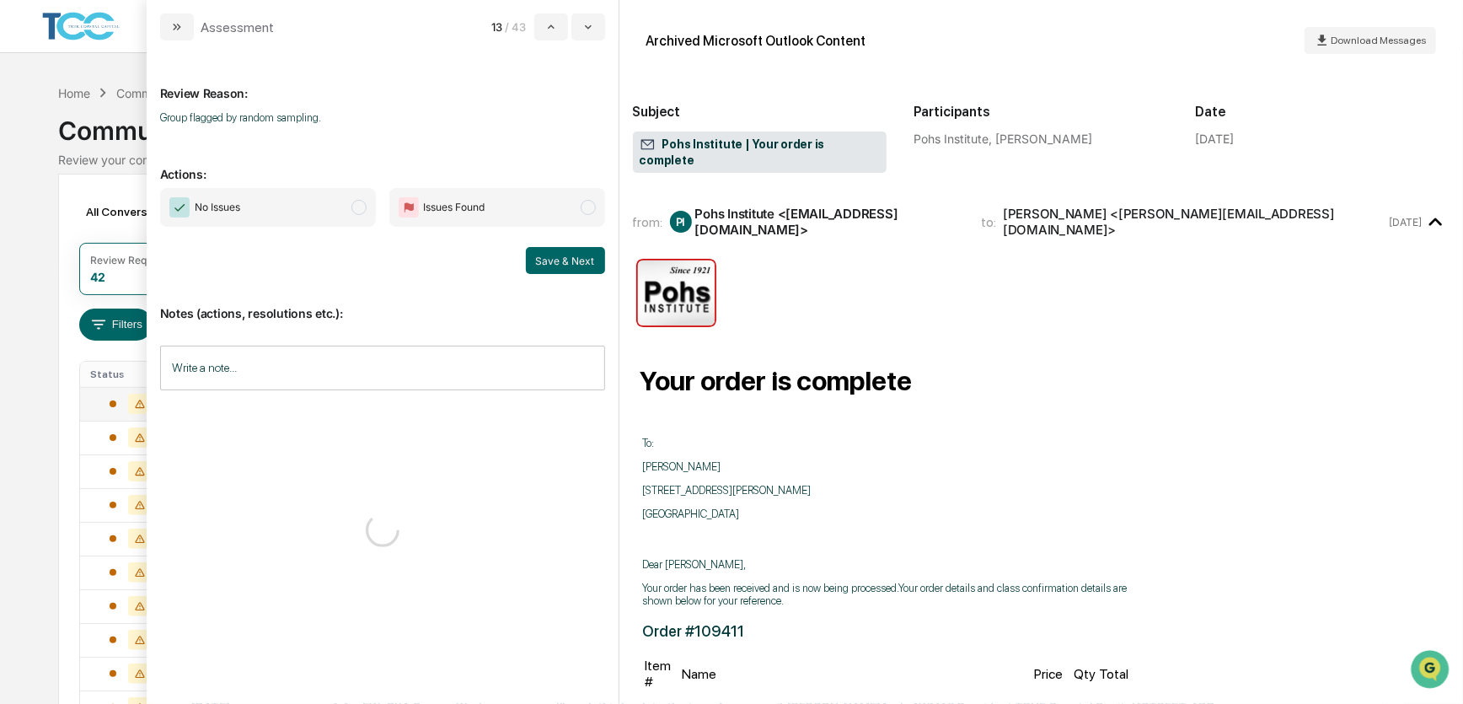
click at [346, 210] on span "No Issues" at bounding box center [268, 207] width 216 height 39
click at [566, 260] on button "Save & Next" at bounding box center [565, 260] width 79 height 27
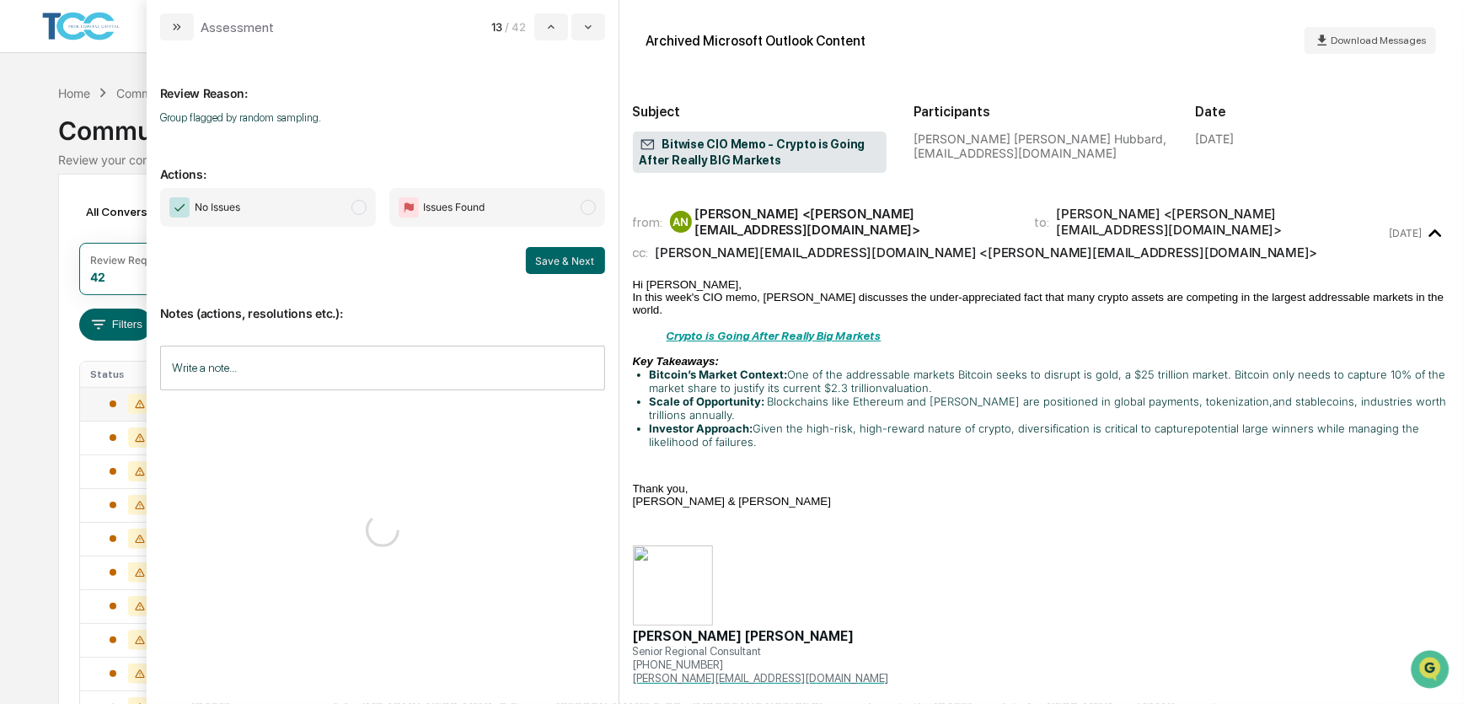
click at [346, 210] on span "No Issues" at bounding box center [268, 207] width 216 height 39
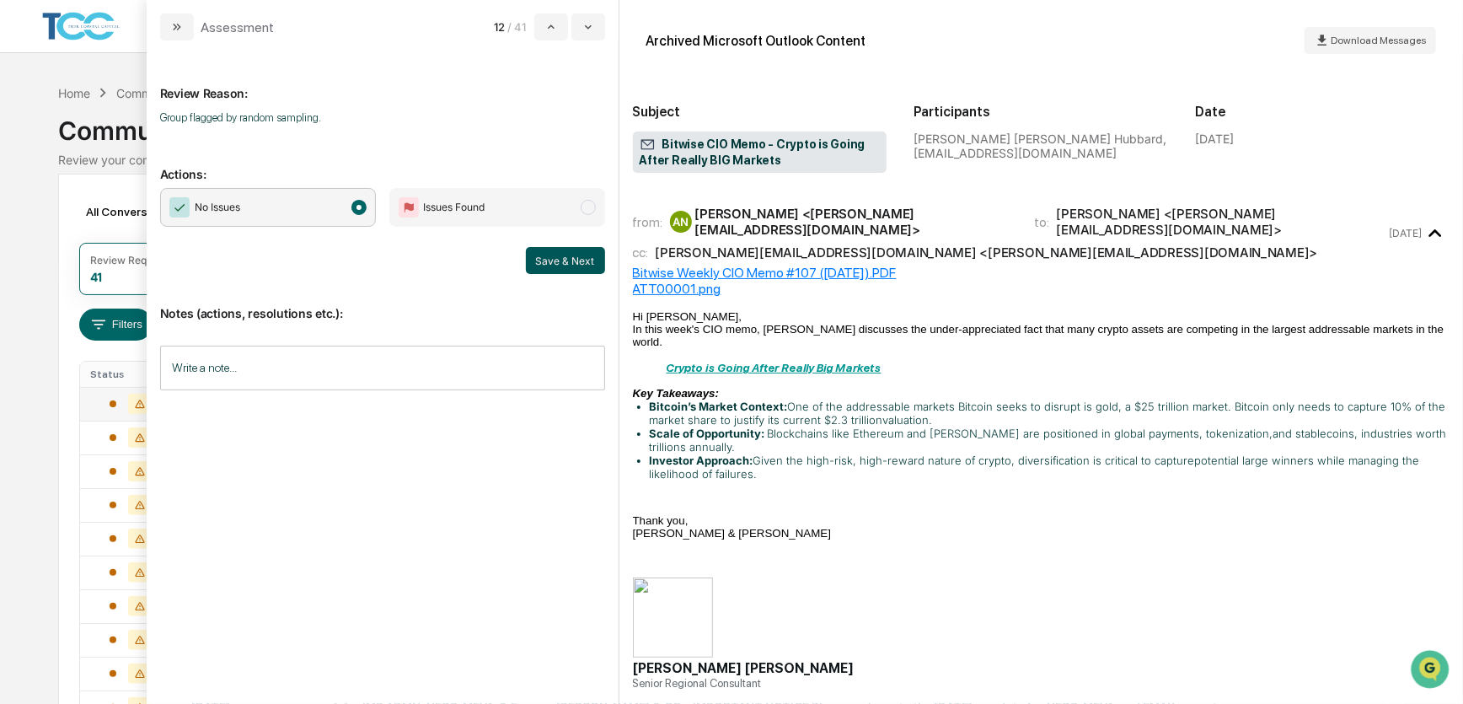
click at [561, 260] on button "Save & Next" at bounding box center [565, 260] width 79 height 27
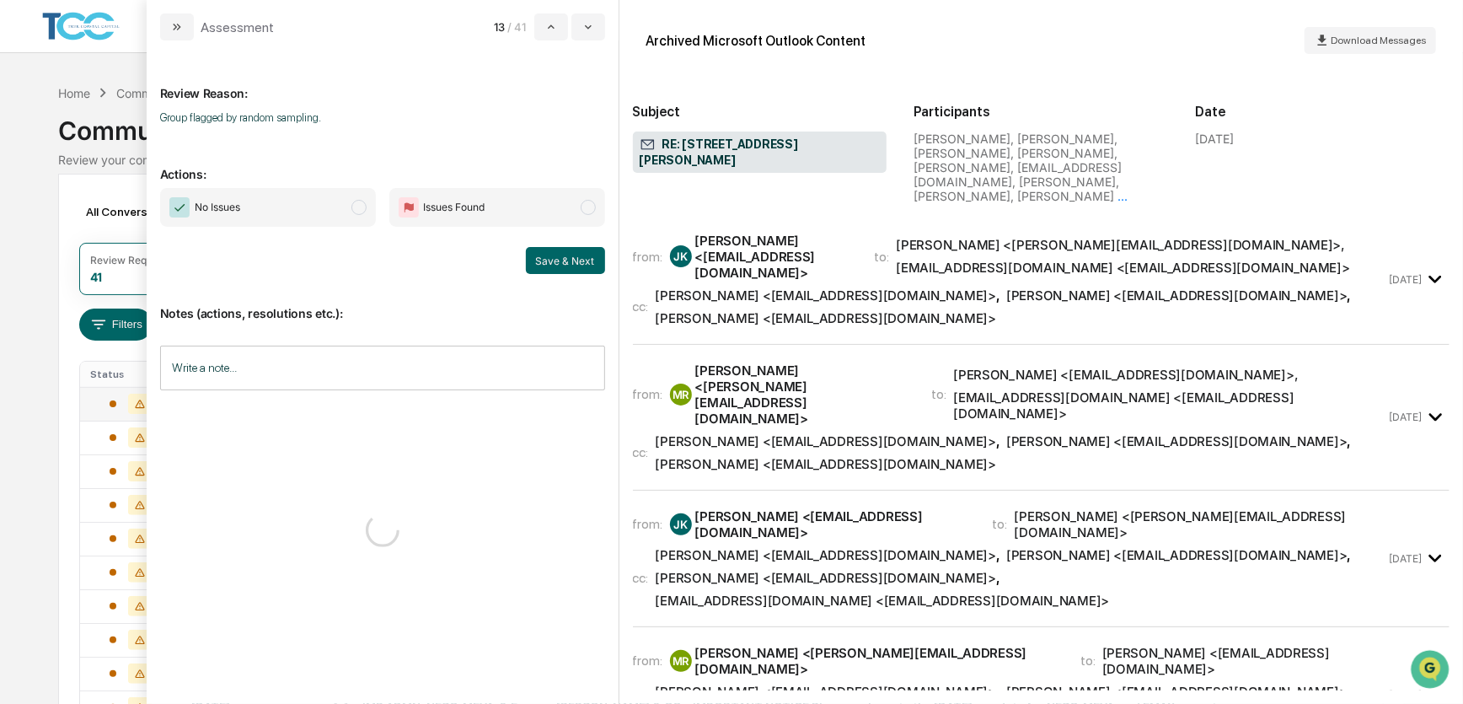
click at [351, 212] on span "No Issues" at bounding box center [268, 207] width 216 height 39
click at [566, 261] on button "Save & Next" at bounding box center [565, 260] width 79 height 27
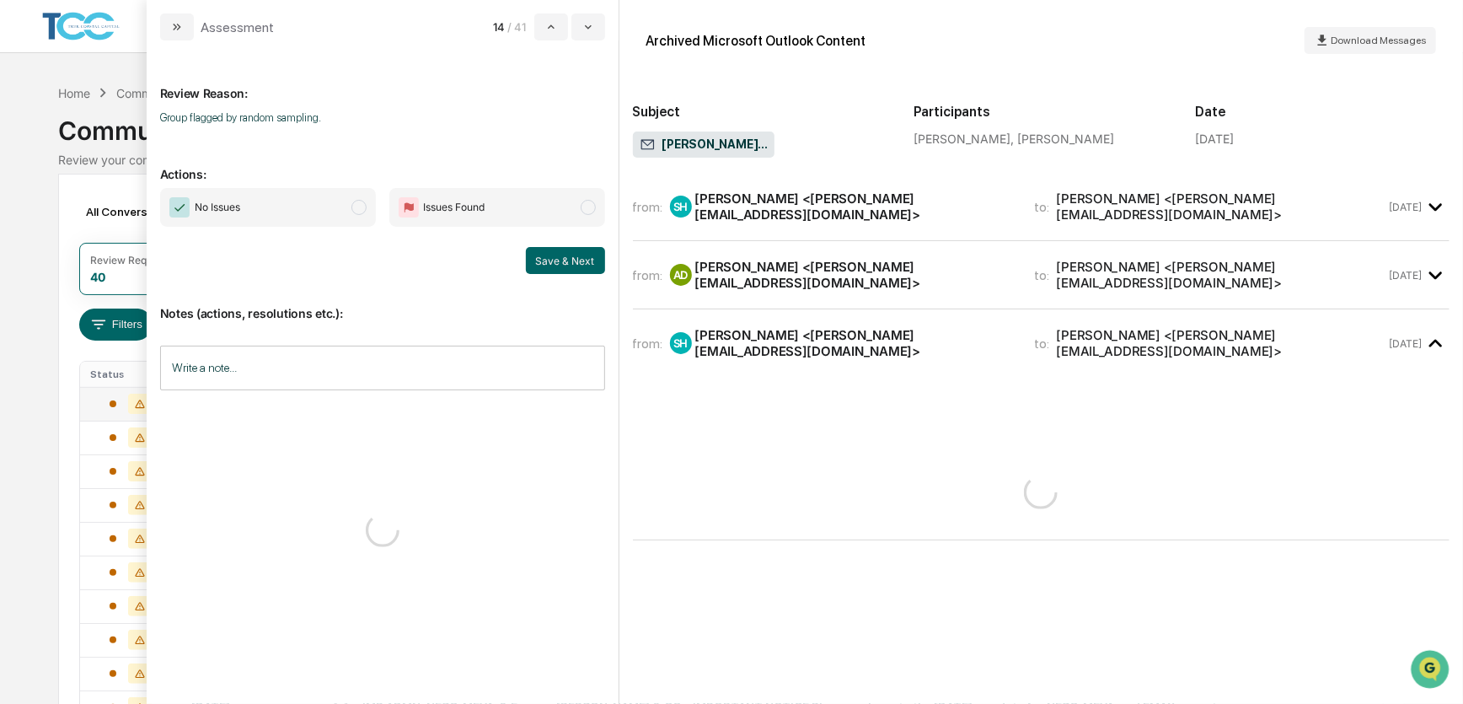
click at [357, 210] on span "modal" at bounding box center [359, 207] width 15 height 15
click at [541, 258] on button "Save & Next" at bounding box center [565, 260] width 79 height 27
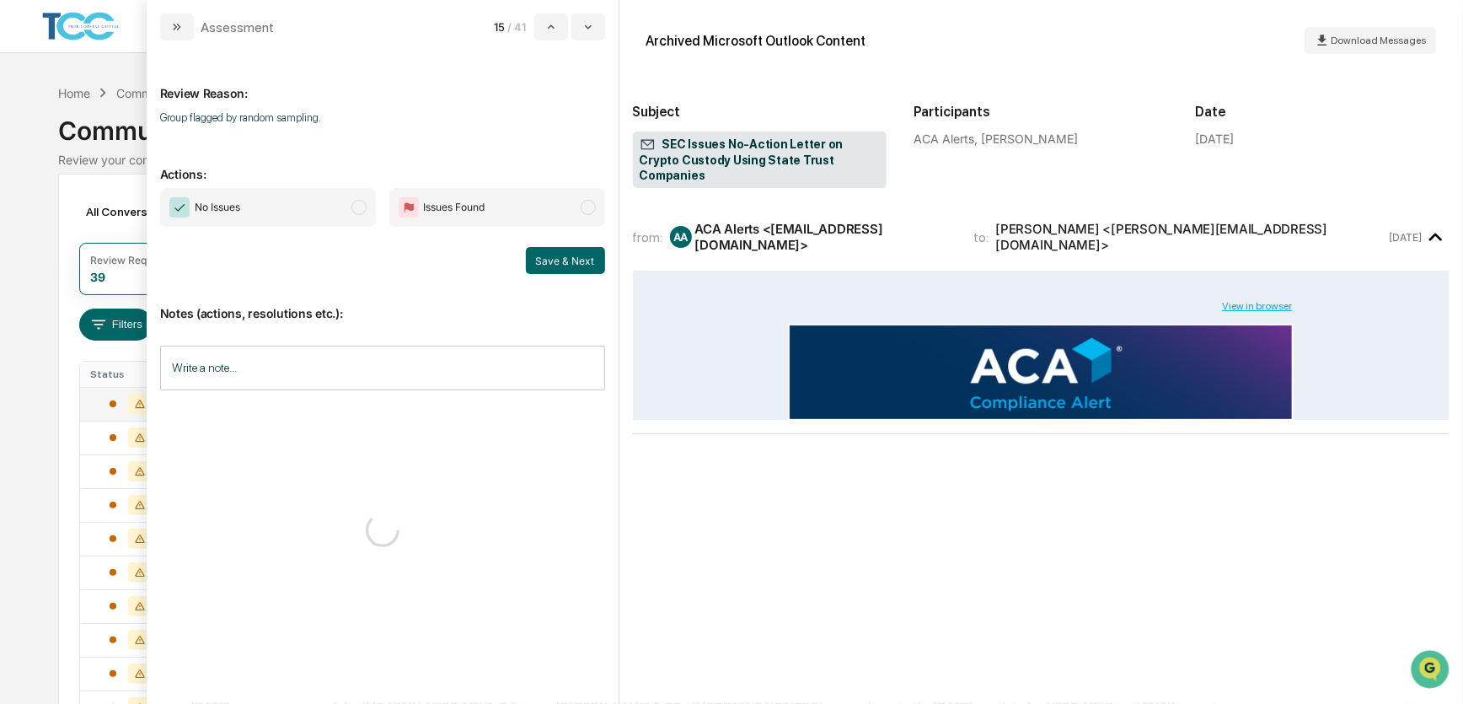
click at [361, 210] on span "modal" at bounding box center [359, 207] width 15 height 15
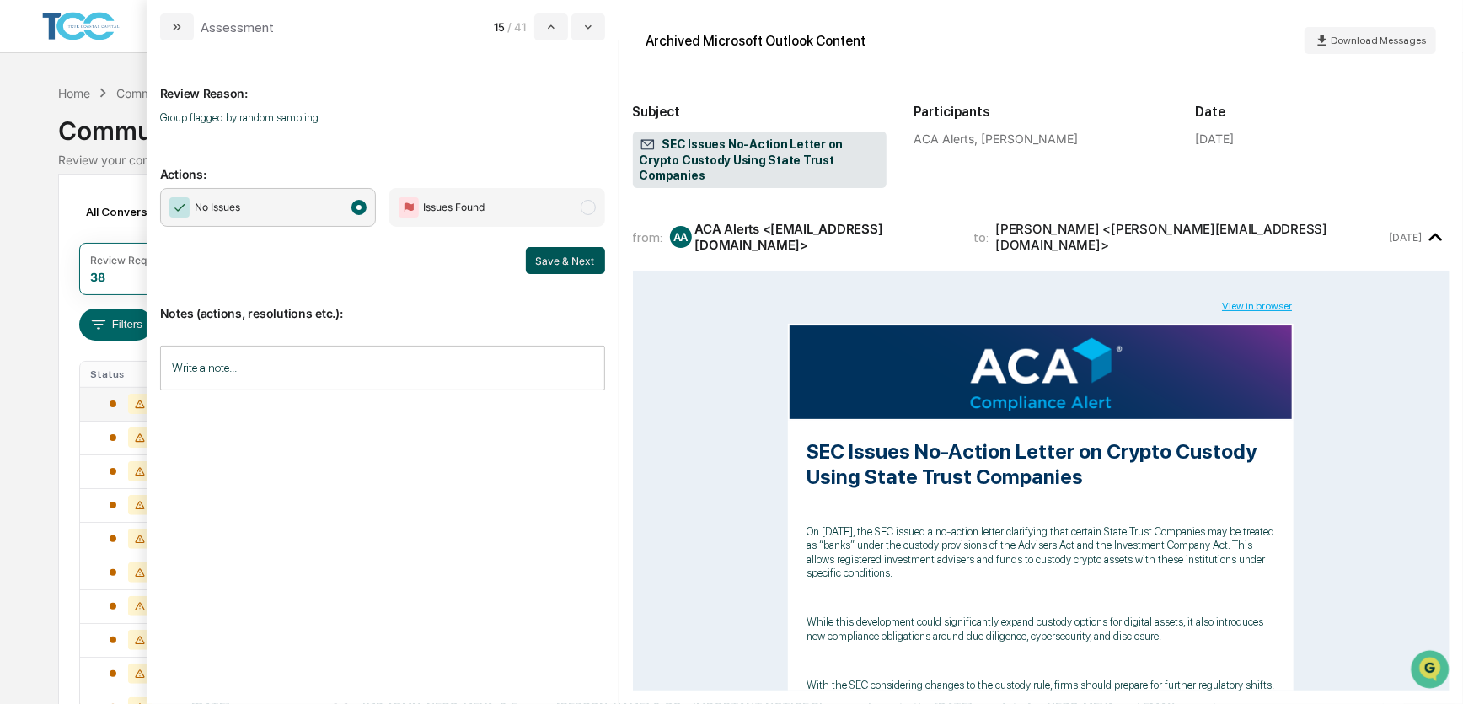
click at [576, 261] on button "Save & Next" at bounding box center [565, 260] width 79 height 27
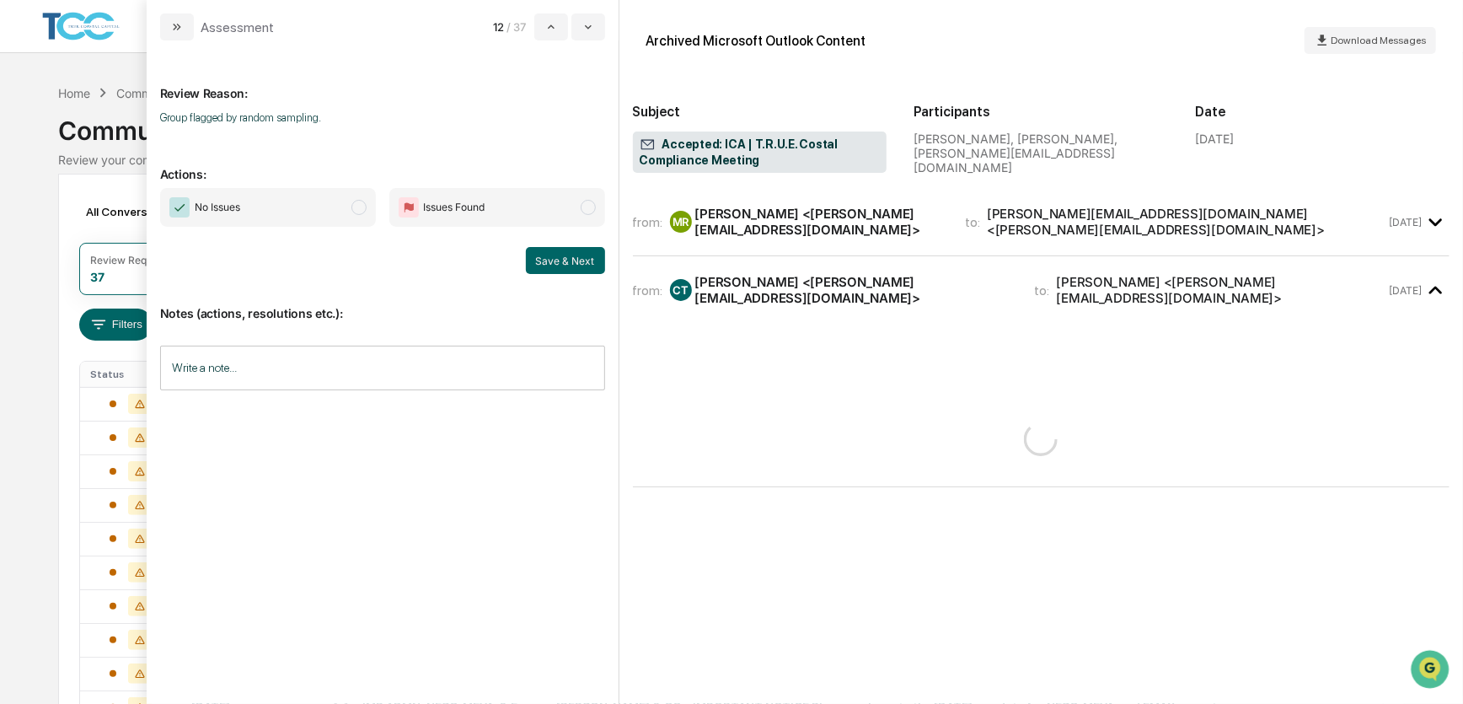
click at [261, 208] on span "No Issues" at bounding box center [268, 207] width 216 height 39
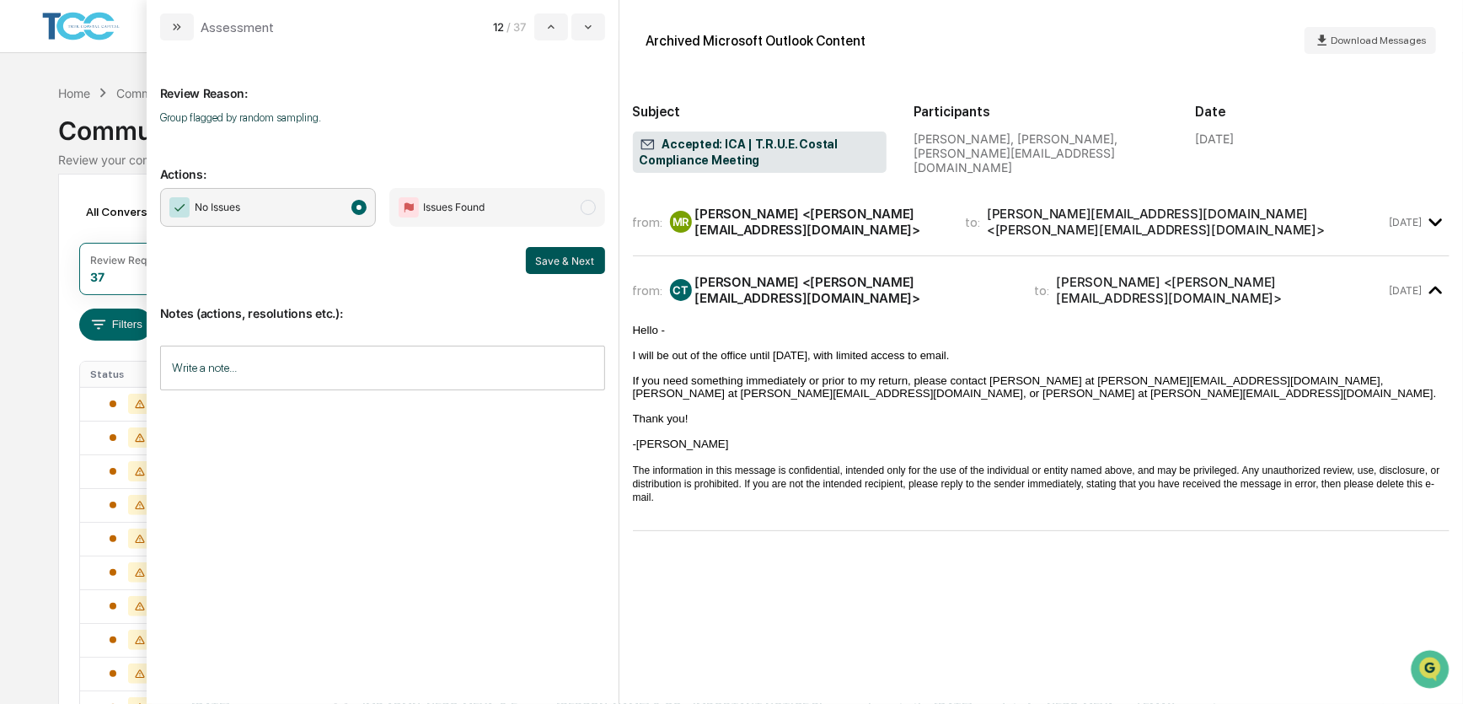
click at [579, 260] on button "Save & Next" at bounding box center [565, 260] width 79 height 27
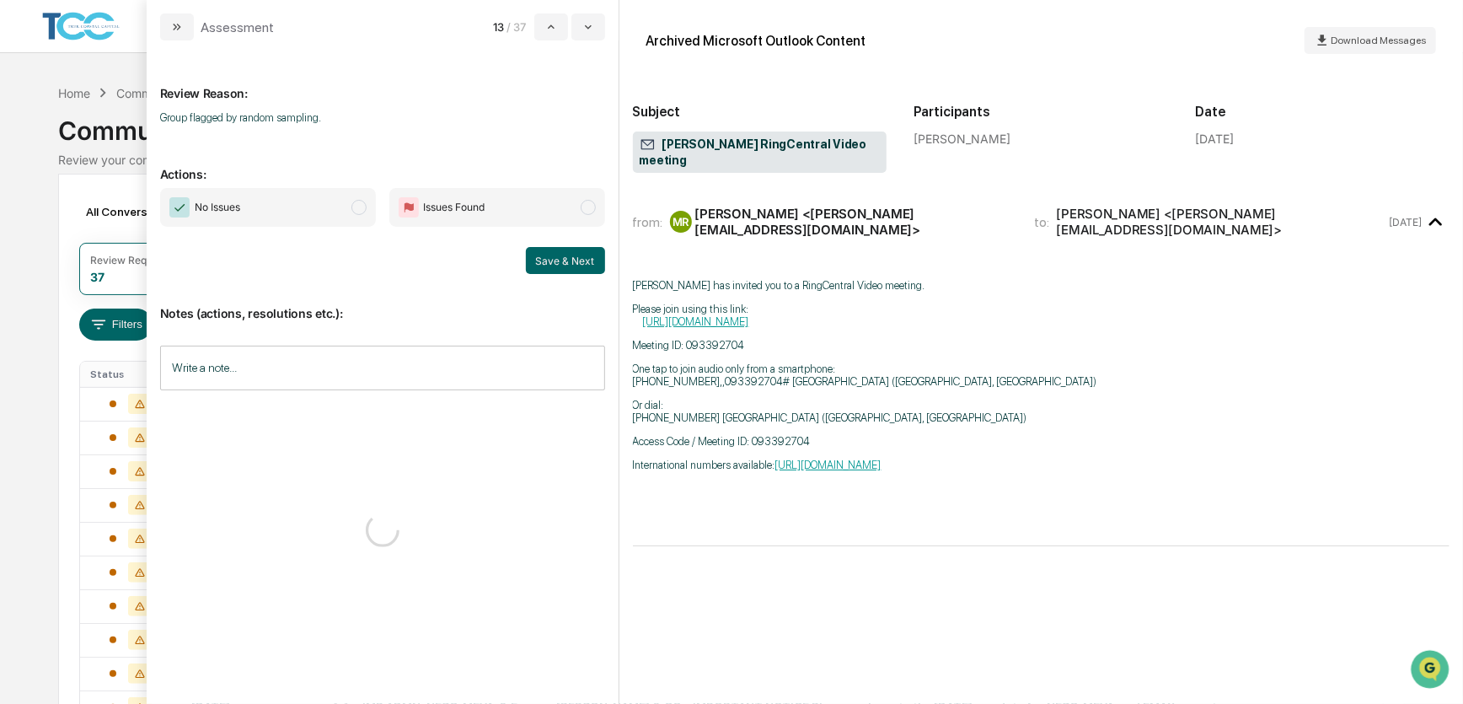
click at [342, 208] on span "No Issues" at bounding box center [268, 207] width 216 height 39
click at [551, 249] on button "Save & Next" at bounding box center [565, 260] width 79 height 27
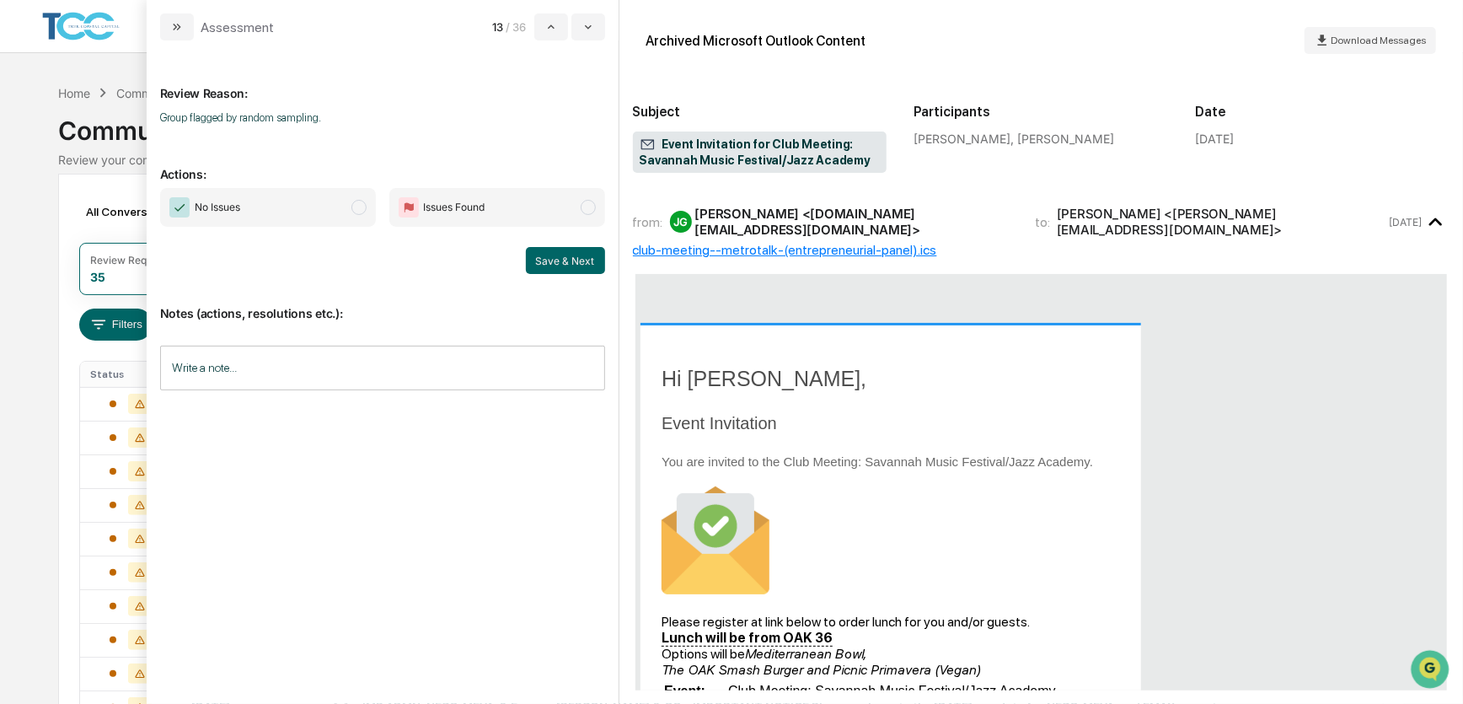
click at [335, 214] on span "No Issues" at bounding box center [268, 207] width 216 height 39
click at [559, 259] on button "Save & Next" at bounding box center [565, 260] width 79 height 27
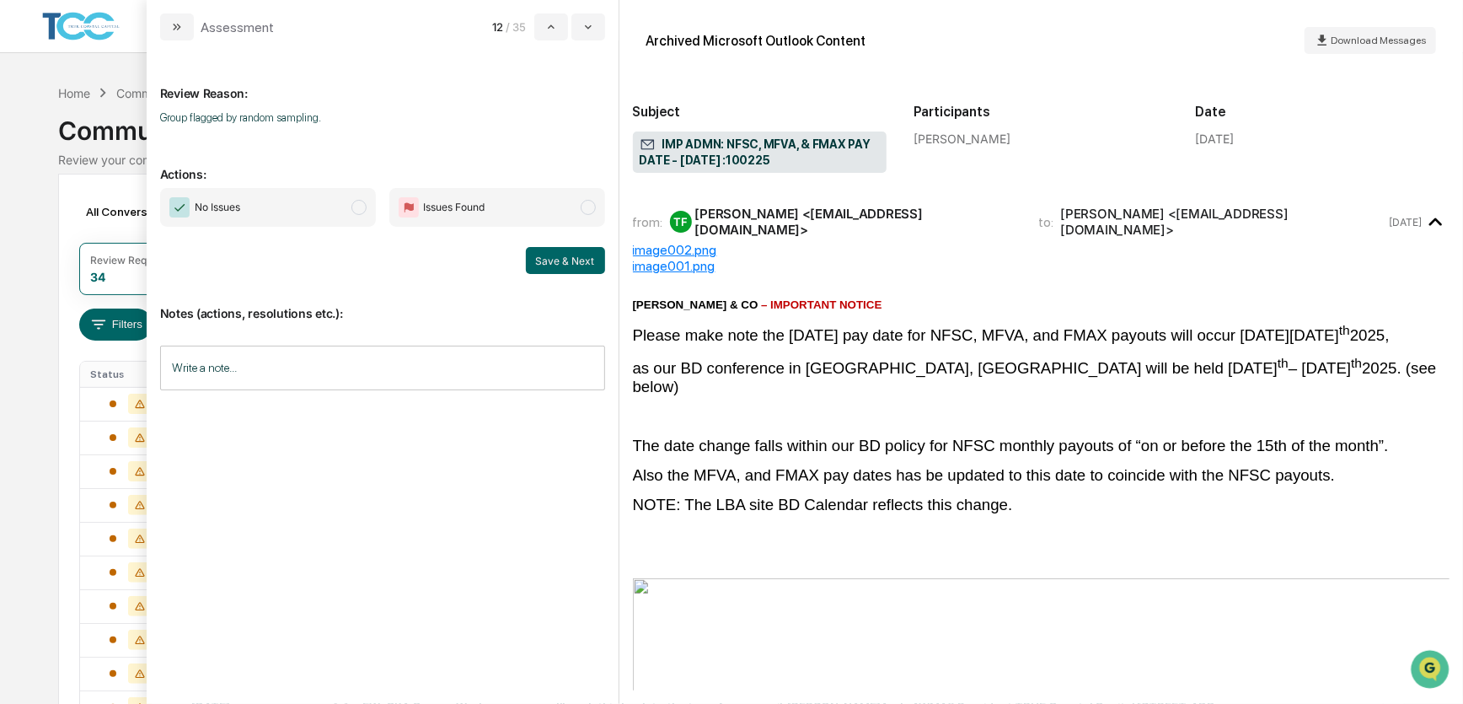
click at [340, 201] on span "No Issues" at bounding box center [268, 207] width 216 height 39
drag, startPoint x: 550, startPoint y: 259, endPoint x: 497, endPoint y: 250, distance: 53.9
click at [550, 259] on button "Save & Next" at bounding box center [565, 260] width 79 height 27
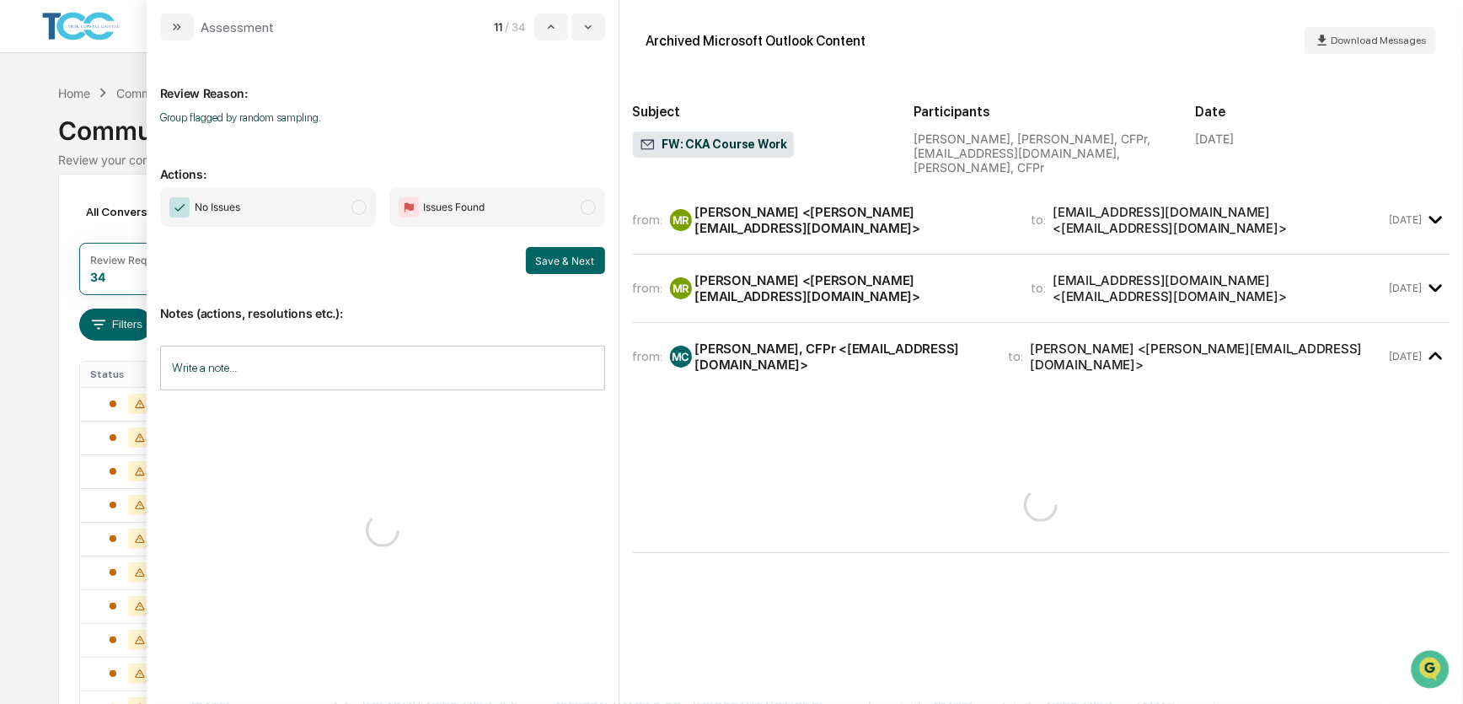
click at [352, 210] on span "modal" at bounding box center [359, 207] width 15 height 15
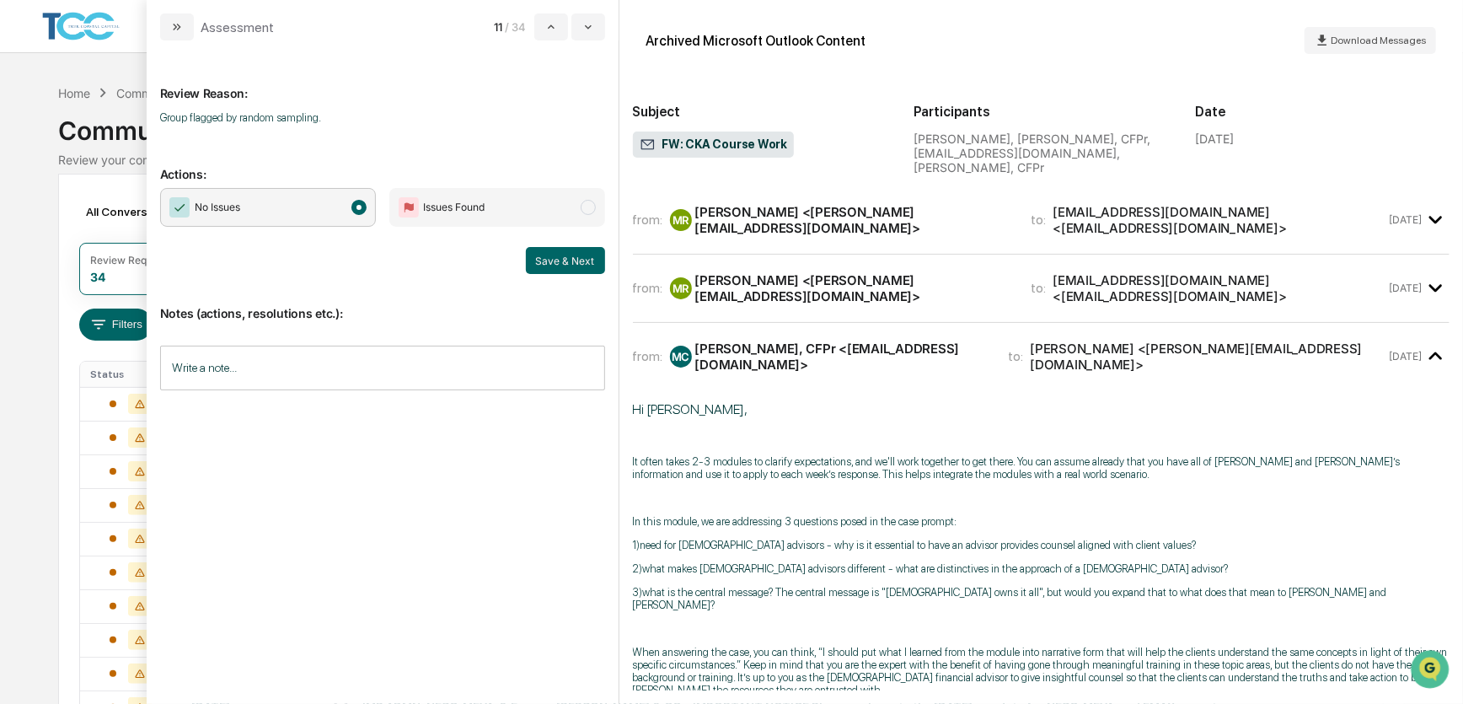
click at [567, 262] on button "Save & Next" at bounding box center [565, 260] width 79 height 27
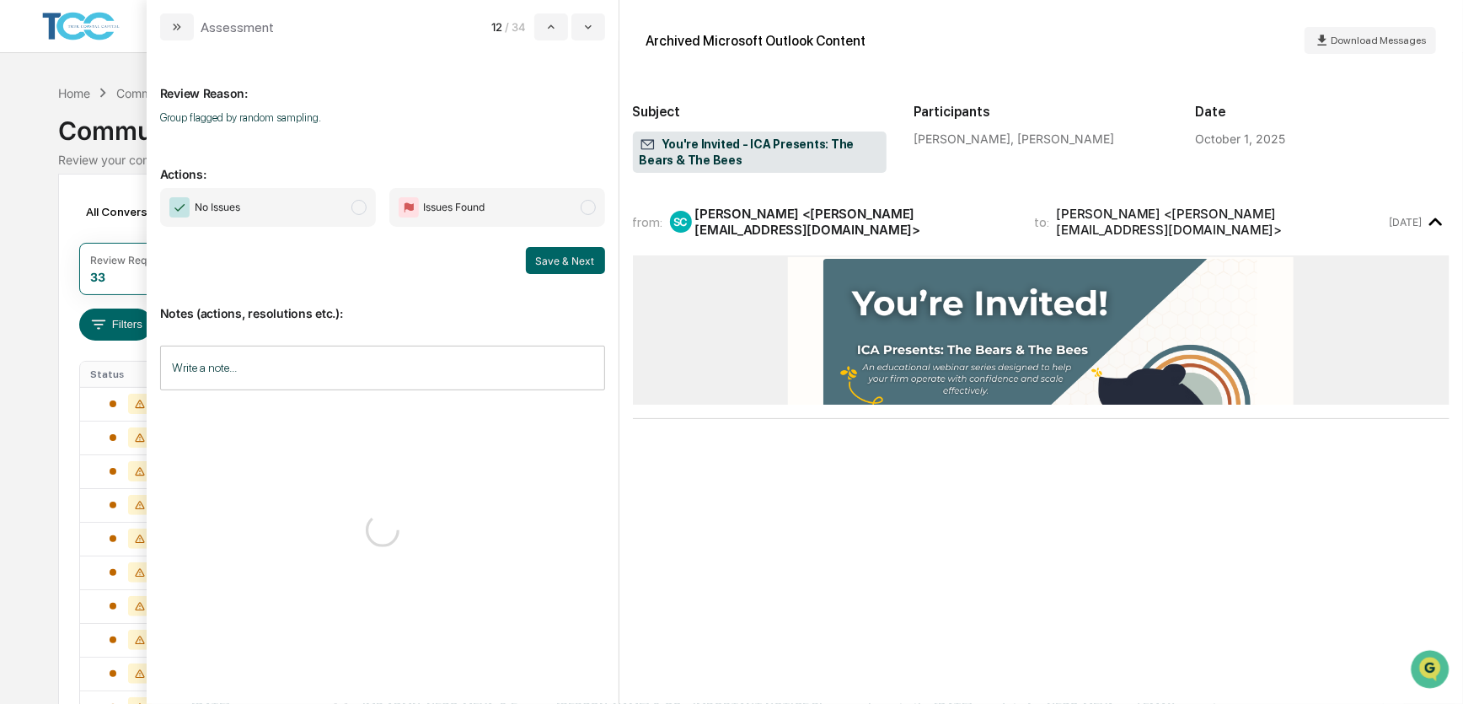
click at [330, 214] on span "No Issues" at bounding box center [268, 207] width 216 height 39
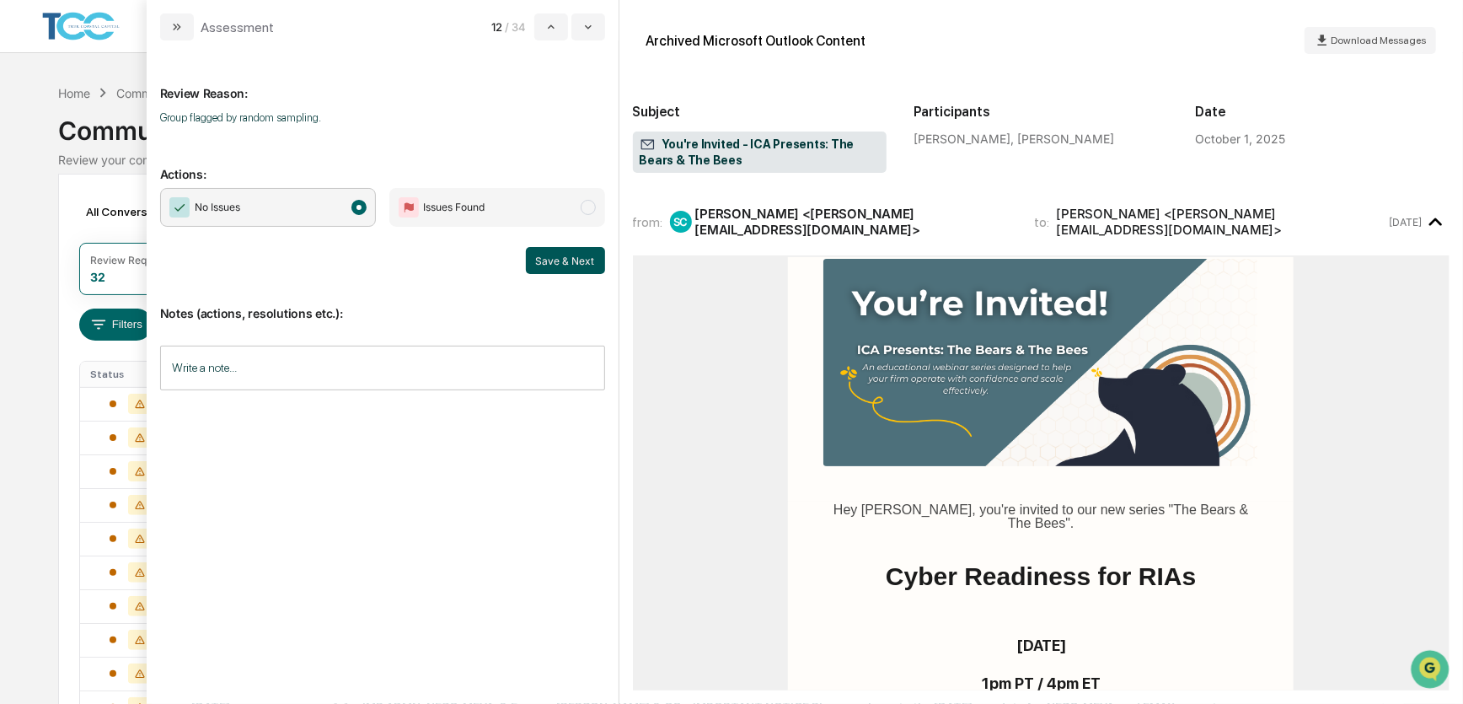
click at [554, 264] on button "Save & Next" at bounding box center [565, 260] width 79 height 27
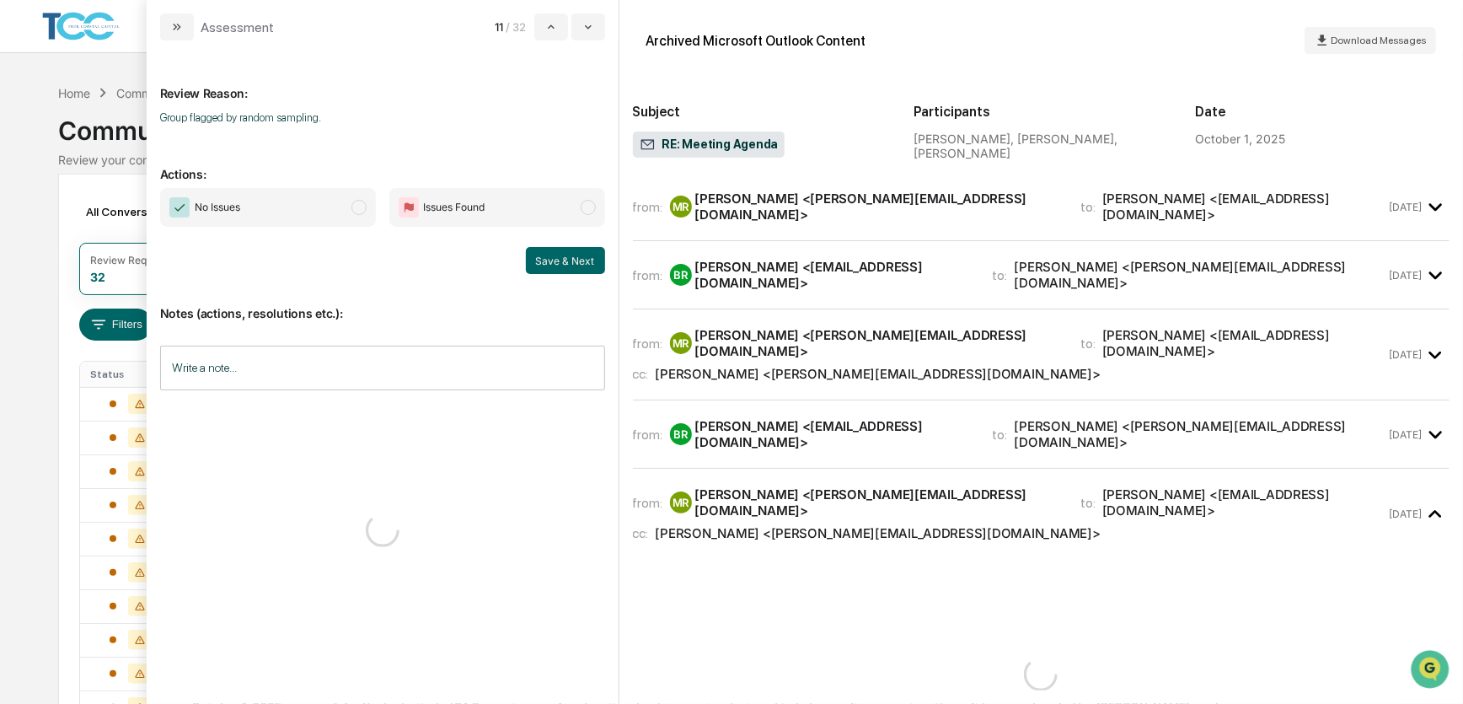
click at [343, 207] on span "No Issues" at bounding box center [268, 207] width 216 height 39
click at [556, 259] on button "Save & Next" at bounding box center [565, 260] width 79 height 27
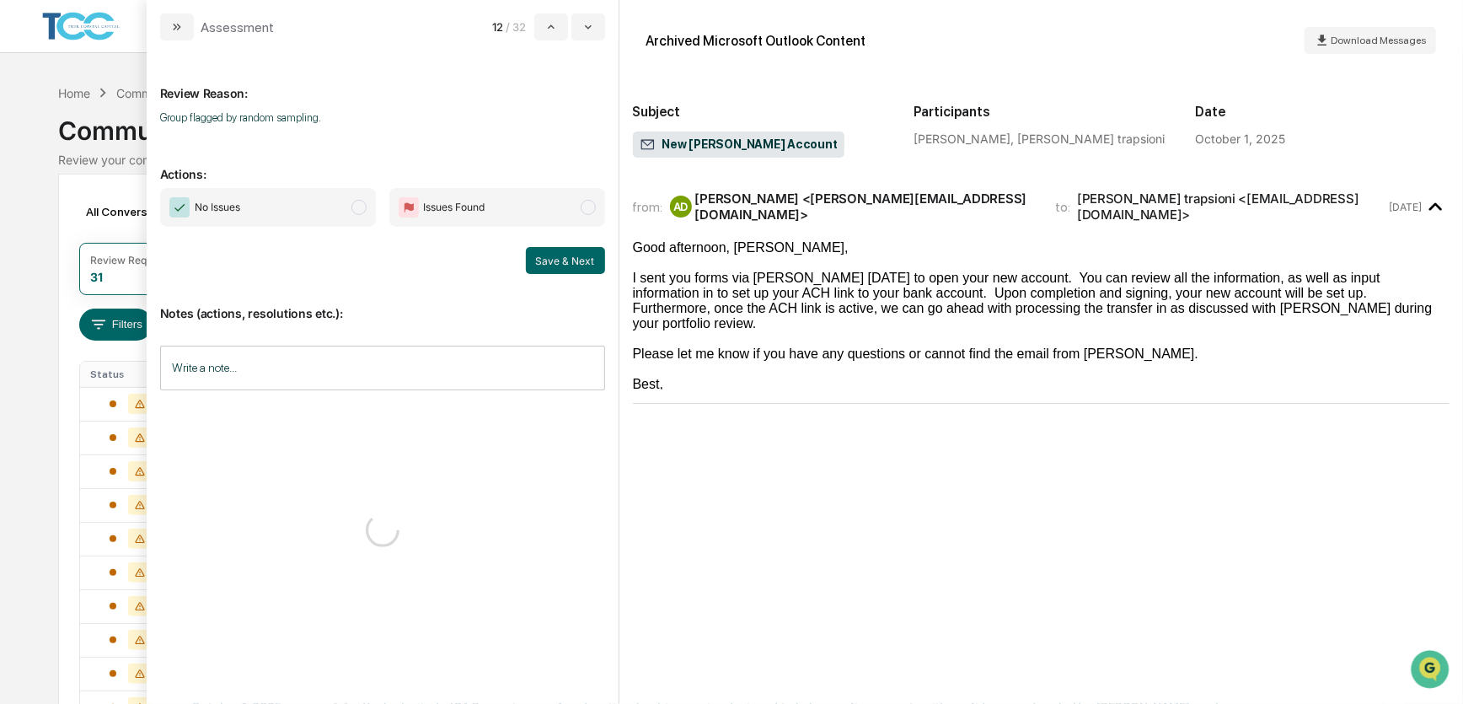
click at [346, 212] on span "No Issues" at bounding box center [268, 207] width 216 height 39
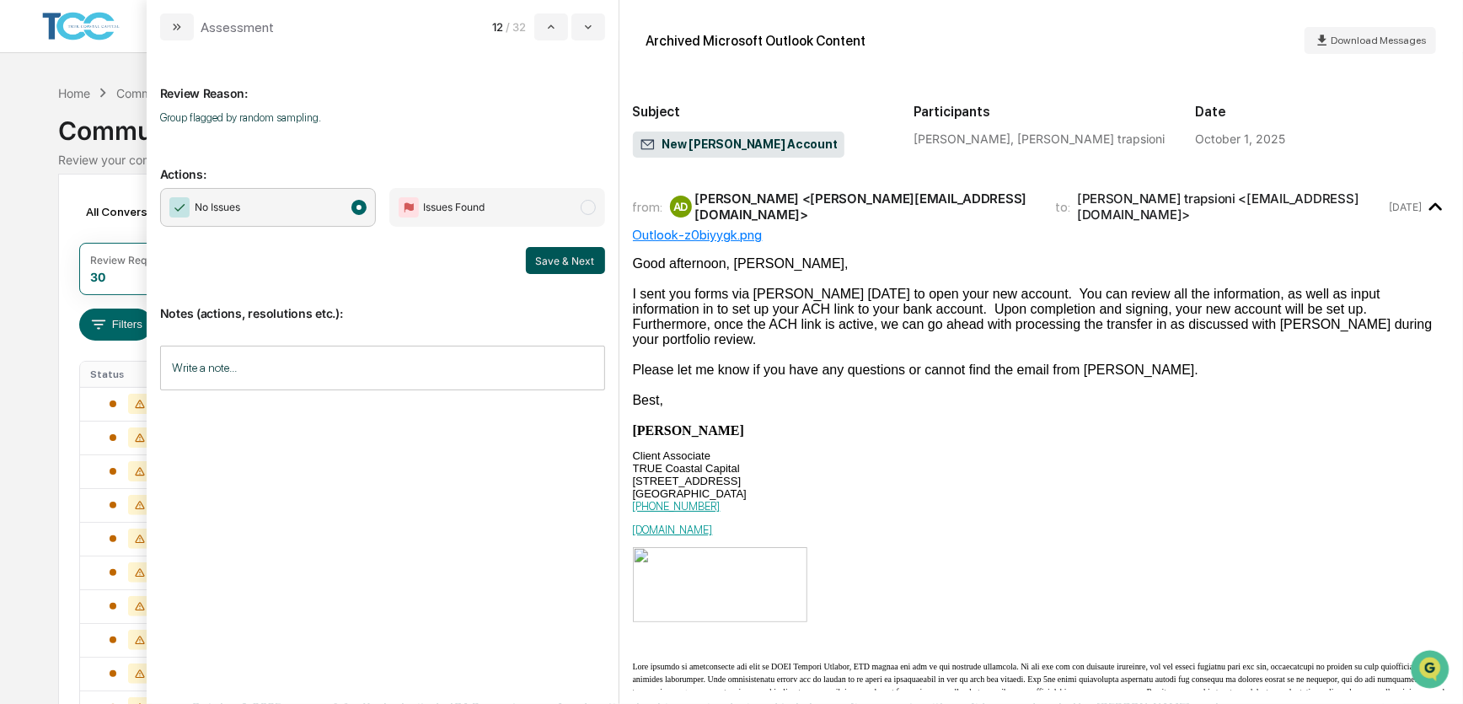
click at [559, 260] on button "Save & Next" at bounding box center [565, 260] width 79 height 27
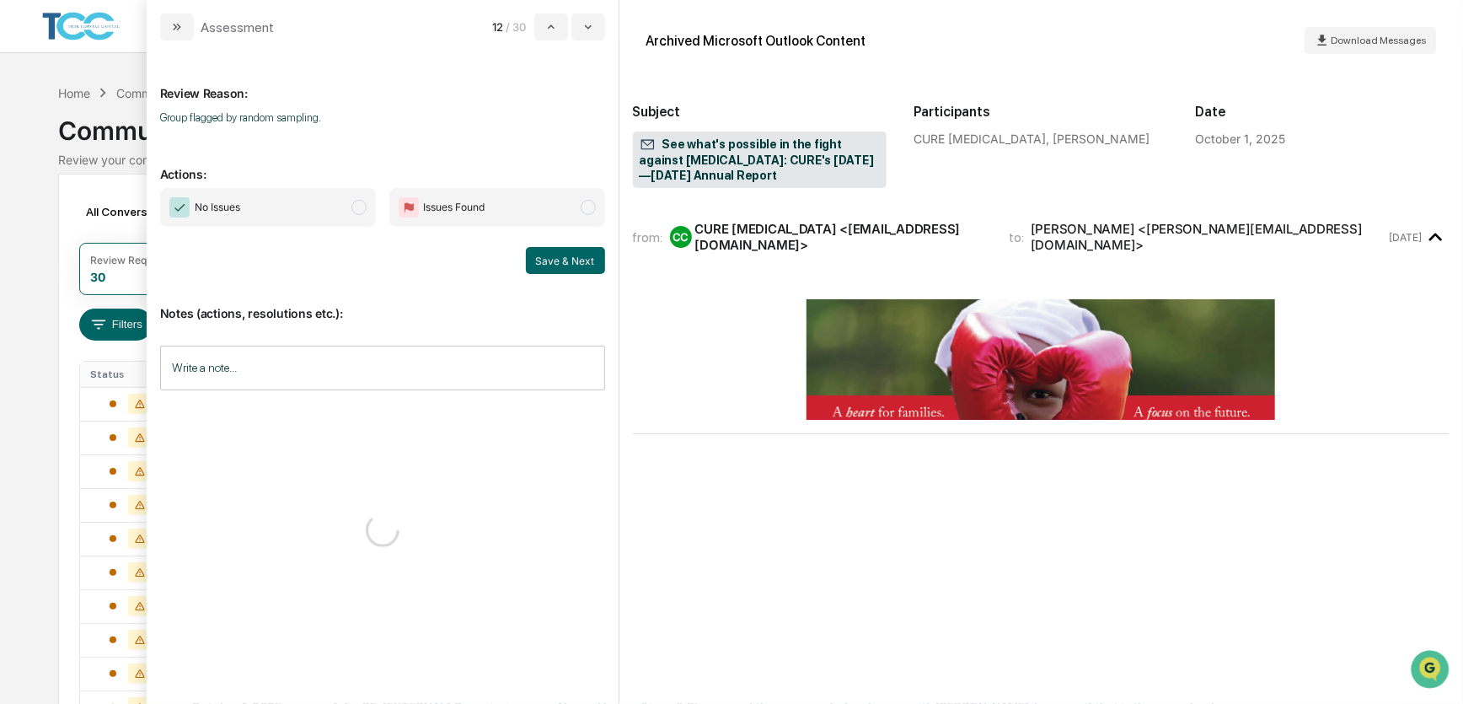
click at [352, 212] on span "No Issues" at bounding box center [268, 207] width 216 height 39
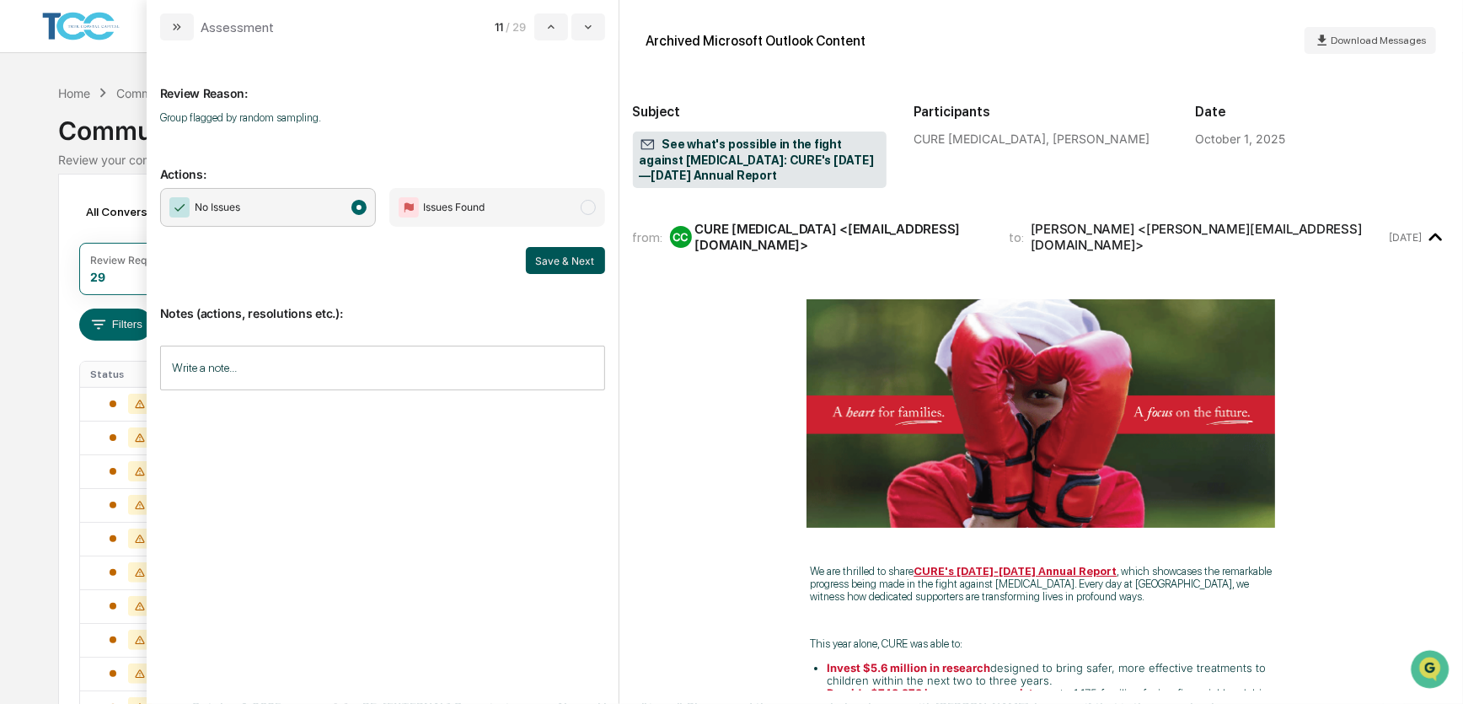
click at [565, 266] on button "Save & Next" at bounding box center [565, 260] width 79 height 27
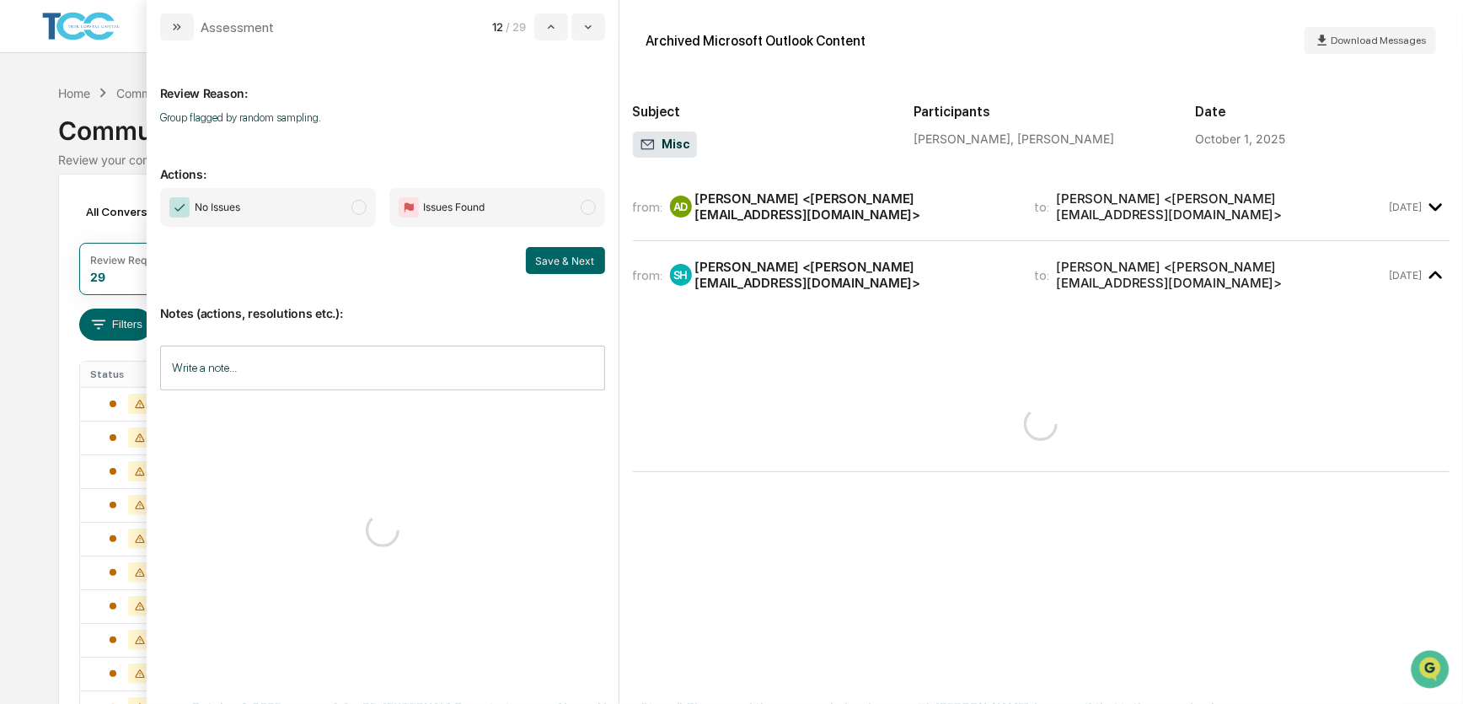
click at [352, 212] on span "modal" at bounding box center [359, 207] width 15 height 15
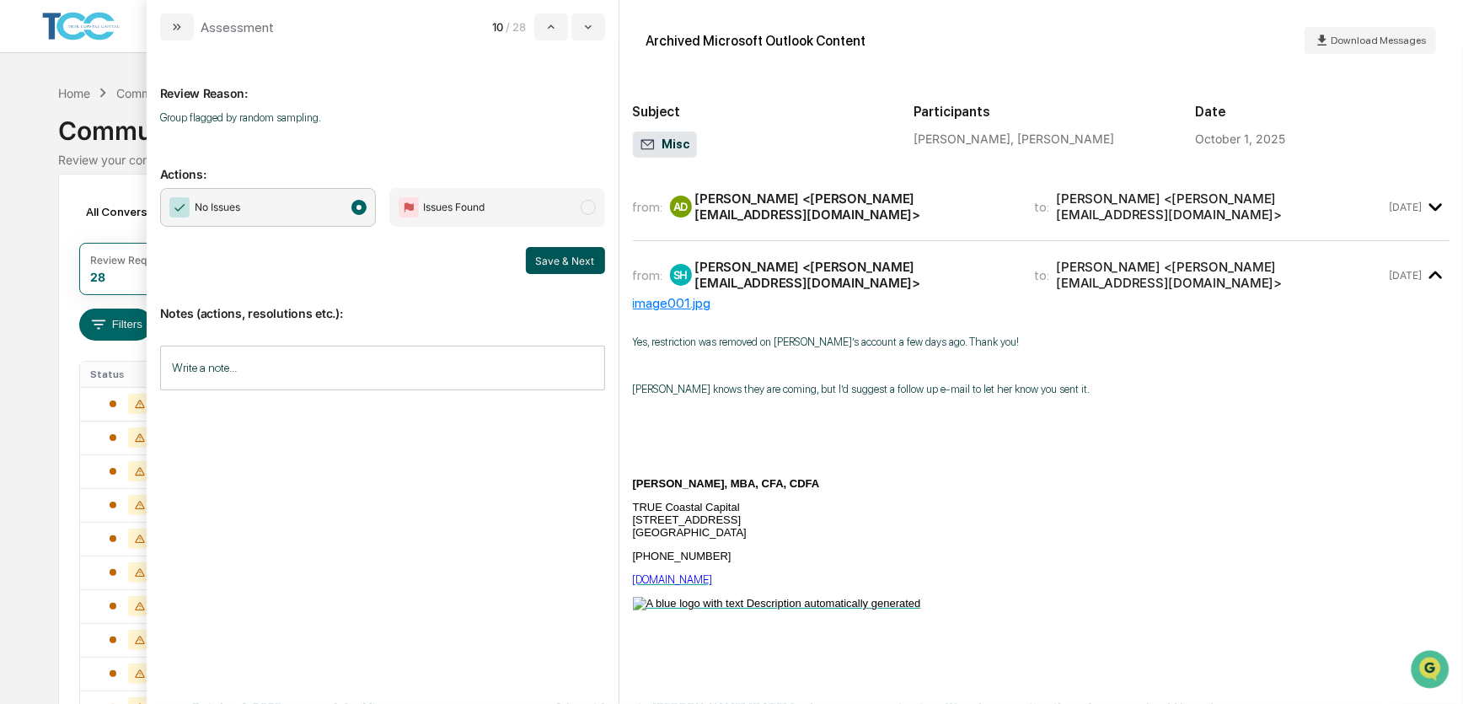
click at [541, 253] on button "Save & Next" at bounding box center [565, 260] width 79 height 27
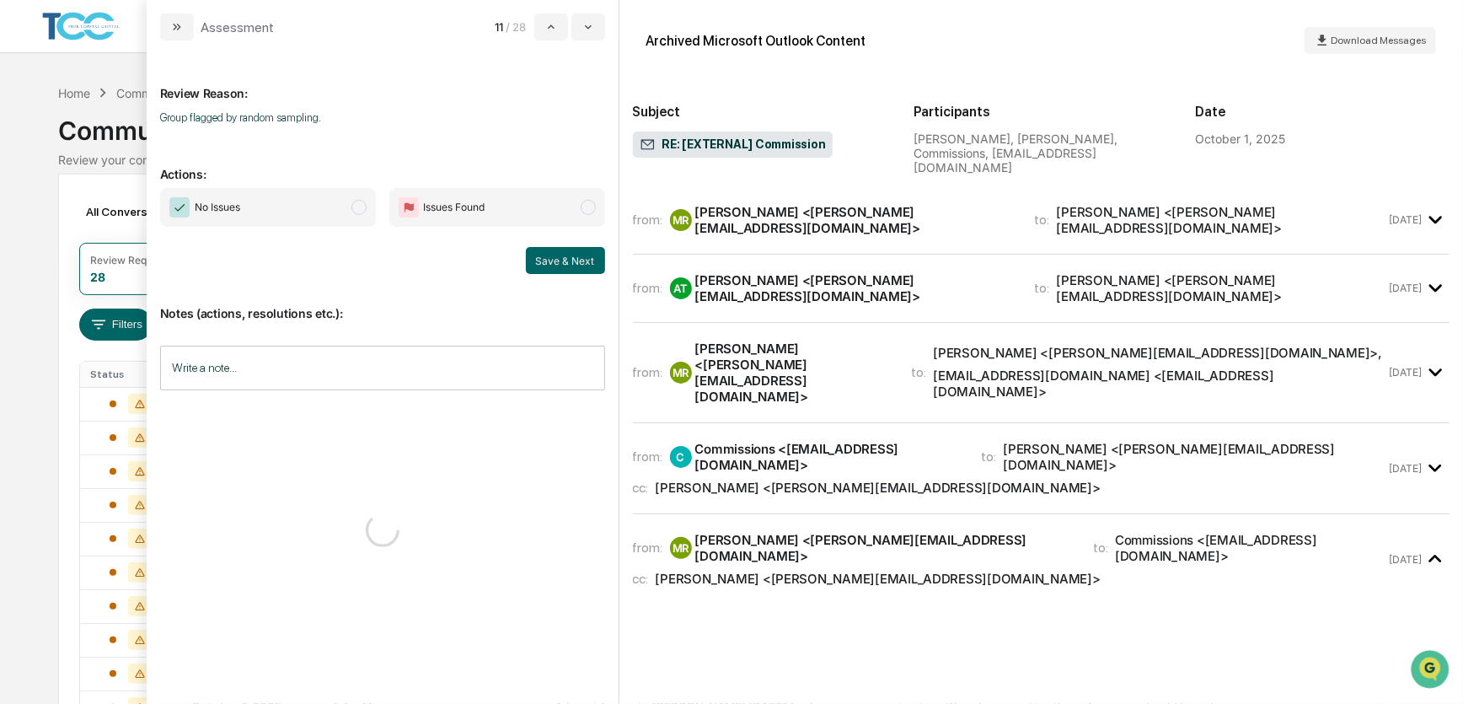
click at [341, 211] on span "No Issues" at bounding box center [268, 207] width 216 height 39
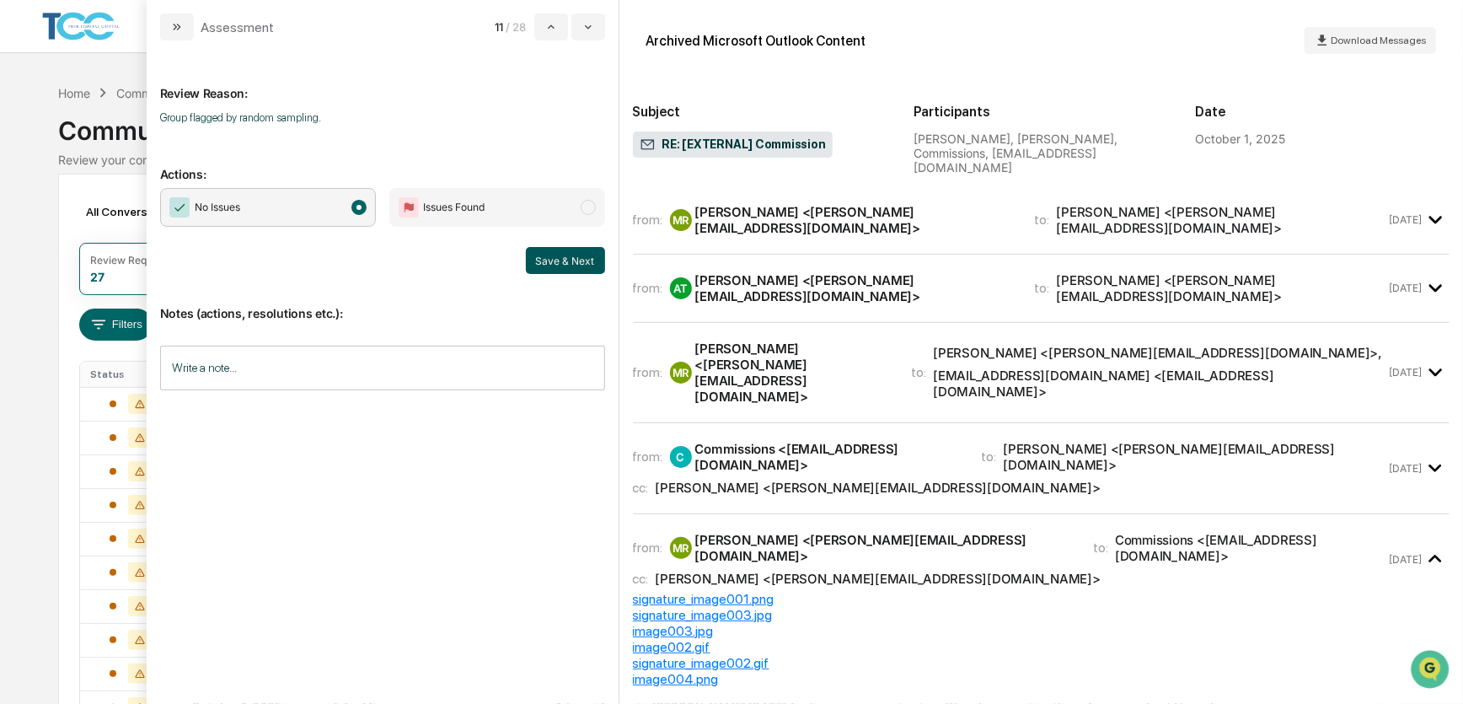
click at [553, 261] on button "Save & Next" at bounding box center [565, 260] width 79 height 27
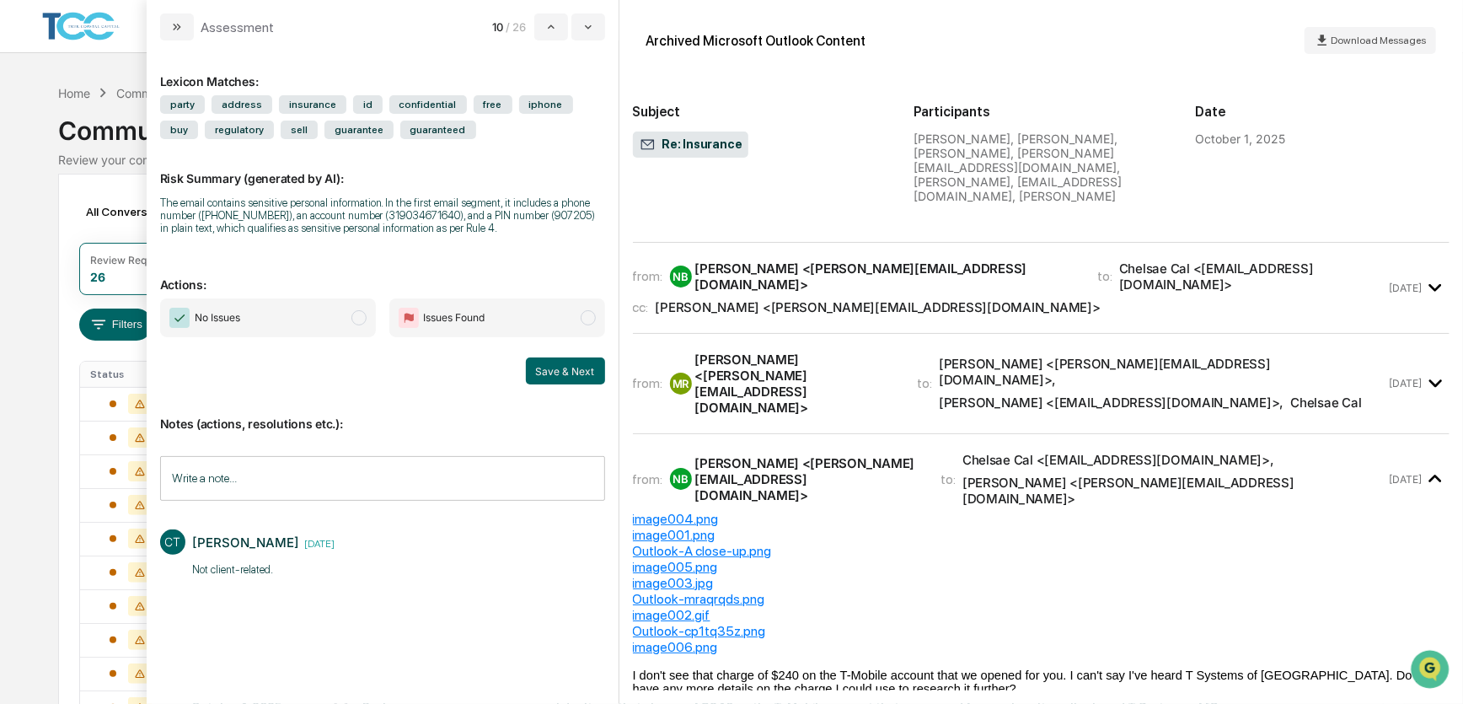
scroll to position [1168, 0]
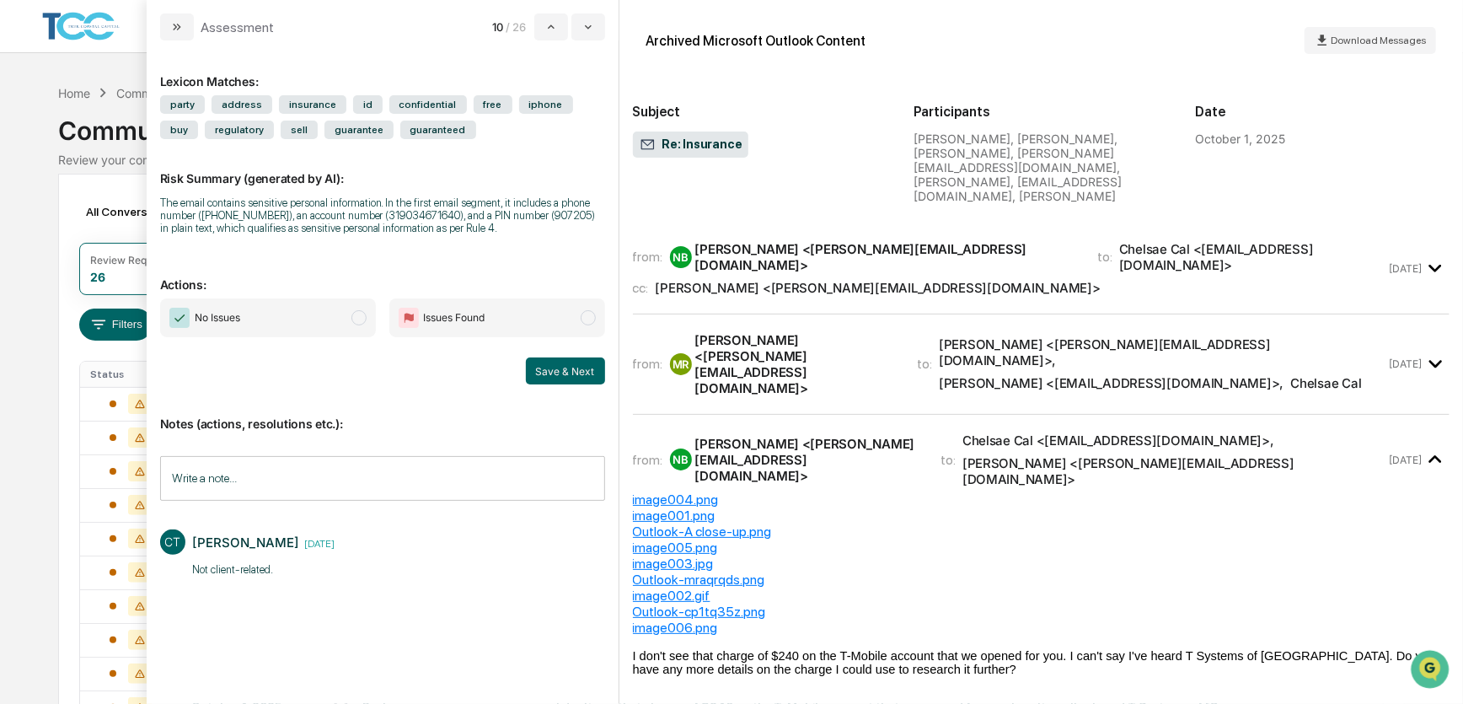
click at [331, 324] on span "No Issues" at bounding box center [268, 317] width 216 height 39
click at [386, 481] on input "Write a note..." at bounding box center [382, 478] width 445 height 45
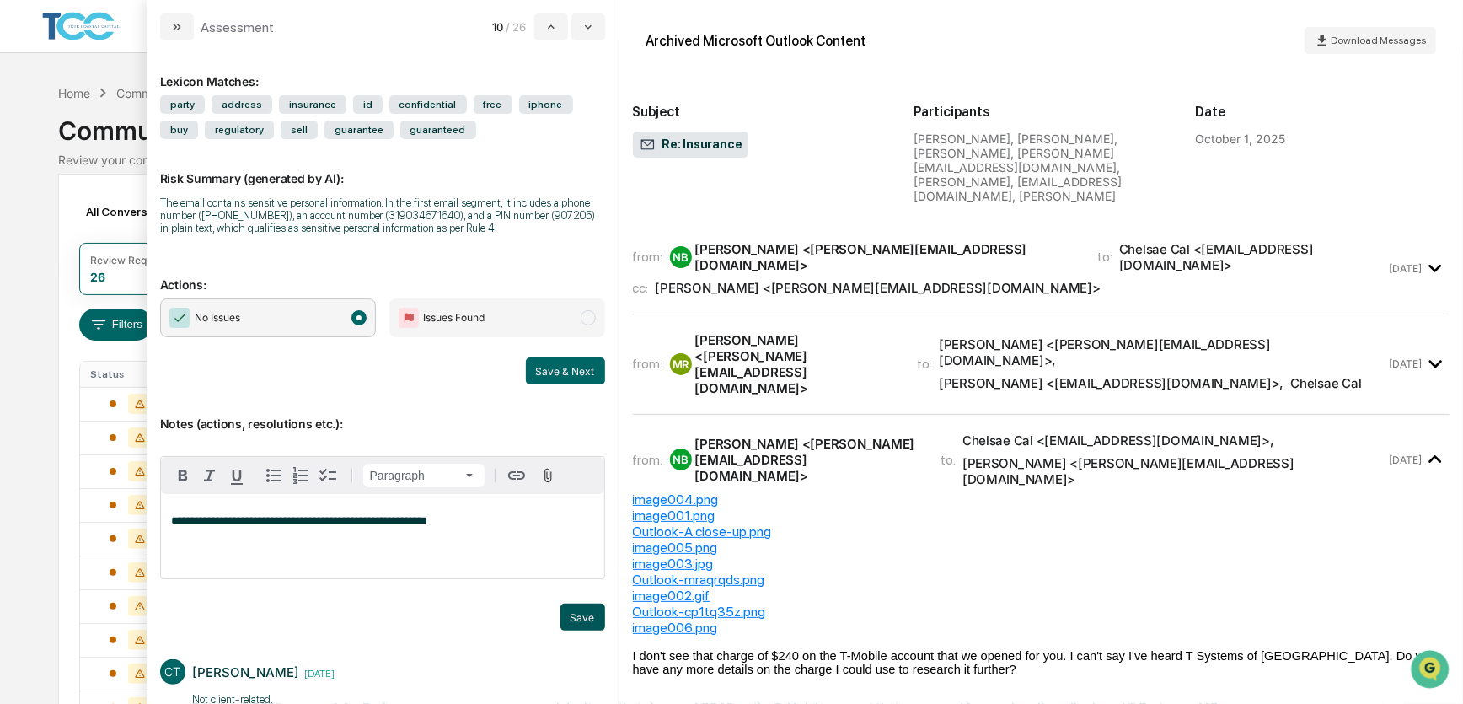
click at [561, 615] on button "Save" at bounding box center [583, 617] width 45 height 27
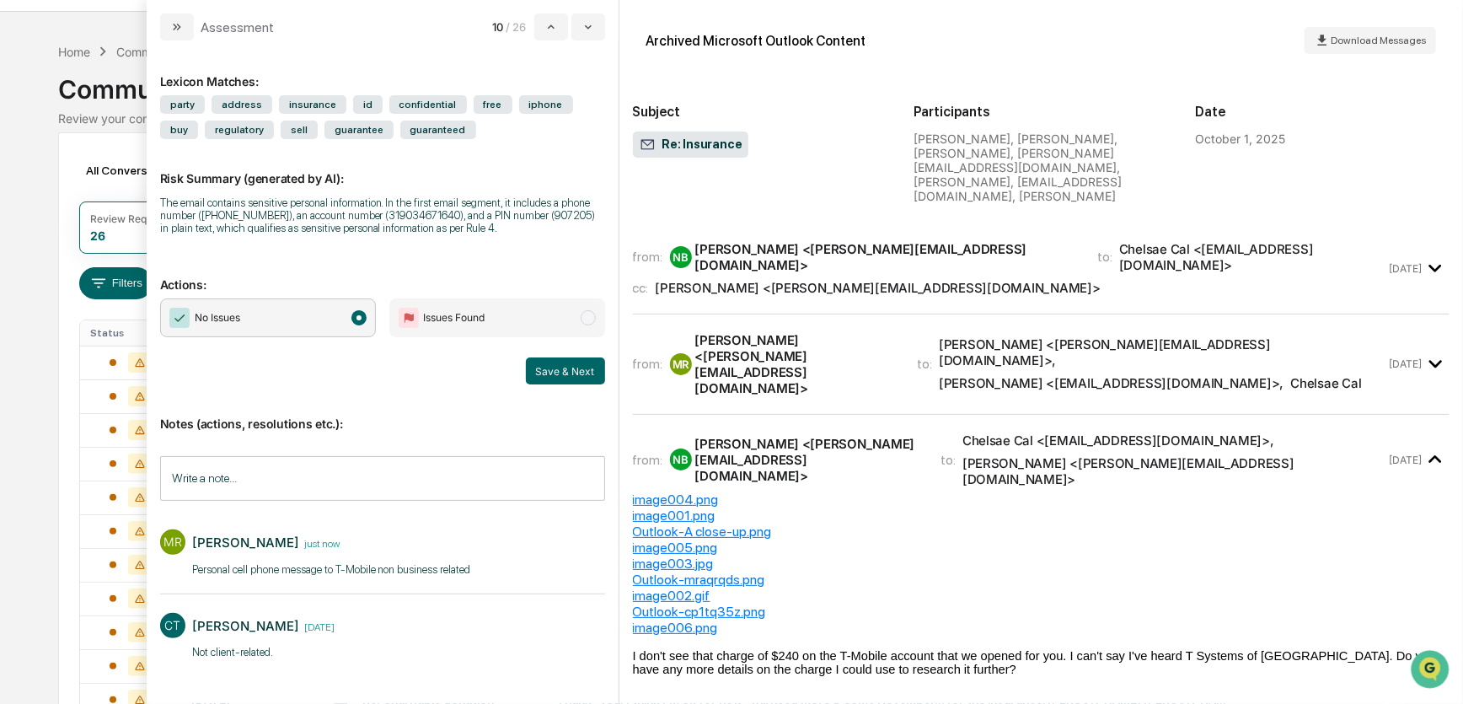
scroll to position [229, 0]
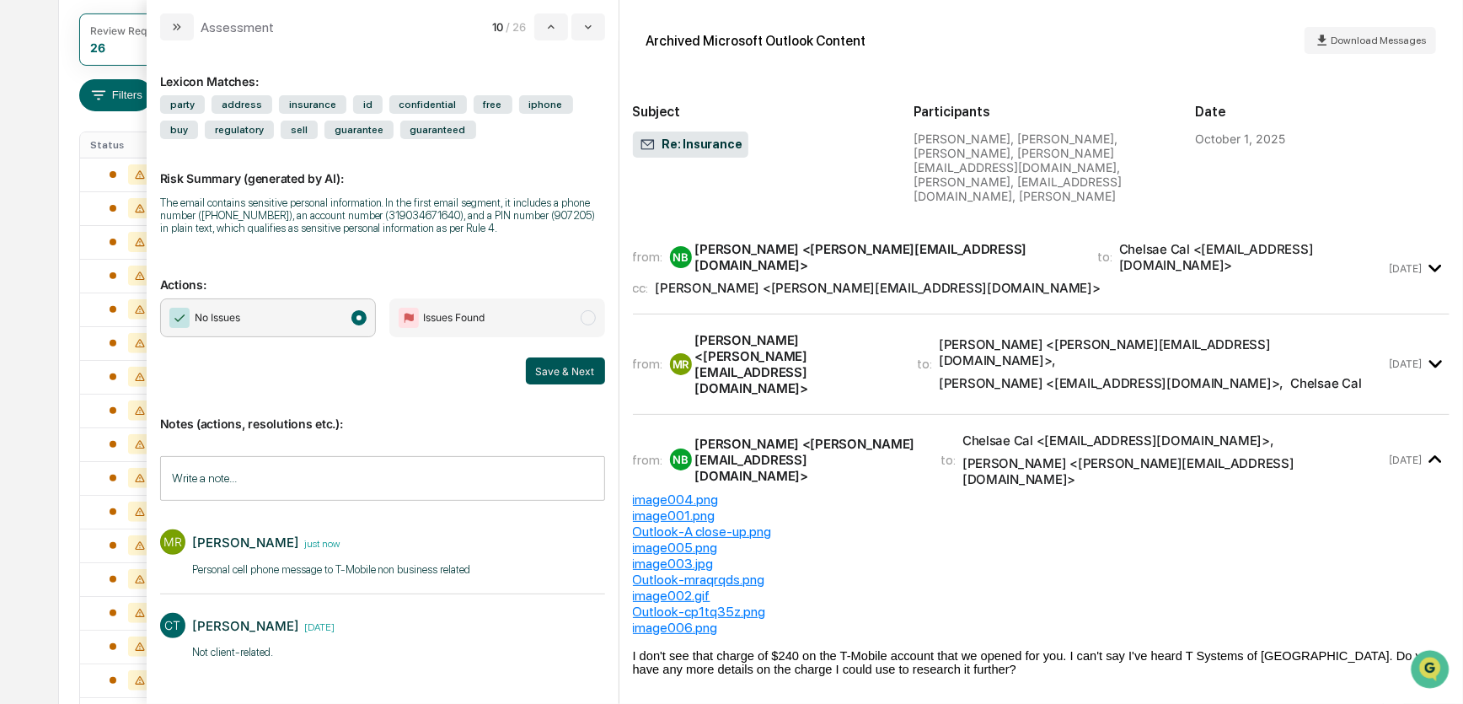
click at [577, 370] on button "Save & Next" at bounding box center [565, 370] width 79 height 27
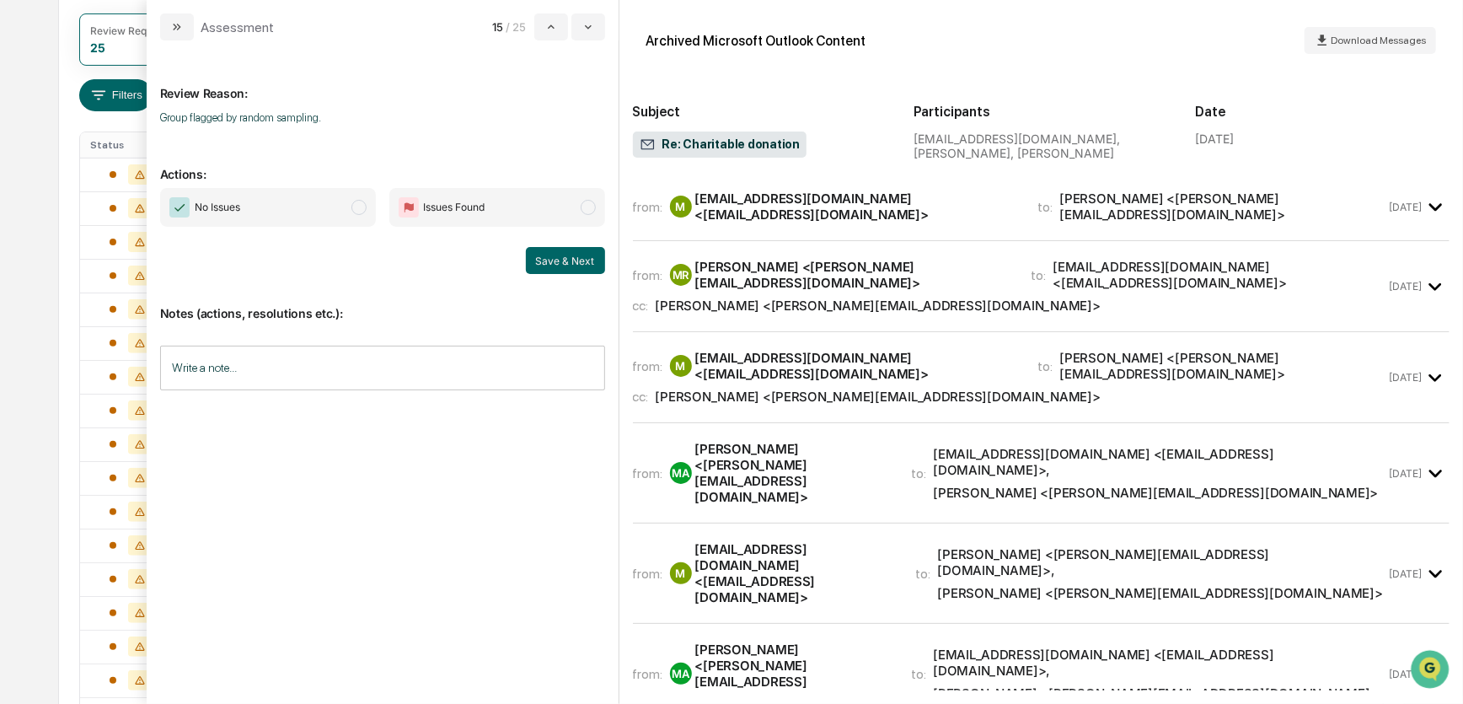
click at [319, 207] on span "No Issues" at bounding box center [268, 207] width 216 height 39
click at [543, 254] on button "Save & Next" at bounding box center [565, 260] width 79 height 27
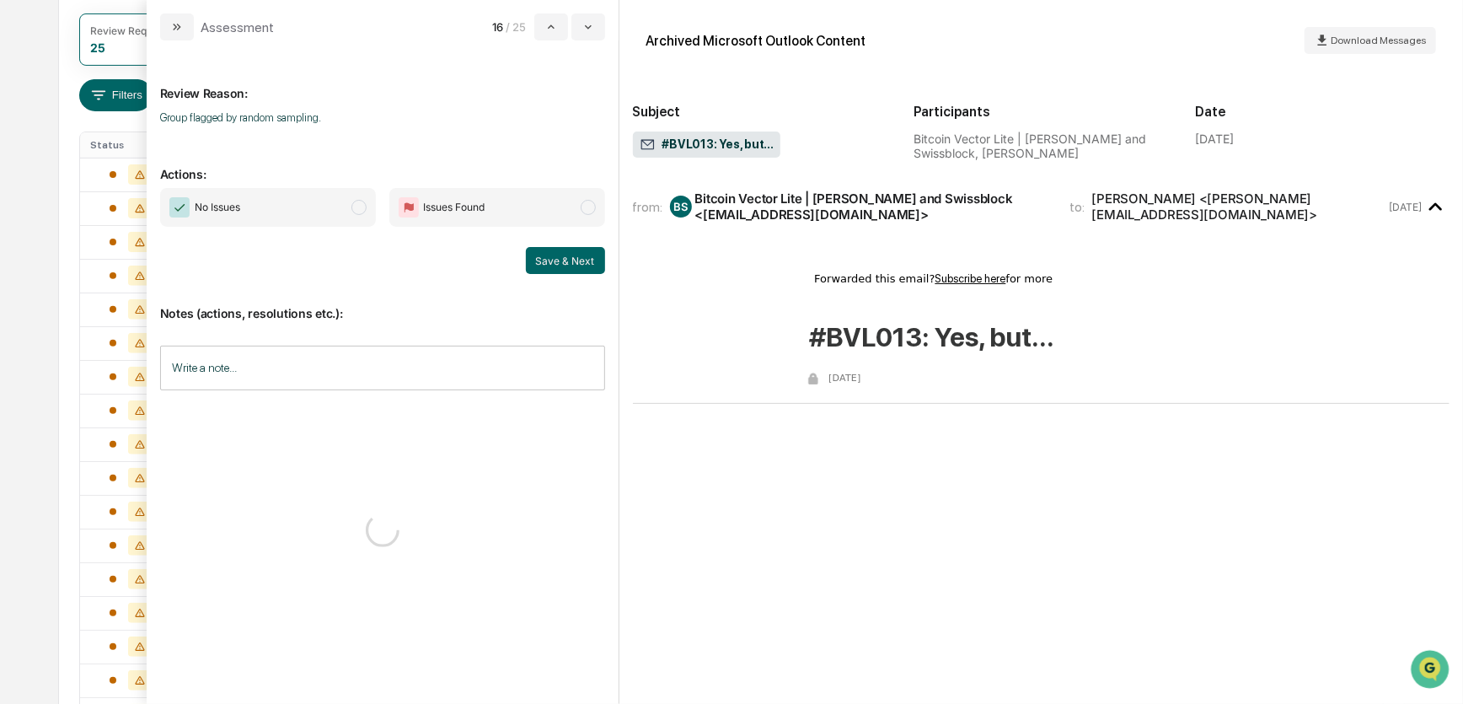
click at [340, 211] on span "No Issues" at bounding box center [268, 207] width 216 height 39
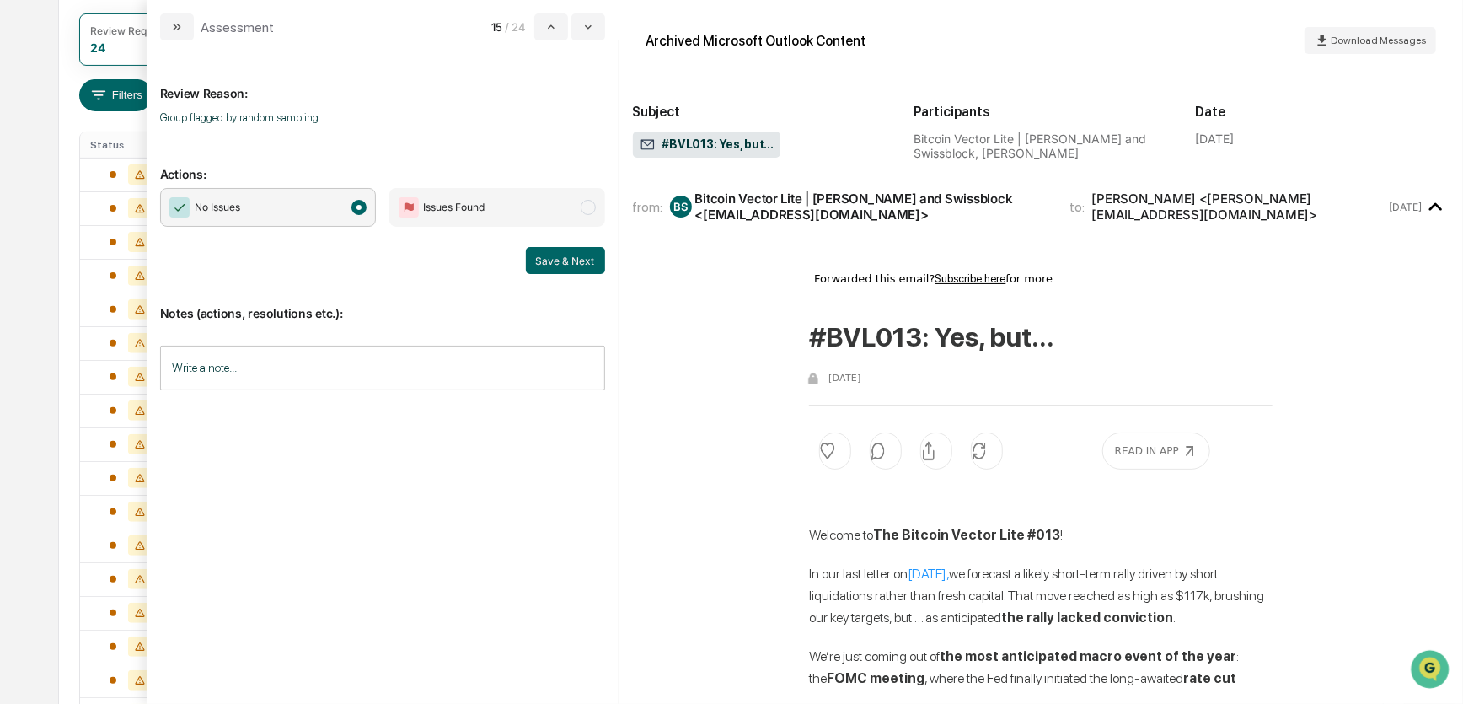
click at [549, 259] on button "Save & Next" at bounding box center [565, 260] width 79 height 27
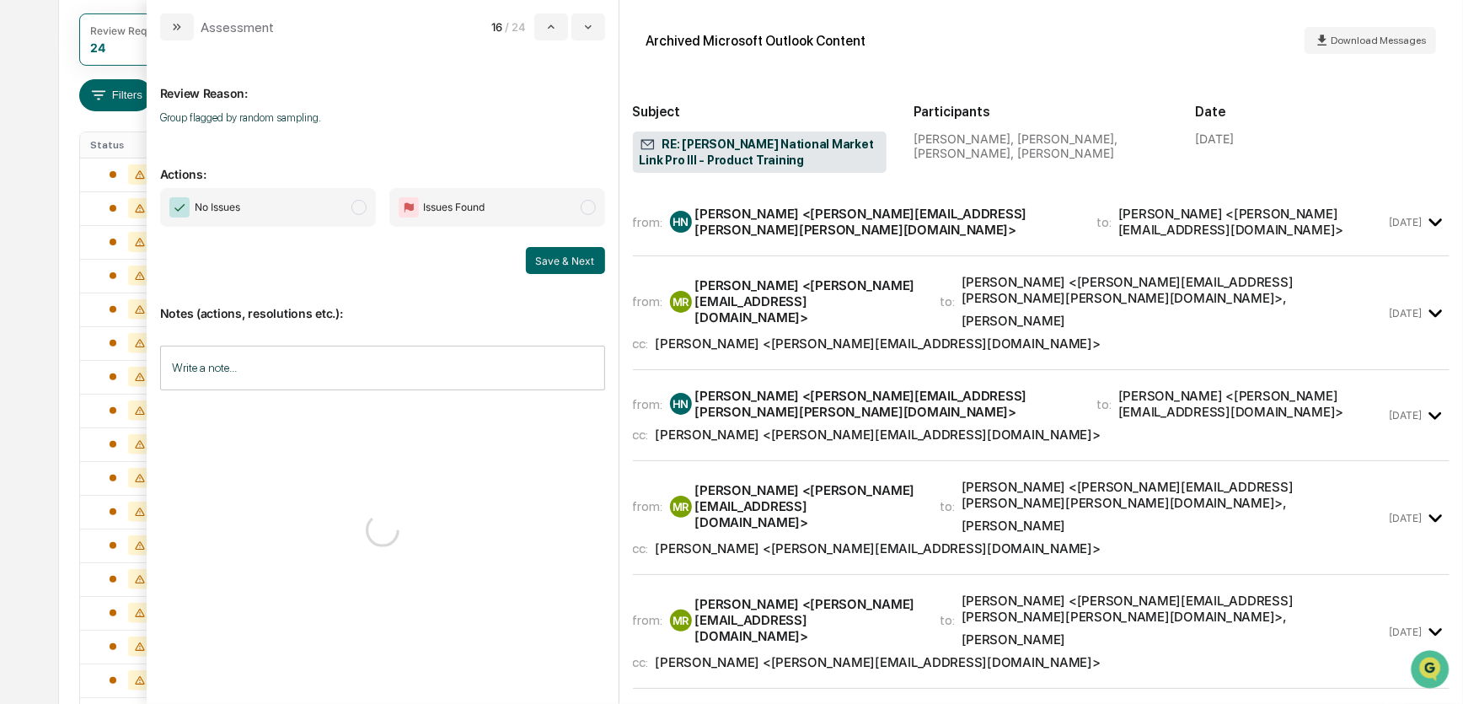
click at [343, 206] on span "No Issues" at bounding box center [268, 207] width 216 height 39
click at [562, 263] on button "Save & Next" at bounding box center [565, 260] width 79 height 27
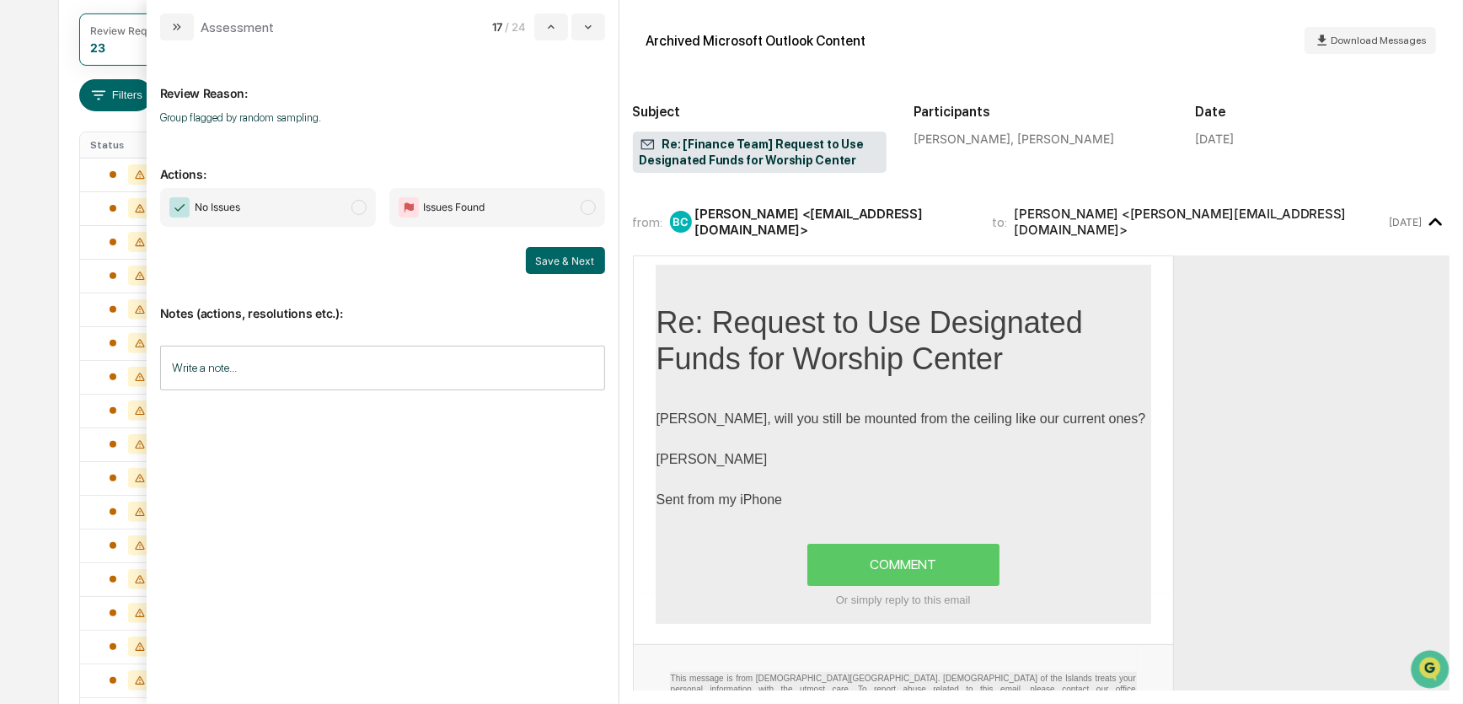
click at [346, 206] on span "No Issues" at bounding box center [268, 207] width 216 height 39
click at [563, 254] on button "Save & Next" at bounding box center [565, 260] width 79 height 27
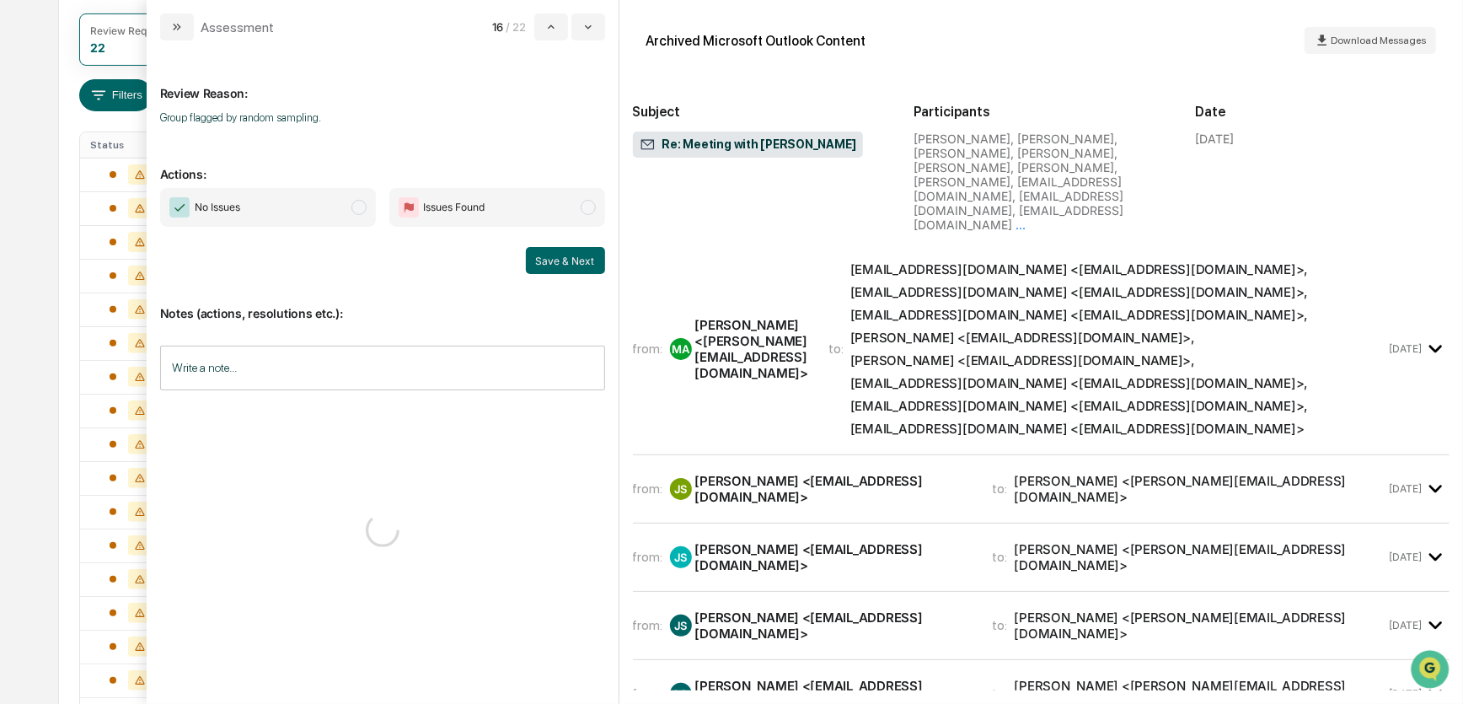
click at [347, 211] on span "No Issues" at bounding box center [268, 207] width 216 height 39
click at [543, 255] on button "Save & Next" at bounding box center [565, 260] width 79 height 27
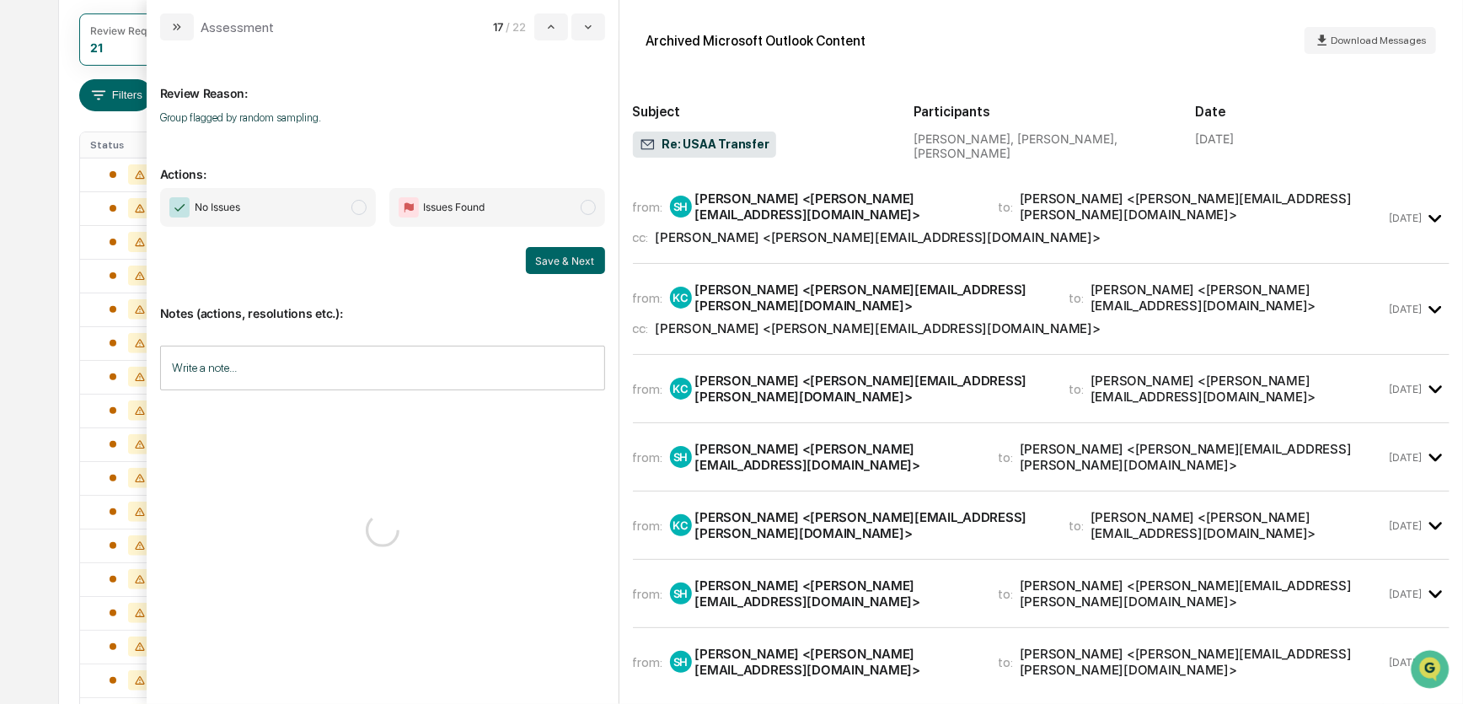
click at [345, 207] on span "No Issues" at bounding box center [268, 207] width 216 height 39
click at [557, 255] on button "Save & Next" at bounding box center [565, 260] width 79 height 27
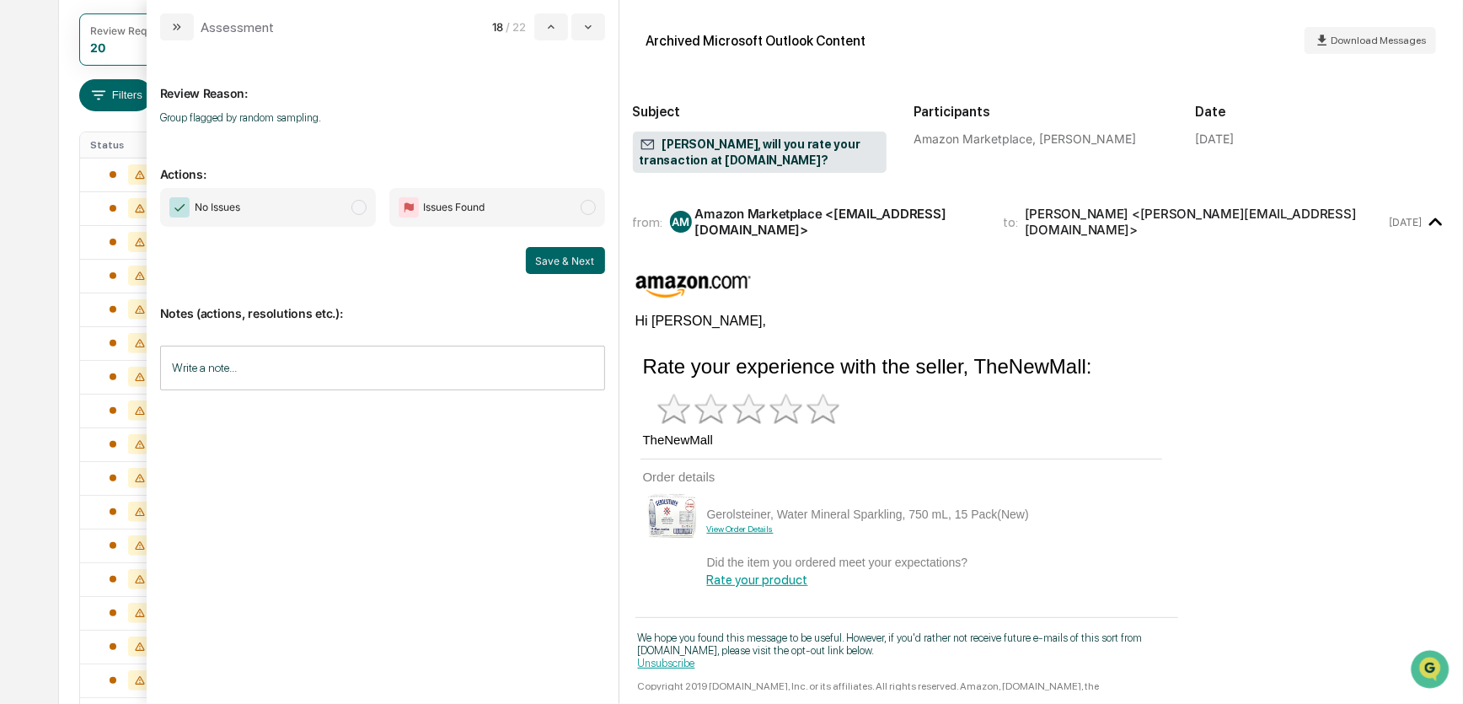
click at [343, 214] on span "No Issues" at bounding box center [268, 207] width 216 height 39
click at [547, 264] on button "Save & Next" at bounding box center [565, 260] width 79 height 27
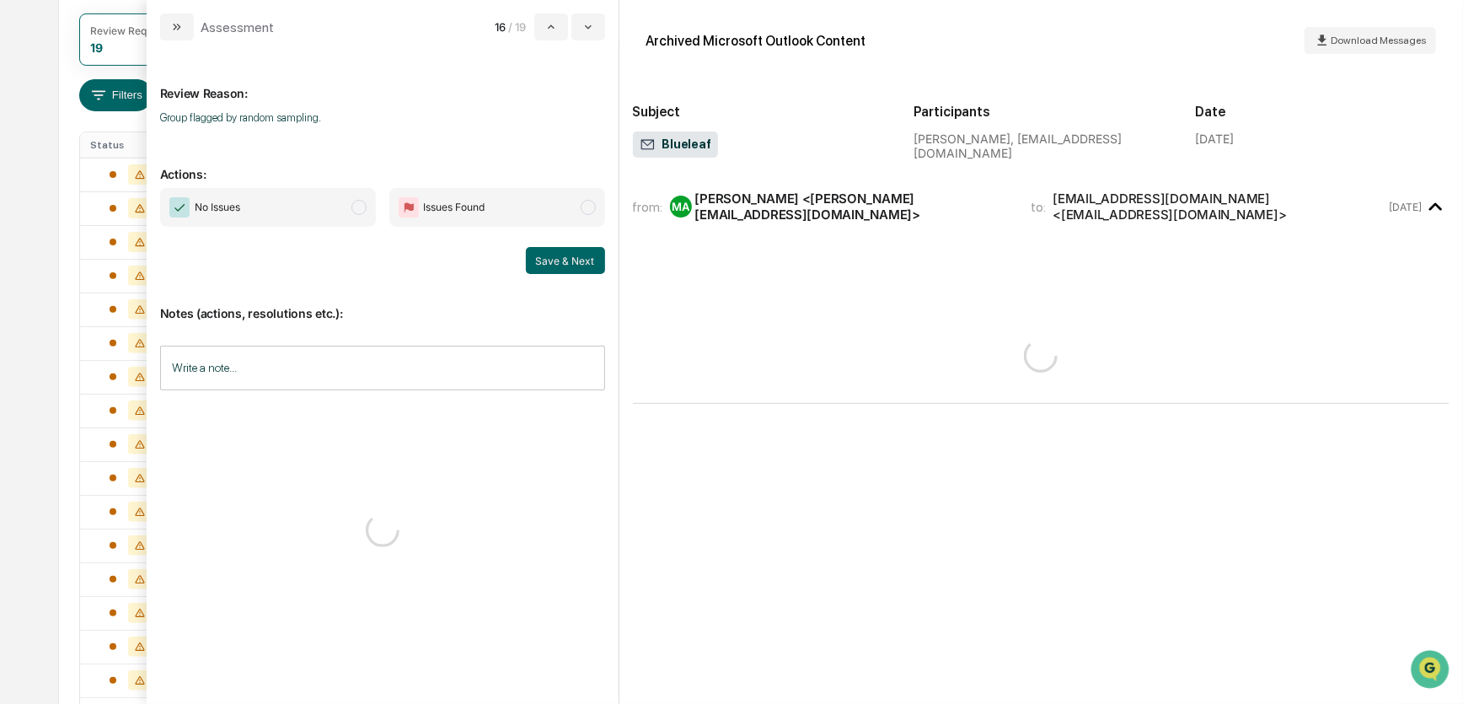
click at [342, 210] on span "No Issues" at bounding box center [268, 207] width 216 height 39
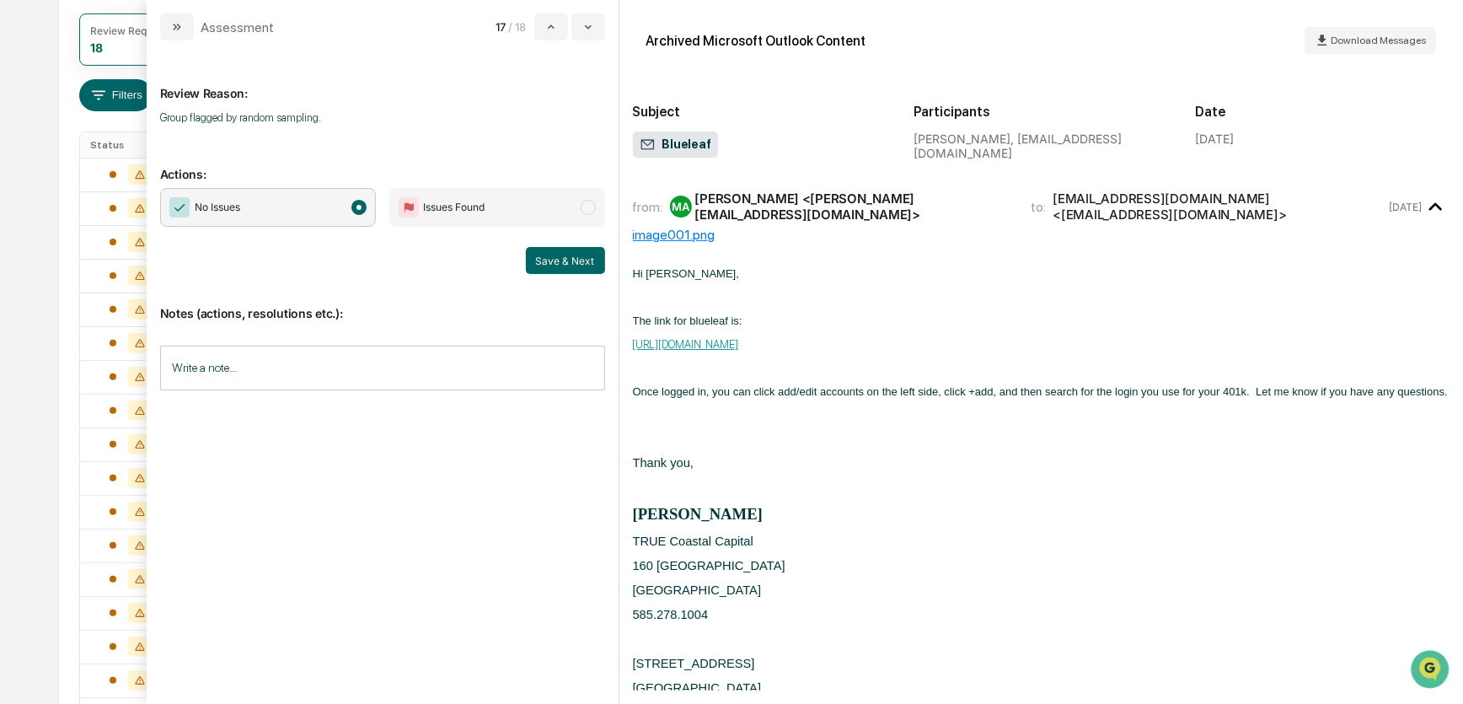
click at [548, 261] on button "Save & Next" at bounding box center [565, 260] width 79 height 27
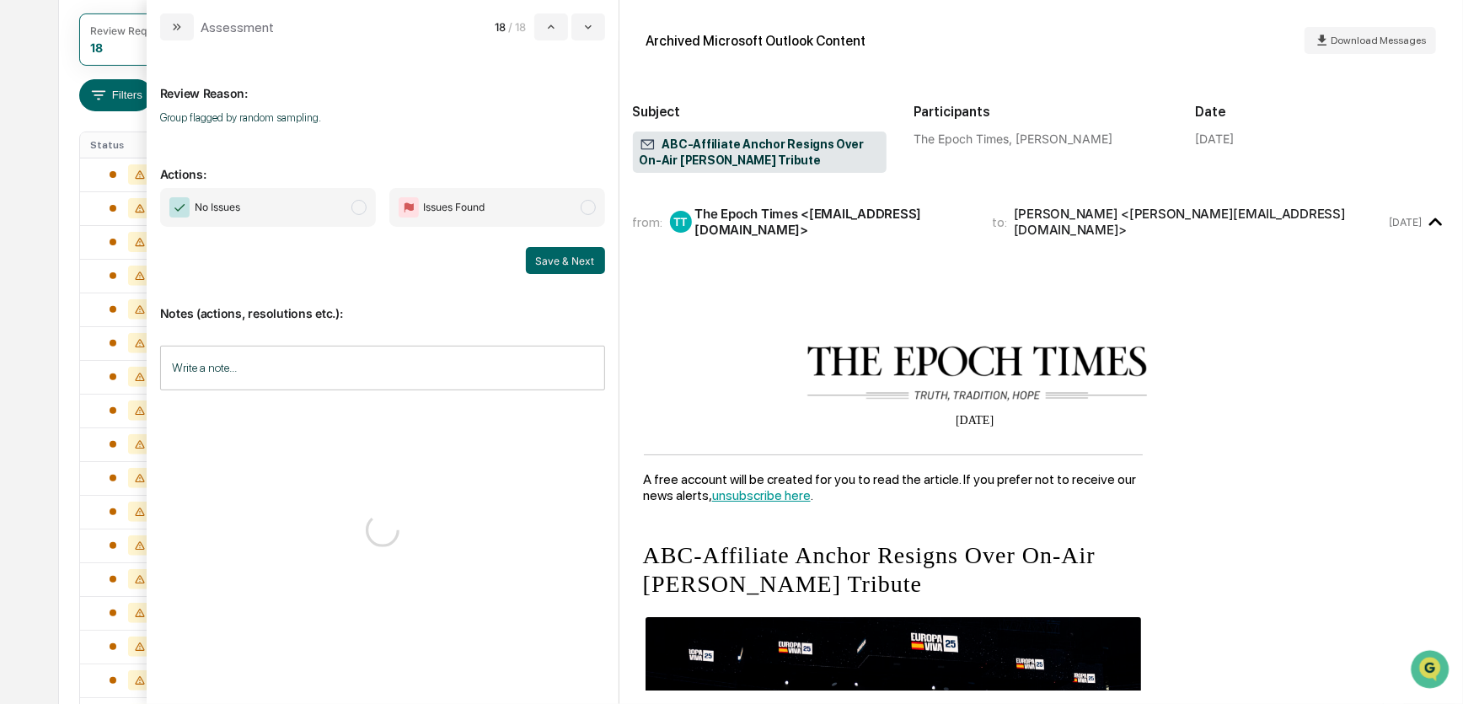
click at [336, 207] on span "No Issues" at bounding box center [268, 207] width 216 height 39
click at [549, 253] on button "Save & Next" at bounding box center [565, 260] width 79 height 27
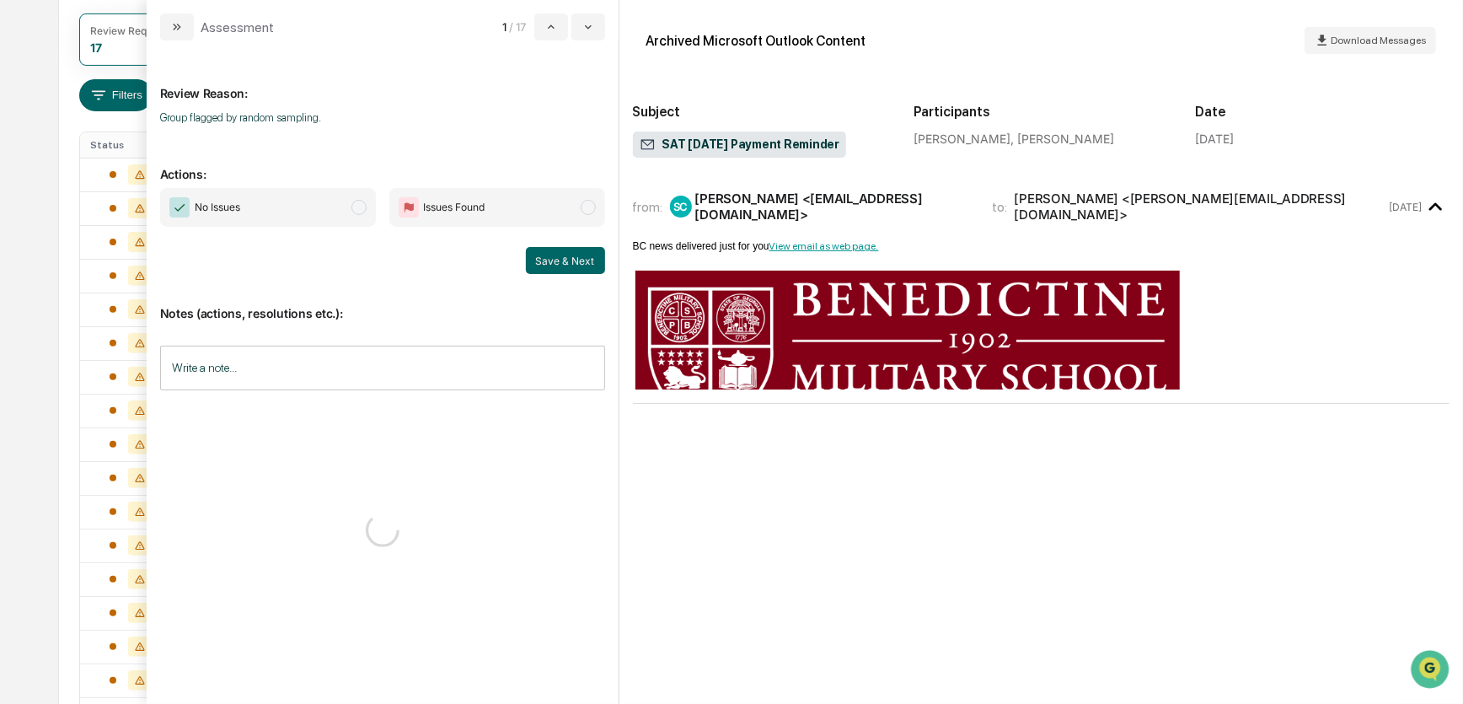
click at [362, 210] on span "modal" at bounding box center [359, 207] width 15 height 15
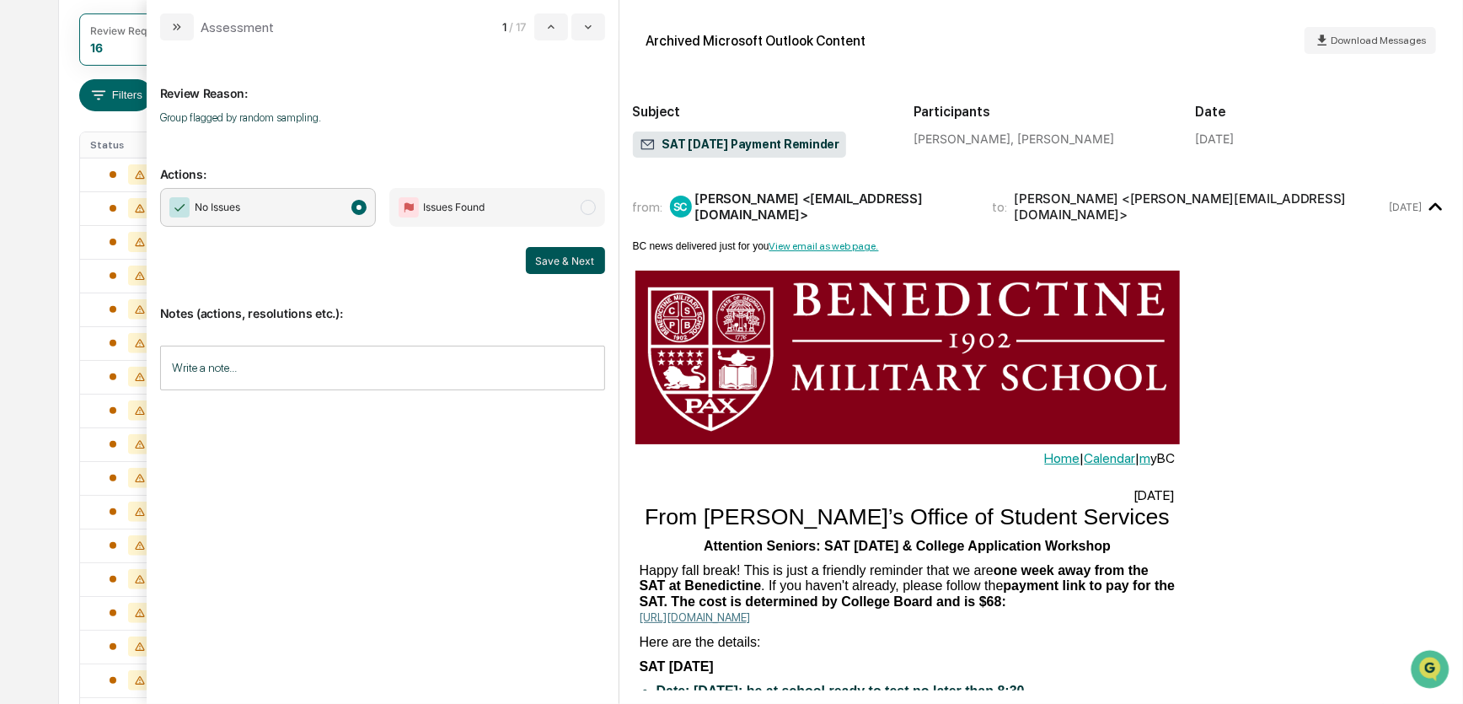
click at [543, 254] on button "Save & Next" at bounding box center [565, 260] width 79 height 27
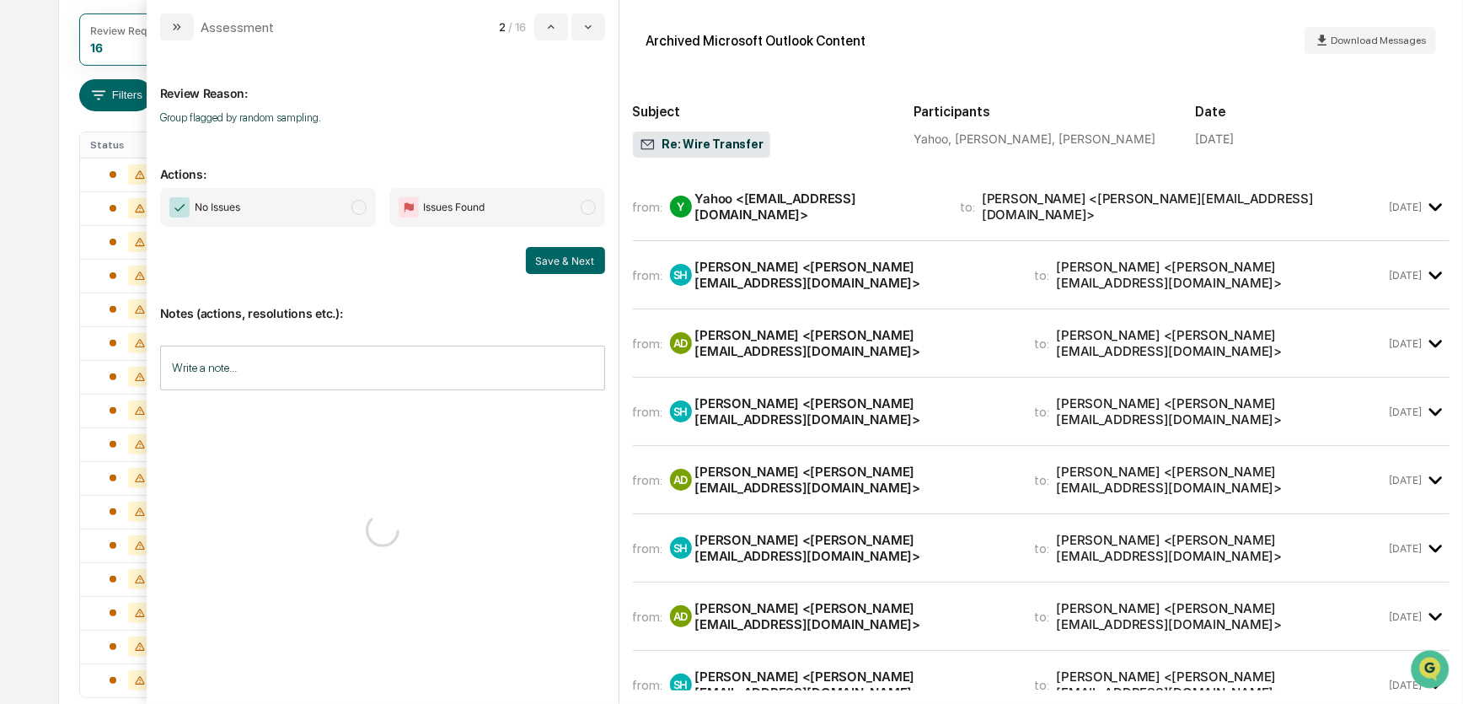
click at [340, 206] on span "No Issues" at bounding box center [268, 207] width 216 height 39
click at [557, 260] on button "Save & Next" at bounding box center [565, 260] width 79 height 27
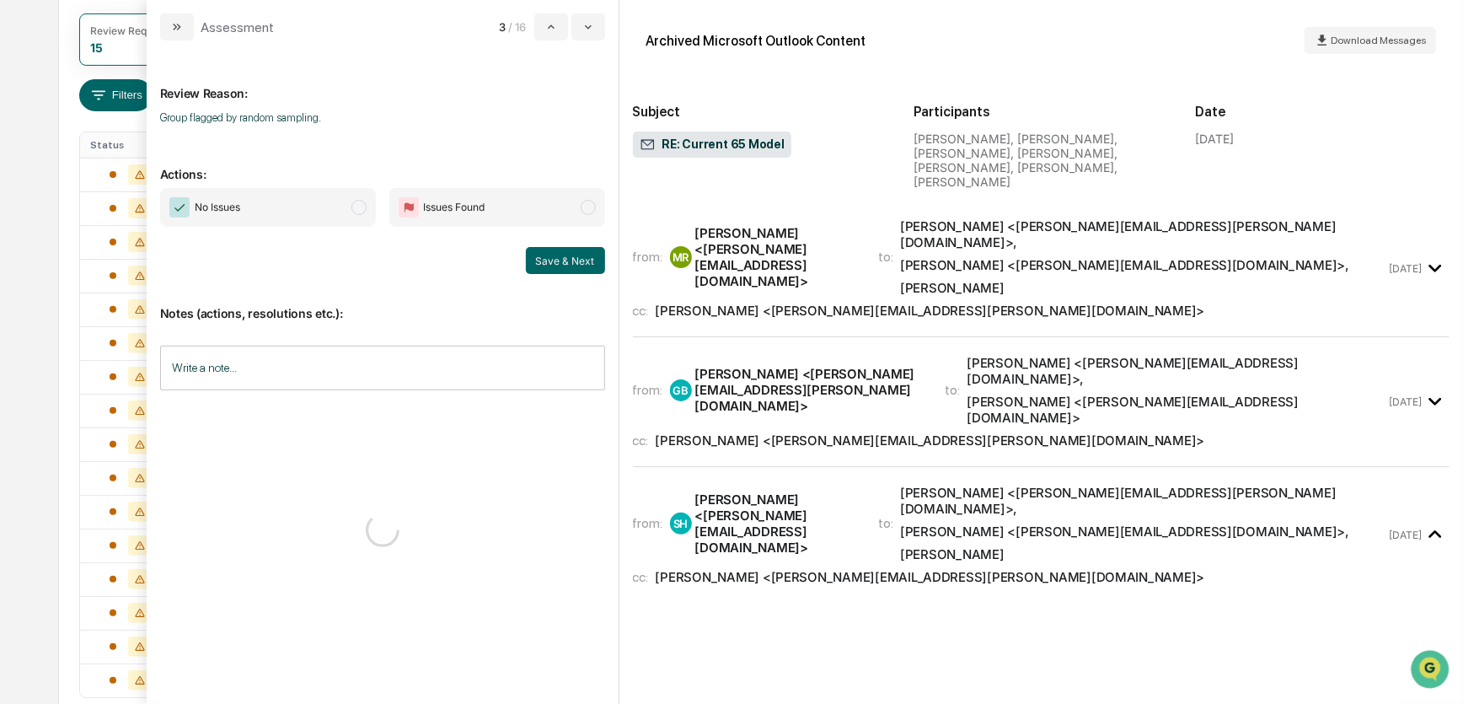
click at [346, 208] on span "No Issues" at bounding box center [268, 207] width 216 height 39
click at [551, 254] on button "Save & Next" at bounding box center [565, 260] width 79 height 27
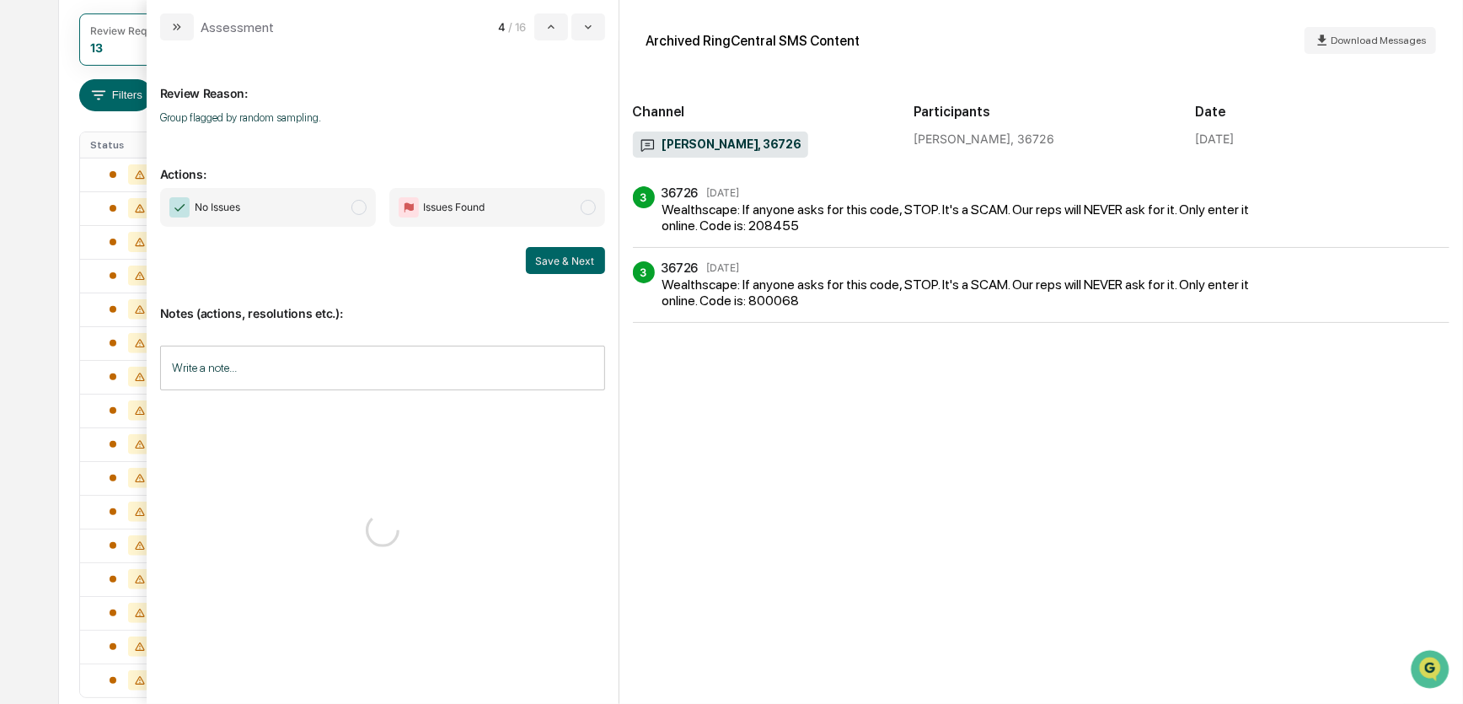
click at [351, 201] on span "No Issues" at bounding box center [268, 207] width 216 height 39
click at [561, 258] on button "Save & Next" at bounding box center [565, 260] width 79 height 27
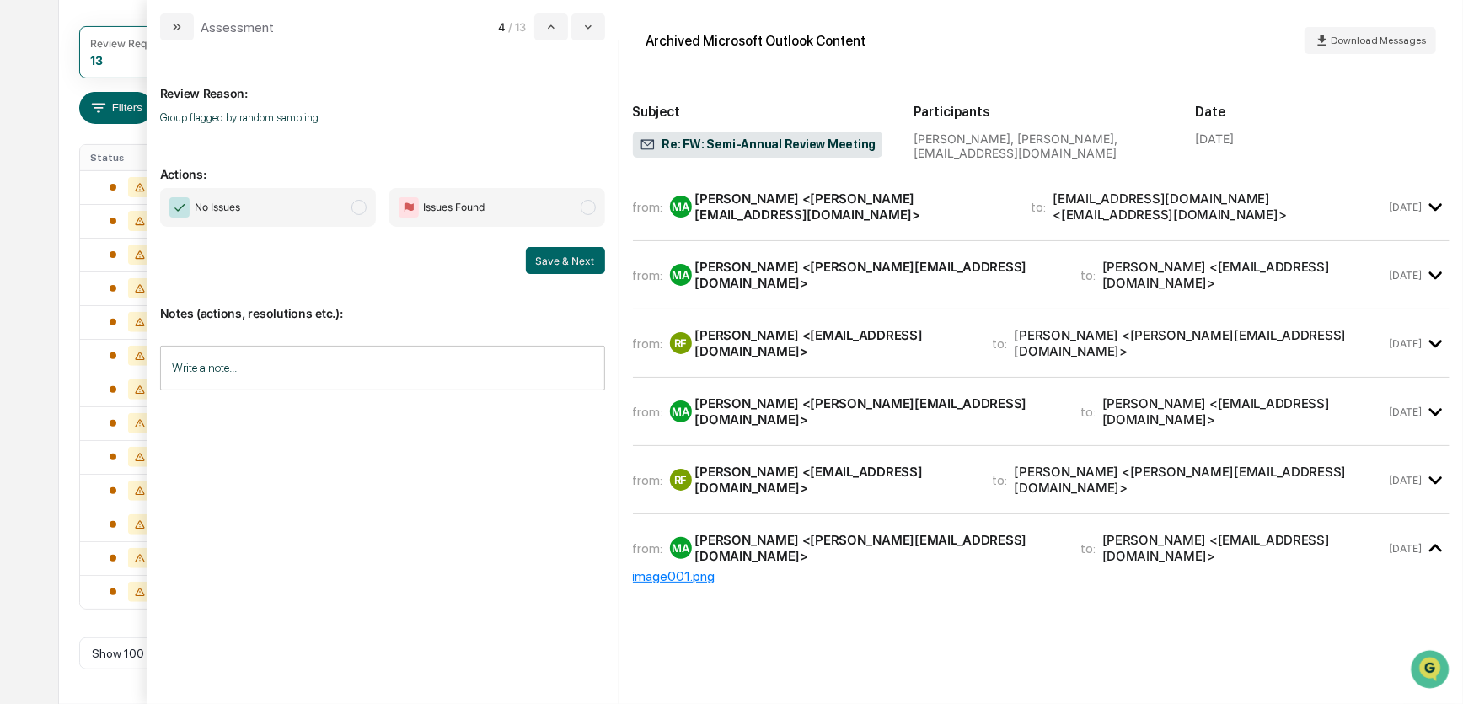
click at [352, 208] on span "modal" at bounding box center [359, 207] width 15 height 15
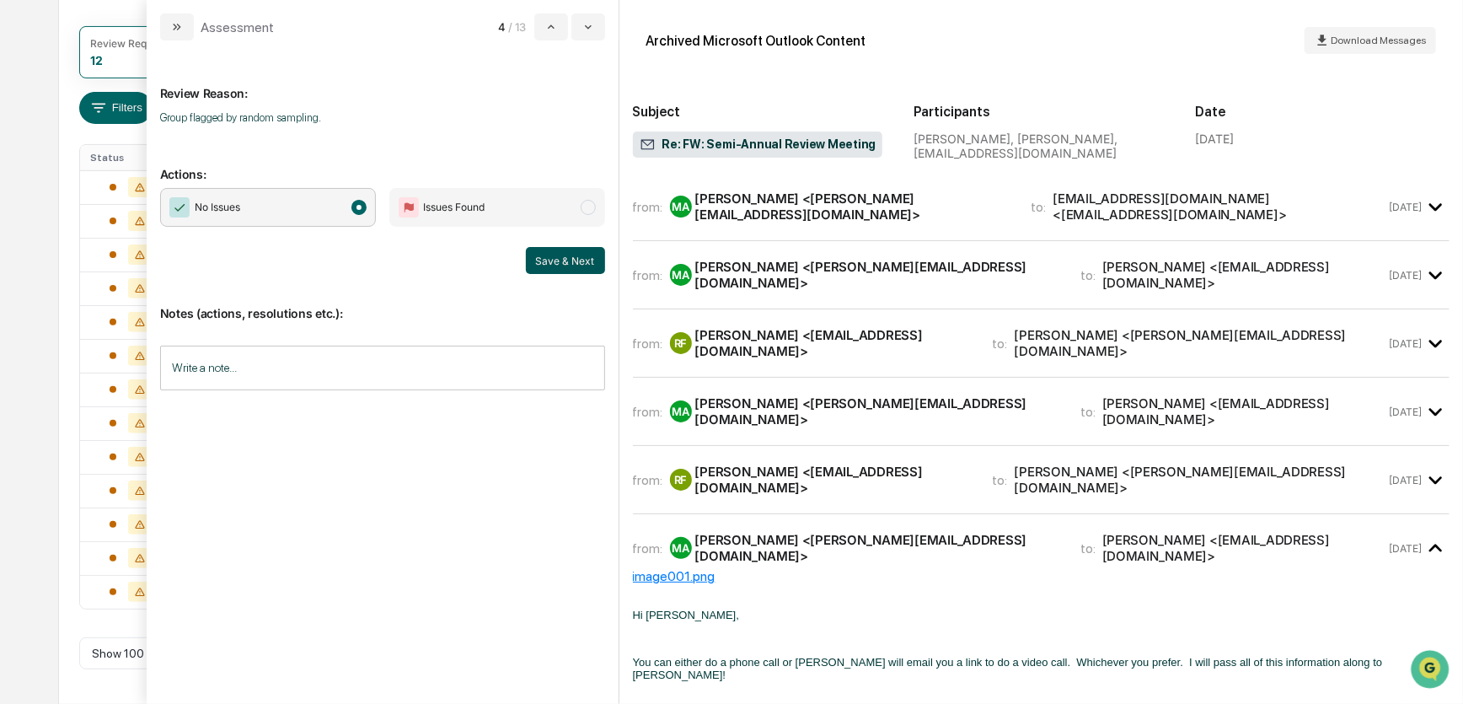
click at [563, 257] on button "Save & Next" at bounding box center [565, 260] width 79 height 27
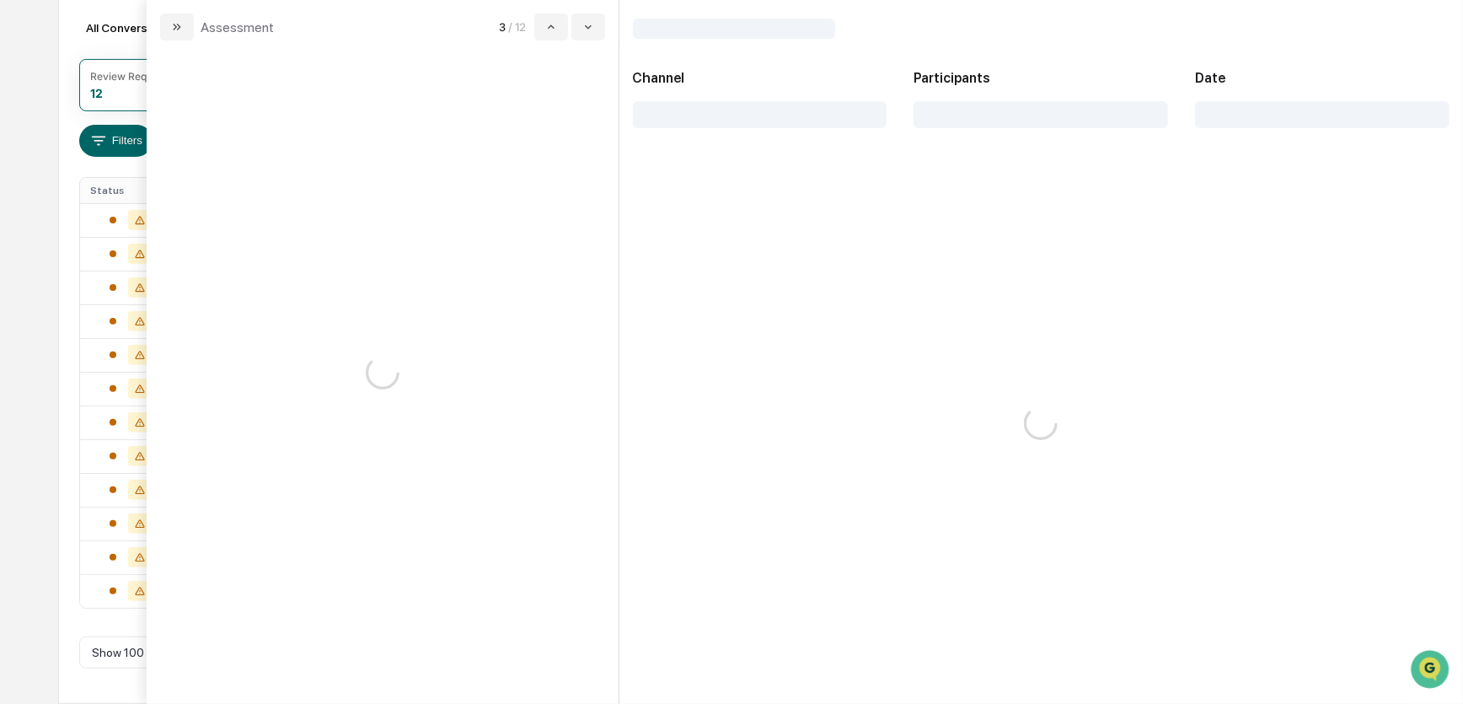
scroll to position [183, 0]
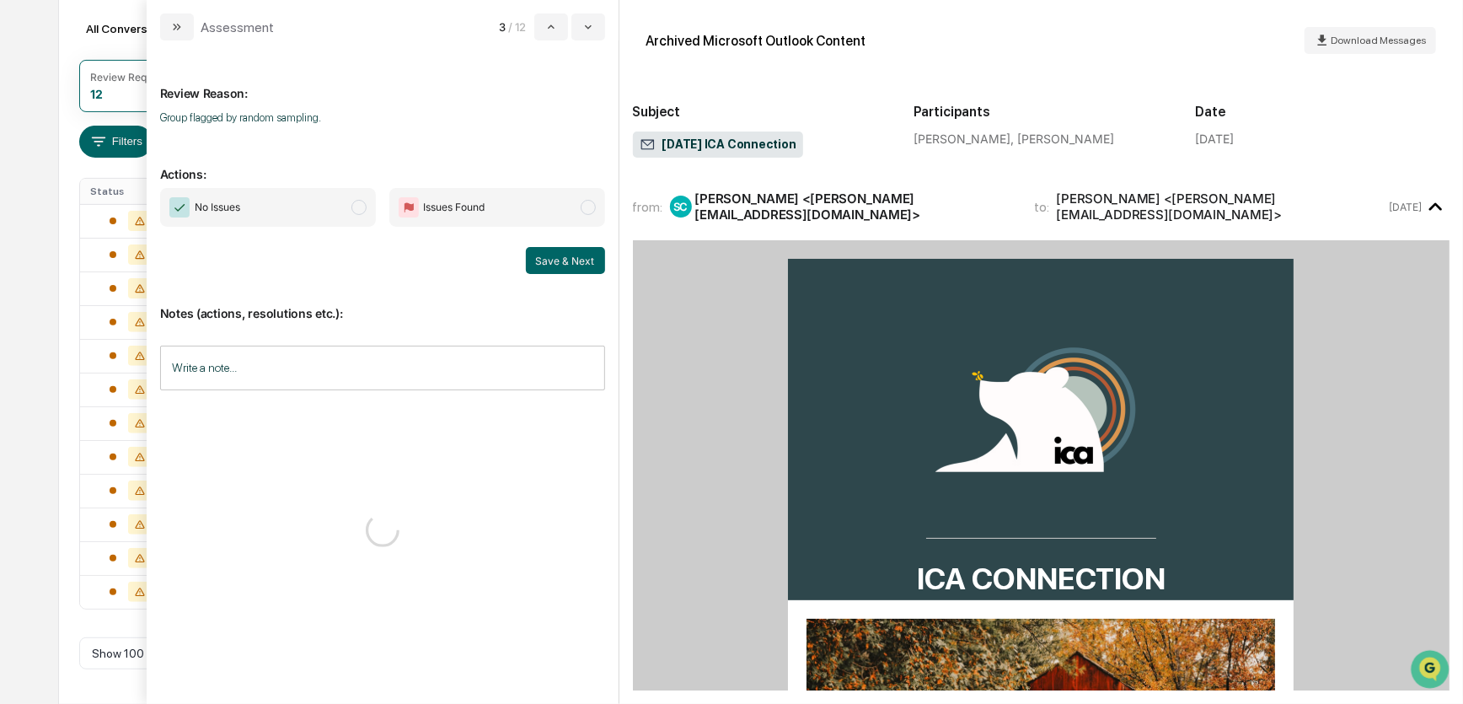
click at [348, 207] on span "No Issues" at bounding box center [268, 207] width 216 height 39
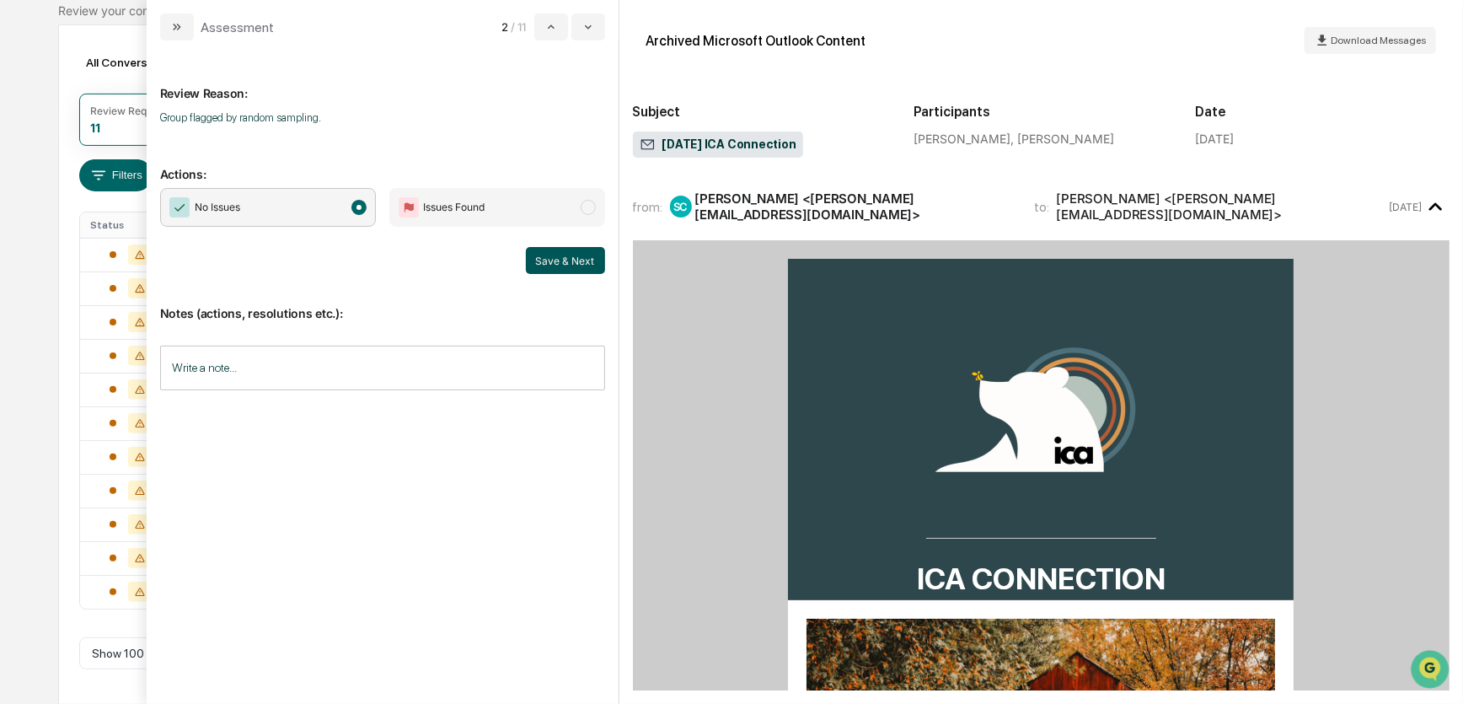
click at [565, 261] on button "Save & Next" at bounding box center [565, 260] width 79 height 27
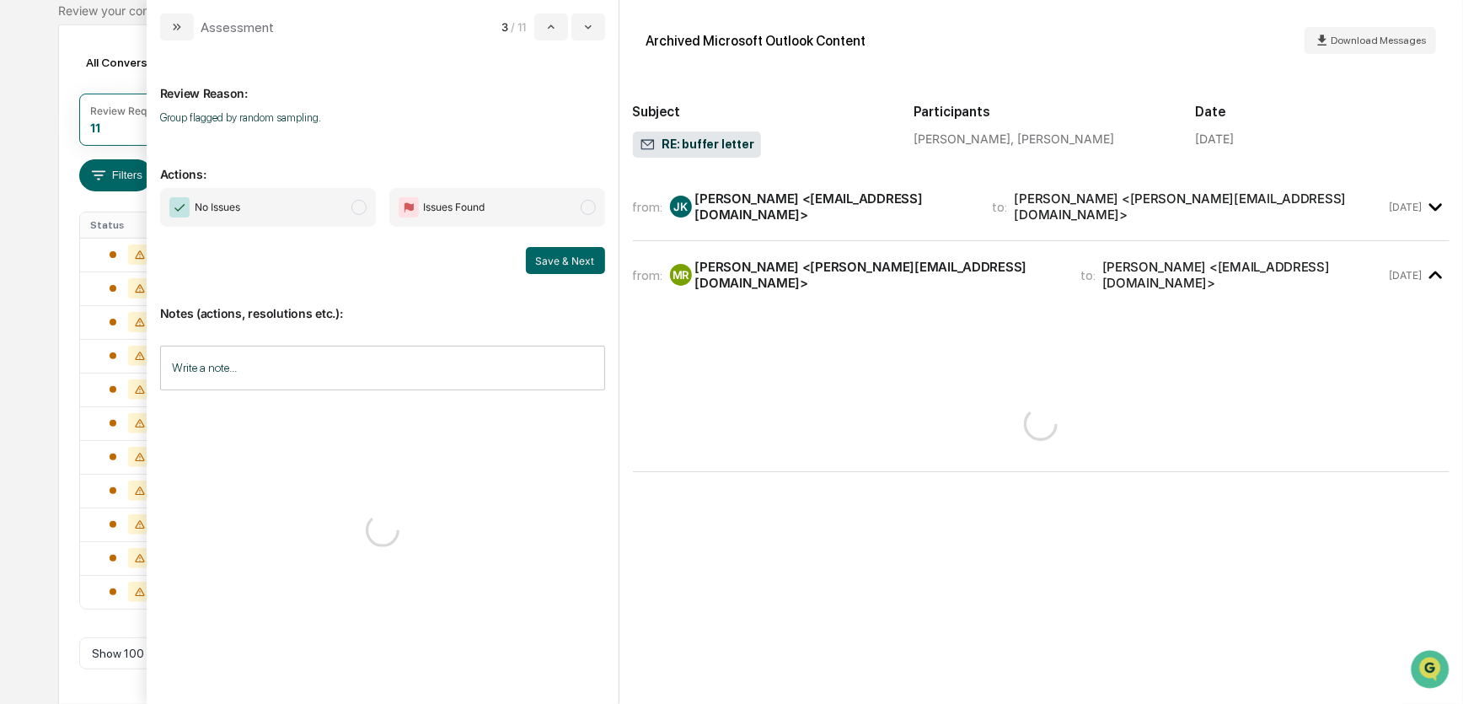
click at [348, 208] on span "No Issues" at bounding box center [268, 207] width 216 height 39
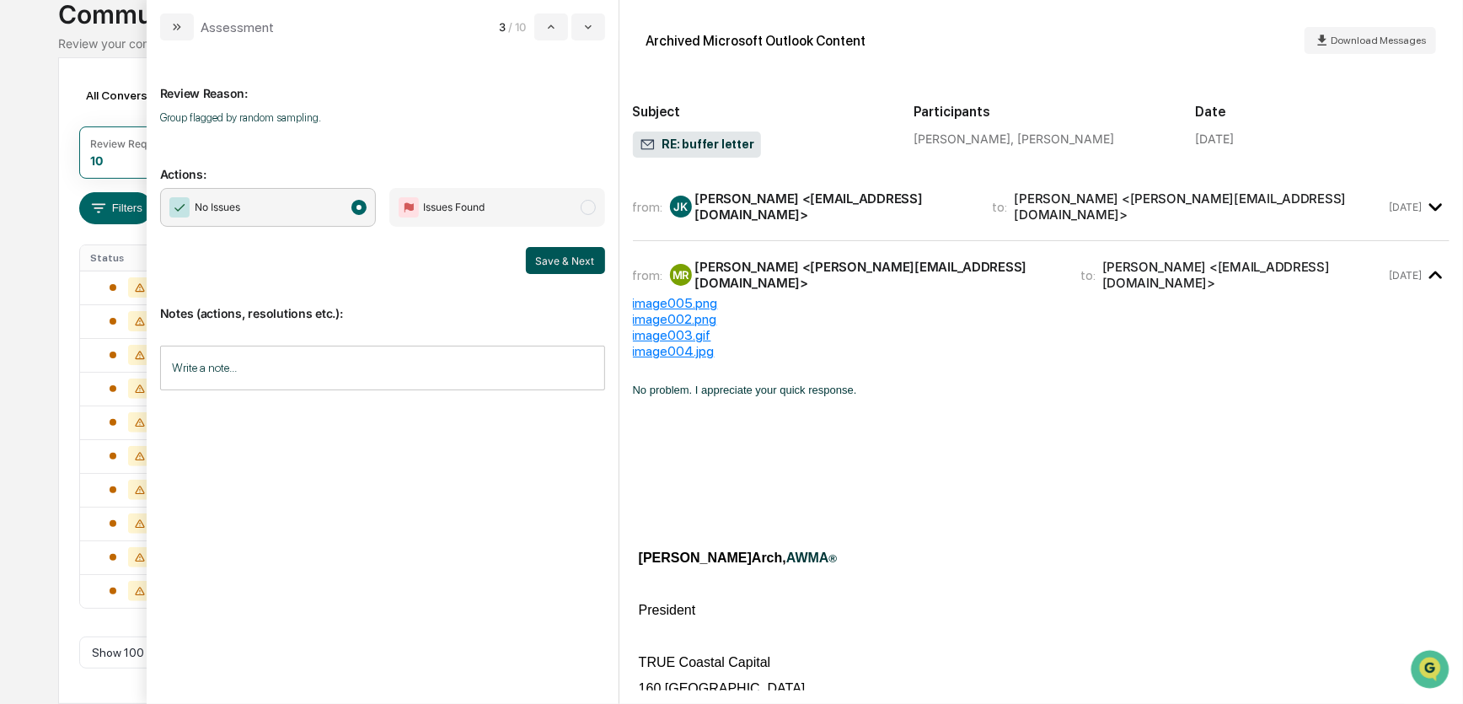
scroll to position [115, 0]
click at [559, 259] on button "Save & Next" at bounding box center [565, 260] width 79 height 27
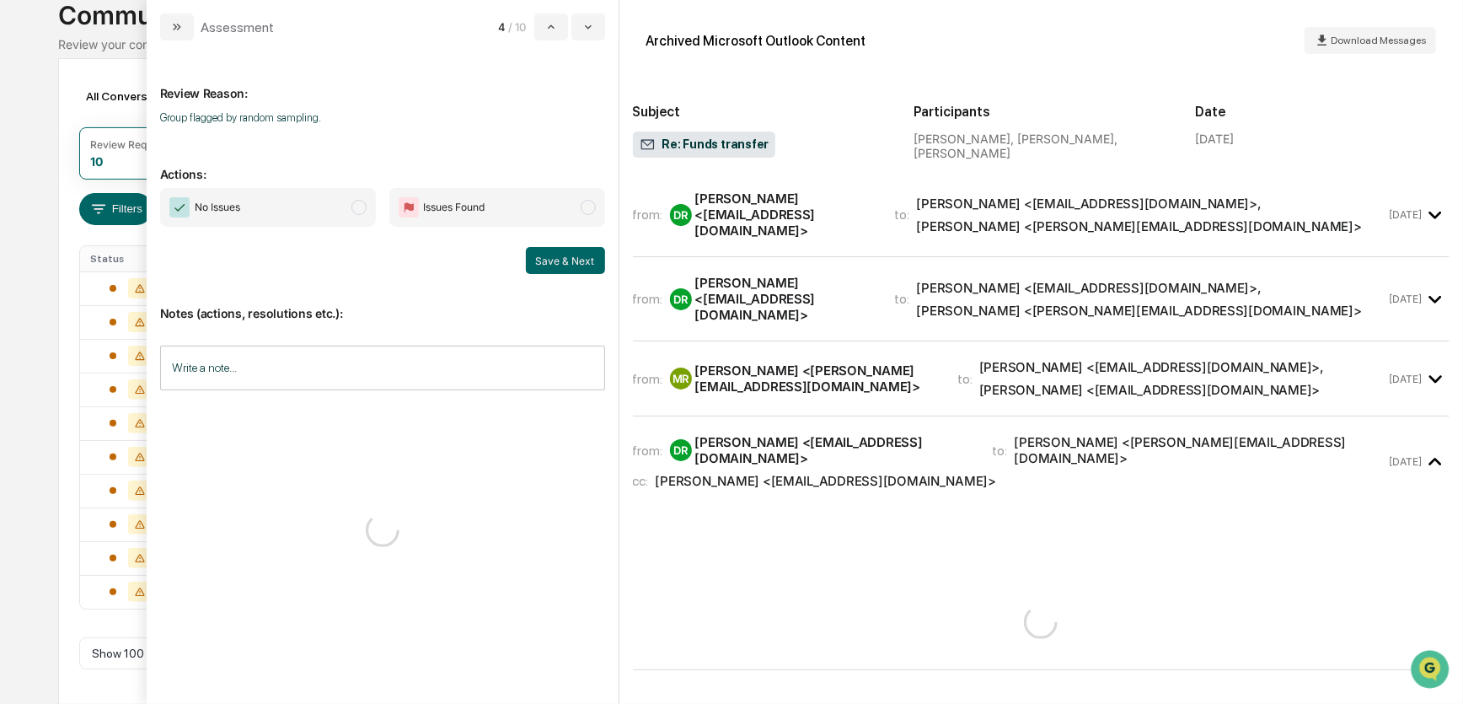
click at [352, 210] on span "modal" at bounding box center [359, 207] width 15 height 15
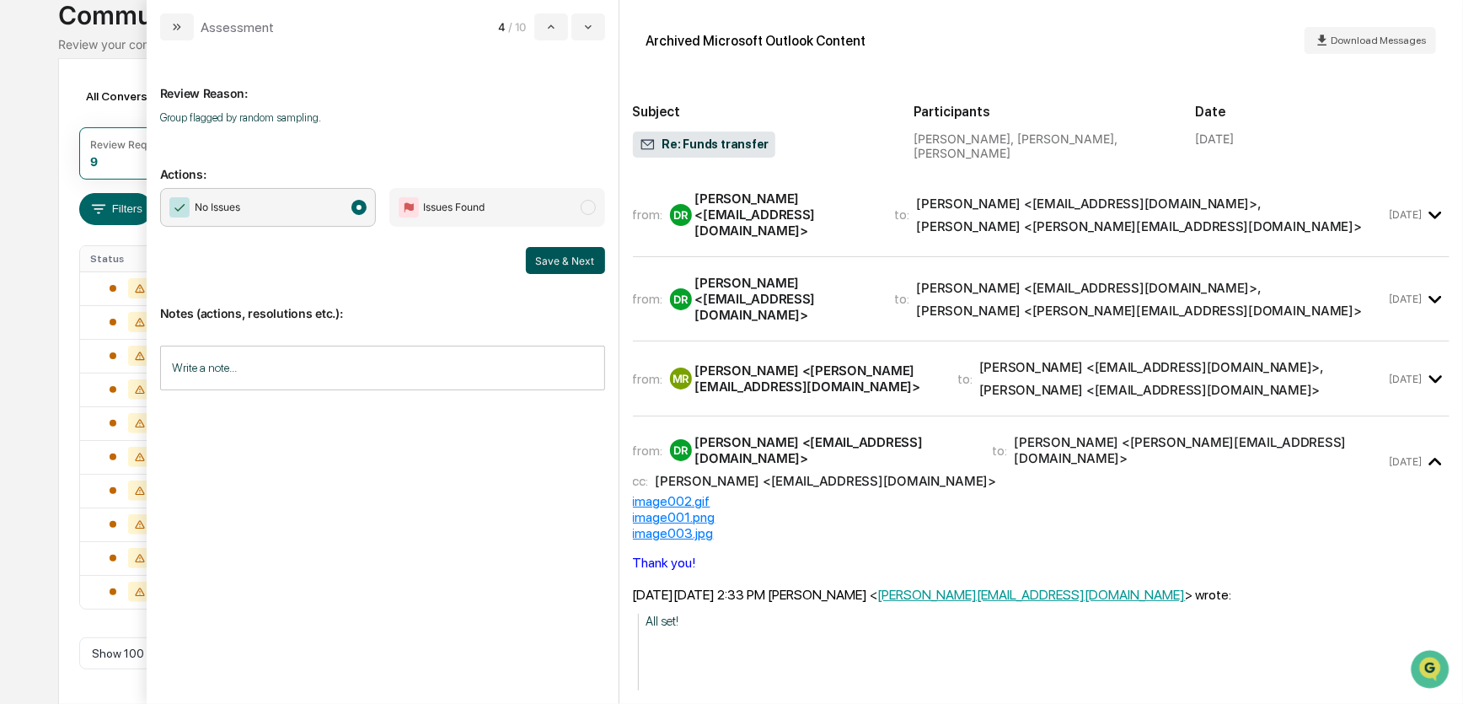
scroll to position [82, 0]
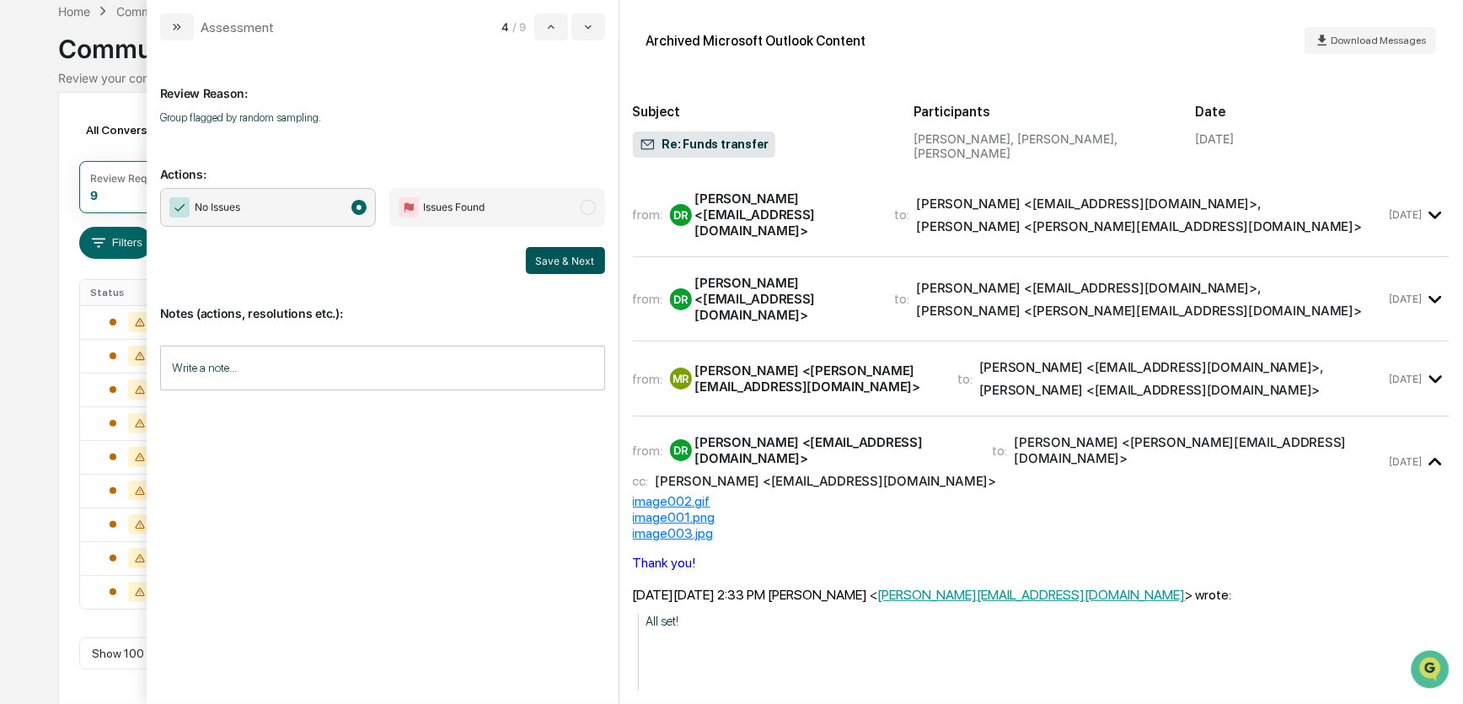
click at [550, 258] on button "Save & Next" at bounding box center [565, 260] width 79 height 27
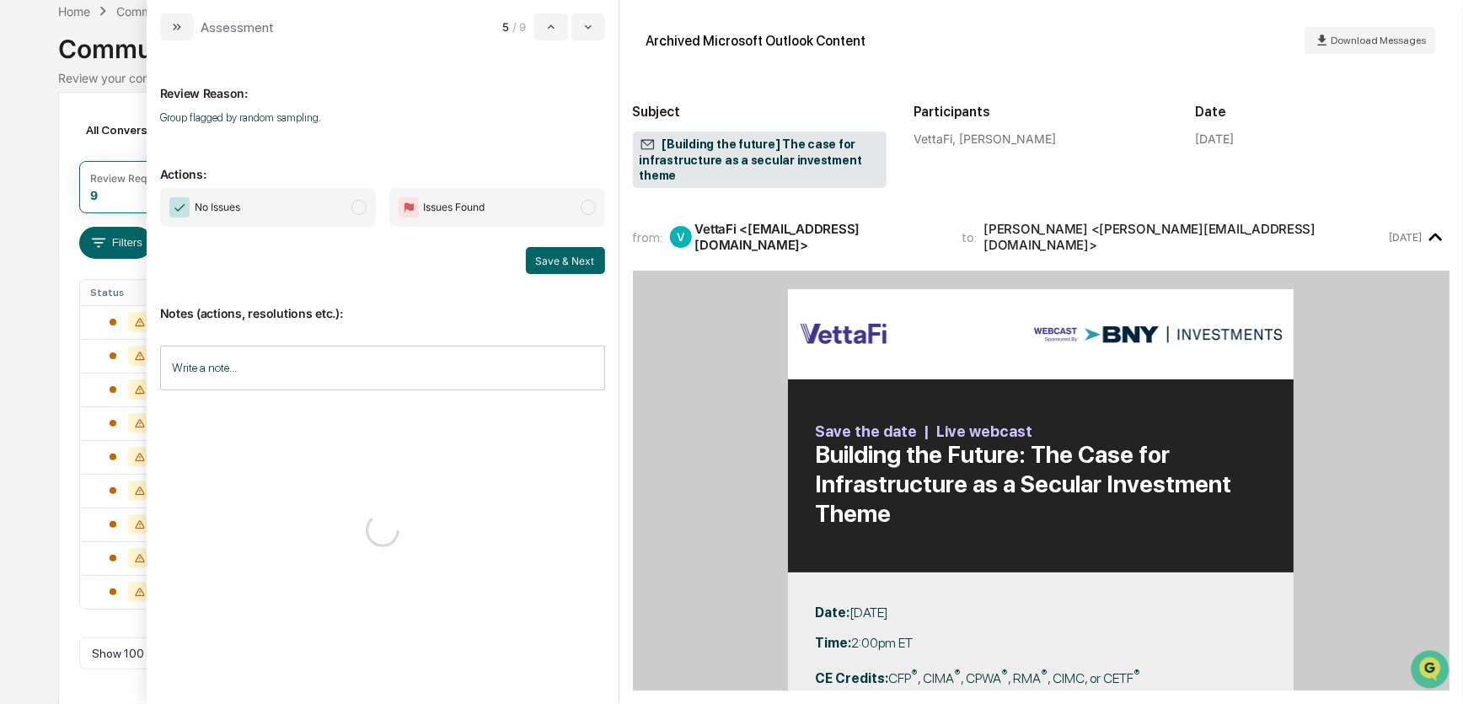
click at [354, 202] on span "modal" at bounding box center [359, 207] width 15 height 15
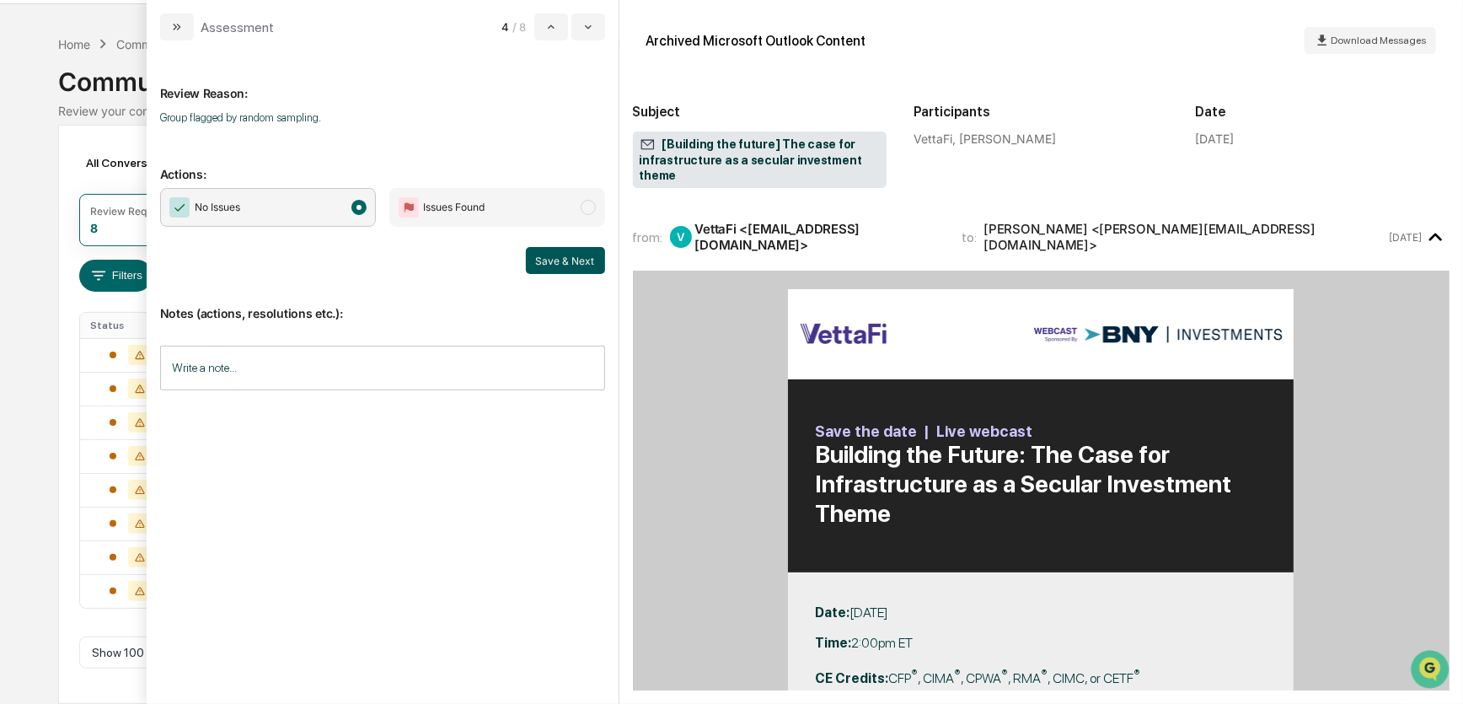
scroll to position [48, 0]
click at [560, 259] on button "Save & Next" at bounding box center [565, 260] width 79 height 27
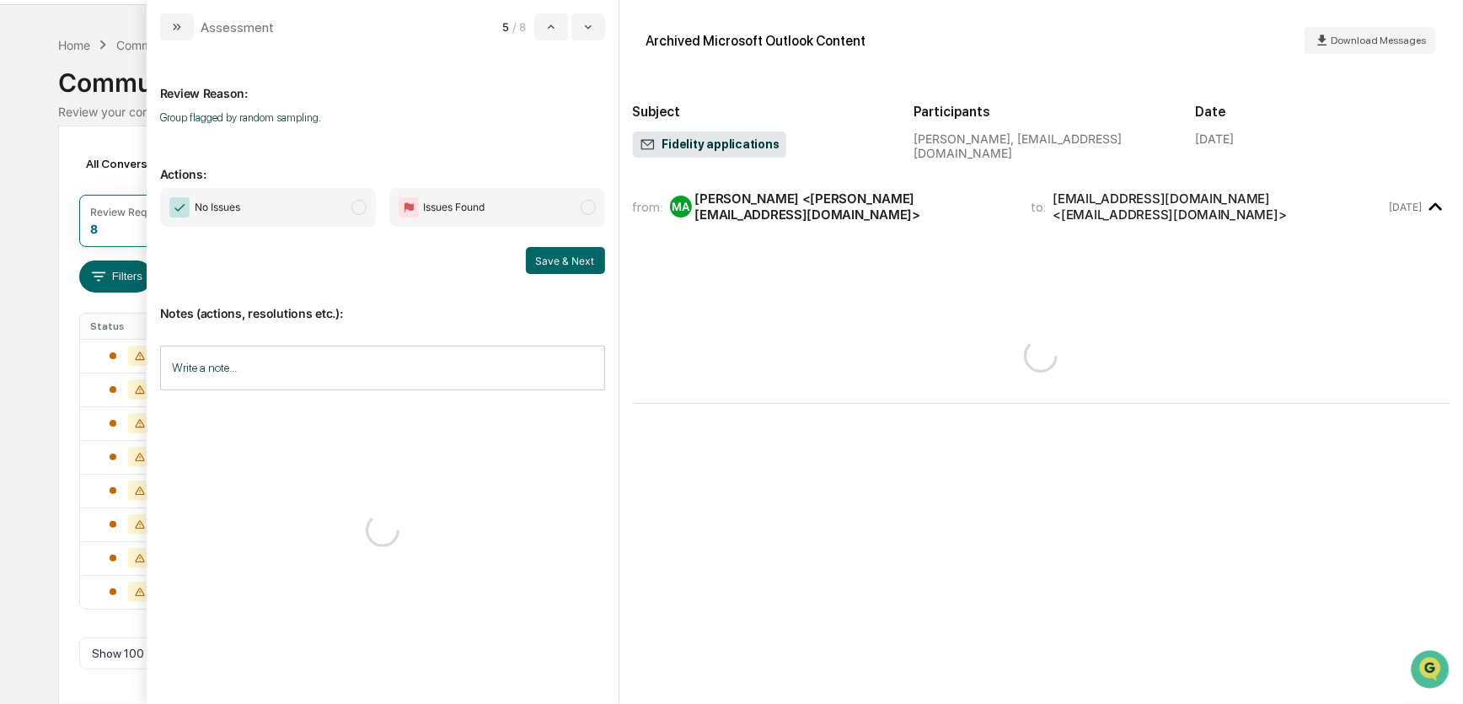
click at [358, 205] on span "modal" at bounding box center [359, 207] width 15 height 15
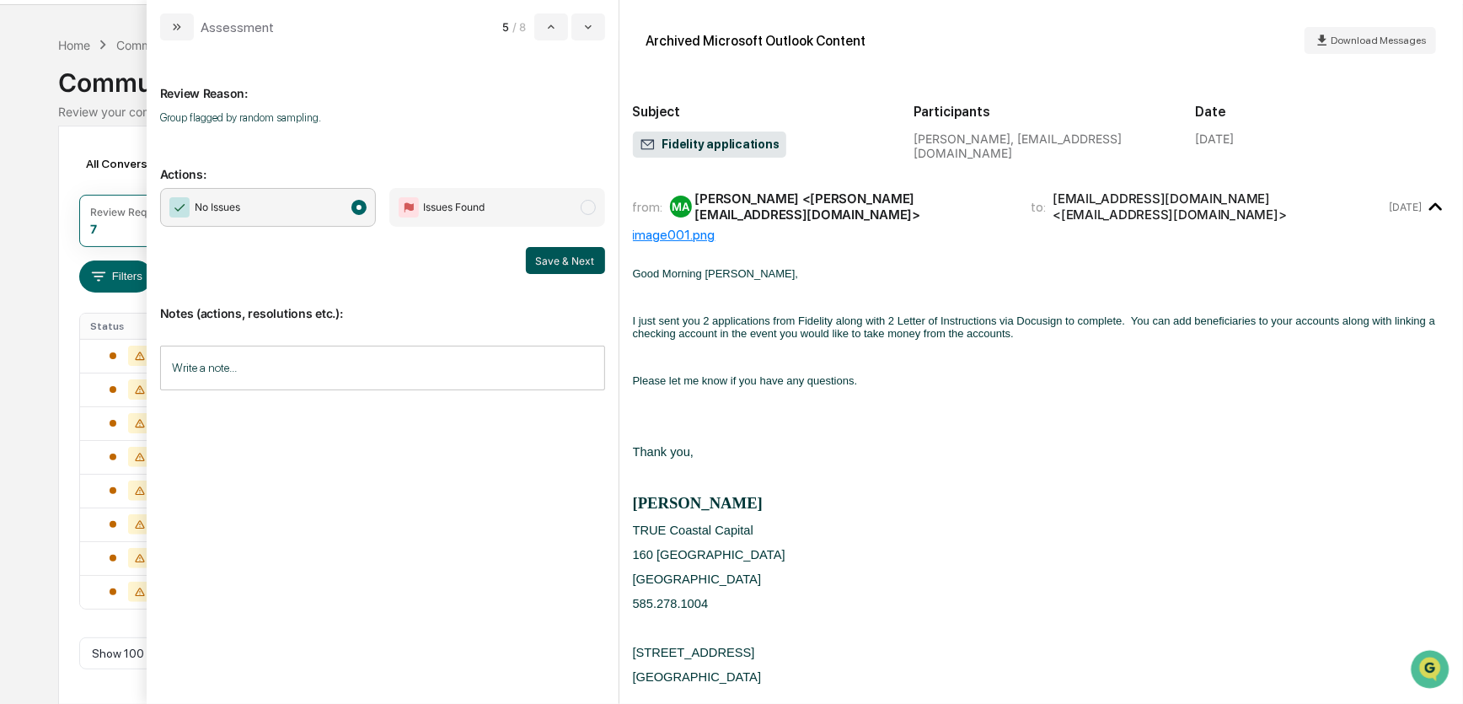
scroll to position [14, 0]
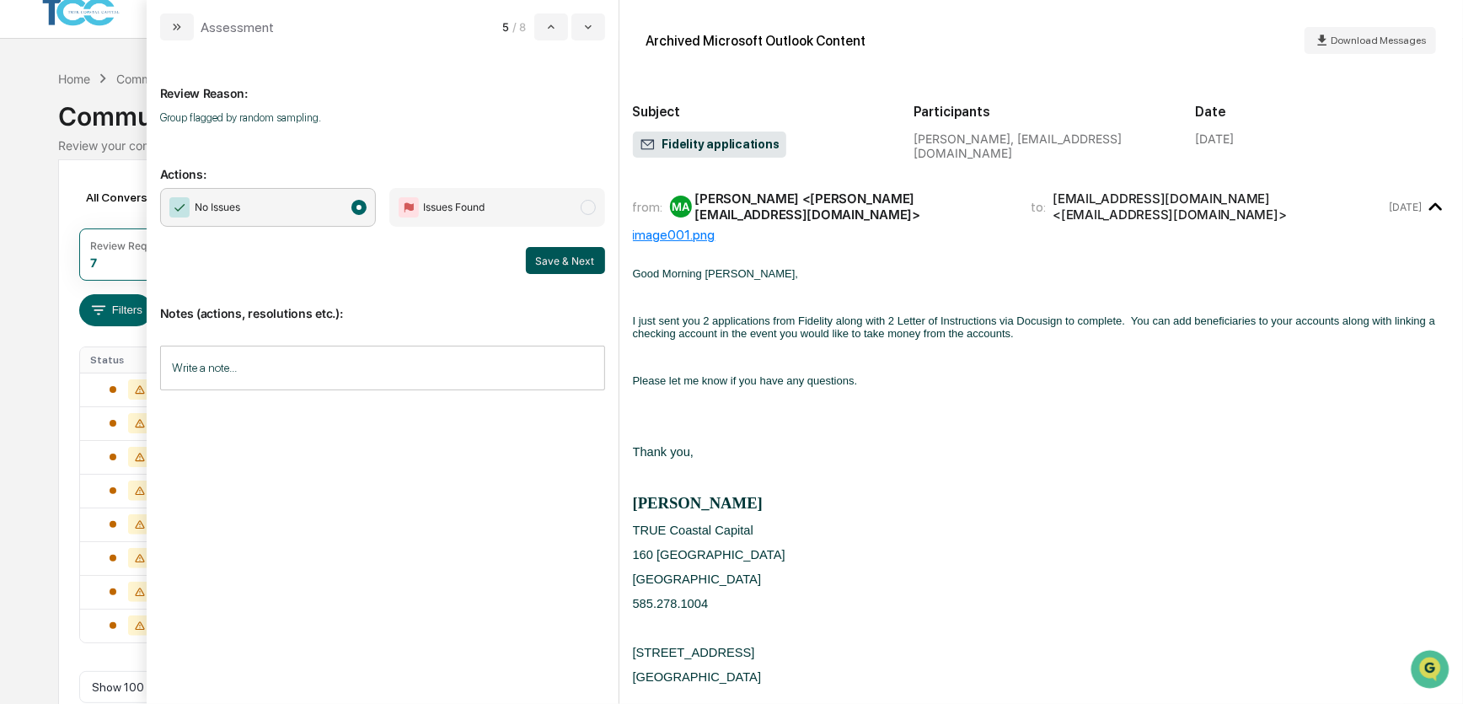
click at [560, 261] on button "Save & Next" at bounding box center [565, 260] width 79 height 27
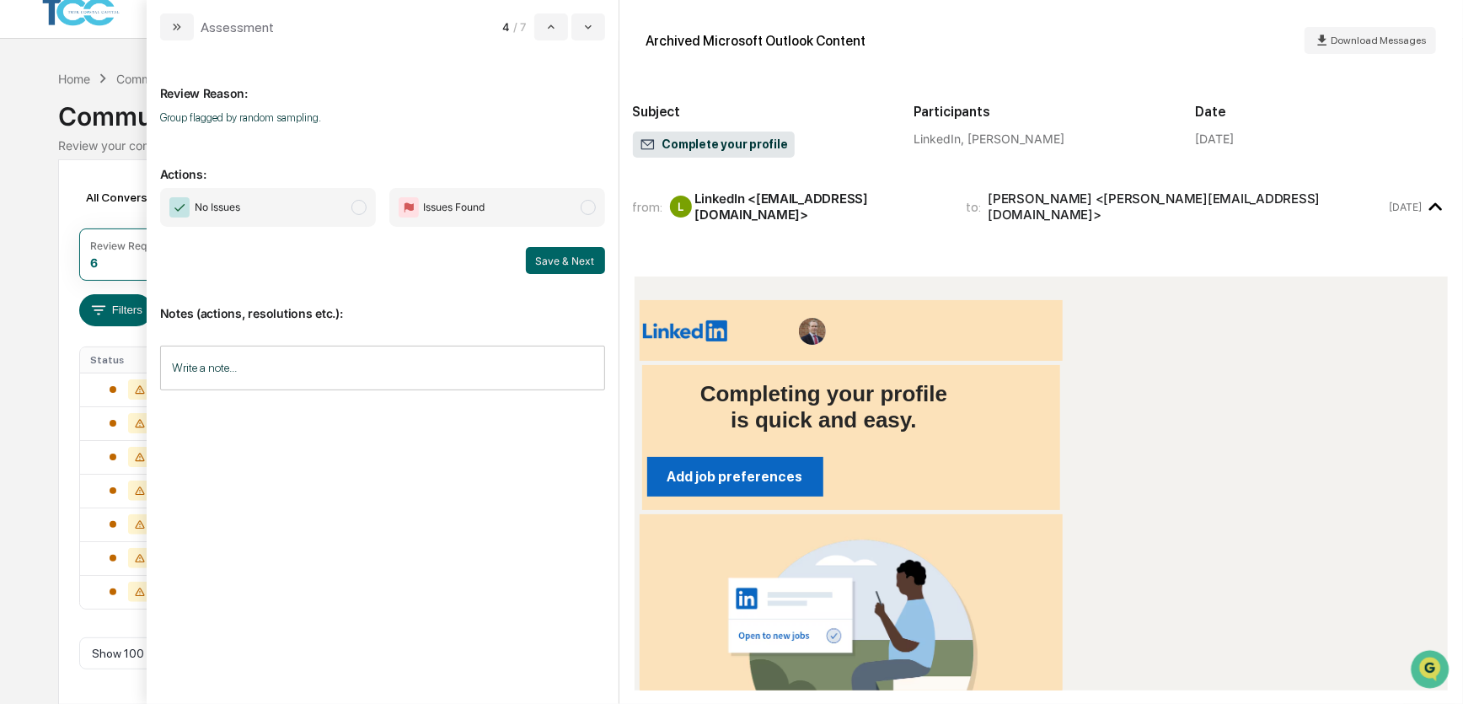
click at [353, 215] on span "No Issues" at bounding box center [268, 207] width 216 height 39
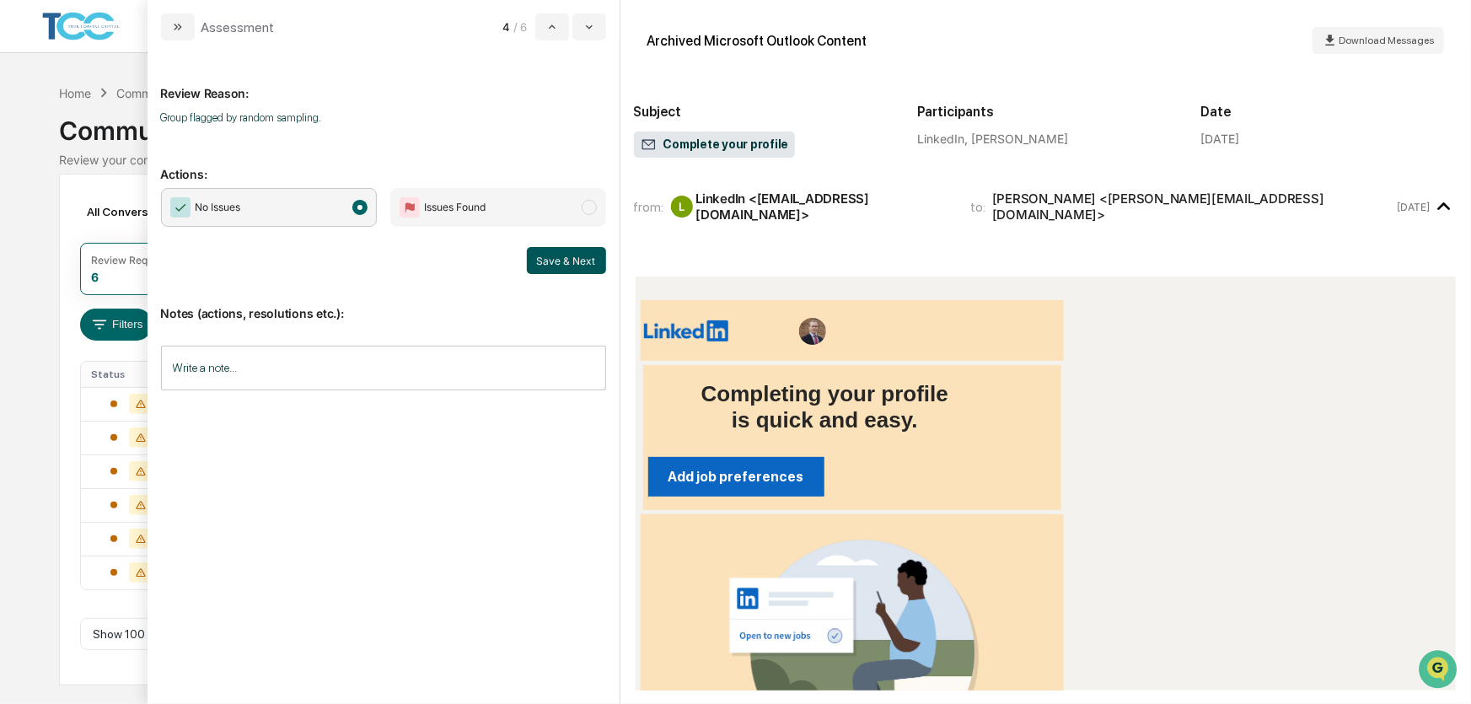
click at [541, 261] on button "Save & Next" at bounding box center [566, 260] width 79 height 27
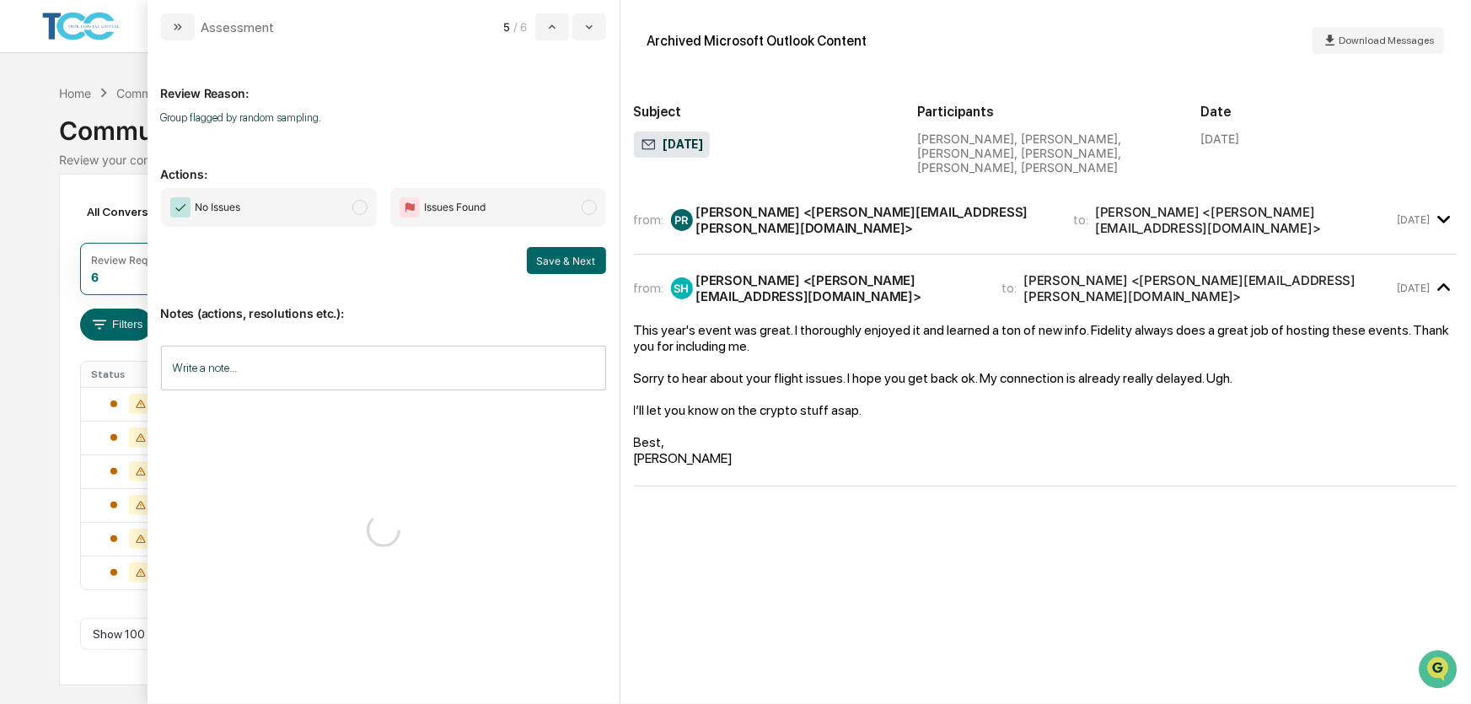
click at [353, 208] on span "modal" at bounding box center [359, 207] width 15 height 15
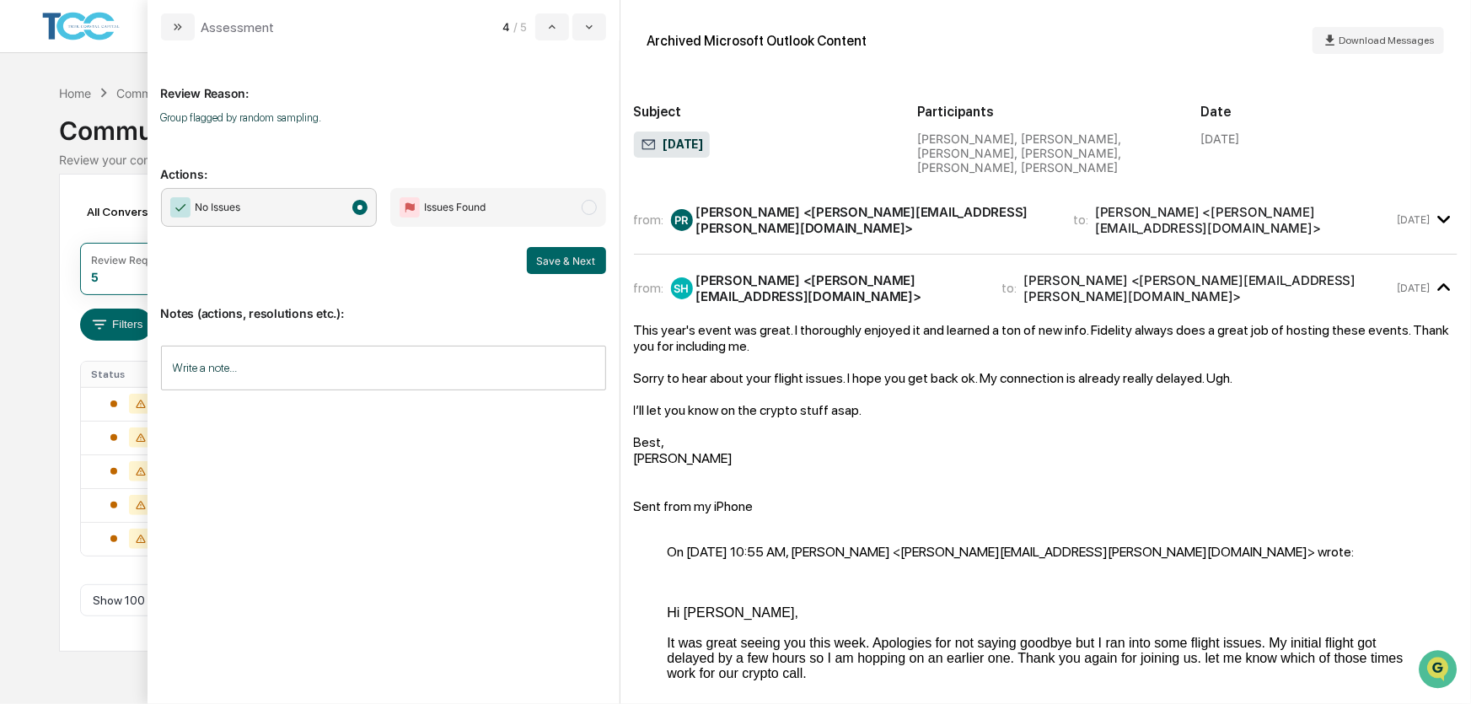
drag, startPoint x: 556, startPoint y: 256, endPoint x: 512, endPoint y: 239, distance: 47.0
click at [552, 256] on button "Save & Next" at bounding box center [566, 260] width 79 height 27
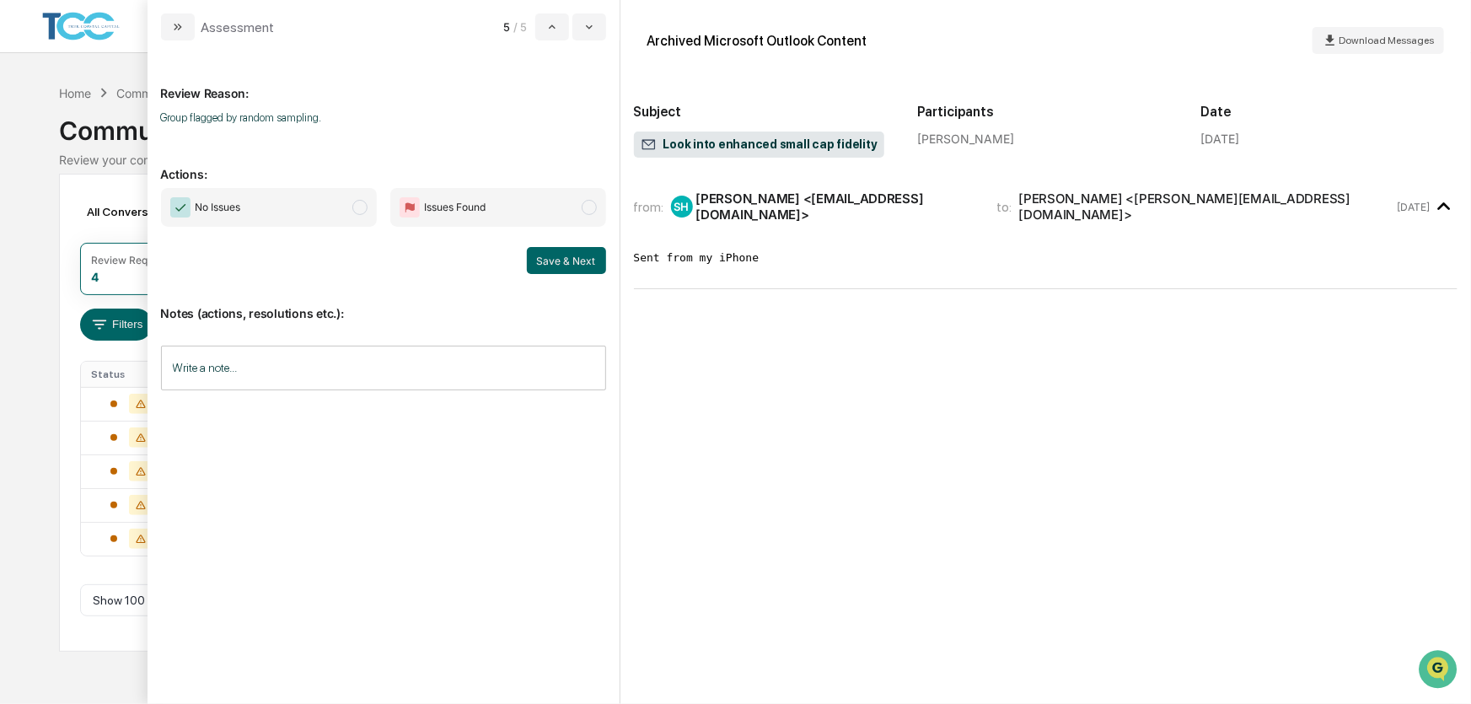
click at [355, 206] on span "modal" at bounding box center [359, 207] width 15 height 15
click at [559, 260] on button "Save & Next" at bounding box center [566, 260] width 79 height 27
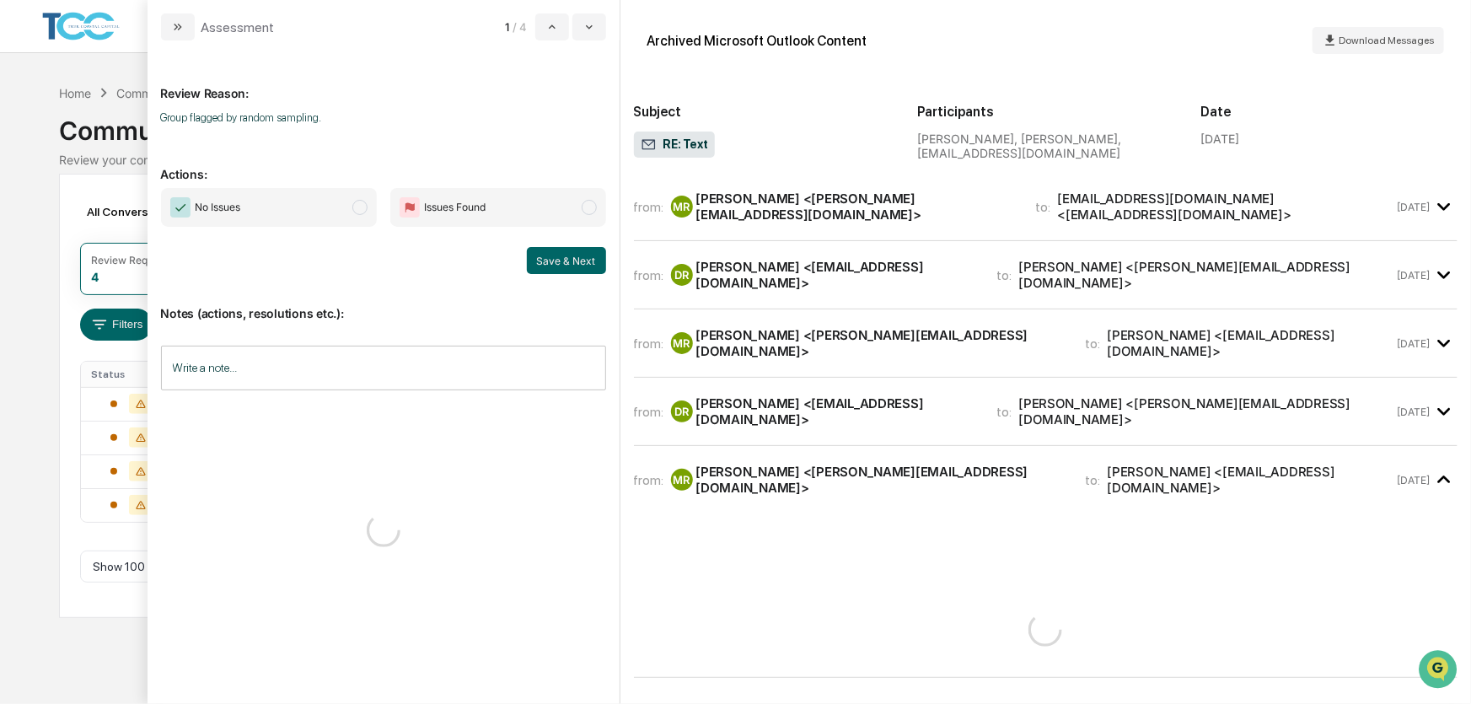
click at [357, 206] on span "modal" at bounding box center [359, 207] width 15 height 15
click at [569, 253] on button "Save & Next" at bounding box center [566, 260] width 79 height 27
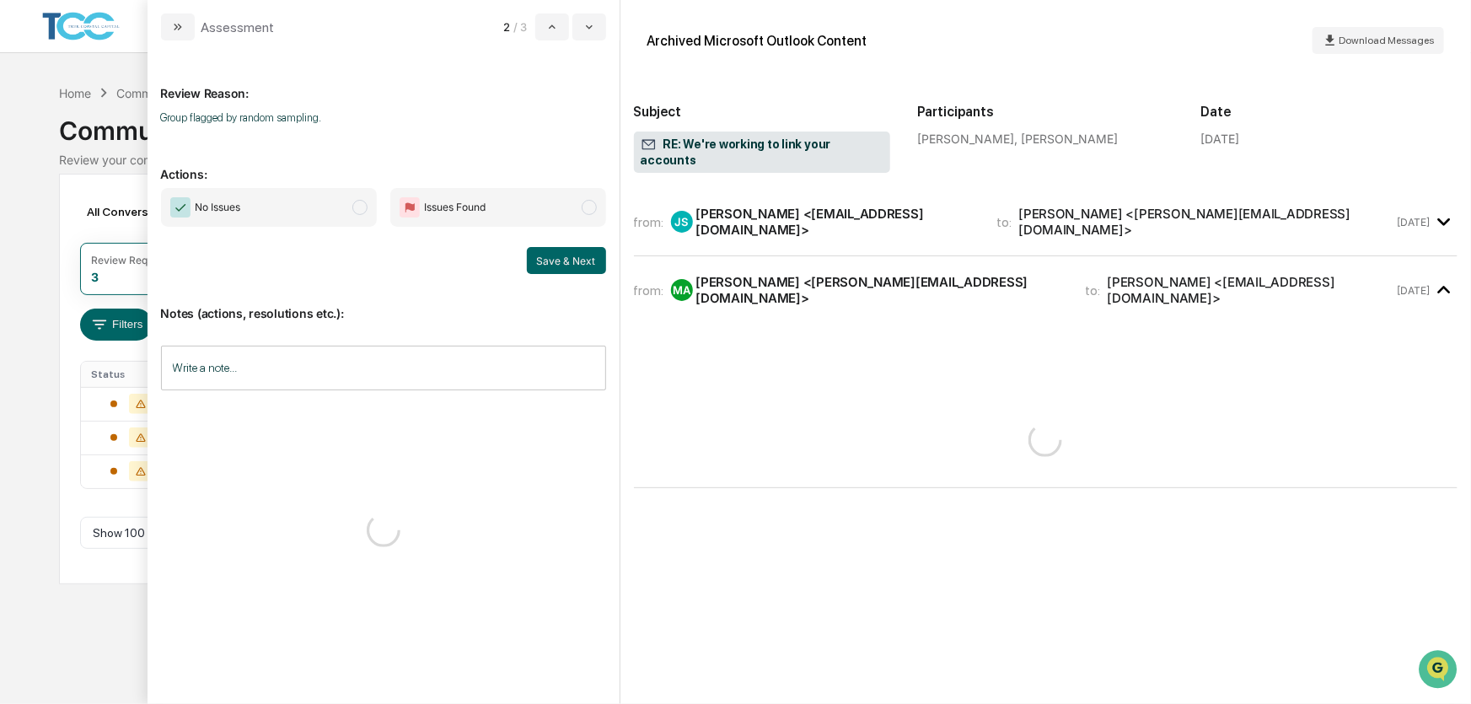
click at [346, 203] on span "No Issues" at bounding box center [269, 207] width 216 height 39
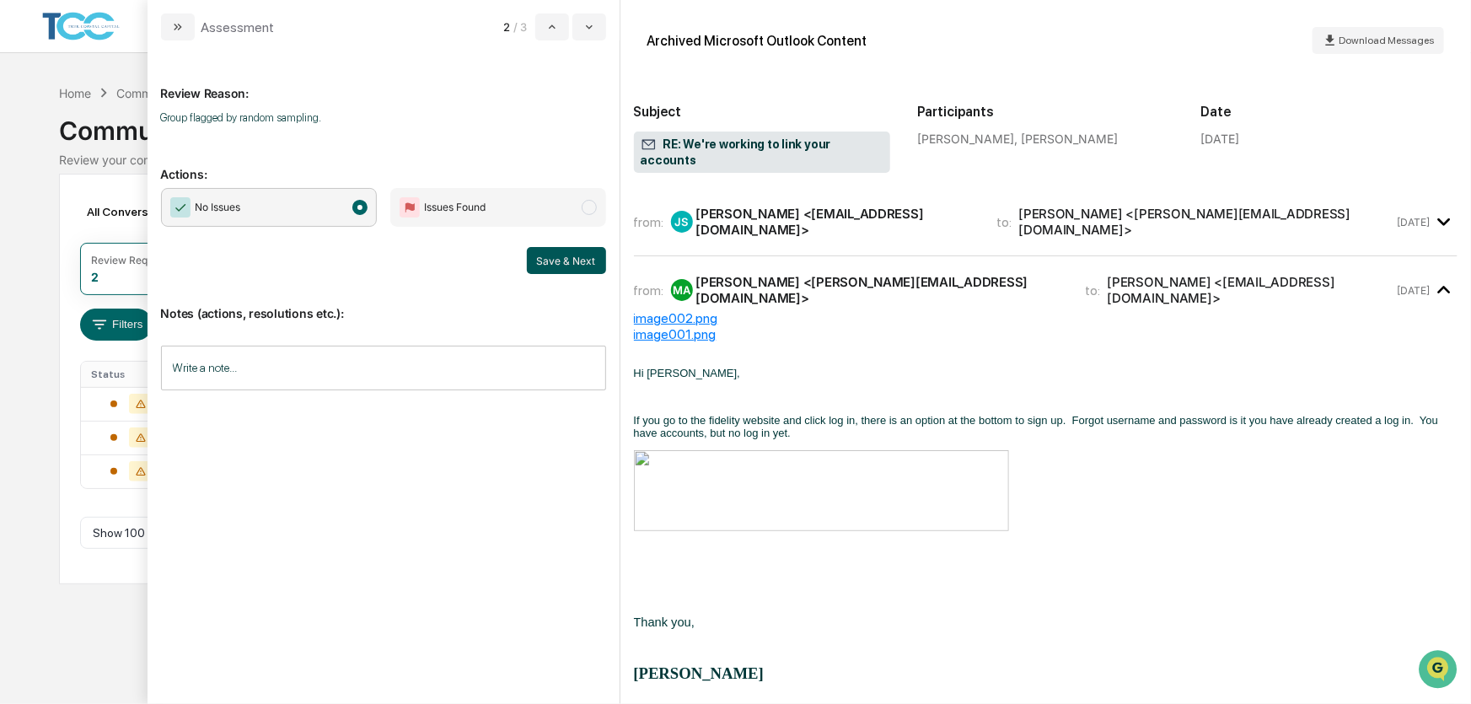
click at [554, 254] on button "Save & Next" at bounding box center [566, 260] width 79 height 27
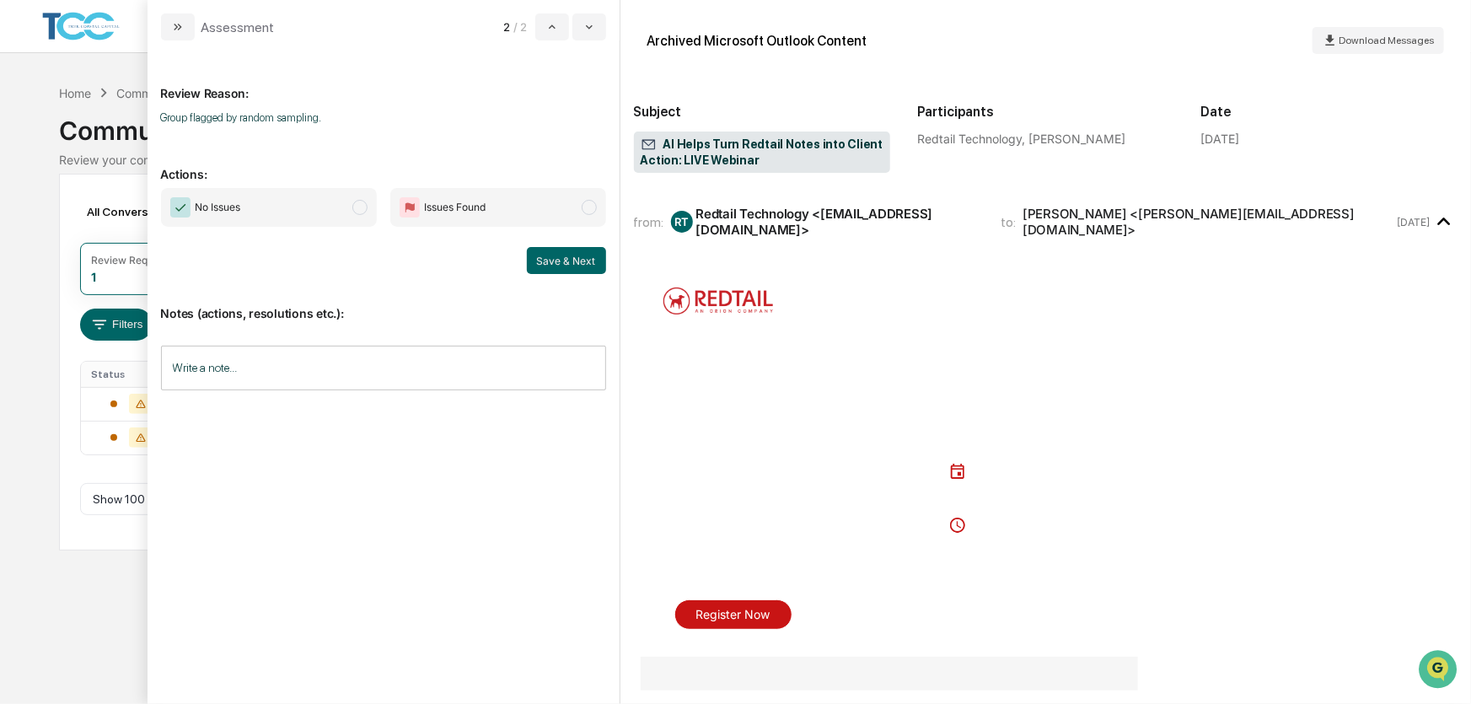
click at [357, 207] on span "modal" at bounding box center [359, 207] width 15 height 15
click at [547, 255] on button "Save & Next" at bounding box center [566, 260] width 79 height 27
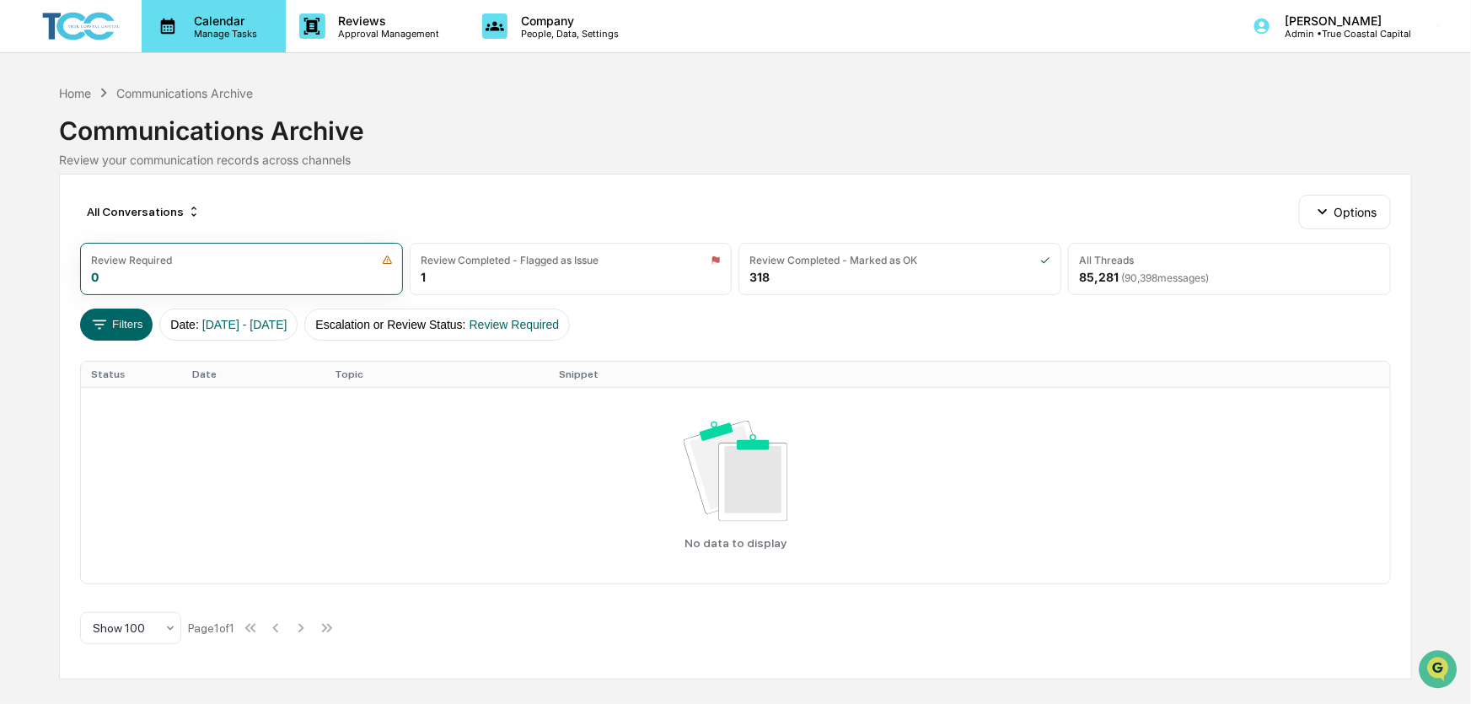
click at [210, 22] on p "Calendar" at bounding box center [222, 20] width 85 height 14
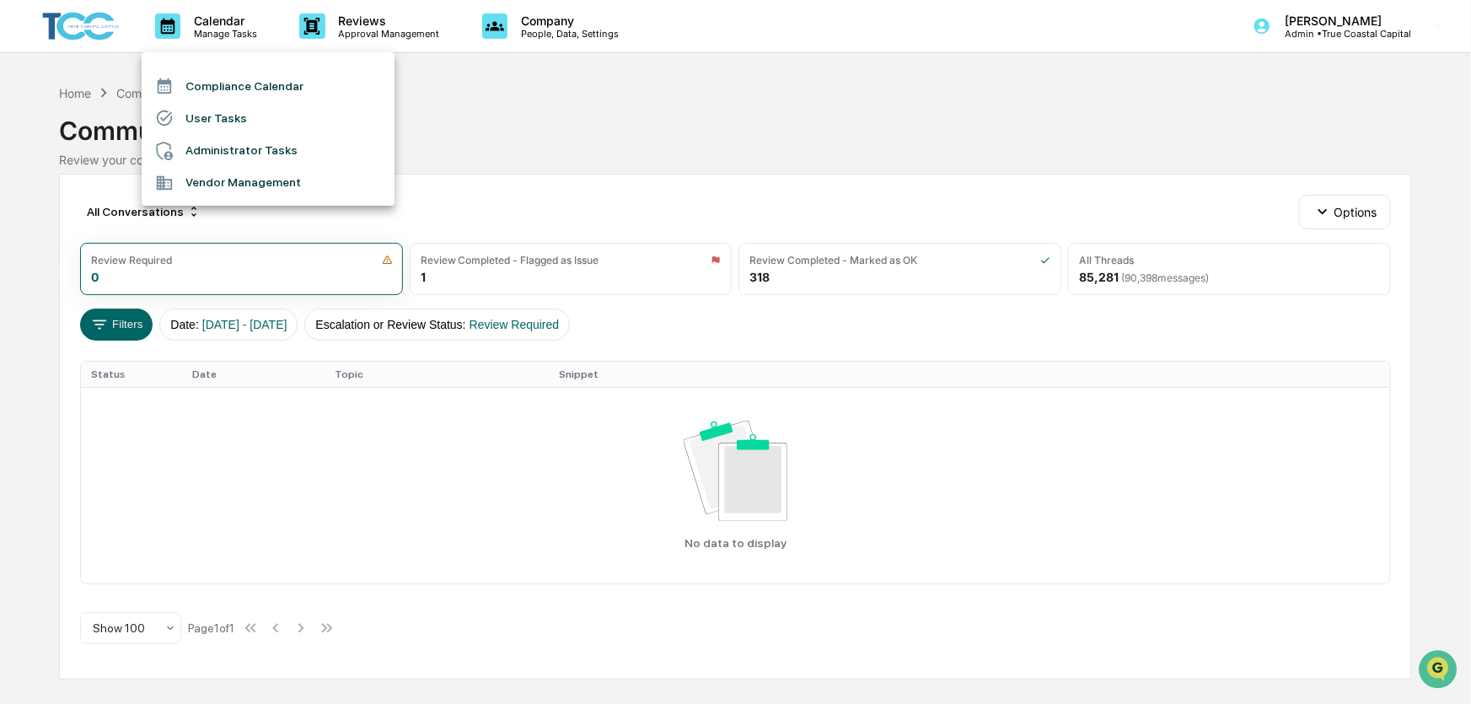
click at [199, 142] on li "Administrator Tasks" at bounding box center [268, 151] width 253 height 32
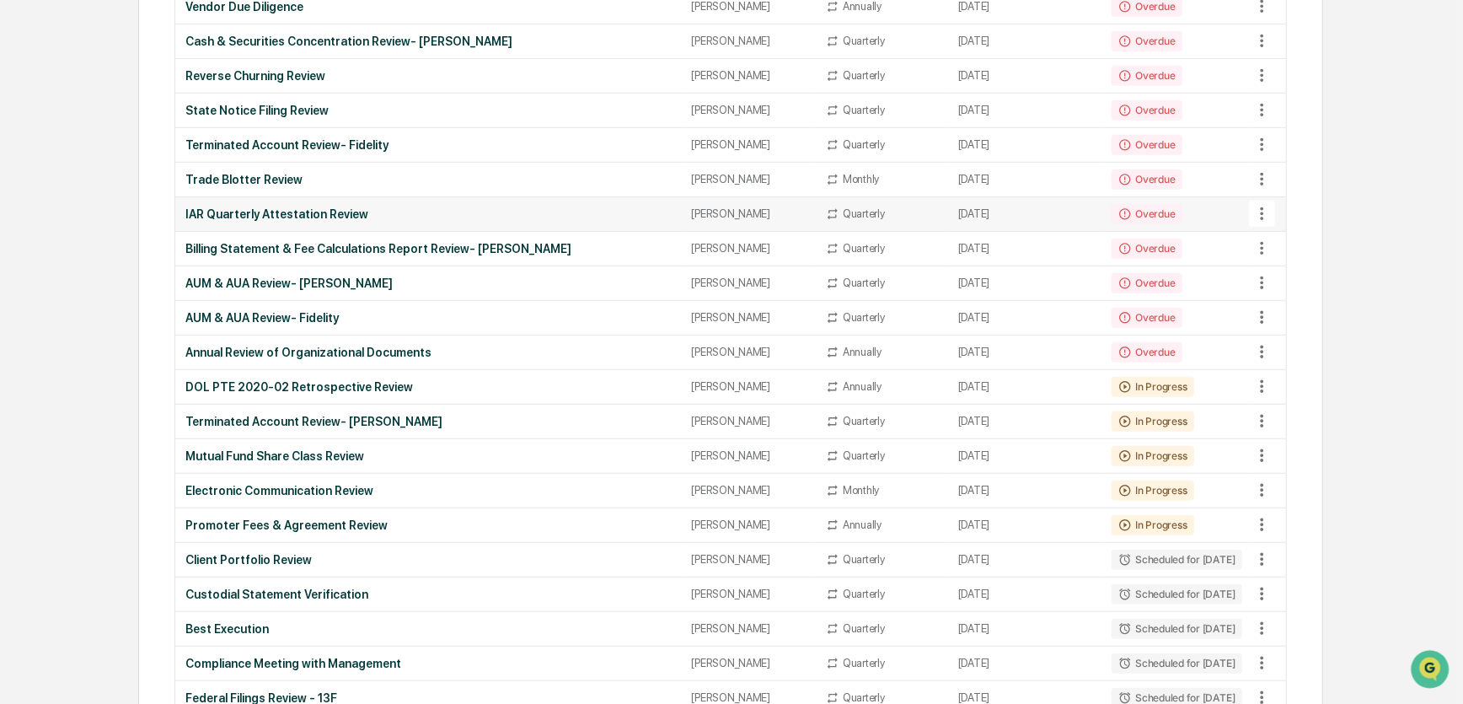
scroll to position [574, 0]
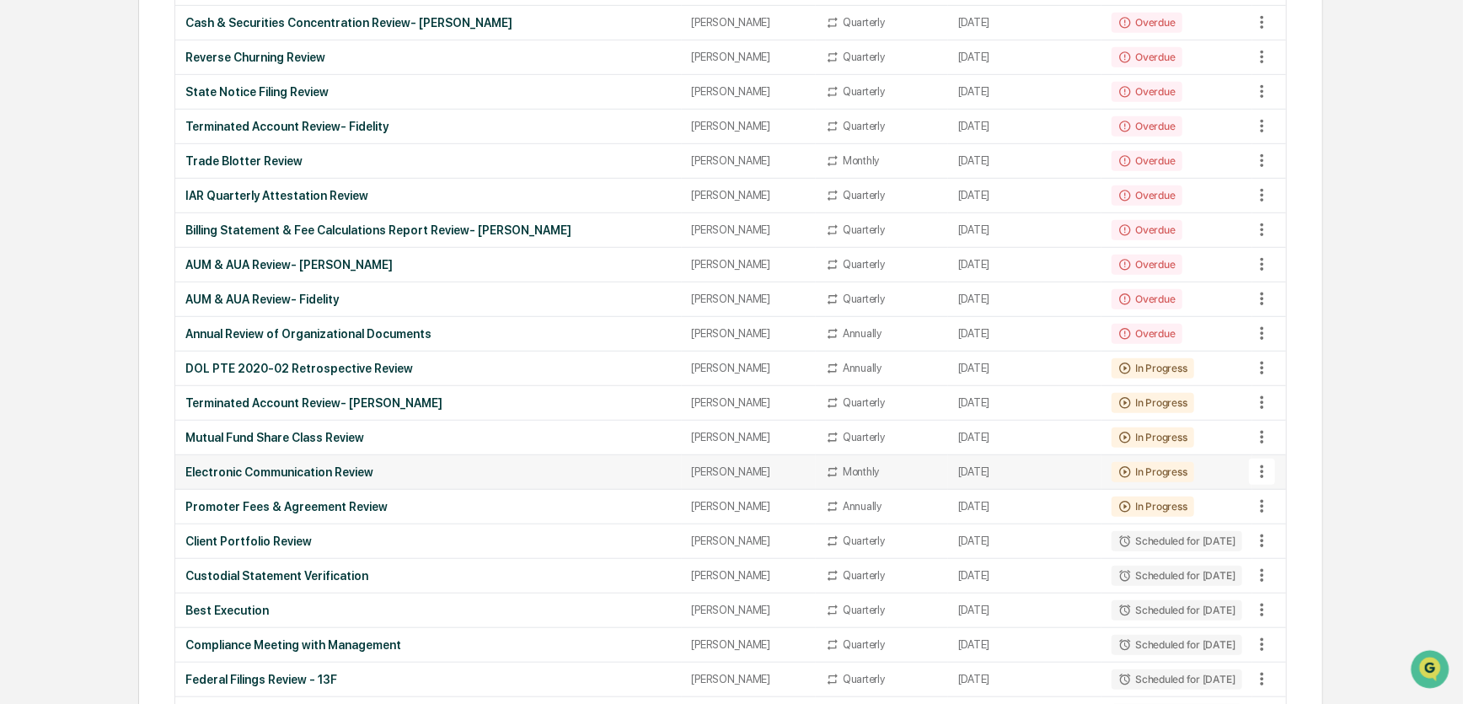
click at [735, 470] on div "[PERSON_NAME]" at bounding box center [749, 471] width 114 height 13
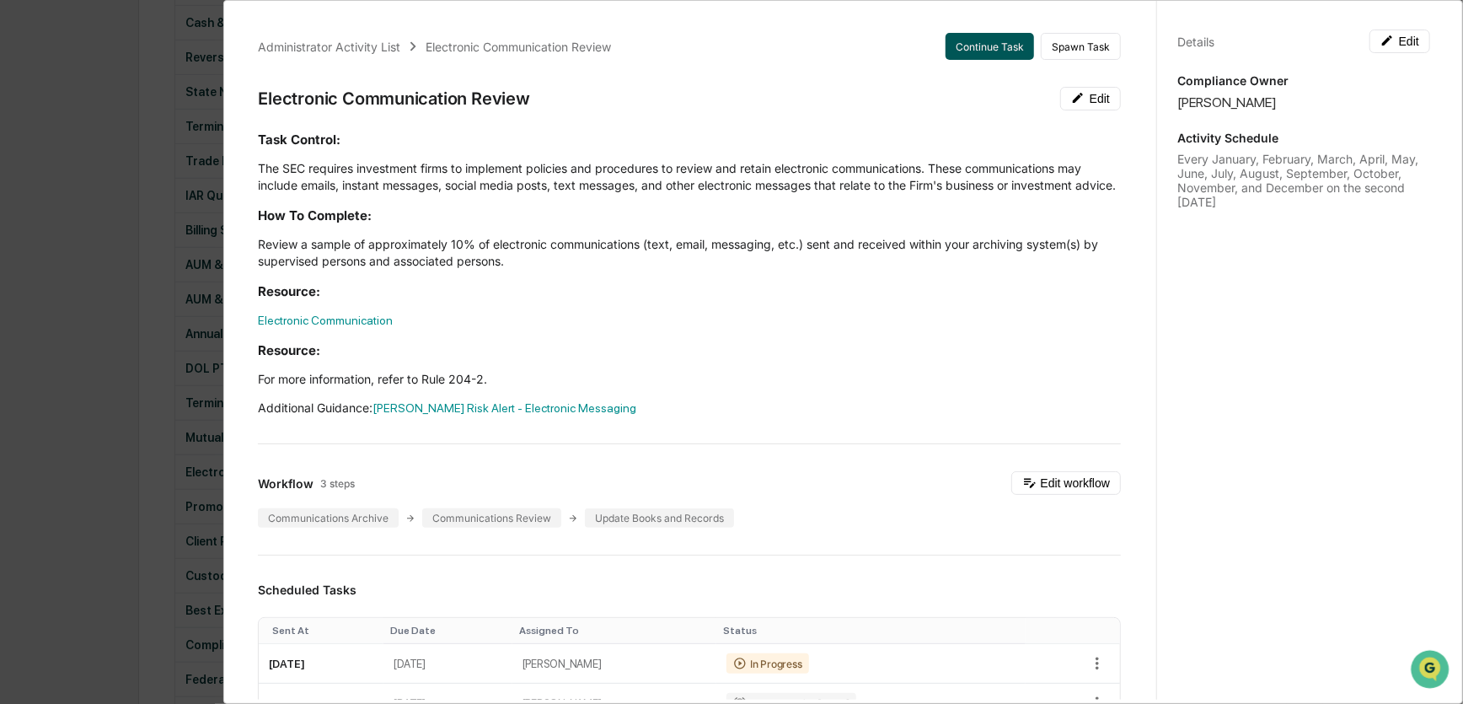
click at [965, 39] on button "Continue Task" at bounding box center [990, 46] width 89 height 27
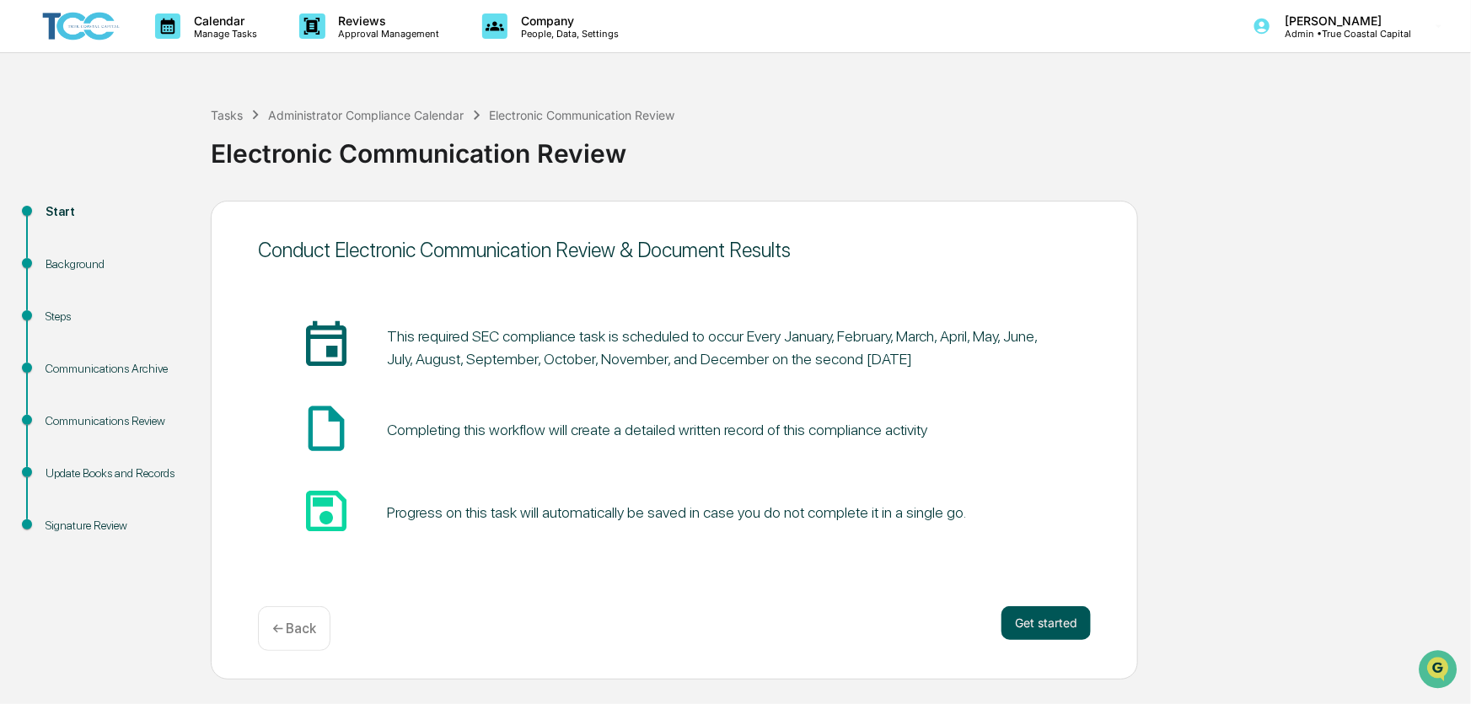
click at [1044, 626] on button "Get started" at bounding box center [1045, 623] width 89 height 34
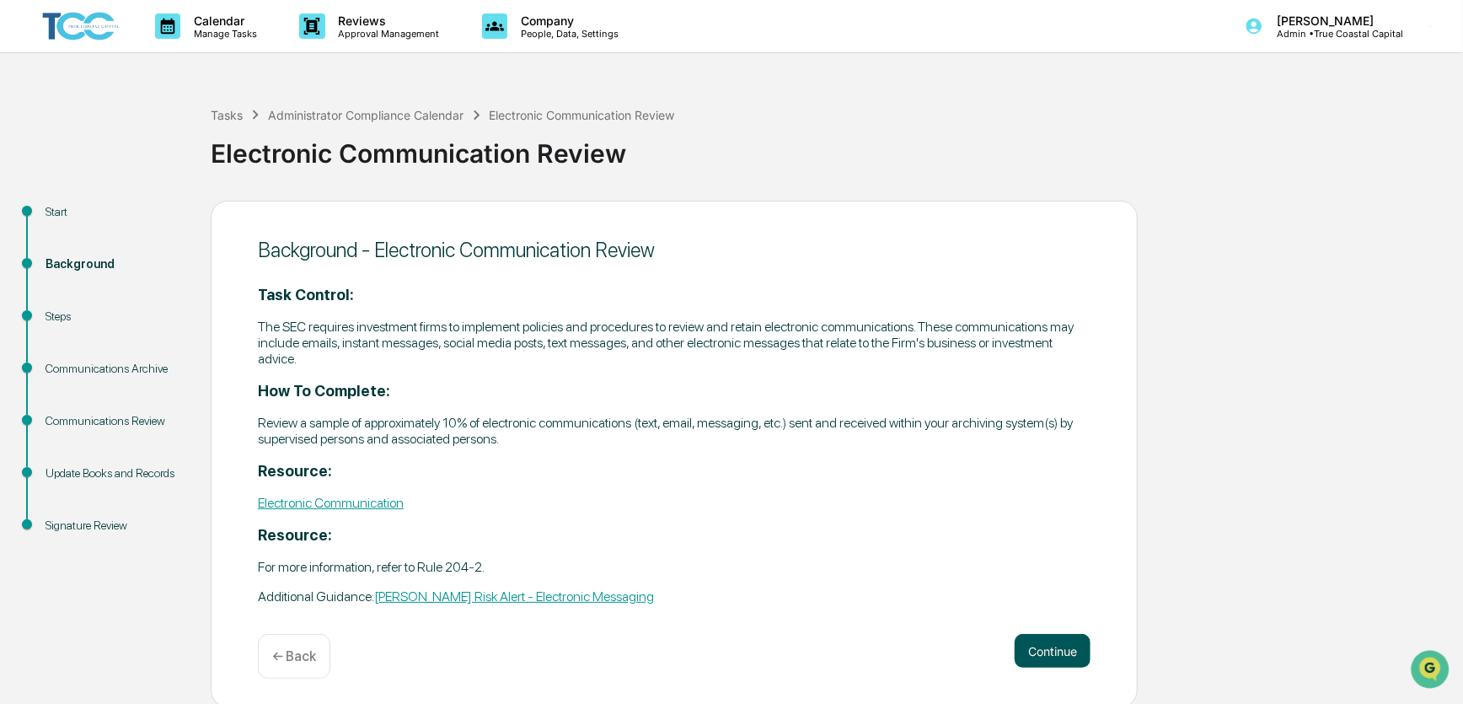
click at [1041, 658] on button "Continue" at bounding box center [1053, 651] width 76 height 34
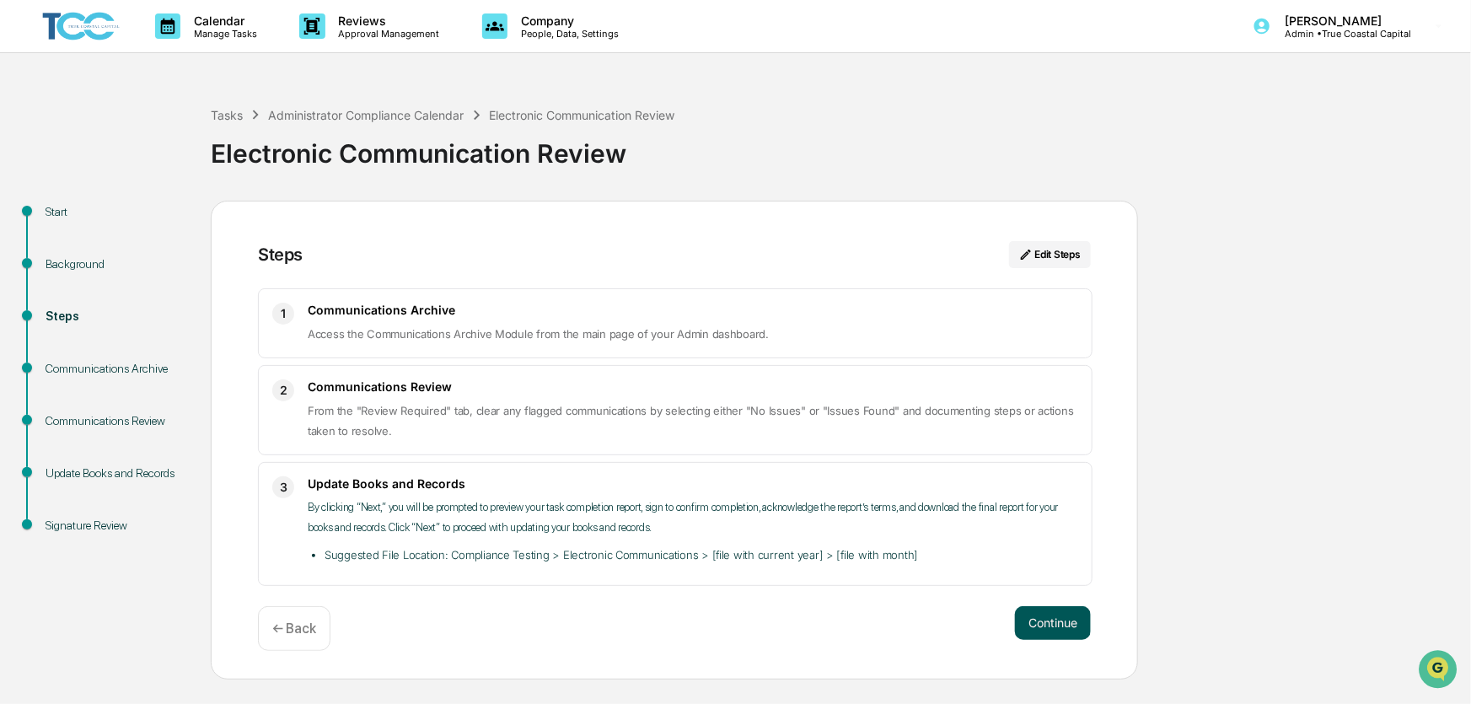
click at [1060, 630] on button "Continue" at bounding box center [1053, 623] width 76 height 34
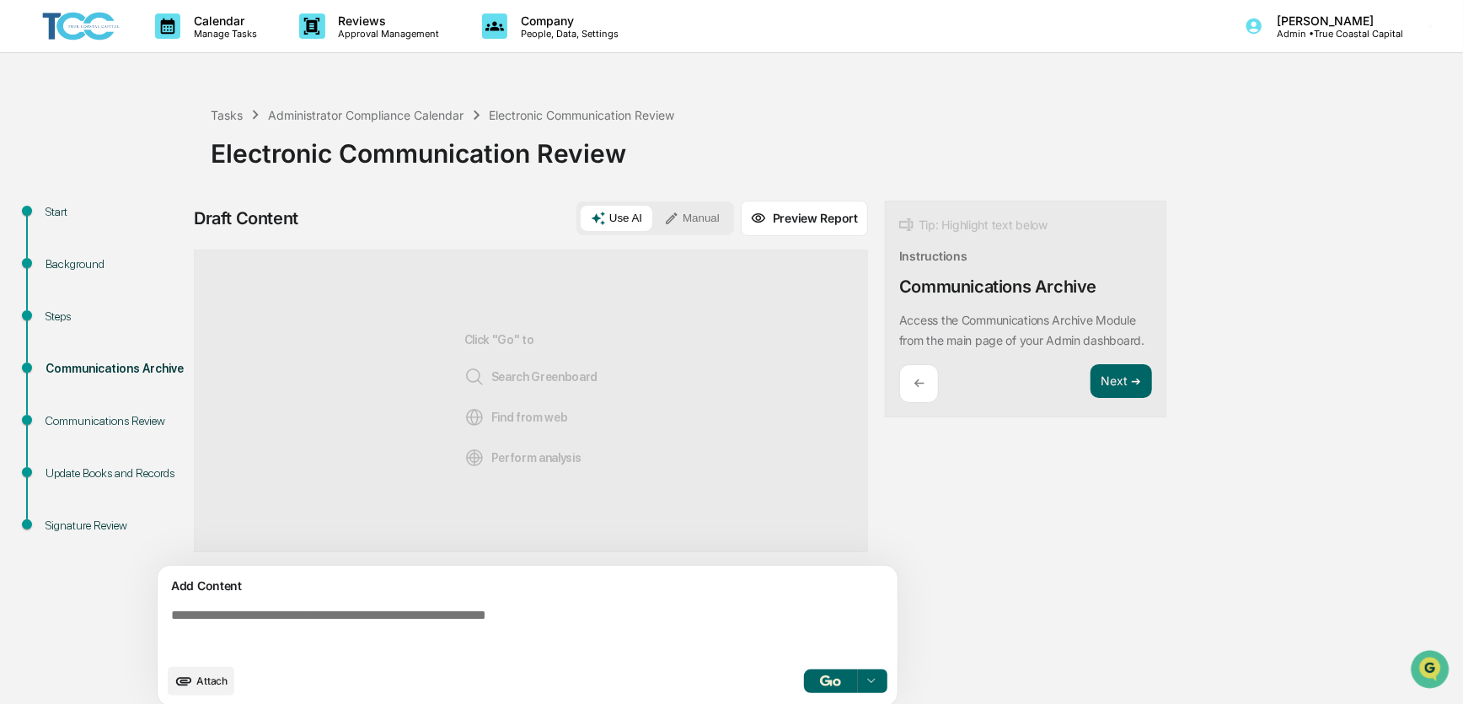
click at [702, 215] on button "Manual" at bounding box center [692, 218] width 76 height 25
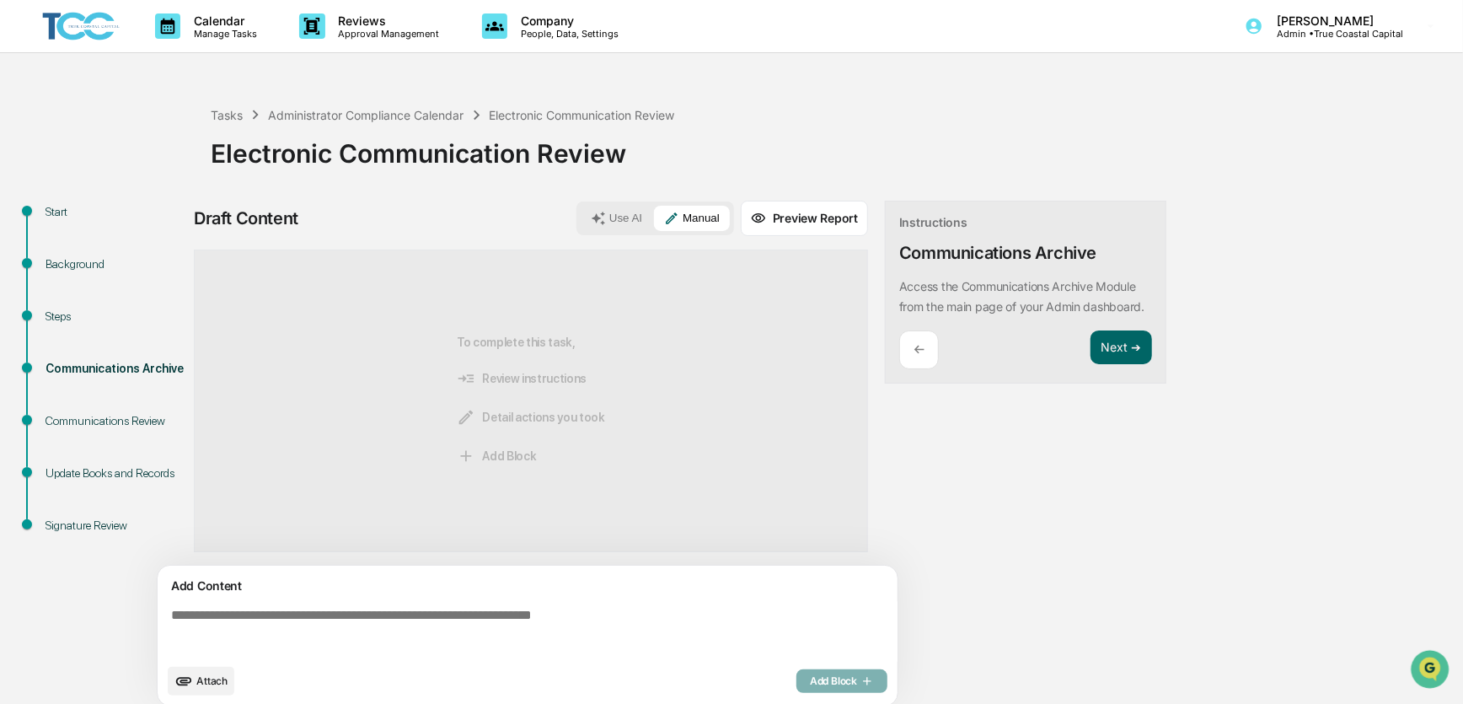
click at [645, 621] on textarea at bounding box center [530, 631] width 733 height 61
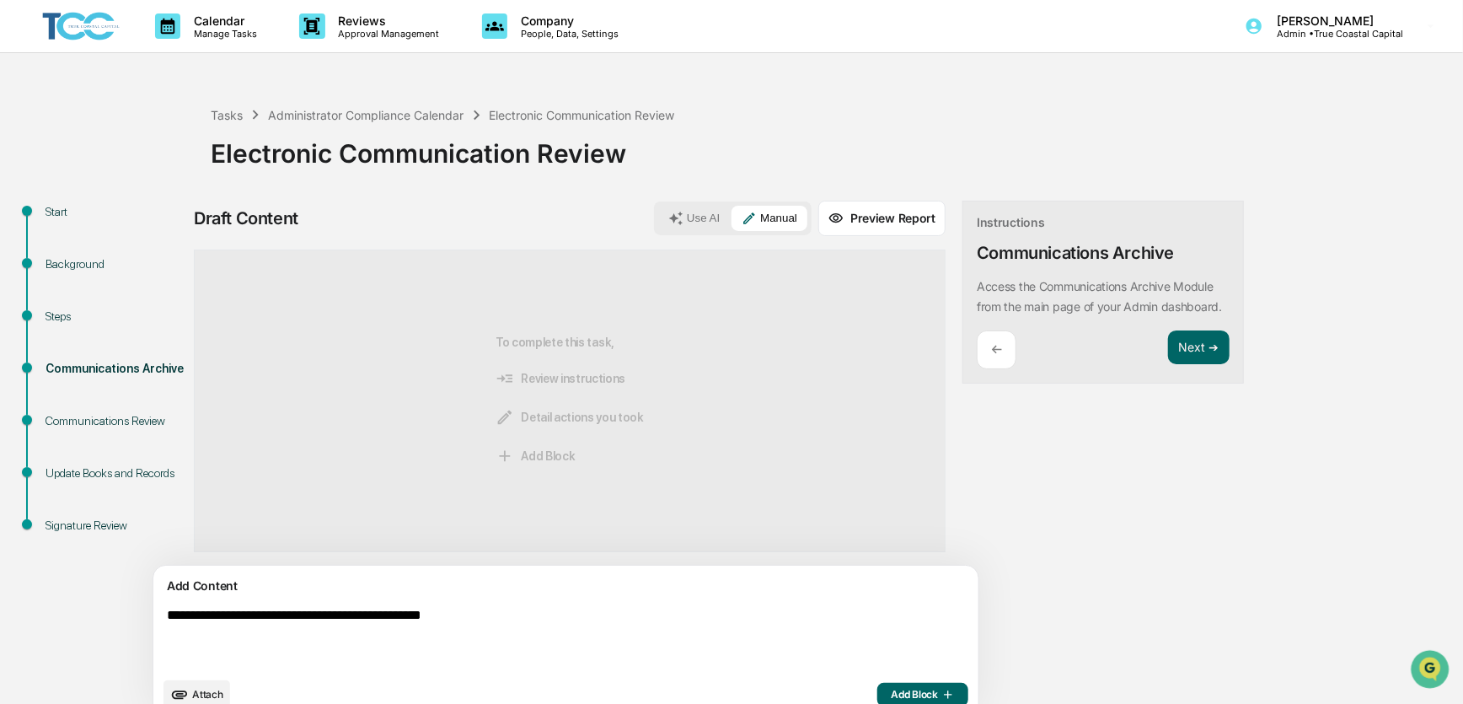
type textarea "**********"
click at [891, 700] on span "Add Block" at bounding box center [923, 694] width 64 height 13
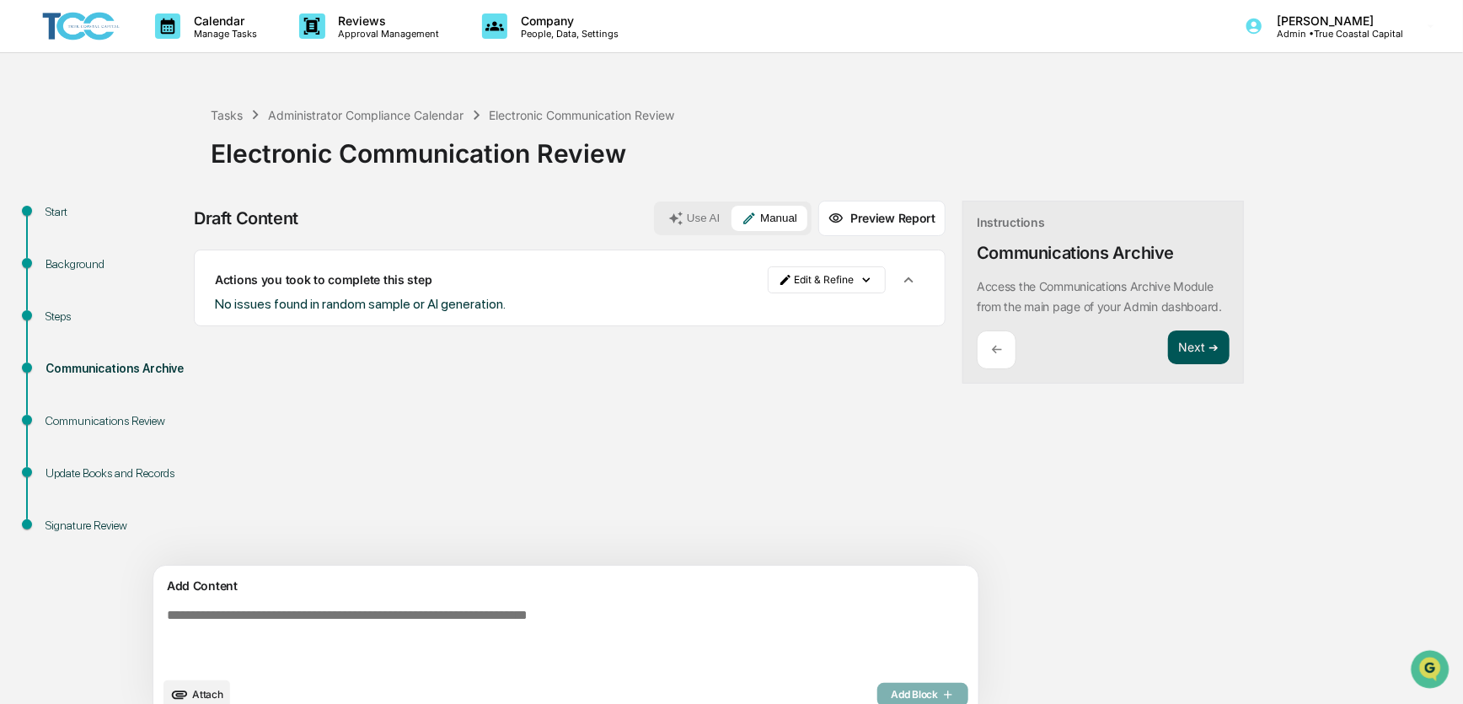
click at [1168, 365] on button "Next ➔" at bounding box center [1199, 347] width 62 height 35
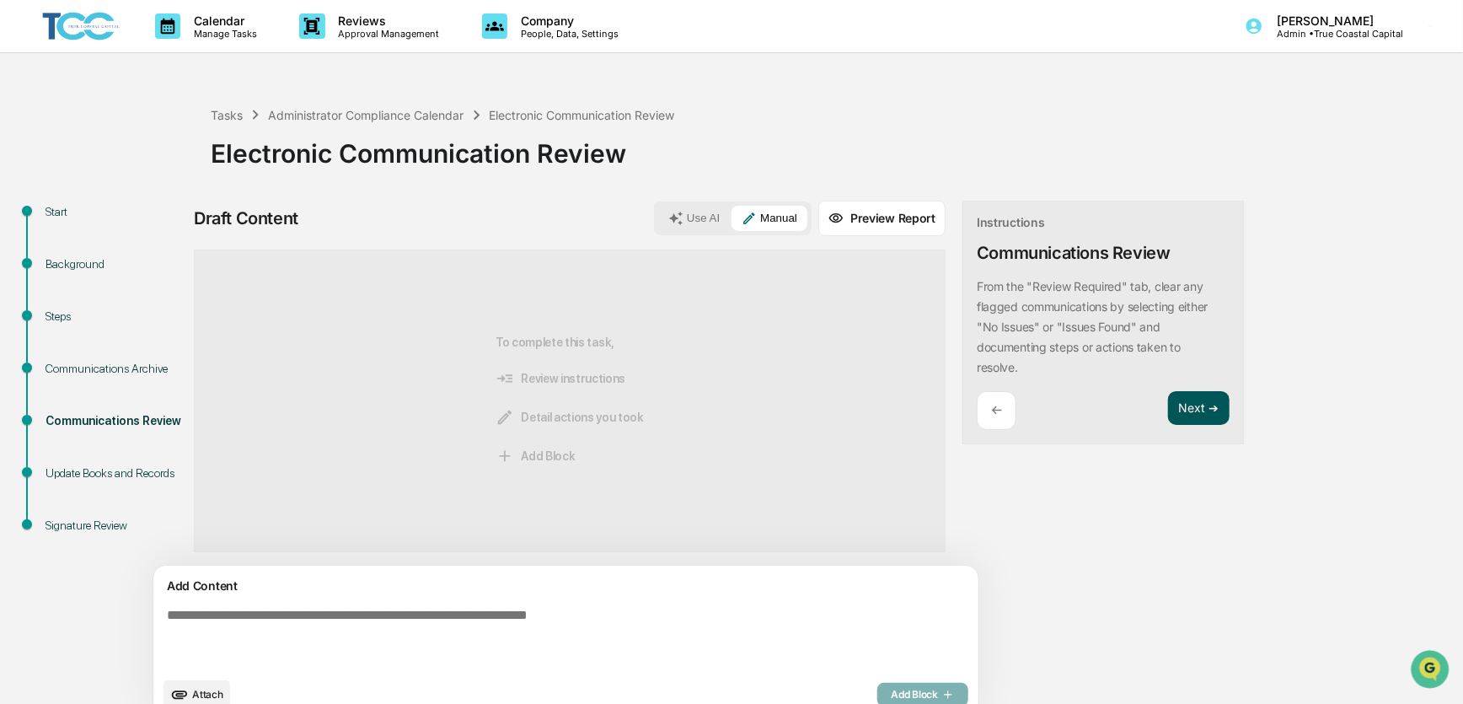
click at [1168, 401] on button "Next ➔" at bounding box center [1199, 408] width 62 height 35
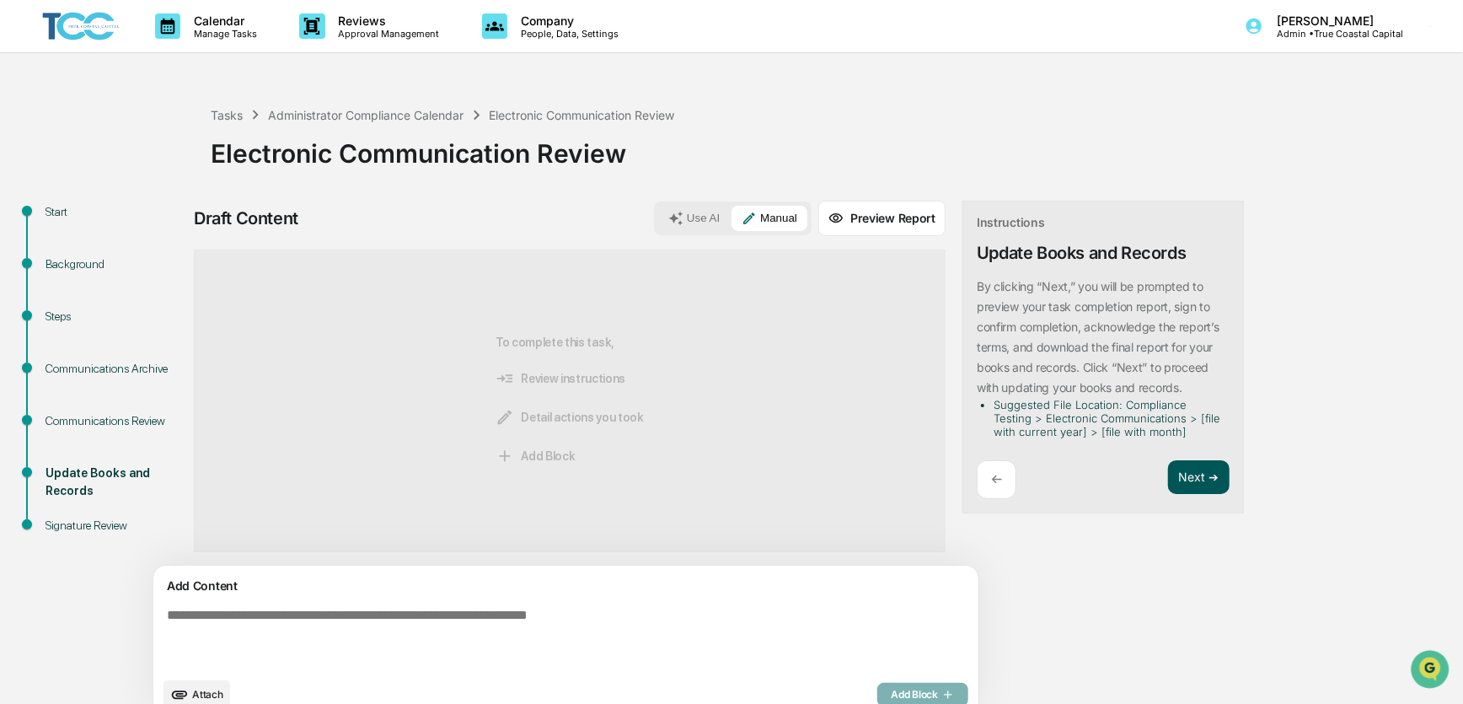
click at [1168, 463] on button "Next ➔" at bounding box center [1199, 477] width 62 height 35
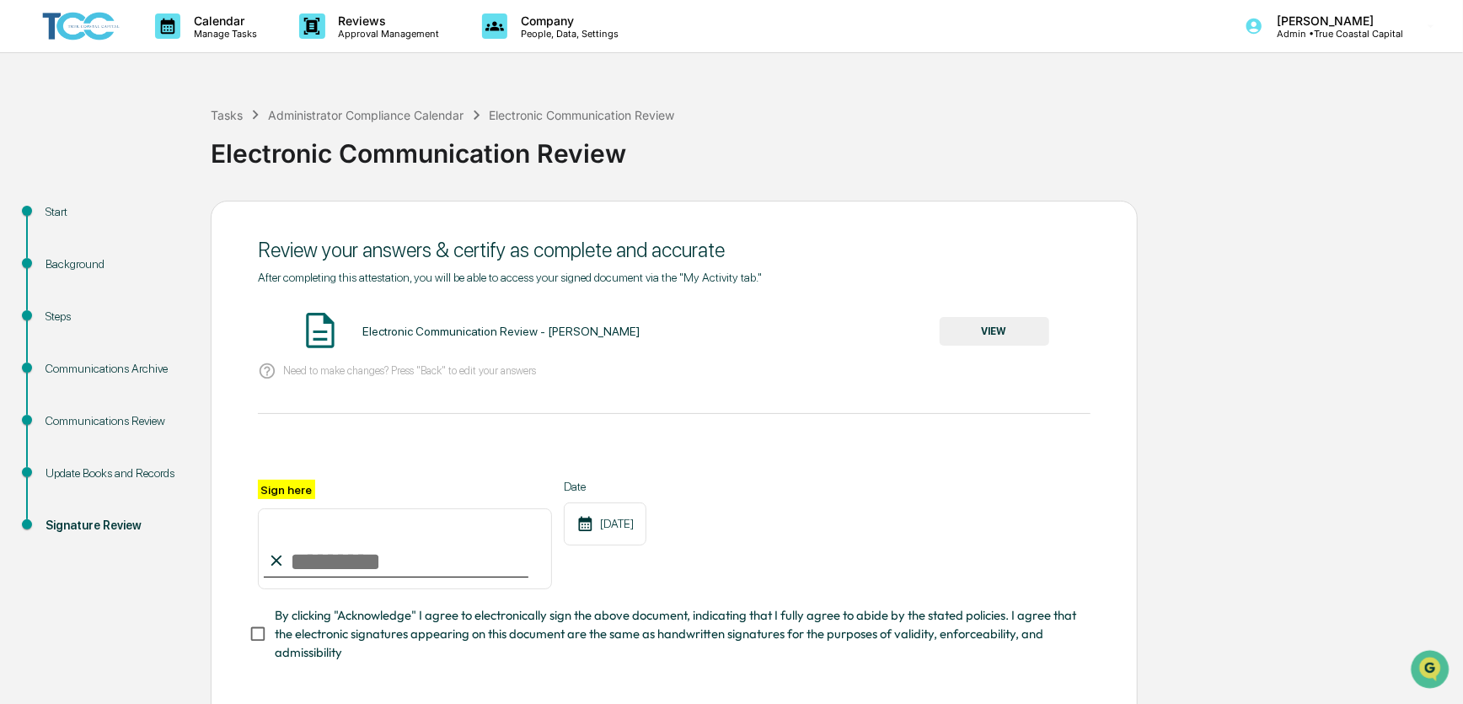
click at [1017, 334] on button "VIEW" at bounding box center [995, 331] width 110 height 29
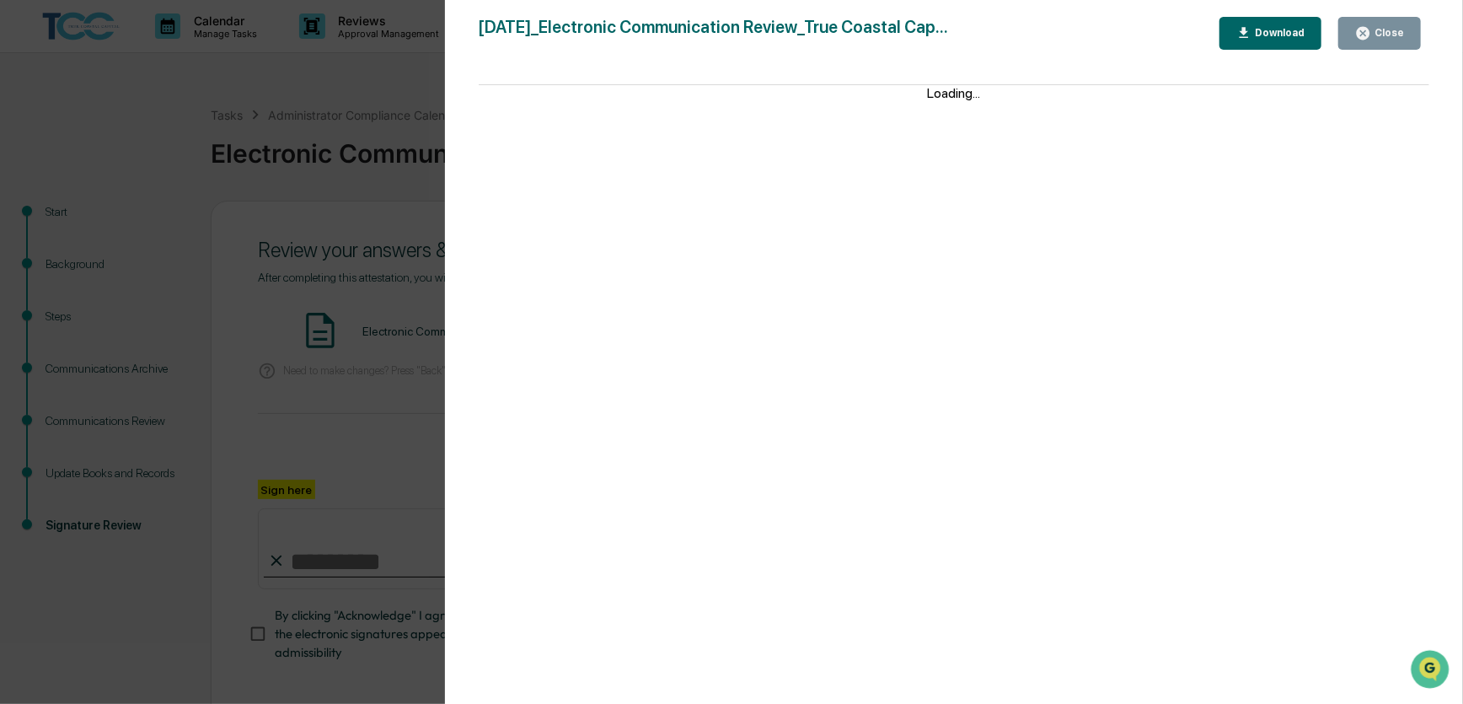
click at [1266, 35] on div "Download" at bounding box center [1278, 33] width 53 height 12
click at [1416, 30] on button "Close" at bounding box center [1380, 33] width 83 height 33
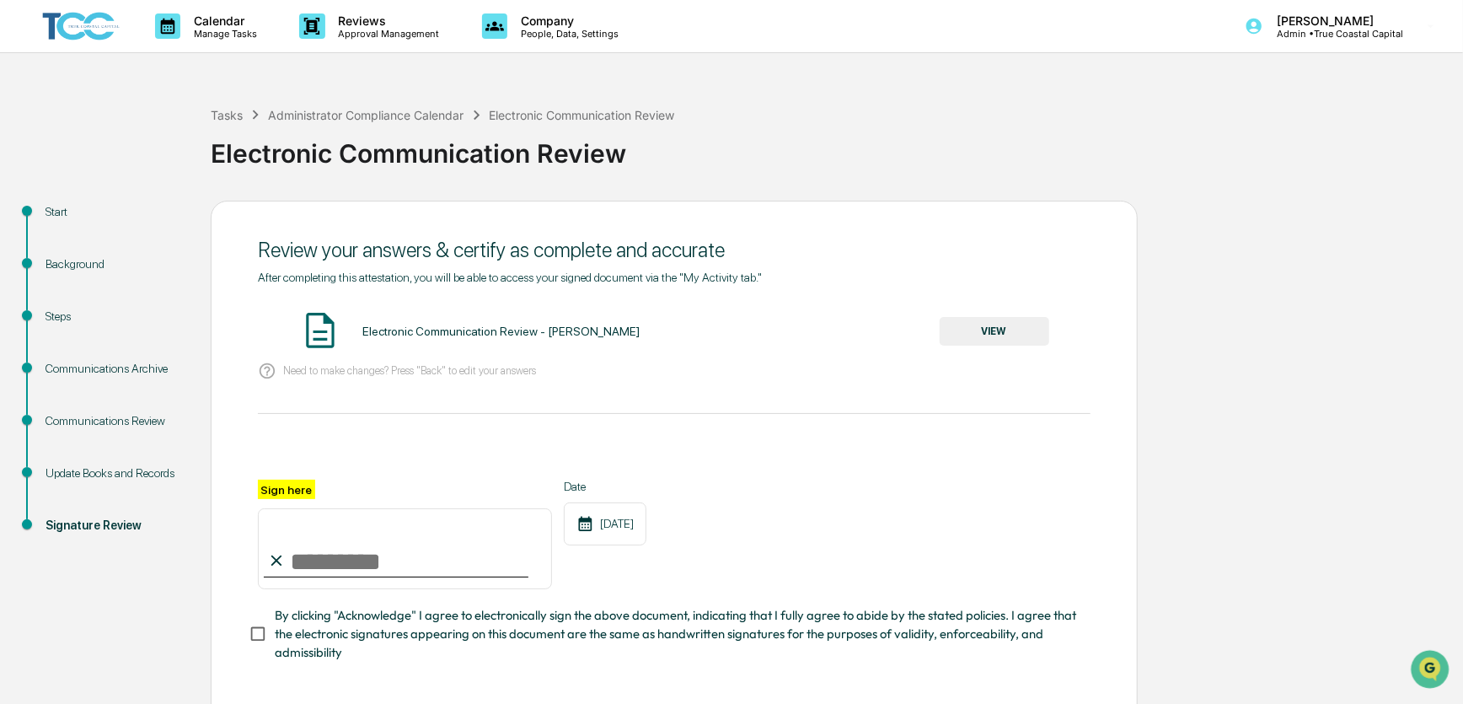
click at [415, 572] on input "Sign here" at bounding box center [405, 548] width 294 height 81
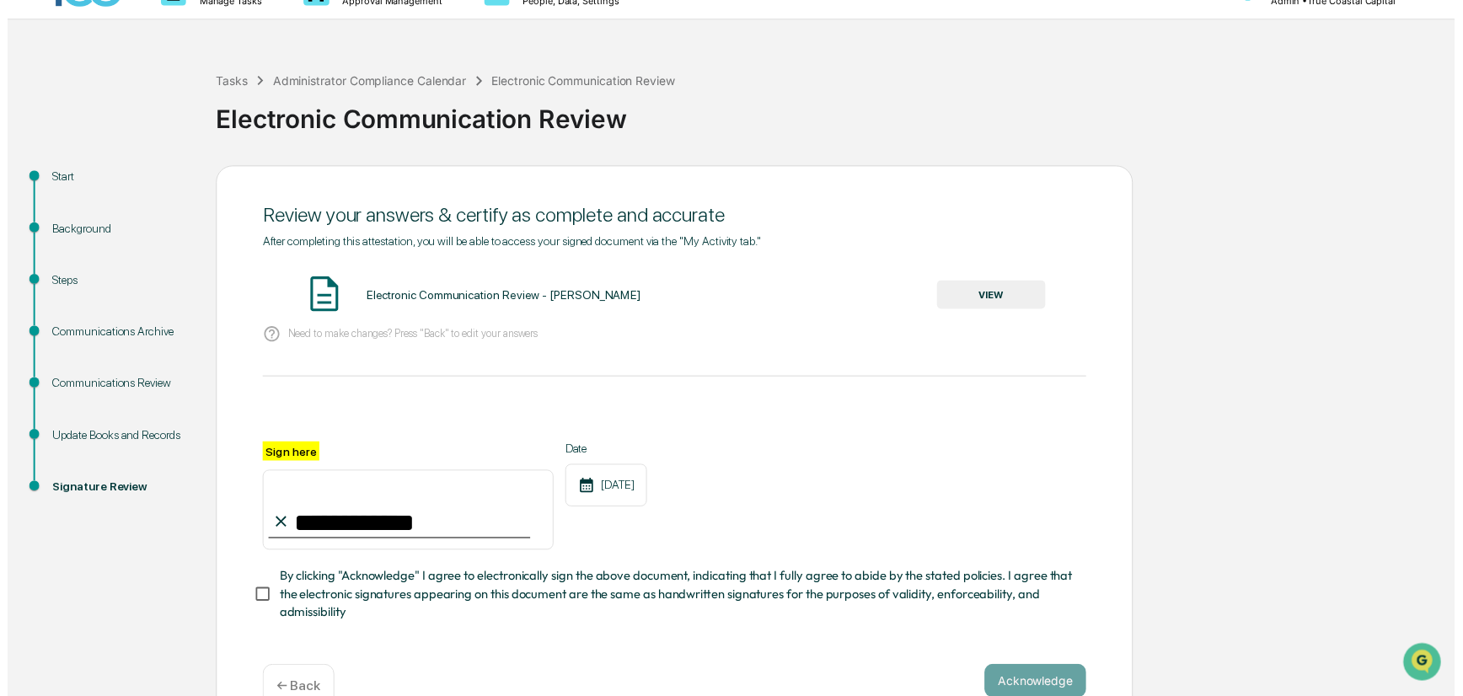
scroll to position [80, 0]
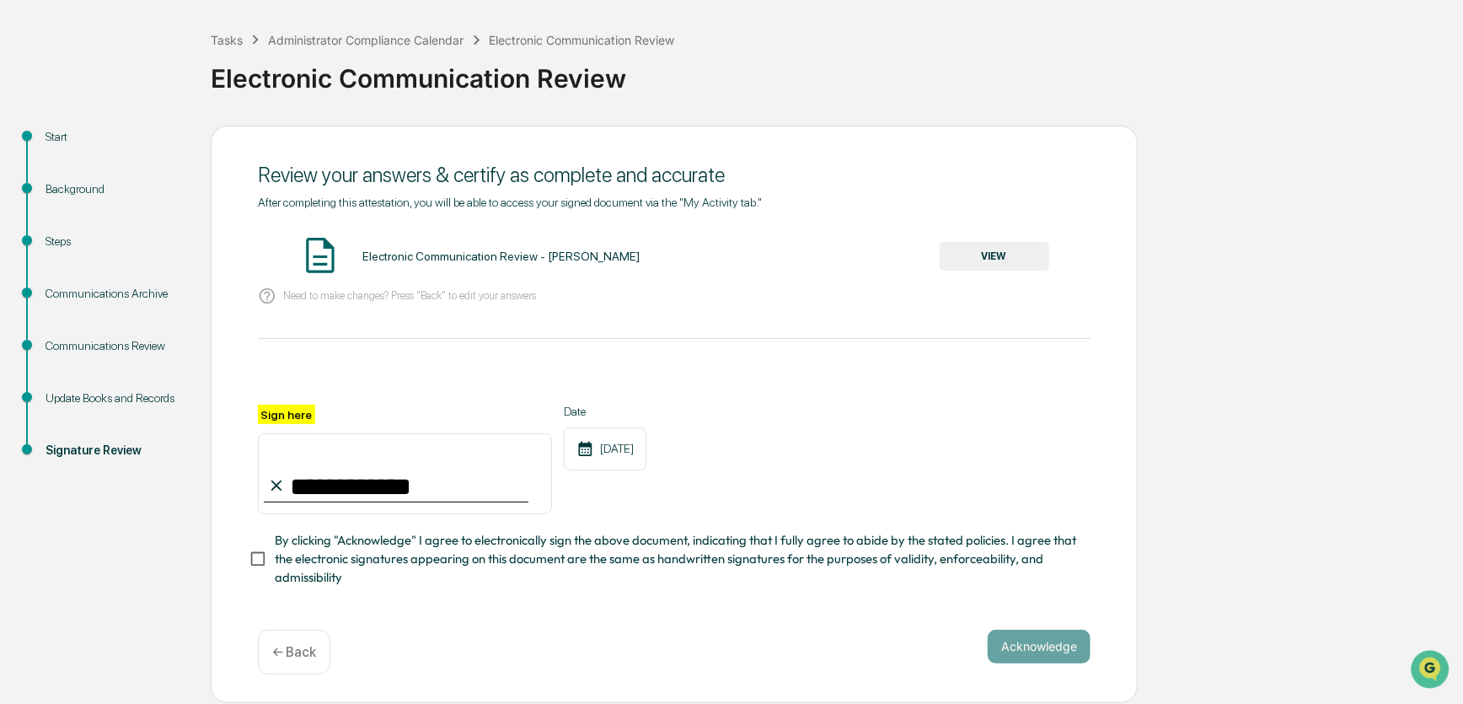
type input "**********"
click at [1040, 646] on button "Acknowledge" at bounding box center [1039, 647] width 103 height 34
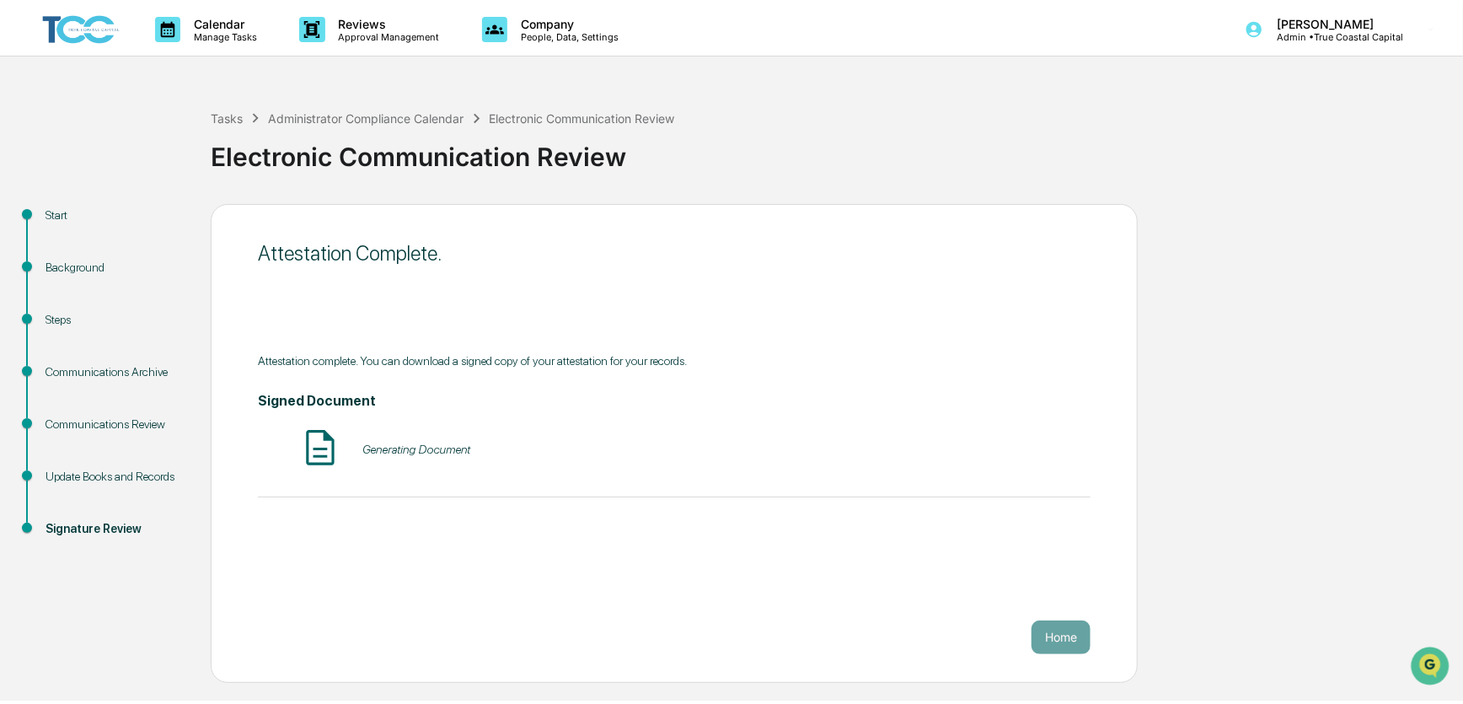
scroll to position [0, 0]
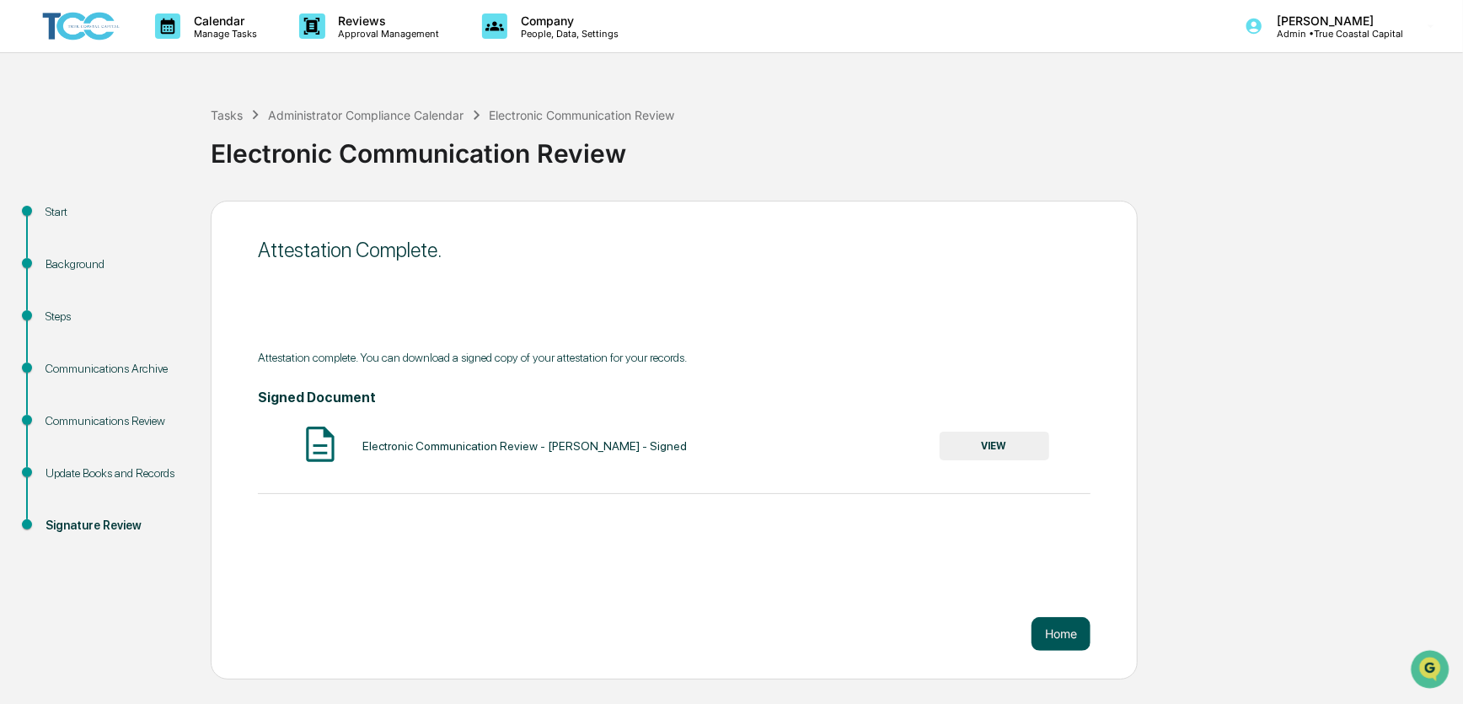
click at [1058, 632] on button "Home" at bounding box center [1061, 634] width 59 height 34
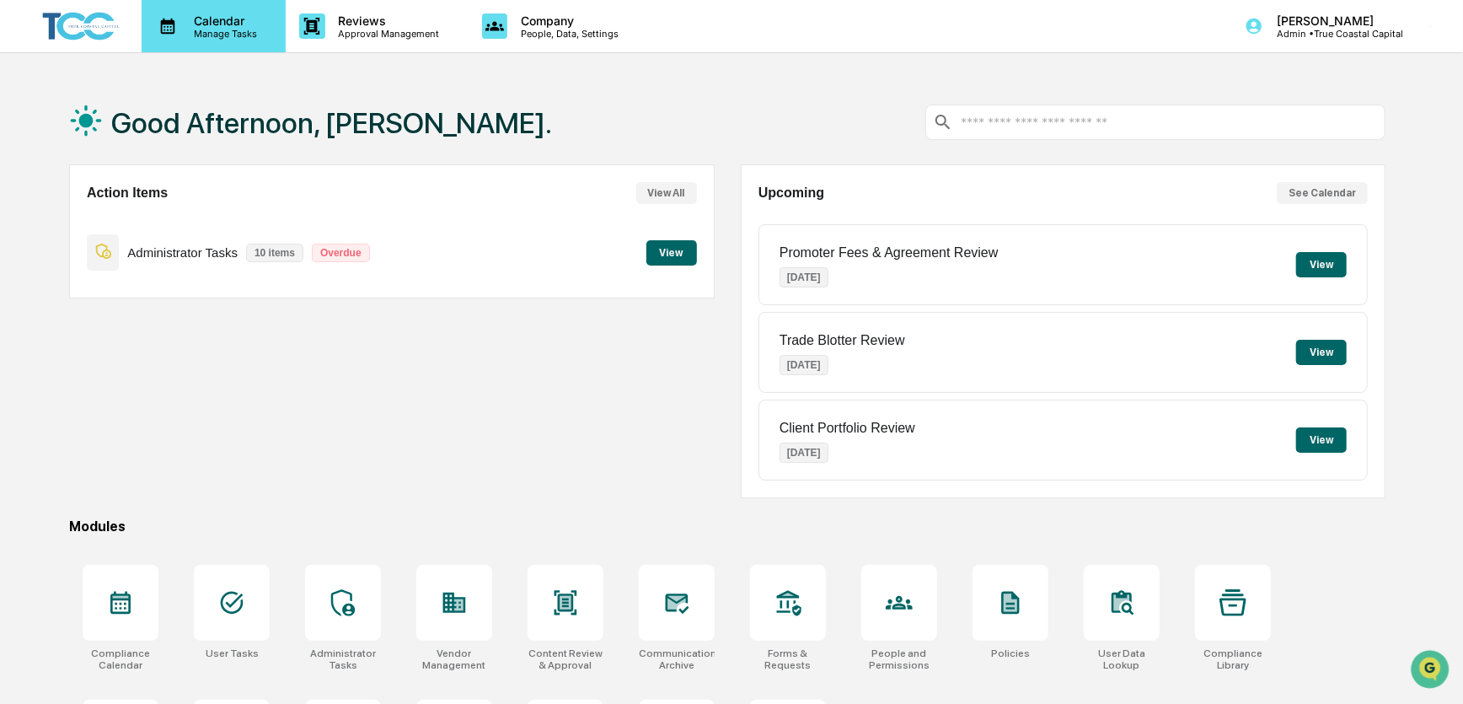
click at [207, 29] on p "Manage Tasks" at bounding box center [222, 34] width 85 height 12
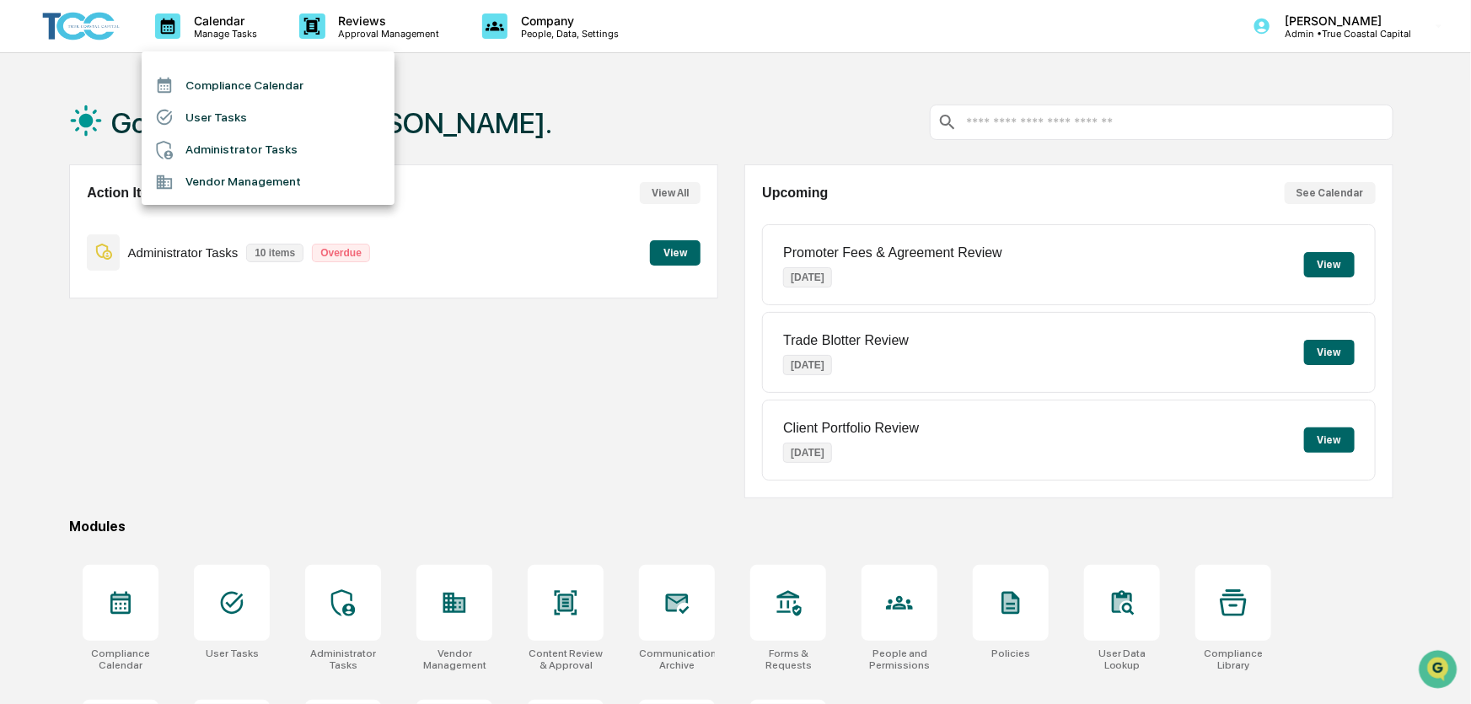
click at [201, 152] on li "Administrator Tasks" at bounding box center [268, 150] width 253 height 32
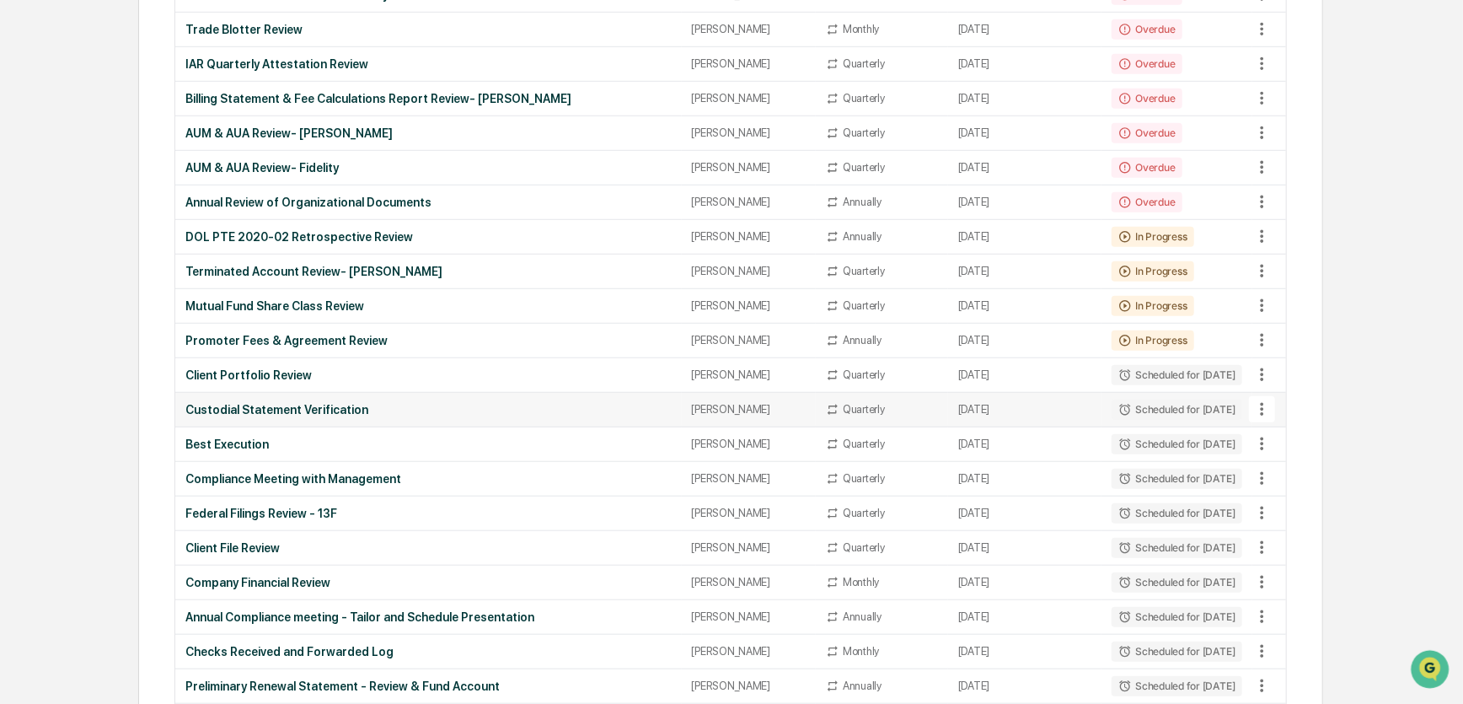
scroll to position [709, 0]
